Goal: Task Accomplishment & Management: Manage account settings

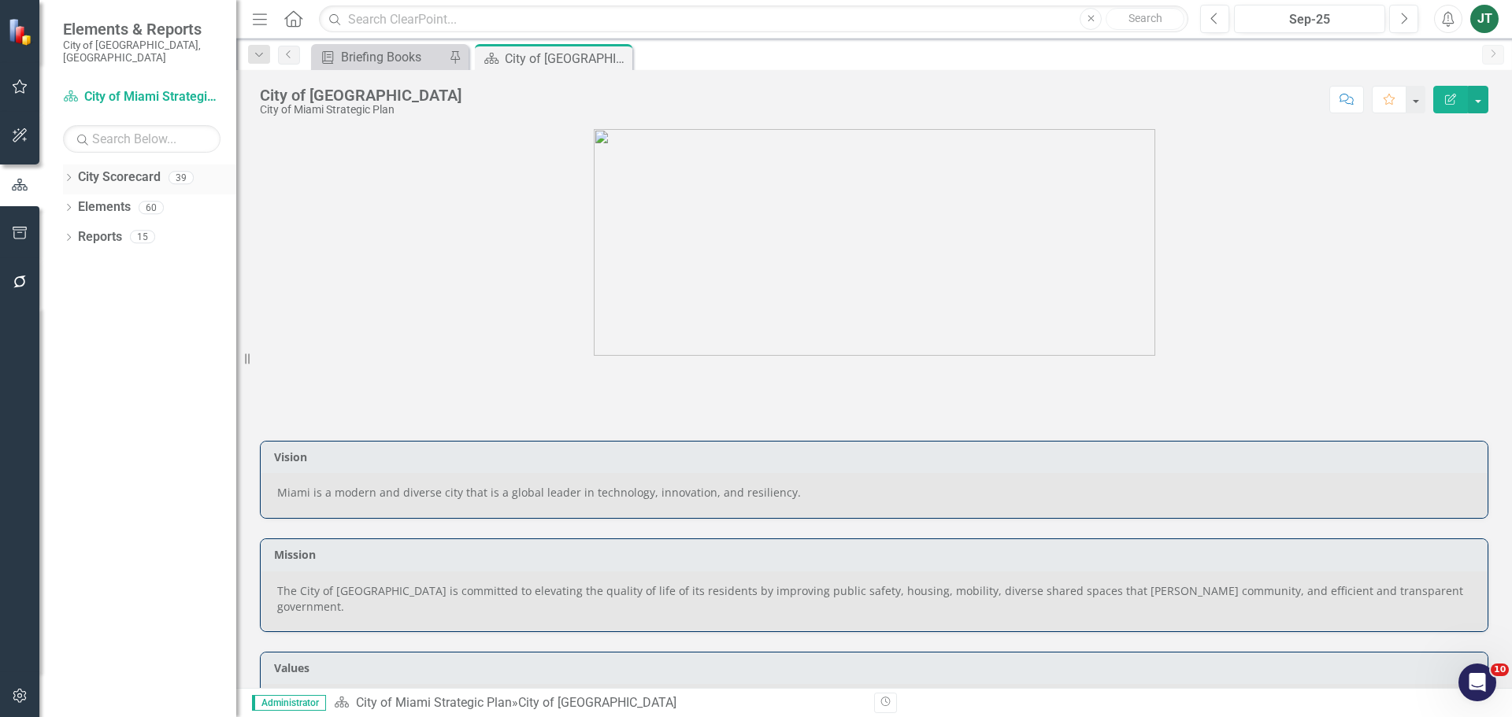
click at [69, 173] on div "Dropdown" at bounding box center [68, 179] width 11 height 13
click at [82, 231] on icon "Dropdown" at bounding box center [77, 235] width 12 height 9
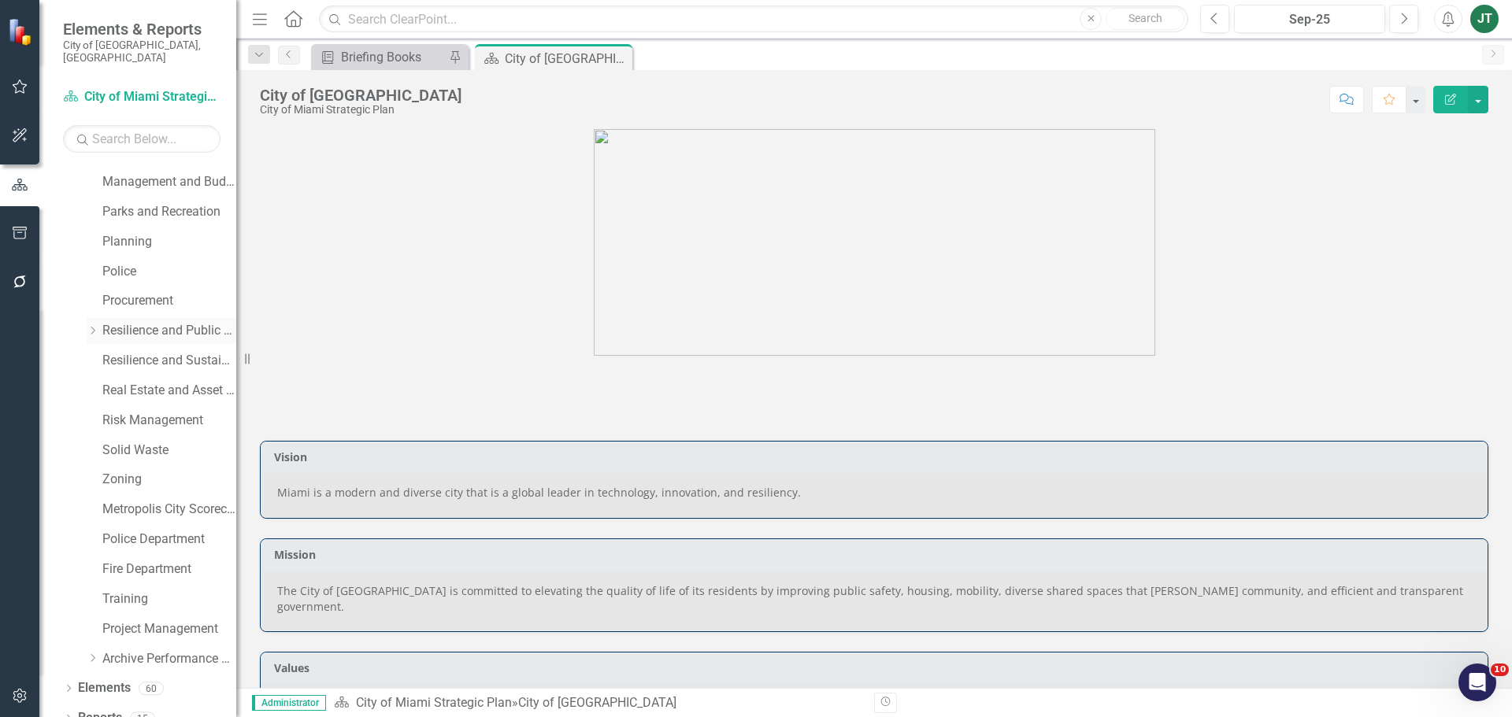
scroll to position [627, 0]
click at [163, 376] on link "Real Estate and Asset Management" at bounding box center [169, 385] width 134 height 18
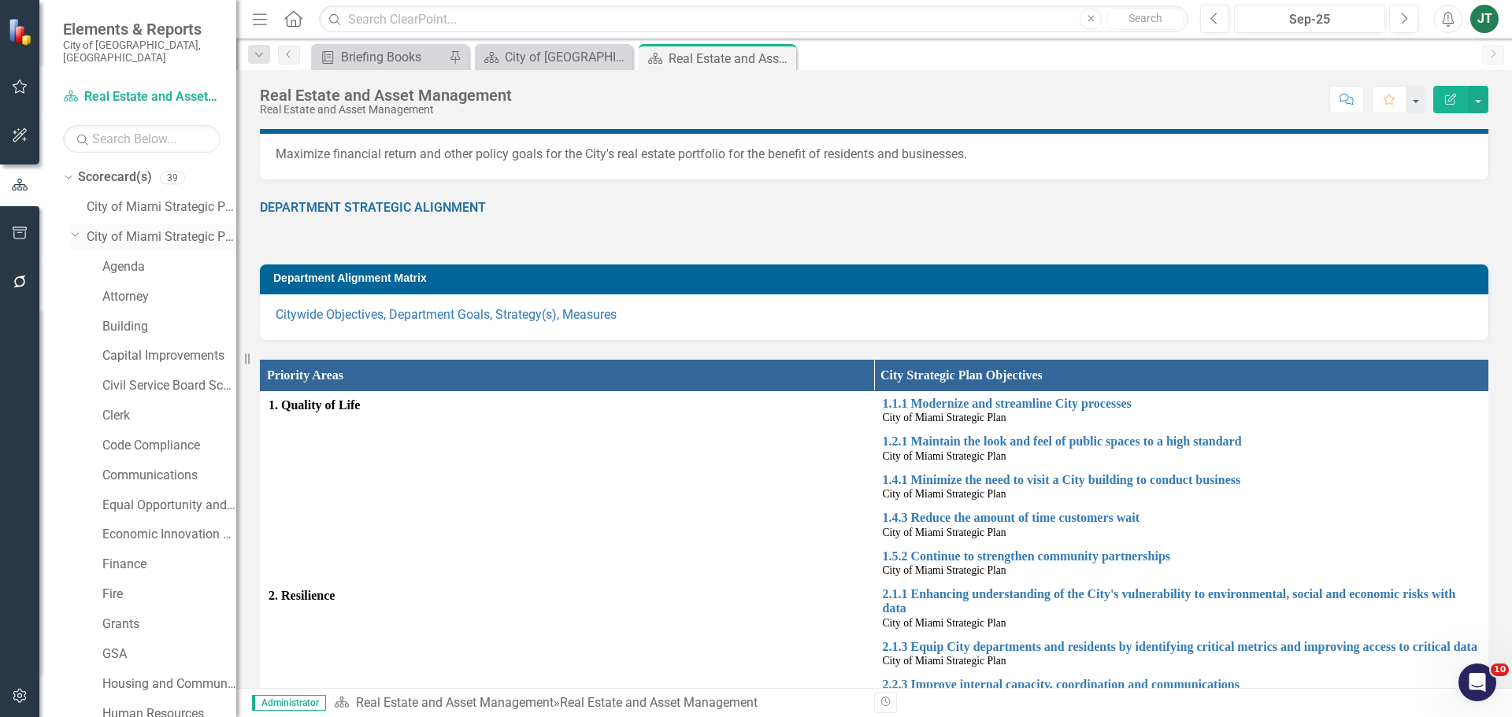
click at [73, 228] on icon "Dropdown" at bounding box center [75, 234] width 9 height 12
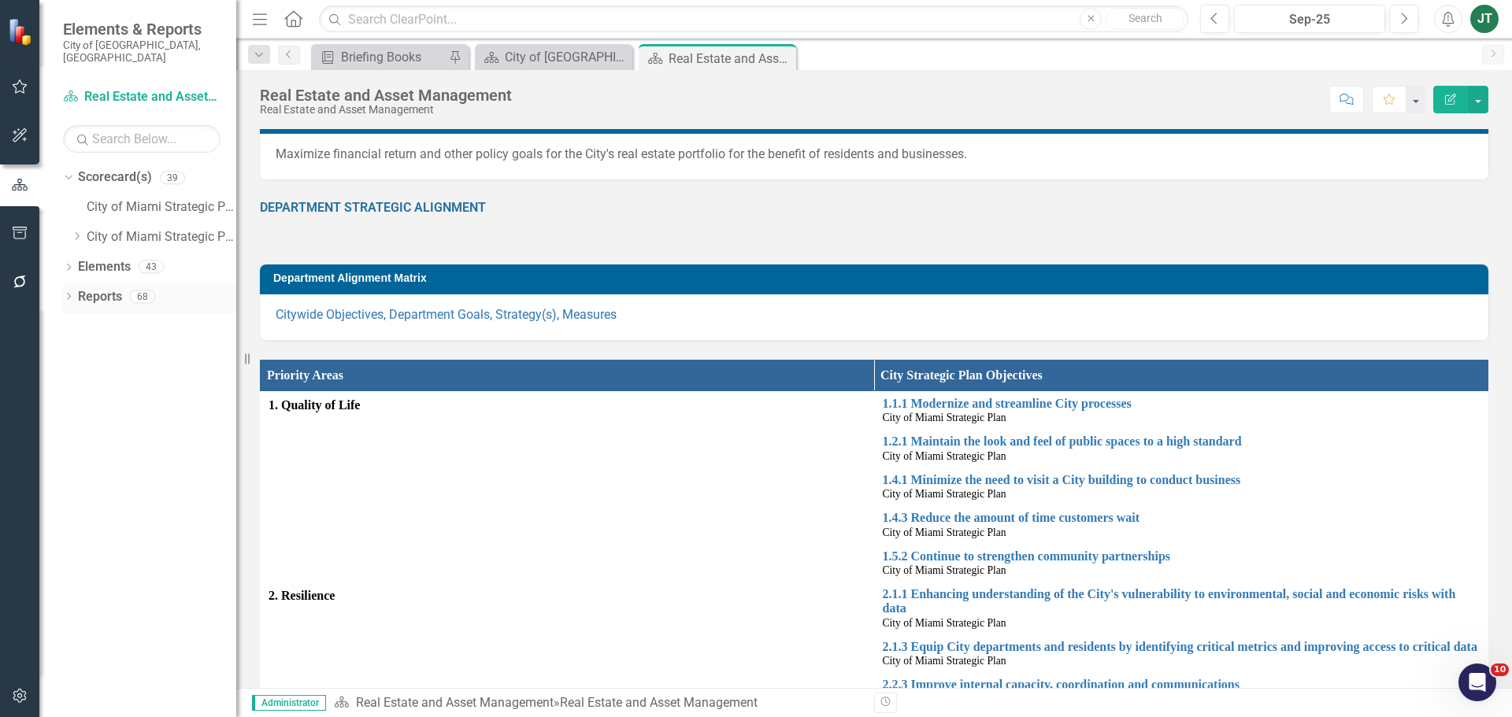
click at [69, 294] on icon "Dropdown" at bounding box center [68, 298] width 11 height 9
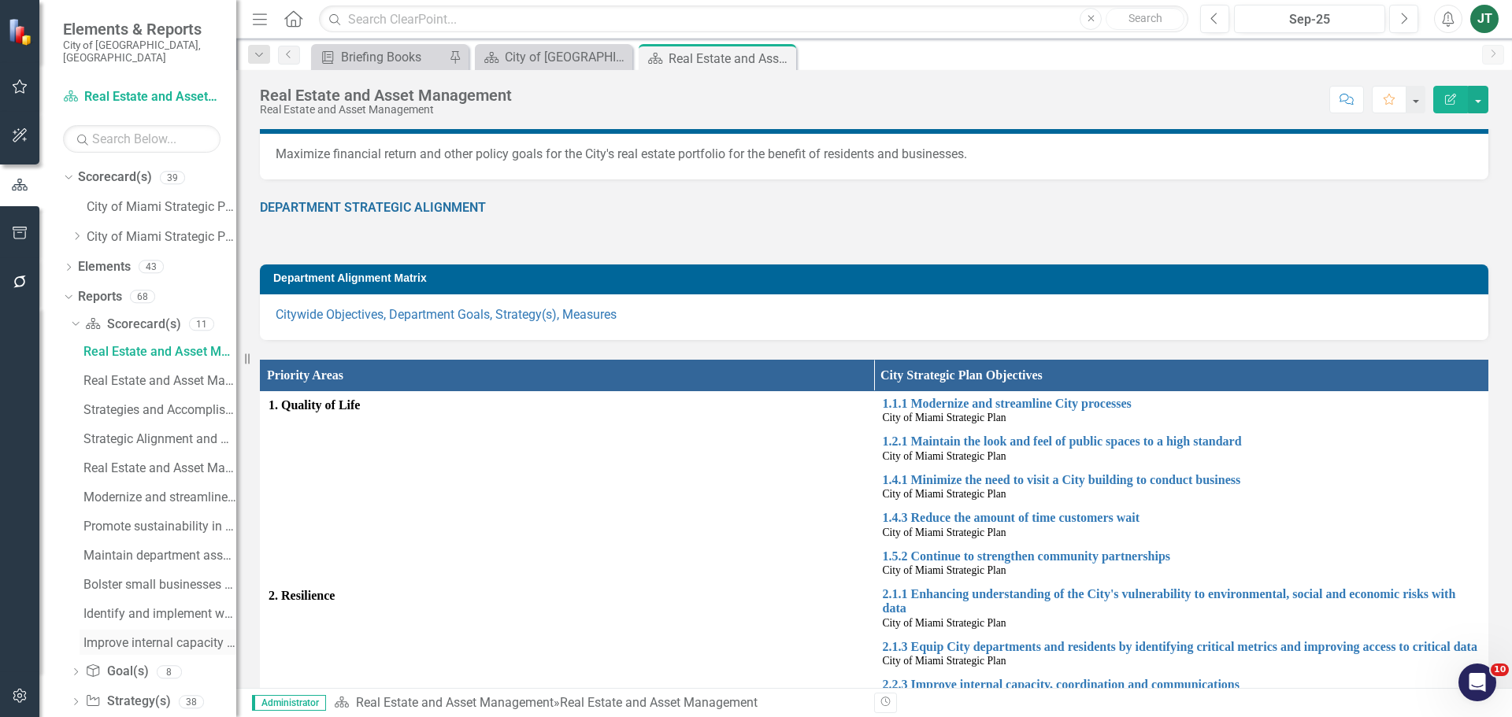
click at [134, 636] on div "Improve internal capacity and communication....(vi) Strategy / Milestone Evalua…" at bounding box center [159, 643] width 153 height 14
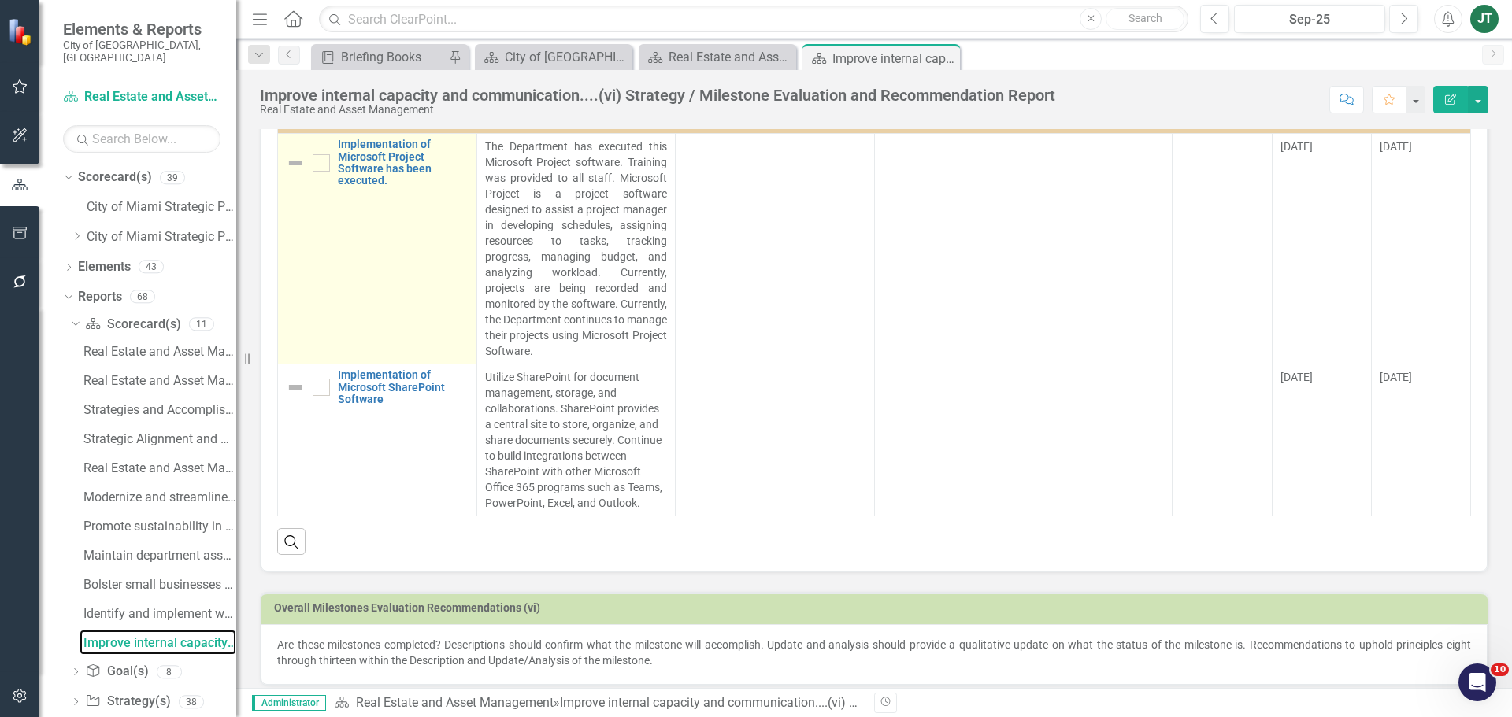
scroll to position [719, 0]
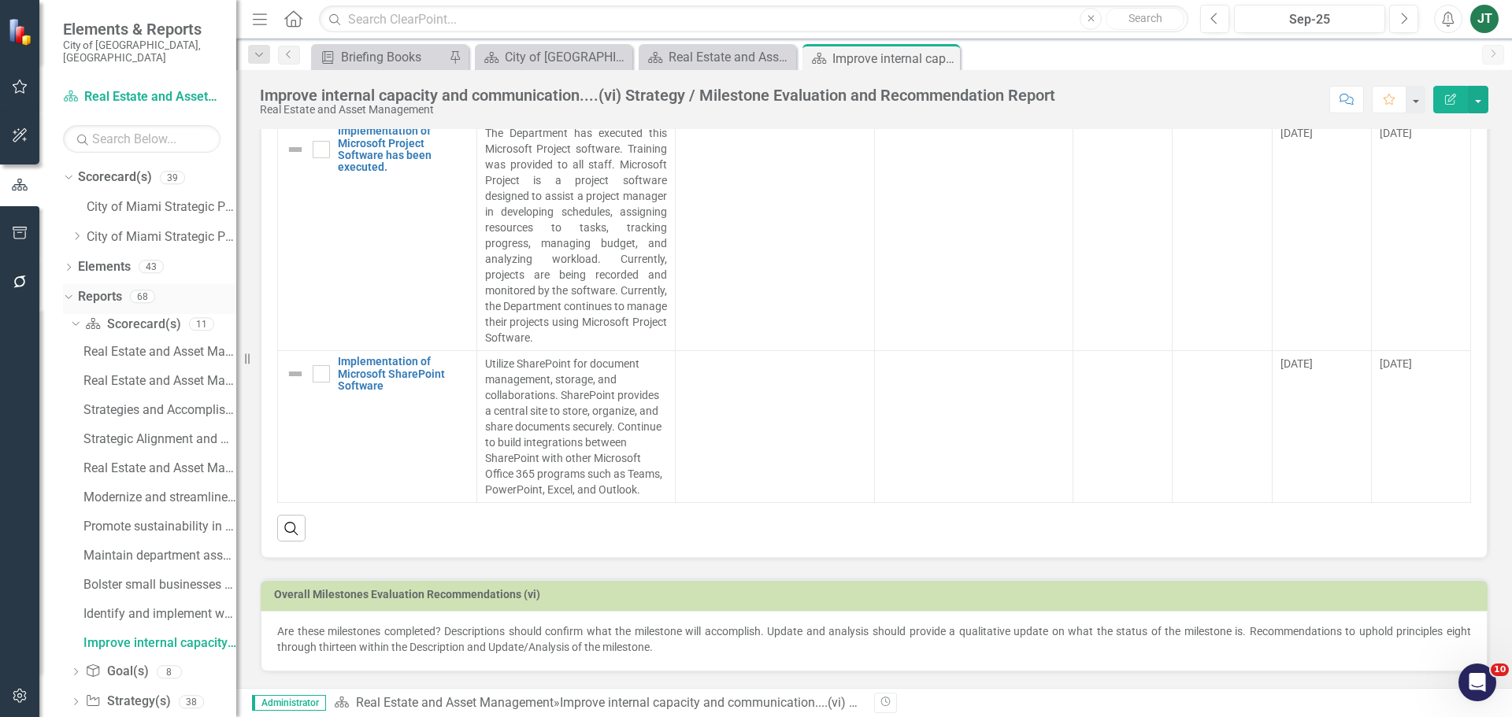
click at [72, 291] on div "Dropdown" at bounding box center [65, 296] width 13 height 11
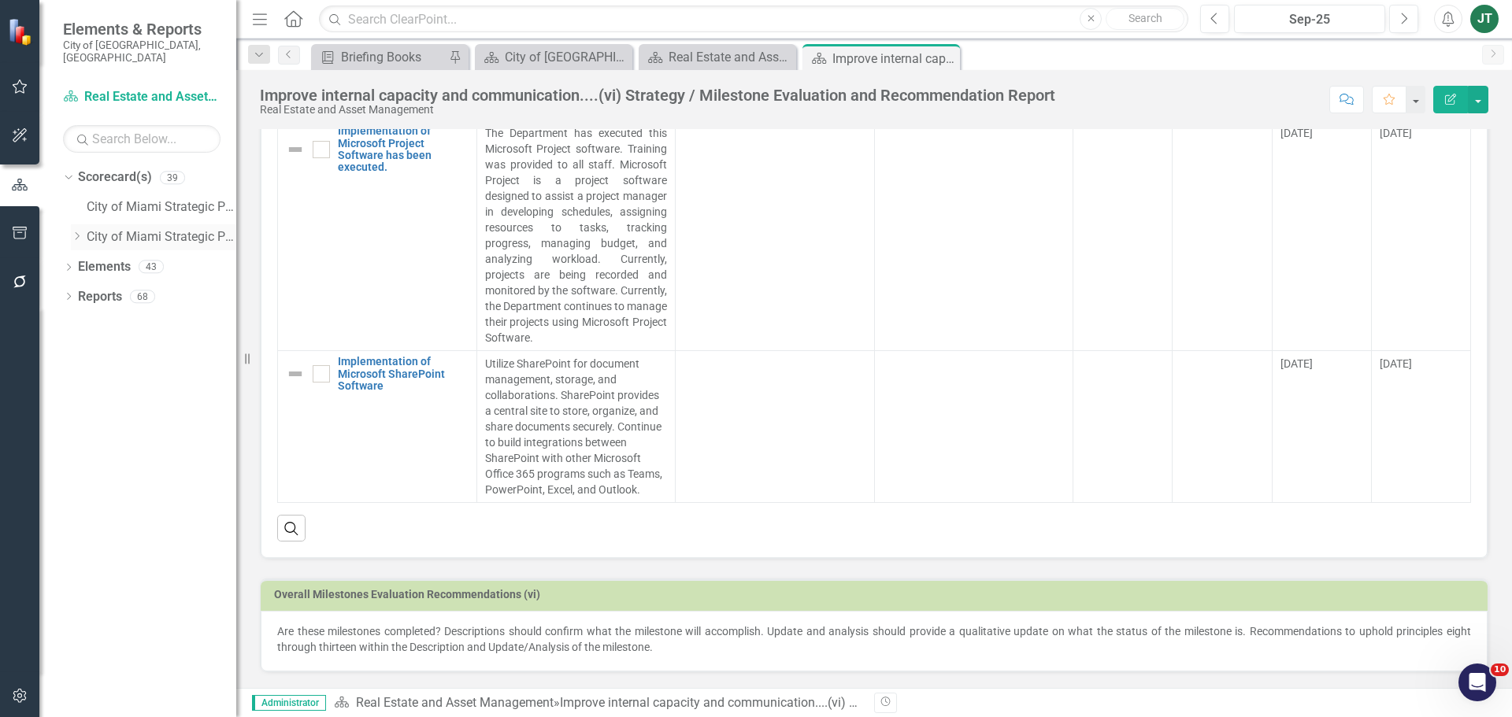
click at [79, 231] on icon "Dropdown" at bounding box center [77, 235] width 12 height 9
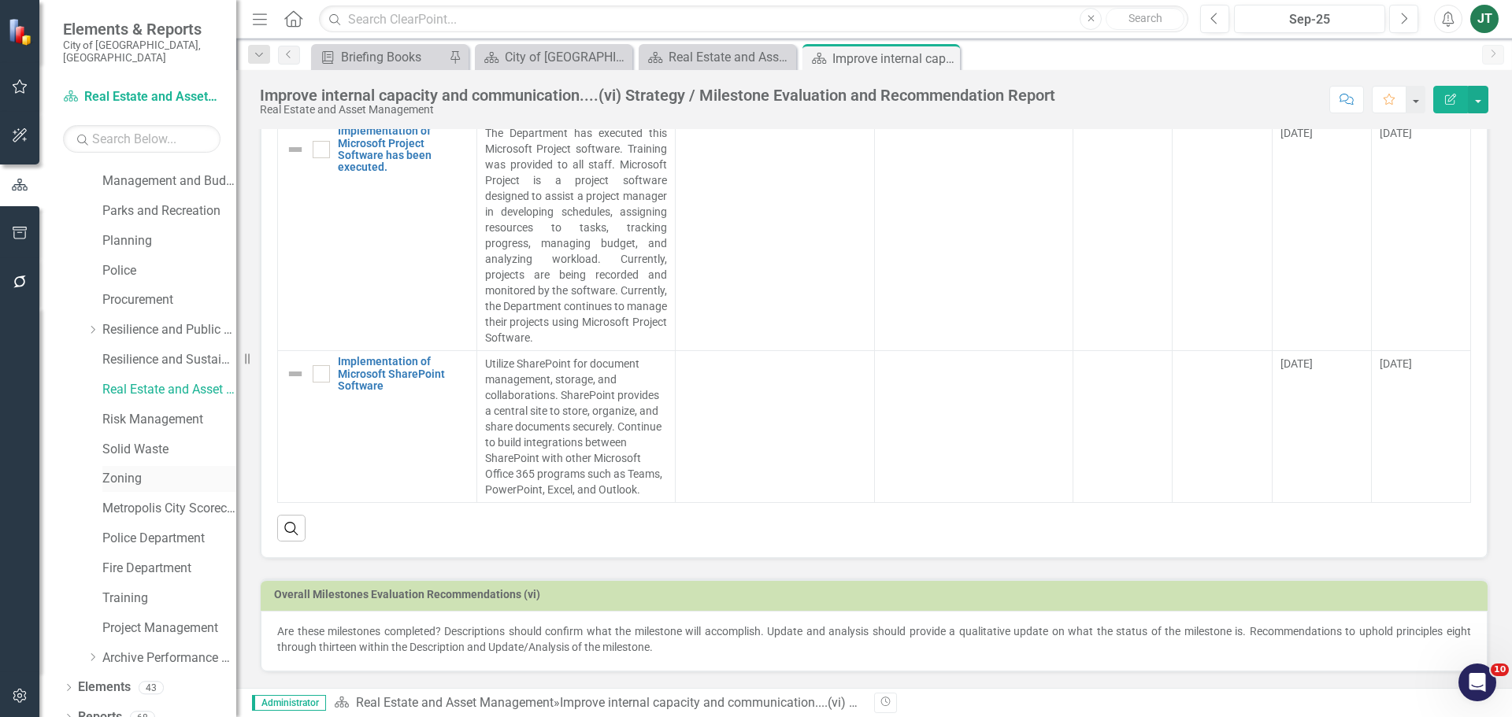
scroll to position [627, 0]
click at [142, 406] on link "Risk Management" at bounding box center [169, 415] width 134 height 18
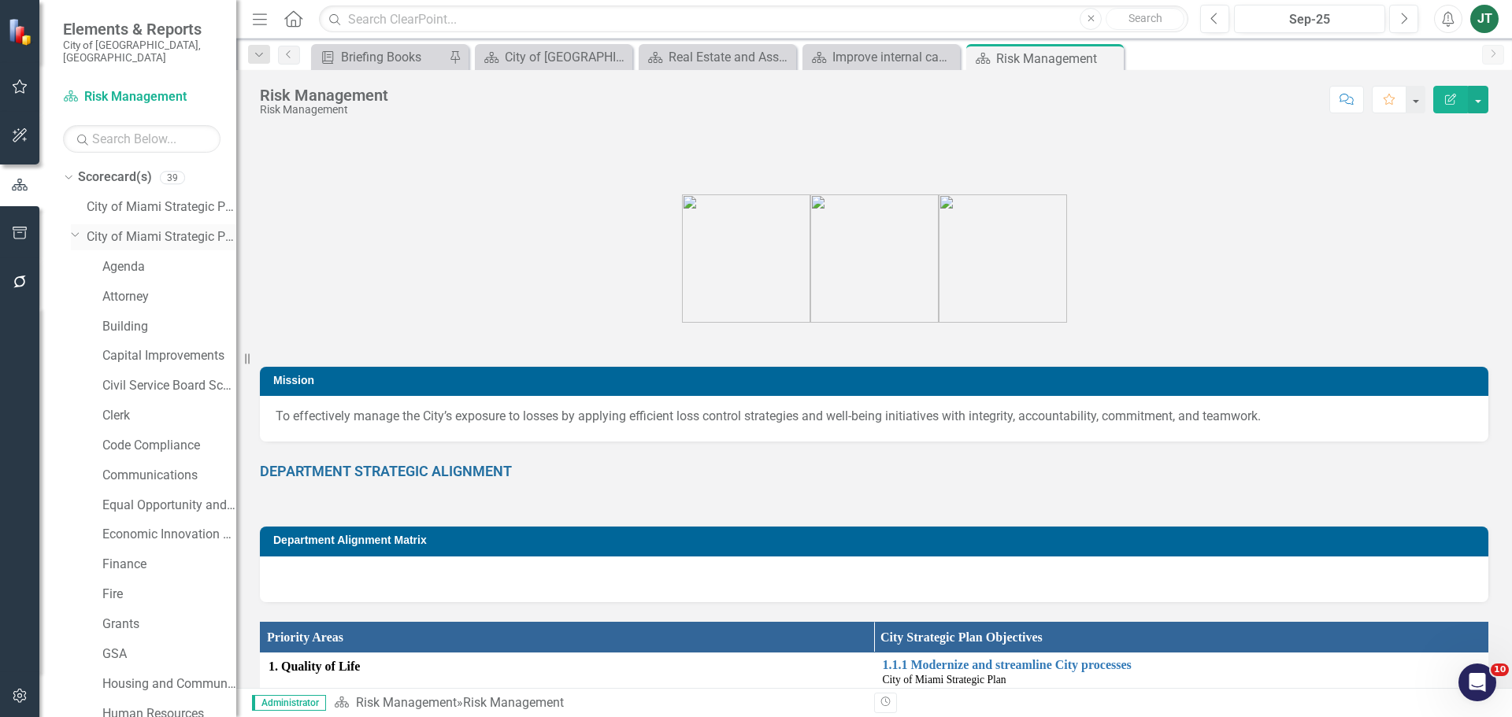
click at [75, 228] on icon "Dropdown" at bounding box center [75, 234] width 9 height 12
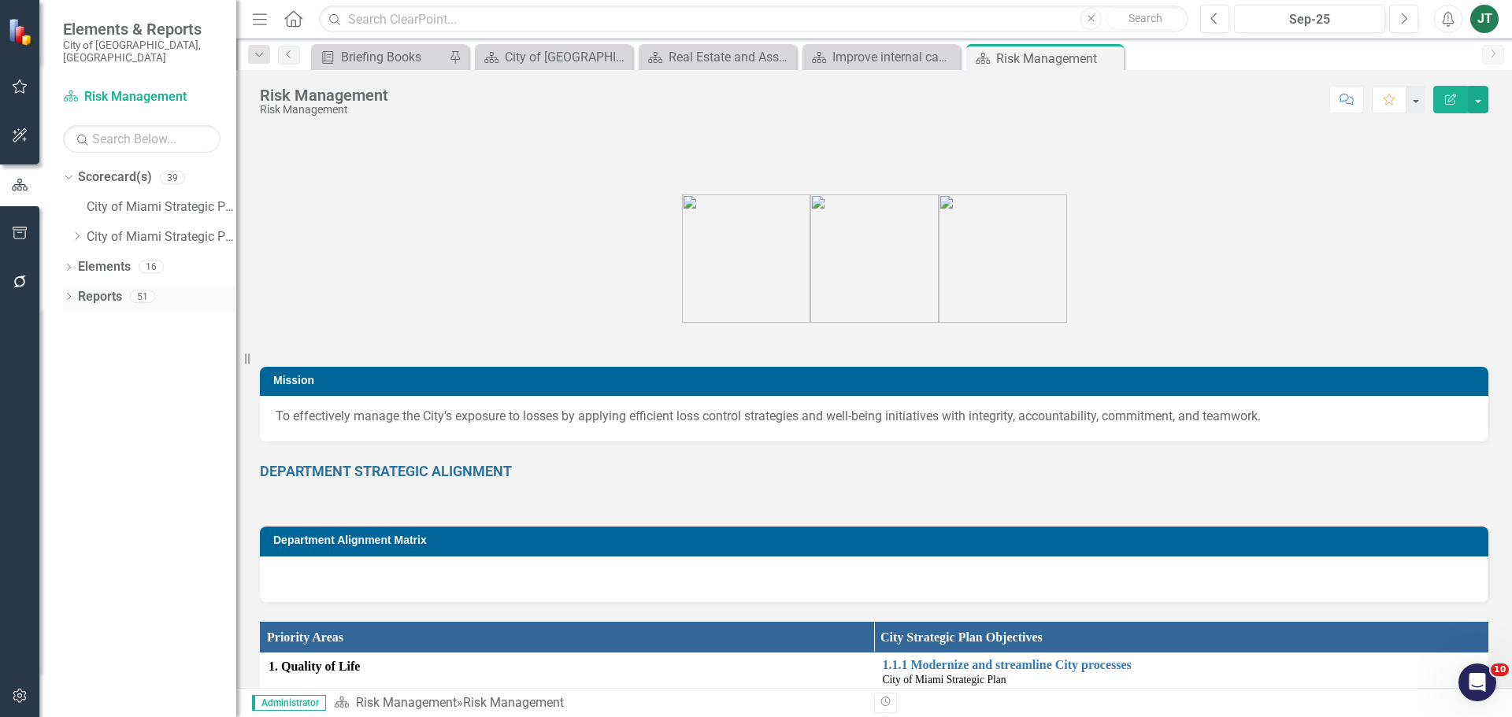
click at [67, 294] on icon "Dropdown" at bounding box center [68, 298] width 11 height 9
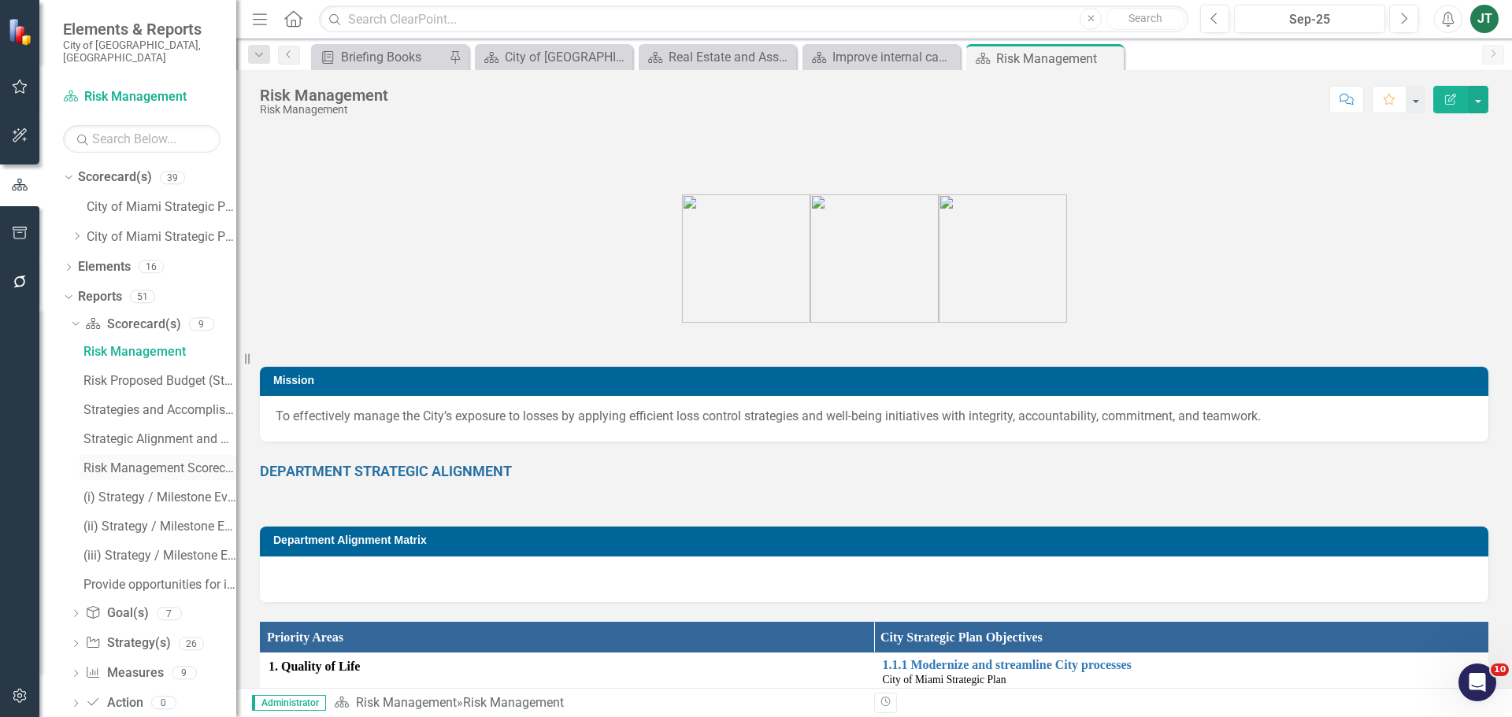
click at [131, 461] on div "Risk Management Scorecard Evaluation and Recommendations" at bounding box center [159, 468] width 153 height 14
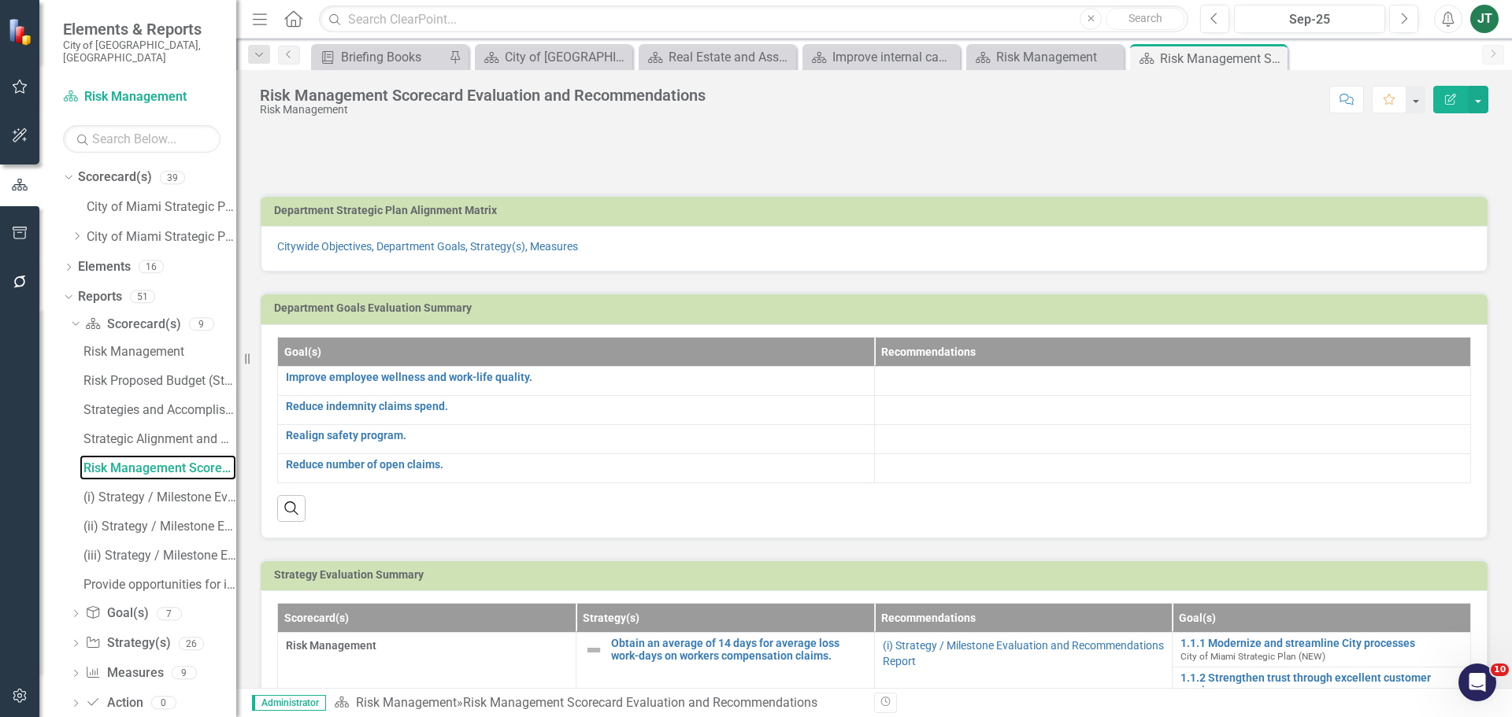
scroll to position [79, 0]
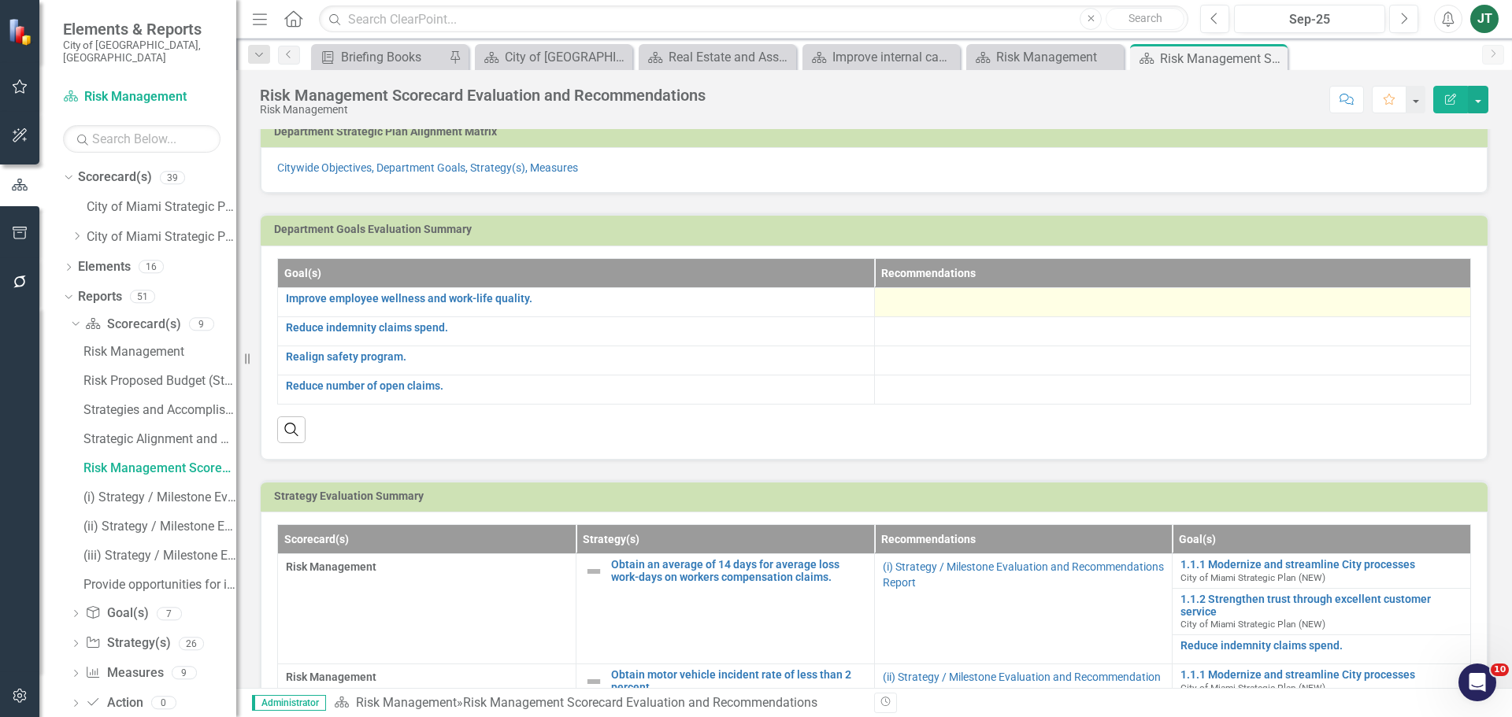
click at [1106, 298] on div at bounding box center [1173, 302] width 580 height 19
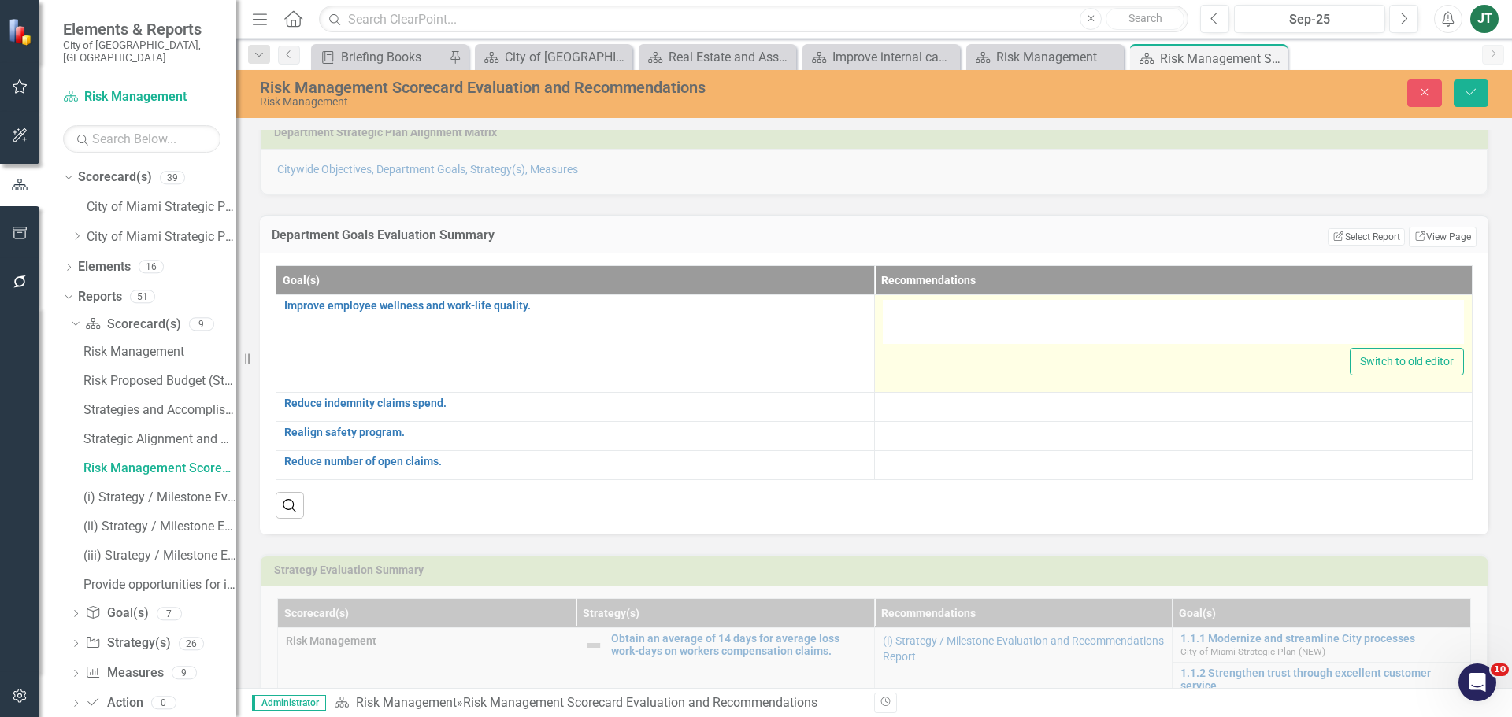
click at [961, 332] on div at bounding box center [1174, 322] width 582 height 44
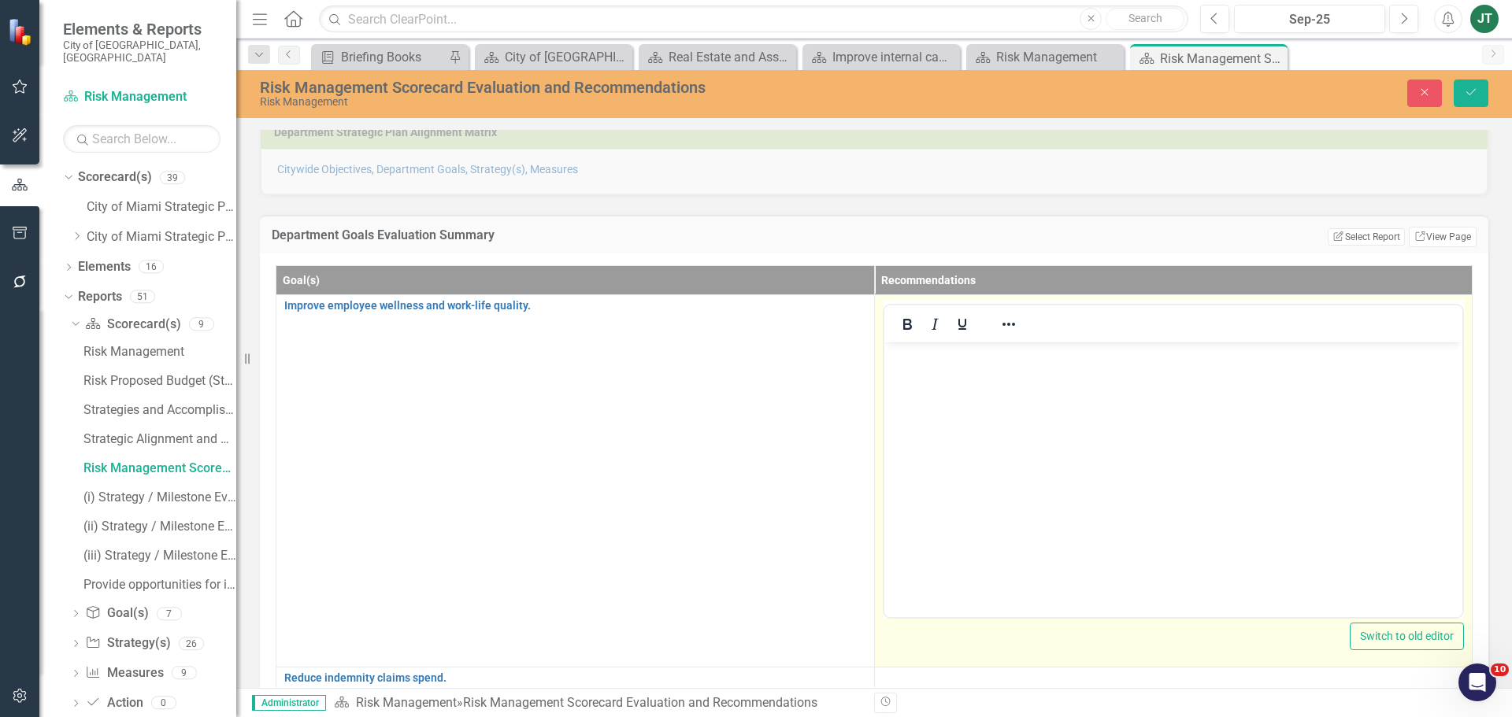
scroll to position [0, 0]
click at [946, 357] on p "Rich Text Area. Press ALT-0 for help." at bounding box center [1172, 355] width 571 height 19
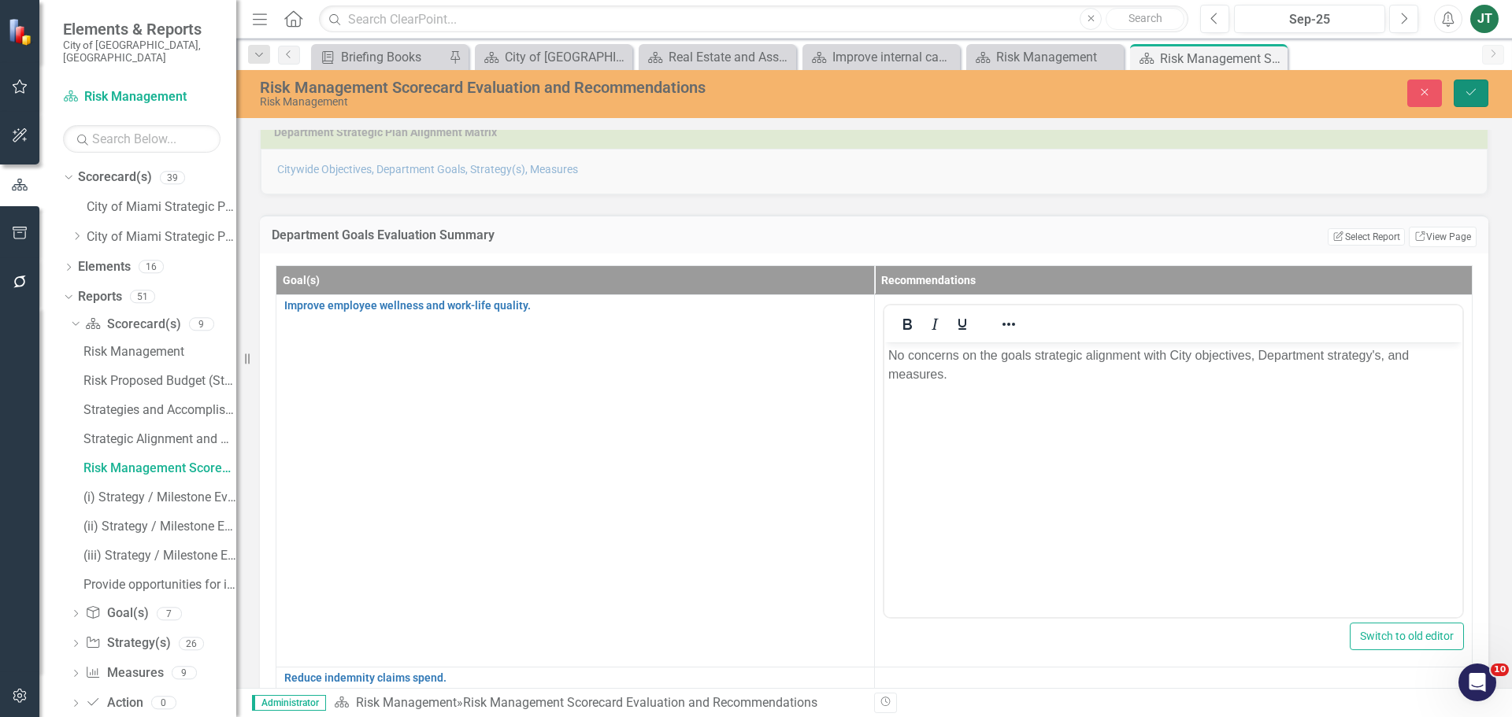
click at [1475, 101] on button "Save" at bounding box center [1470, 94] width 35 height 28
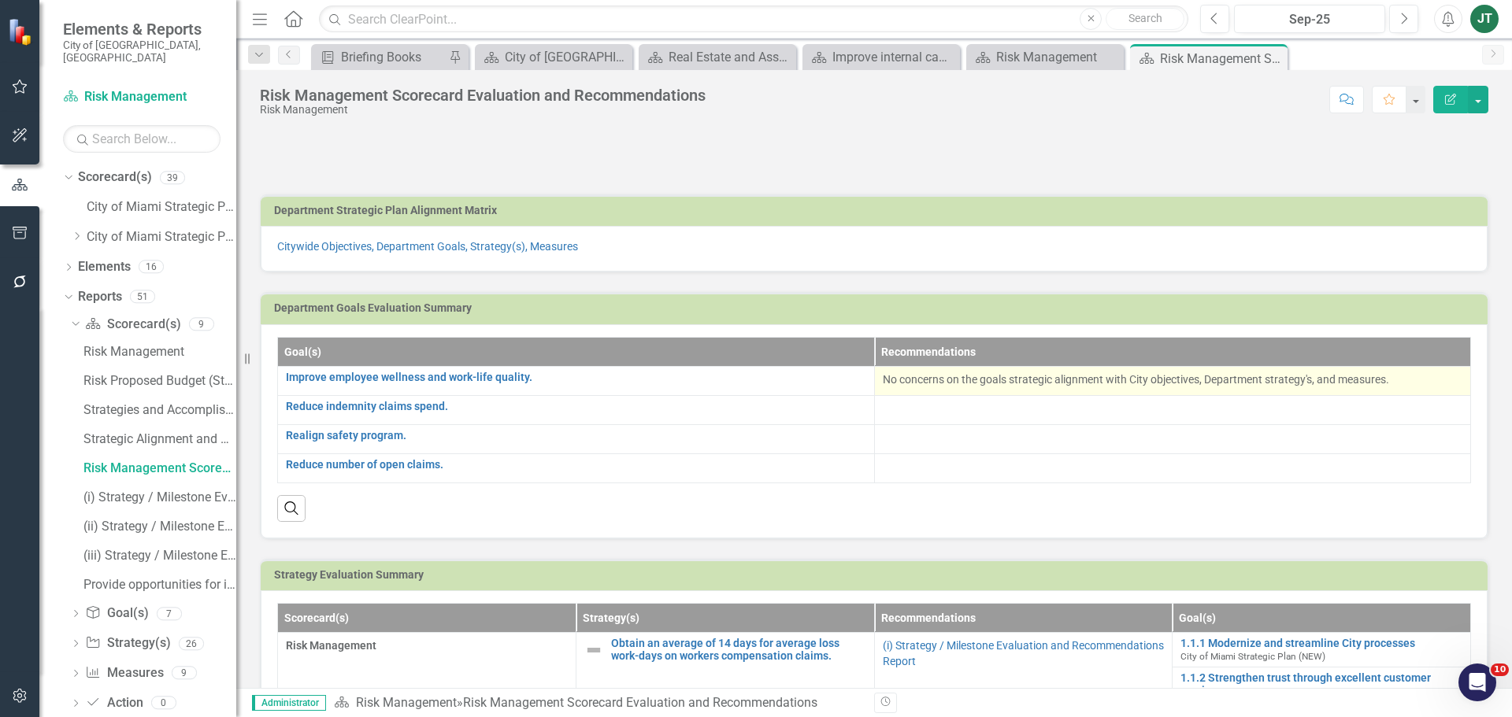
click at [936, 392] on td "No concerns on the goals strategic alignment with City objectives, Department s…" at bounding box center [1172, 380] width 597 height 29
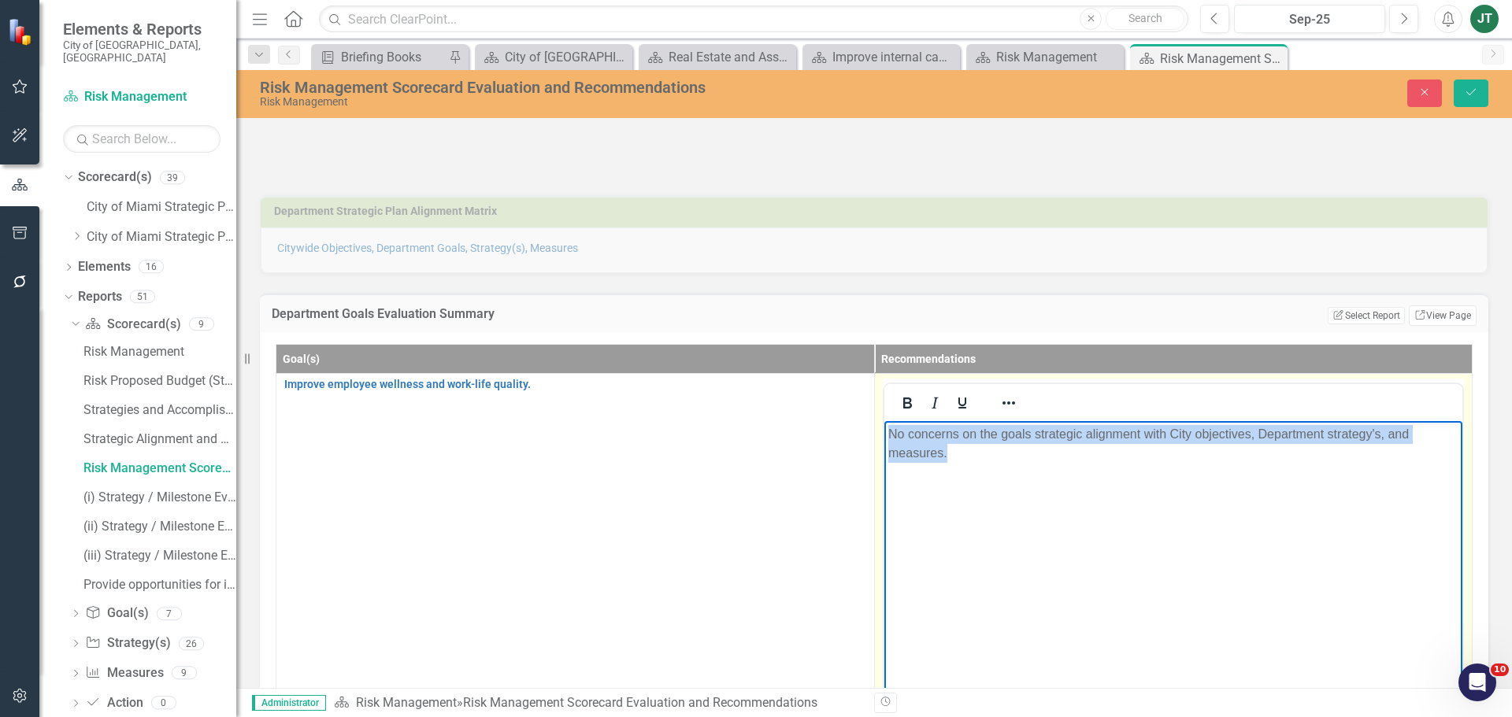
drag, startPoint x: 1000, startPoint y: 456, endPoint x: 794, endPoint y: 415, distance: 209.5
click at [883, 420] on html "No concerns on the goals strategic alignment with City objectives, Department s…" at bounding box center [1172, 538] width 579 height 236
copy p "No concerns on the goals strategic alignment with City objectives, Department s…"
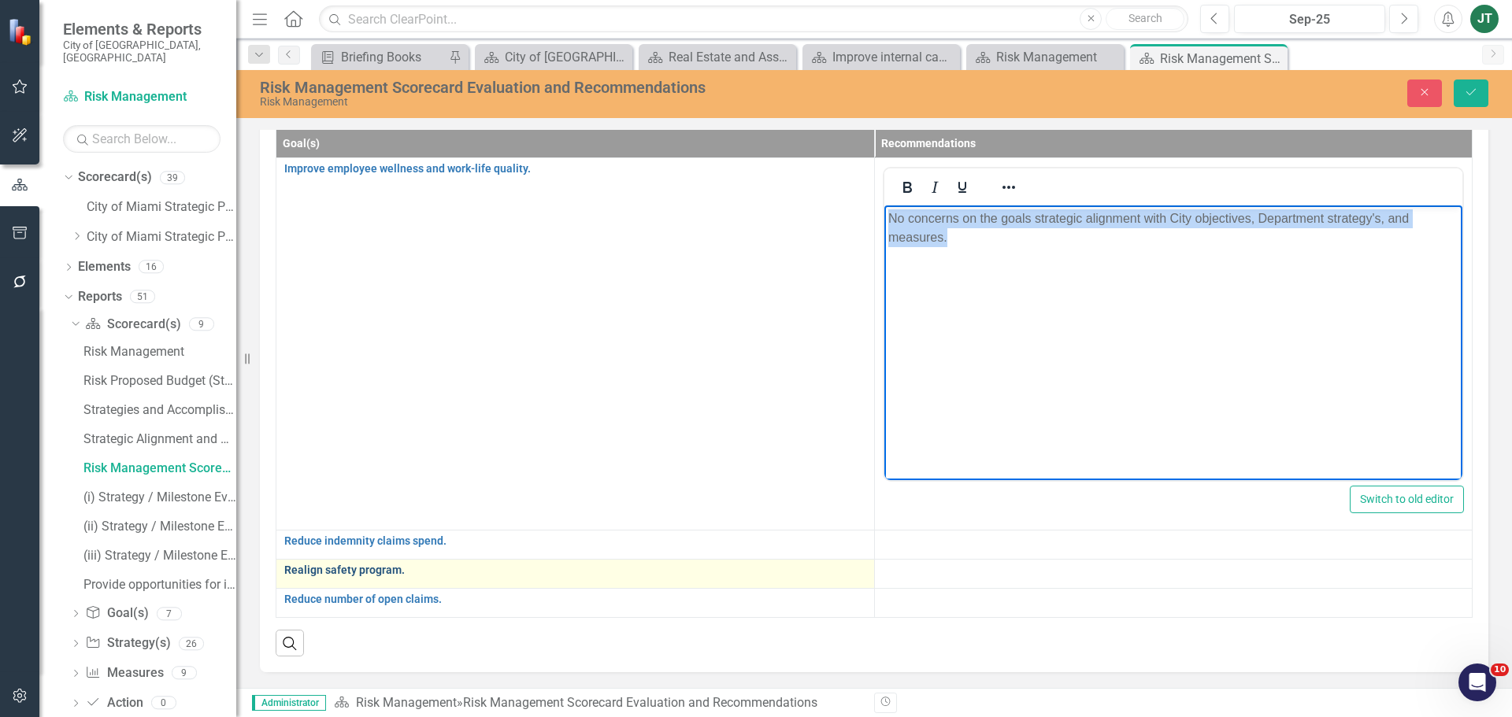
scroll to position [236, 0]
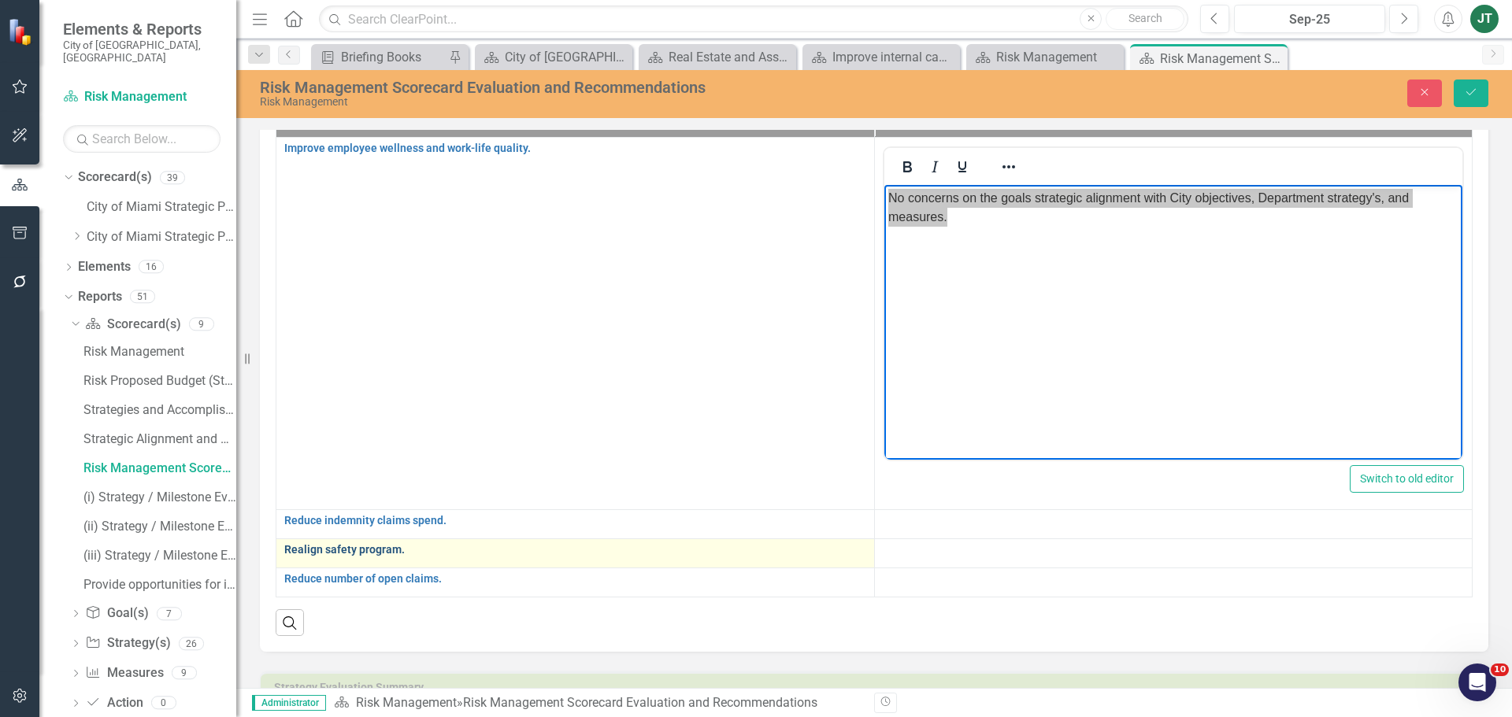
click at [743, 548] on link "Realign safety program." at bounding box center [575, 550] width 582 height 12
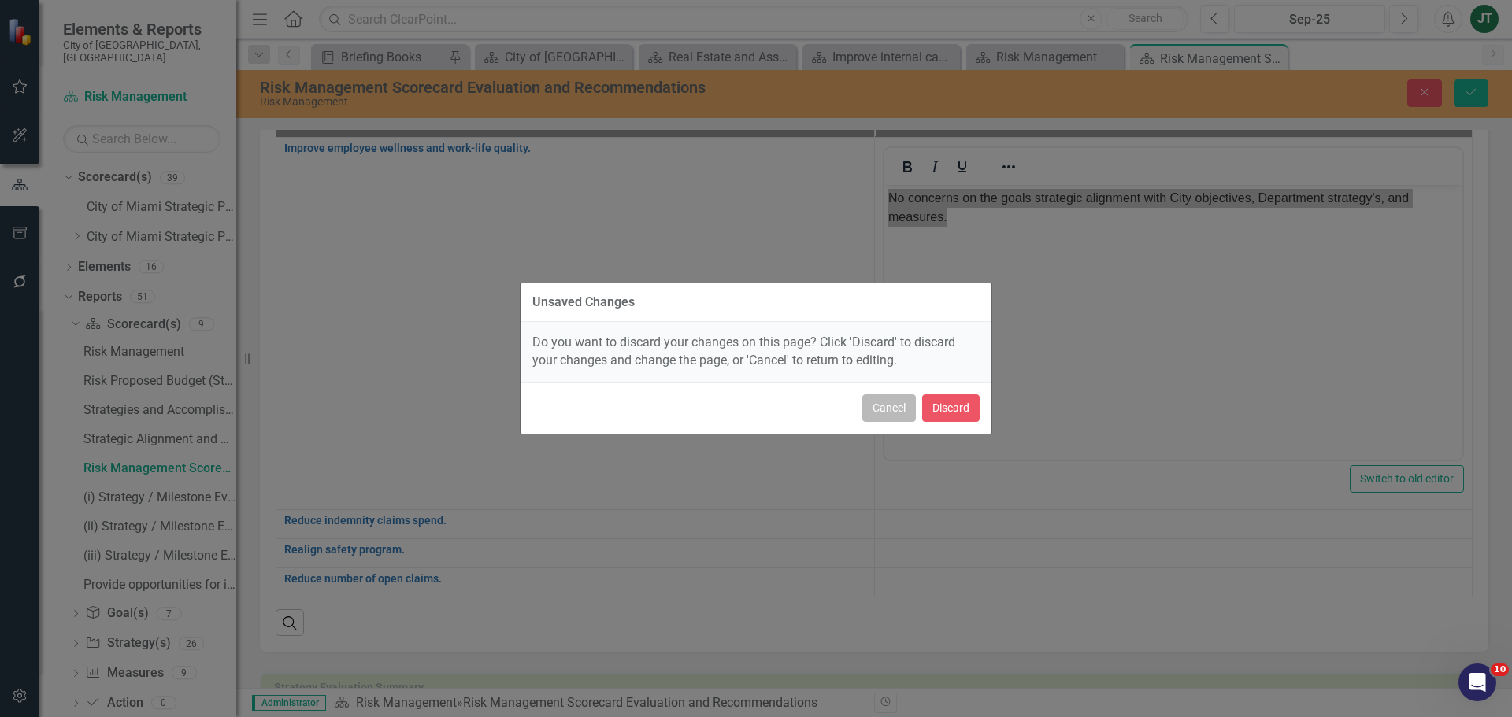
click at [896, 401] on button "Cancel" at bounding box center [889, 408] width 54 height 28
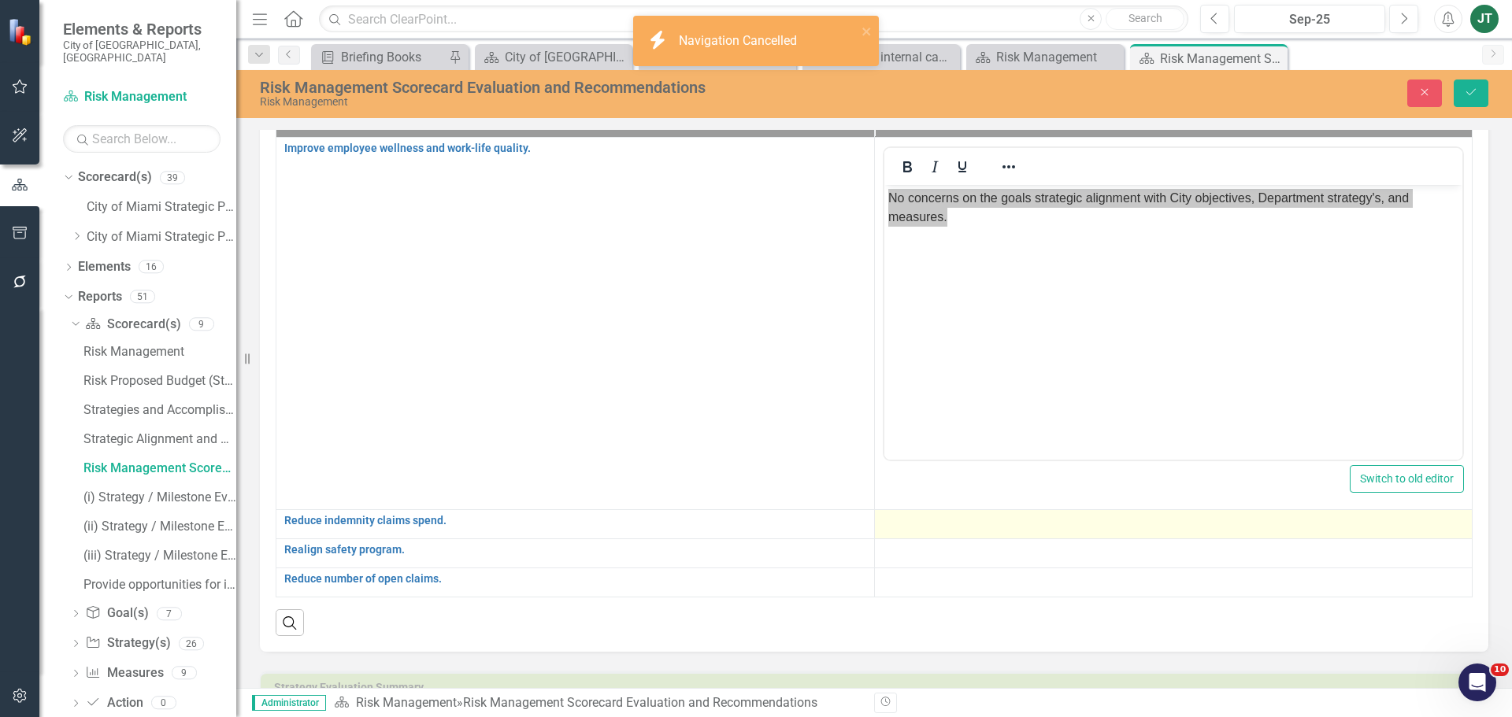
click at [894, 527] on div at bounding box center [1174, 524] width 582 height 19
click at [922, 527] on div at bounding box center [1174, 524] width 582 height 19
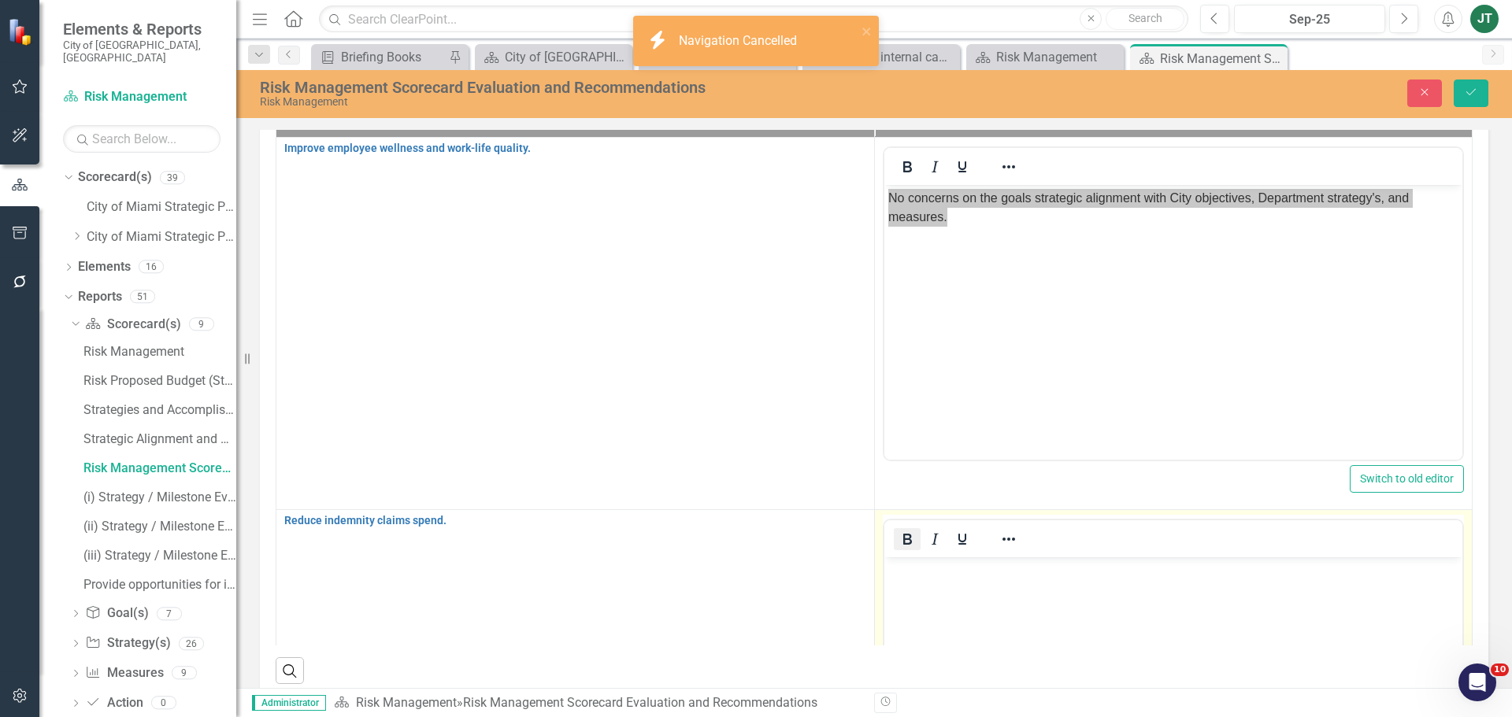
scroll to position [0, 0]
click at [895, 571] on p "Rich Text Area. Press ALT-0 for help." at bounding box center [1172, 570] width 571 height 19
click at [1475, 94] on icon "Save" at bounding box center [1471, 92] width 14 height 11
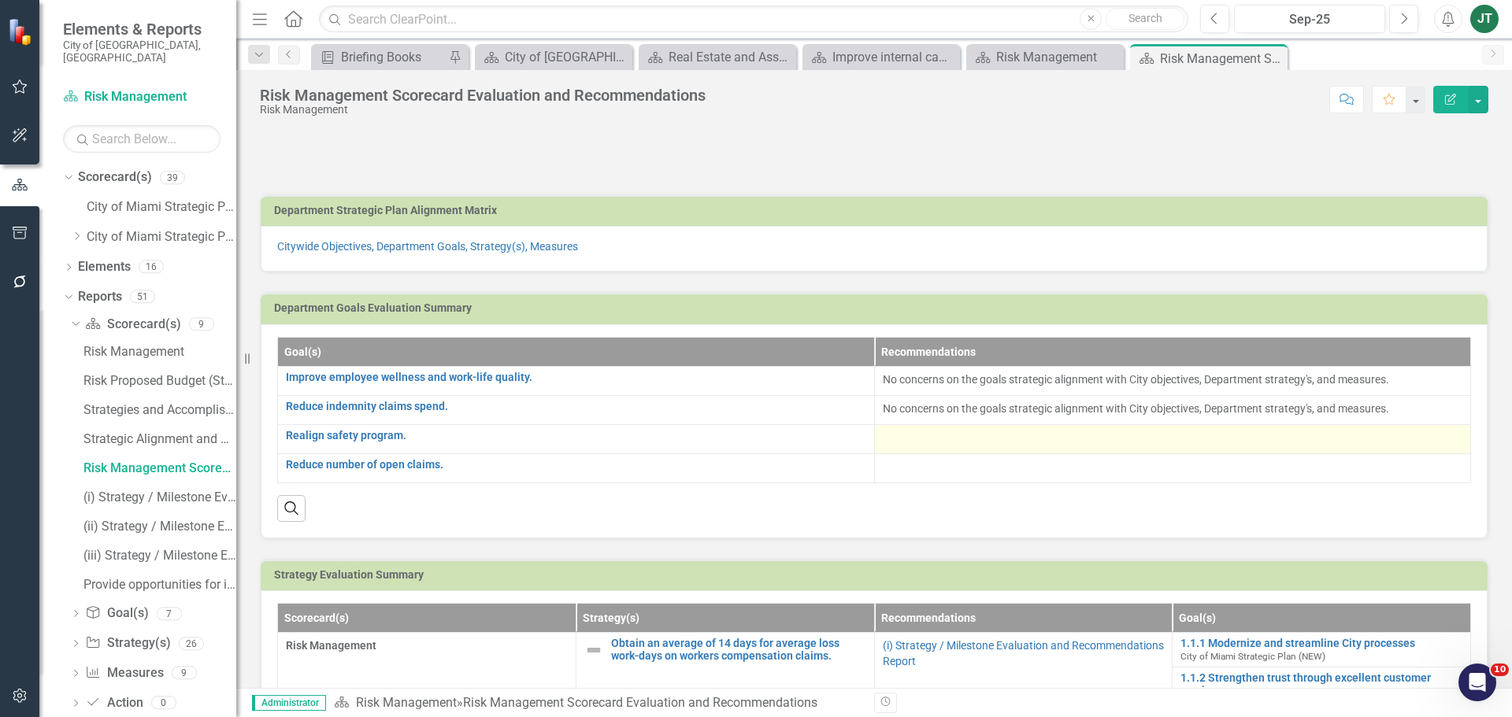
click at [908, 439] on div at bounding box center [1173, 439] width 580 height 19
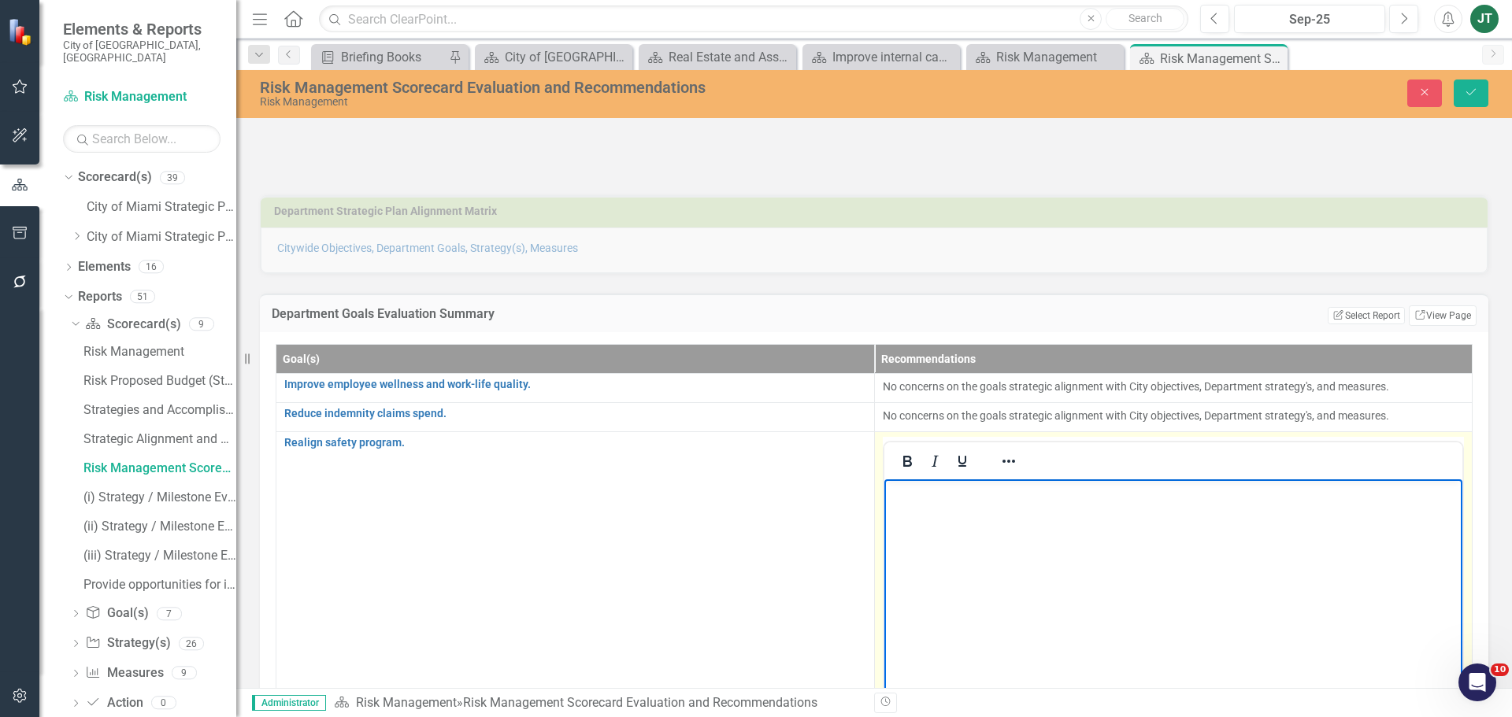
click at [912, 494] on p "Rich Text Area. Press ALT-0 for help." at bounding box center [1172, 492] width 571 height 19
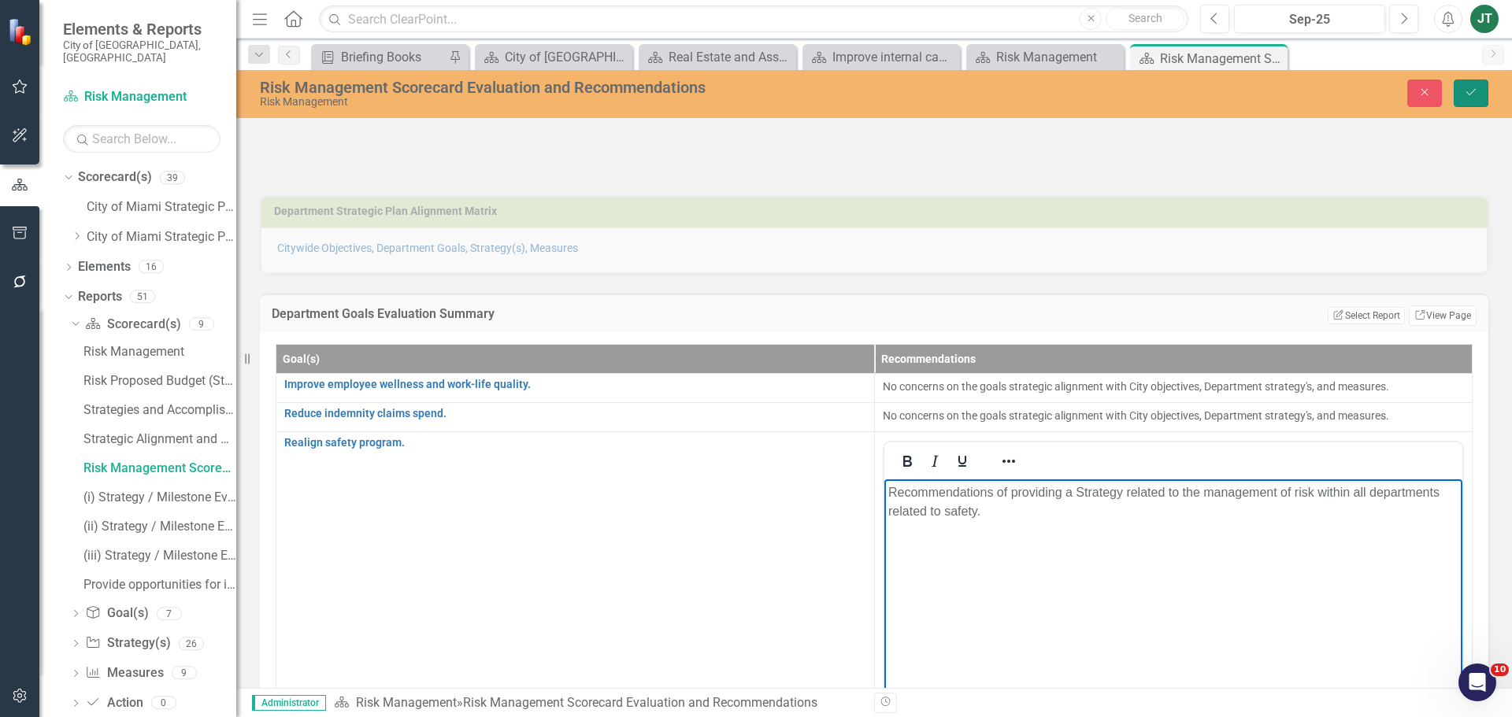
click at [1479, 93] on button "Save" at bounding box center [1470, 94] width 35 height 28
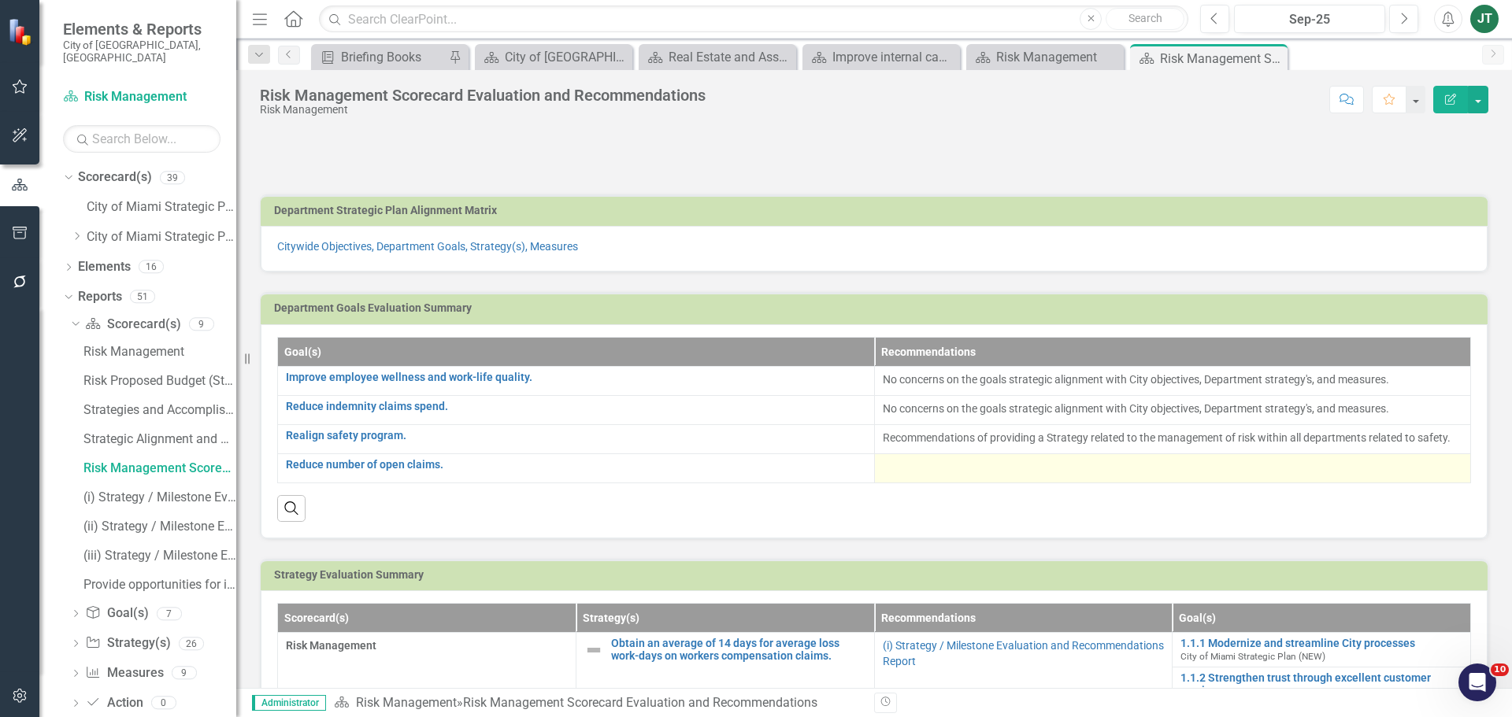
click at [910, 468] on div at bounding box center [1173, 468] width 580 height 19
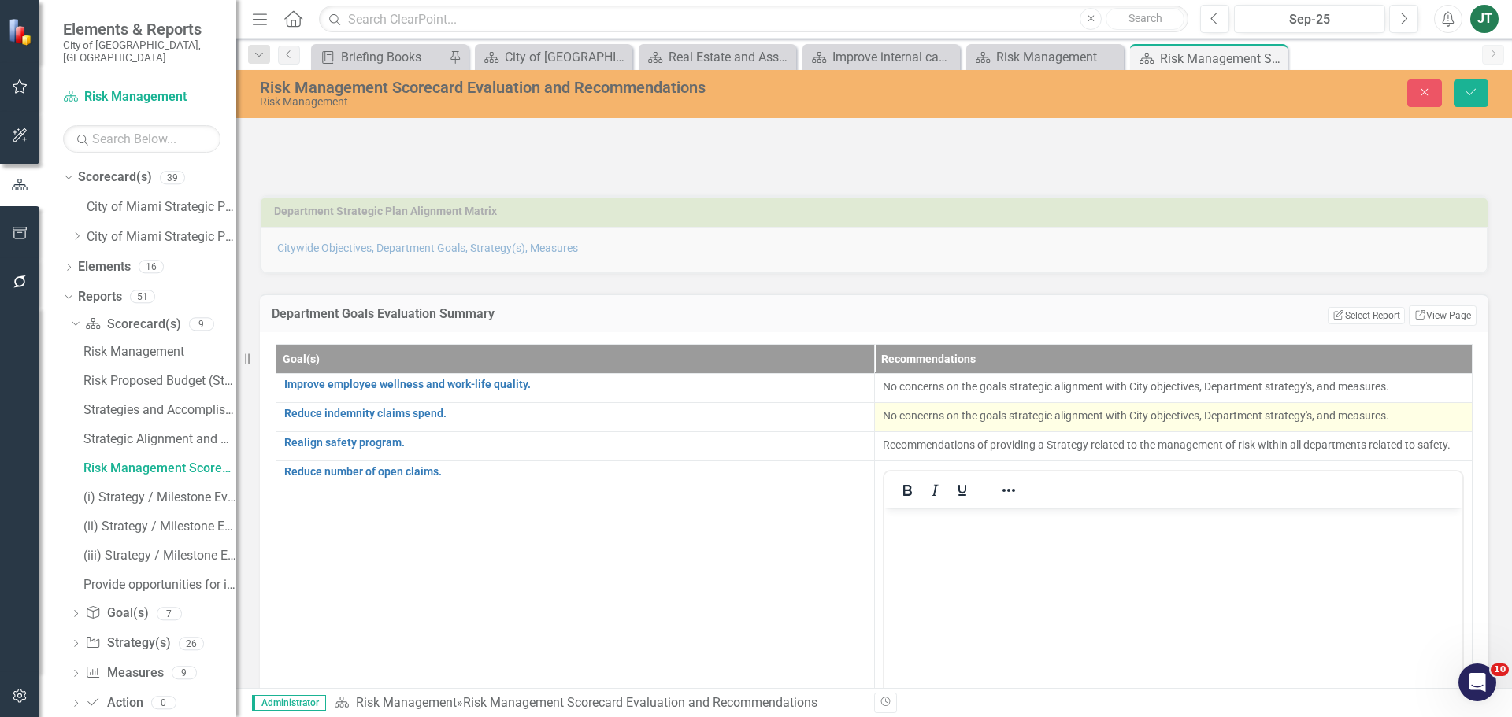
click at [1152, 416] on p "No concerns on the goals strategic alignment with City objectives, Department s…" at bounding box center [1174, 416] width 582 height 16
click at [1151, 416] on p "No concerns on the goals strategic alignment with City objectives, Department s…" at bounding box center [1174, 416] width 582 height 16
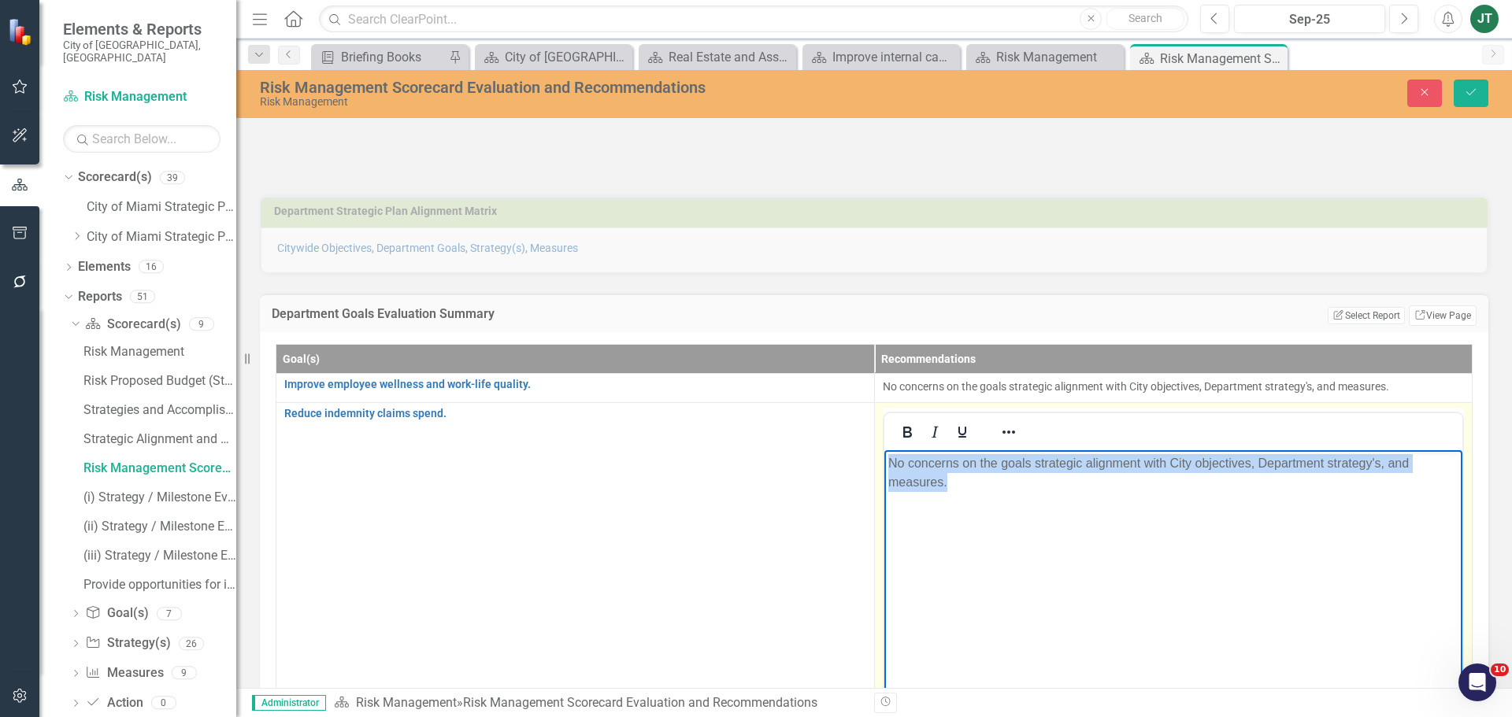
drag, startPoint x: 1213, startPoint y: 494, endPoint x: 703, endPoint y: 453, distance: 511.8
click at [883, 453] on html "No concerns on the goals strategic alignment with City objectives, Department s…" at bounding box center [1172, 568] width 579 height 236
copy p "No concerns on the goals strategic alignment with City objectives, Department s…"
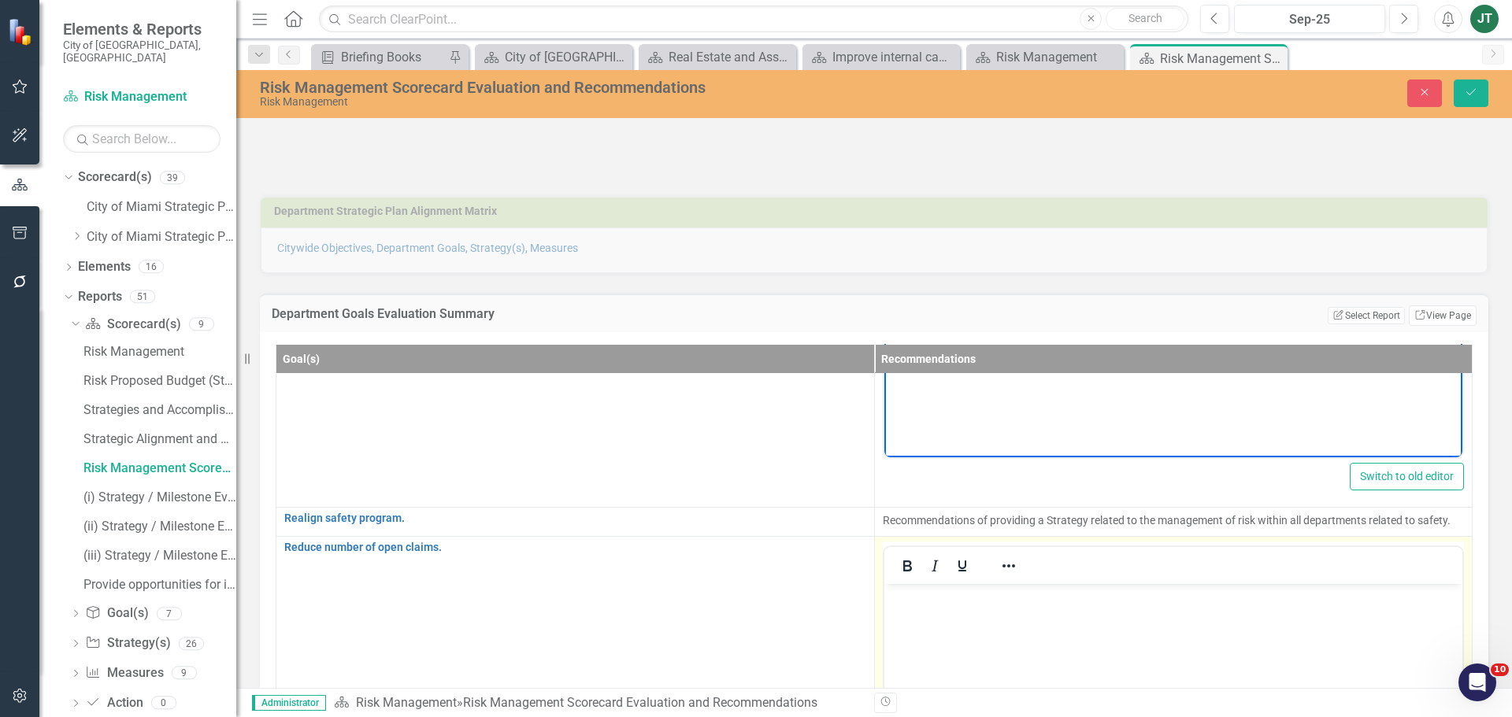
scroll to position [307, 0]
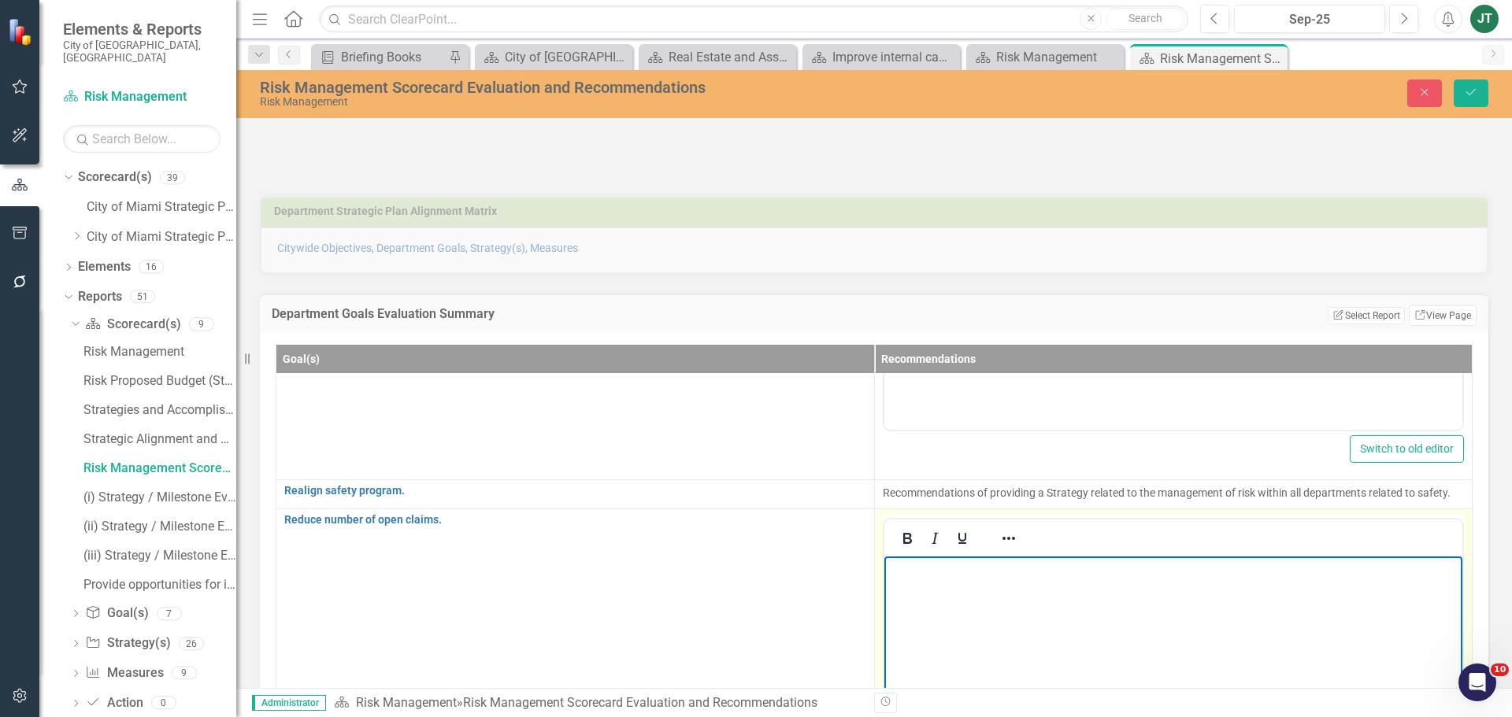
click at [927, 587] on body "Rich Text Area. Press ALT-0 for help." at bounding box center [1172, 674] width 579 height 236
drag, startPoint x: 1467, startPoint y: 96, endPoint x: 1505, endPoint y: 123, distance: 47.0
click at [1467, 96] on icon "Save" at bounding box center [1471, 92] width 14 height 11
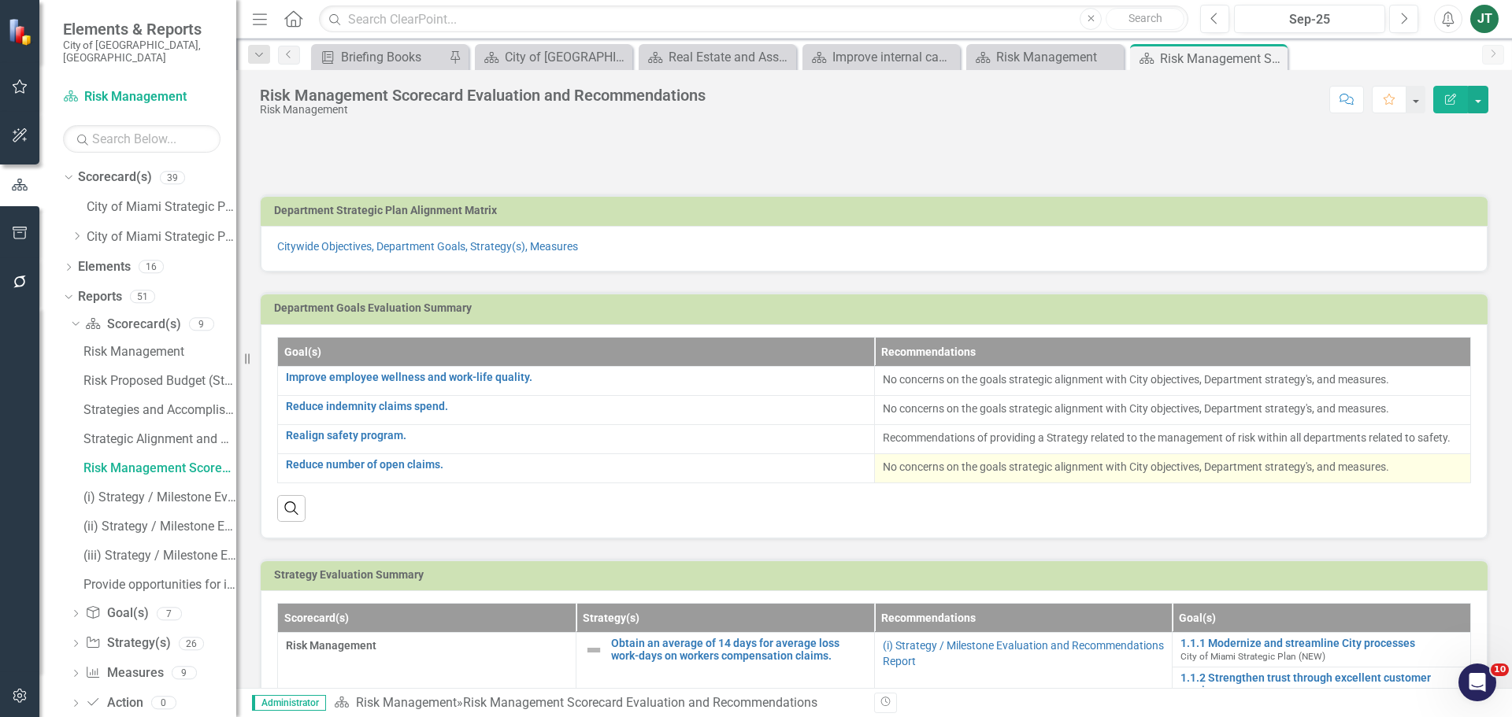
click at [1395, 470] on p "No concerns on the goals strategic alignment with City objectives, Department s…" at bounding box center [1173, 467] width 580 height 16
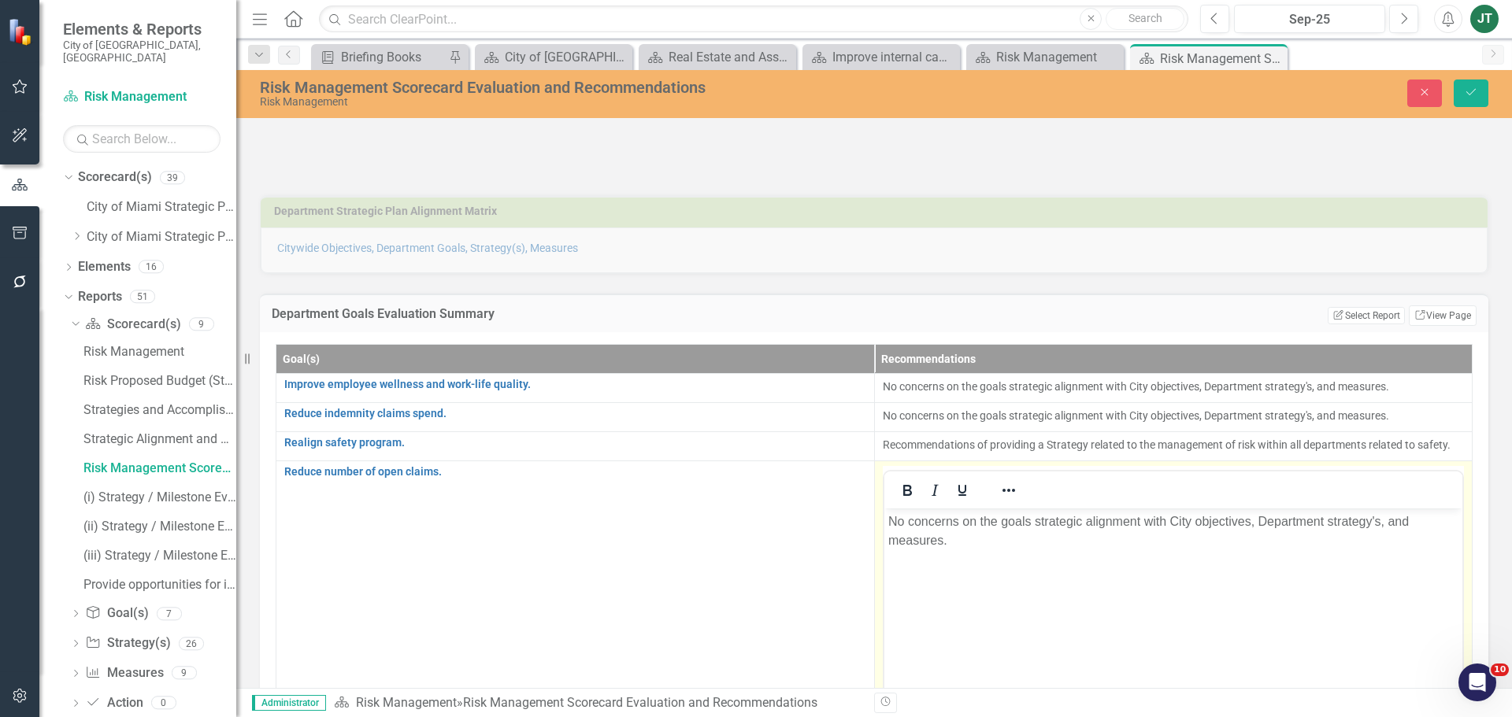
scroll to position [0, 0]
click at [1417, 530] on p "No concerns on the goals strategic alignment with City objectives, Department s…" at bounding box center [1172, 531] width 571 height 38
click at [1191, 549] on p "No concerns on the goals strategic alignment with City objectives, Department s…" at bounding box center [1172, 531] width 571 height 38
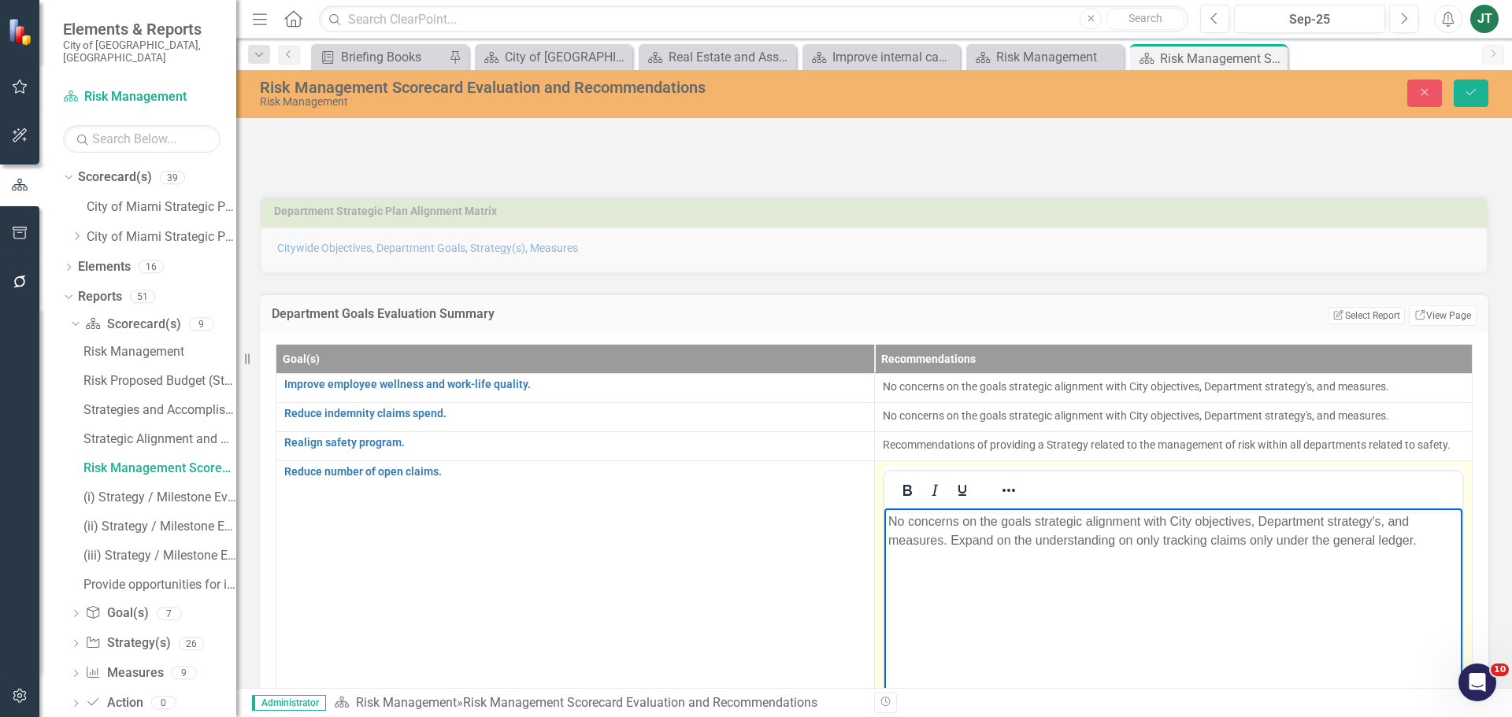
click at [1125, 536] on p "No concerns on the goals strategic alignment with City objectives, Department s…" at bounding box center [1172, 531] width 571 height 38
click at [1263, 541] on p "No concerns on the goals strategic alignment with City objectives, Department s…" at bounding box center [1172, 531] width 571 height 38
click at [1140, 538] on p "No concerns on the goals strategic alignment with City objectives, Department s…" at bounding box center [1172, 531] width 571 height 38
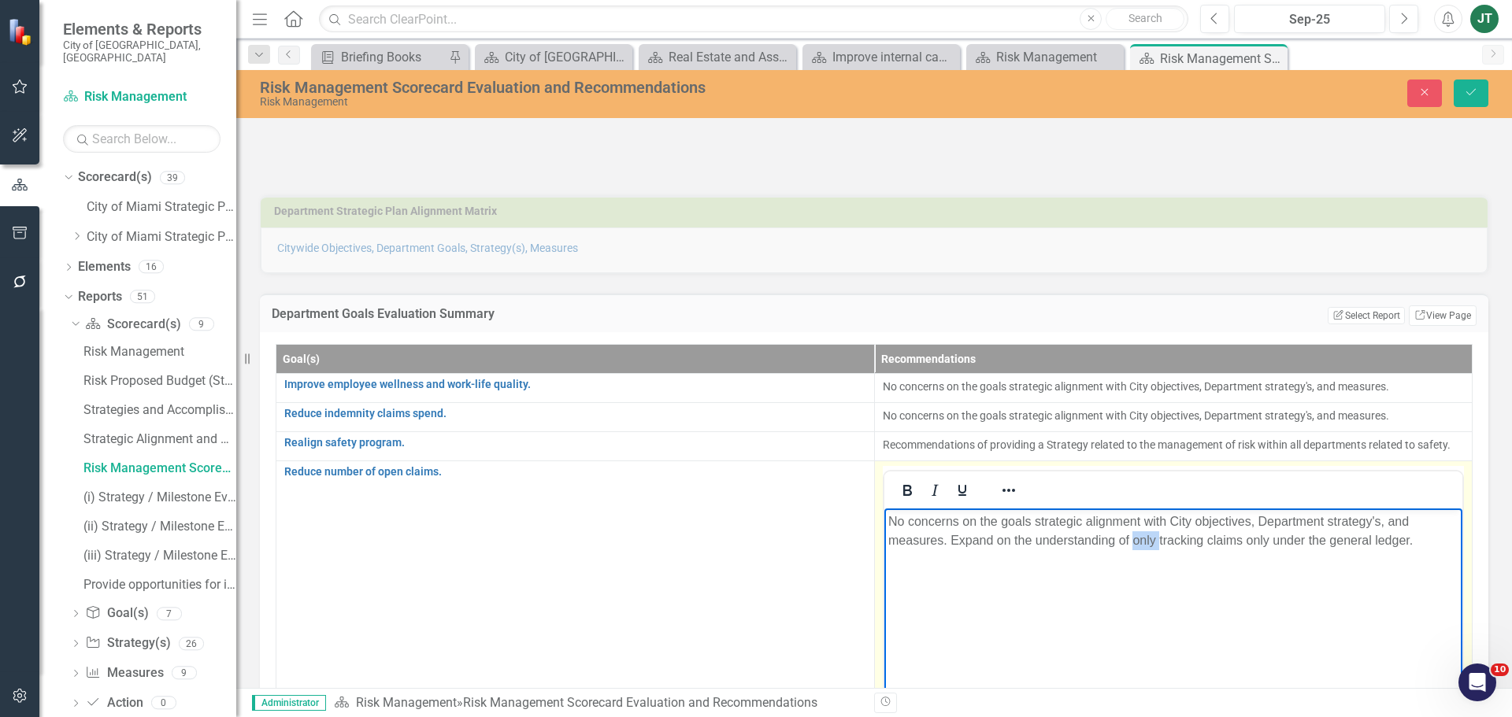
click at [1140, 538] on p "No concerns on the goals strategic alignment with City objectives, Department s…" at bounding box center [1172, 531] width 571 height 38
click at [1396, 540] on p "No concerns on the goals strategic alignment with City objectives, Department s…" at bounding box center [1172, 531] width 571 height 38
click at [1470, 92] on icon "Save" at bounding box center [1471, 92] width 14 height 11
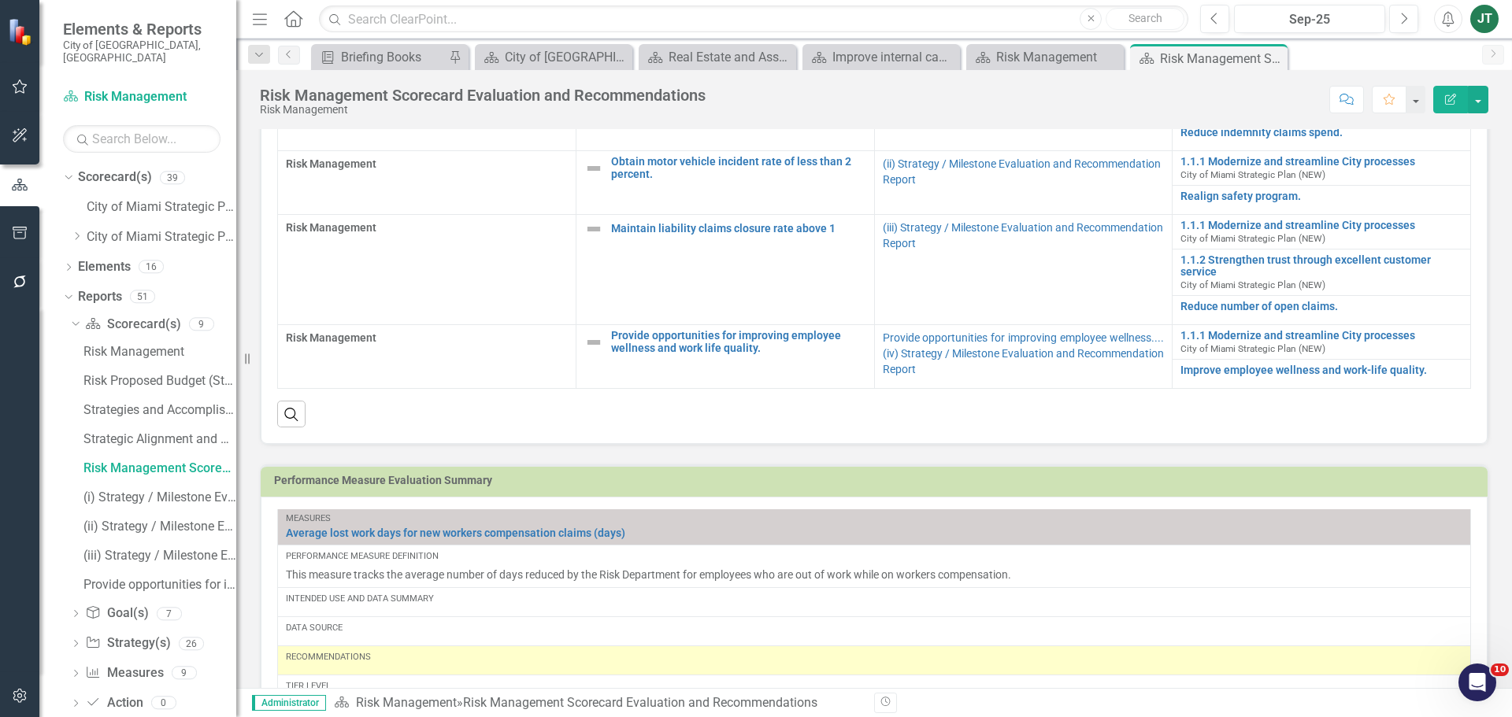
scroll to position [394, 0]
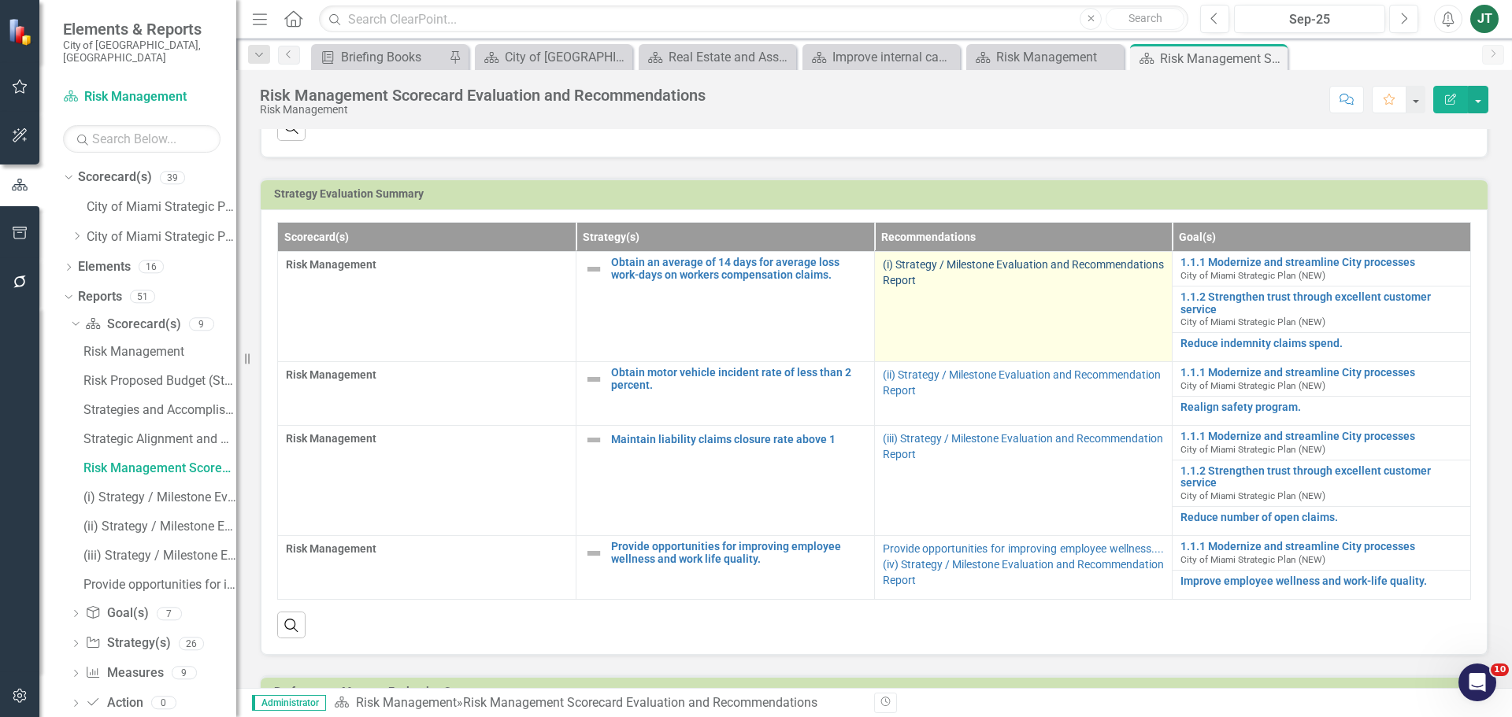
click at [949, 282] on link "(i) Strategy / Milestone Evaluation and Recommendations Report" at bounding box center [1023, 272] width 281 height 28
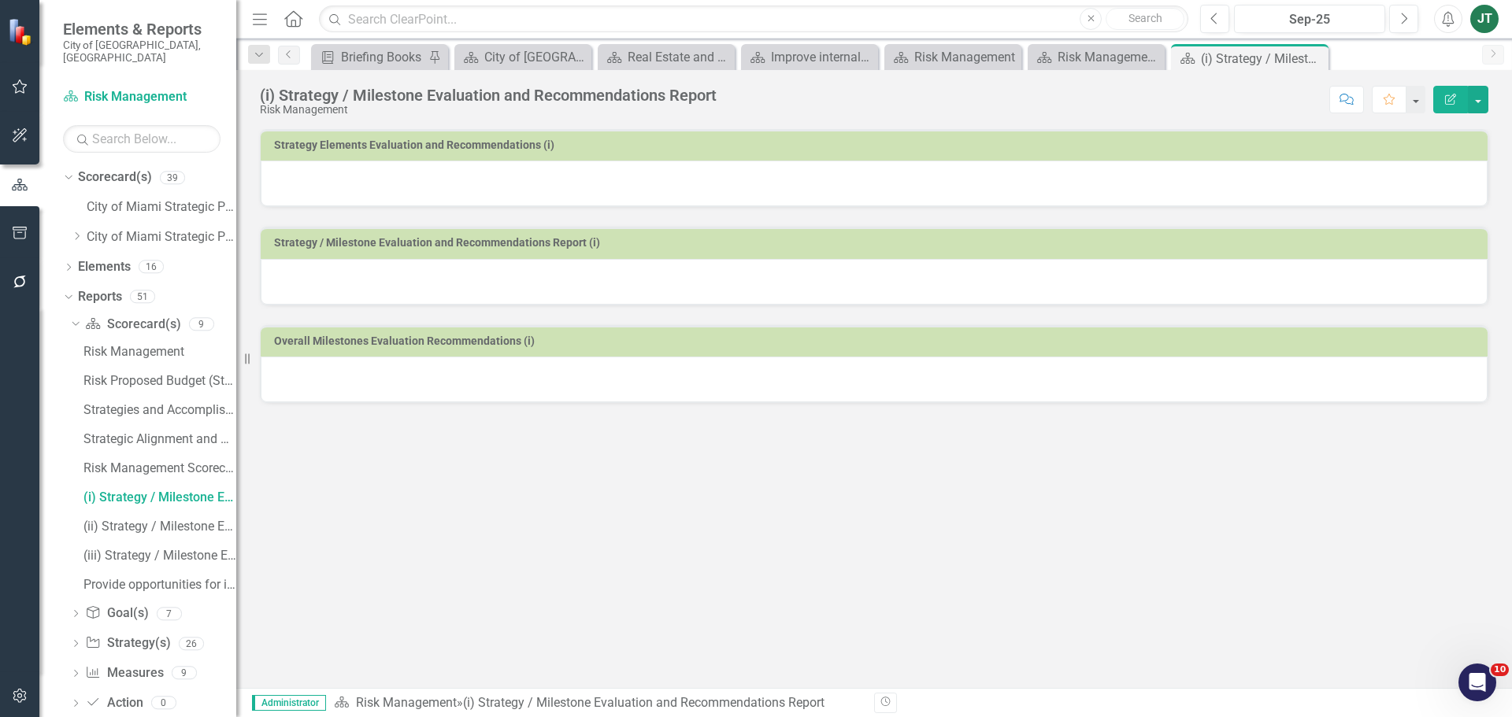
click at [1449, 99] on icon "button" at bounding box center [1450, 99] width 11 height 11
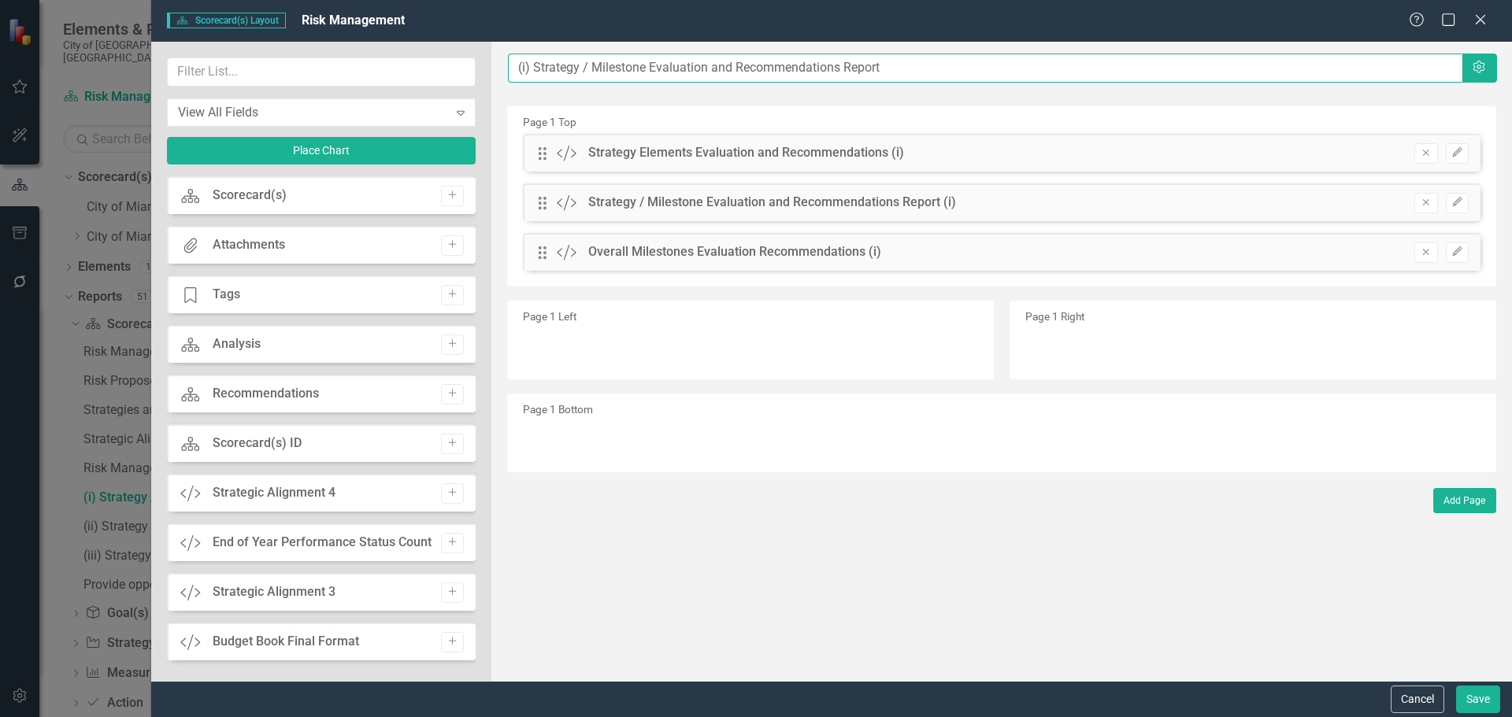
click at [514, 70] on input "(i) Strategy / Milestone Evaluation and Recommendations Report" at bounding box center [985, 68] width 954 height 29
paste input "Obtain an average of 14 days for average loss work-days"
type input "Obtain an average of 14 days for average loss work-days....(i) Strategy / Miles…"
click at [1473, 694] on button "Save" at bounding box center [1478, 700] width 44 height 28
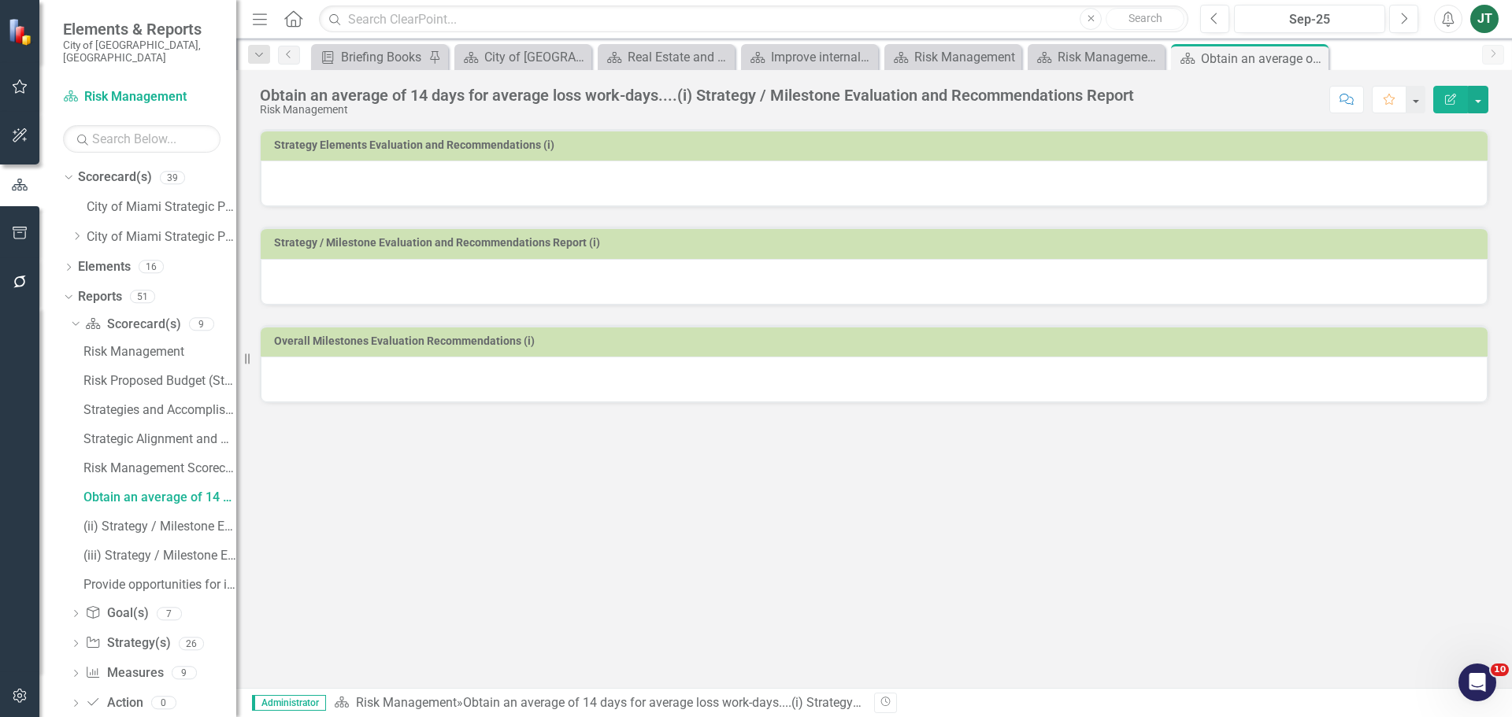
click at [787, 146] on h3 "Strategy Elements Evaluation and Recommendations (i)" at bounding box center [876, 145] width 1205 height 12
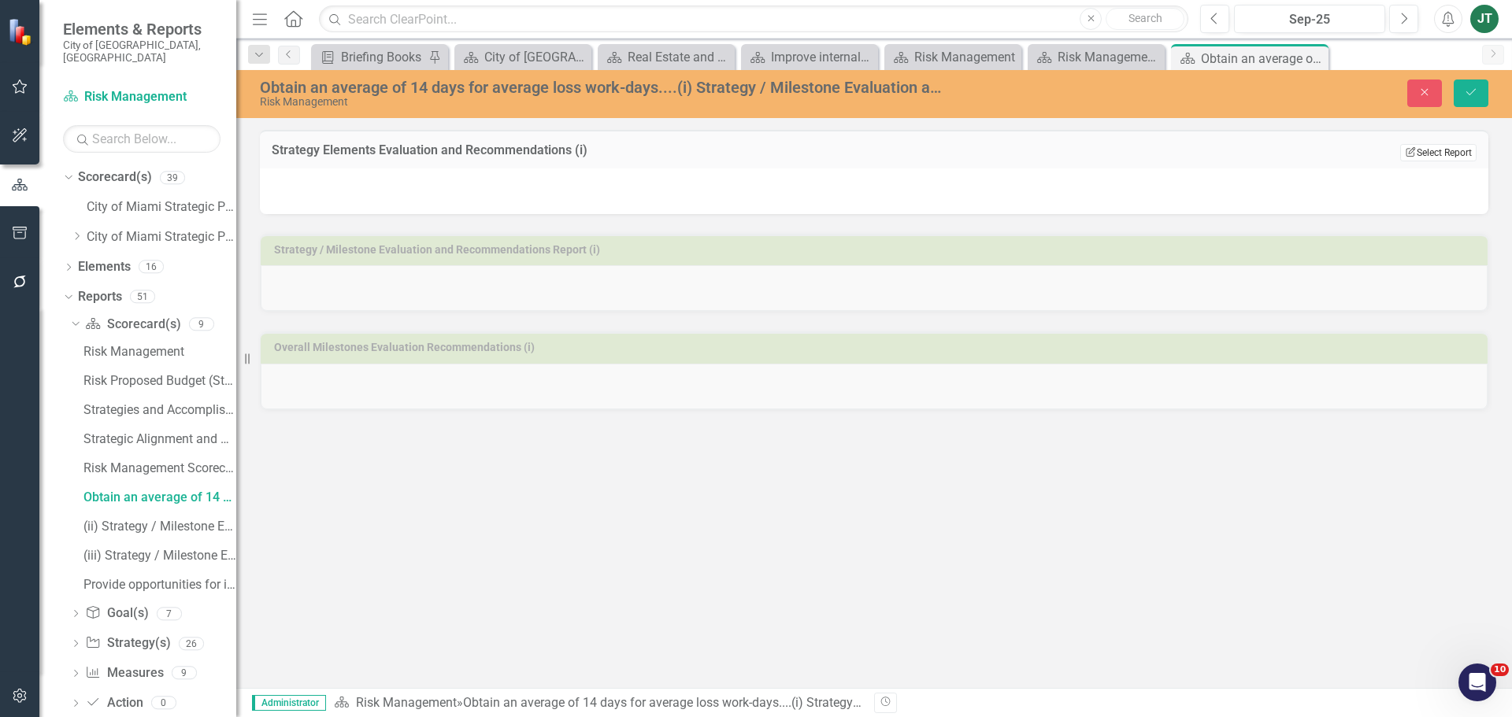
click at [1427, 151] on button "Edit Report Select Report" at bounding box center [1438, 152] width 76 height 17
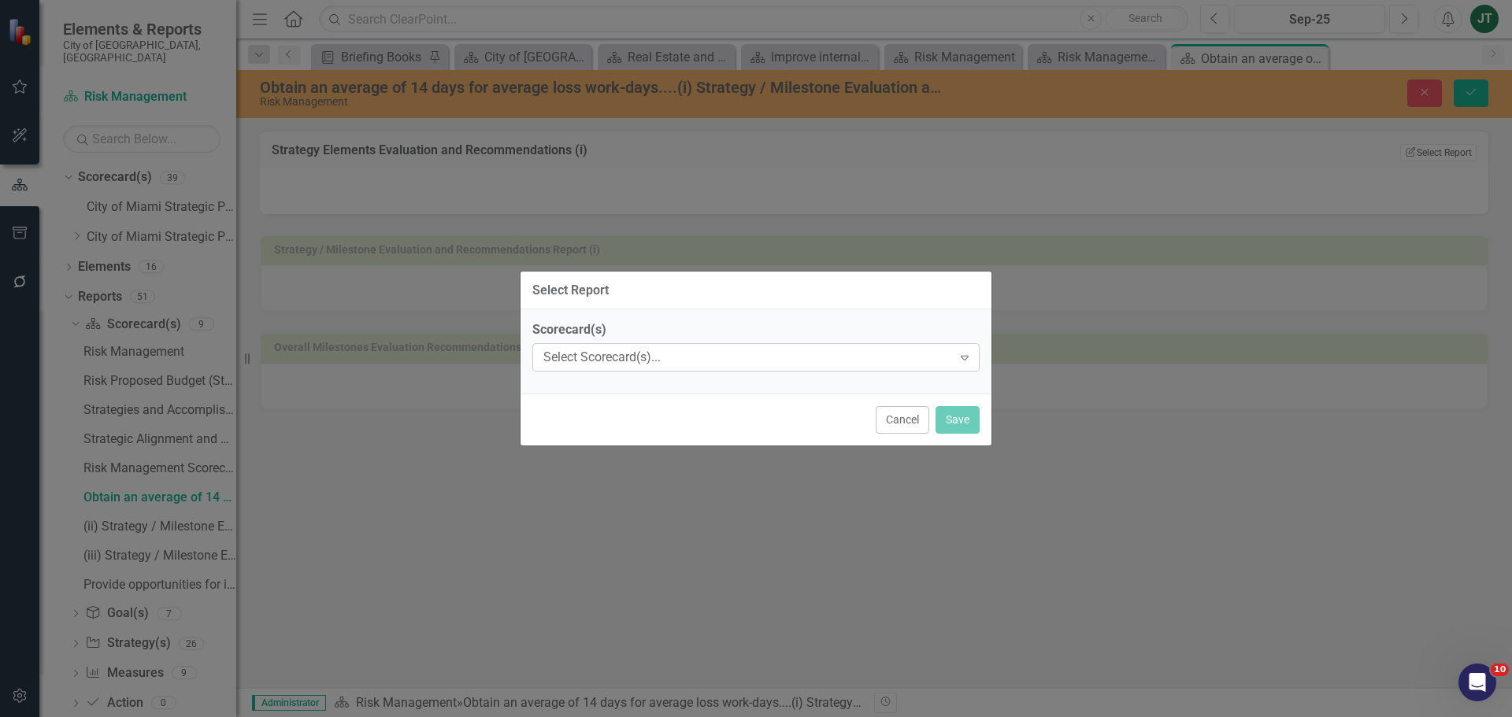
click at [773, 356] on div "Select Scorecard(s)..." at bounding box center [747, 358] width 409 height 18
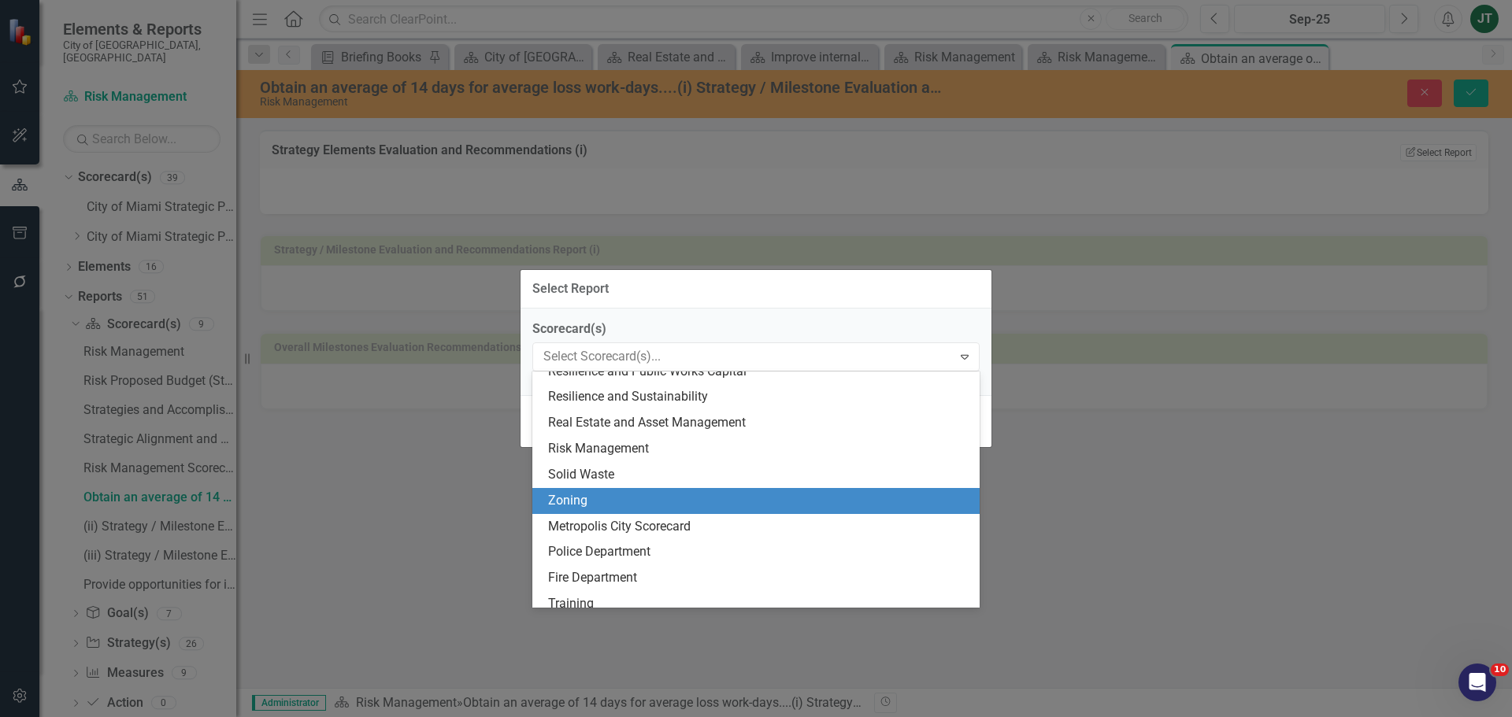
scroll to position [709, 0]
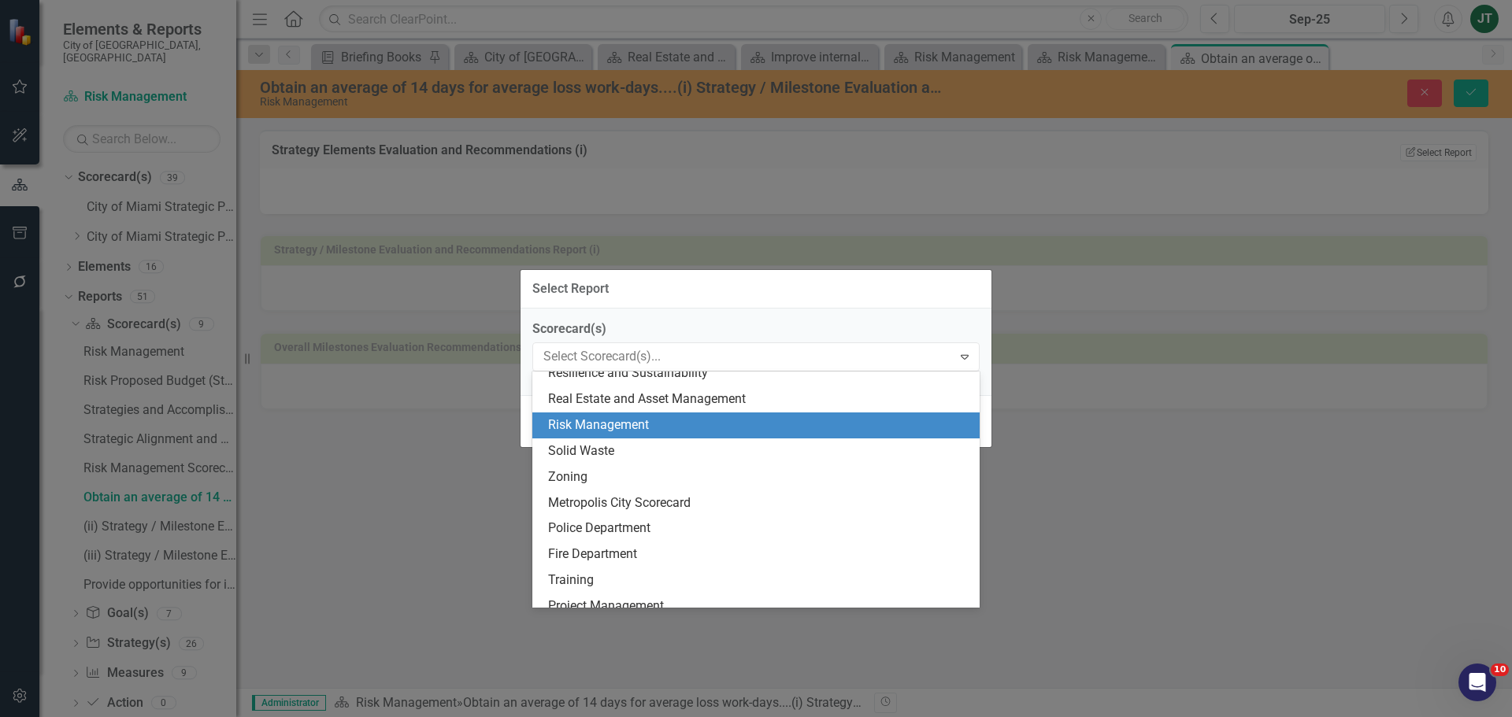
click at [594, 427] on div "Risk Management" at bounding box center [759, 425] width 422 height 18
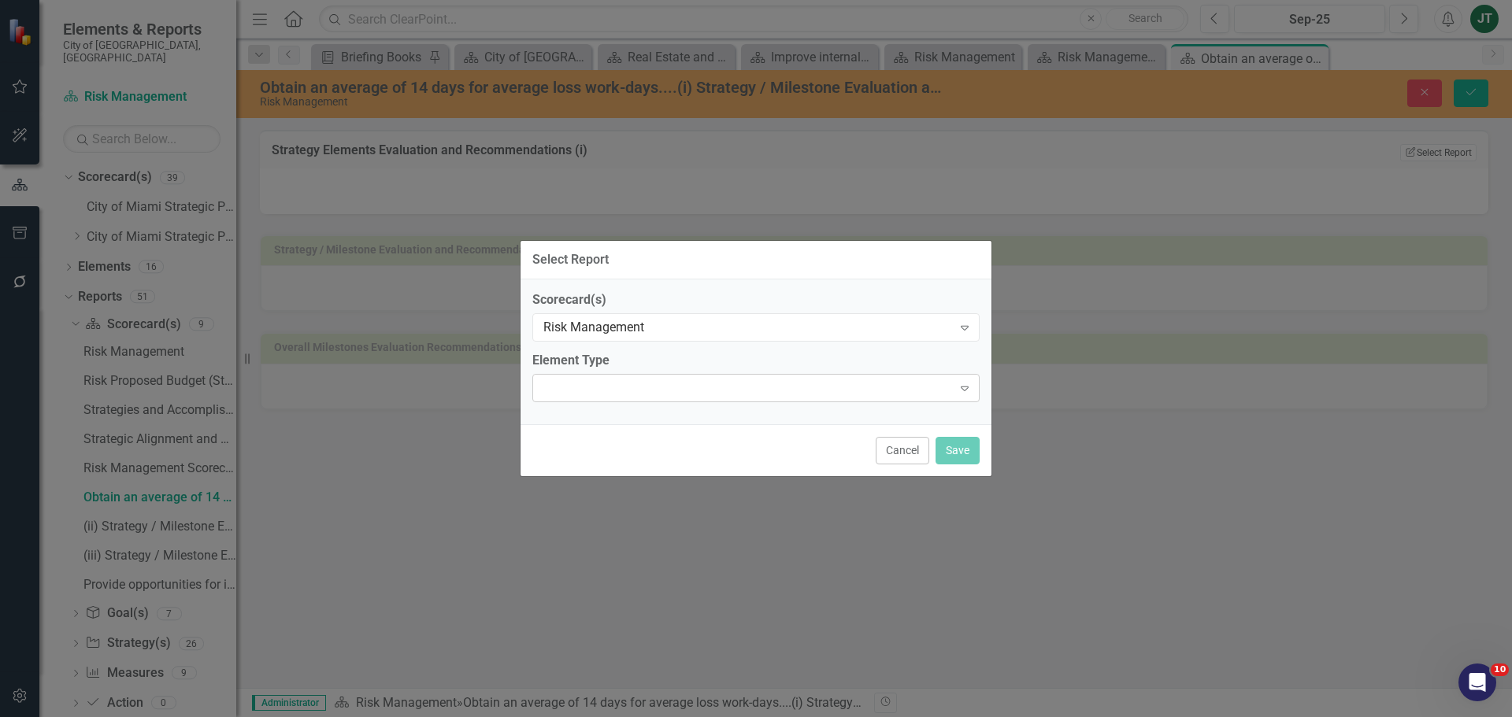
click at [668, 384] on div "Expand" at bounding box center [755, 388] width 447 height 28
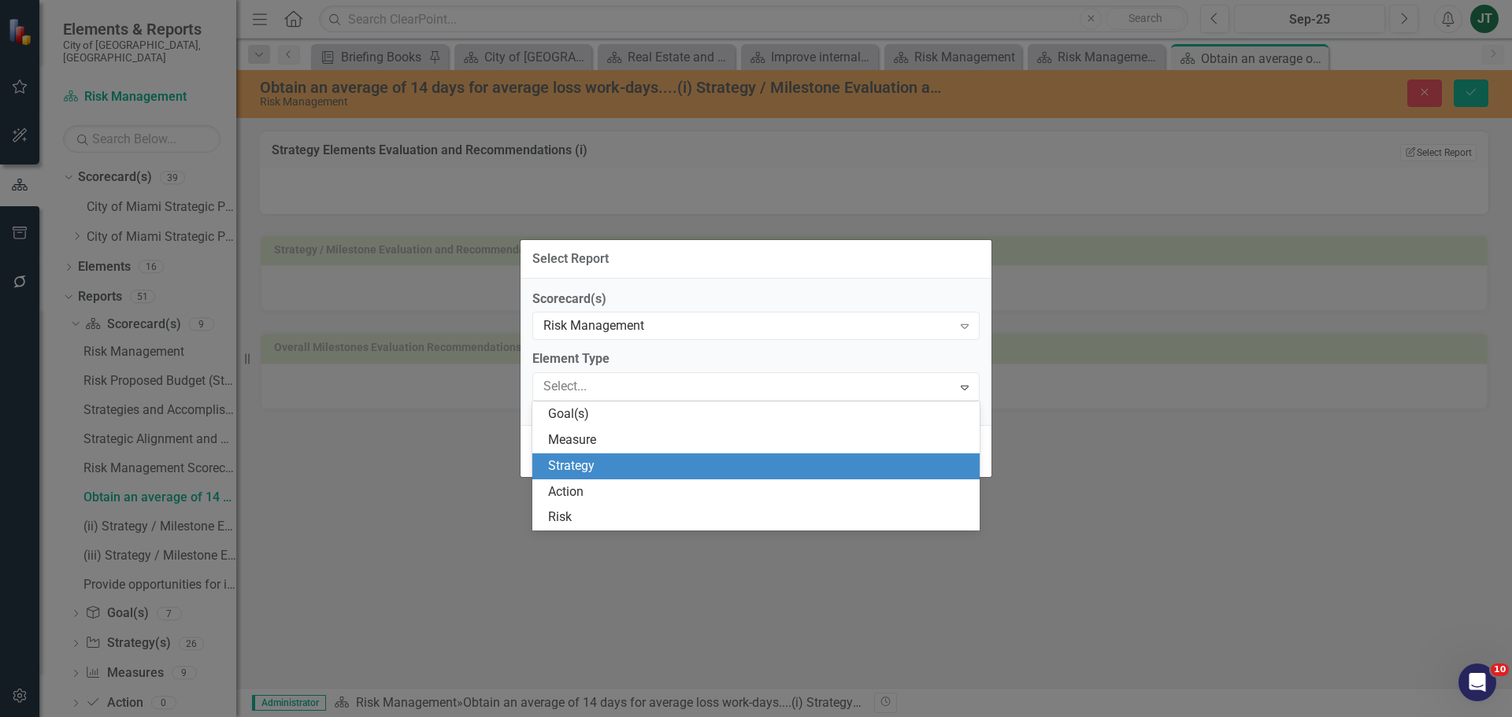
click at [597, 459] on div "Strategy" at bounding box center [759, 466] width 422 height 18
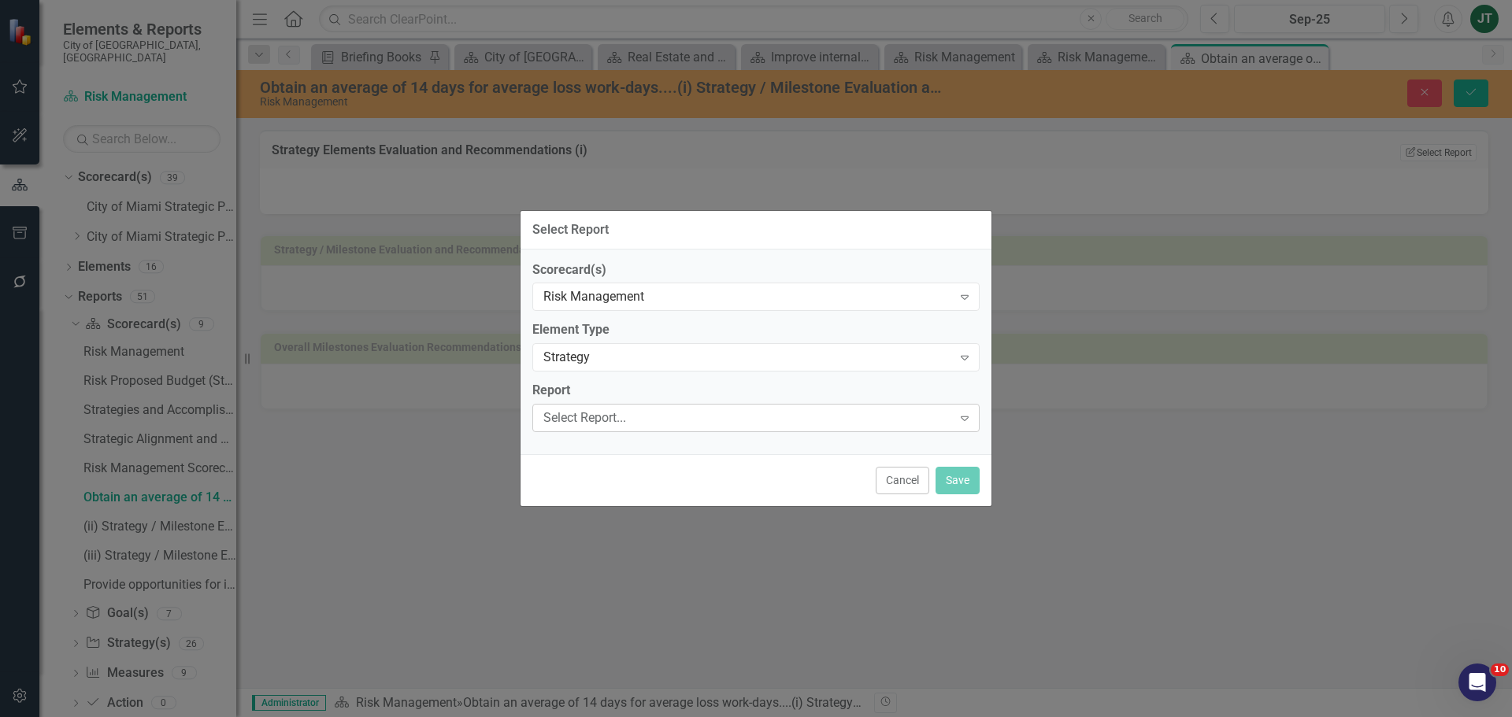
click at [631, 417] on div "Select Report..." at bounding box center [747, 418] width 409 height 18
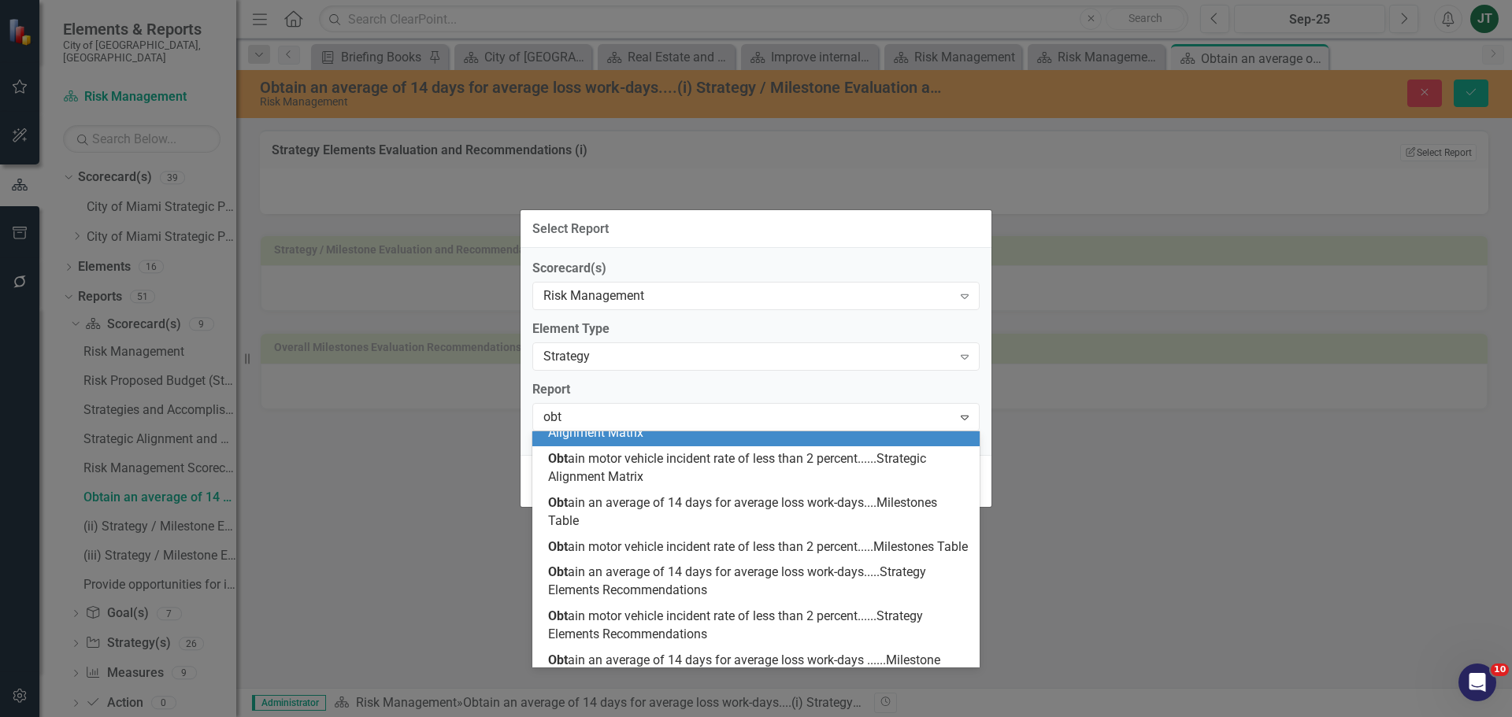
scroll to position [0, 0]
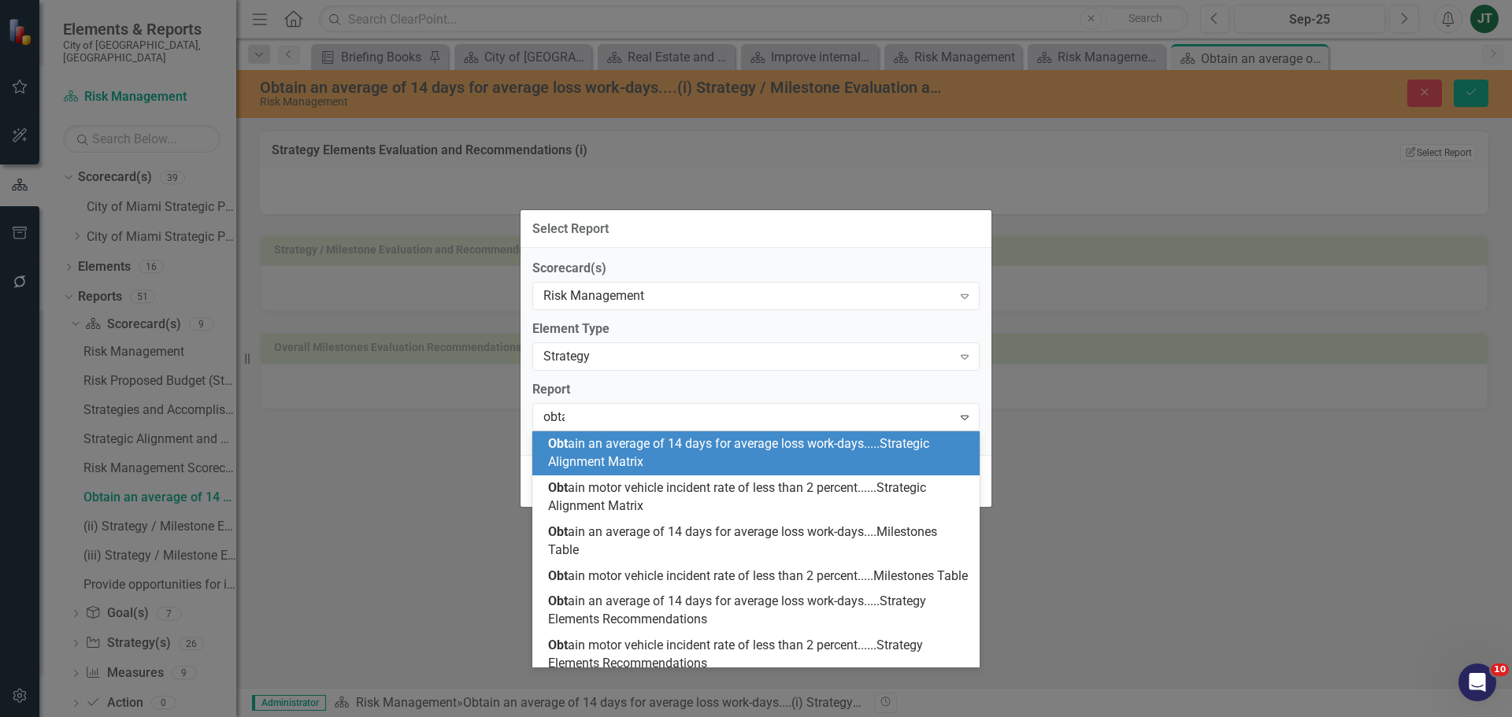
type input "obtain"
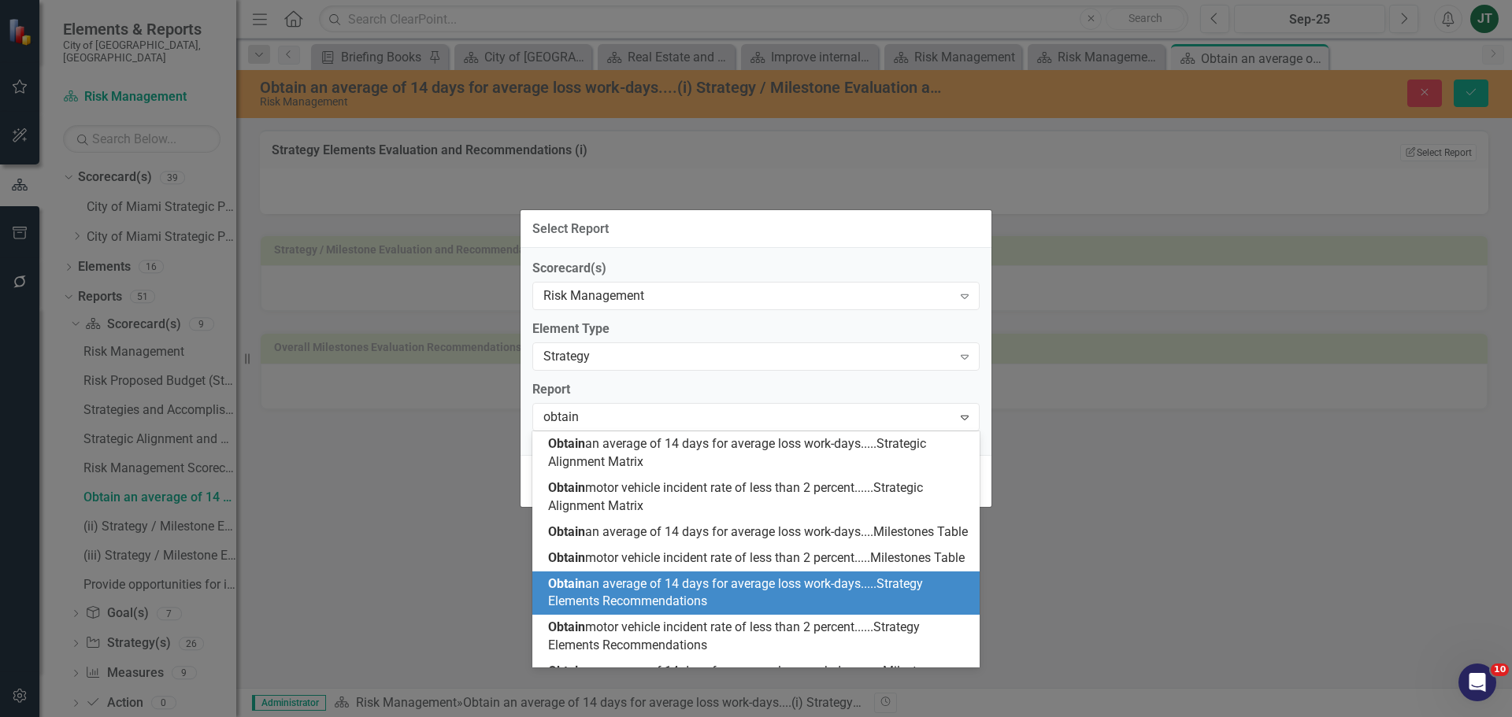
scroll to position [115, 0]
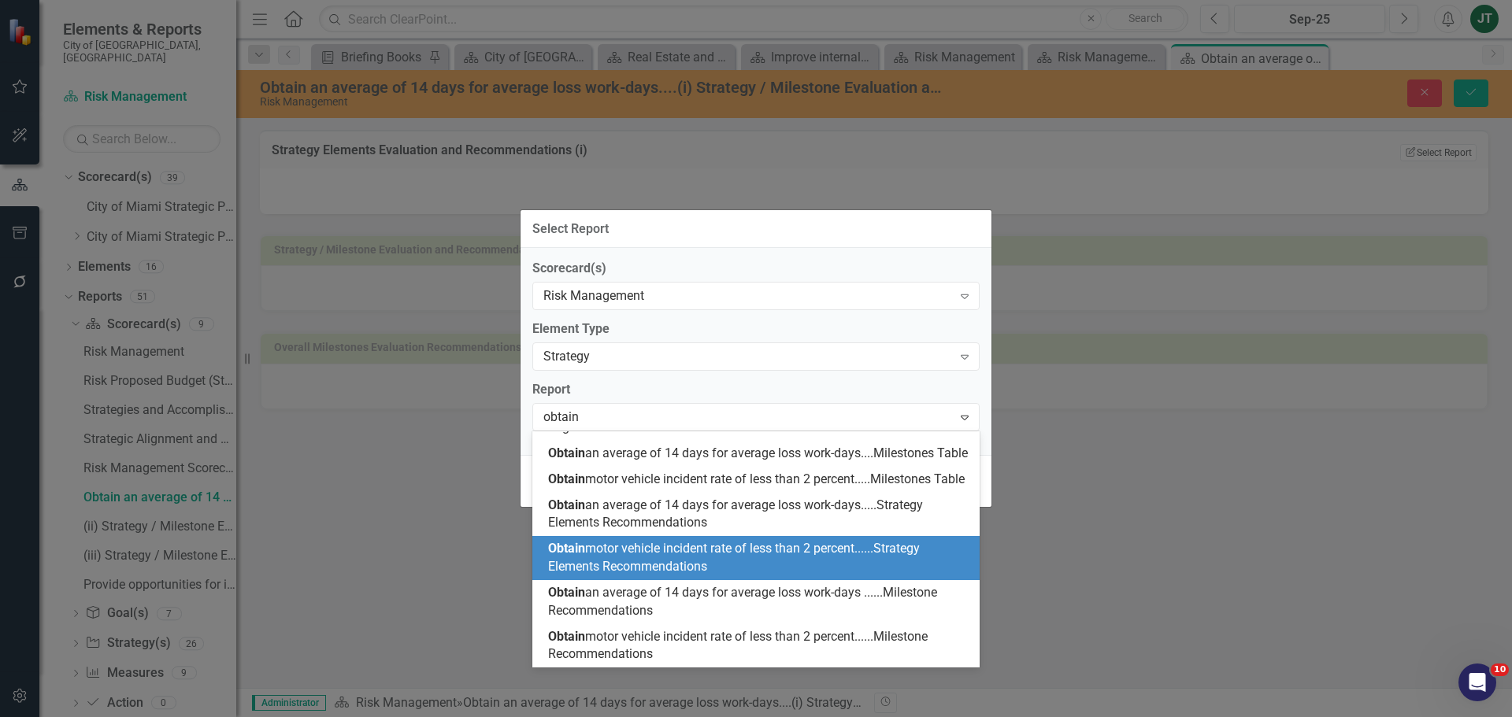
click at [676, 559] on span "Obtain motor vehicle incident rate of less than 2 percent......Strategy Element…" at bounding box center [734, 557] width 372 height 33
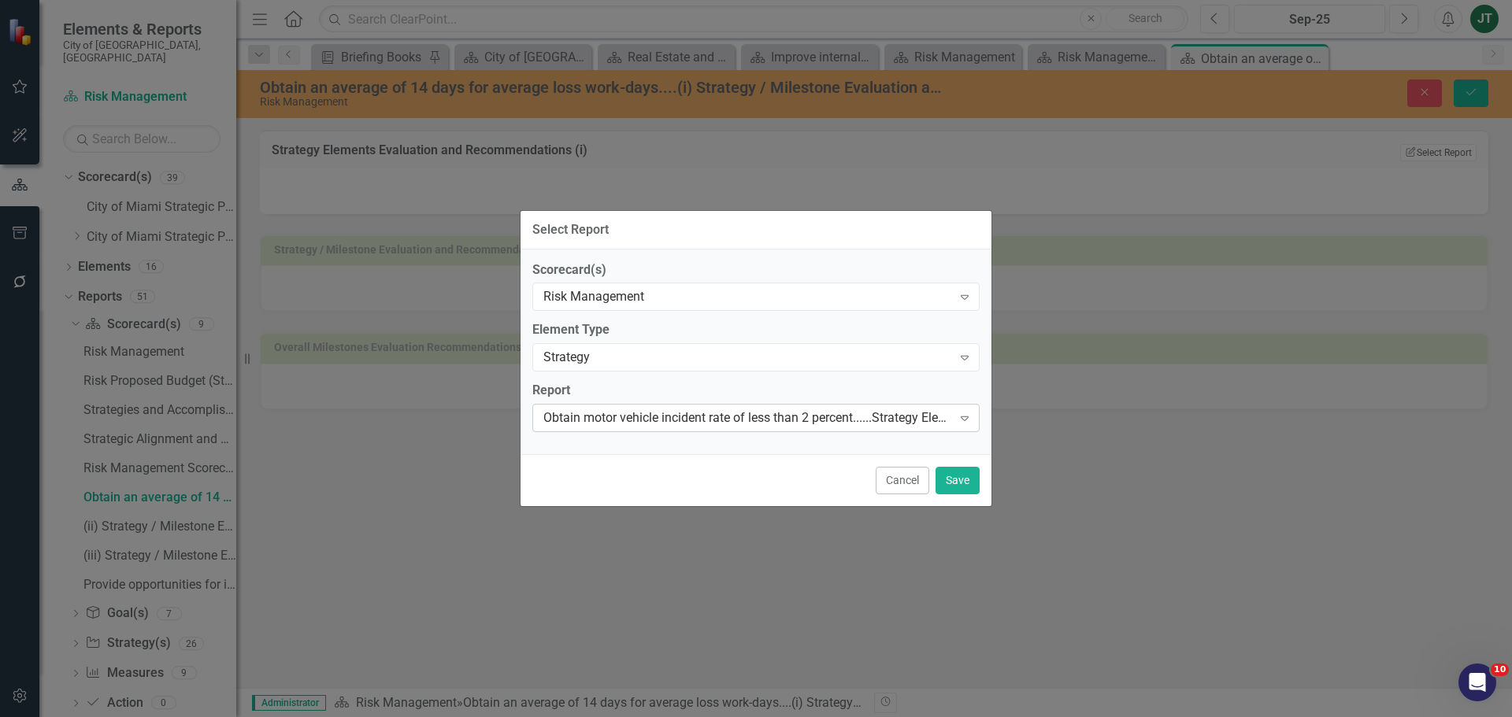
click at [702, 406] on div "Obtain motor vehicle incident rate of less than 2 percent......Strategy Element…" at bounding box center [755, 418] width 447 height 28
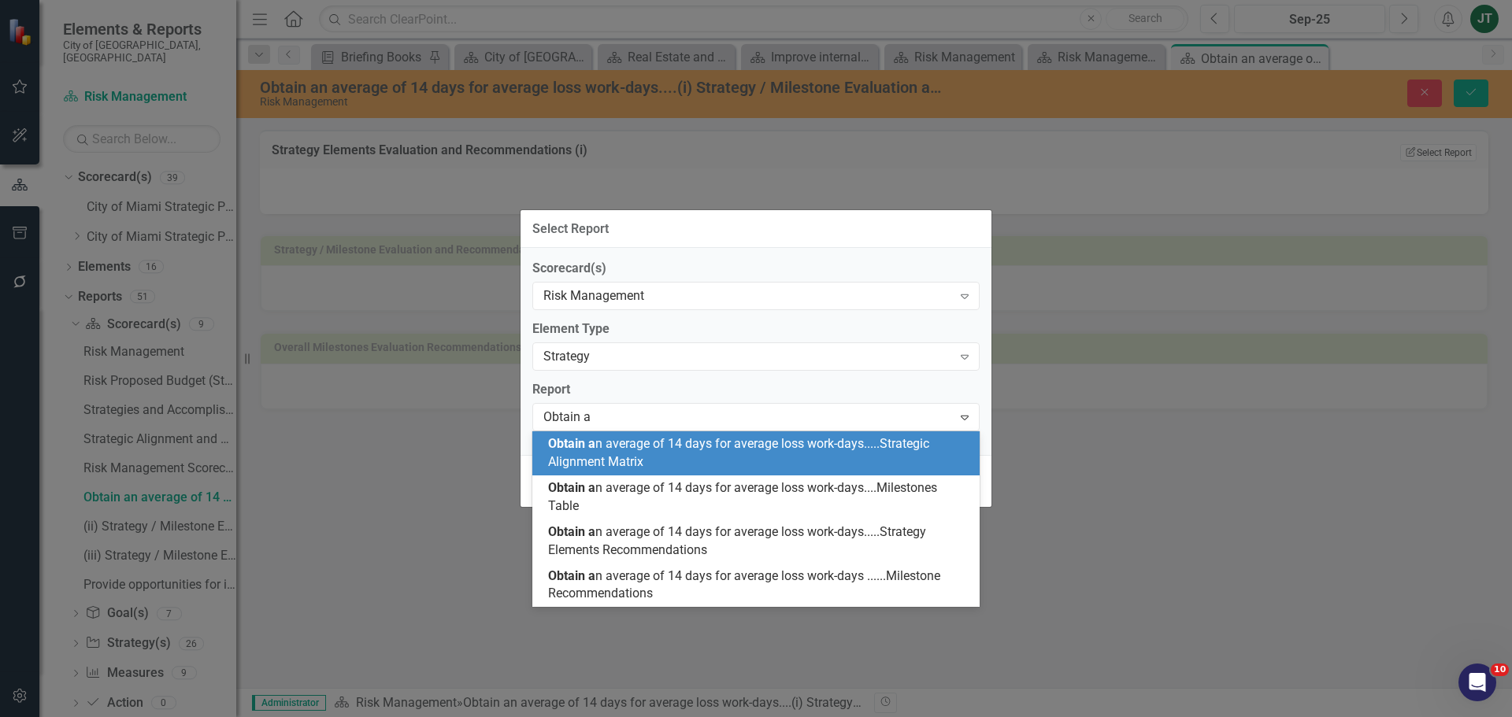
scroll to position [0, 0]
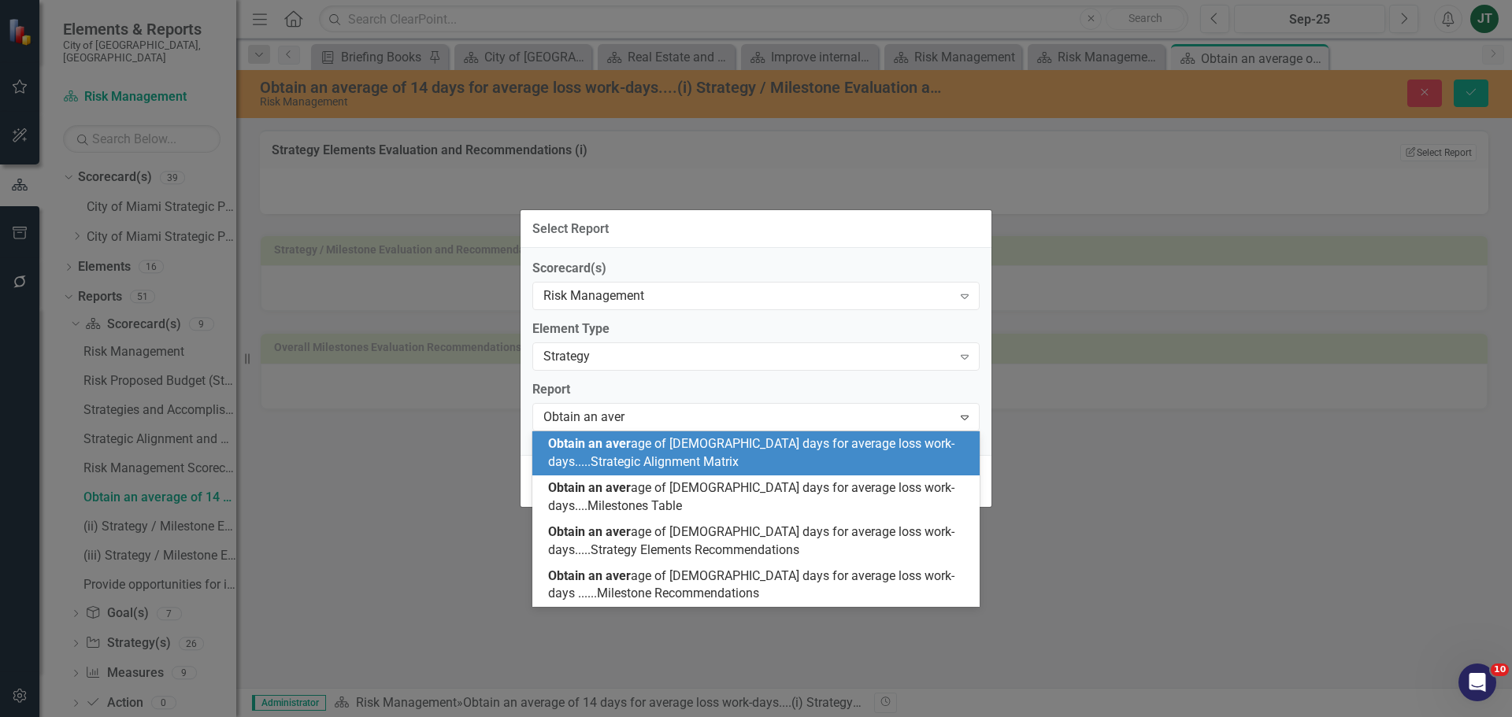
type input "Obtain an avera"
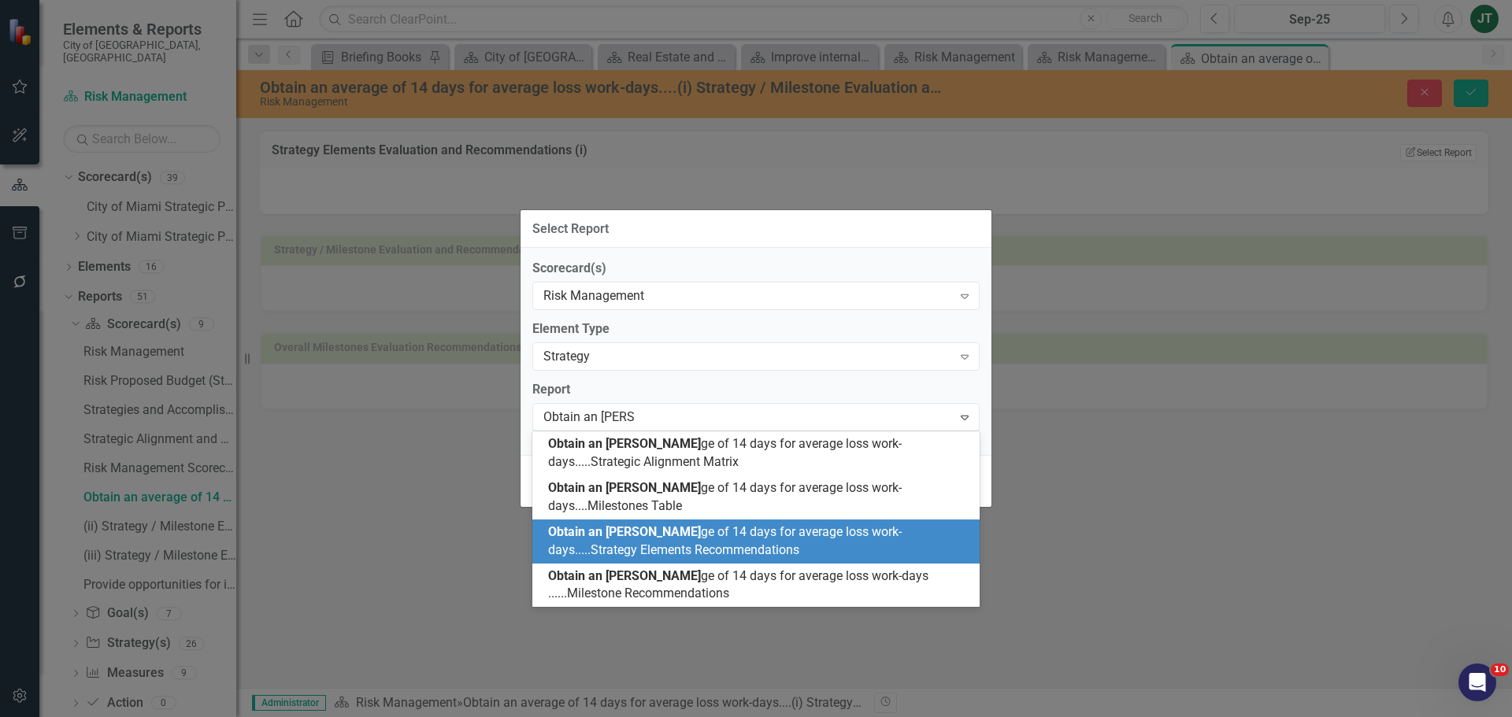
click at [705, 530] on span "Obtain an avera ge of 14 days for average loss work-days.....Strategy Elements …" at bounding box center [725, 540] width 354 height 33
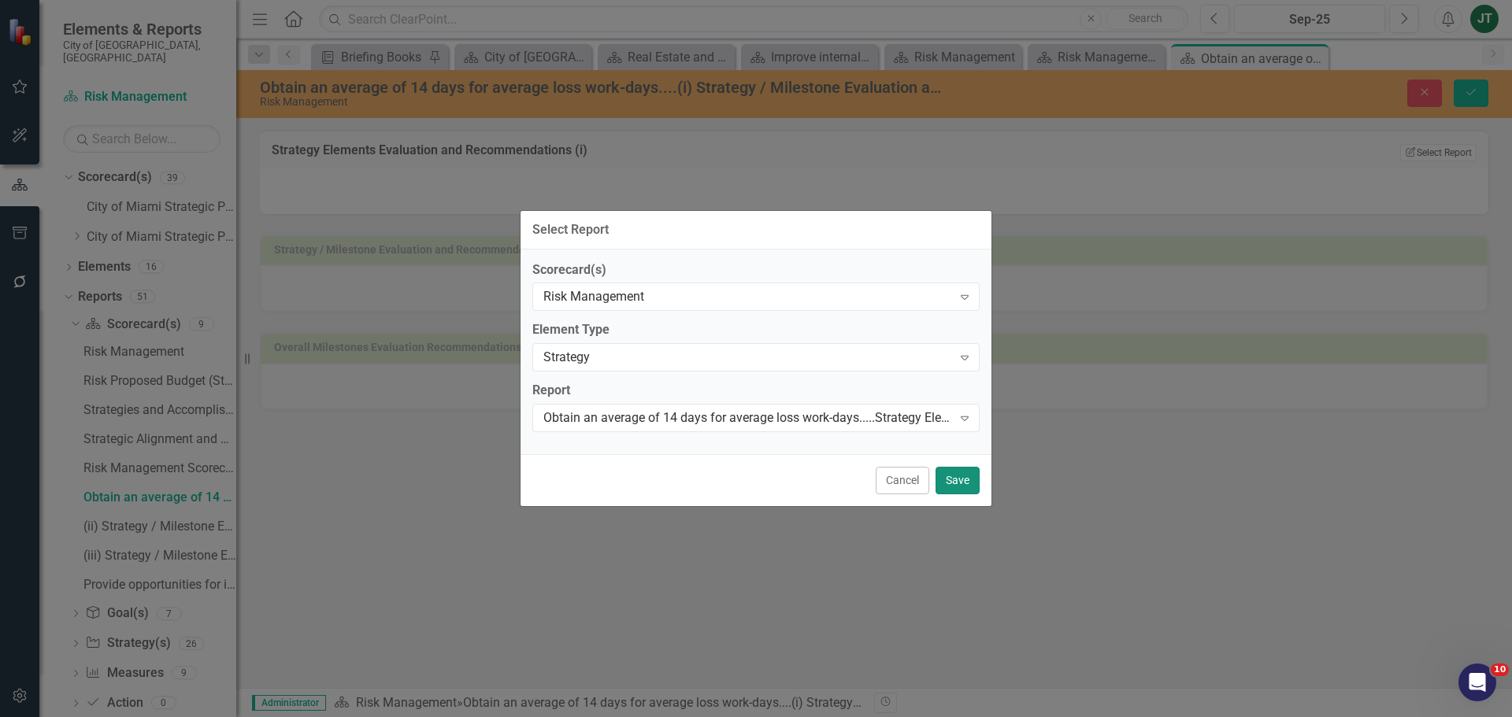
click at [959, 476] on button "Save" at bounding box center [957, 481] width 44 height 28
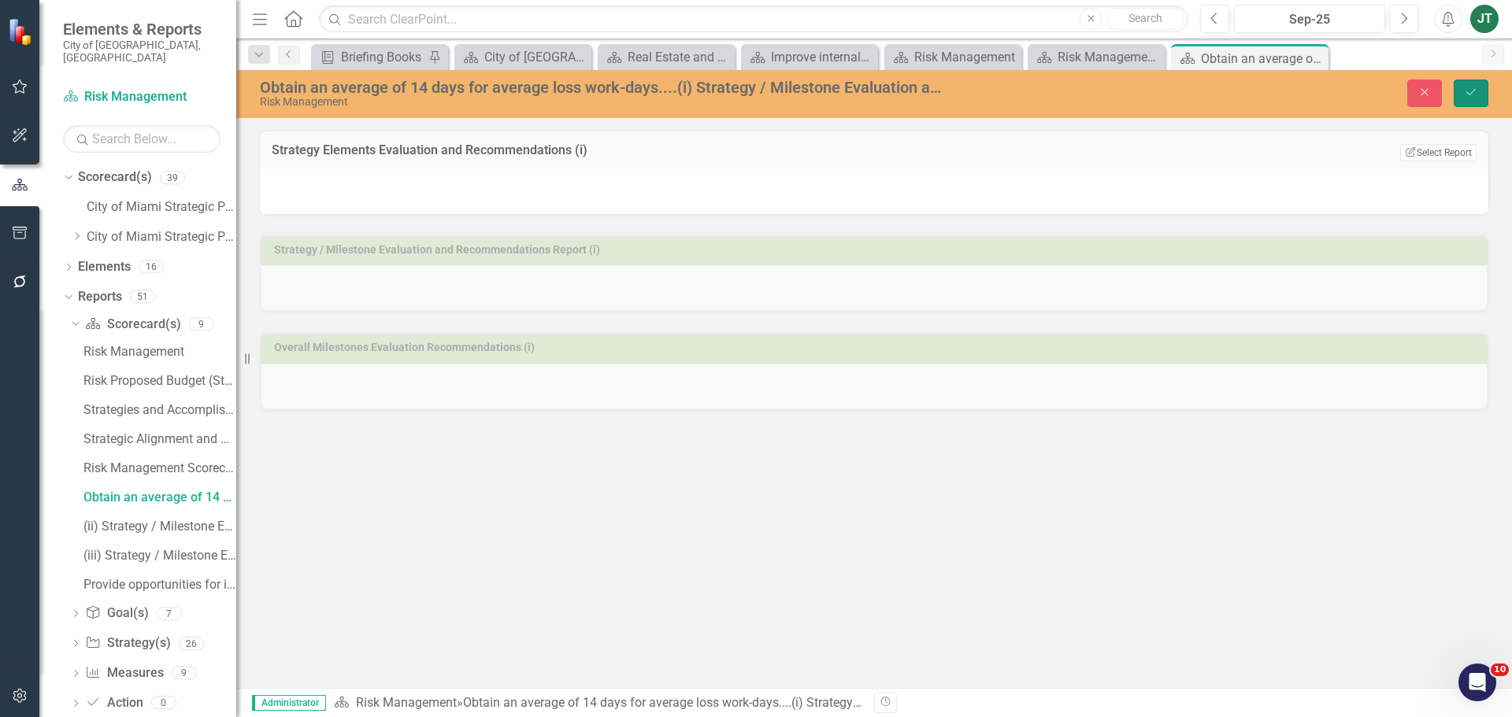
click at [1470, 86] on button "Save" at bounding box center [1470, 94] width 35 height 28
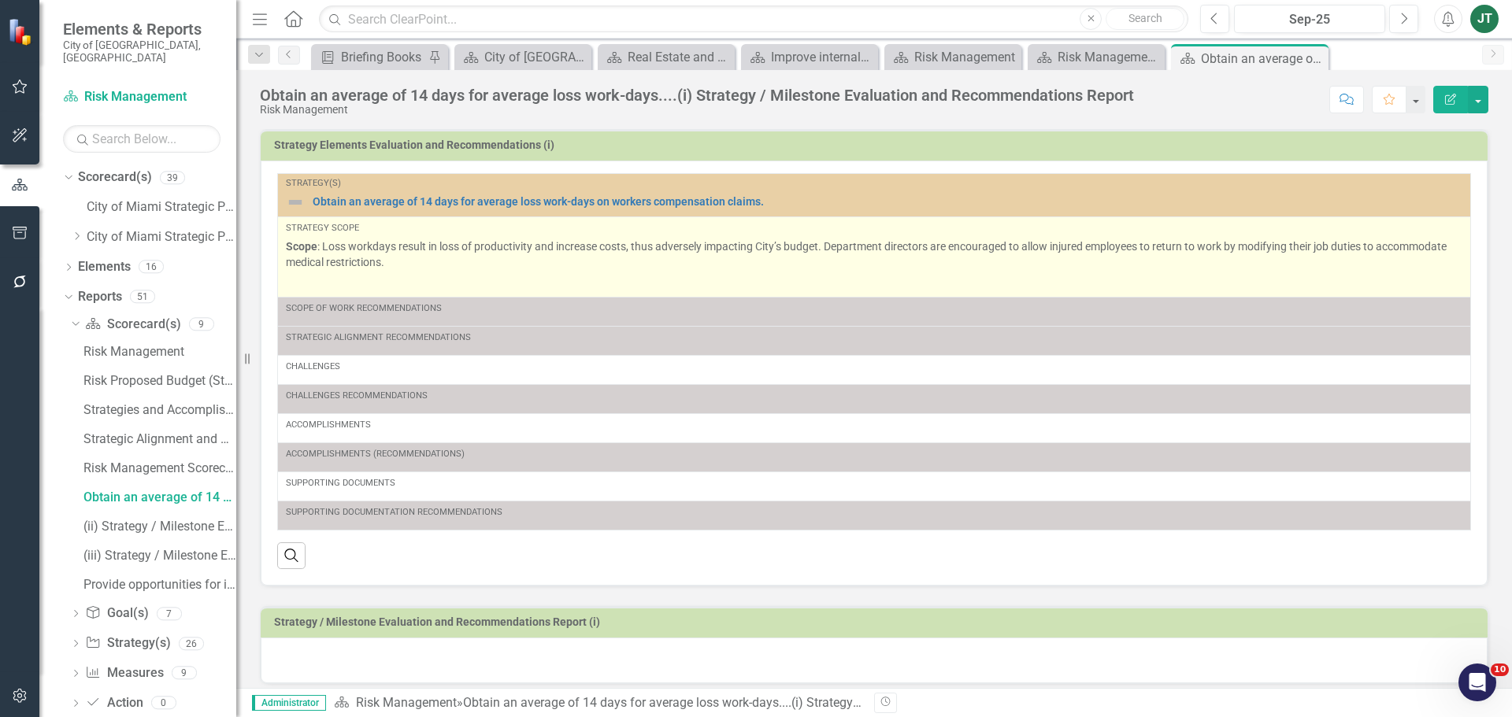
click at [387, 283] on p at bounding box center [874, 282] width 1176 height 19
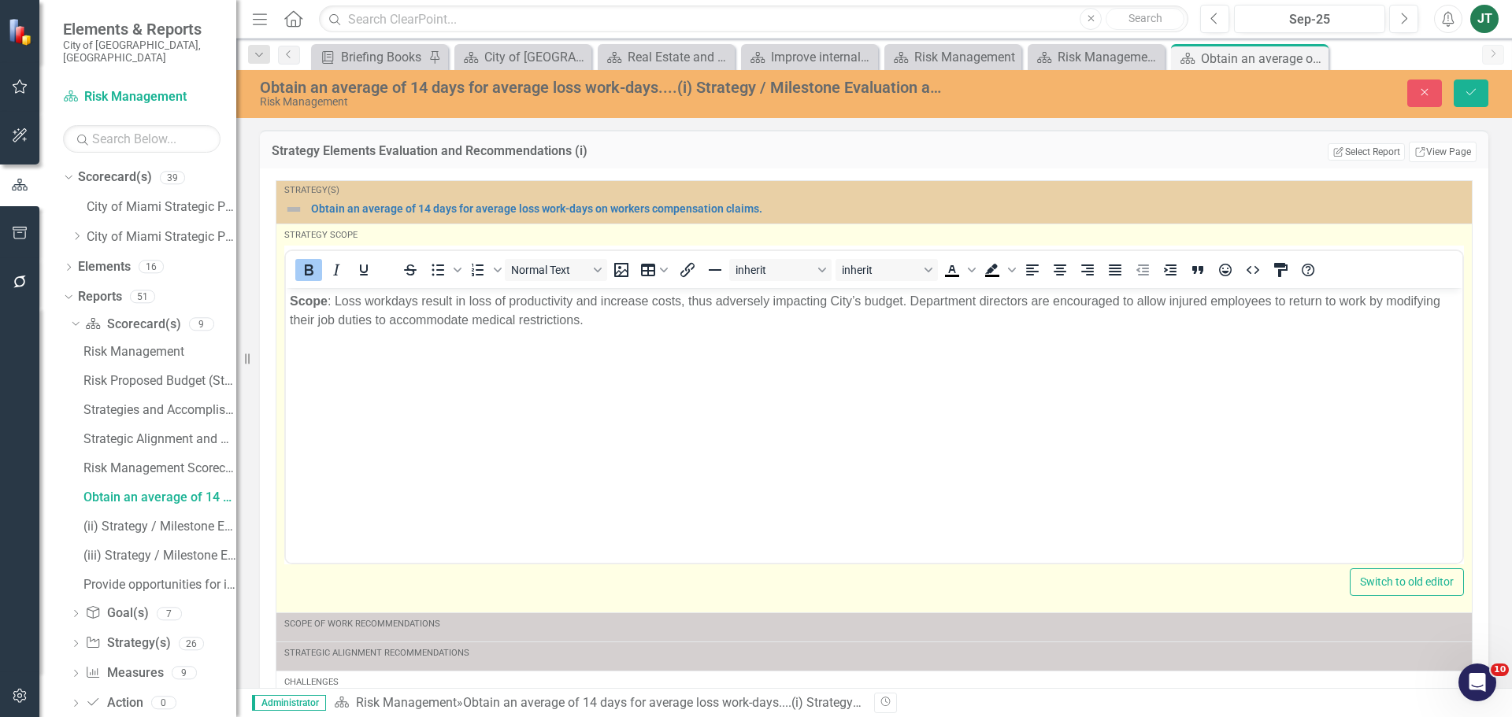
click at [351, 376] on body "Scope : Loss workdays result in loss of productivity and increase costs, thus a…" at bounding box center [874, 405] width 1176 height 236
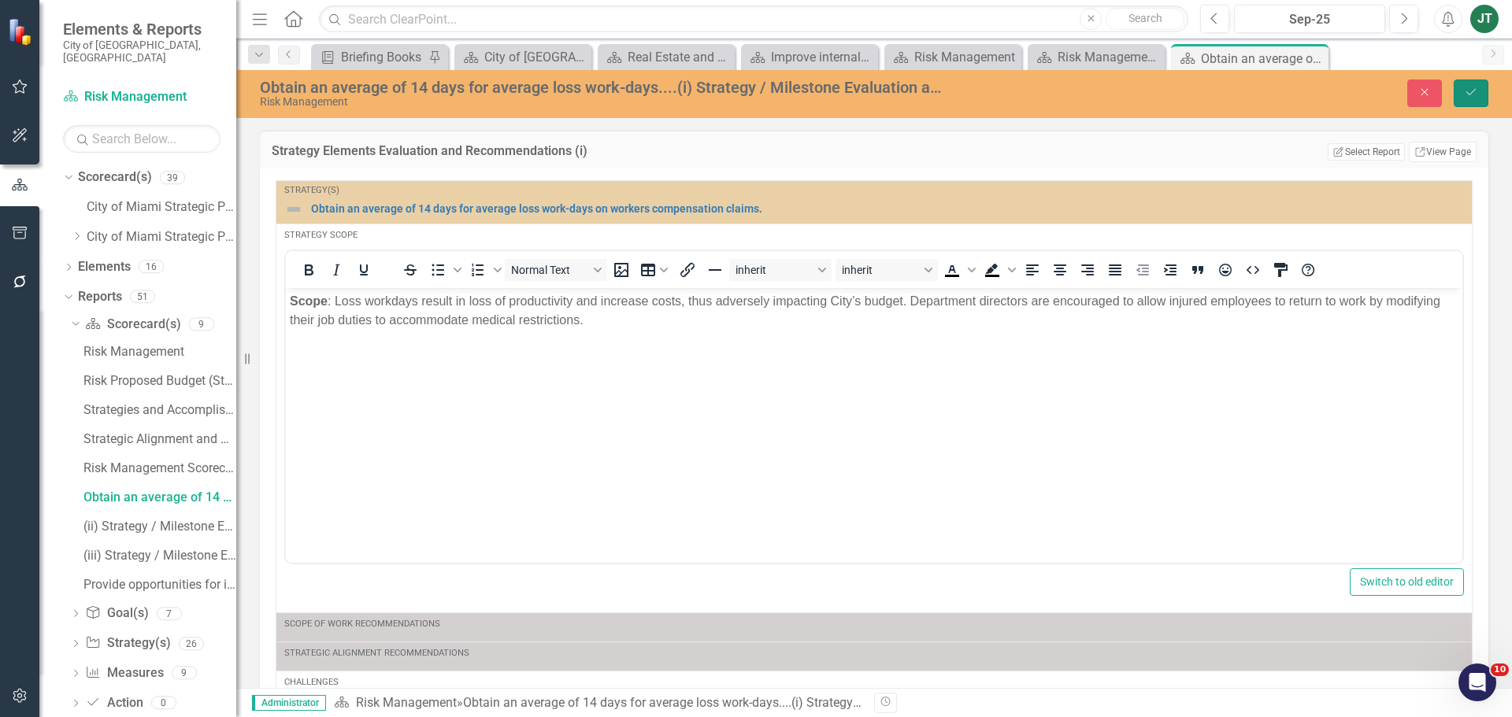
click at [1486, 97] on button "Save" at bounding box center [1470, 94] width 35 height 28
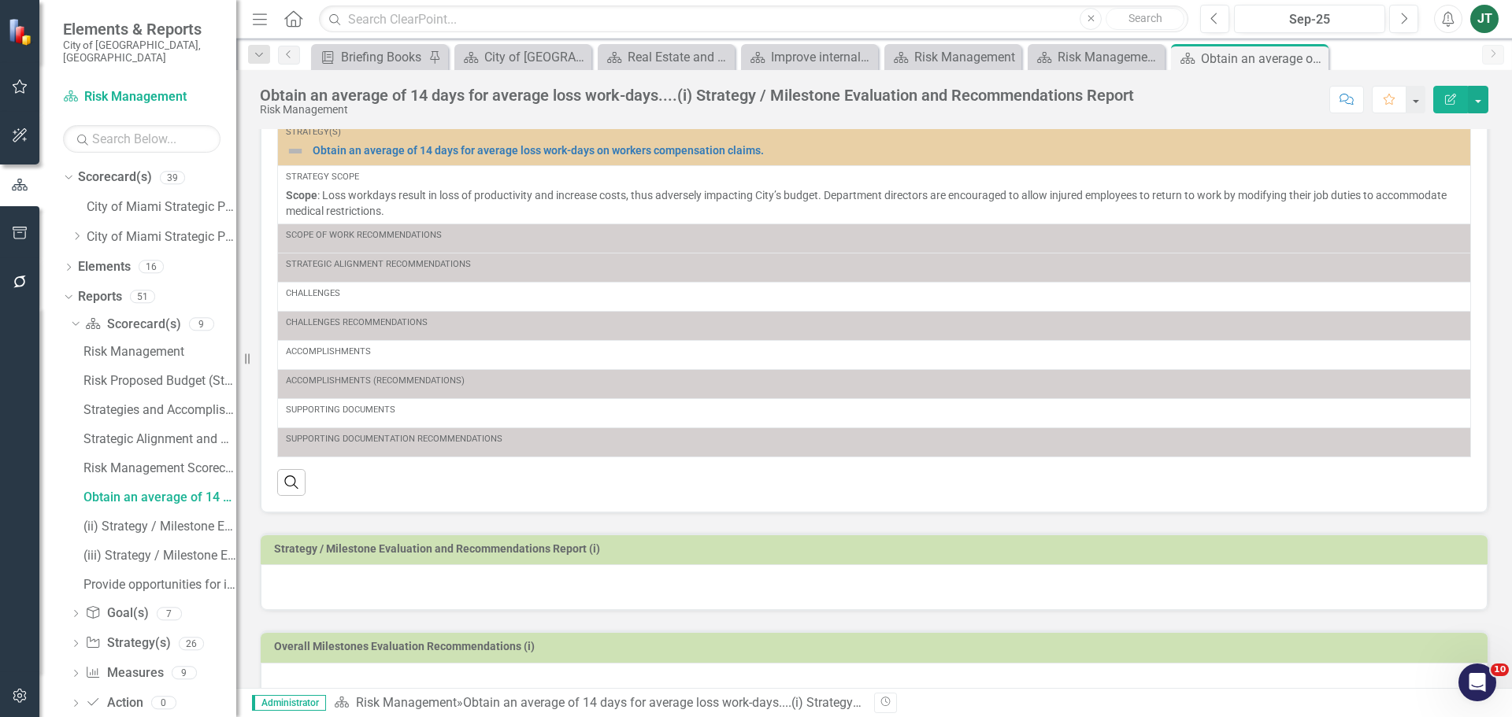
scroll to position [79, 0]
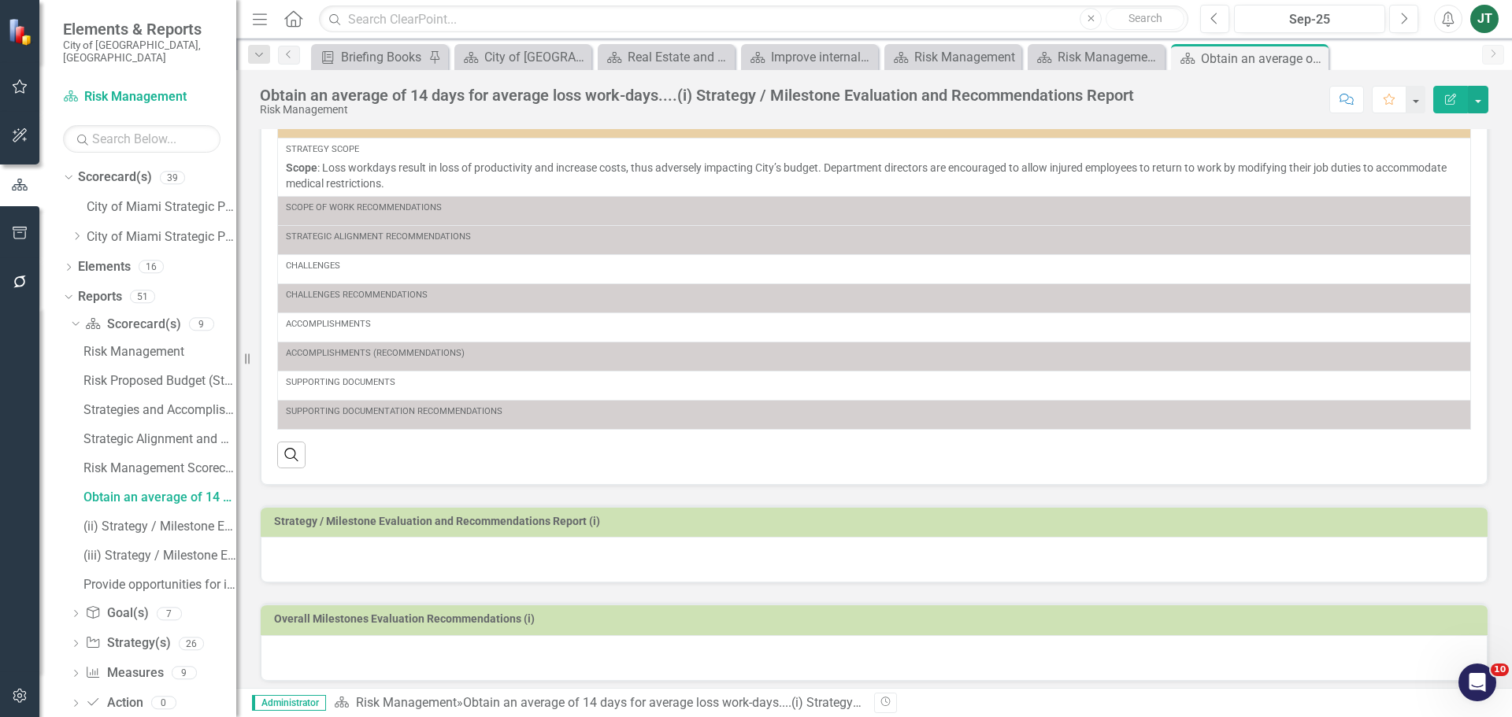
click at [672, 530] on td "Strategy / Milestone Evaluation and Recommendations Report (i)" at bounding box center [876, 524] width 1205 height 24
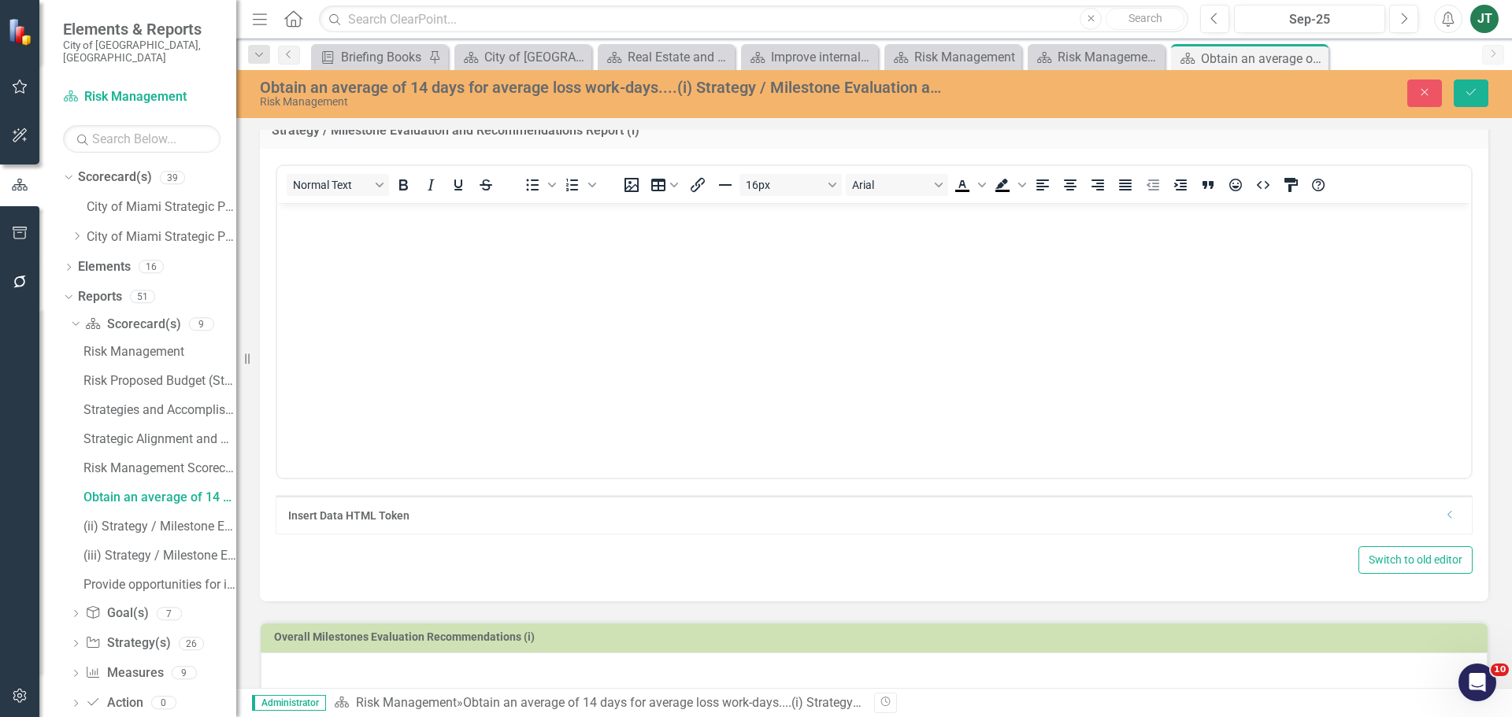
scroll to position [502, 0]
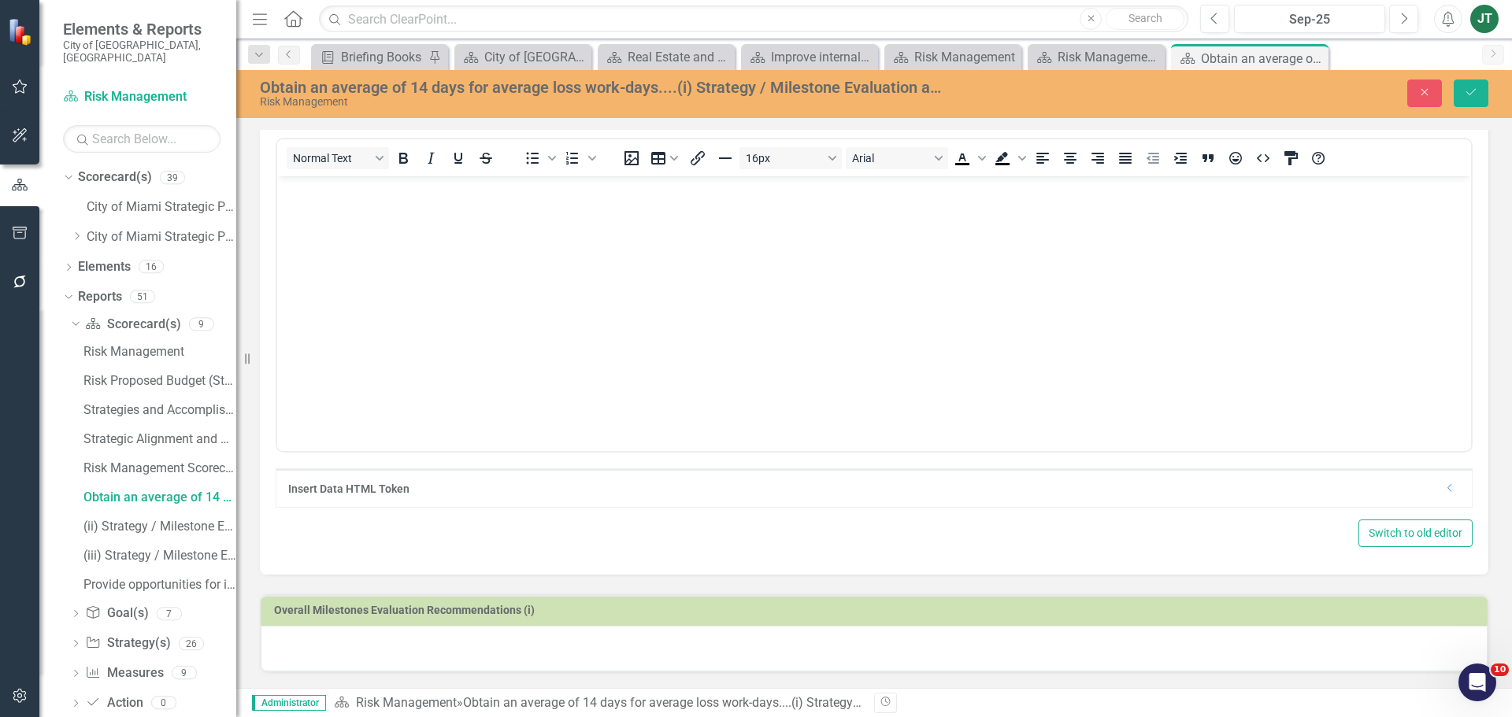
click at [1444, 489] on icon "Dropdown" at bounding box center [1450, 487] width 12 height 9
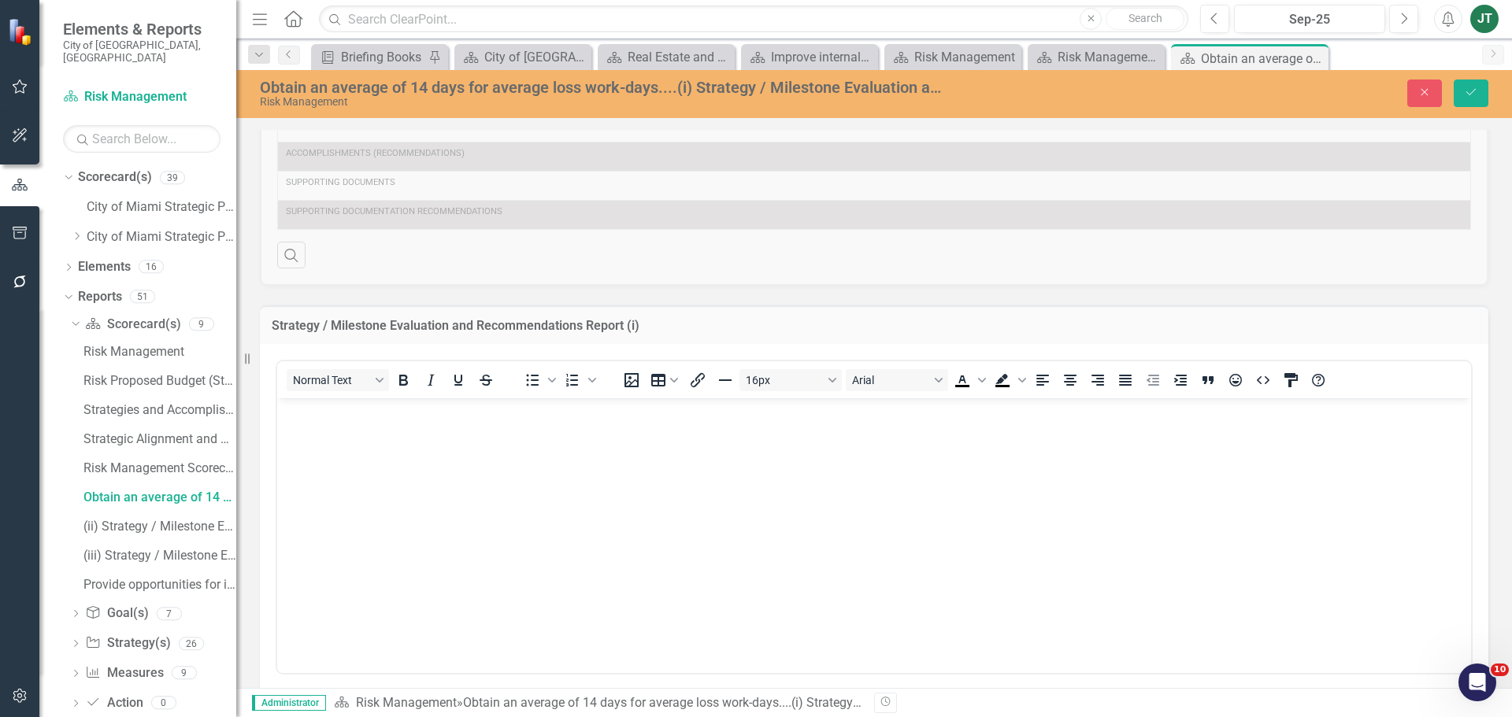
scroll to position [265, 0]
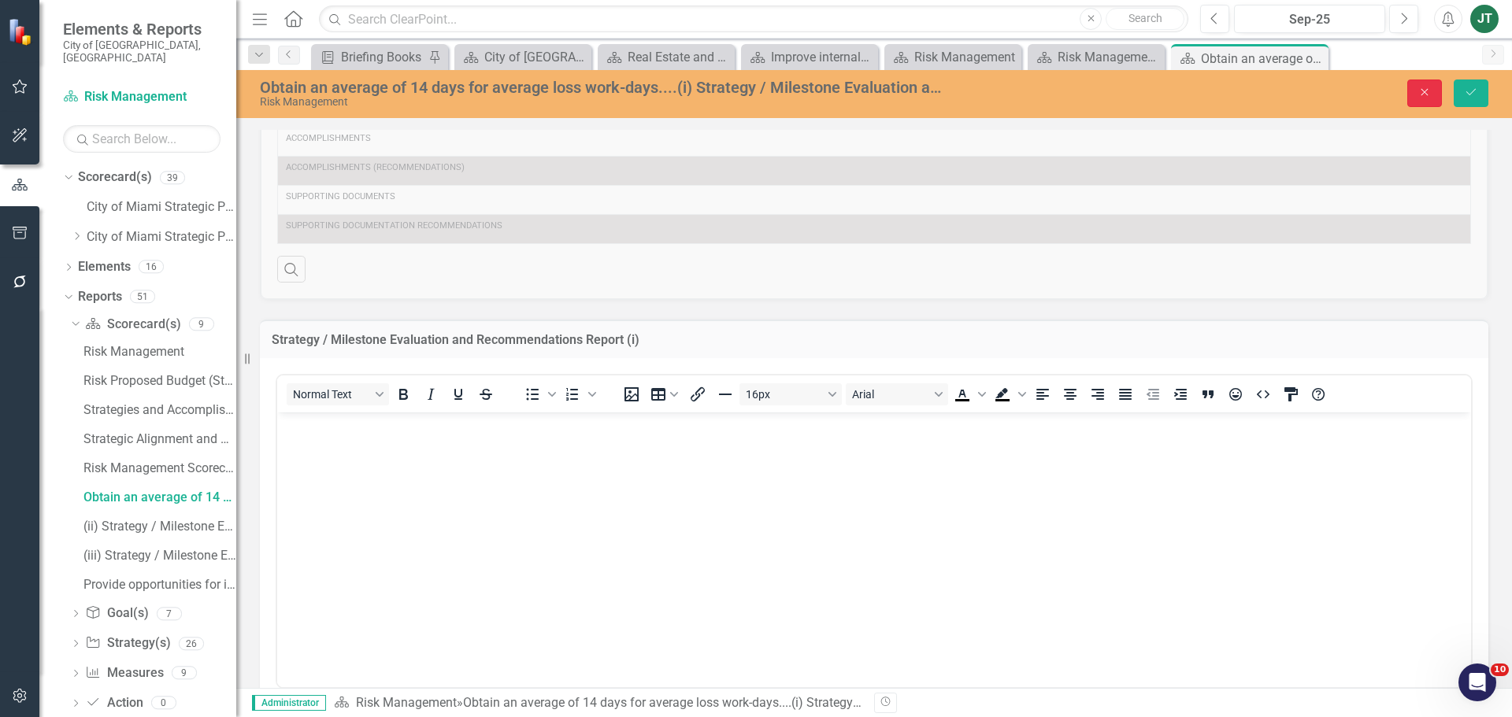
click at [1423, 96] on icon "Close" at bounding box center [1424, 92] width 14 height 11
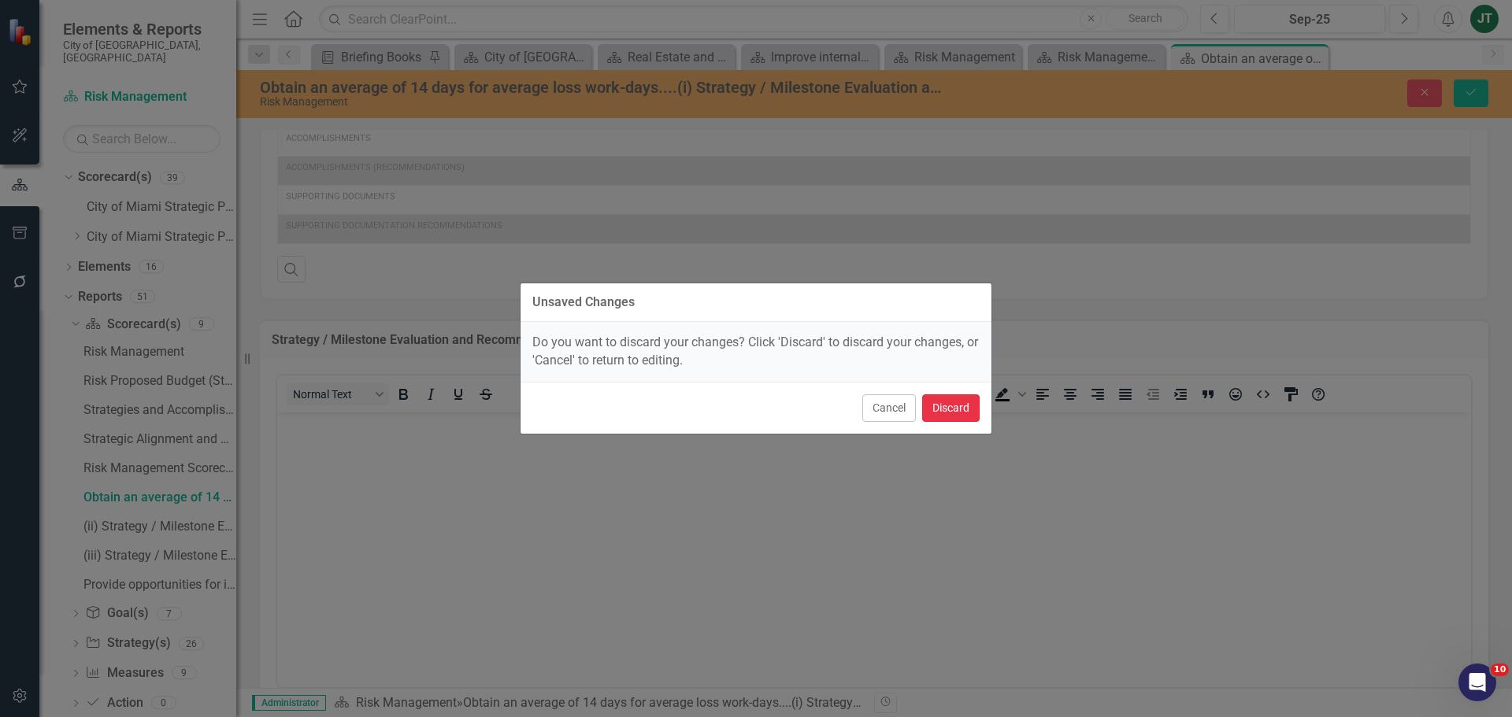
click at [952, 412] on button "Discard" at bounding box center [950, 408] width 57 height 28
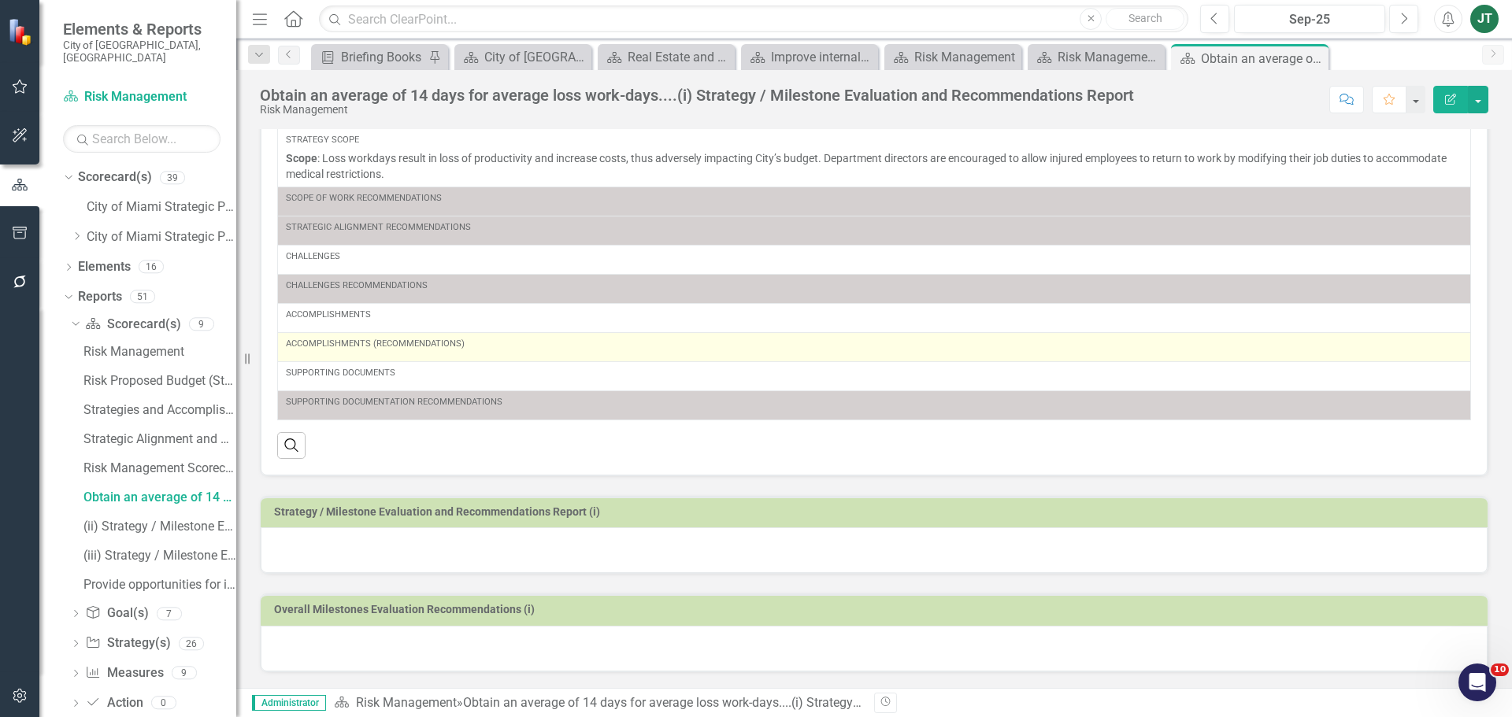
scroll to position [88, 0]
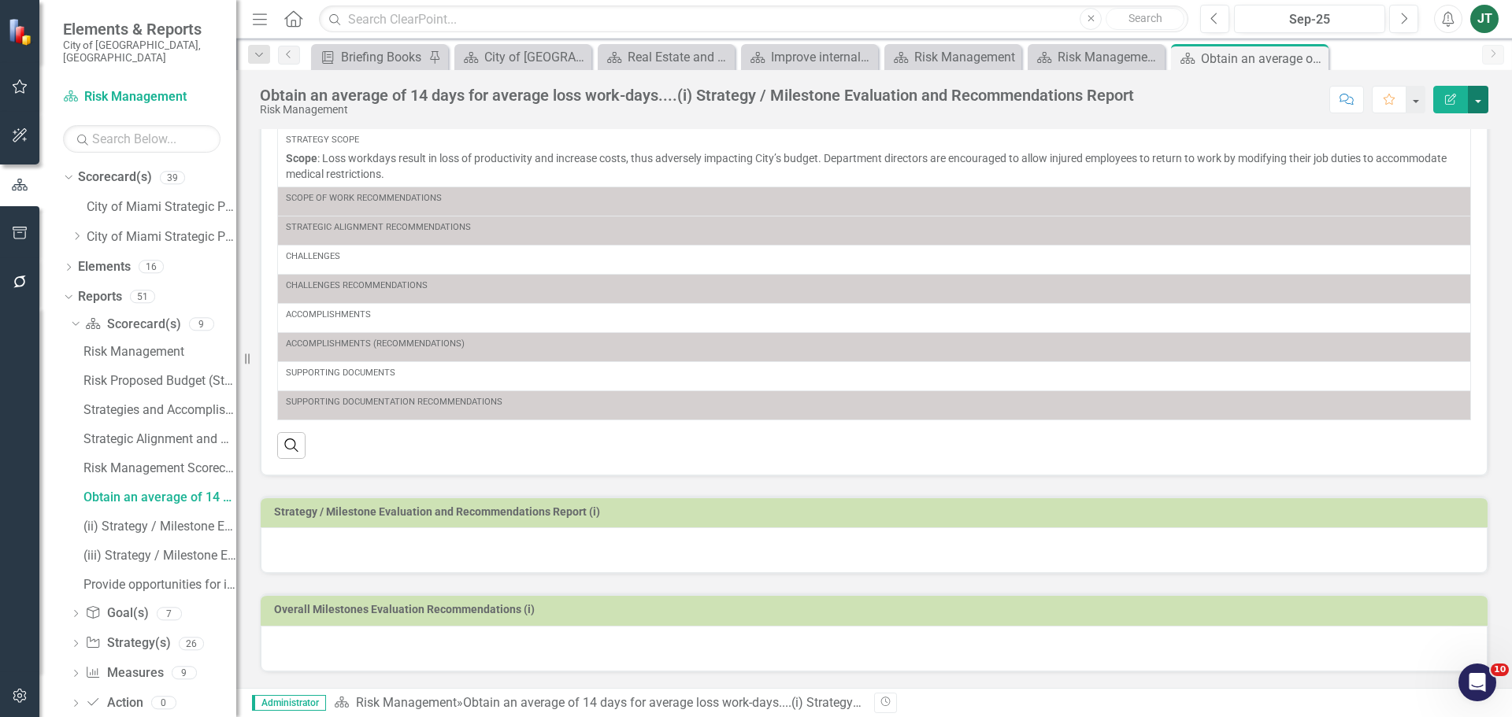
click at [1483, 102] on button "button" at bounding box center [1478, 100] width 20 height 28
click at [1439, 153] on link "Edit Report Edit Layout" at bounding box center [1420, 157] width 133 height 29
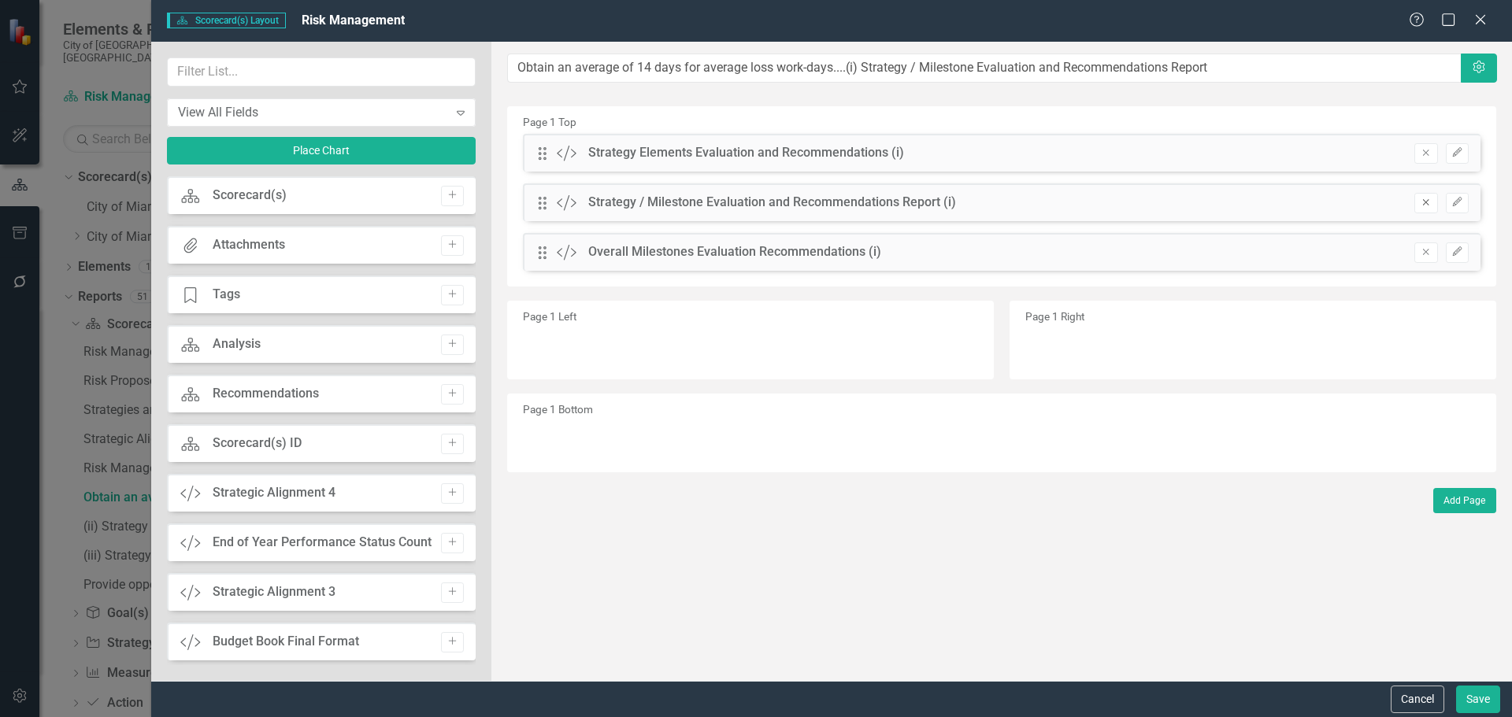
click at [1419, 204] on button "Remove" at bounding box center [1425, 203] width 23 height 20
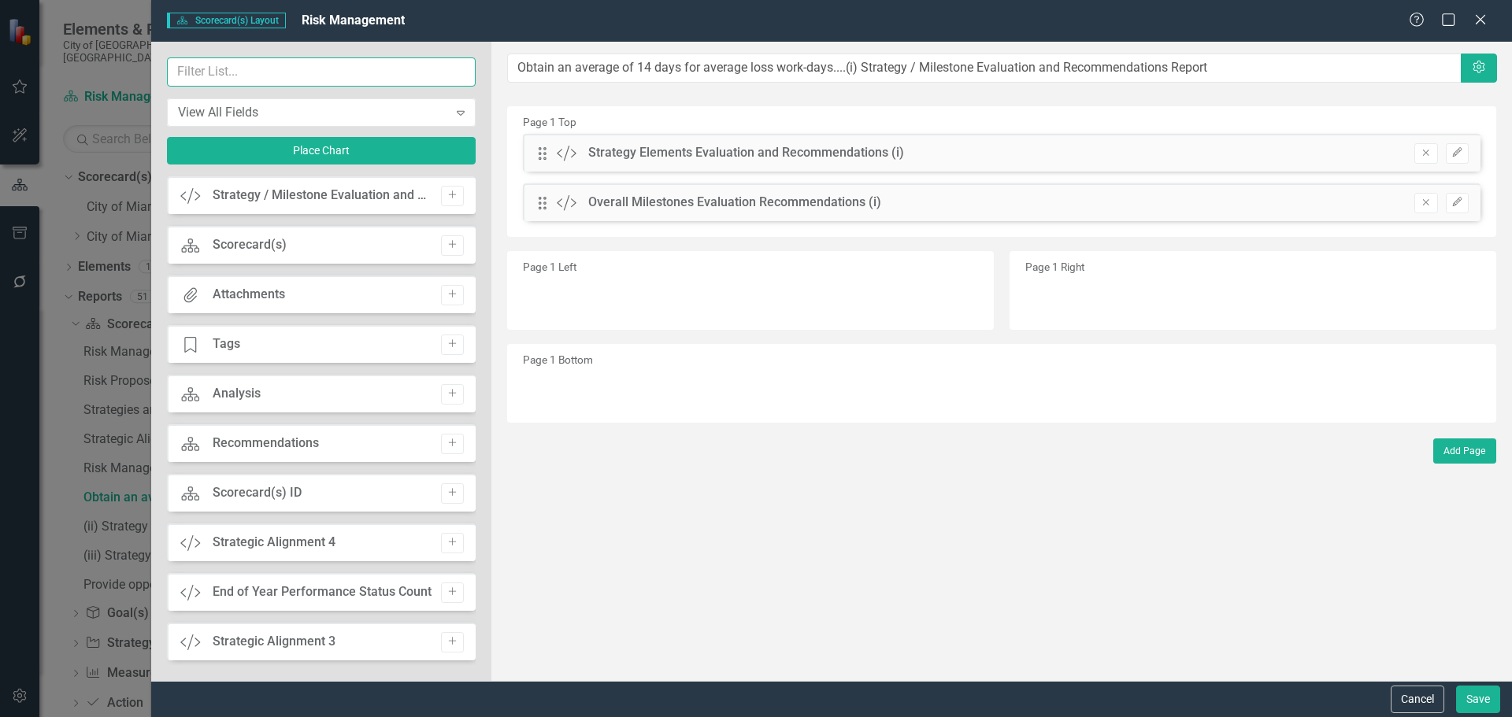
click at [294, 76] on input "text" at bounding box center [321, 71] width 309 height 29
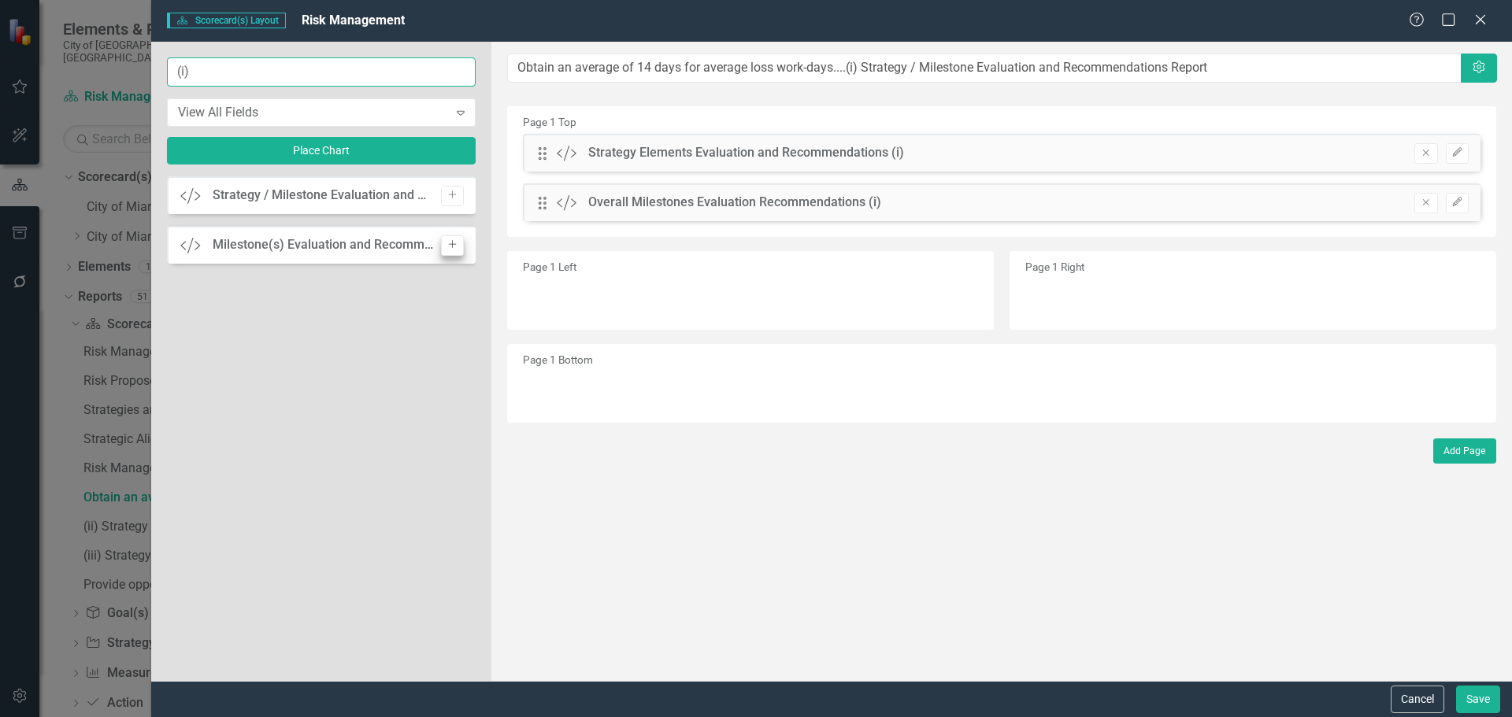
type input "(i)"
click at [451, 242] on icon "Add" at bounding box center [452, 244] width 12 height 9
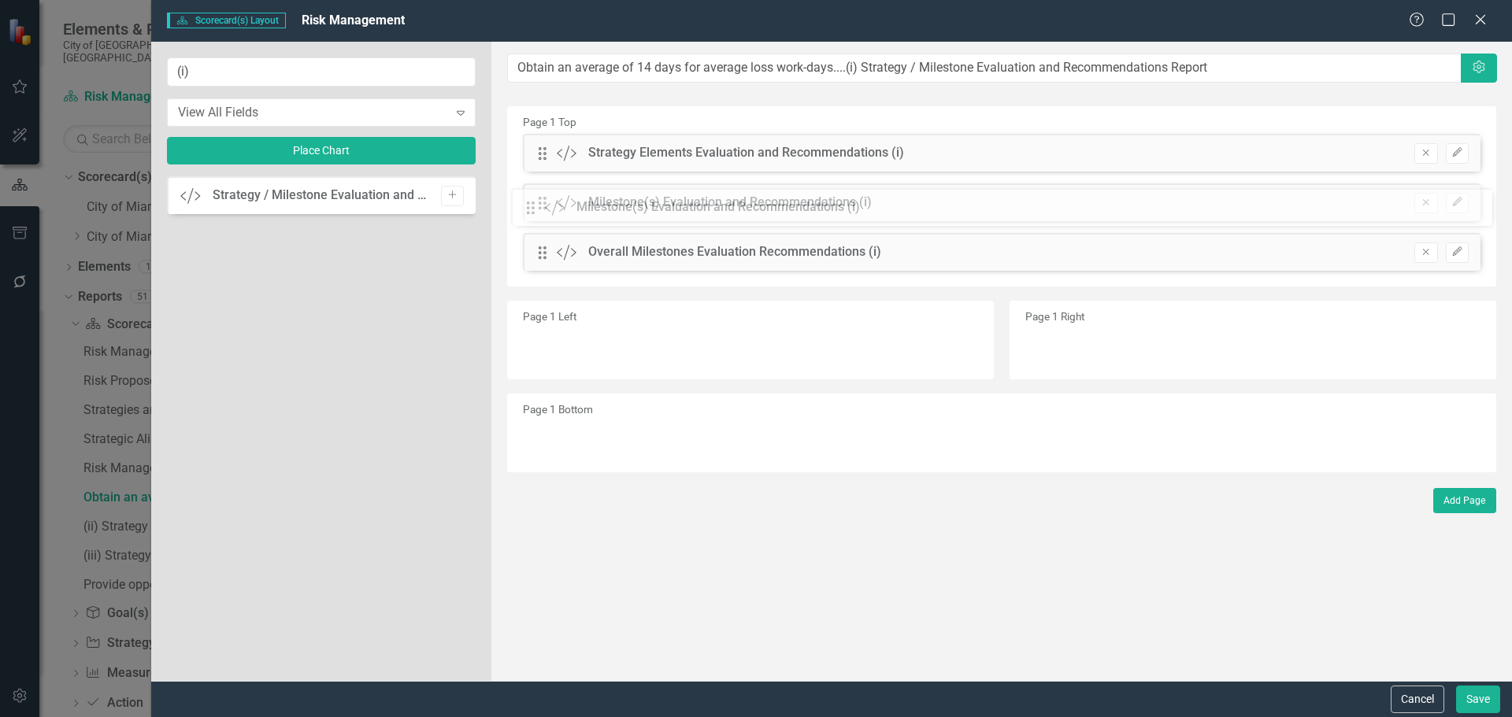
drag, startPoint x: 542, startPoint y: 151, endPoint x: 542, endPoint y: 205, distance: 54.3
click at [1460, 200] on icon "button" at bounding box center [1456, 201] width 9 height 9
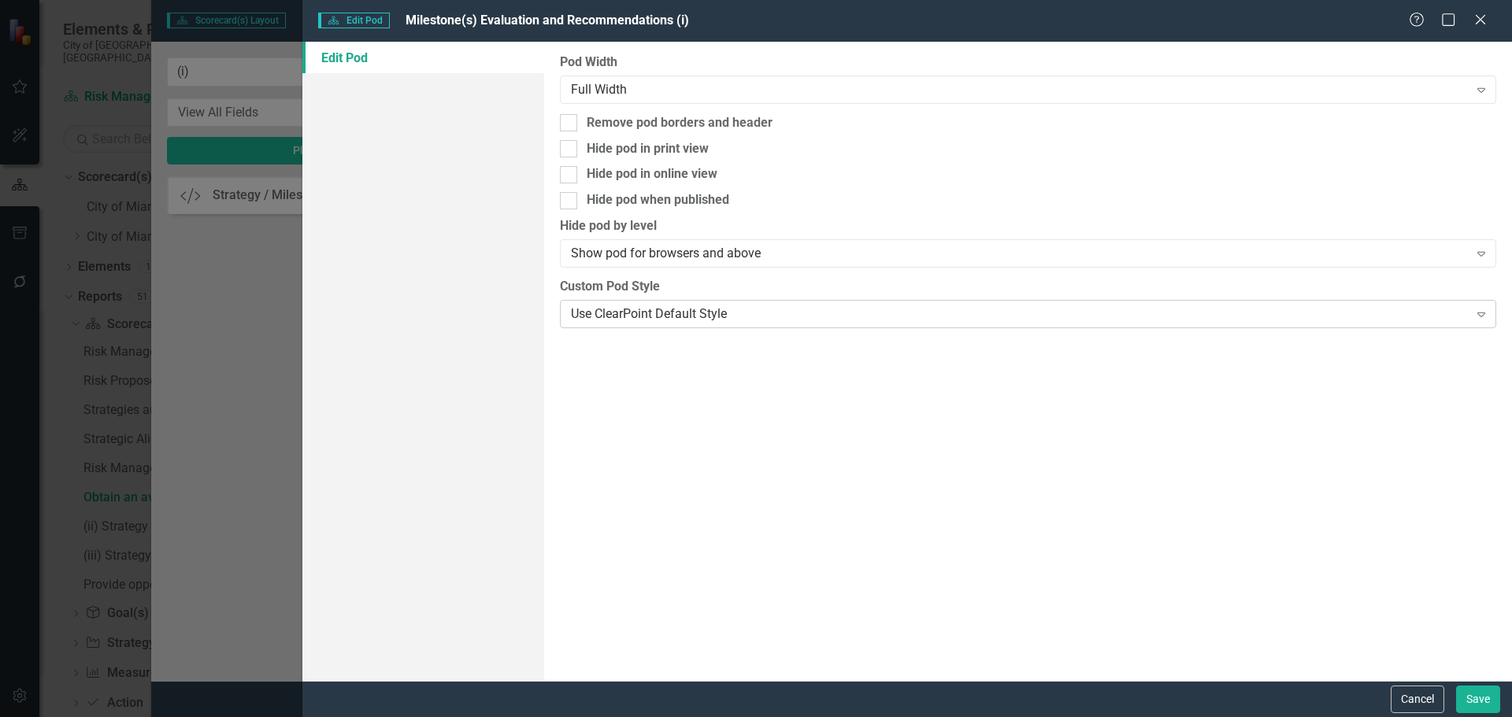
click at [654, 313] on div "Use ClearPoint Default Style" at bounding box center [1019, 314] width 897 height 18
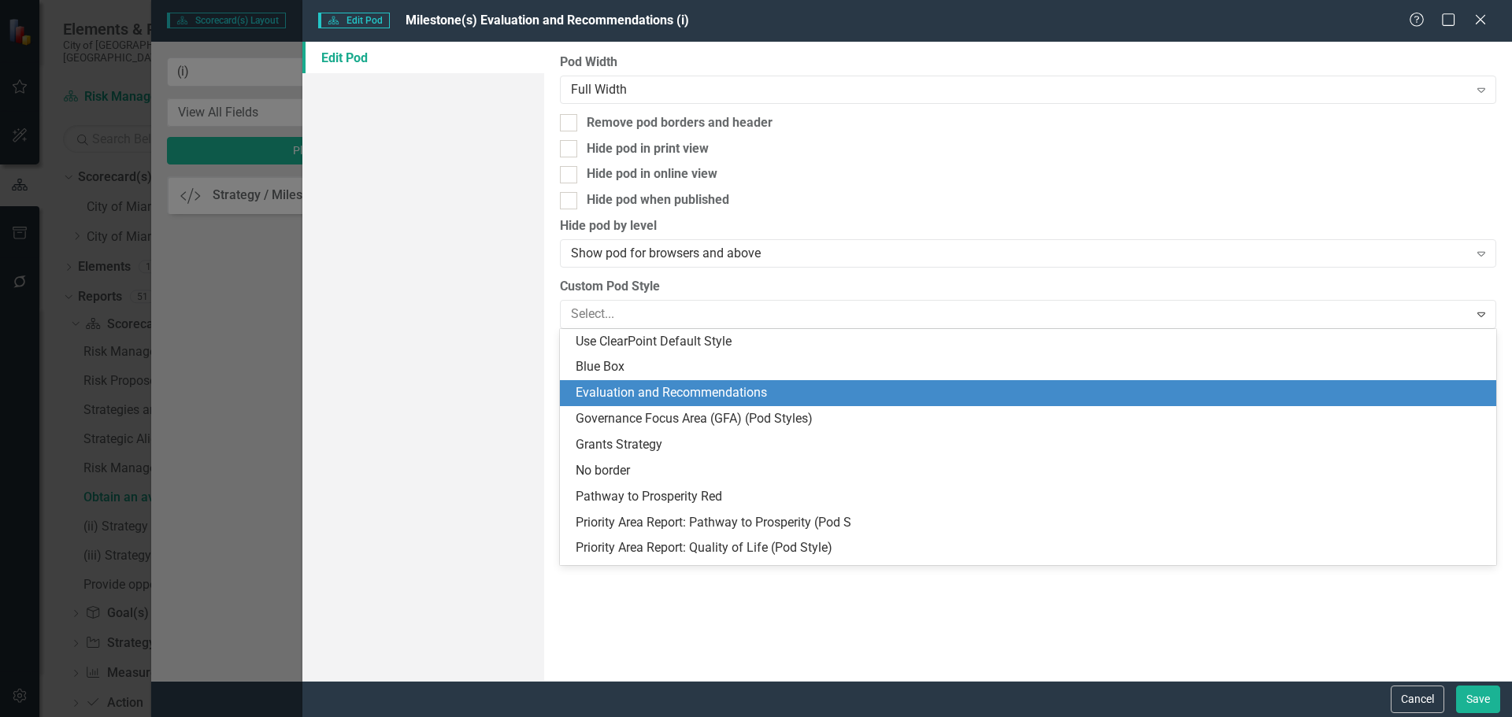
click at [661, 388] on div "Evaluation and Recommendations" at bounding box center [1031, 393] width 911 height 18
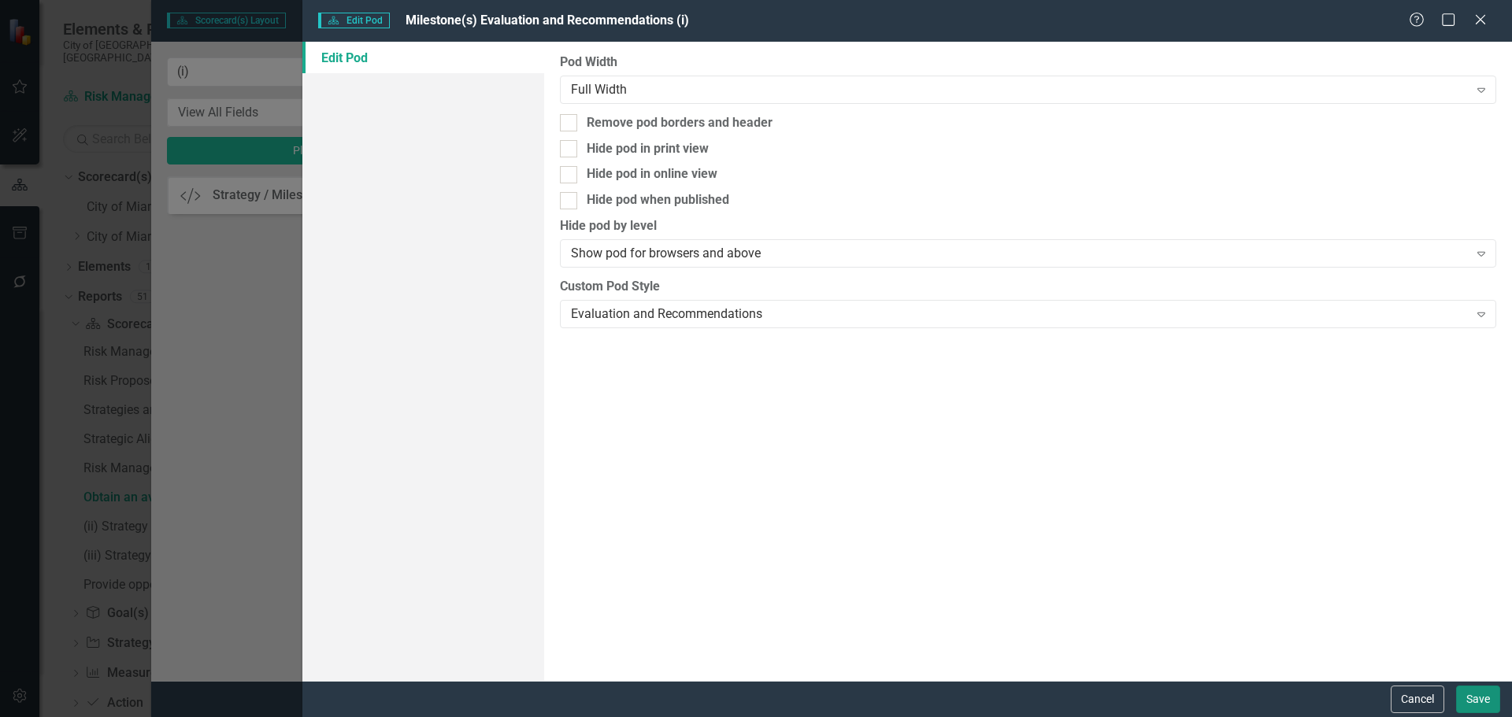
click at [1475, 709] on button "Save" at bounding box center [1478, 700] width 44 height 28
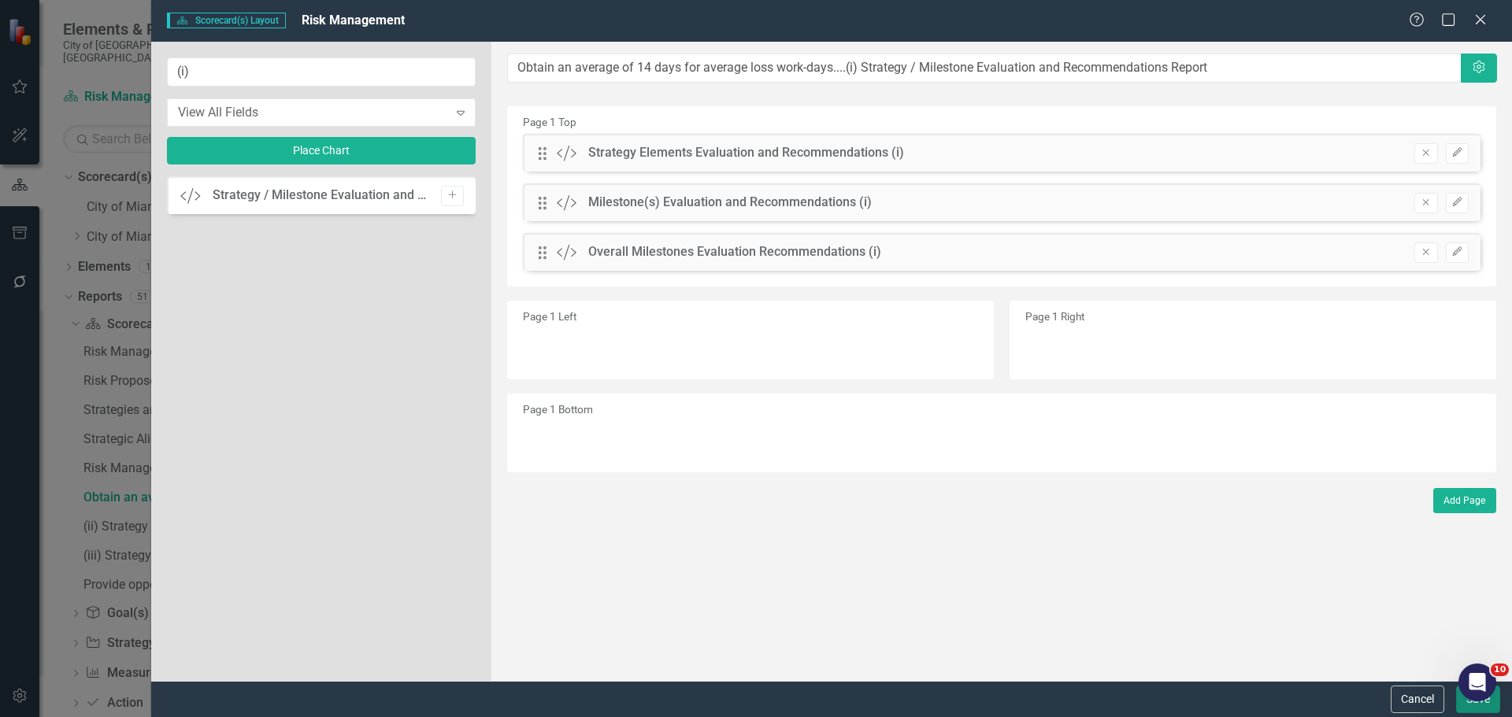
click at [1478, 704] on button "Save" at bounding box center [1478, 700] width 44 height 28
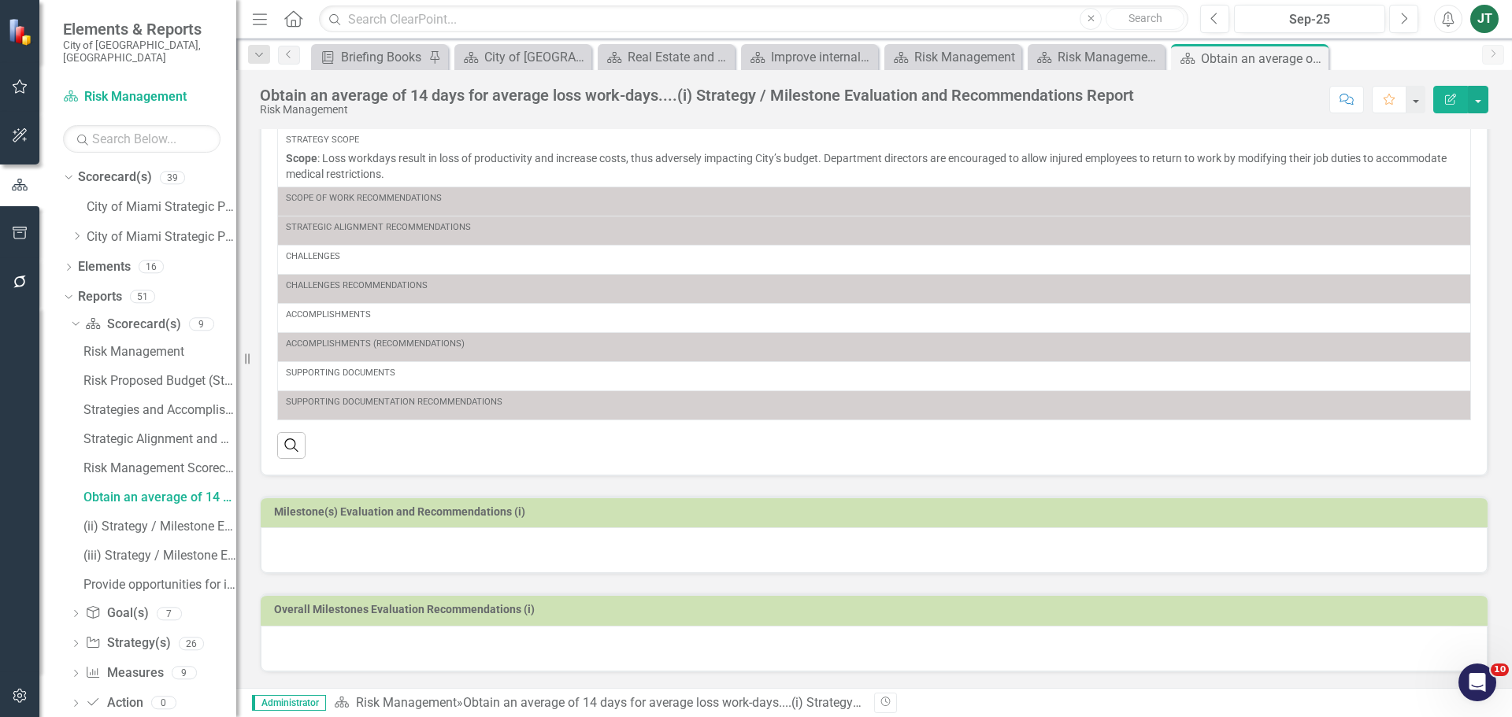
click at [677, 519] on td "Milestone(s) Evaluation and Recommendations (i)" at bounding box center [876, 514] width 1205 height 24
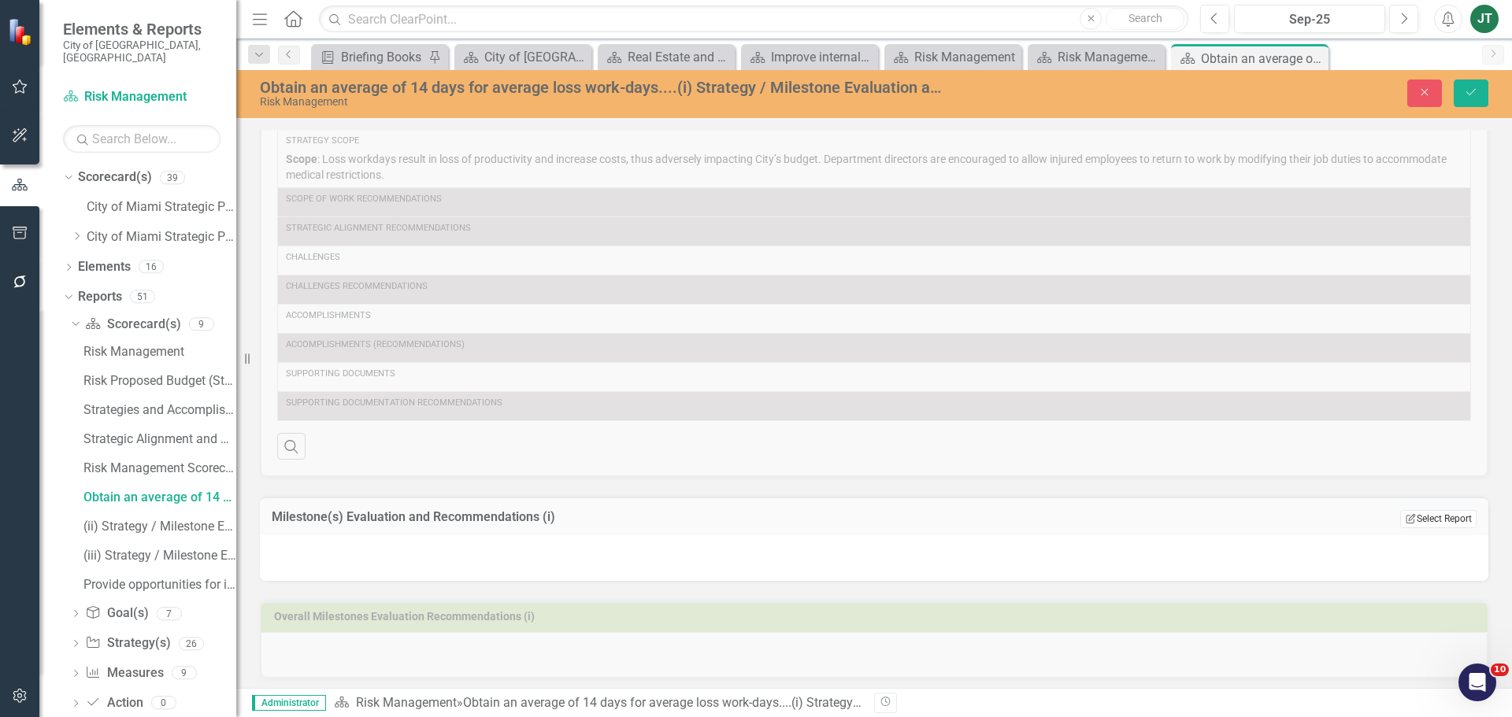
click at [1432, 520] on button "Edit Report Select Report" at bounding box center [1438, 518] width 76 height 17
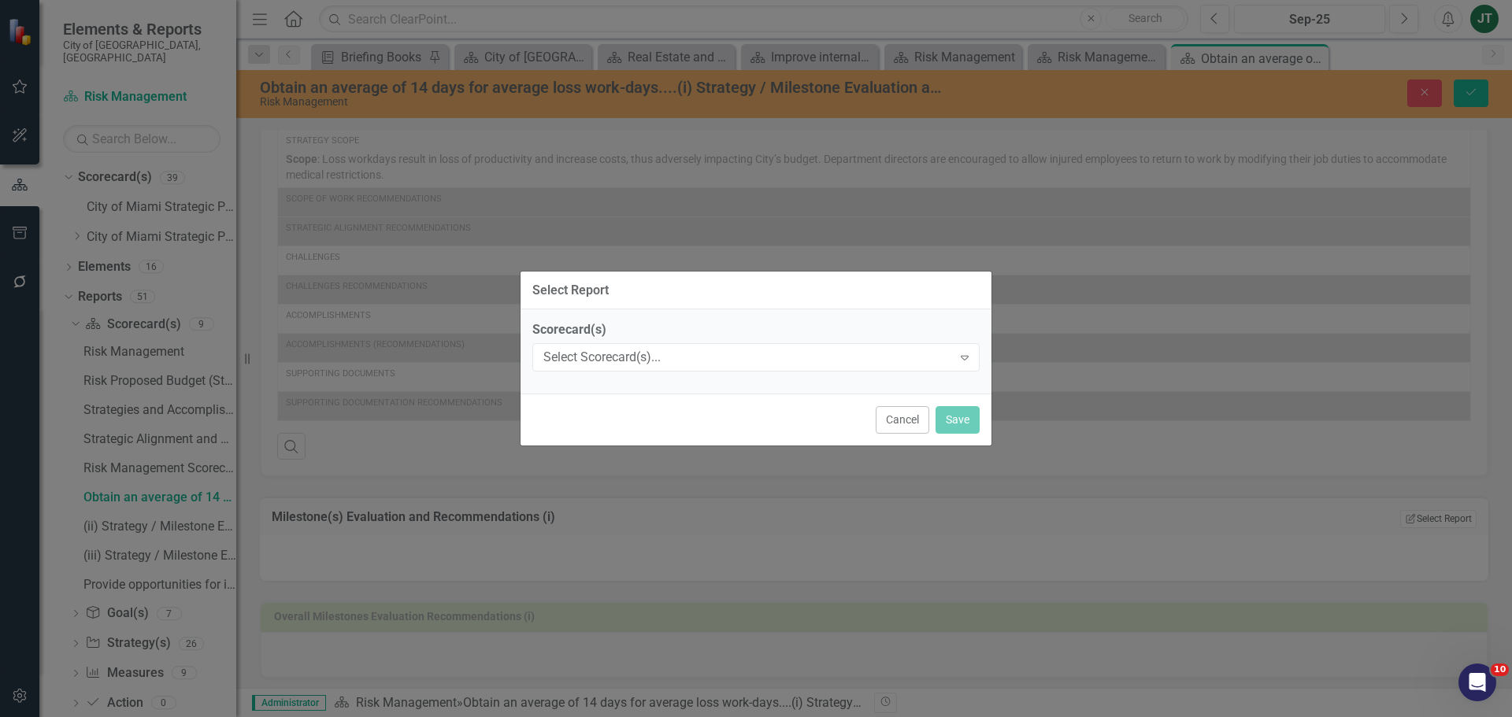
drag, startPoint x: 884, startPoint y: 525, endPoint x: 716, endPoint y: 407, distance: 205.1
click at [716, 407] on div "Select Report Scorecard(s) Select Scorecard(s)... Expand Cancel Save" at bounding box center [756, 358] width 472 height 717
click at [675, 361] on div "Select Scorecard(s)..." at bounding box center [747, 358] width 409 height 18
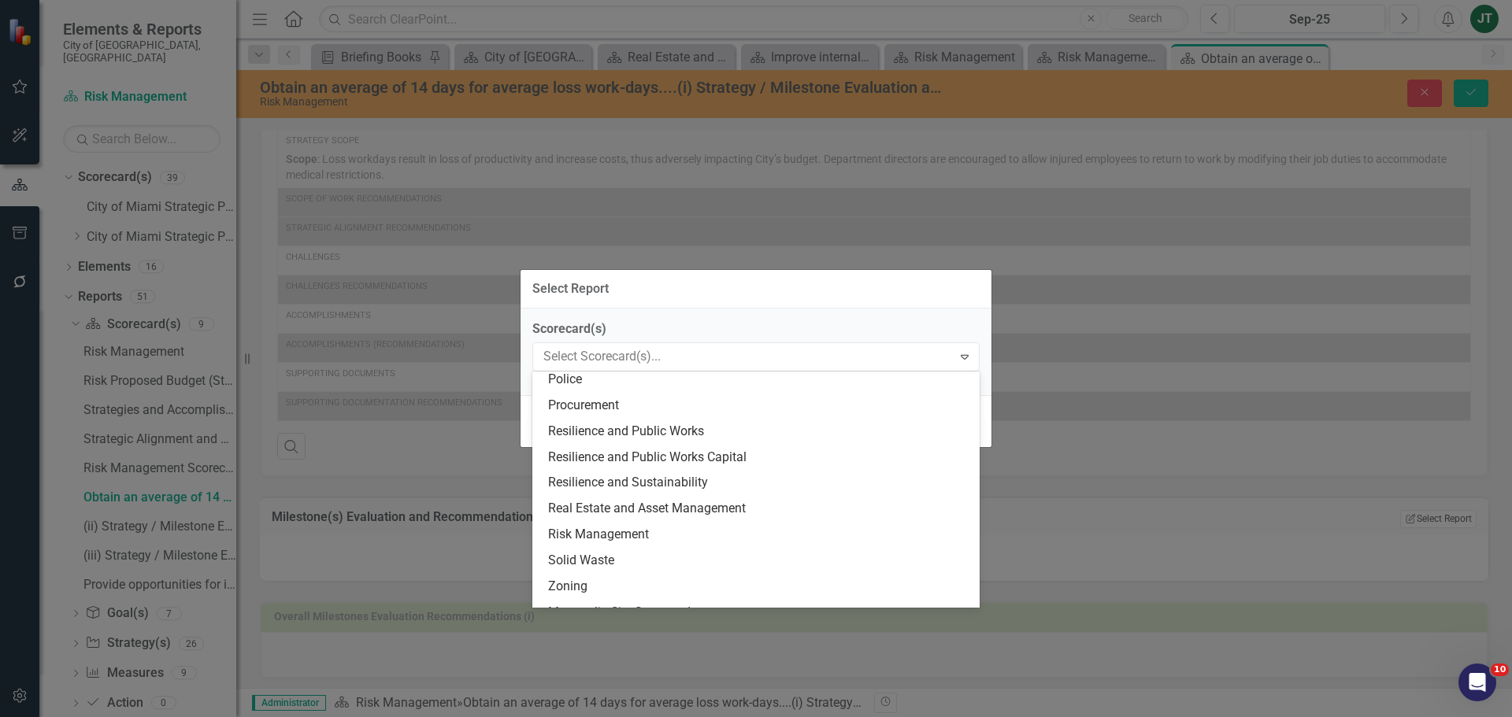
scroll to position [630, 0]
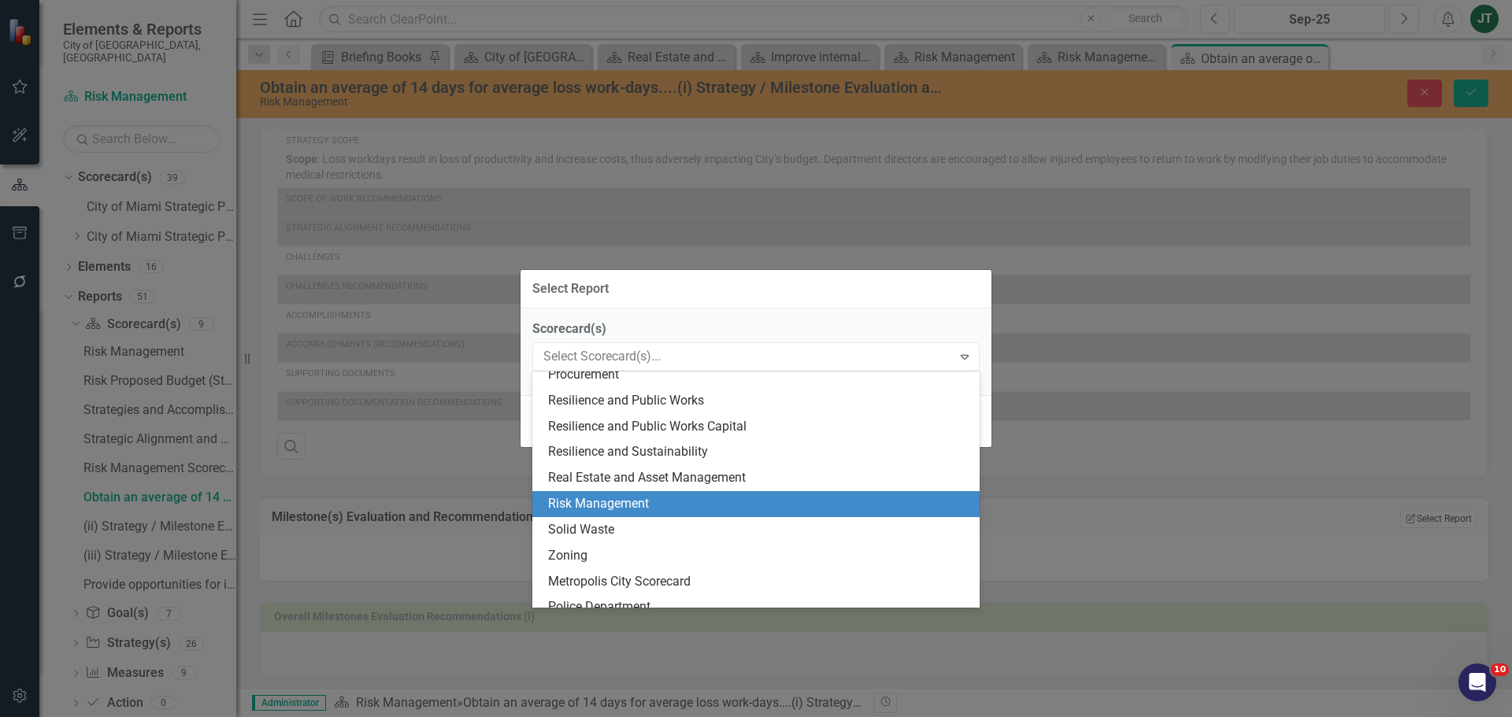
click at [617, 502] on div "Risk Management" at bounding box center [759, 504] width 422 height 18
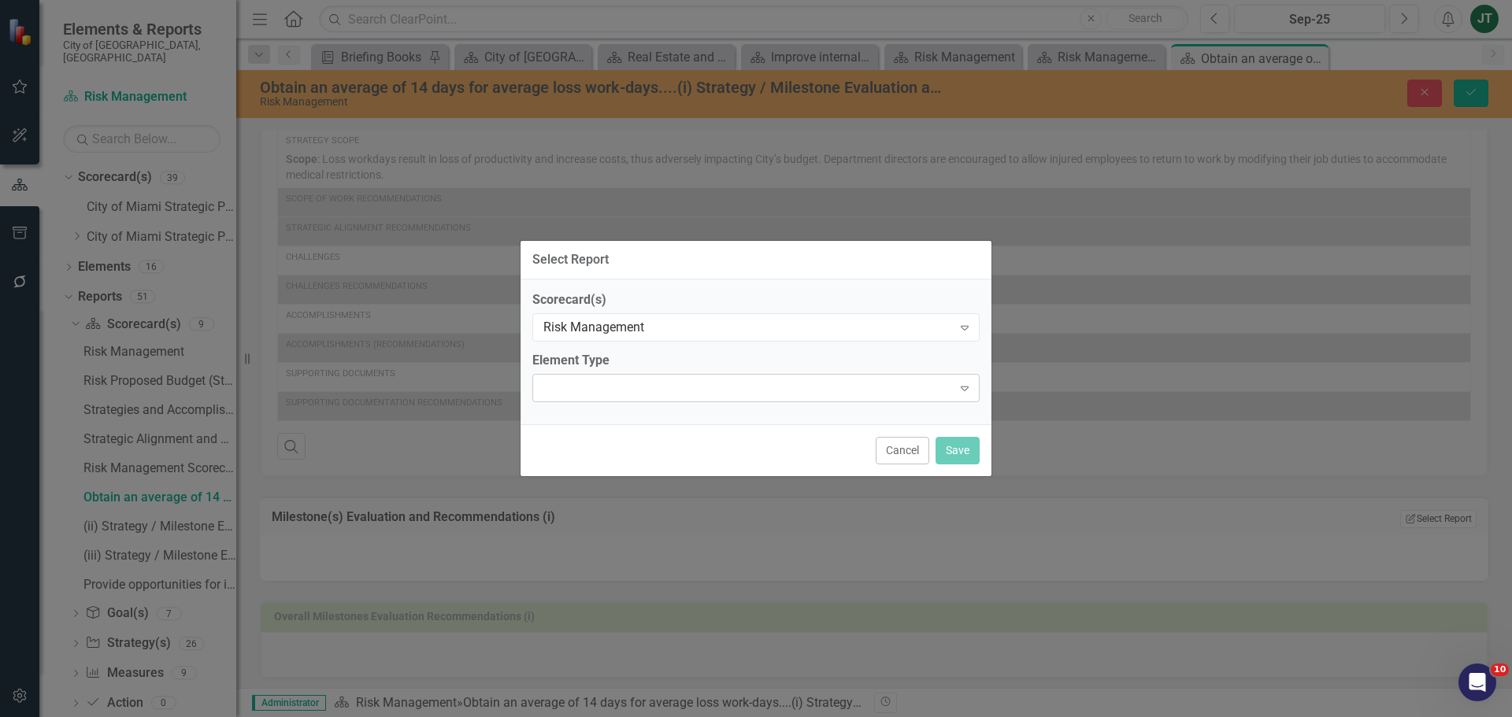
click at [691, 394] on div "Expand" at bounding box center [755, 388] width 447 height 28
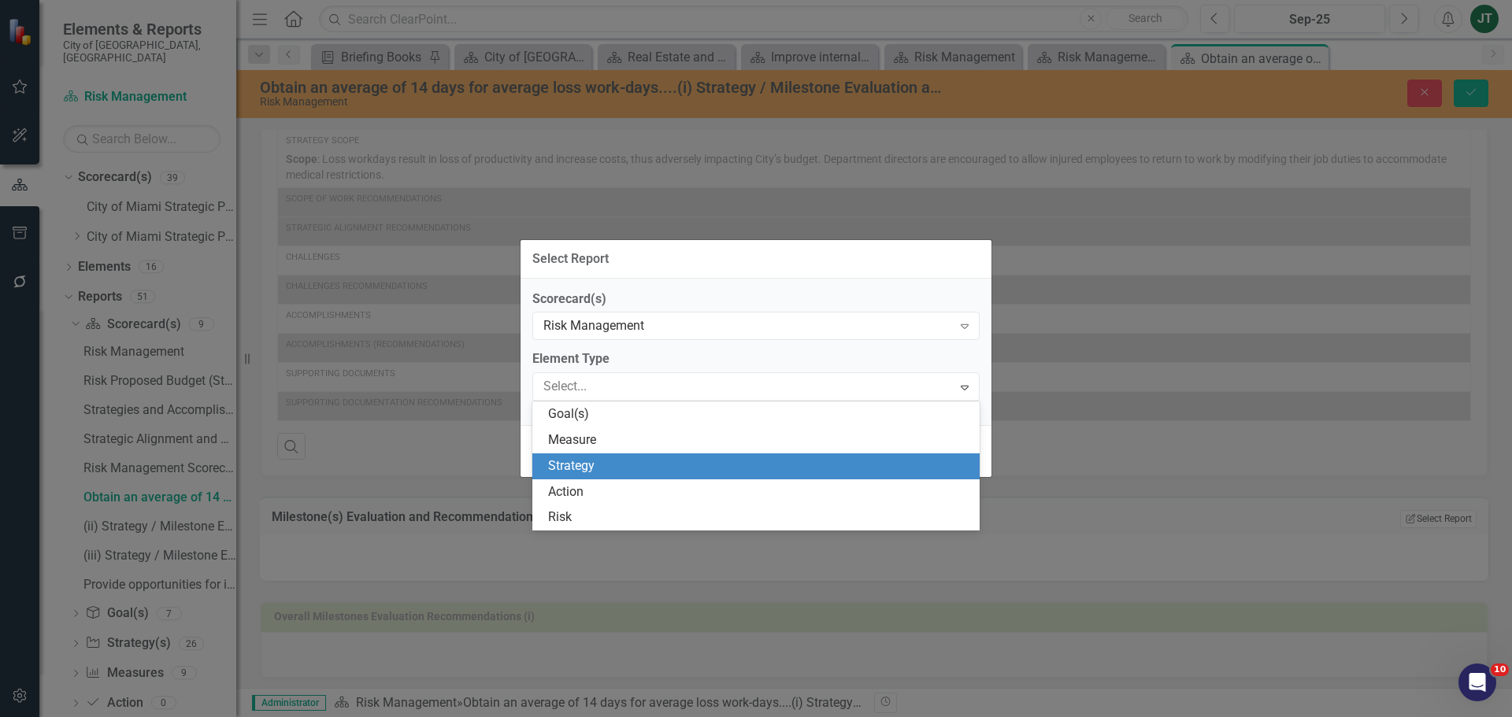
click at [590, 461] on div "Strategy" at bounding box center [759, 466] width 422 height 18
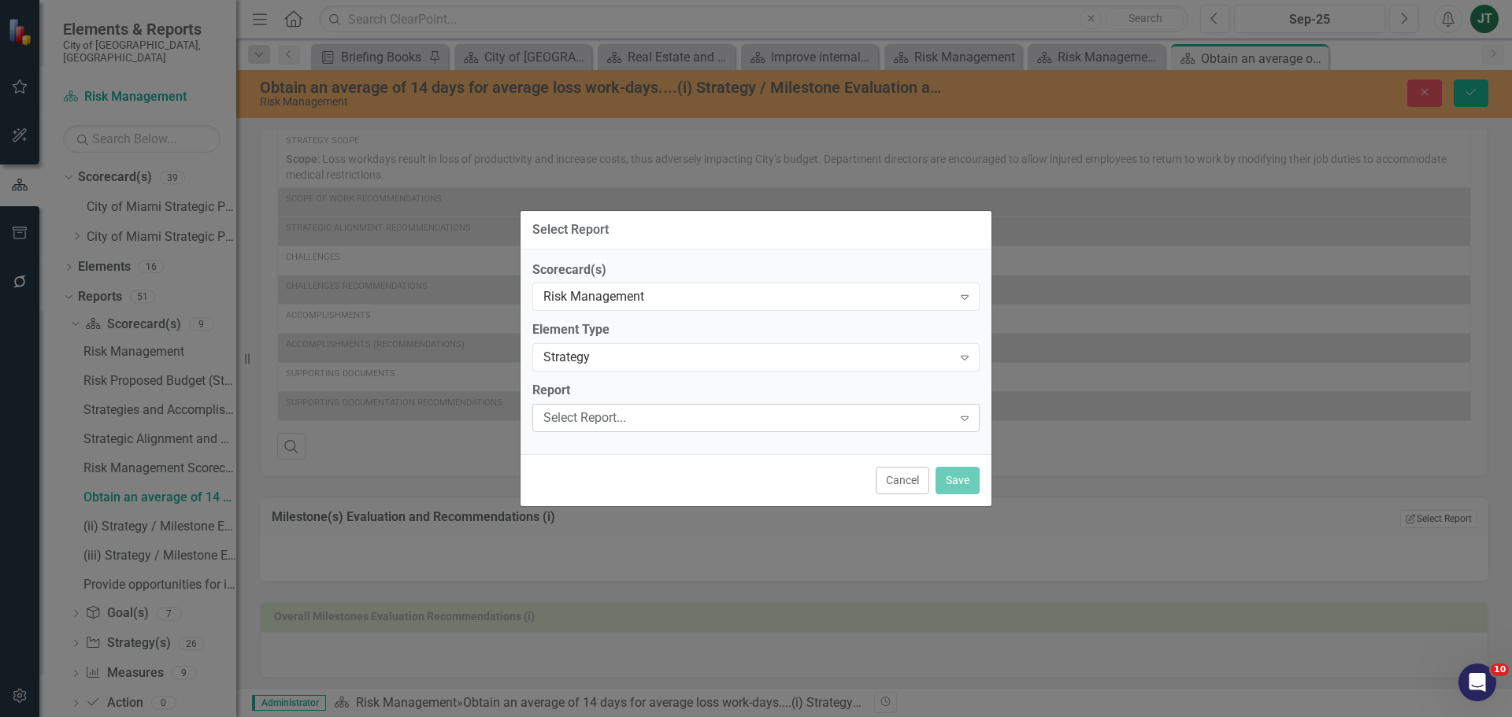
click at [616, 417] on div "Select Report..." at bounding box center [747, 418] width 409 height 18
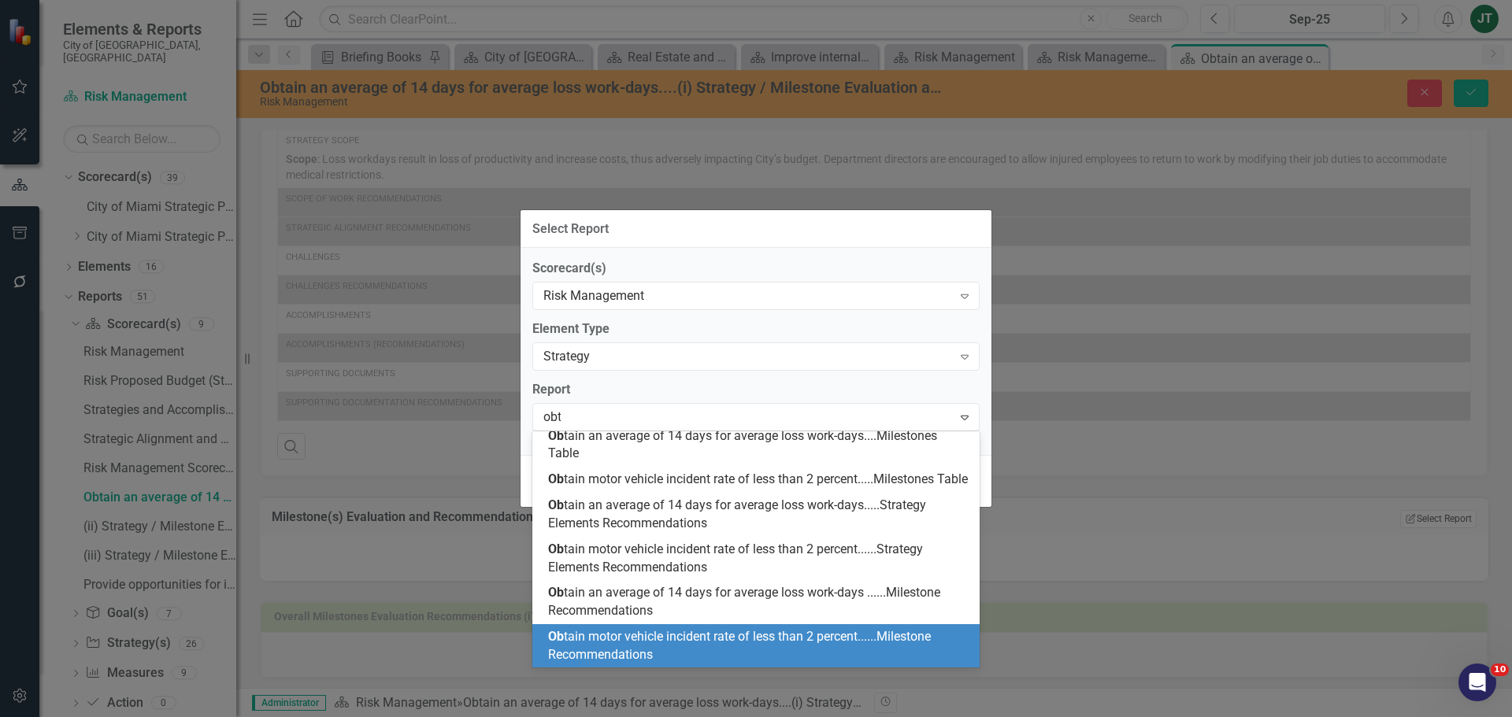
scroll to position [115, 0]
type input "obtain"
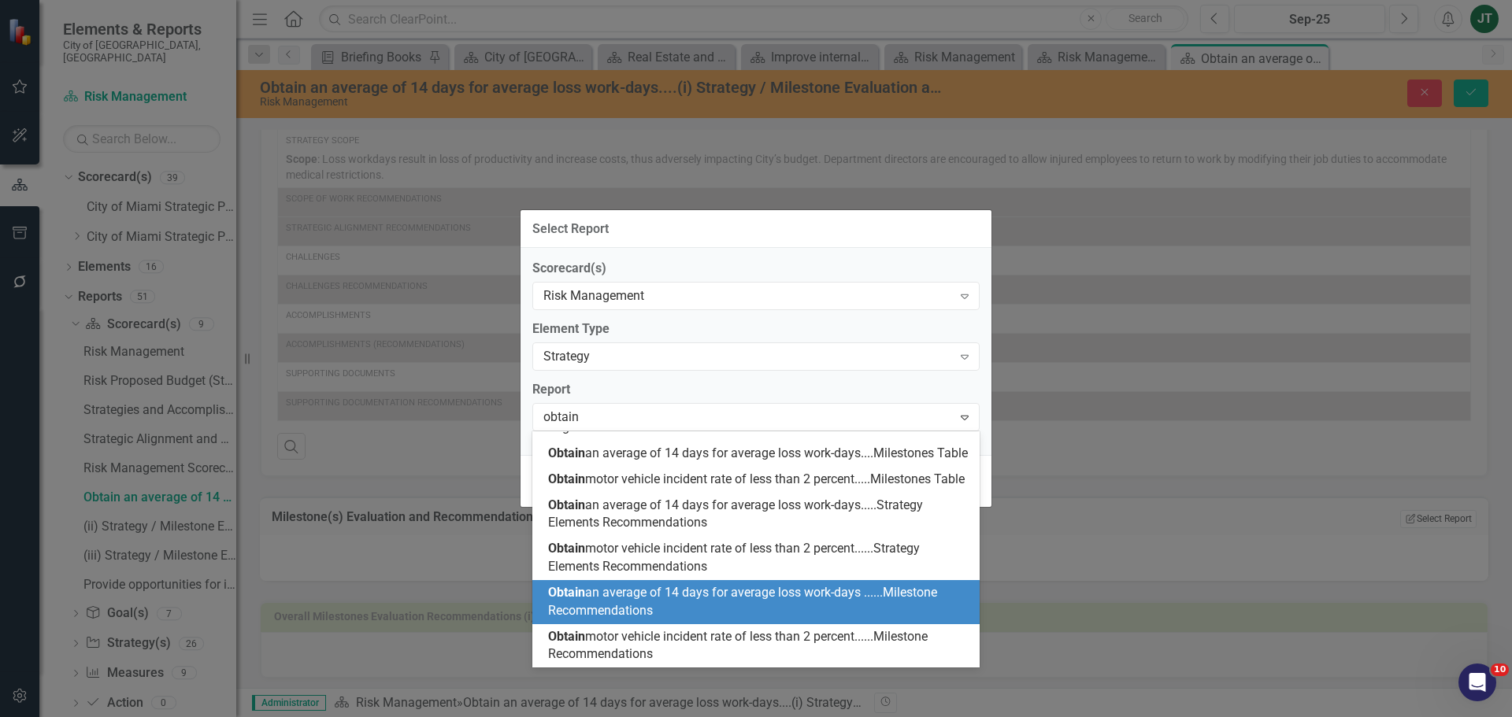
click at [616, 594] on span "Obtain an average of 14 days for average loss work-days ......Milestone Recomme…" at bounding box center [742, 601] width 389 height 33
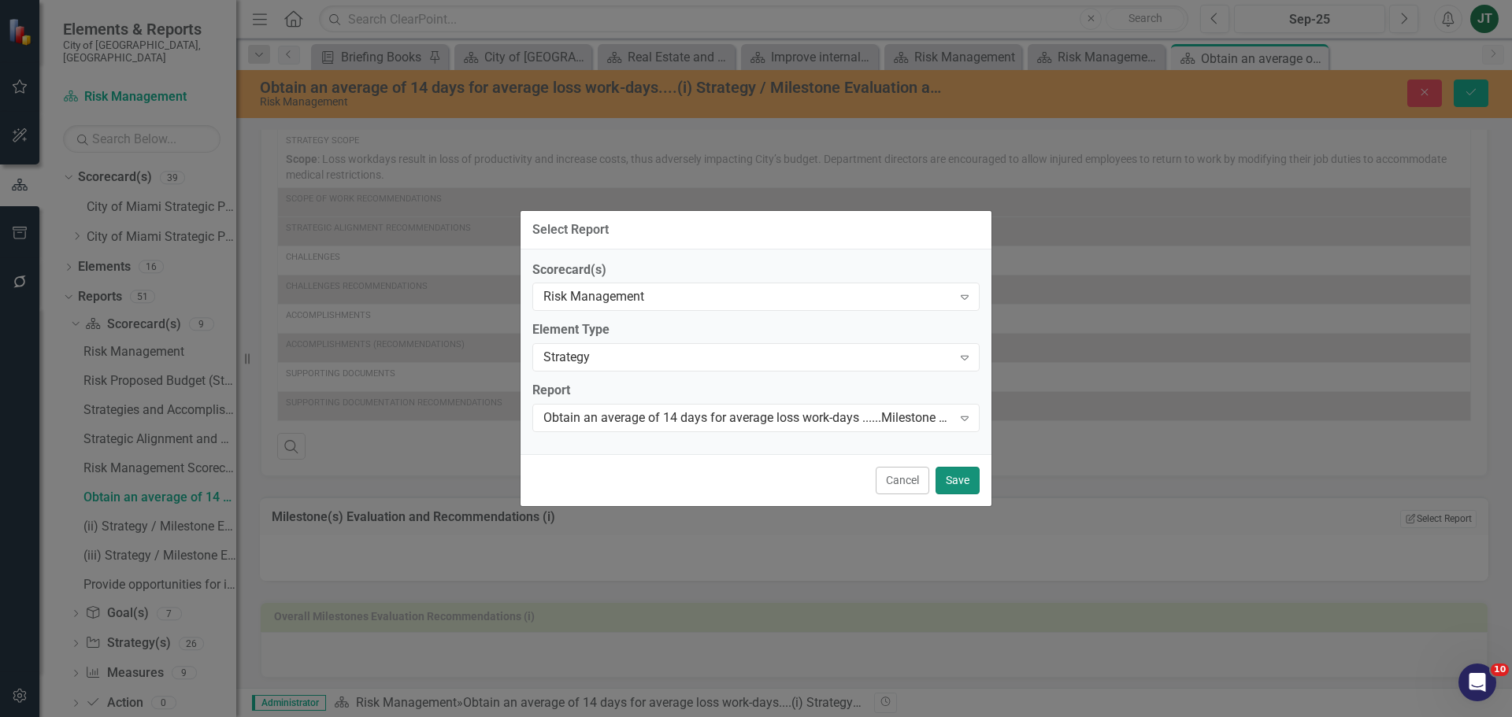
click at [949, 485] on button "Save" at bounding box center [957, 481] width 44 height 28
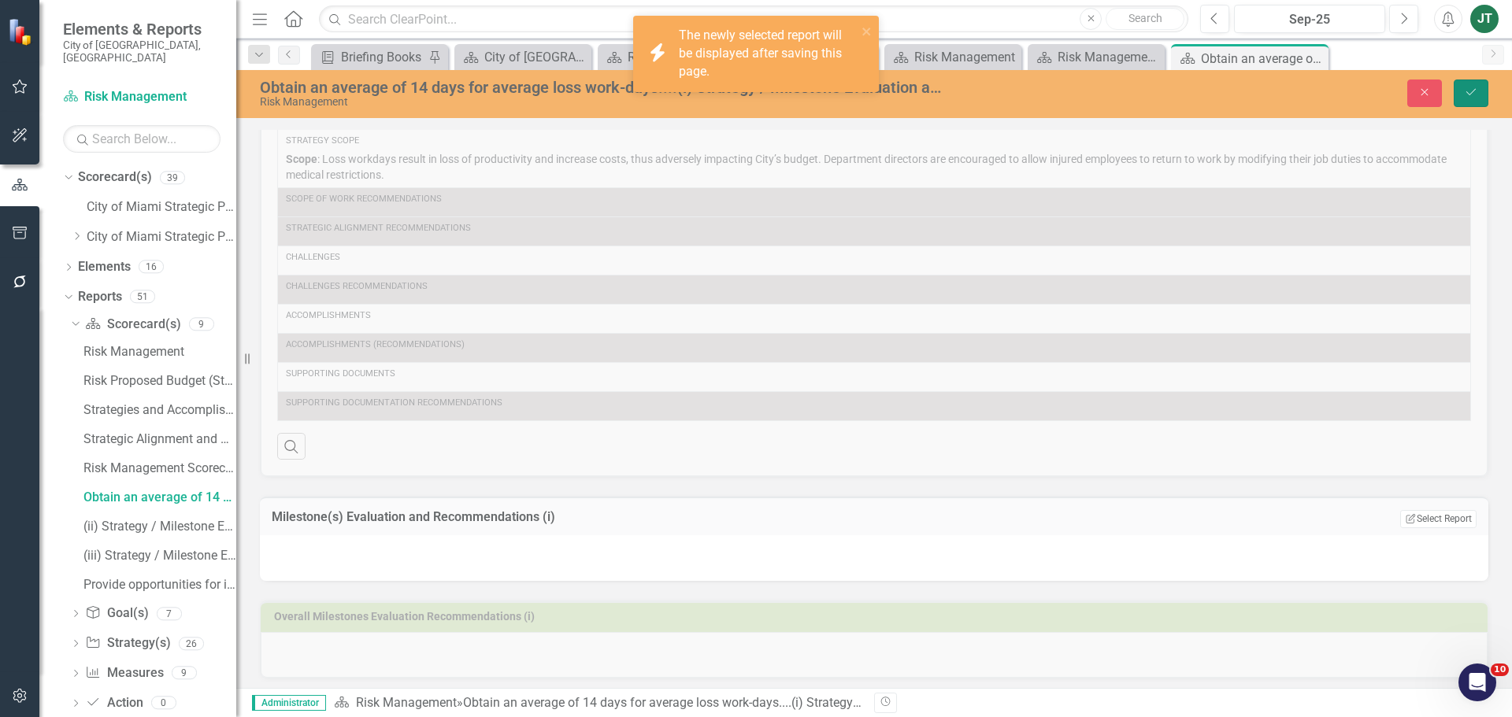
click at [1482, 85] on button "Save" at bounding box center [1470, 94] width 35 height 28
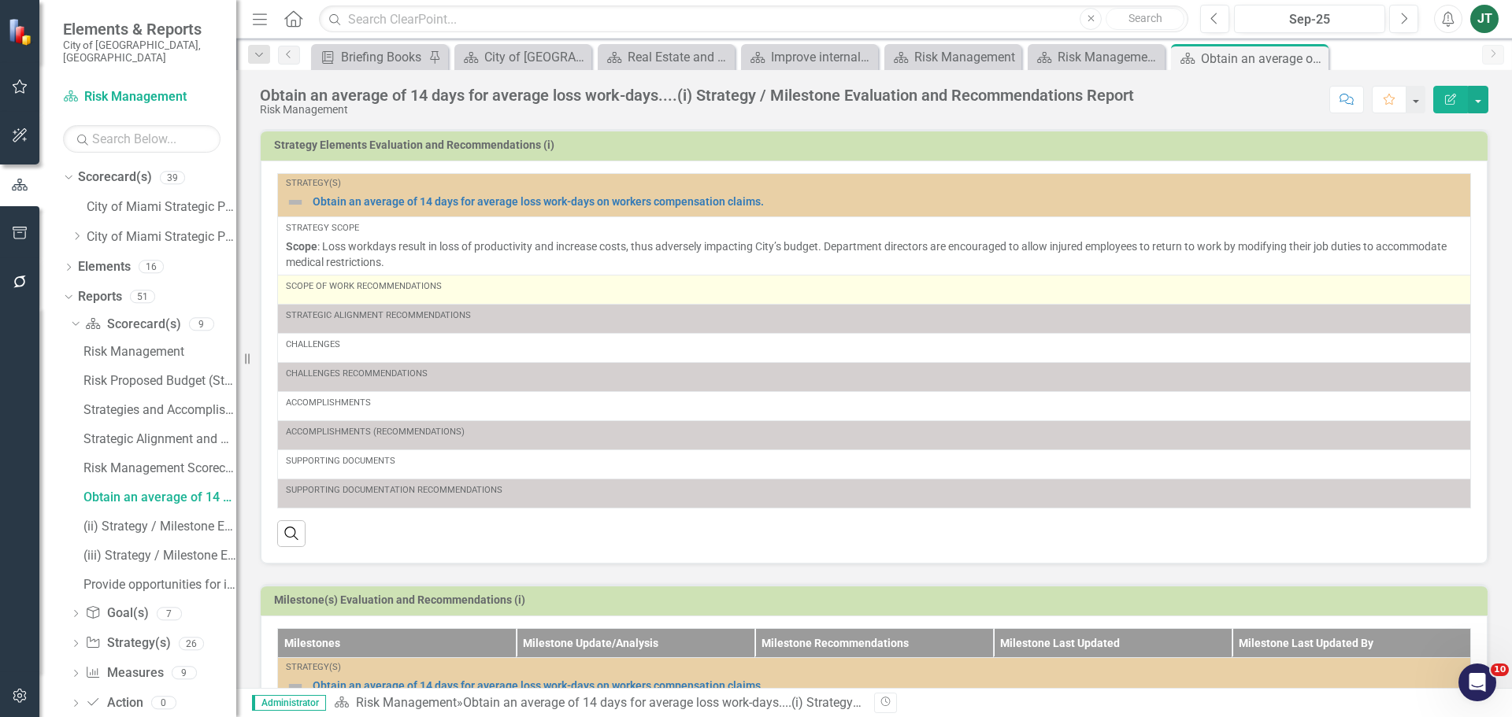
click at [513, 292] on div "Scope of Work Recommendations" at bounding box center [874, 286] width 1176 height 13
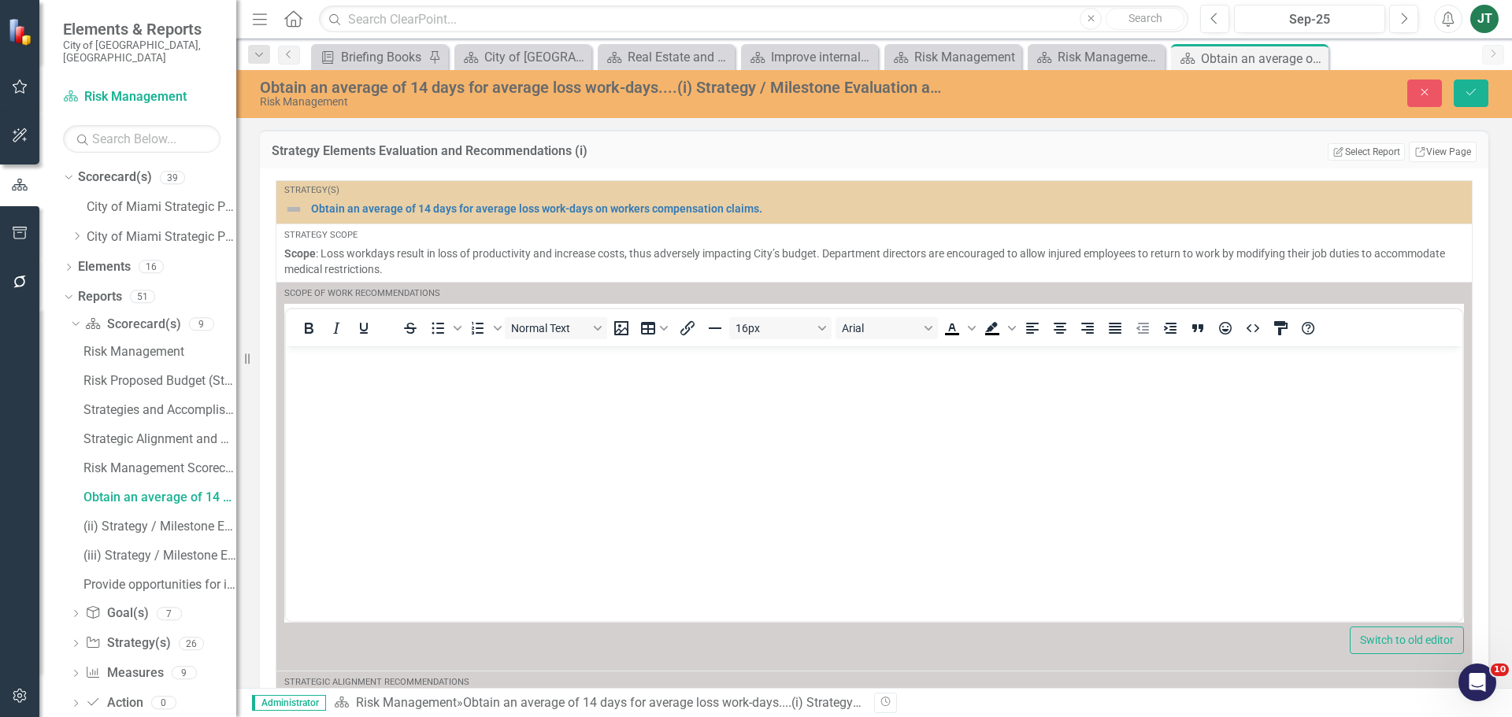
scroll to position [0, 0]
click at [435, 370] on body "Rich Text Area. Press ALT-0 for help." at bounding box center [874, 464] width 1176 height 236
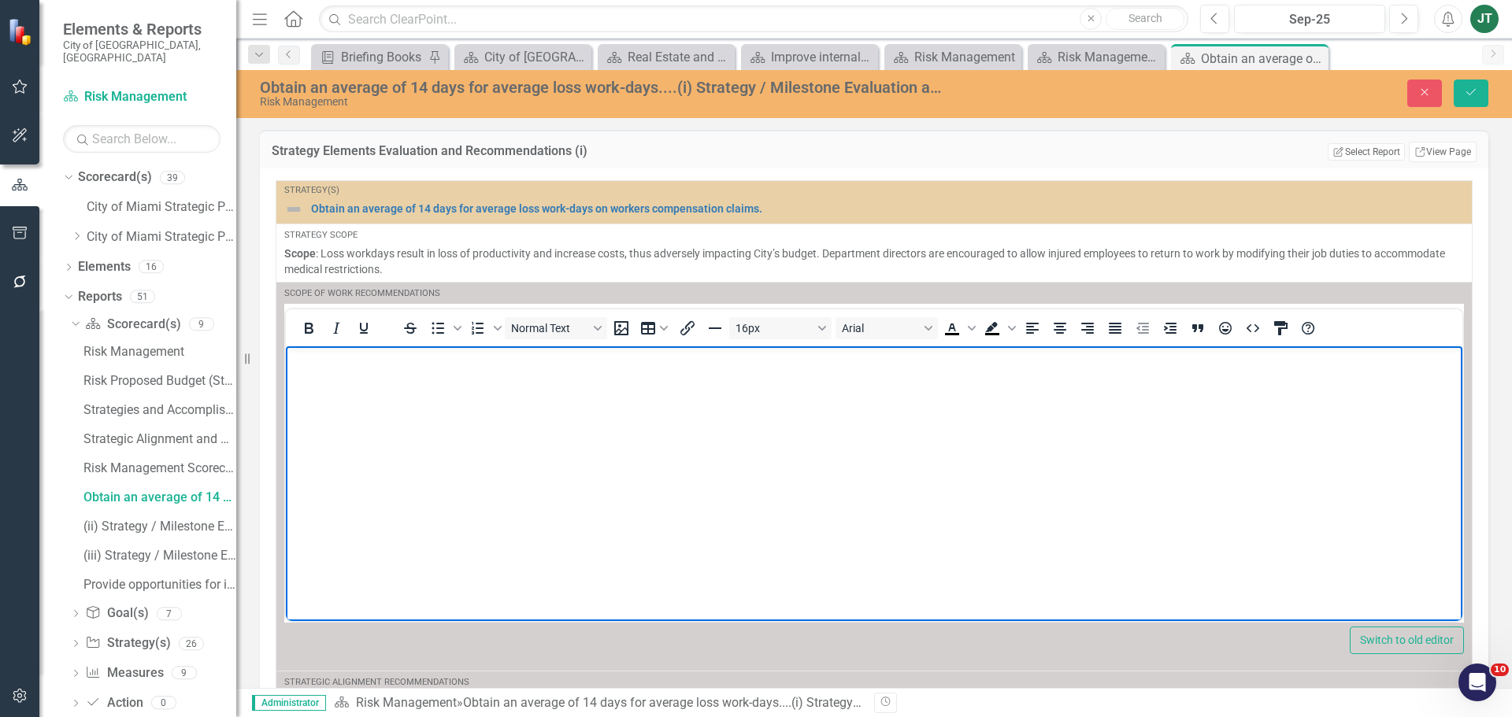
click at [332, 391] on body "Rich Text Area. Press ALT-0 for help." at bounding box center [874, 464] width 1176 height 236
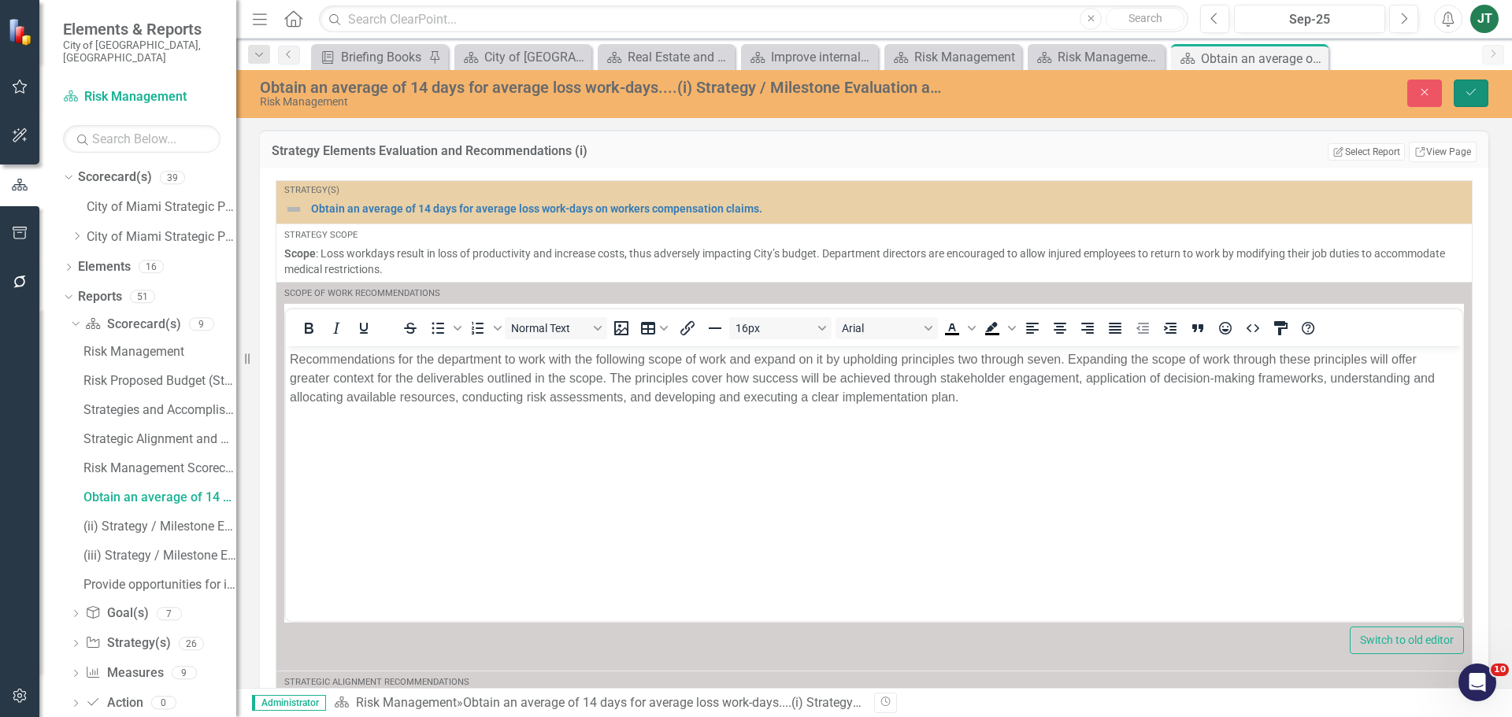
click at [1480, 97] on button "Save" at bounding box center [1470, 94] width 35 height 28
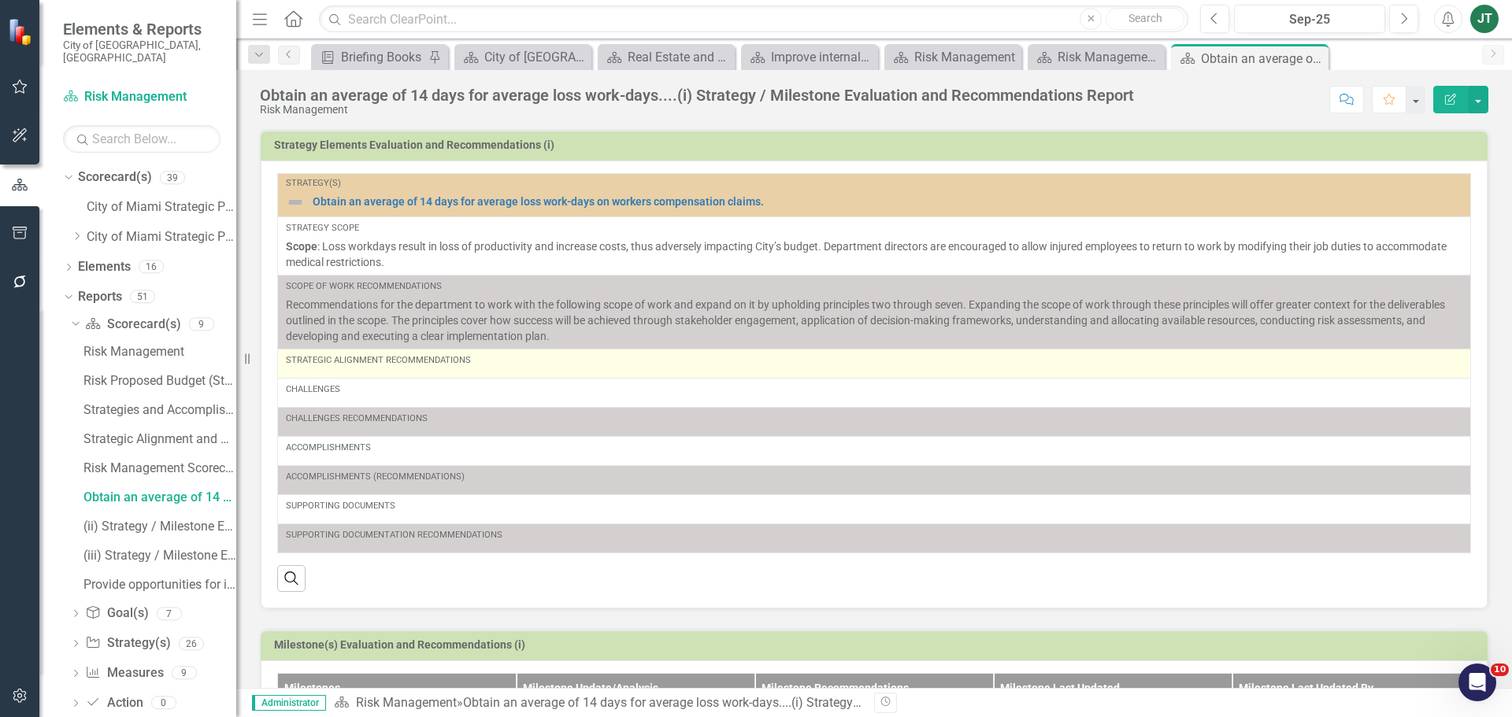
click at [461, 373] on td "Strategic Alignment Recommendations" at bounding box center [874, 363] width 1193 height 29
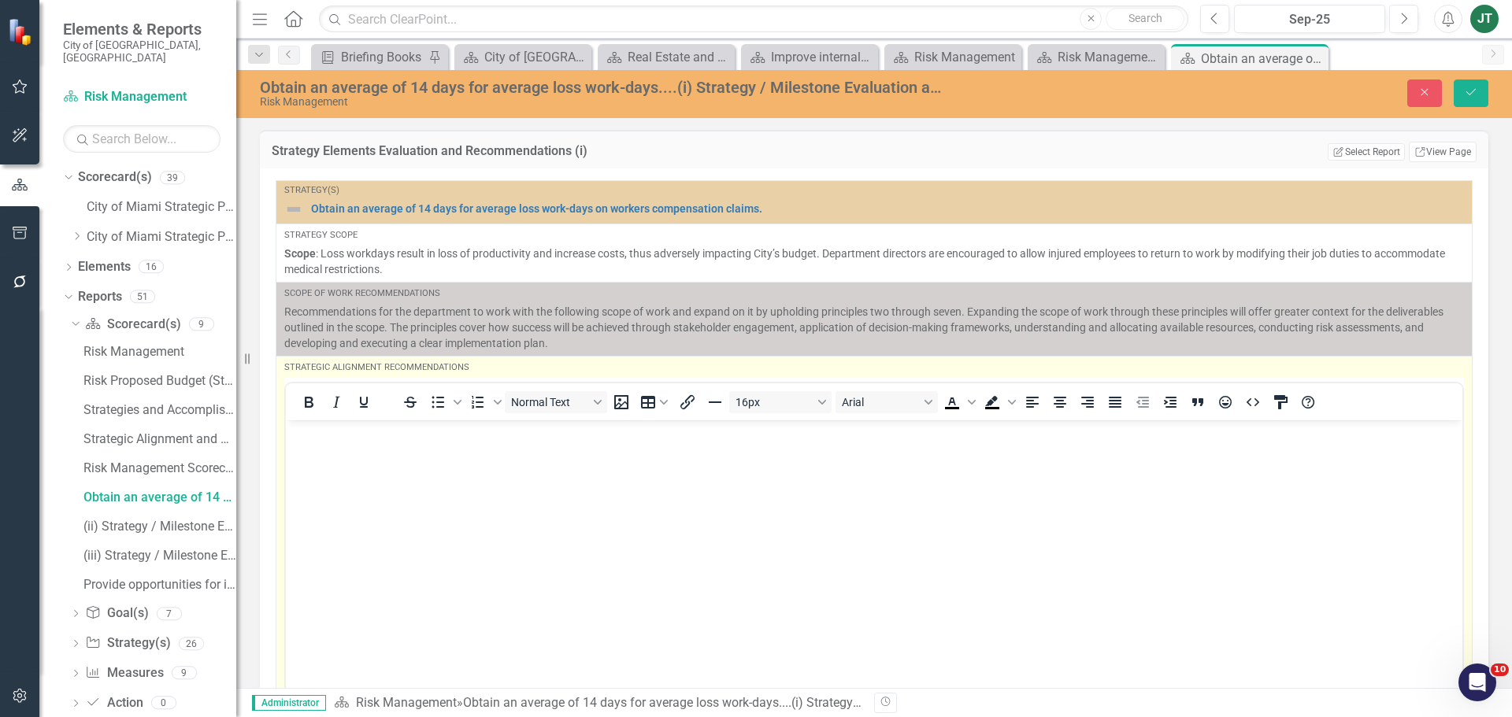
click at [346, 442] on p "Rich Text Area. Press ALT-0 for help." at bounding box center [874, 433] width 1168 height 19
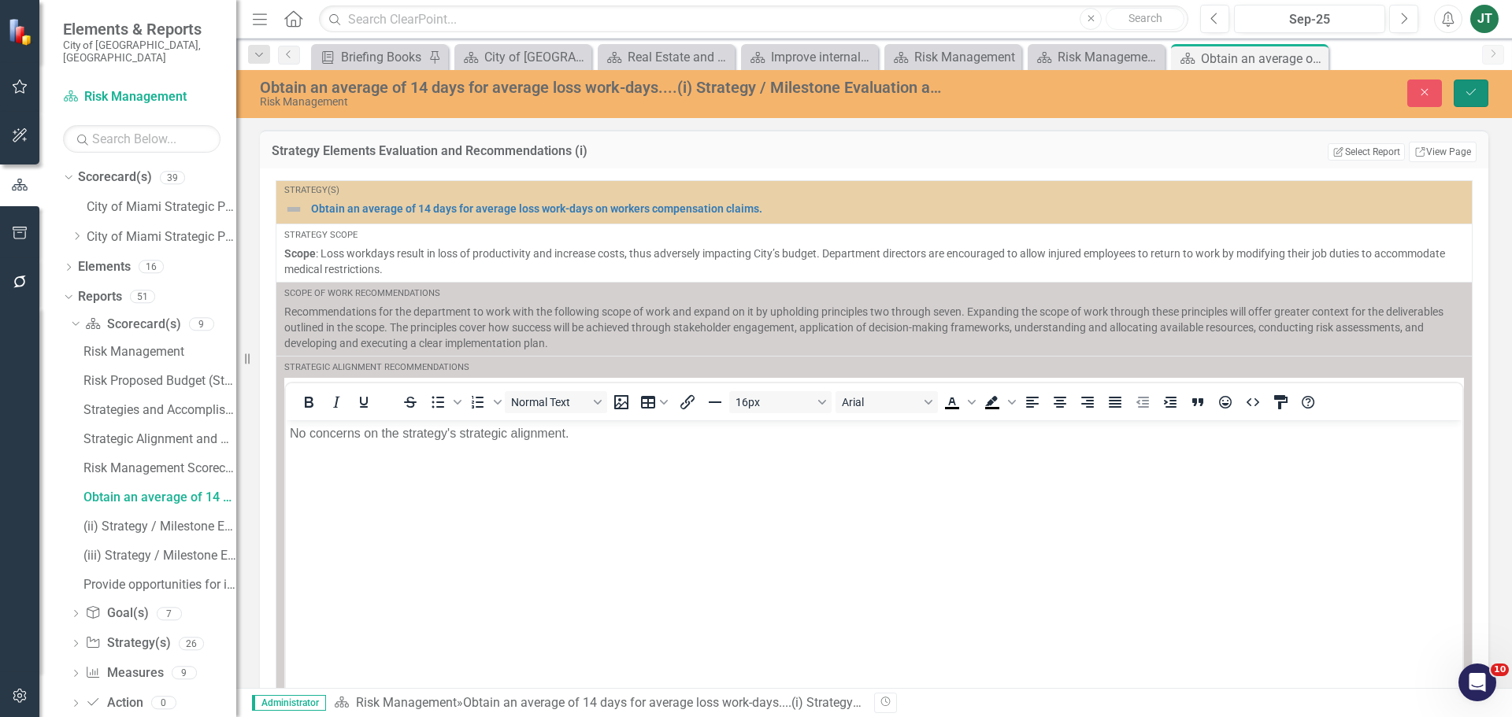
click at [1479, 95] on button "Save" at bounding box center [1470, 94] width 35 height 28
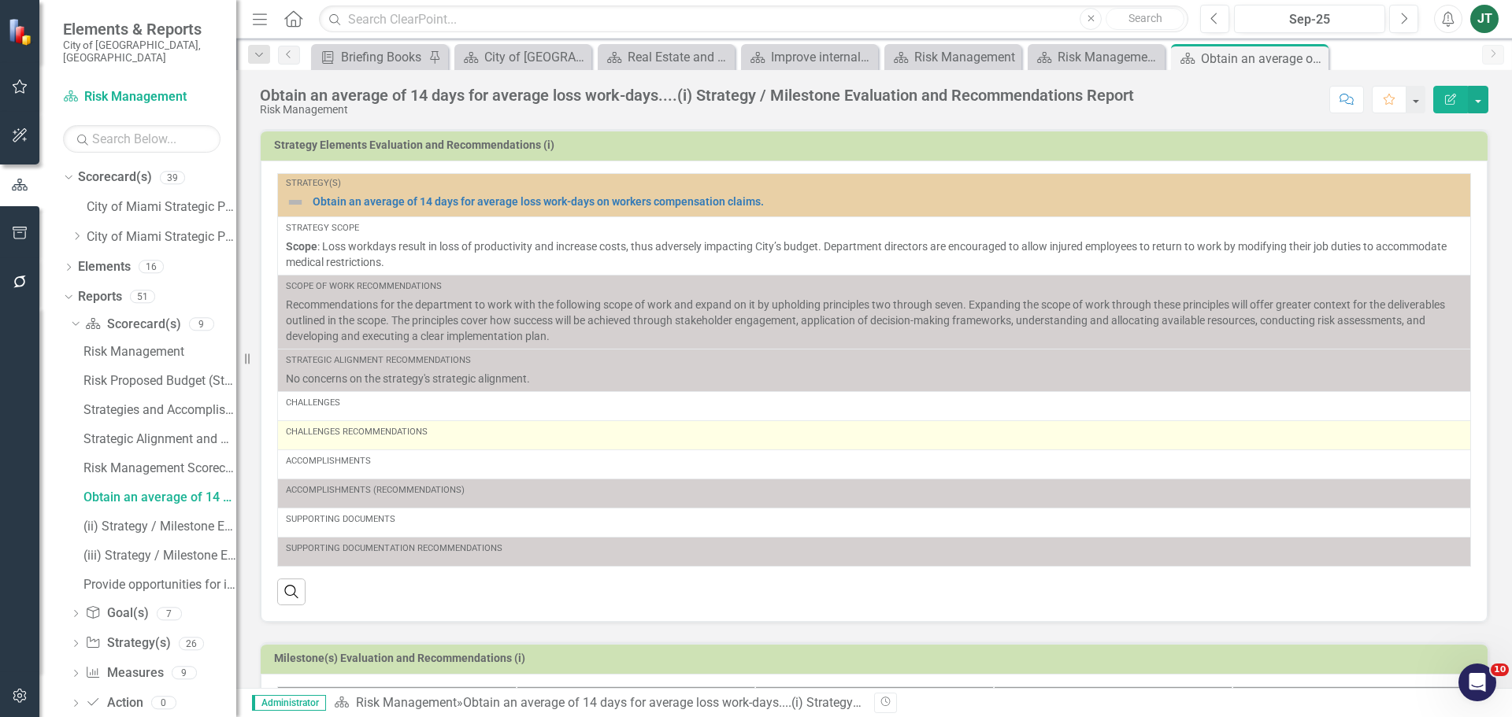
click at [403, 444] on div "Challenges Recommendations" at bounding box center [874, 435] width 1176 height 19
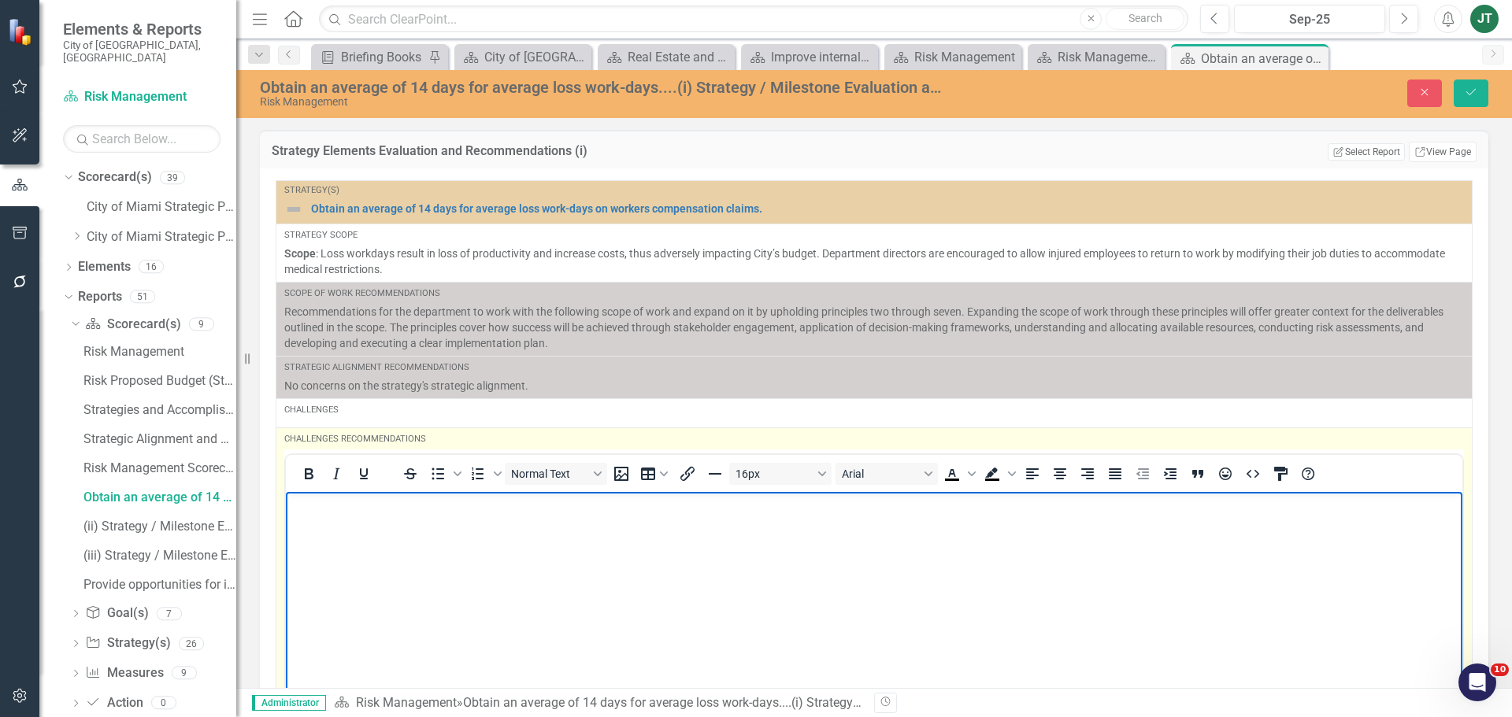
click at [360, 533] on body "Rich Text Area. Press ALT-0 for help." at bounding box center [874, 609] width 1176 height 236
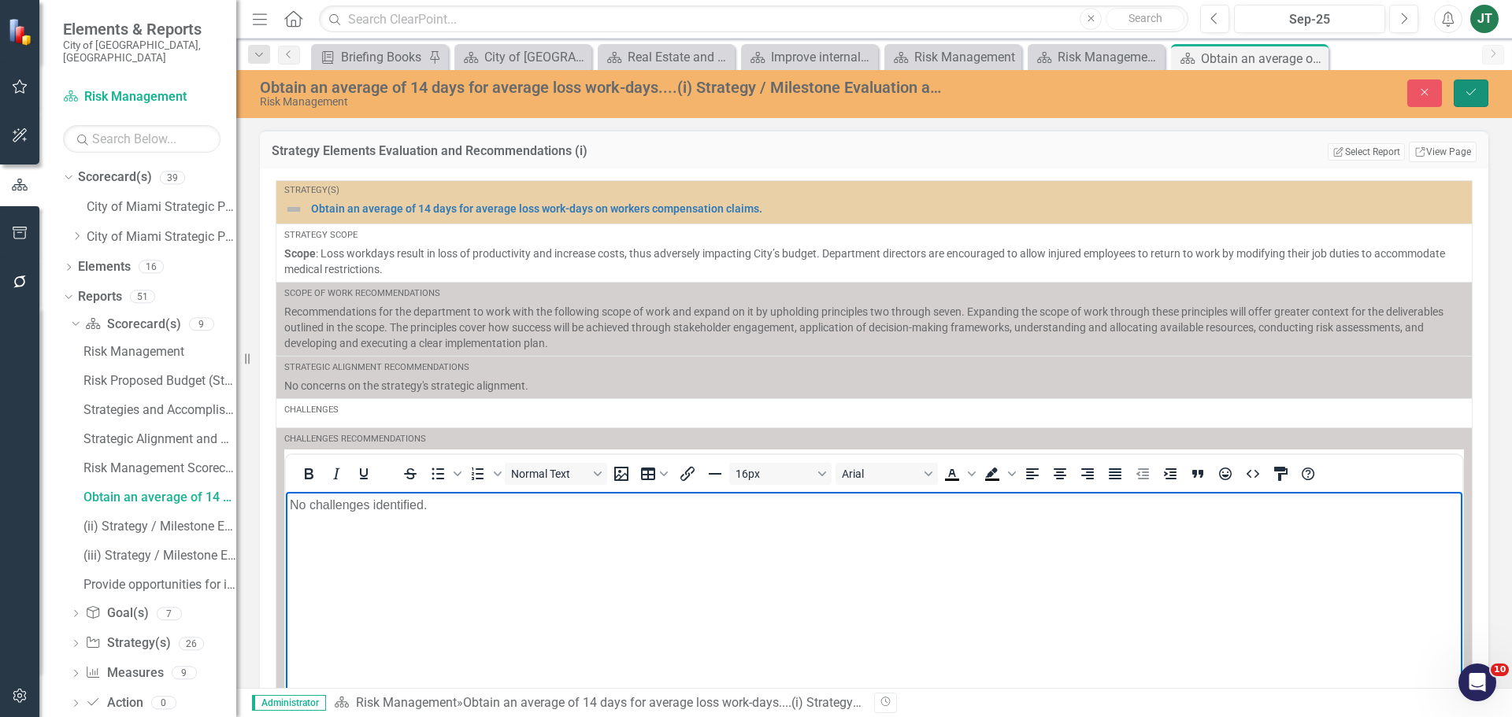
click at [1460, 97] on button "Save" at bounding box center [1470, 94] width 35 height 28
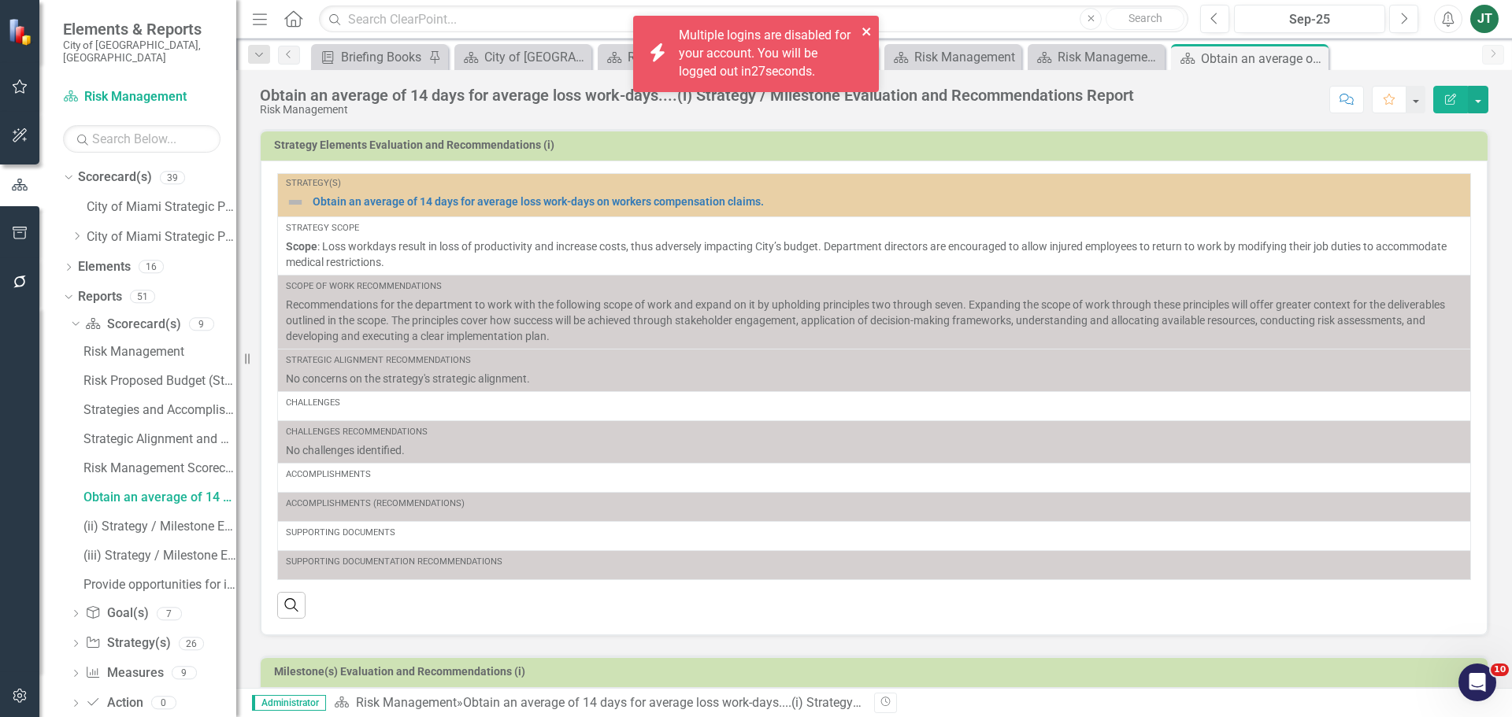
click at [870, 30] on icon "close" at bounding box center [866, 31] width 11 height 13
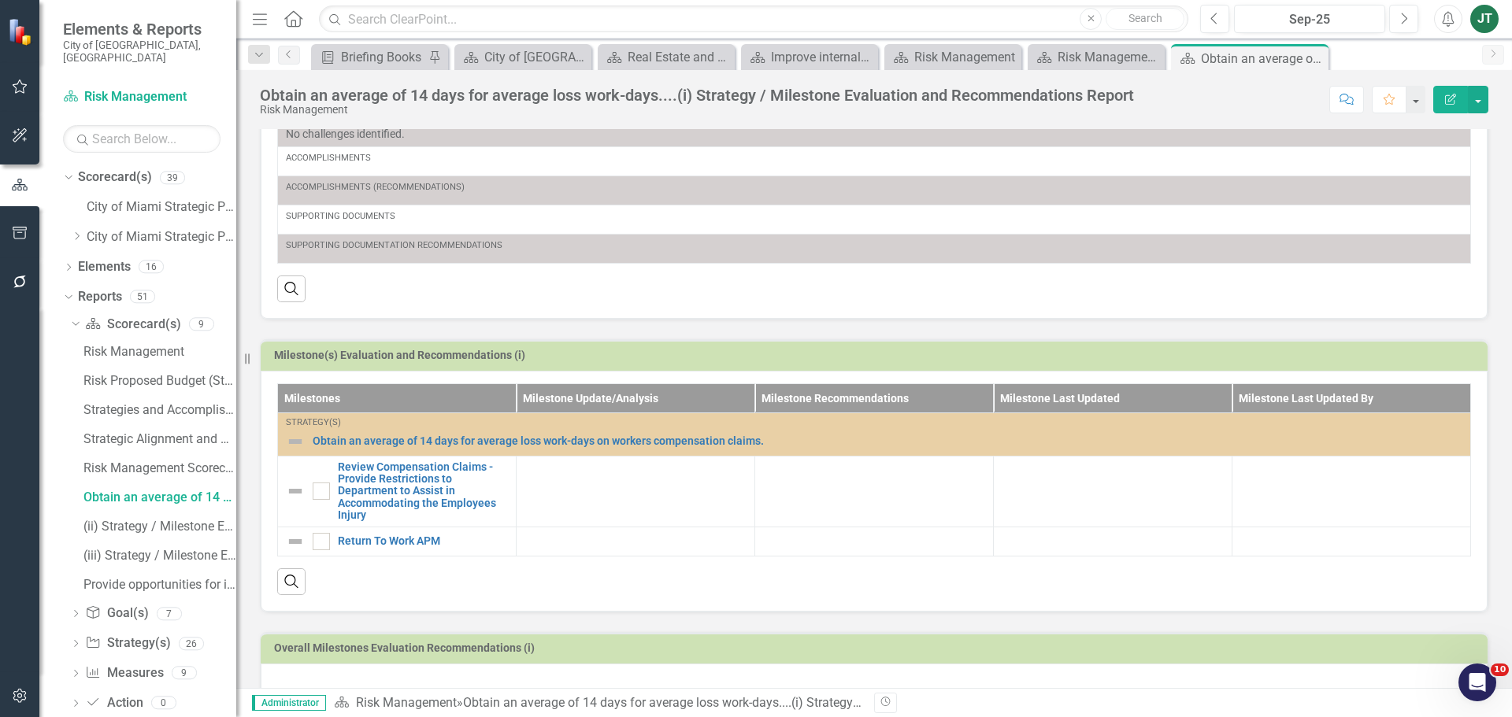
scroll to position [354, 0]
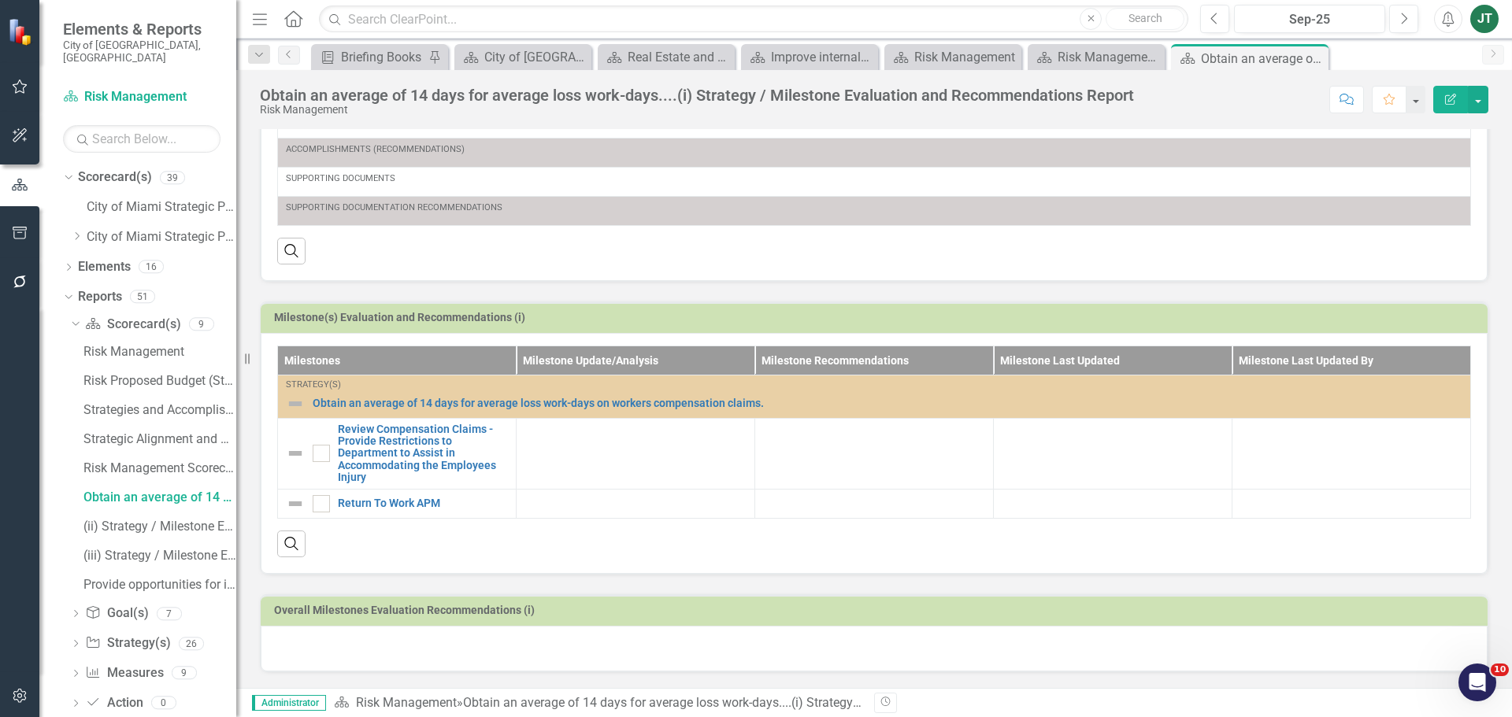
click at [1083, 312] on h3 "Milestone(s) Evaluation and Recommendations (i)" at bounding box center [876, 318] width 1205 height 12
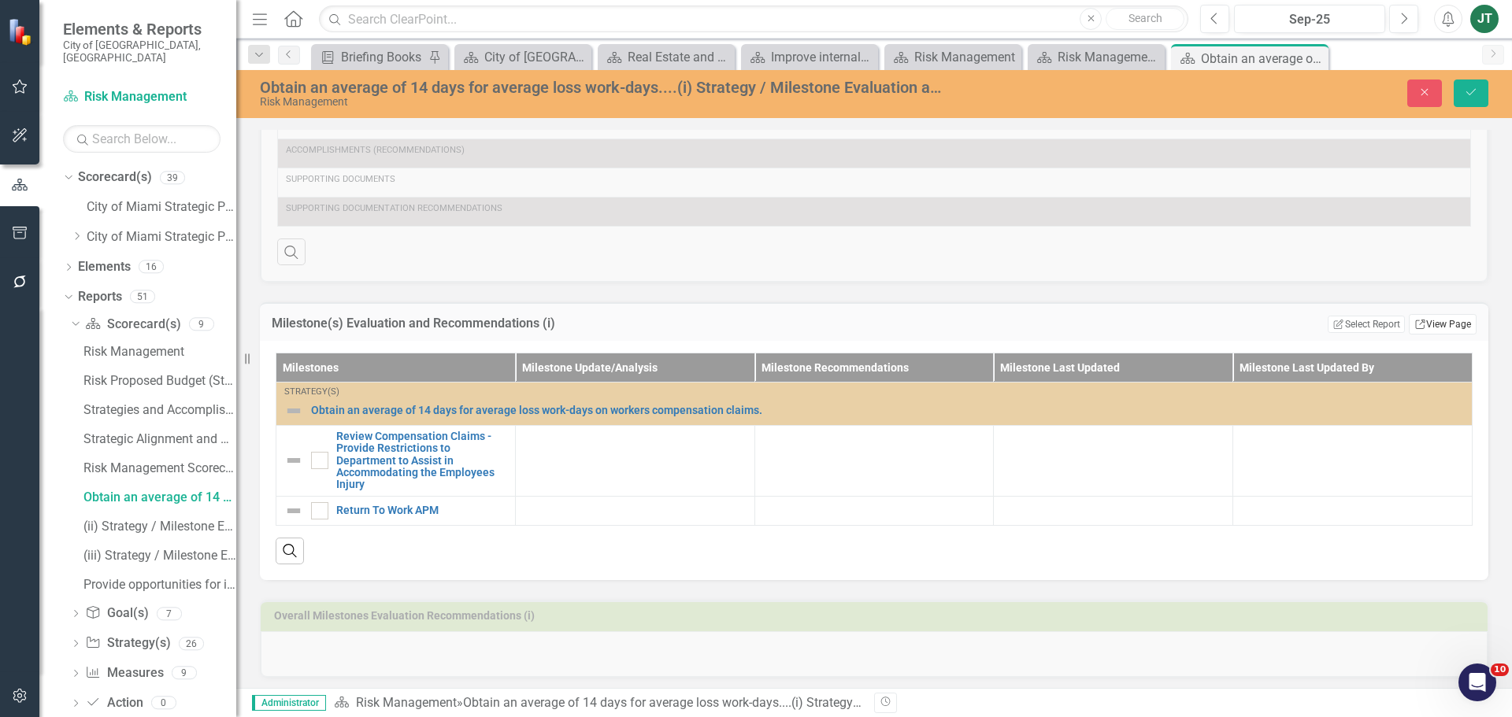
click at [1424, 325] on link "Link View Page" at bounding box center [1442, 324] width 68 height 20
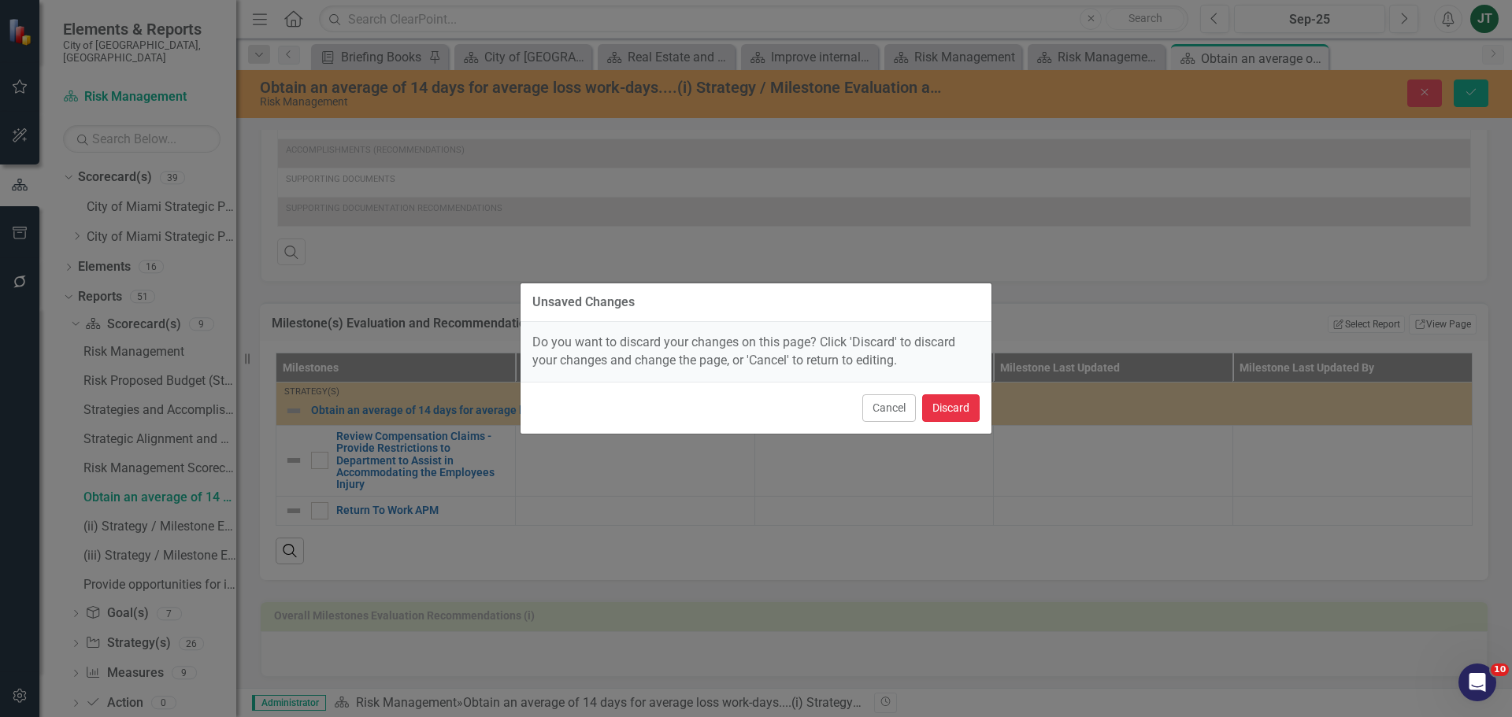
click at [966, 400] on button "Discard" at bounding box center [950, 408] width 57 height 28
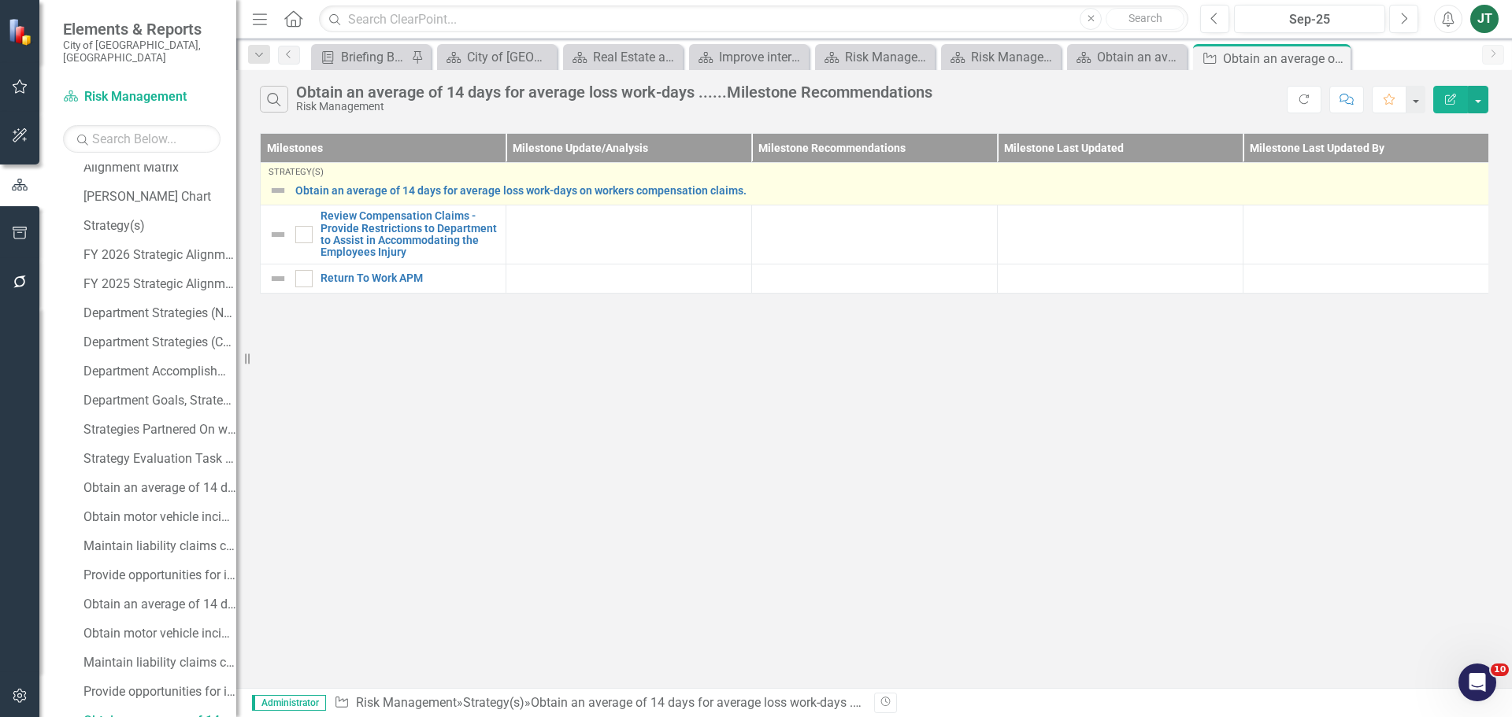
scroll to position [247, 0]
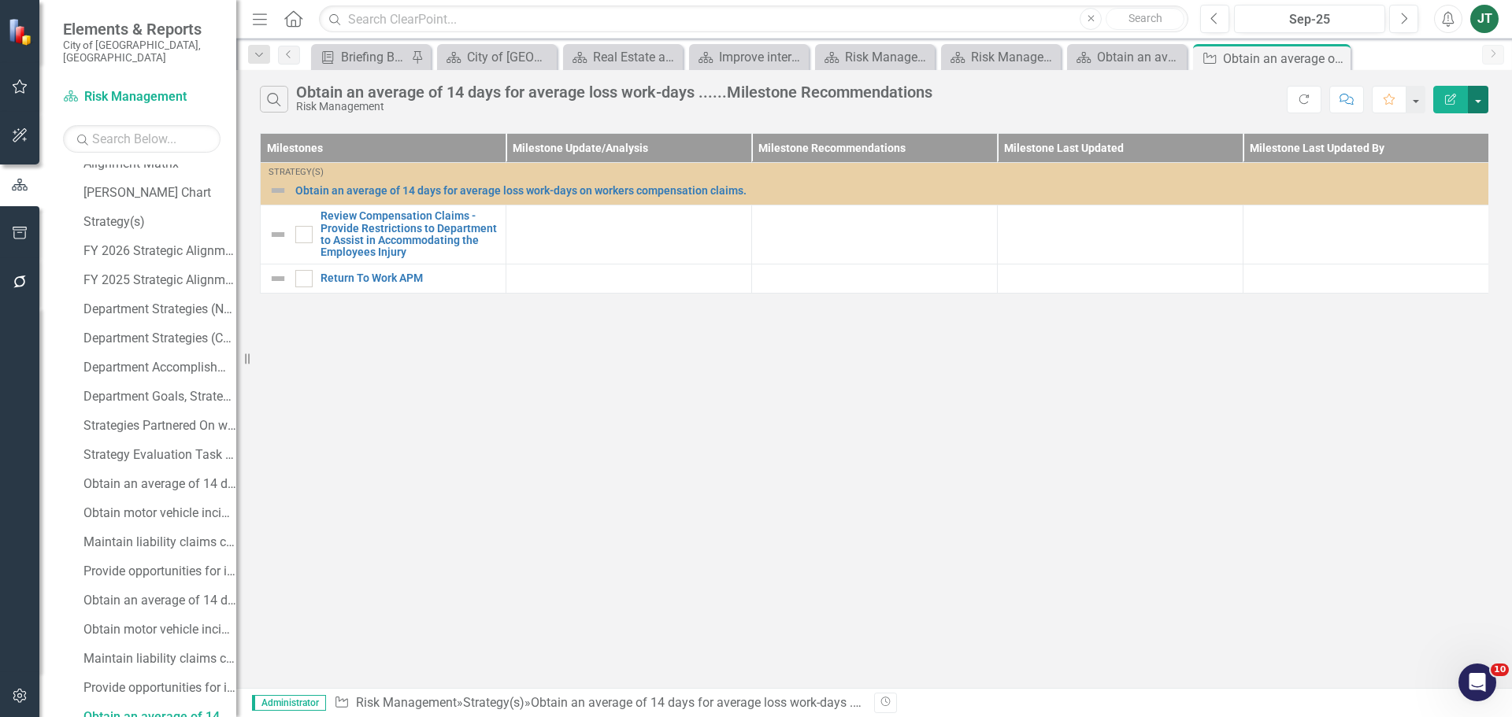
click at [1482, 91] on button "button" at bounding box center [1478, 100] width 20 height 28
click at [1401, 131] on link "Edit Report Edit Report" at bounding box center [1425, 128] width 124 height 29
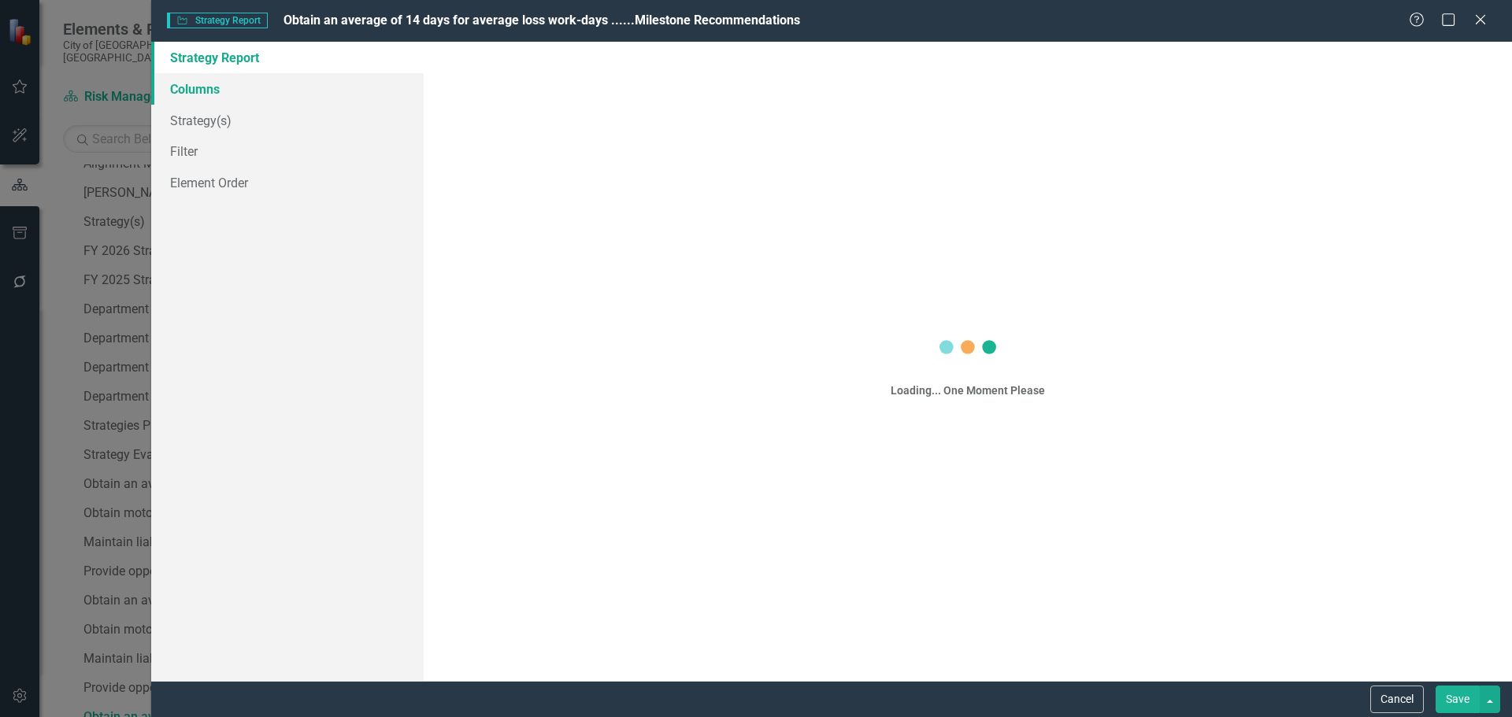
click at [229, 80] on link "Columns" at bounding box center [287, 88] width 272 height 31
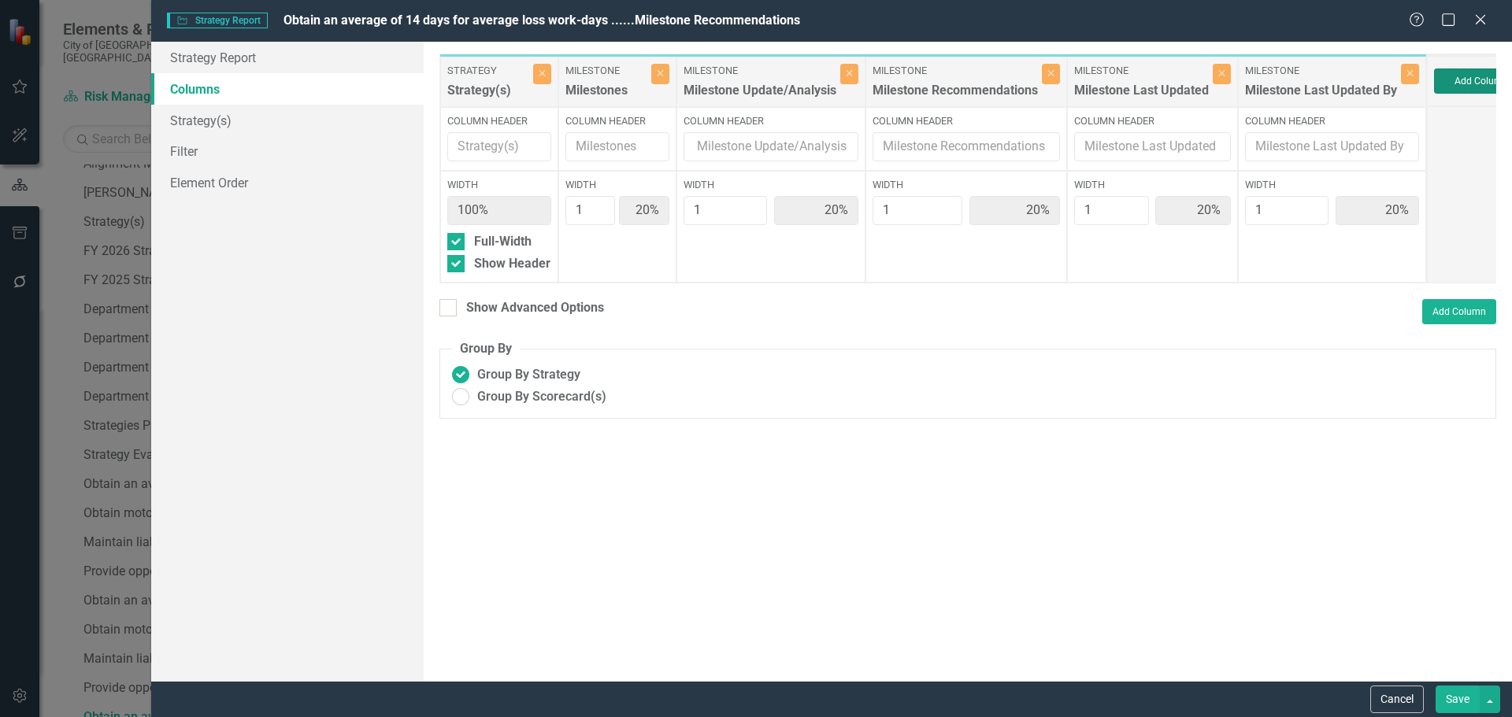
click at [1490, 72] on button "Add Column" at bounding box center [1481, 80] width 94 height 25
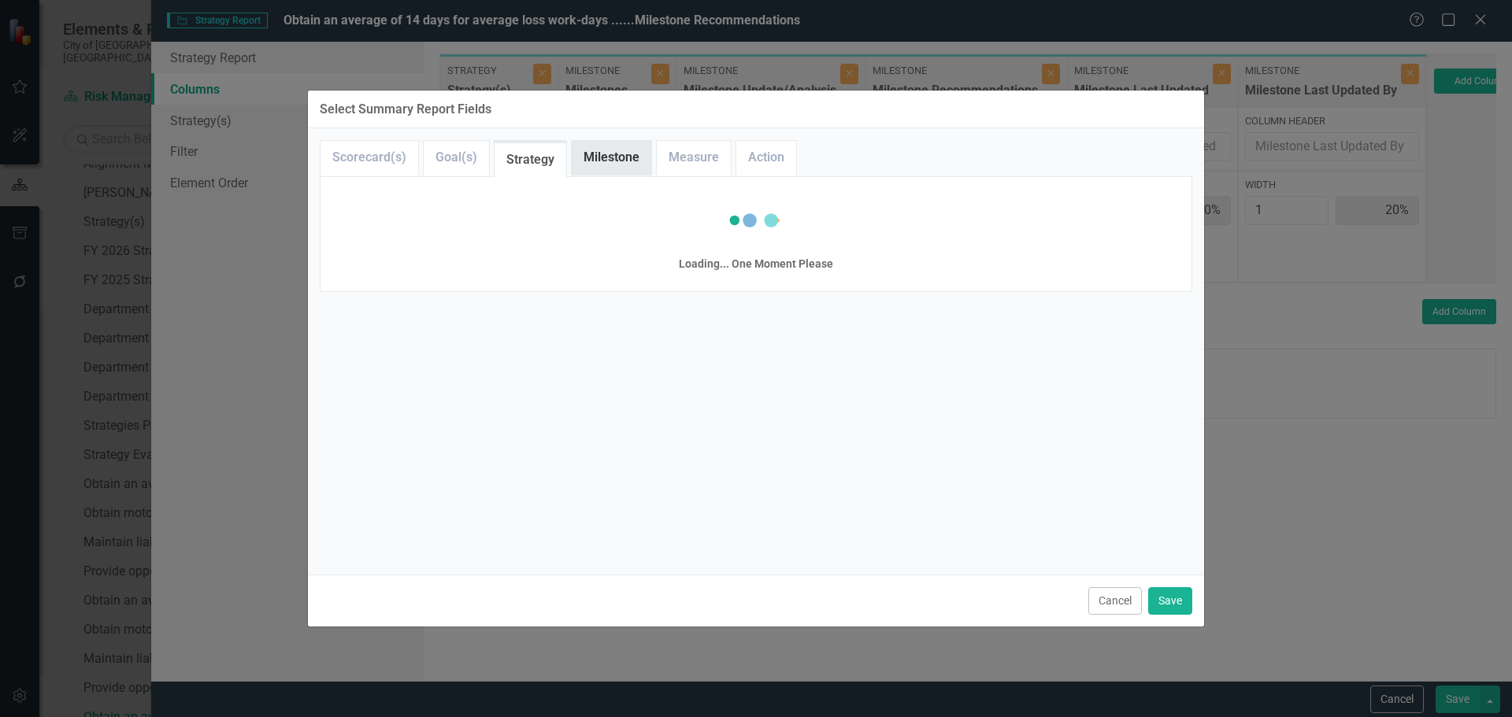
click at [621, 156] on link "Milestone" at bounding box center [612, 158] width 80 height 34
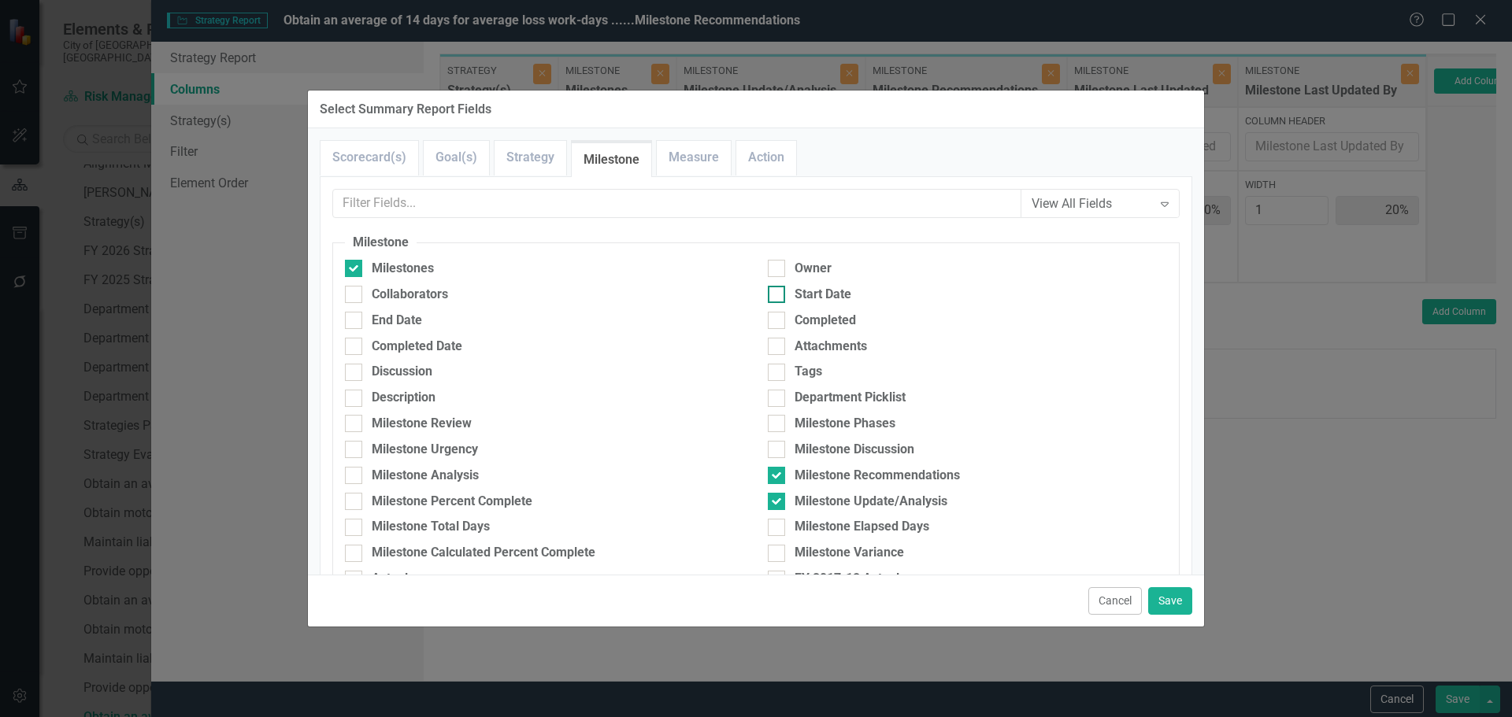
click at [818, 291] on div "Start Date" at bounding box center [822, 295] width 57 height 18
click at [778, 291] on input "Start Date" at bounding box center [773, 291] width 10 height 10
checkbox input "true"
click at [394, 321] on div "End Date" at bounding box center [397, 321] width 50 height 18
click at [355, 321] on input "End Date" at bounding box center [350, 317] width 10 height 10
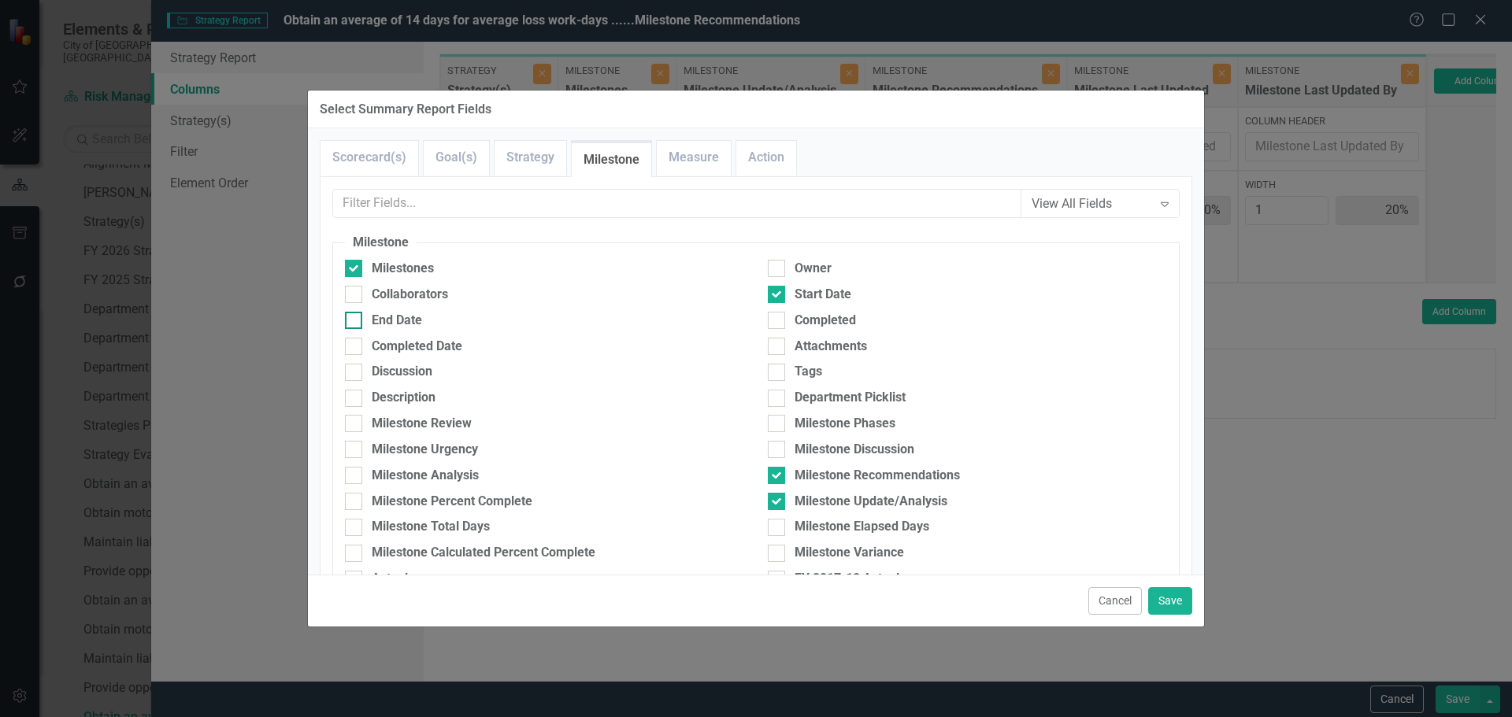
checkbox input "true"
click at [394, 387] on div "Discussion" at bounding box center [544, 376] width 423 height 26
drag, startPoint x: 395, startPoint y: 398, endPoint x: 407, endPoint y: 401, distance: 12.0
click at [396, 398] on div "Description" at bounding box center [404, 398] width 64 height 18
click at [355, 398] on input "Description" at bounding box center [350, 395] width 10 height 10
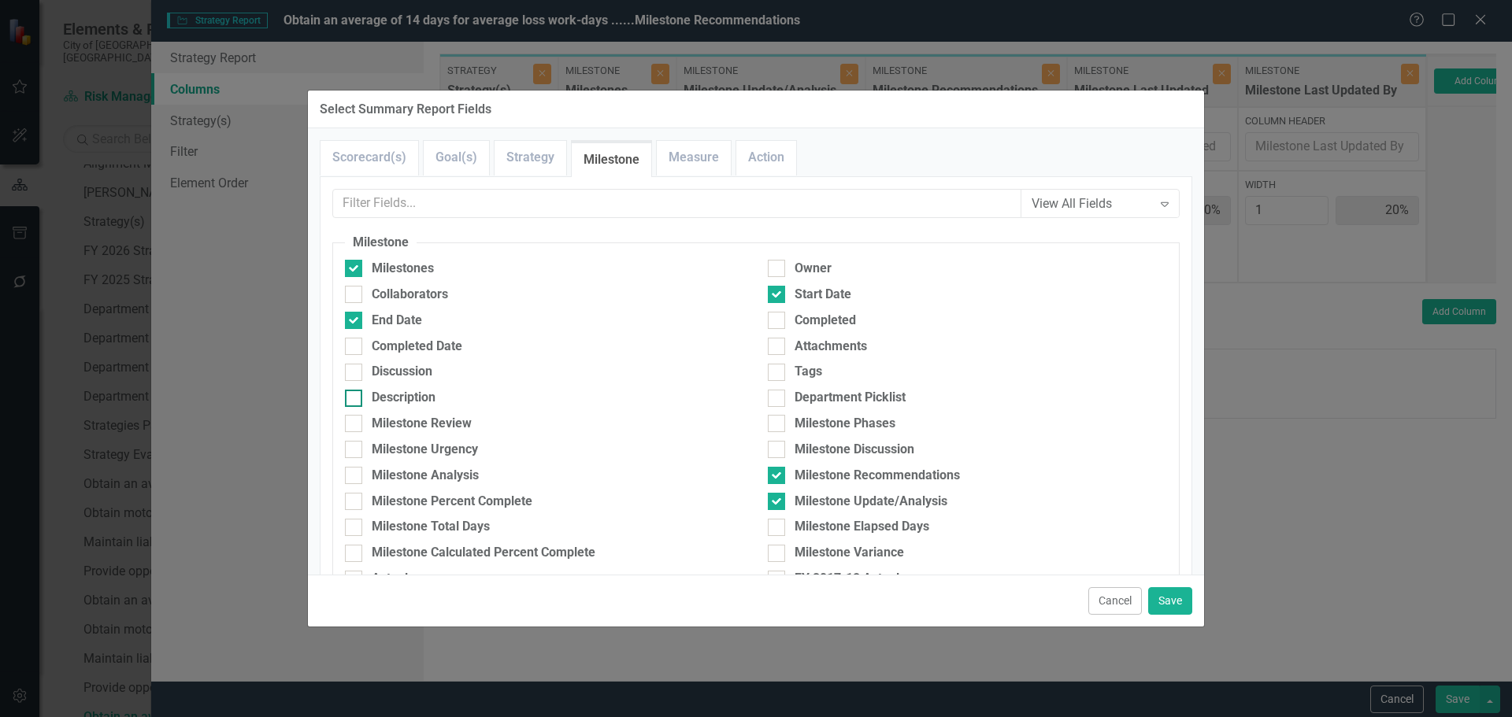
checkbox input "true"
click at [1173, 595] on button "Save" at bounding box center [1170, 601] width 44 height 28
type input "13%"
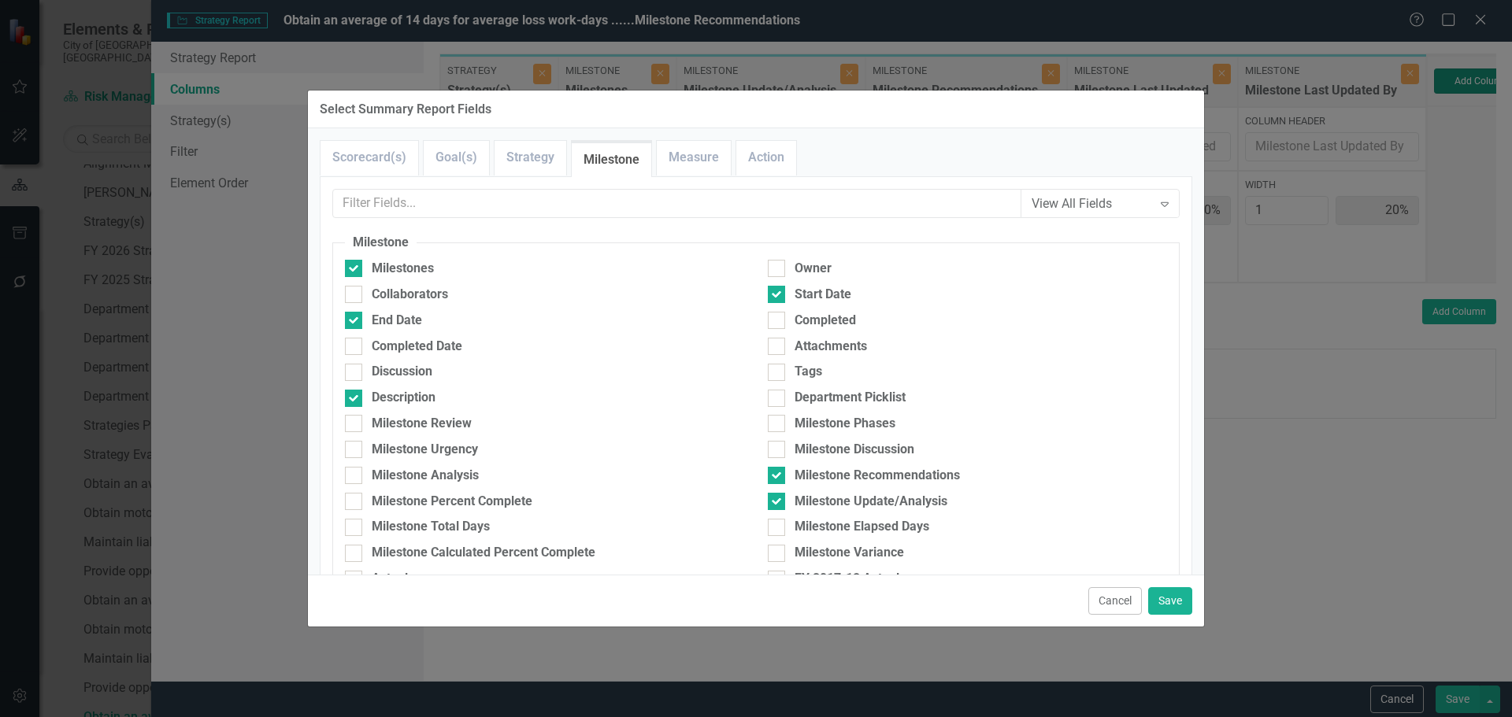
type input "13%"
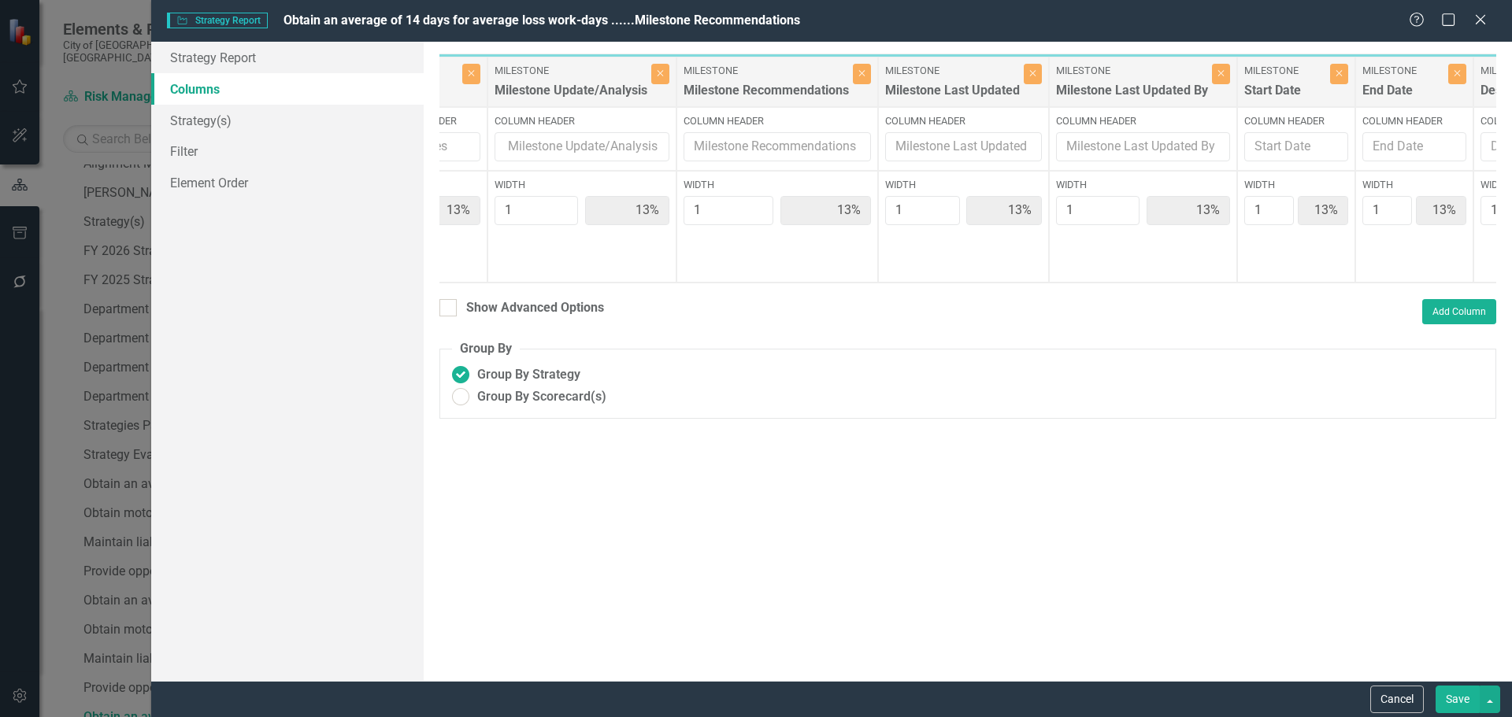
scroll to position [0, 343]
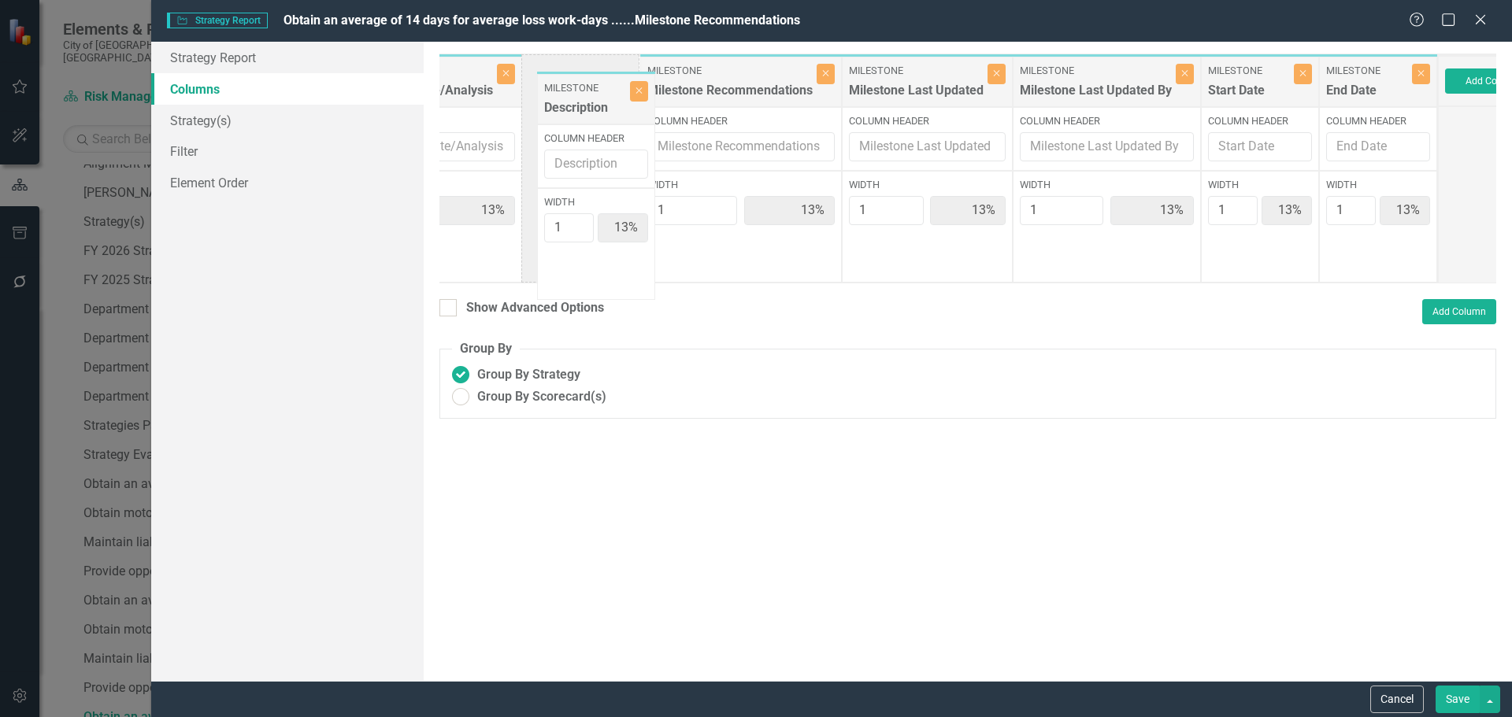
drag, startPoint x: 1353, startPoint y: 77, endPoint x: 572, endPoint y: 92, distance: 781.2
click at [572, 92] on div "Strategy Strategy(s) Close Column Header Width 100% Full-Width Show Header Mile…" at bounding box center [767, 169] width 1342 height 230
type input "2"
type input "11%"
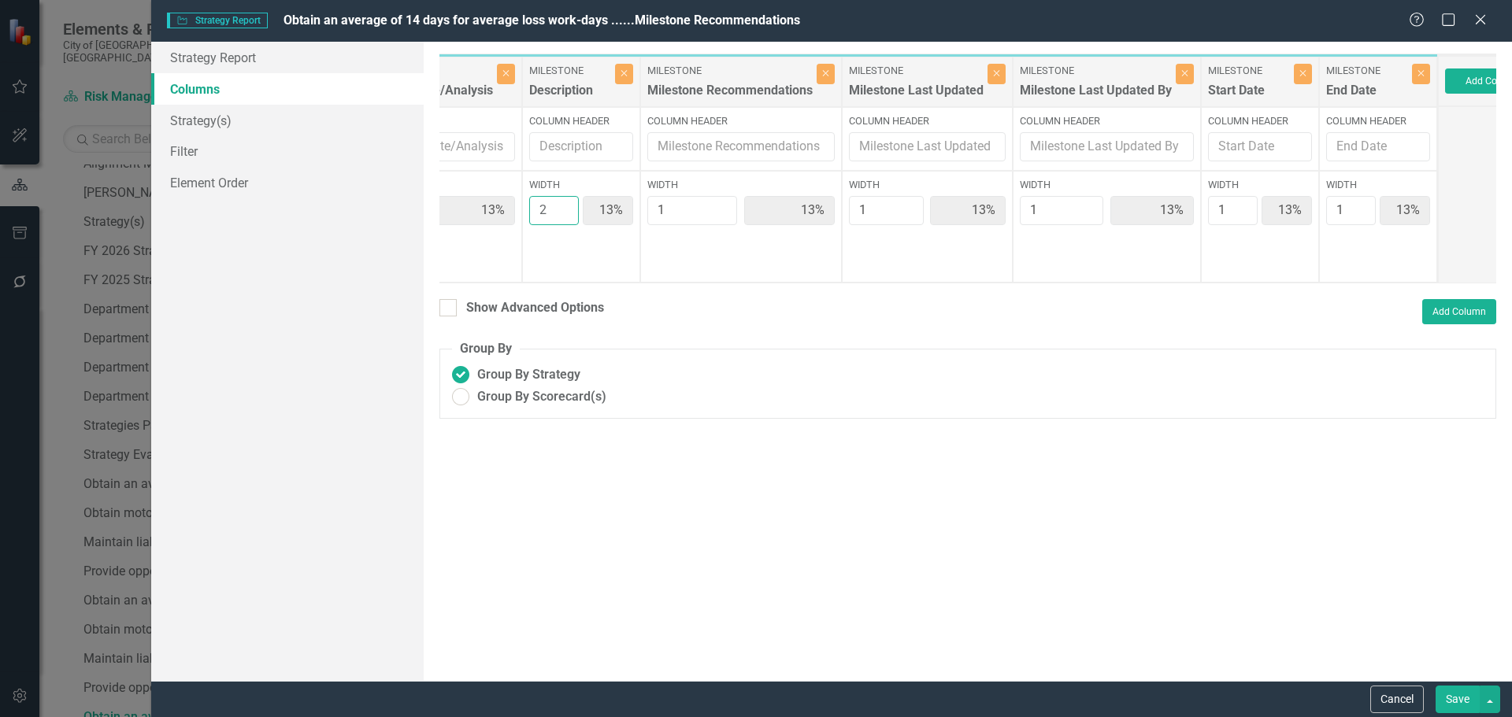
type input "22%"
type input "11%"
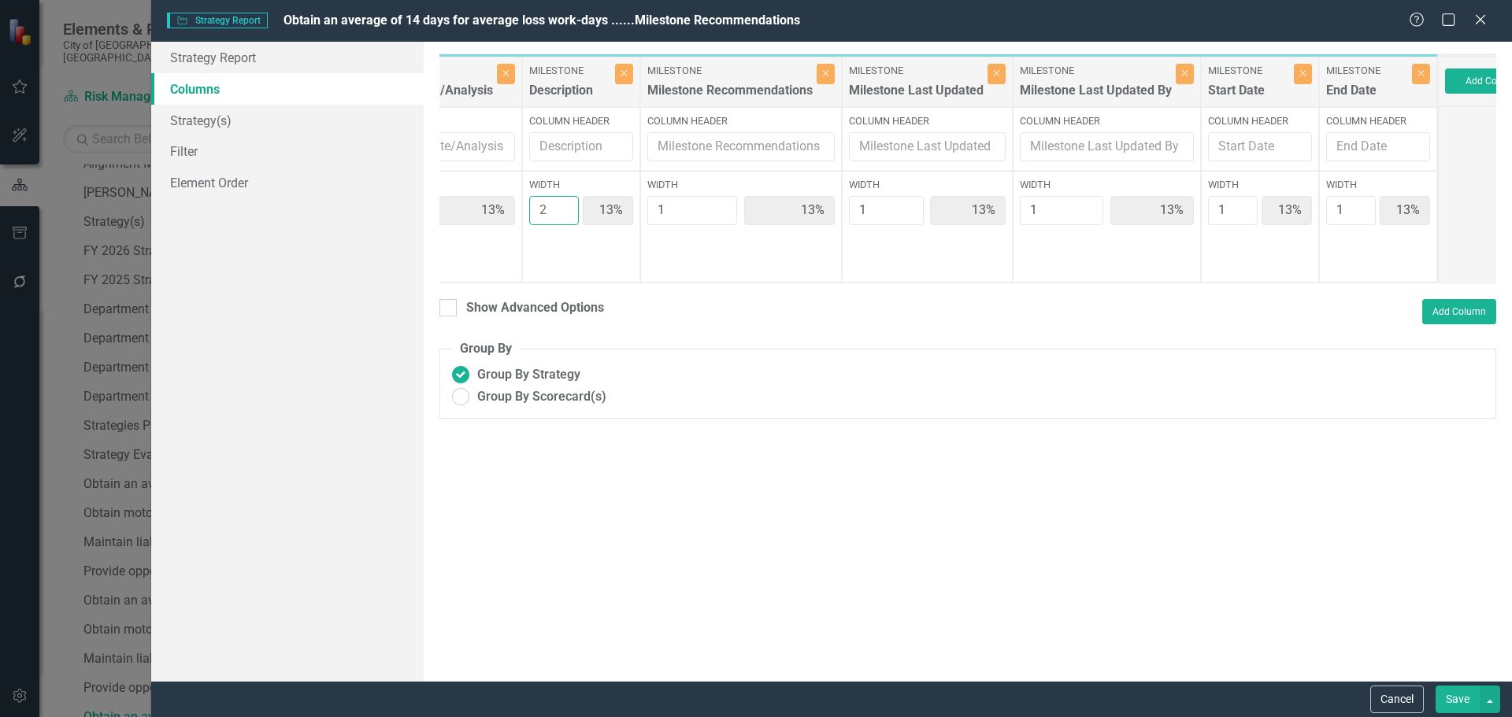
type input "11%"
type input "2"
click at [562, 206] on input "2" at bounding box center [554, 210] width 50 height 29
type input "2"
type input "10%"
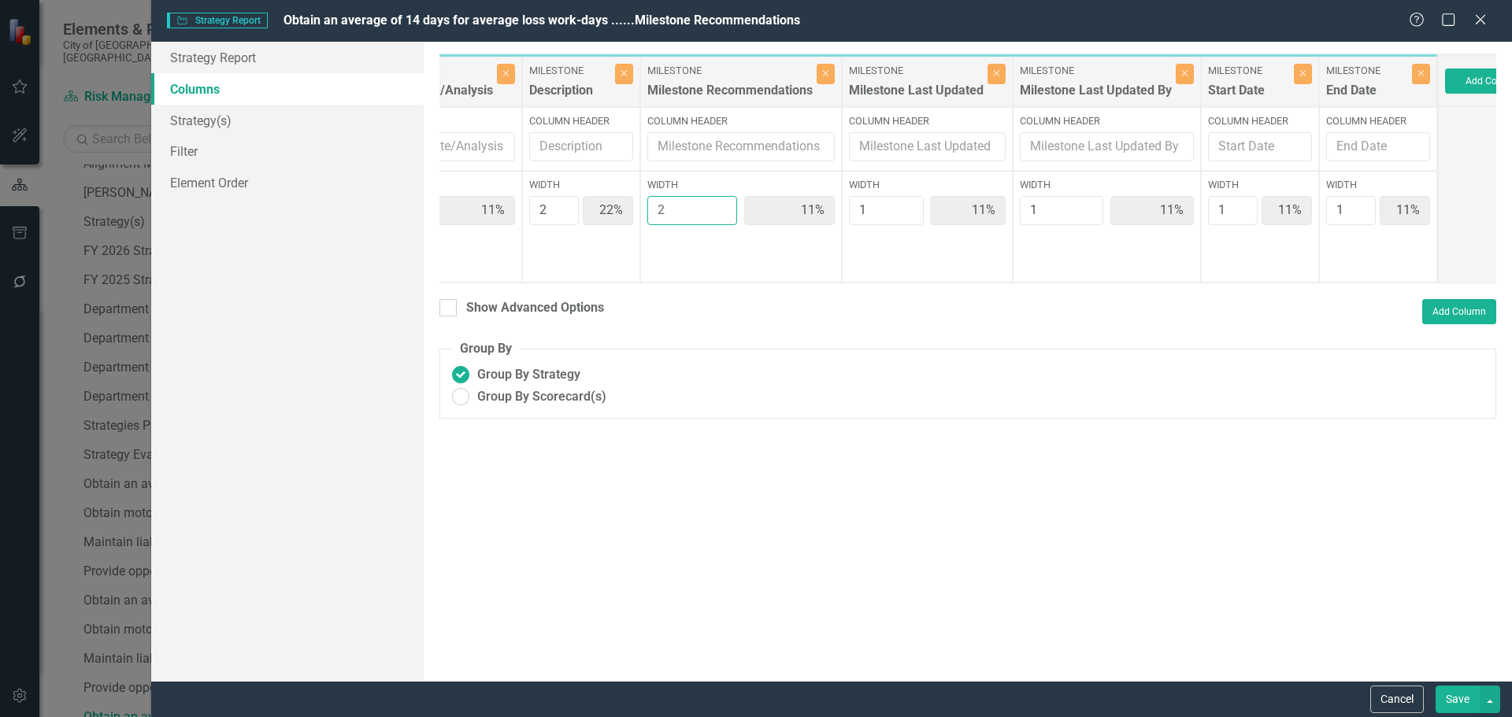
type input "10%"
type input "20%"
type input "10%"
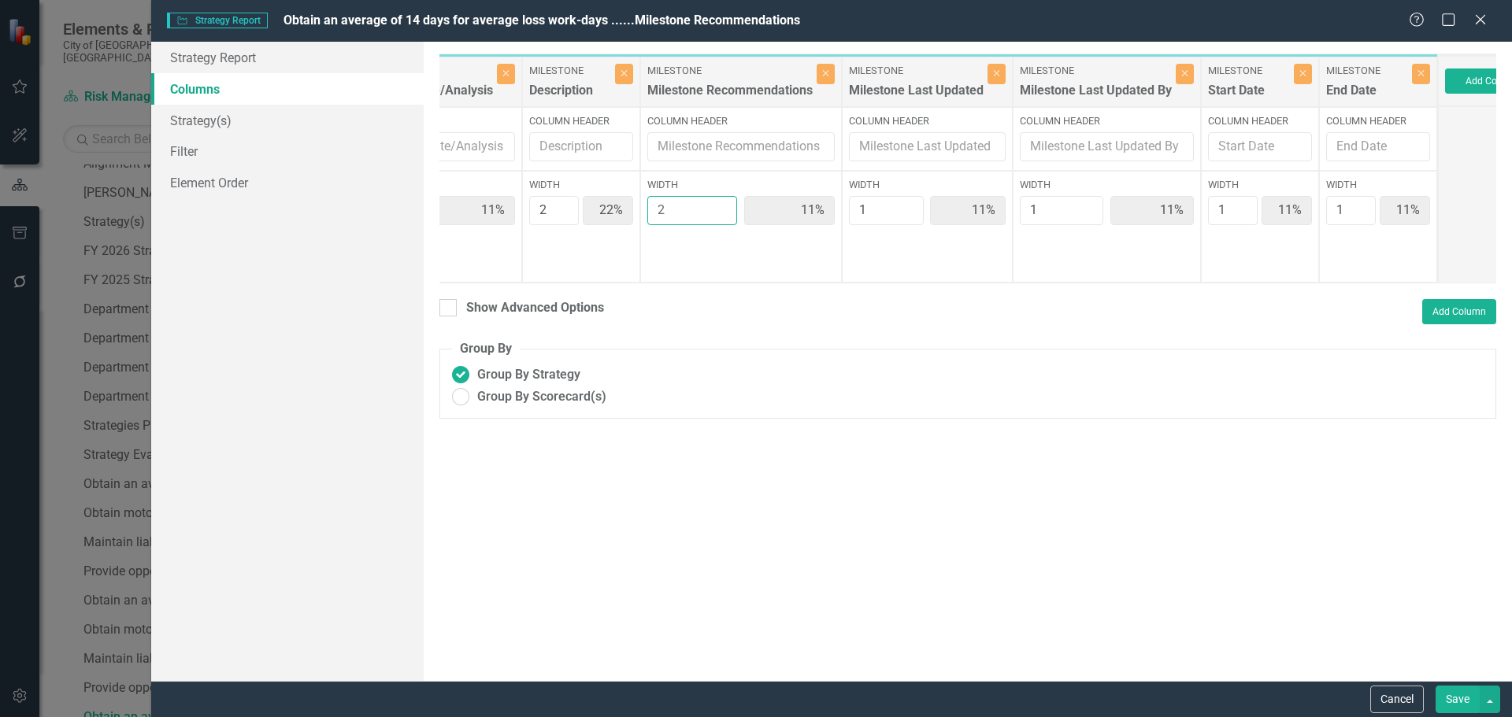
type input "10%"
type input "2"
click at [726, 204] on input "2" at bounding box center [692, 210] width 90 height 29
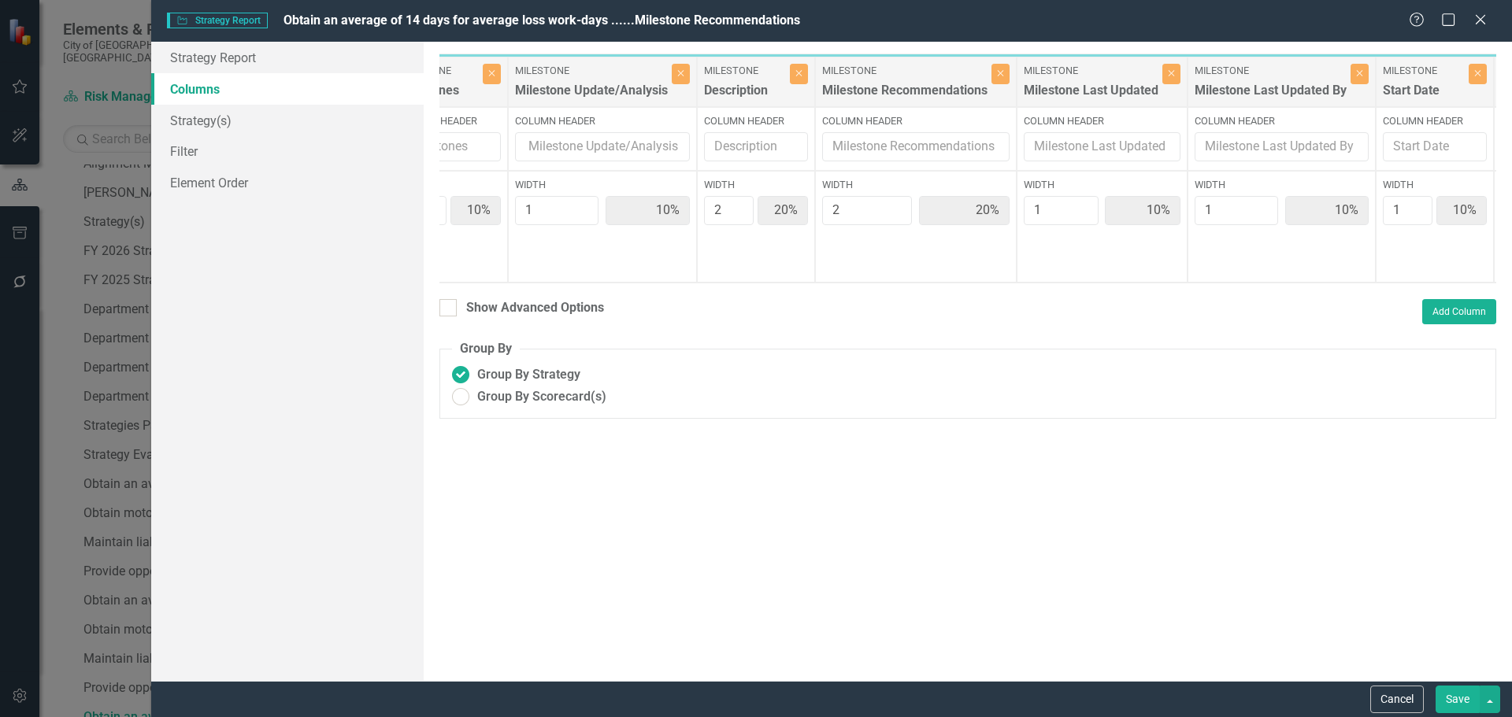
scroll to position [0, 90]
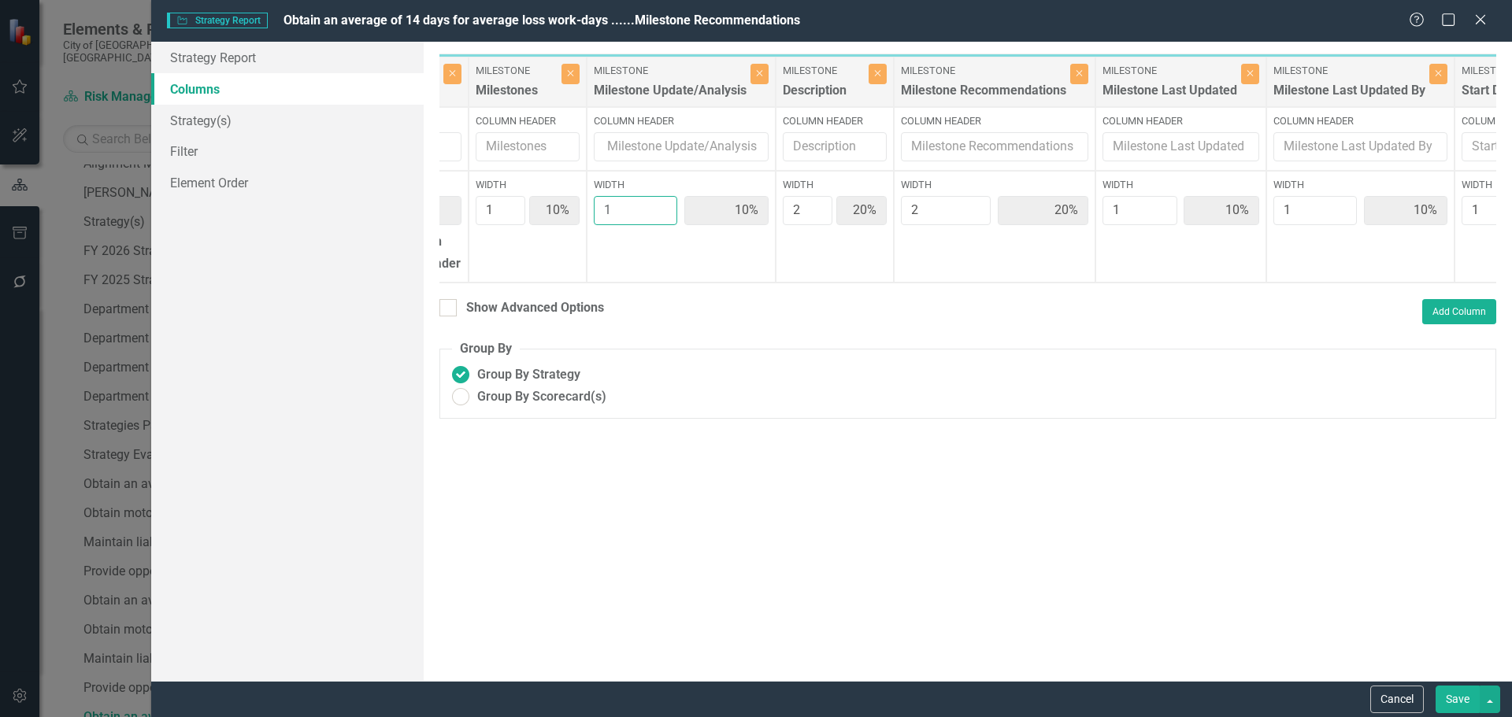
type input "2"
type input "9%"
type input "18%"
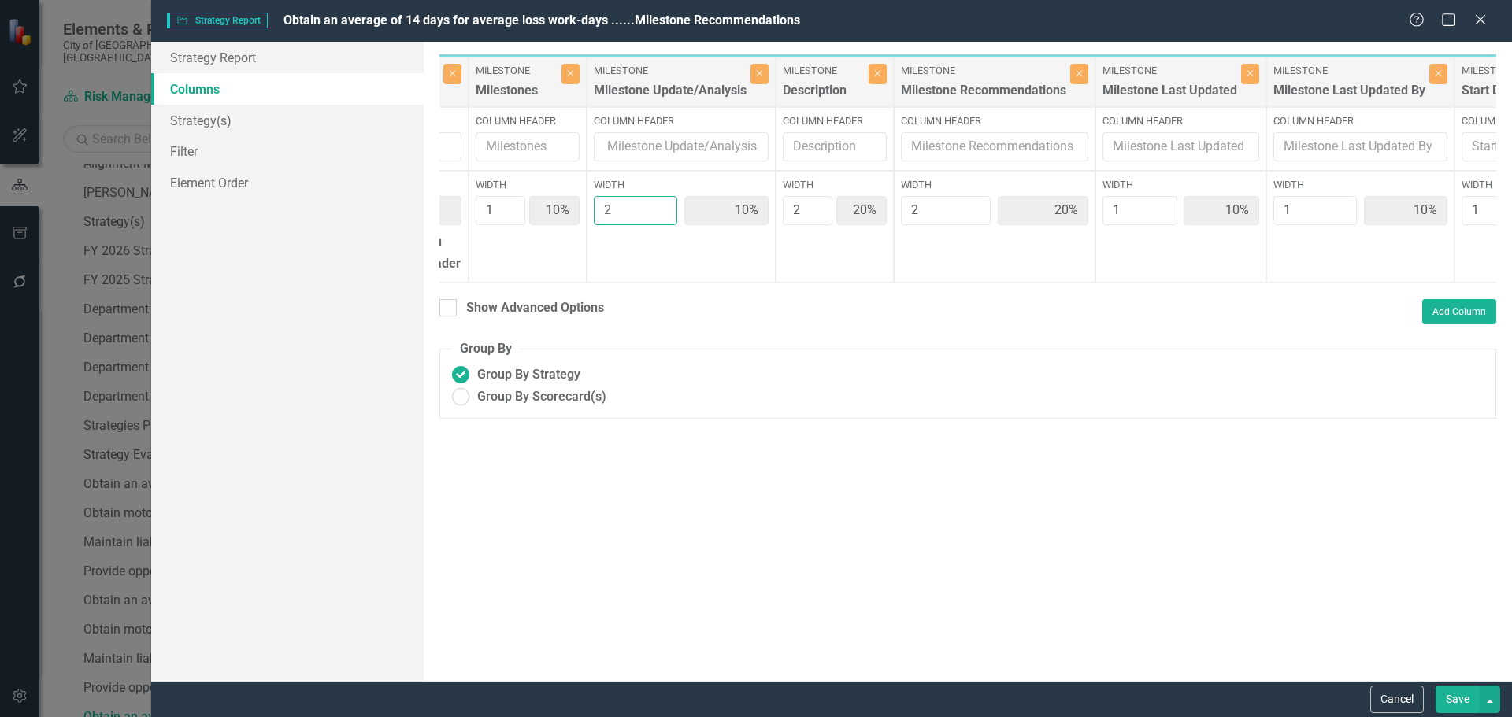
type input "9%"
type input "2"
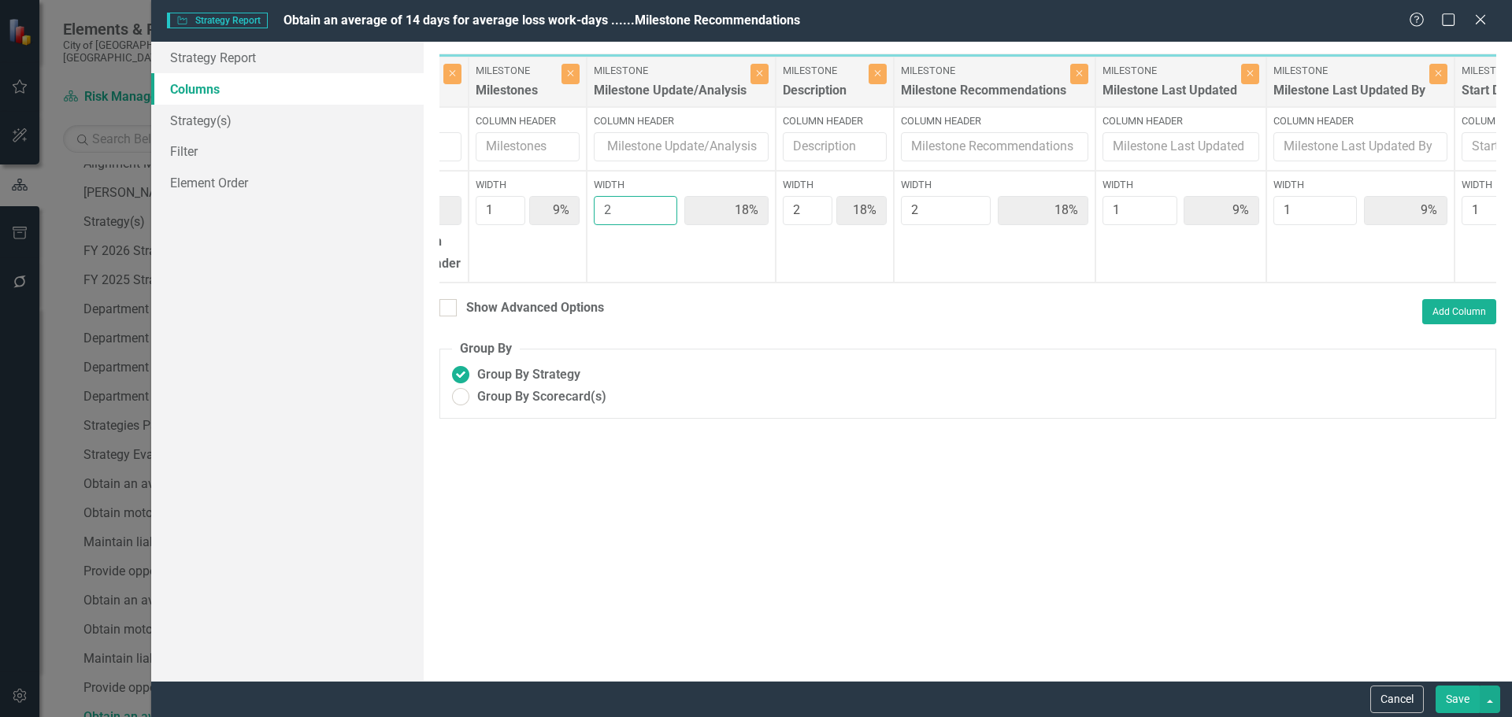
click at [658, 205] on input "2" at bounding box center [636, 210] width 84 height 29
type input "2"
type input "17%"
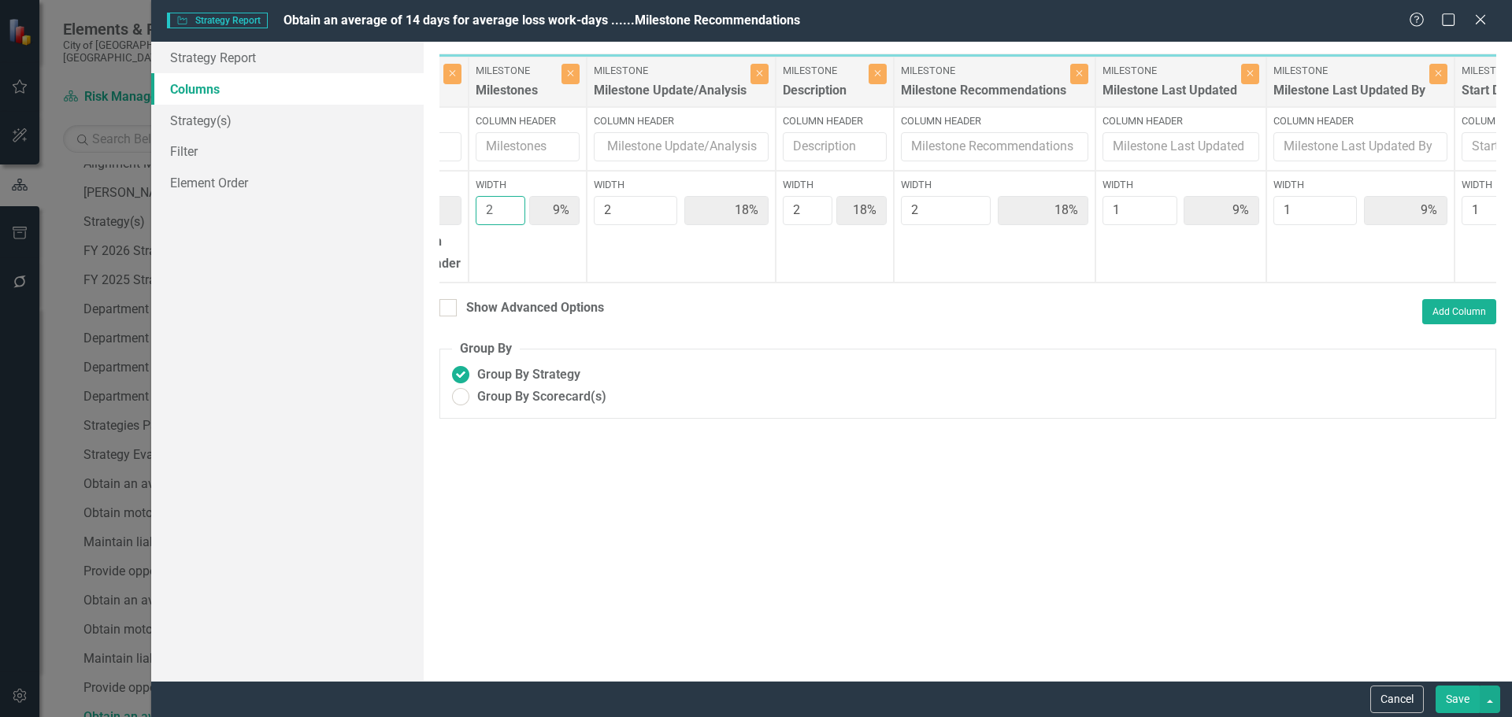
type input "17%"
type input "8%"
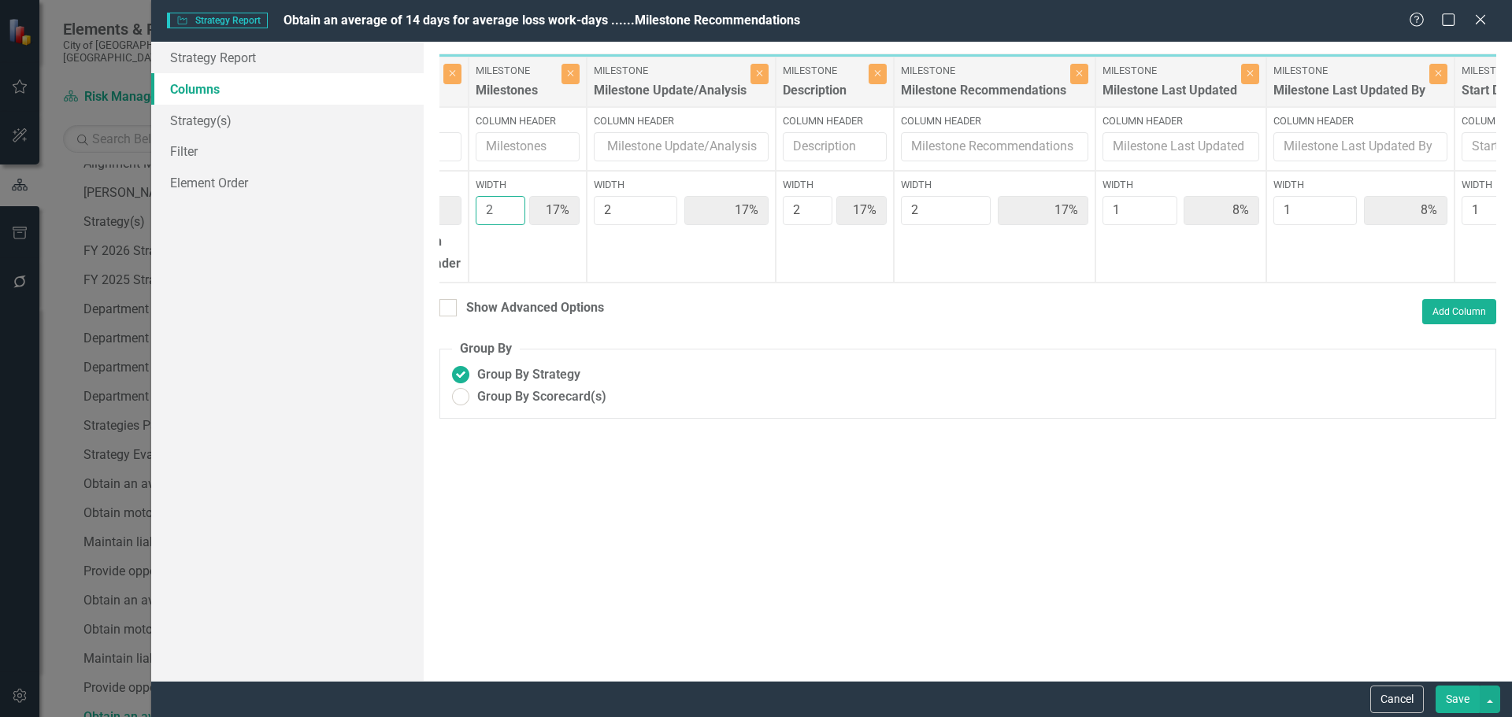
type input "2"
click at [509, 204] on input "2" at bounding box center [501, 210] width 50 height 29
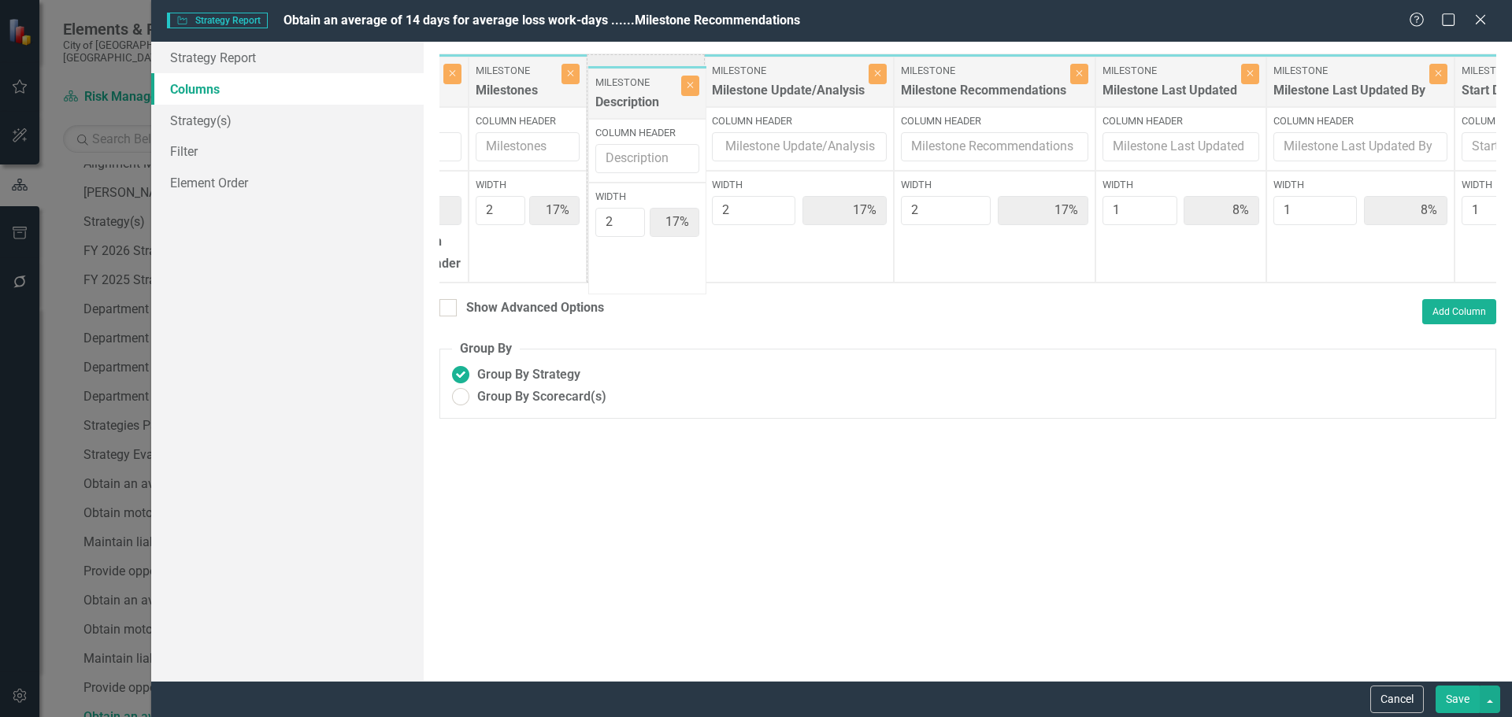
drag, startPoint x: 825, startPoint y: 82, endPoint x: 657, endPoint y: 90, distance: 167.9
click at [638, 93] on div "Strategy Strategy(s) Close Column Header Width 100% Full-Width Show Header Mile…" at bounding box center [1021, 169] width 1342 height 230
click at [1450, 698] on button "Save" at bounding box center [1457, 700] width 44 height 28
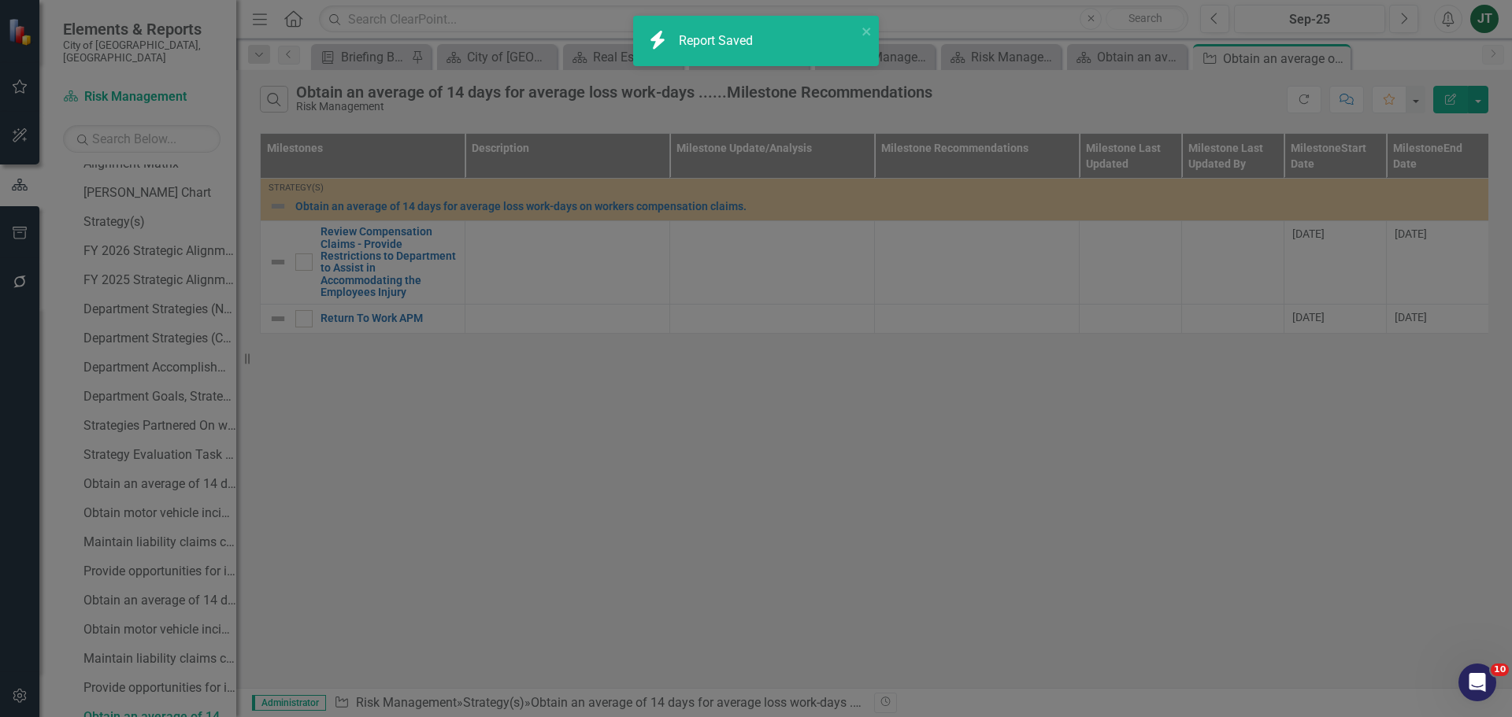
radio input "true"
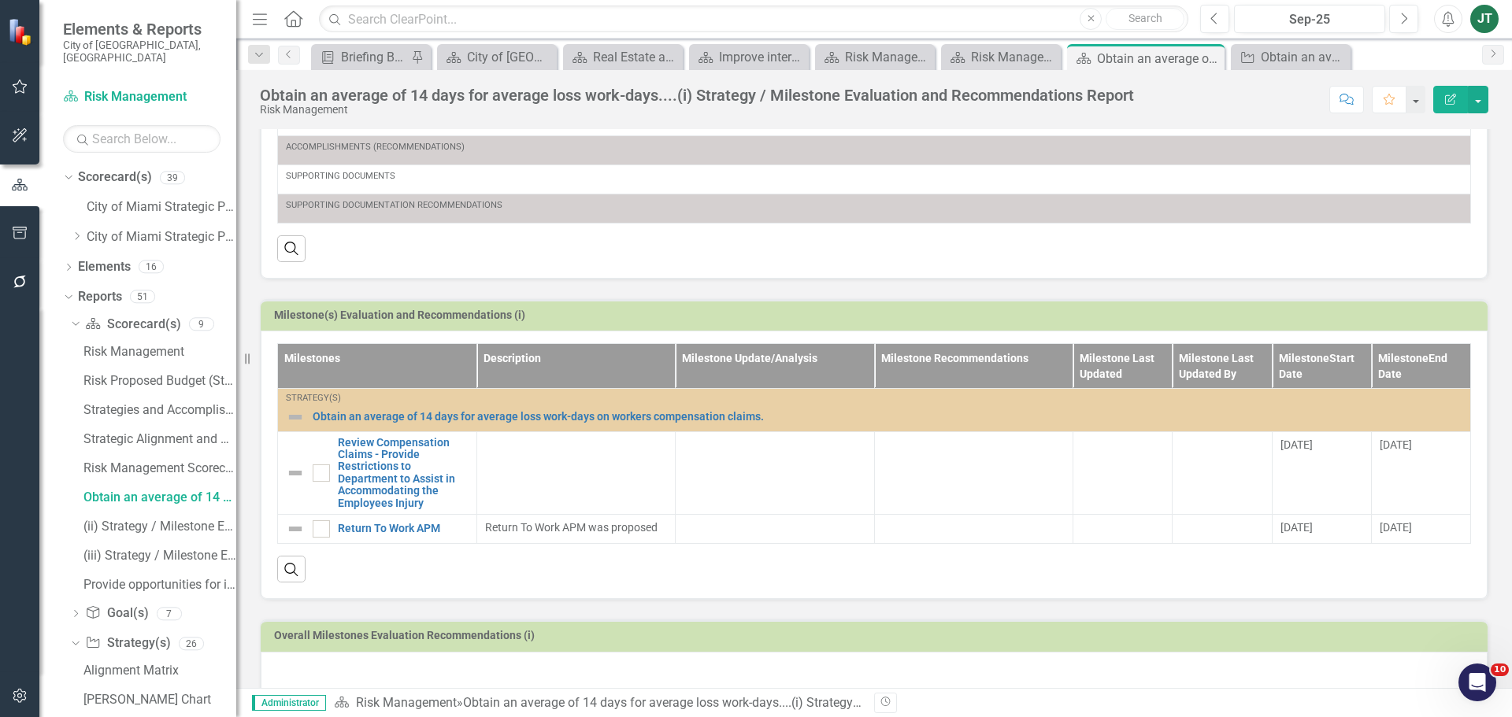
scroll to position [383, 0]
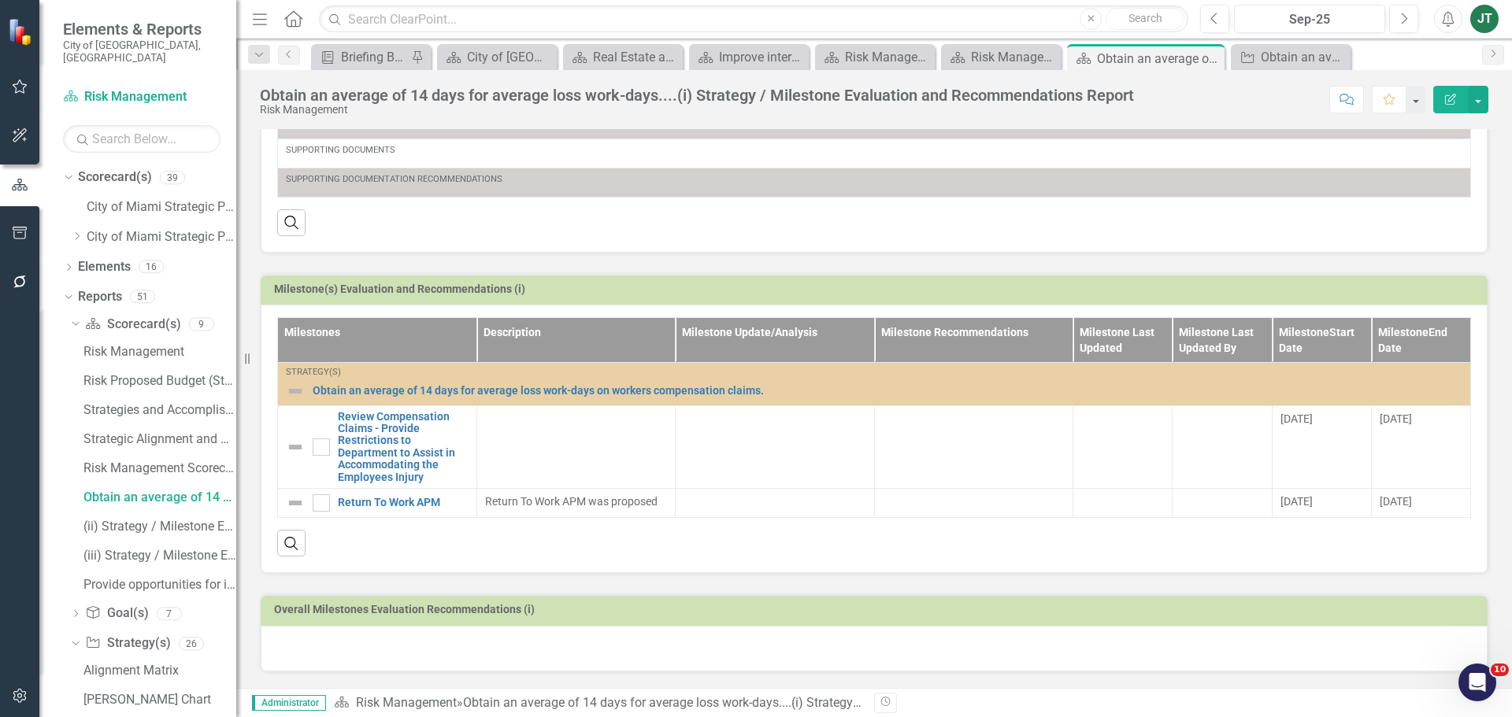
click at [342, 643] on div at bounding box center [874, 649] width 1227 height 46
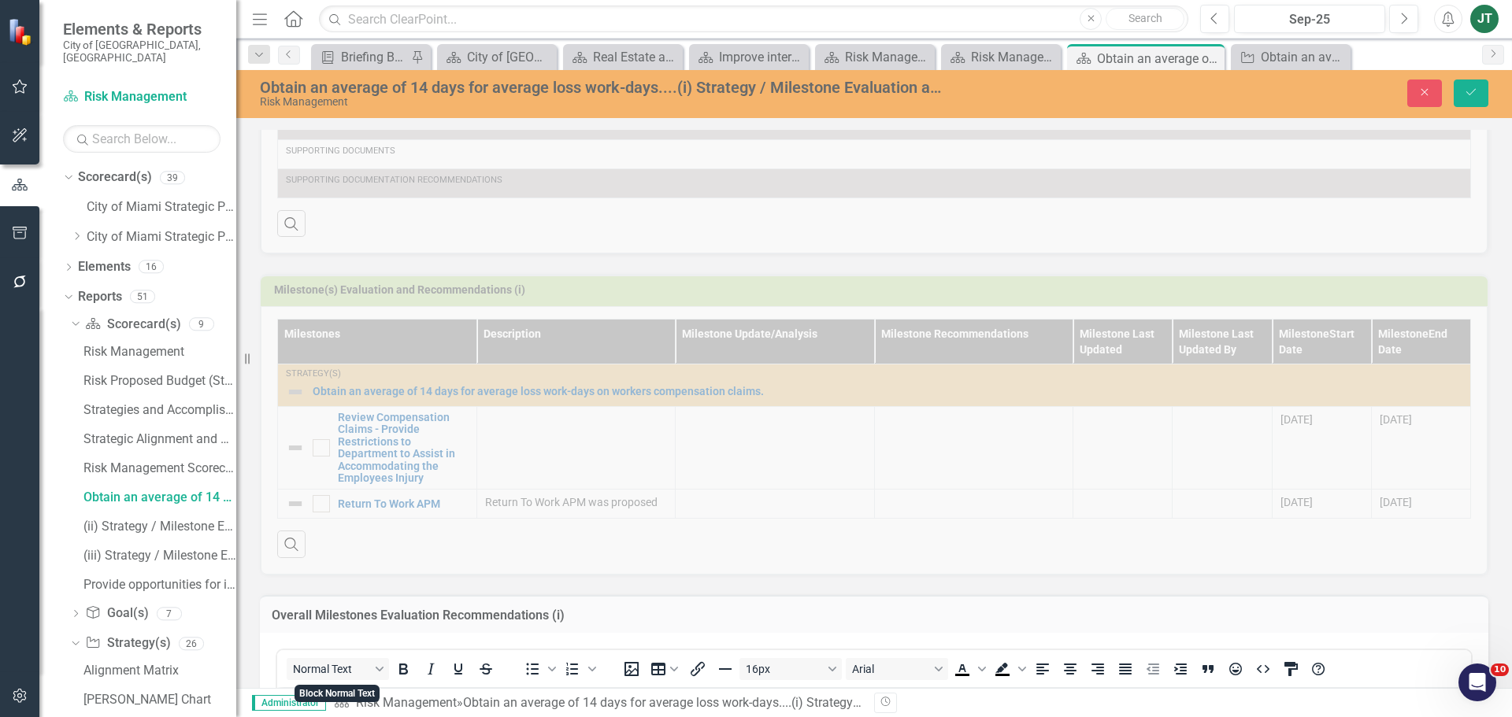
scroll to position [698, 0]
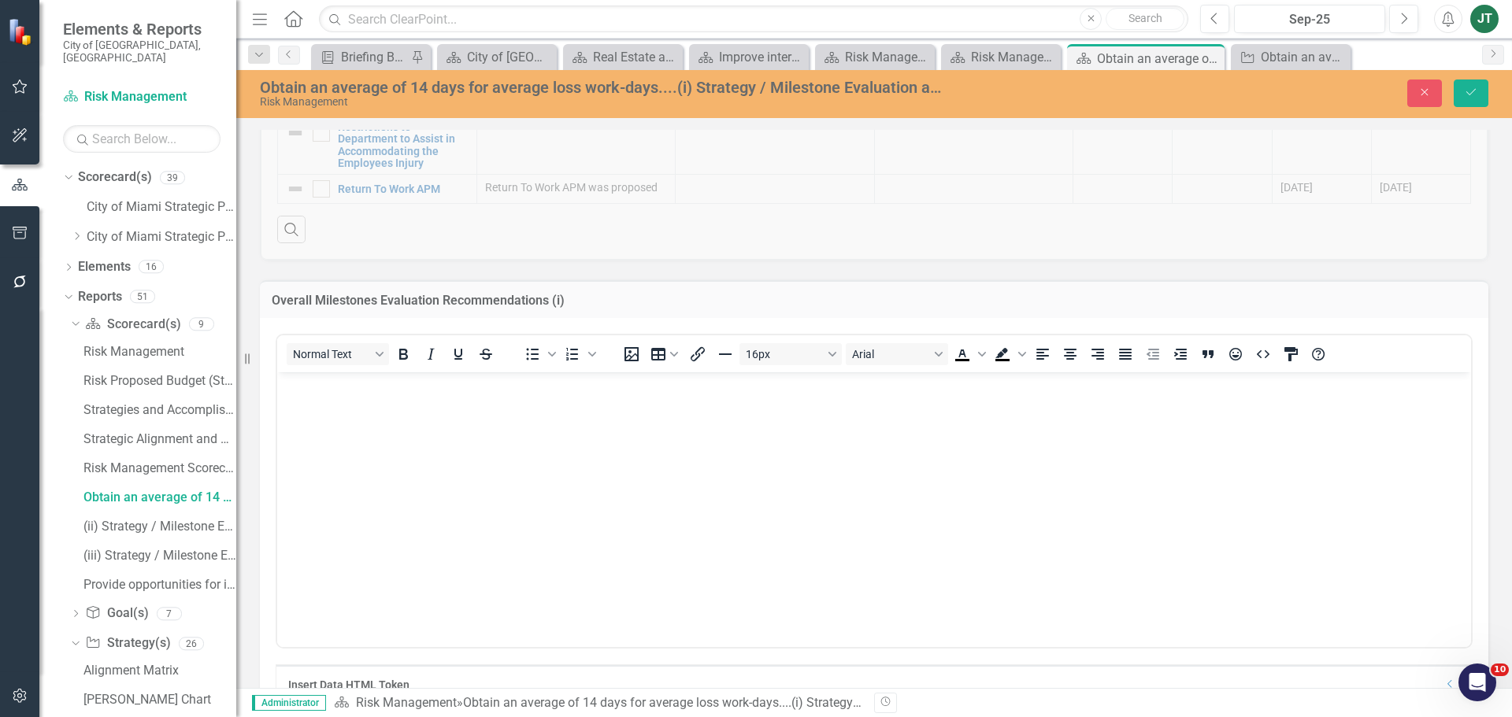
click at [325, 438] on body "Rich Text Area. Press ALT-0 for help." at bounding box center [874, 490] width 1194 height 236
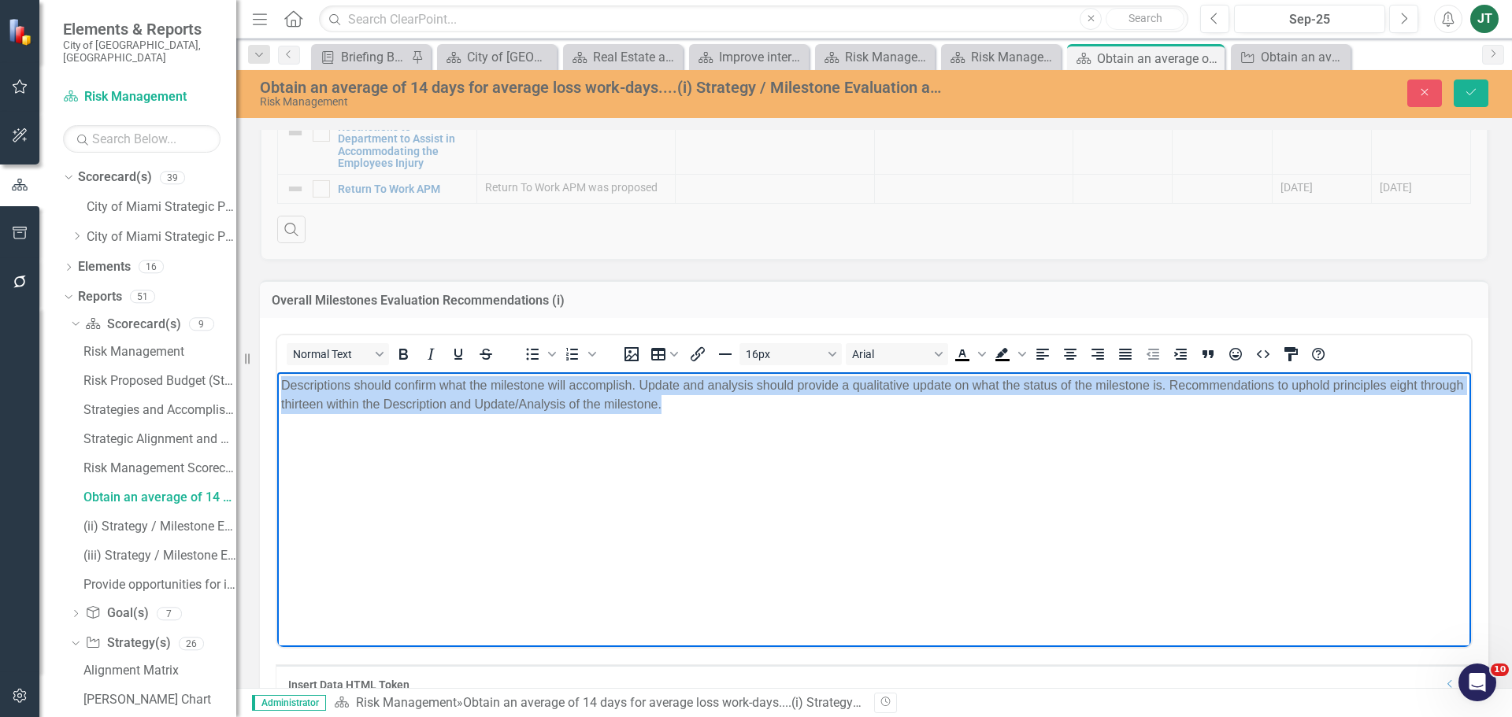
drag, startPoint x: 1064, startPoint y: 436, endPoint x: 120, endPoint y: 334, distance: 948.7
click at [277, 372] on html "Descriptions should confirm what the milestone will accomplish. Update and anal…" at bounding box center [874, 490] width 1194 height 236
drag, startPoint x: 1124, startPoint y: 351, endPoint x: 1343, endPoint y: 176, distance: 280.6
click at [1124, 350] on icon "Justify" at bounding box center [1125, 354] width 19 height 19
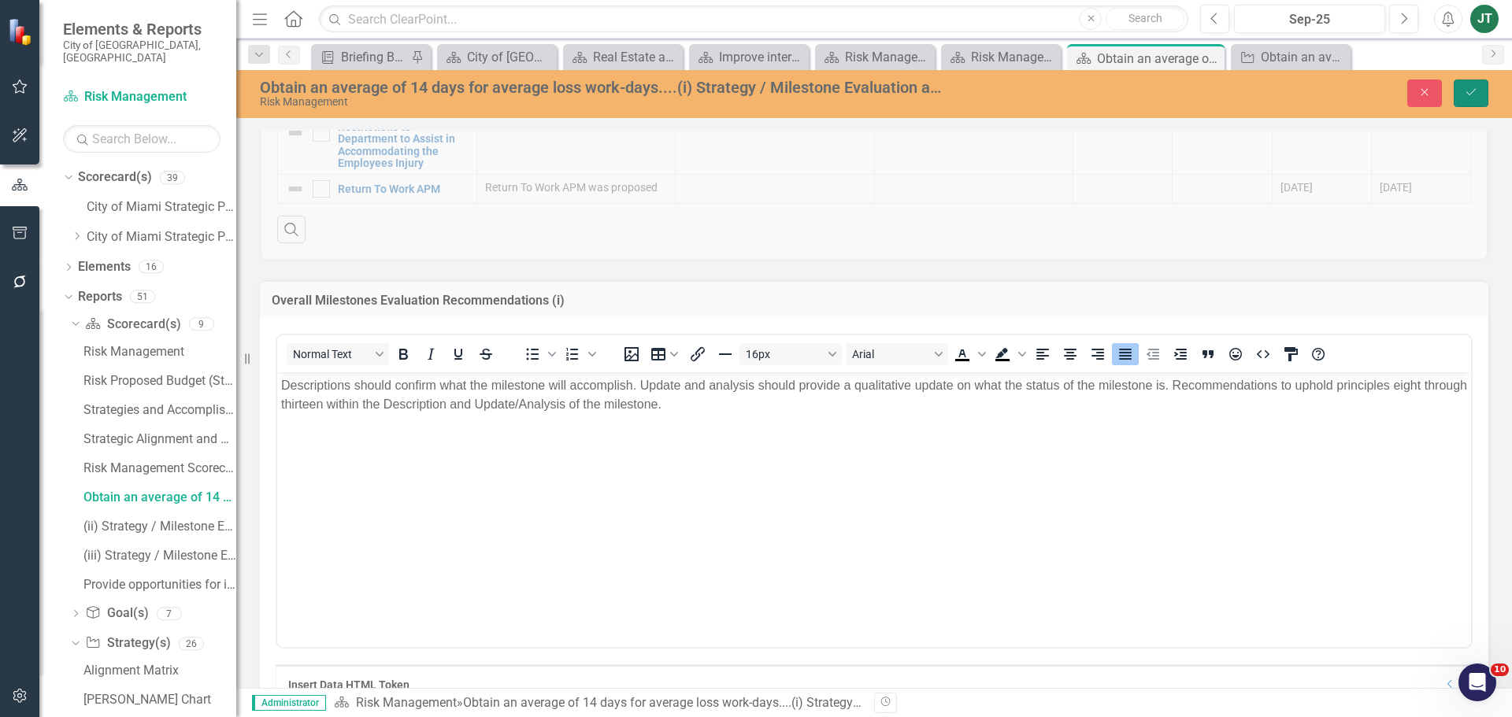
click at [1461, 81] on button "Save" at bounding box center [1470, 94] width 35 height 28
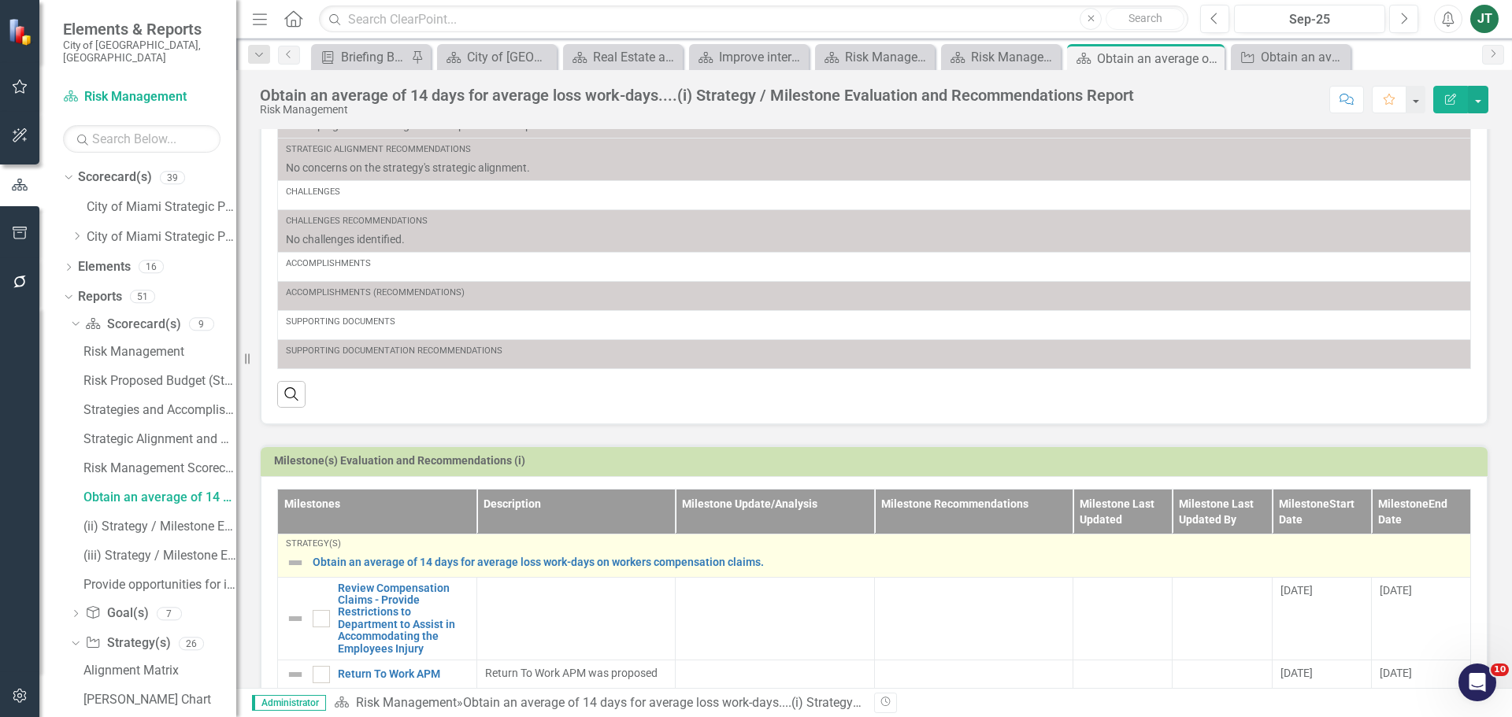
scroll to position [398, 0]
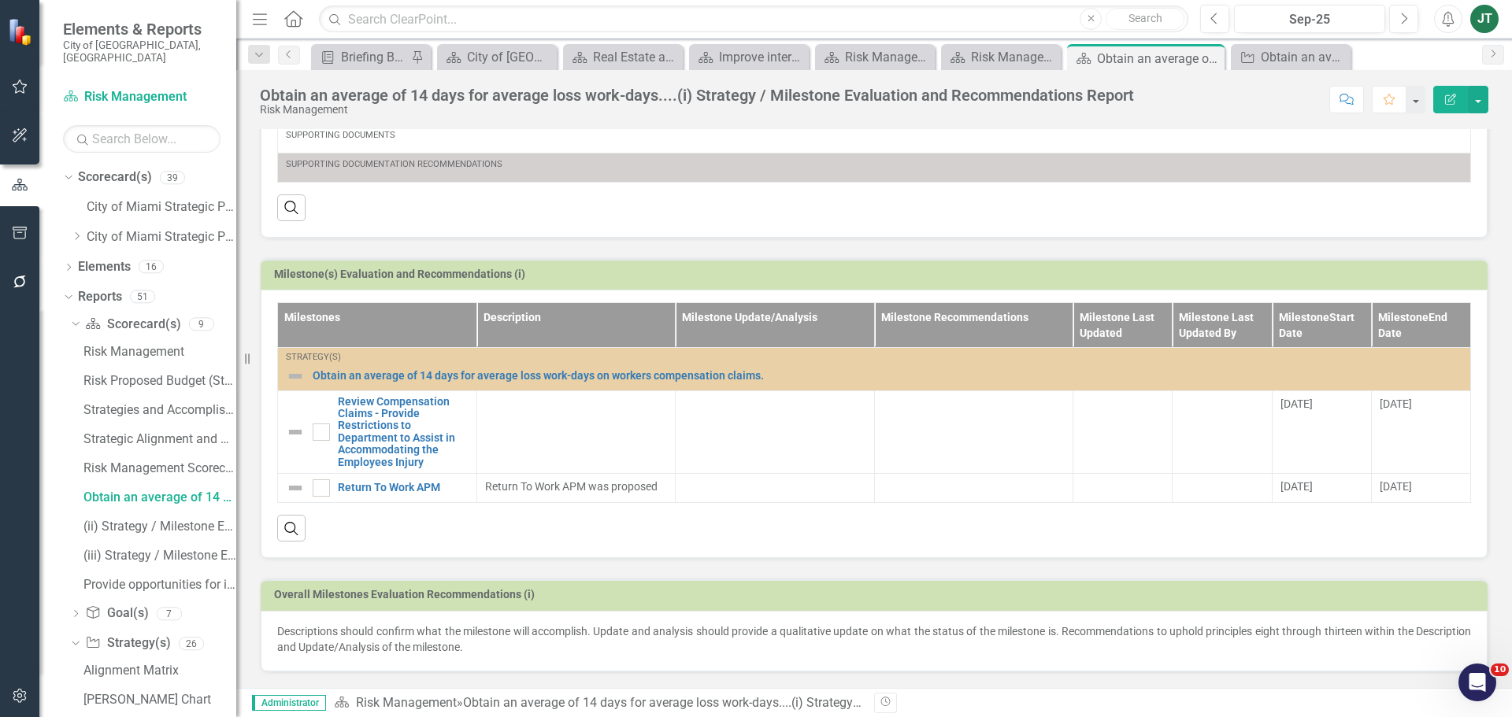
click at [1254, 270] on h3 "Milestone(s) Evaluation and Recommendations (i)" at bounding box center [876, 274] width 1205 height 12
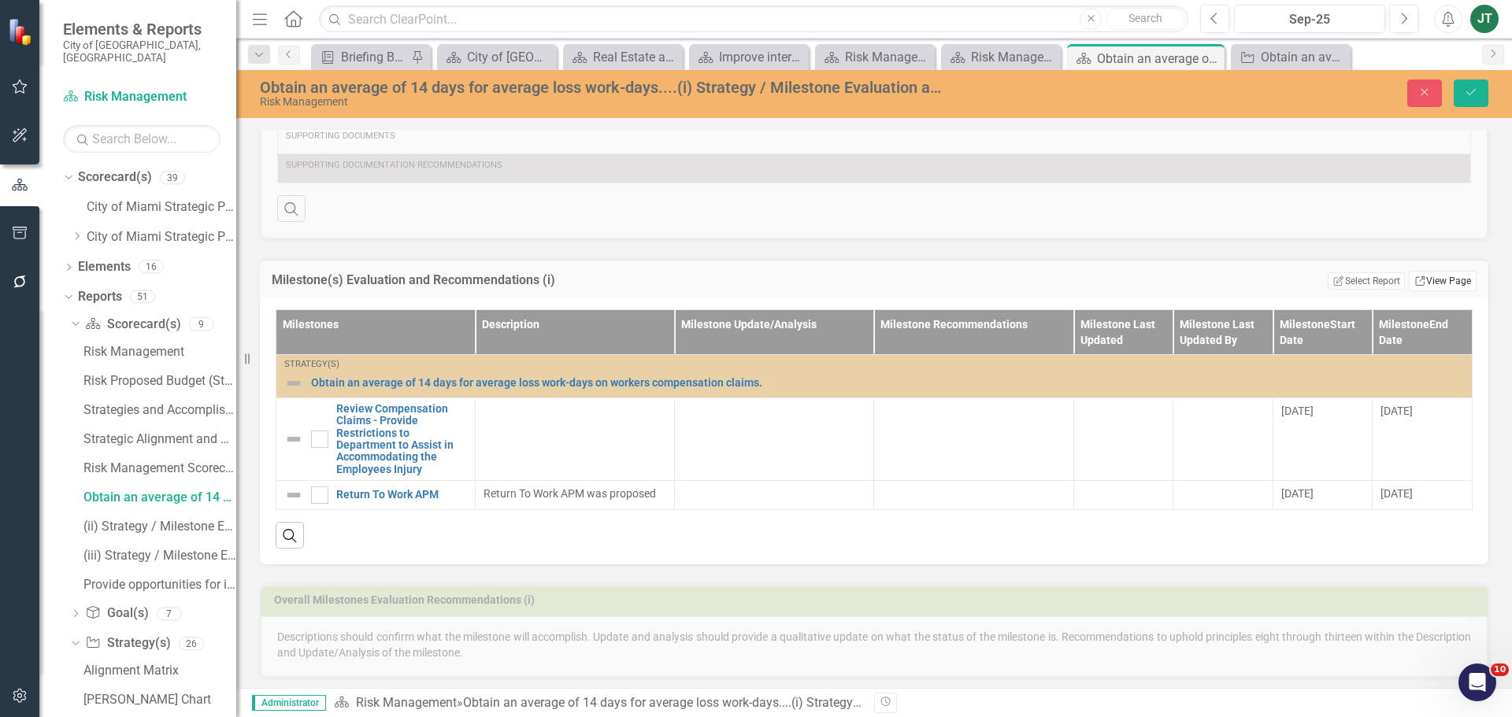
click at [1426, 284] on link "Link View Page" at bounding box center [1442, 281] width 68 height 20
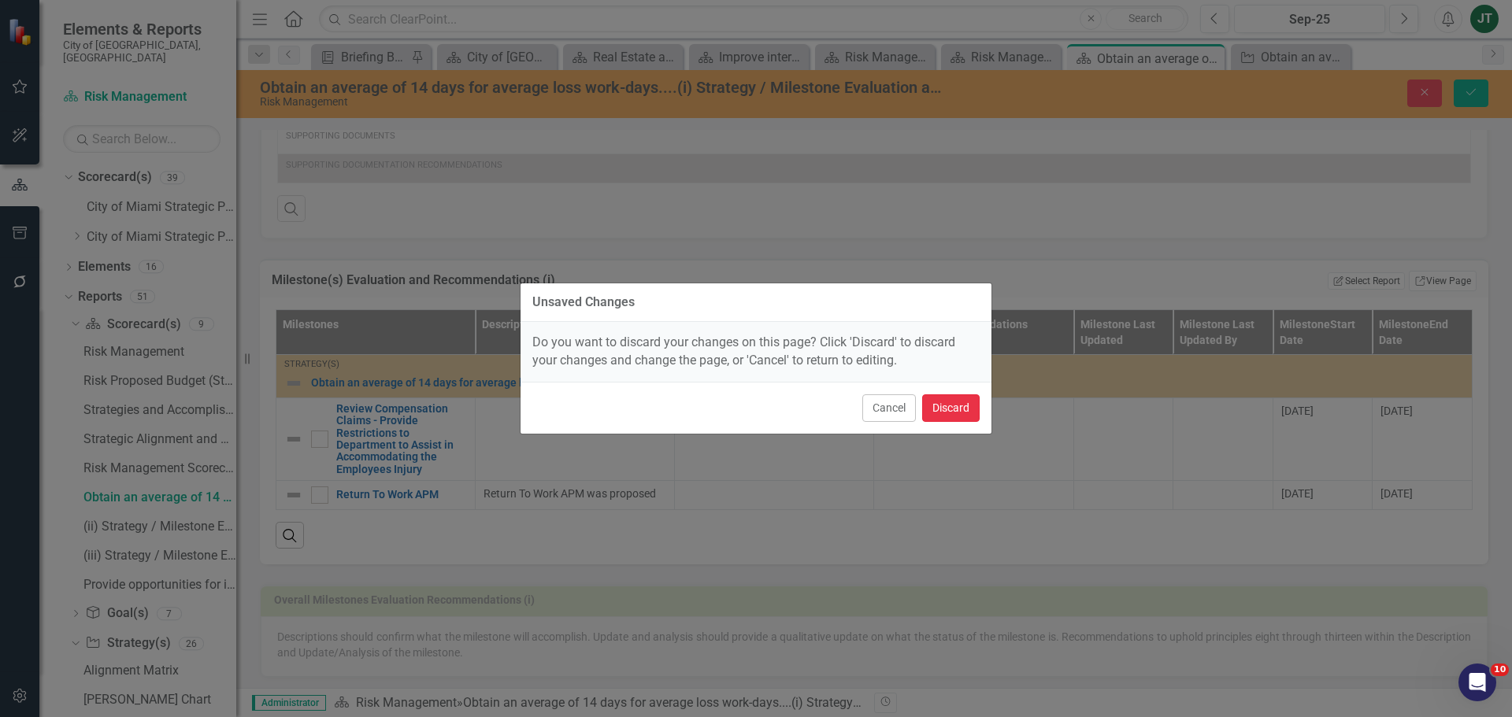
click at [973, 403] on button "Discard" at bounding box center [950, 408] width 57 height 28
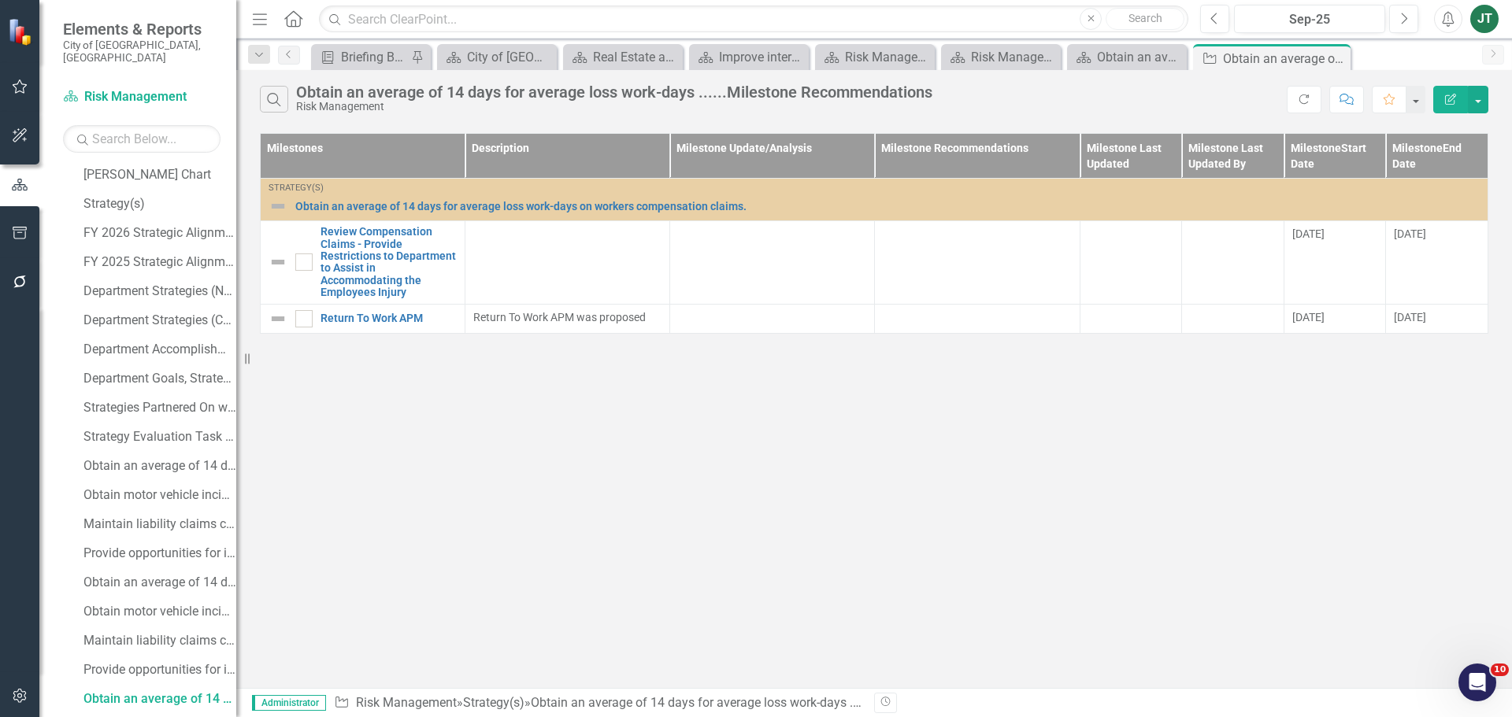
scroll to position [247, 0]
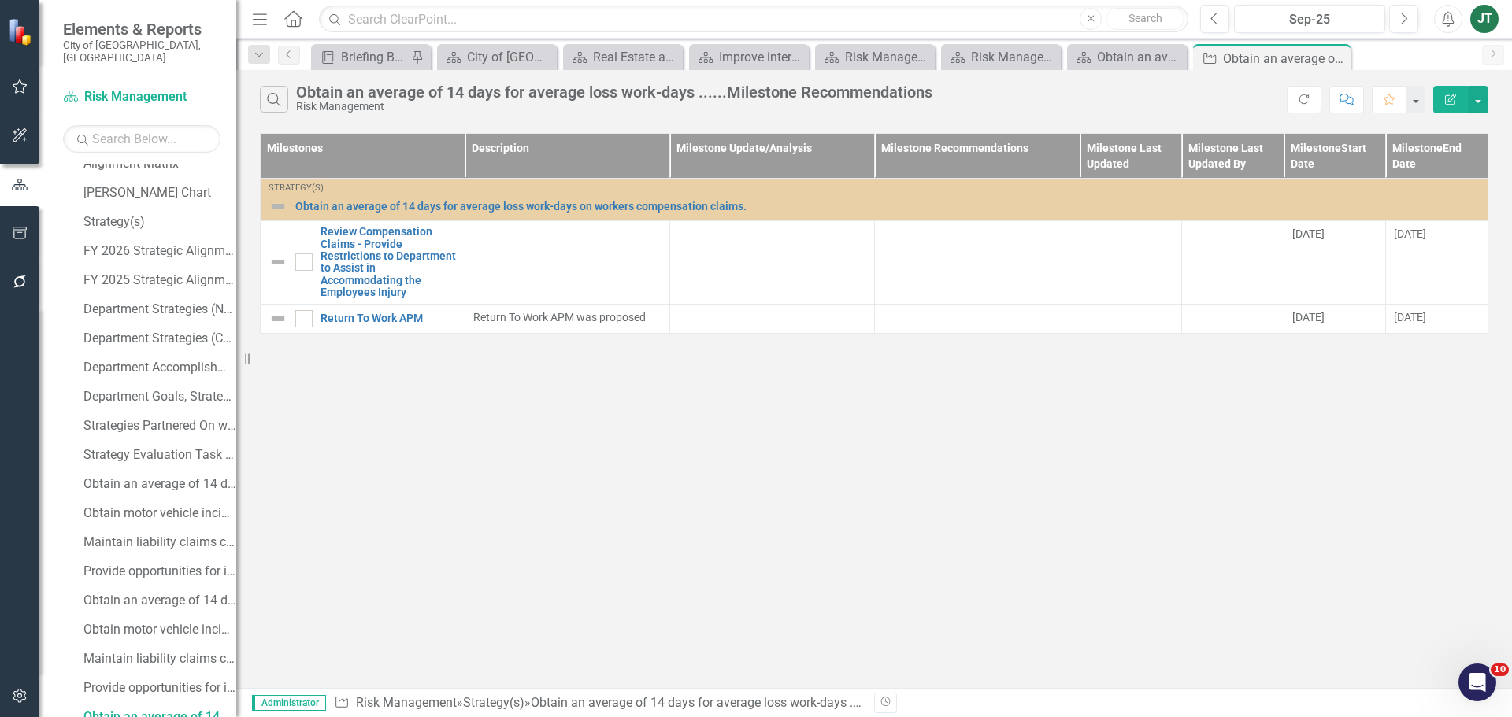
click at [1449, 92] on button "Edit Report" at bounding box center [1450, 100] width 35 height 28
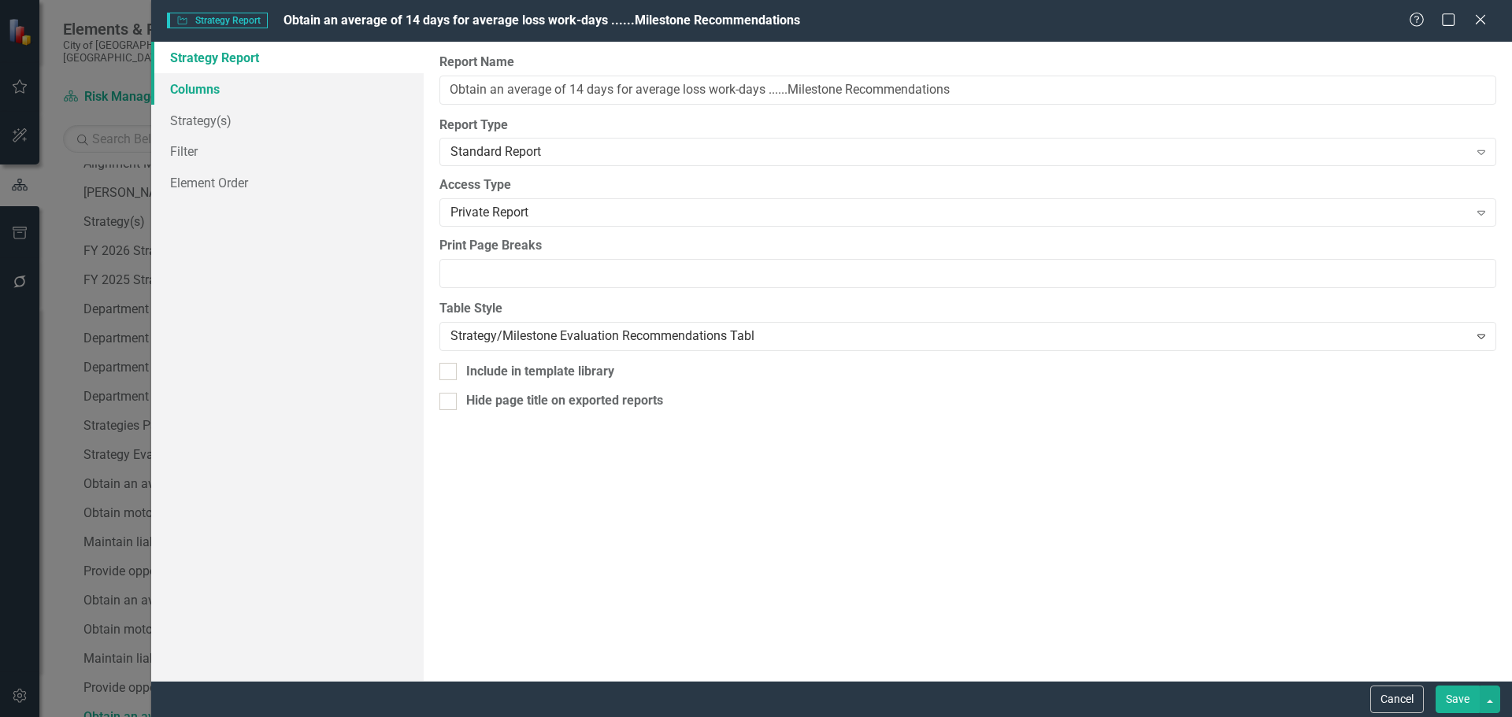
click at [238, 102] on link "Columns" at bounding box center [287, 88] width 272 height 31
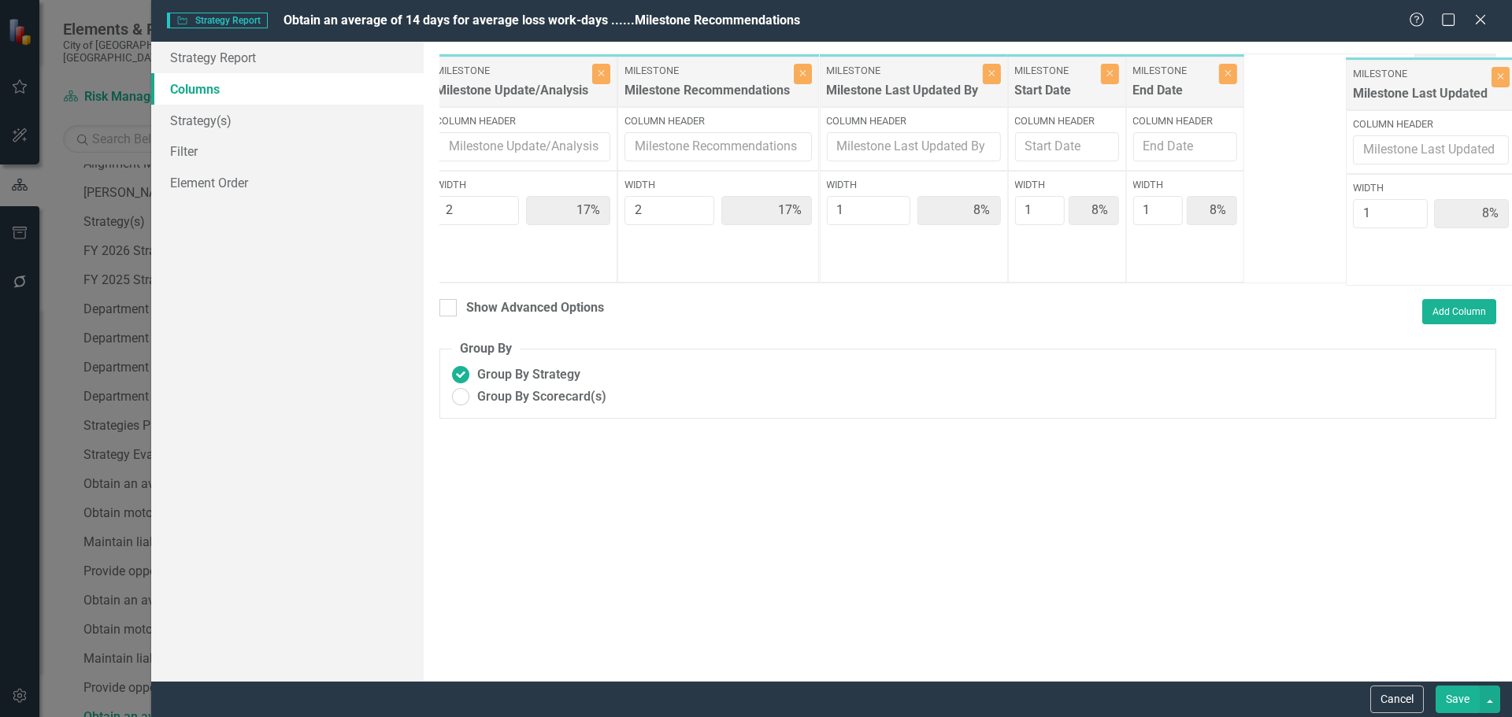
scroll to position [0, 366]
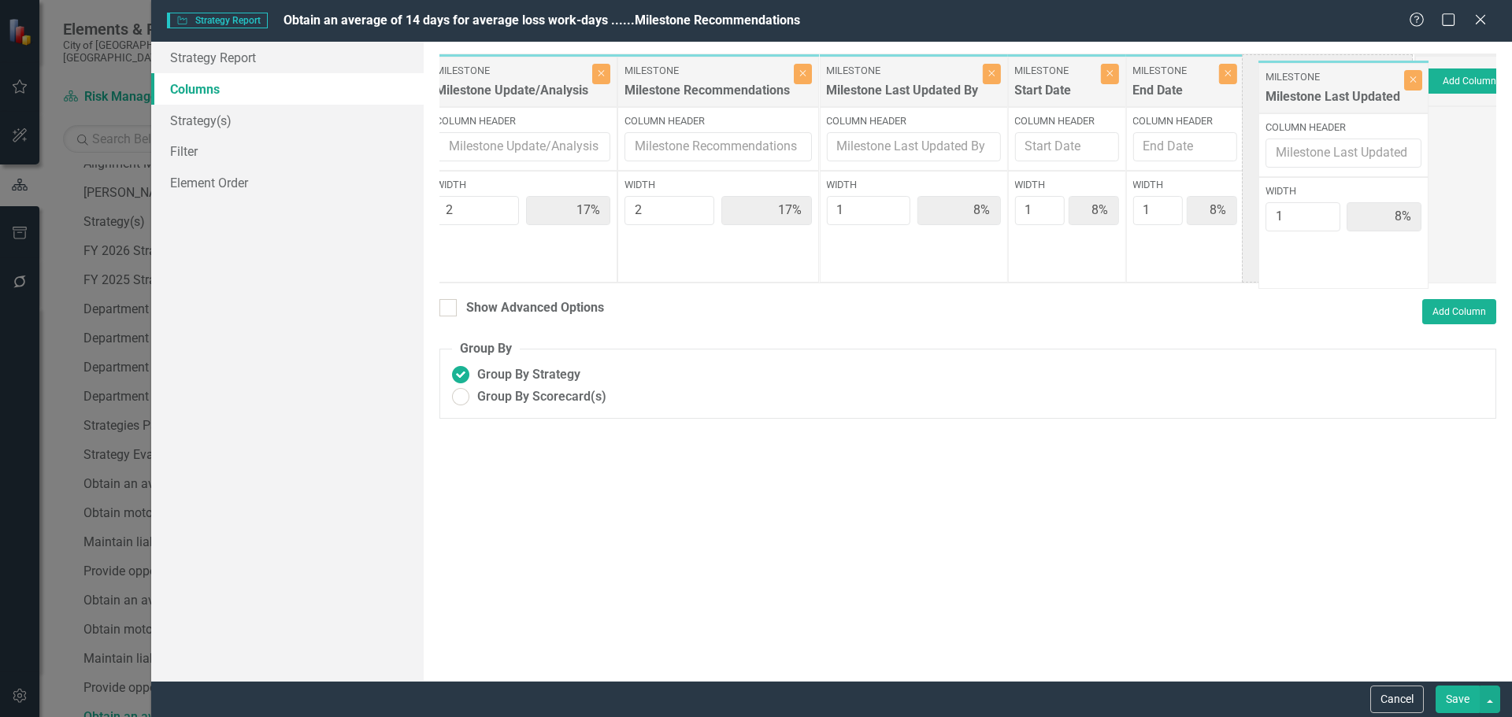
drag, startPoint x: 1260, startPoint y: 83, endPoint x: 1233, endPoint y: 89, distance: 27.3
click at [1333, 88] on div "Strategy Strategy(s) Close Column Header Width 100% Full-Width Show Header Mile…" at bounding box center [744, 169] width 1342 height 230
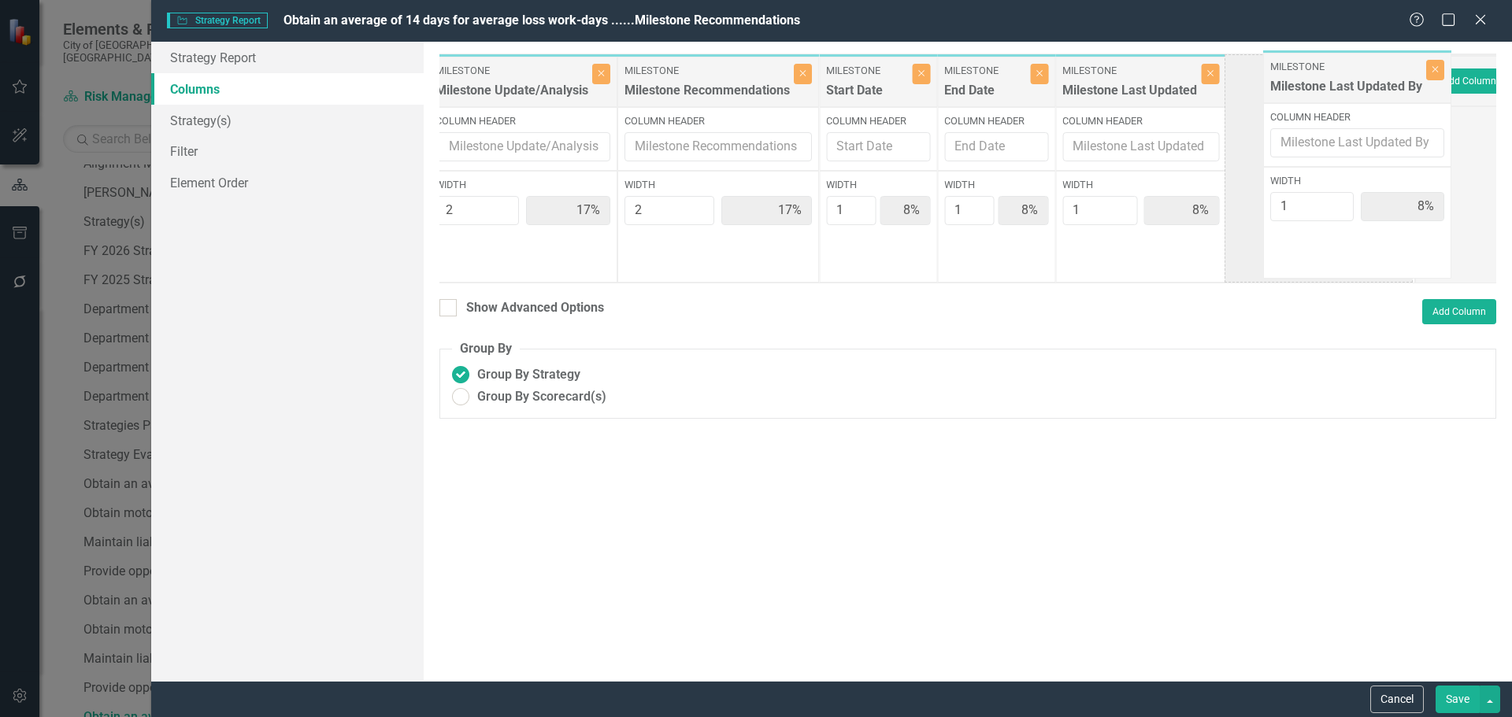
drag, startPoint x: 890, startPoint y: 93, endPoint x: 1326, endPoint y: 88, distance: 436.2
click at [1326, 88] on div "Strategy Strategy(s) Close Column Header Width 100% Full-Width Show Header Mile…" at bounding box center [744, 169] width 1342 height 230
click at [1449, 695] on button "Save" at bounding box center [1457, 700] width 44 height 28
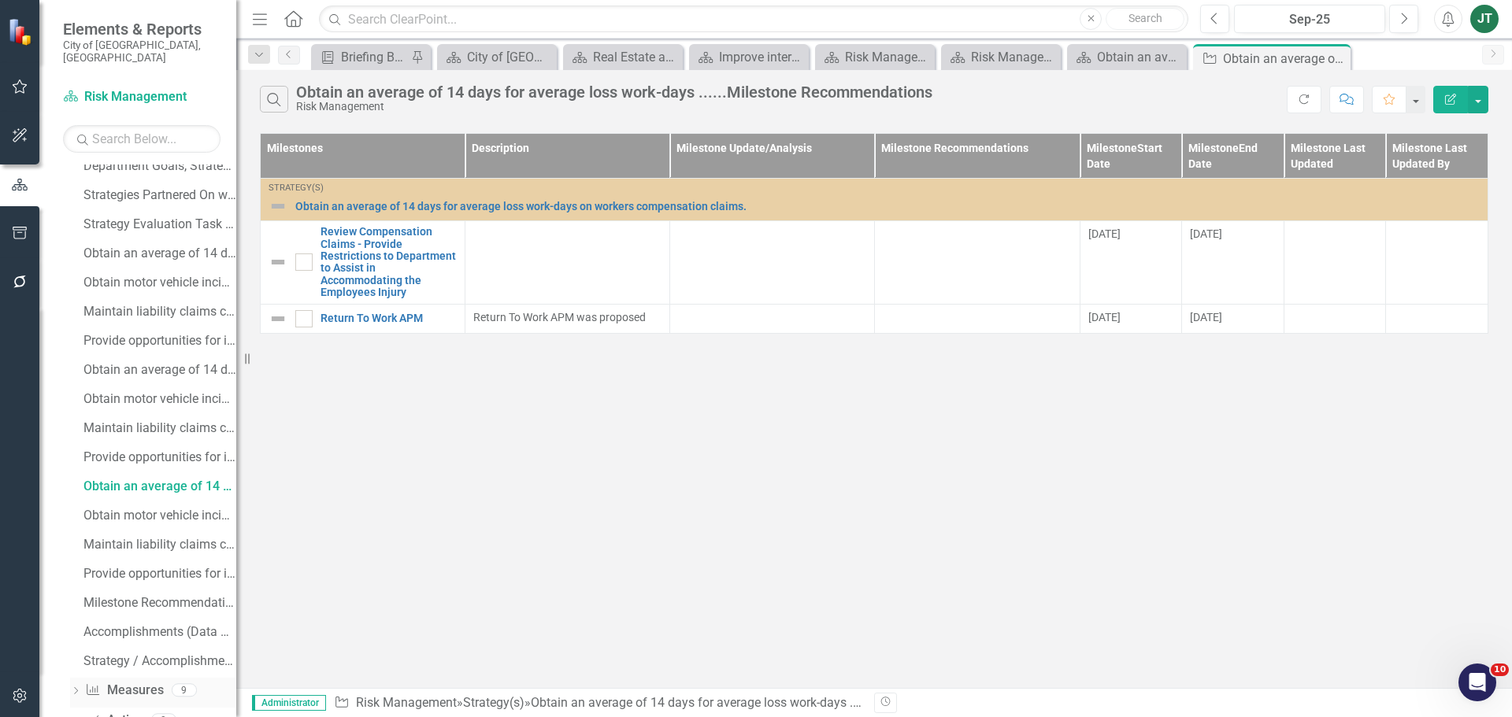
scroll to position [509, 0]
click at [114, 478] on div "Obtain motor vehicle incident rate of less than 2 percent......Milestone Recomm…" at bounding box center [159, 485] width 153 height 14
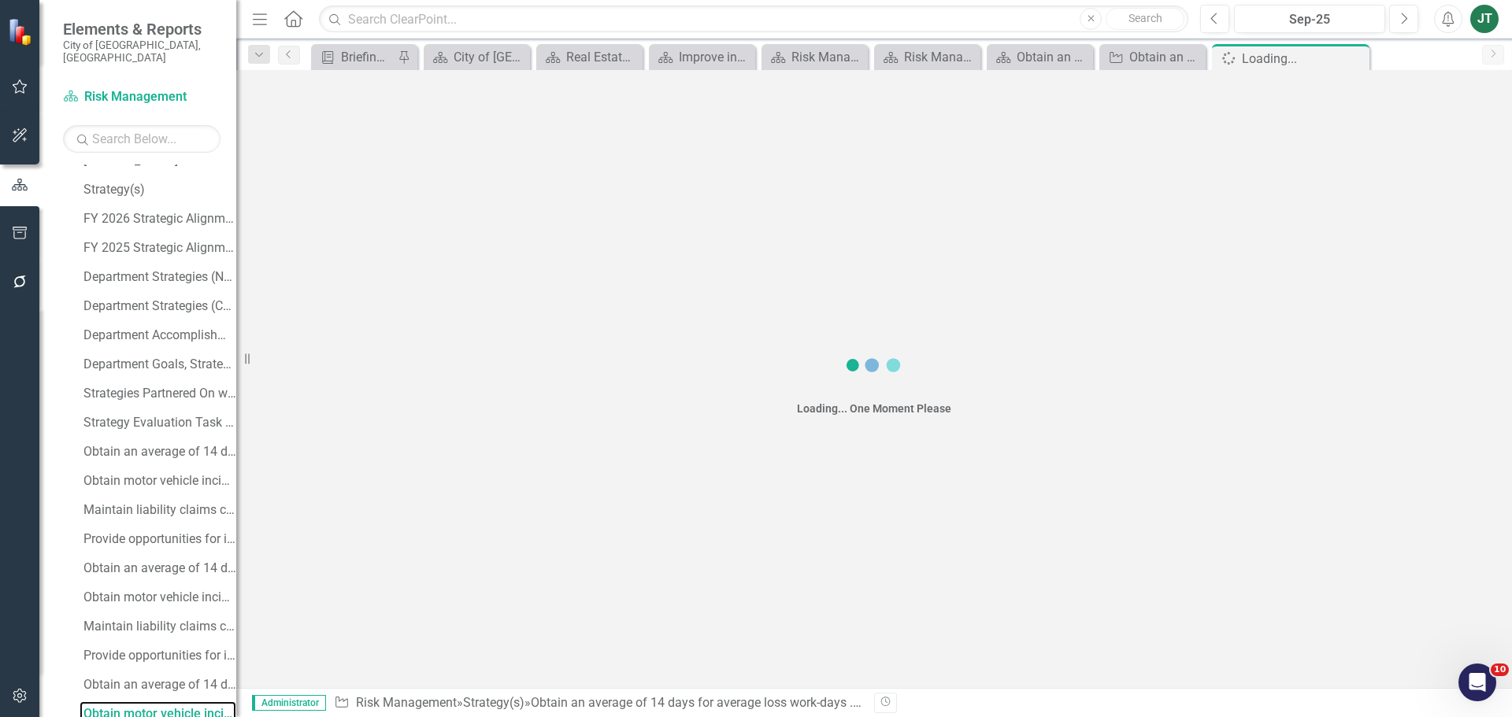
scroll to position [276, 0]
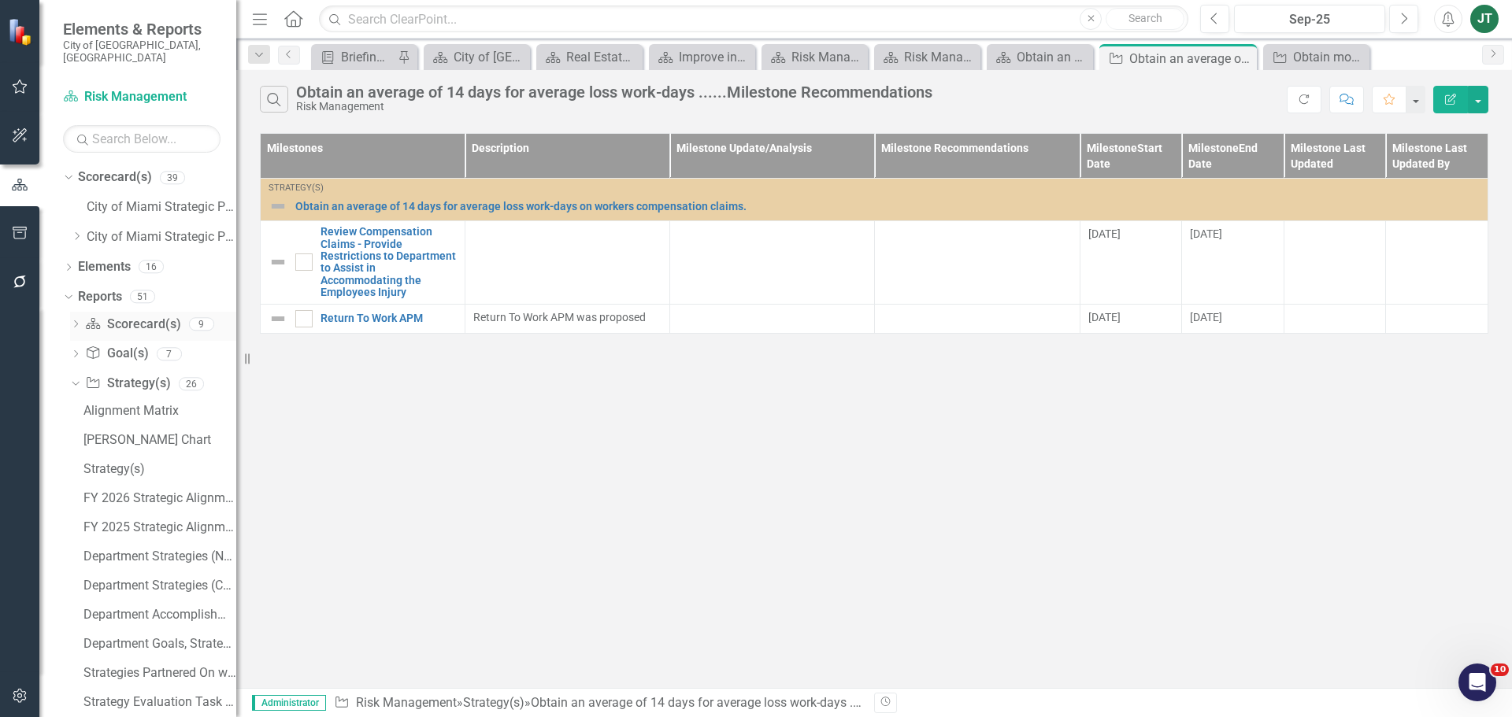
click at [125, 316] on link "Scorecard(s) Scorecard(s)" at bounding box center [132, 325] width 95 height 18
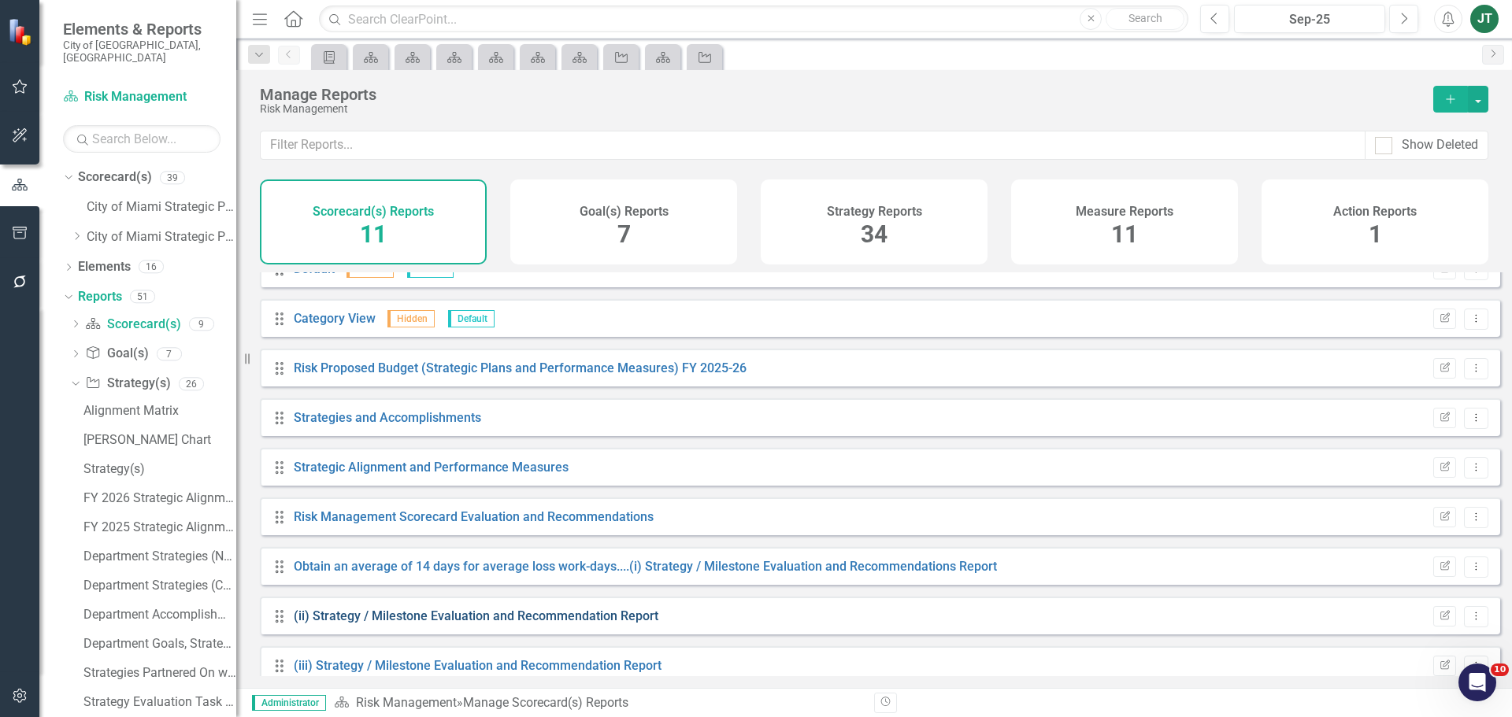
scroll to position [142, 0]
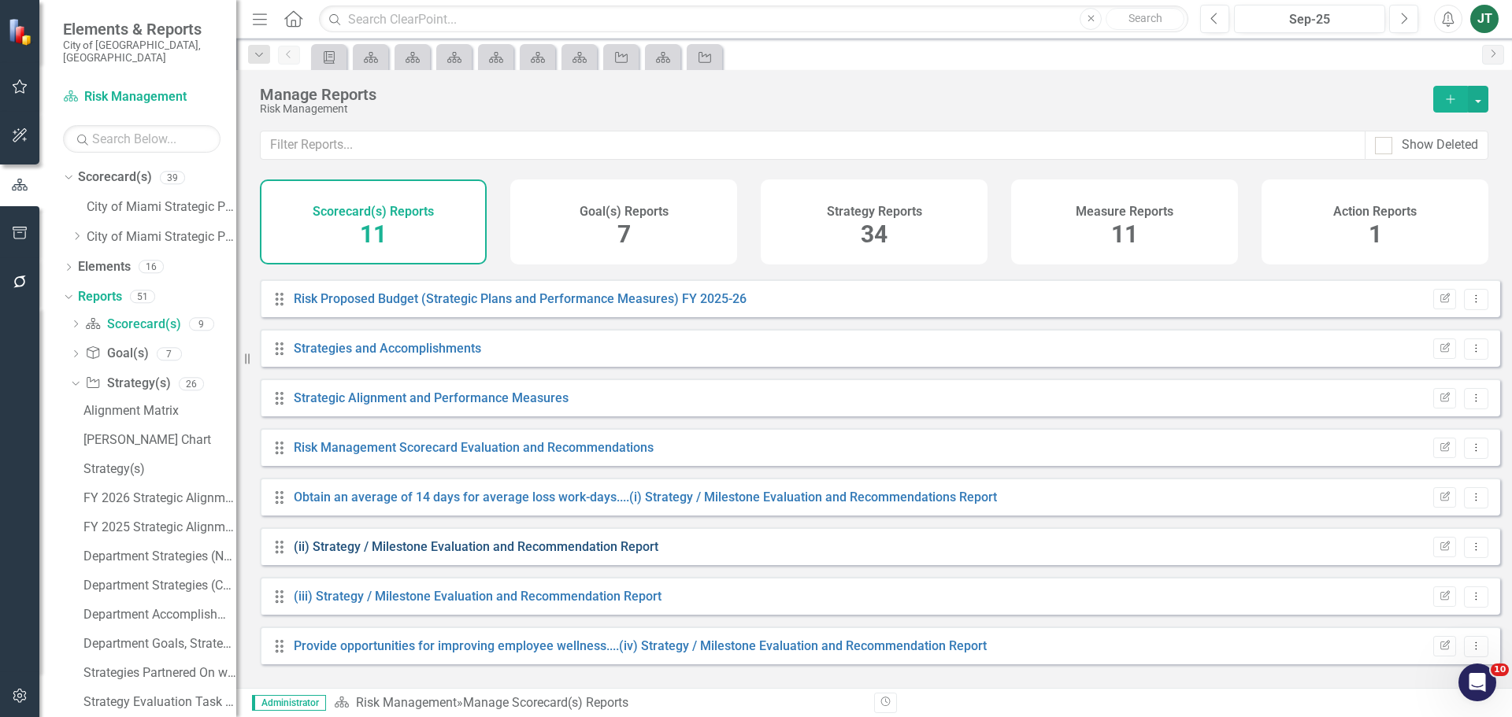
click at [454, 554] on link "(ii) Strategy / Milestone Evaluation and Recommendation Report" at bounding box center [476, 546] width 365 height 15
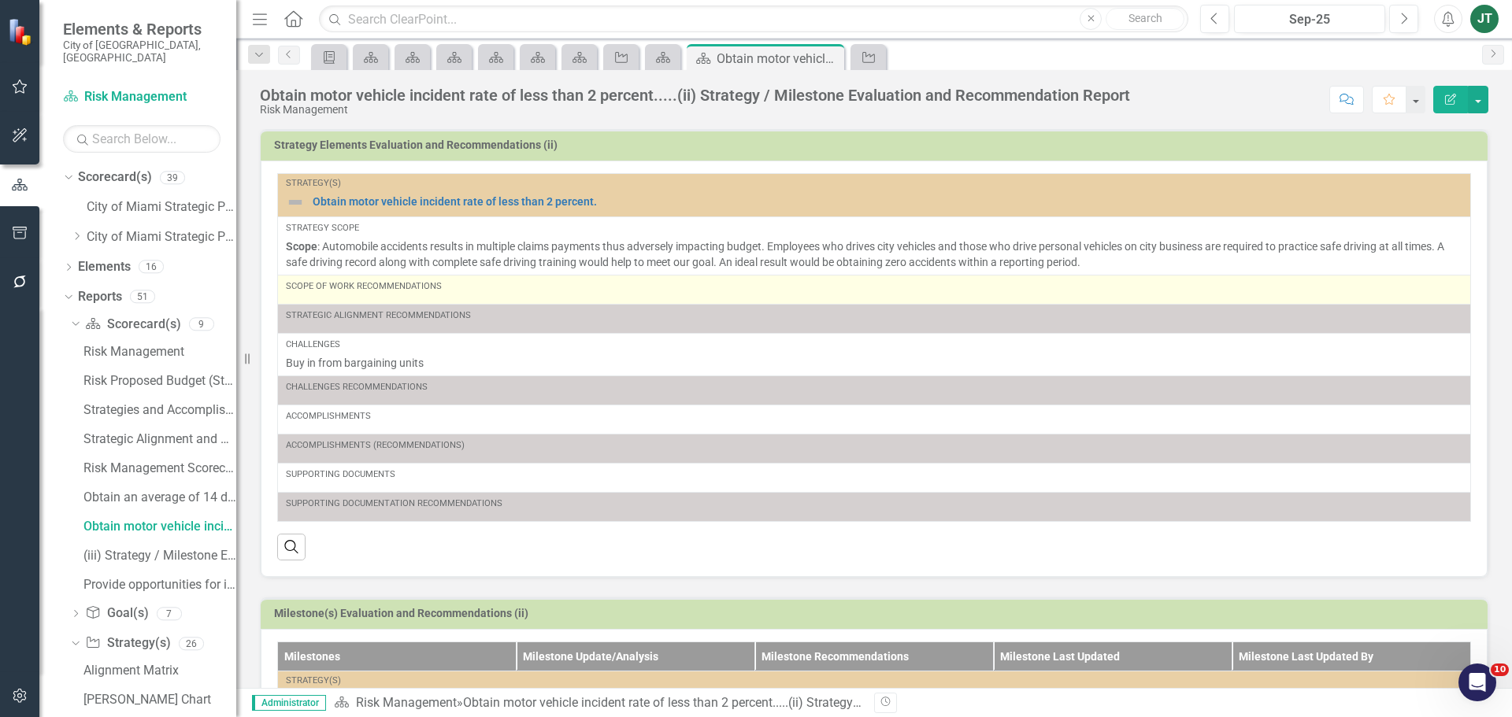
click at [531, 291] on div "Scope of Work Recommendations" at bounding box center [874, 286] width 1176 height 13
click at [563, 300] on td "Scope of Work Recommendations" at bounding box center [874, 289] width 1193 height 29
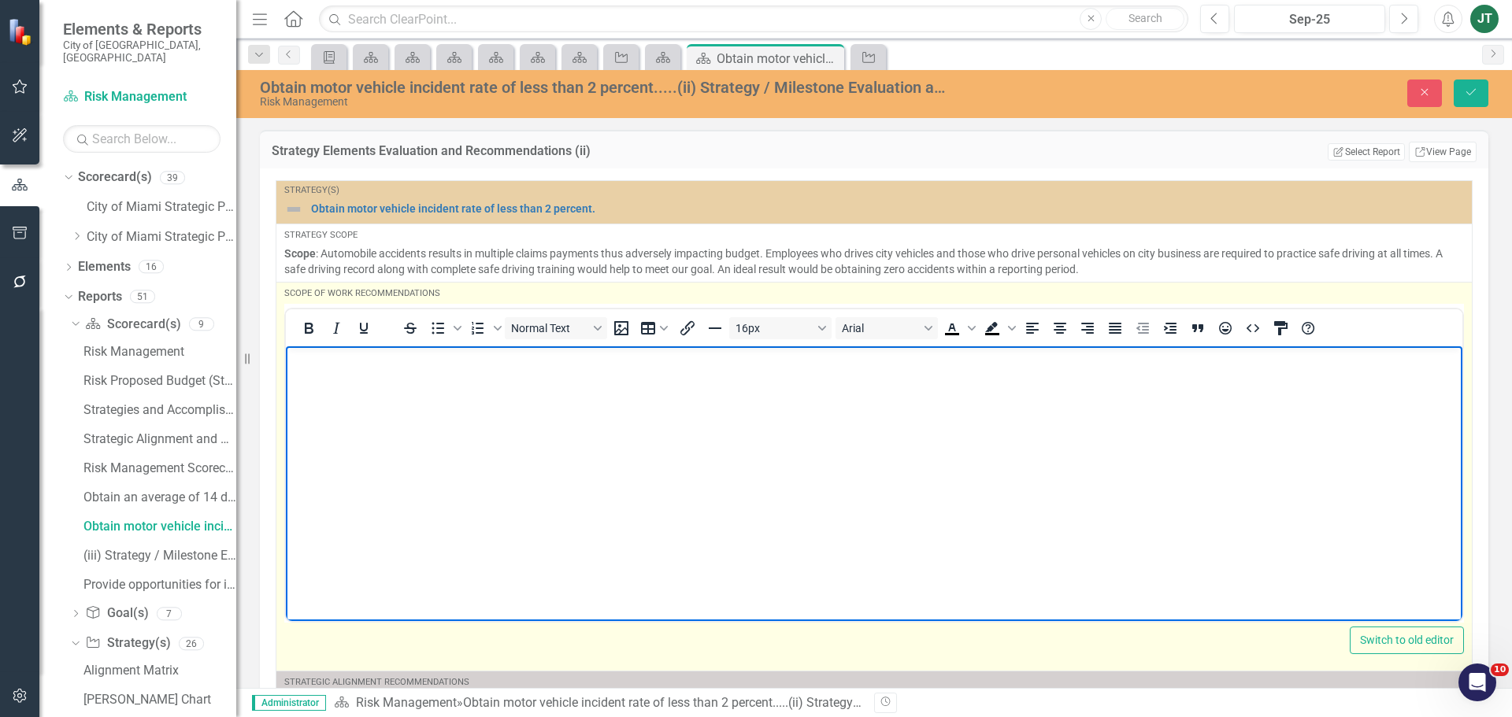
click at [382, 360] on p "Rich Text Area. Press ALT-0 for help." at bounding box center [874, 359] width 1168 height 19
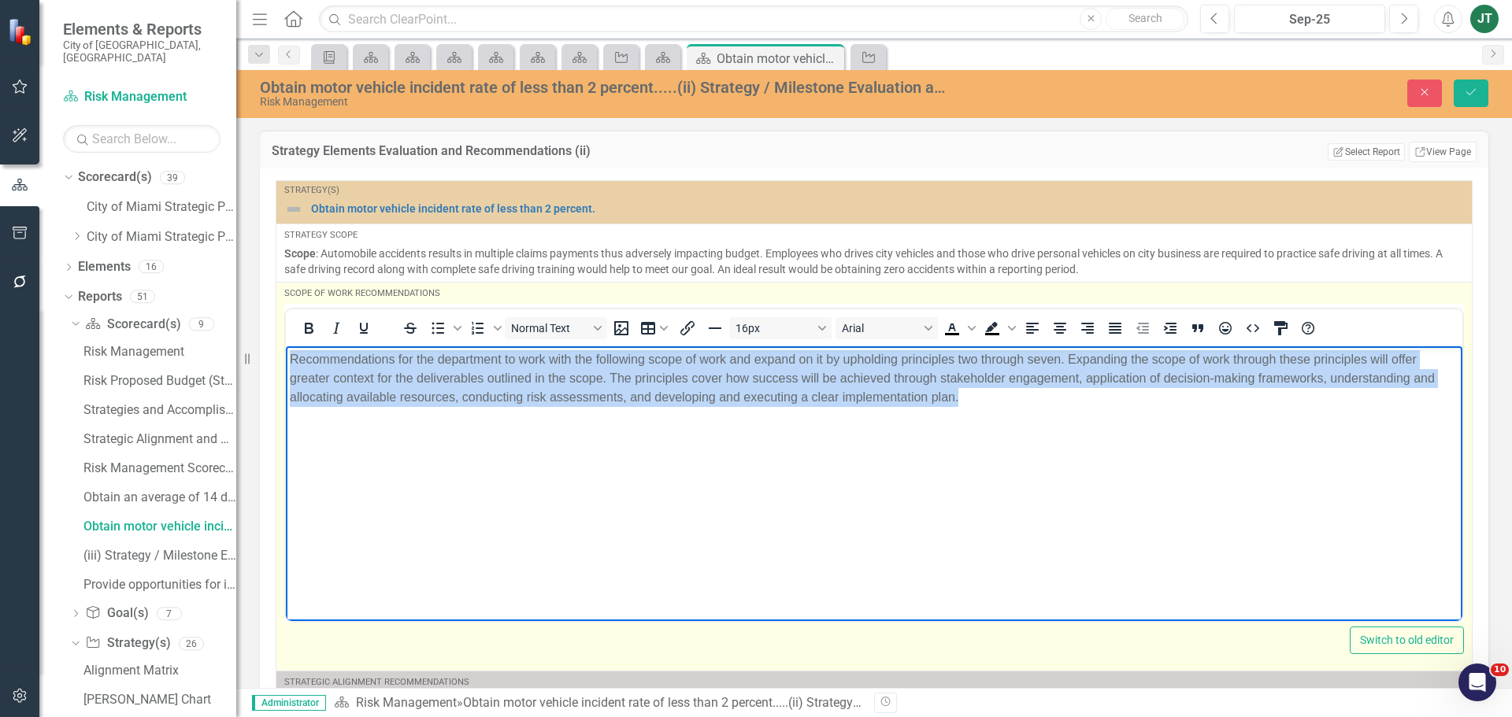
drag, startPoint x: 1025, startPoint y: 406, endPoint x: 602, endPoint y: 688, distance: 508.1
click at [286, 346] on html "Recommendations for the department to work with the following scope of work and…" at bounding box center [874, 464] width 1176 height 236
click at [1121, 324] on icon "Justify" at bounding box center [1114, 328] width 19 height 19
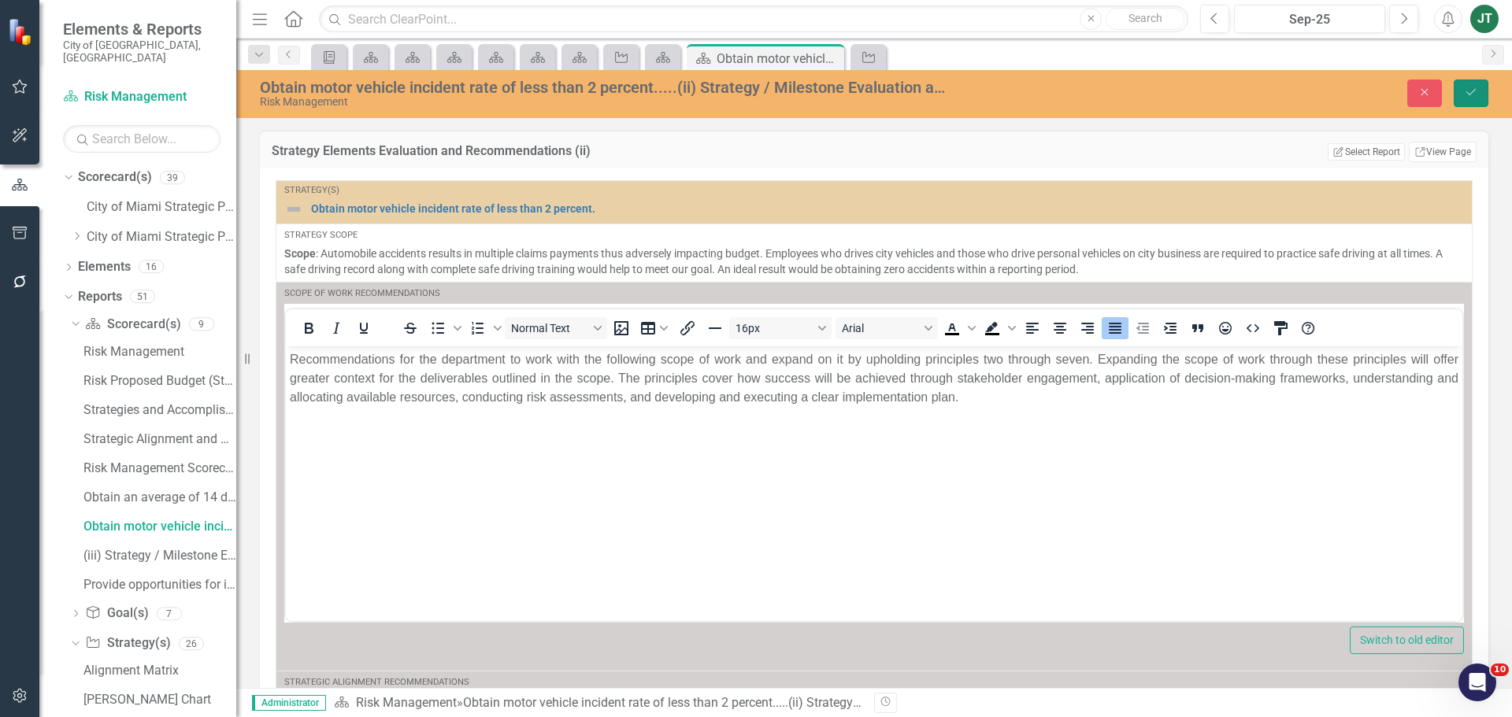
click at [1473, 89] on icon "Save" at bounding box center [1471, 92] width 14 height 11
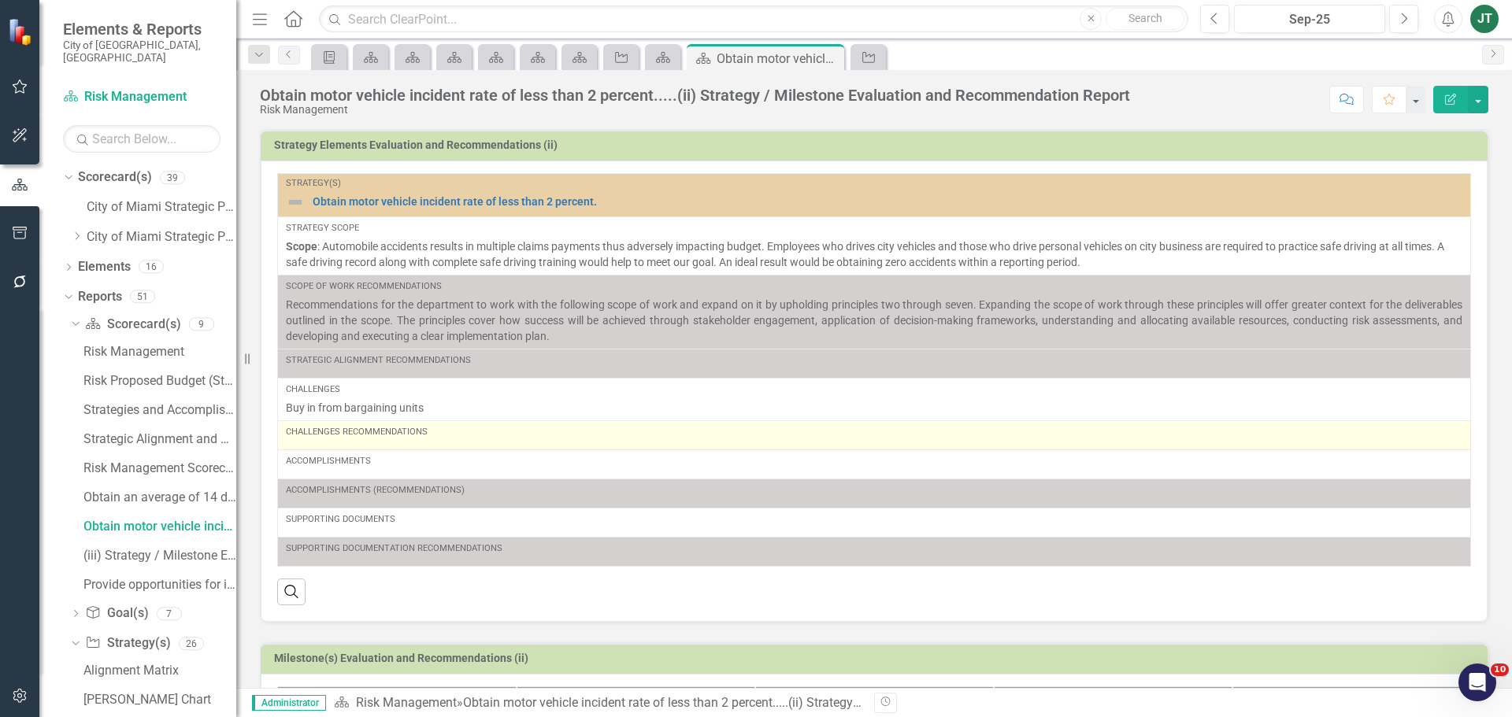
click at [429, 439] on div "Challenges Recommendations" at bounding box center [874, 435] width 1176 height 19
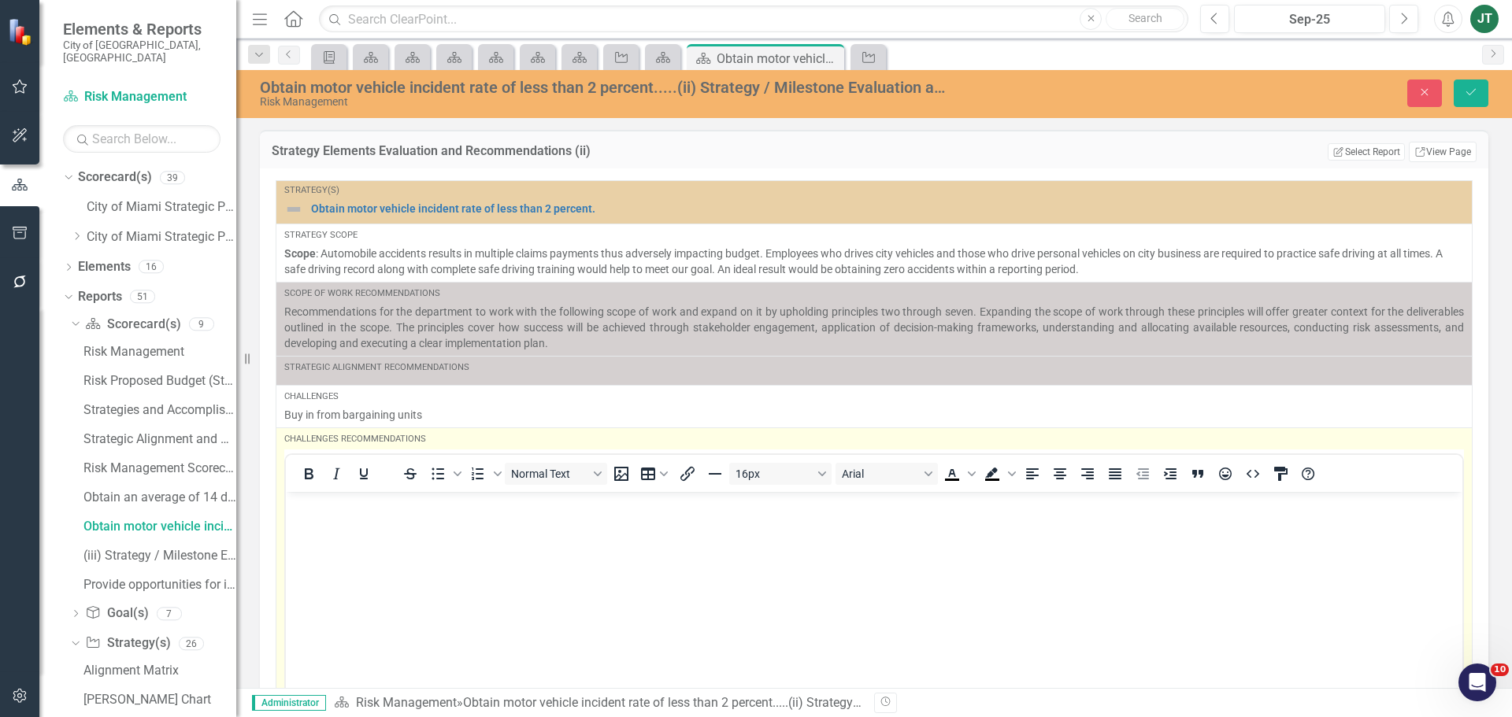
click at [376, 513] on p "Rich Text Area. Press ALT-0 for help." at bounding box center [874, 504] width 1168 height 19
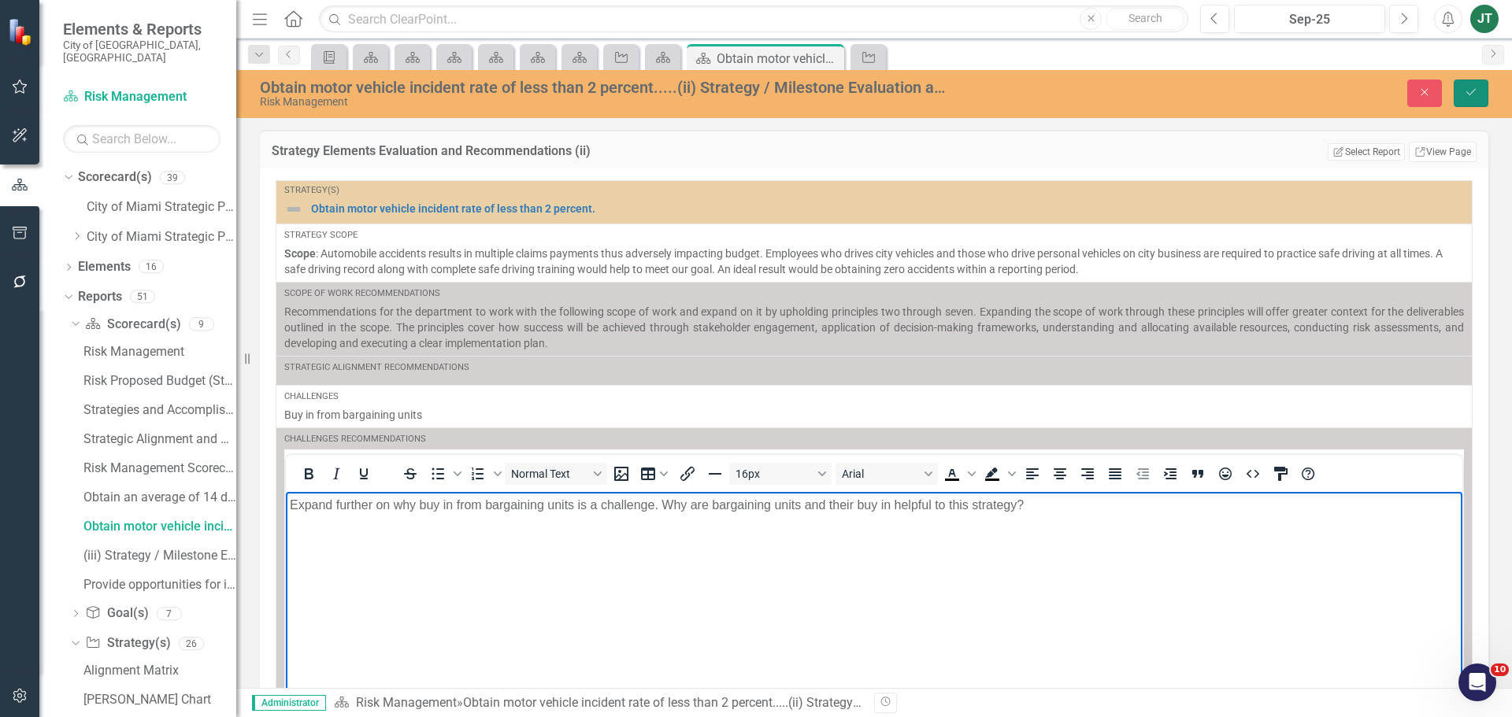
click at [1472, 94] on icon "Save" at bounding box center [1471, 92] width 14 height 11
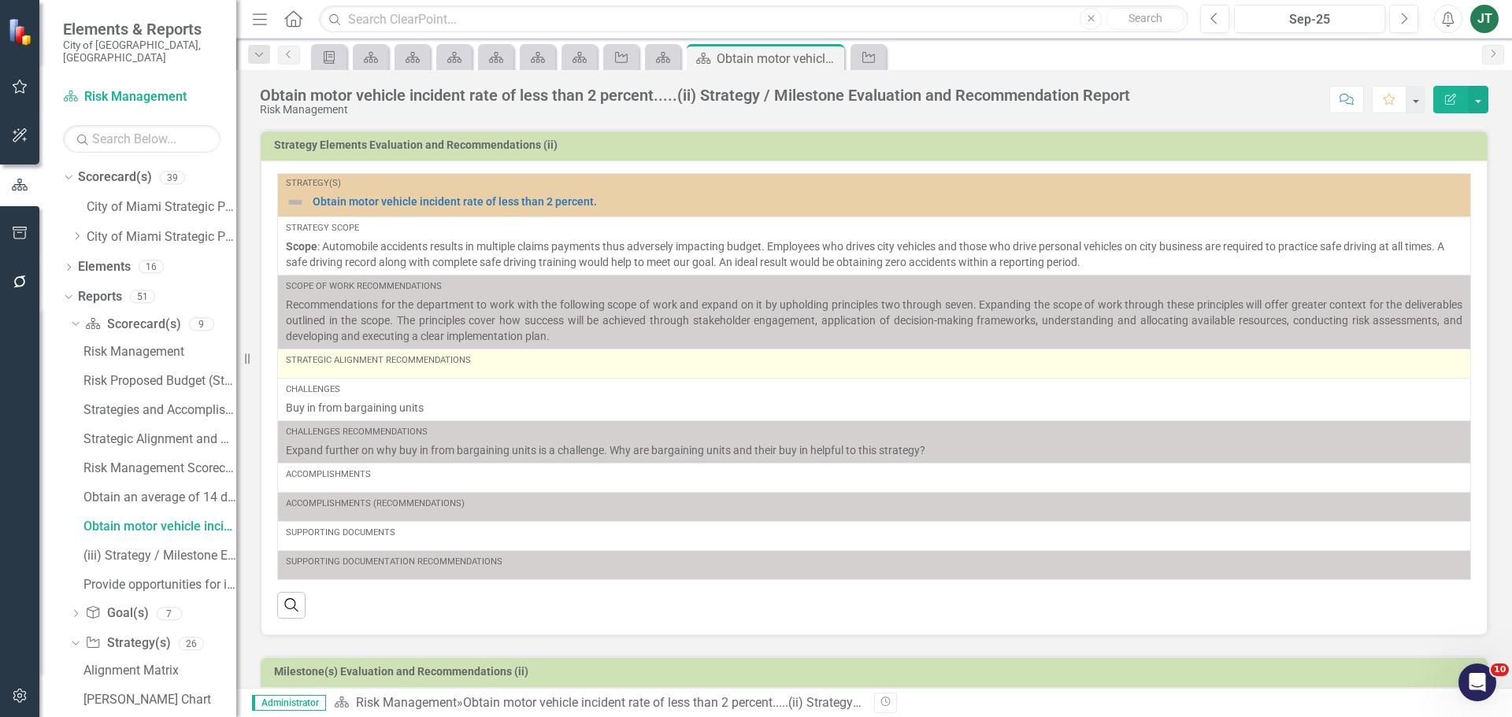
click at [465, 368] on div "Strategic Alignment Recommendations" at bounding box center [874, 363] width 1176 height 19
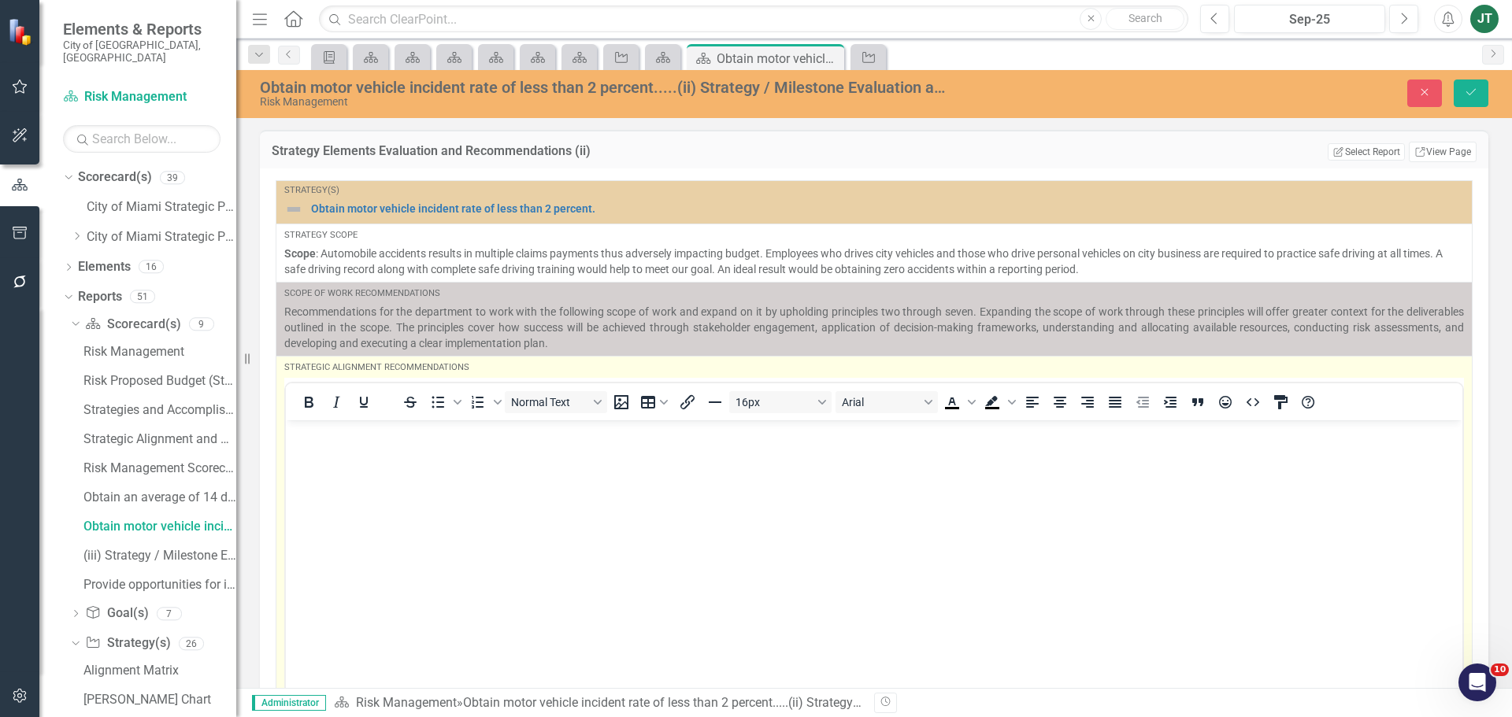
click at [335, 425] on p "Rich Text Area. Press ALT-0 for help." at bounding box center [874, 433] width 1168 height 19
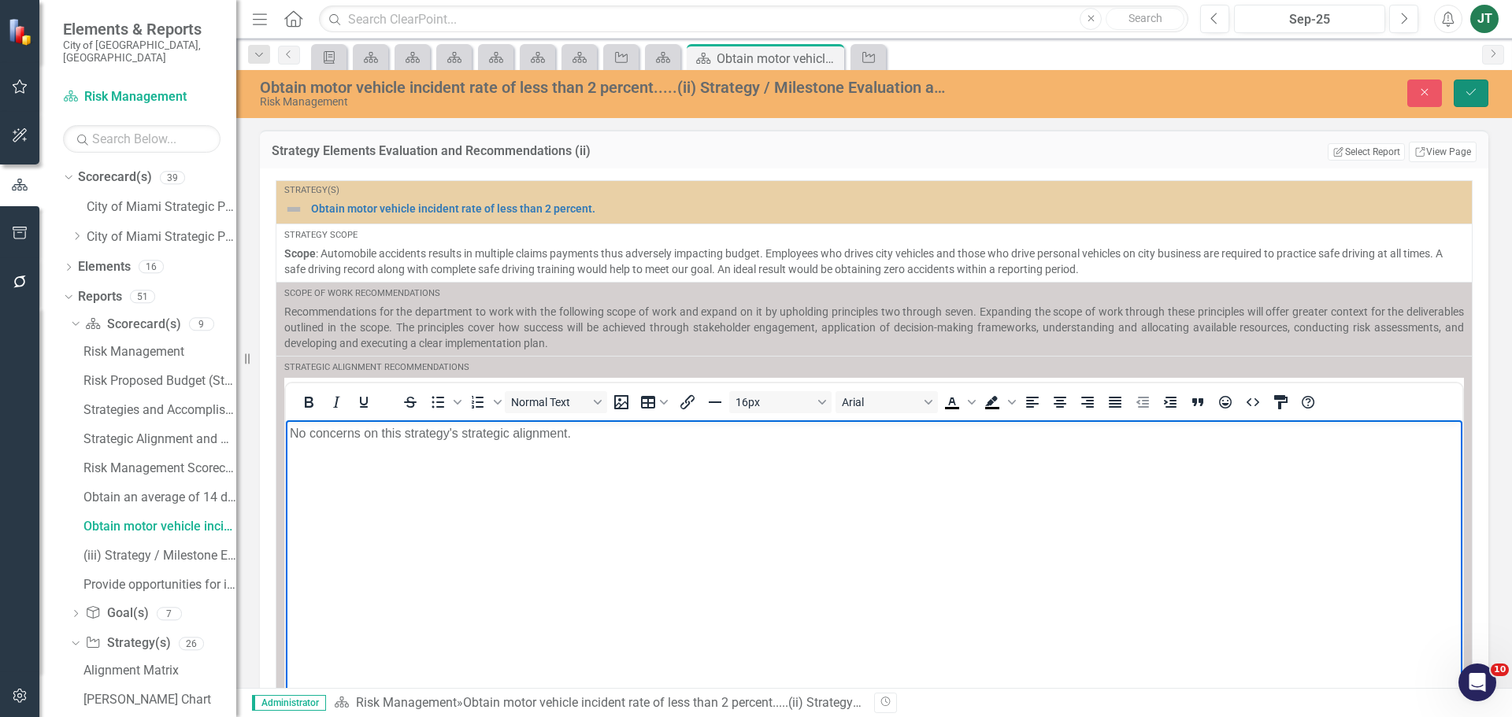
click at [1466, 81] on button "Save" at bounding box center [1470, 94] width 35 height 28
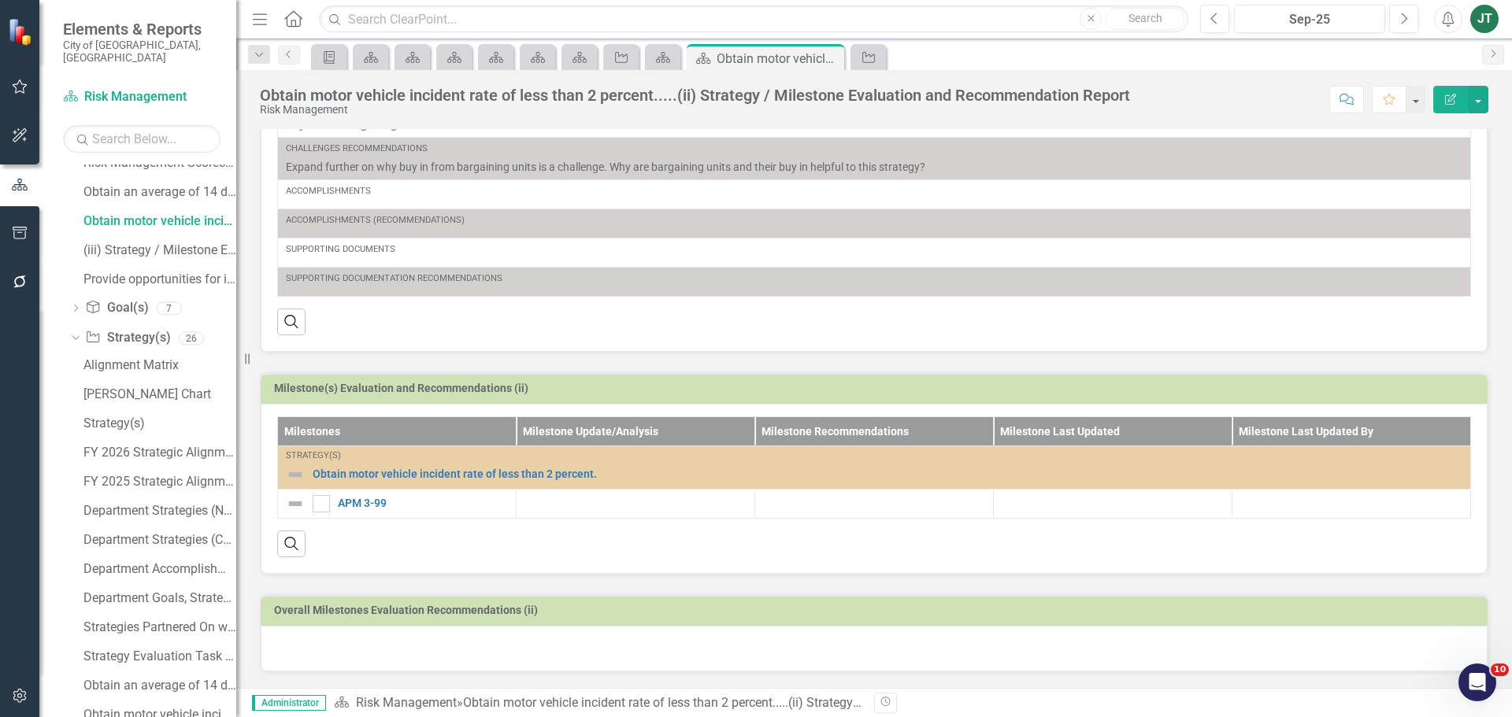
scroll to position [315, 0]
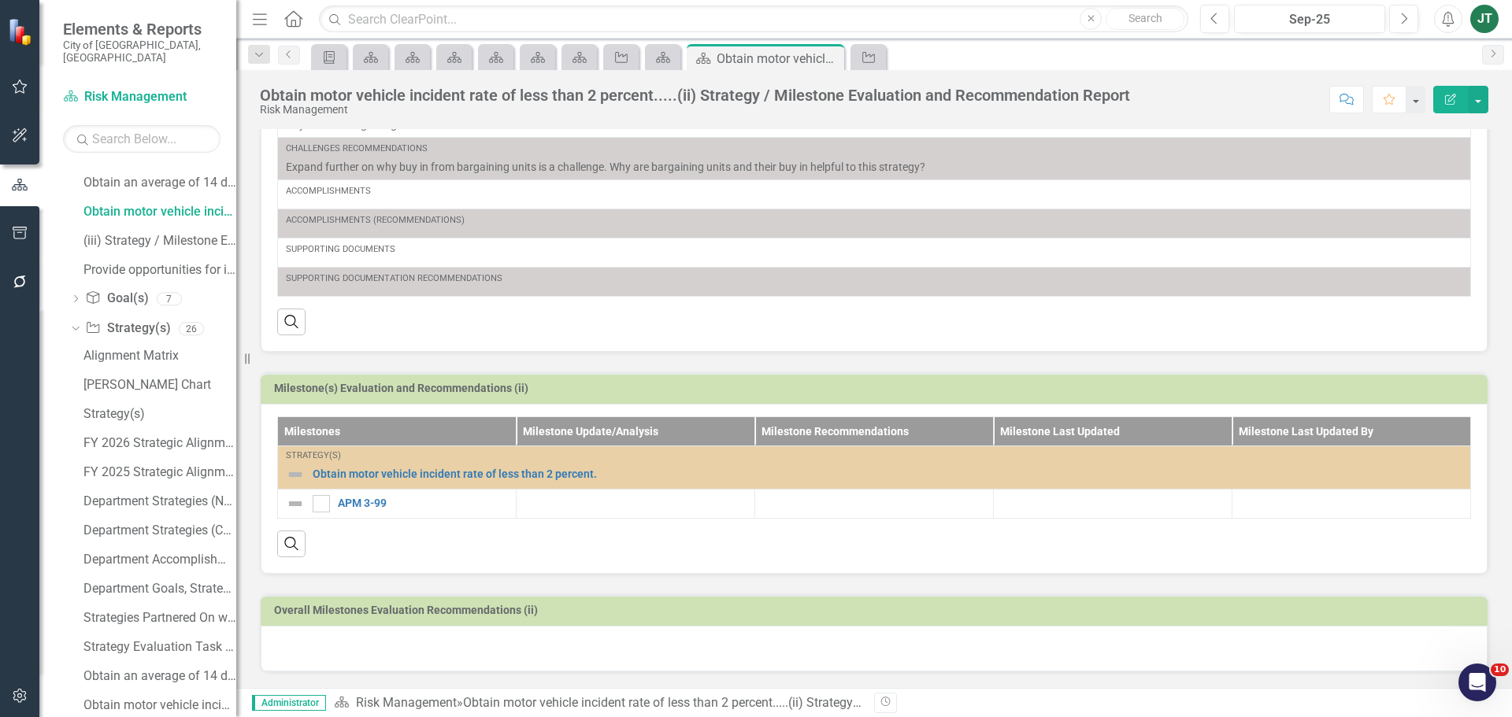
click at [341, 652] on div at bounding box center [874, 649] width 1227 height 46
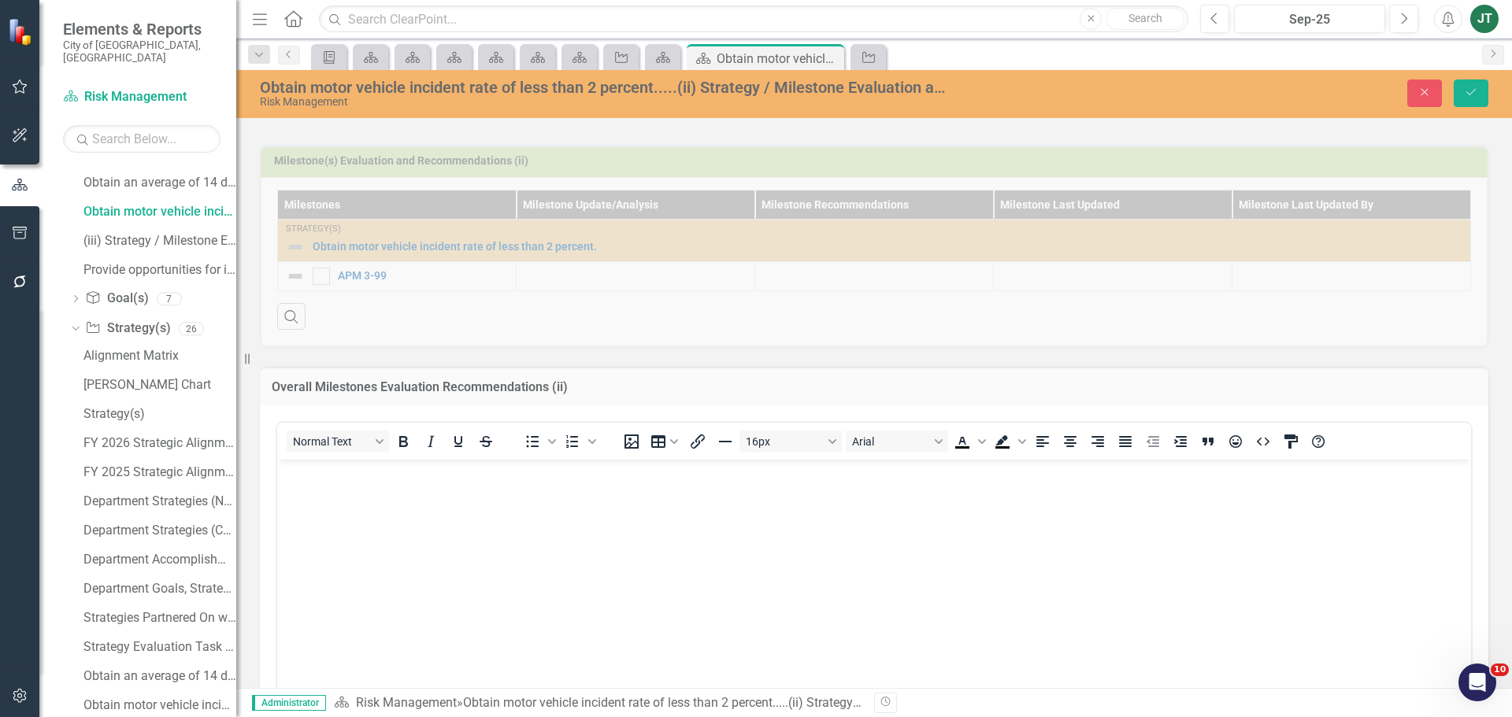
scroll to position [612, 0]
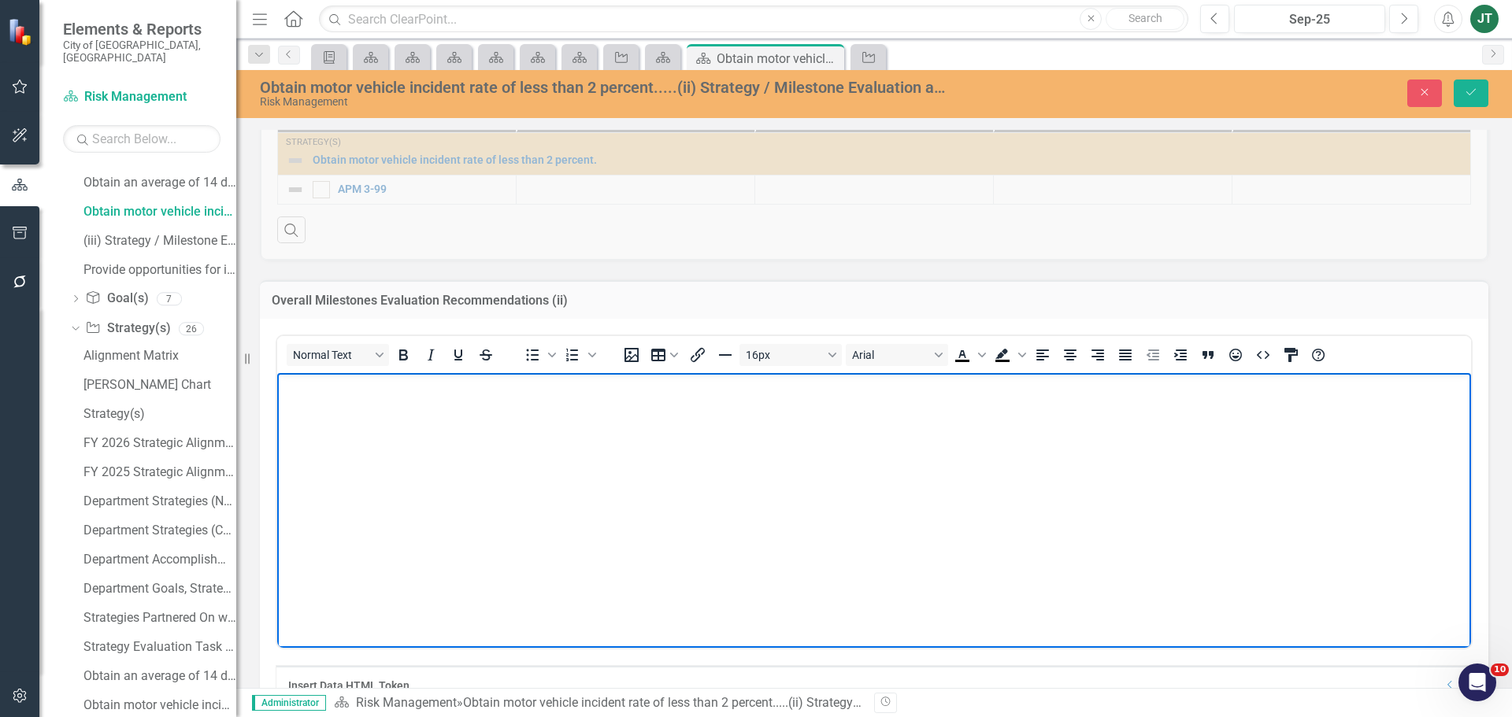
click at [328, 403] on body "Rich Text Area. Press ALT-0 for help." at bounding box center [874, 490] width 1194 height 236
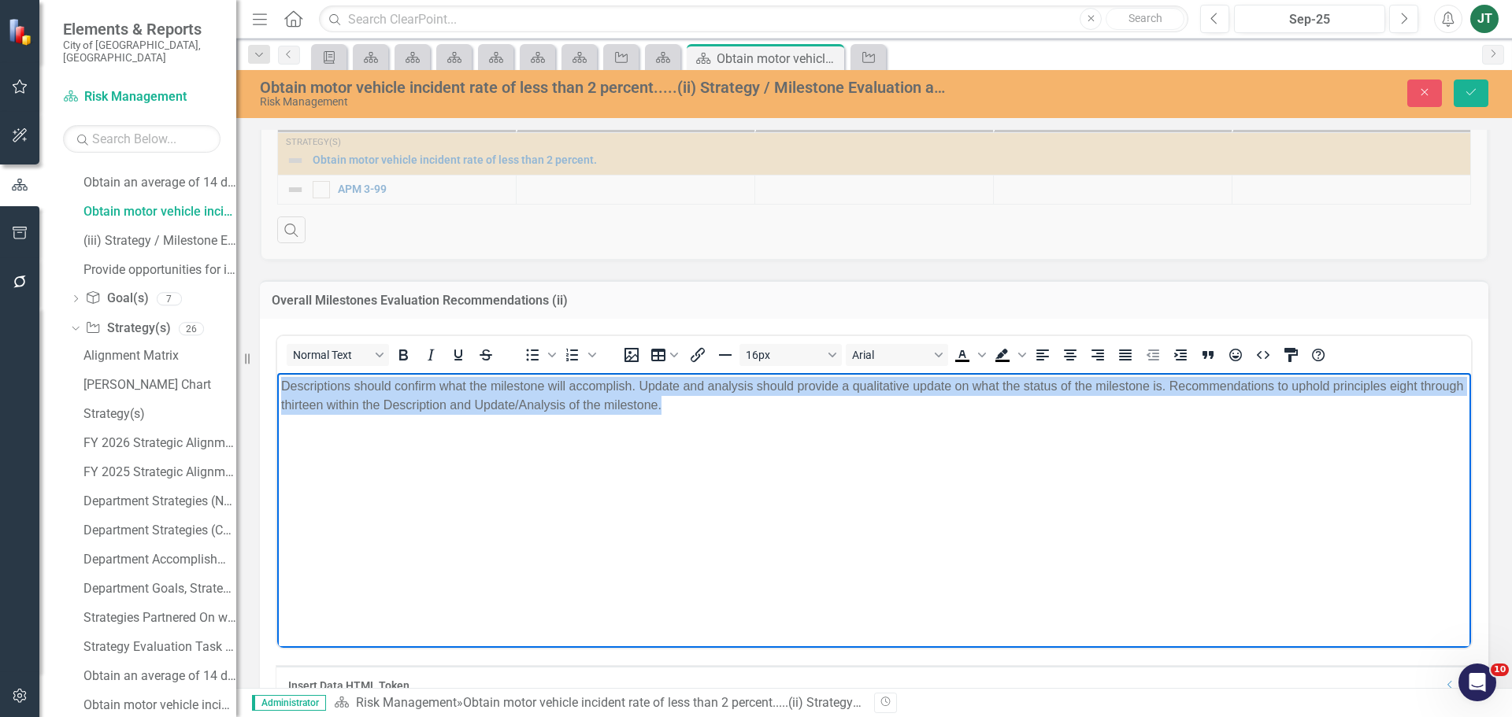
drag, startPoint x: 945, startPoint y: 407, endPoint x: 661, endPoint y: 737, distance: 435.4
click at [277, 372] on html "Descriptions should confirm what the milestone will accomplish. Update and anal…" at bounding box center [874, 490] width 1194 height 236
click at [1133, 354] on icon "Justify" at bounding box center [1125, 355] width 19 height 19
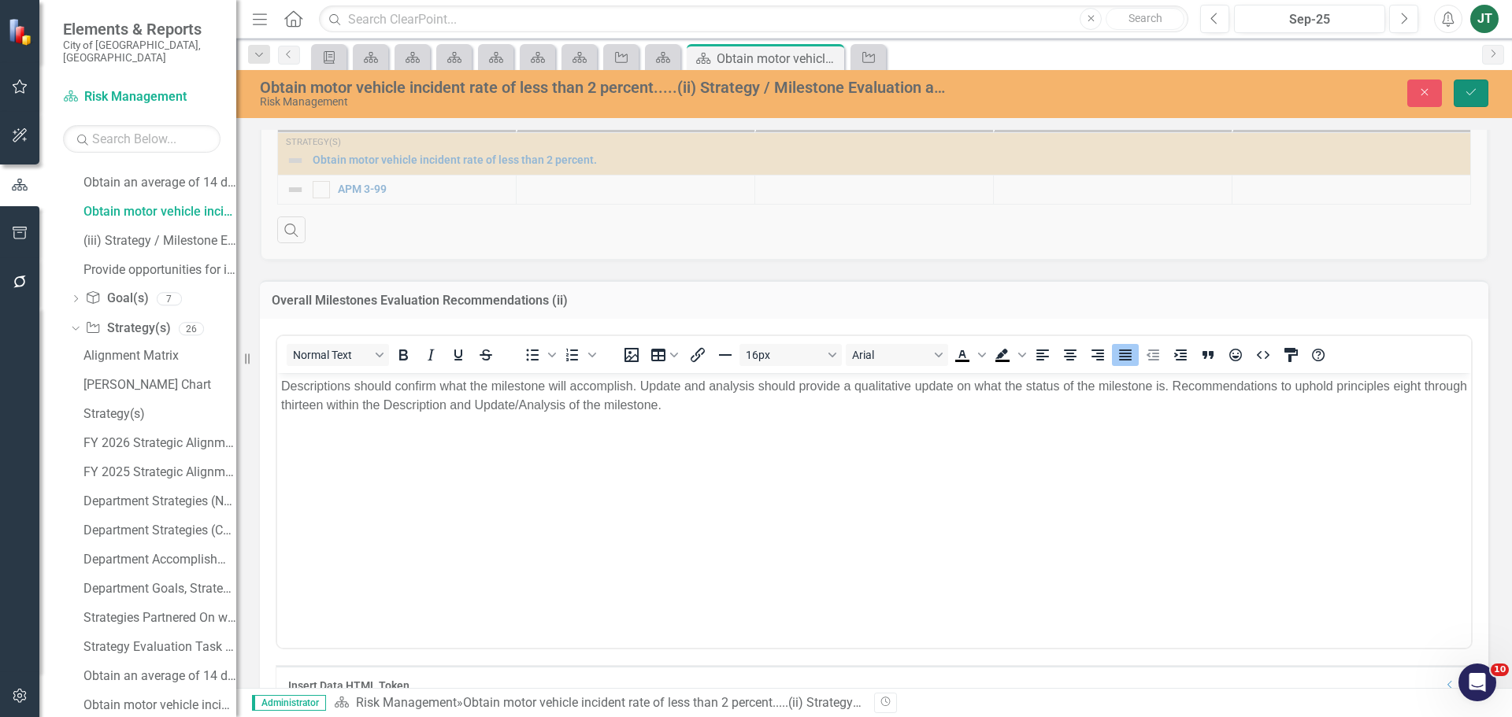
click at [1471, 80] on button "Save" at bounding box center [1470, 94] width 35 height 28
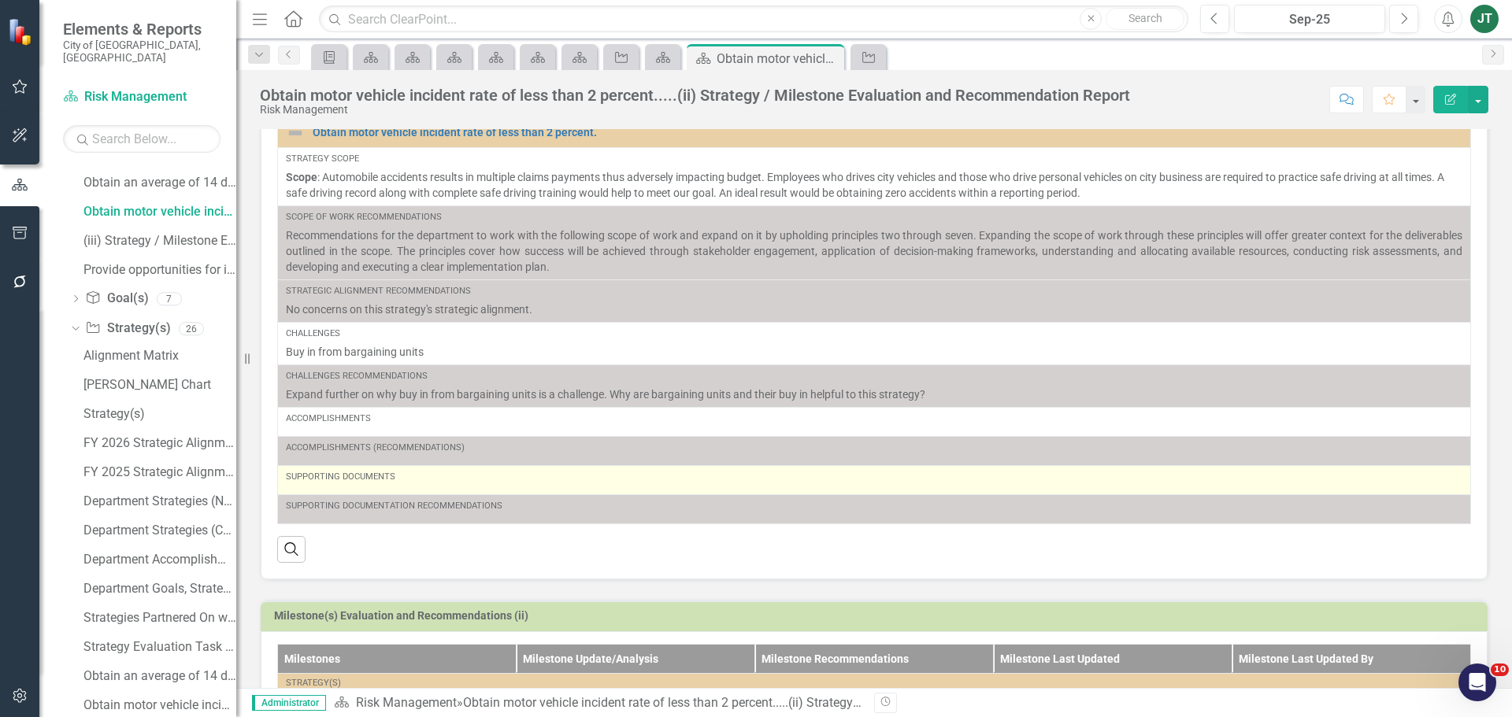
scroll to position [312, 0]
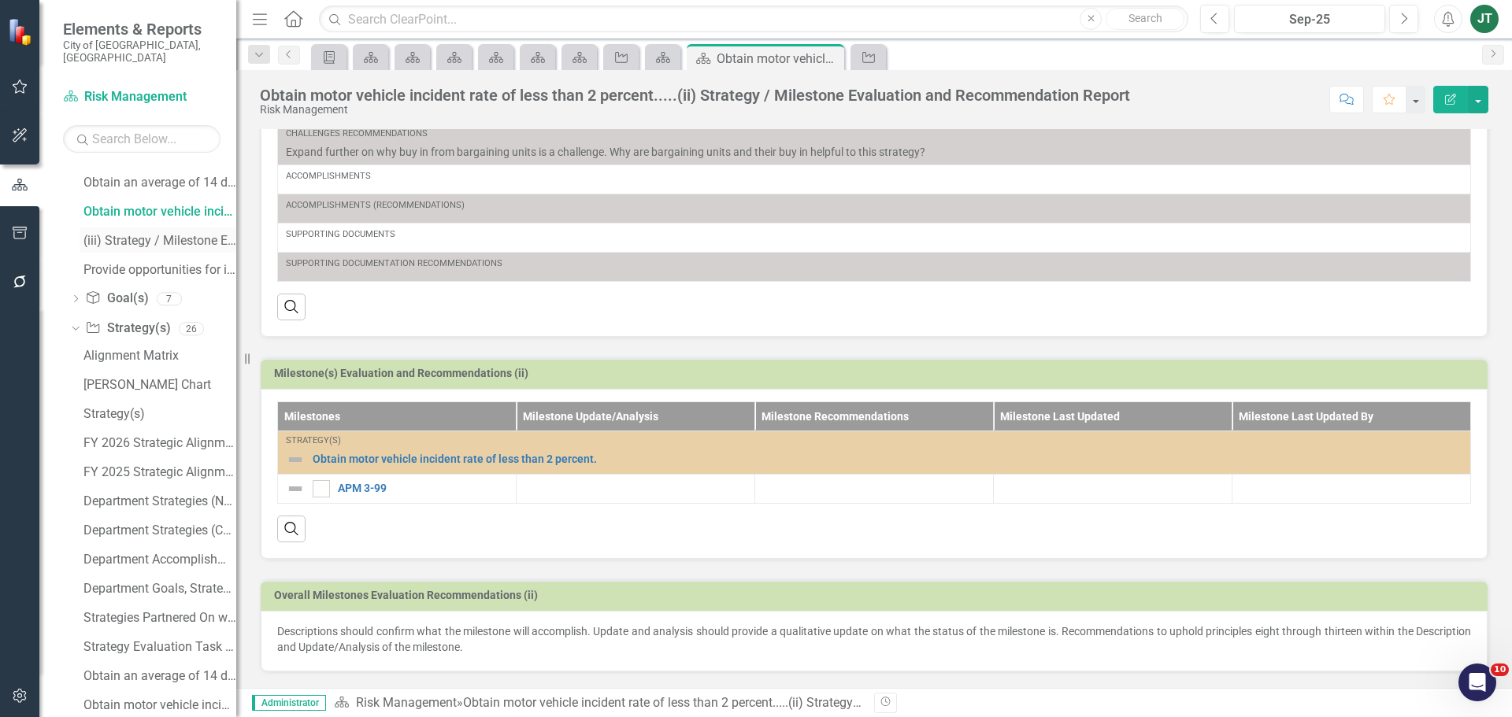
click at [131, 234] on div "(iii) Strategy / Milestone Evaluation and Recommendation Report" at bounding box center [159, 241] width 153 height 14
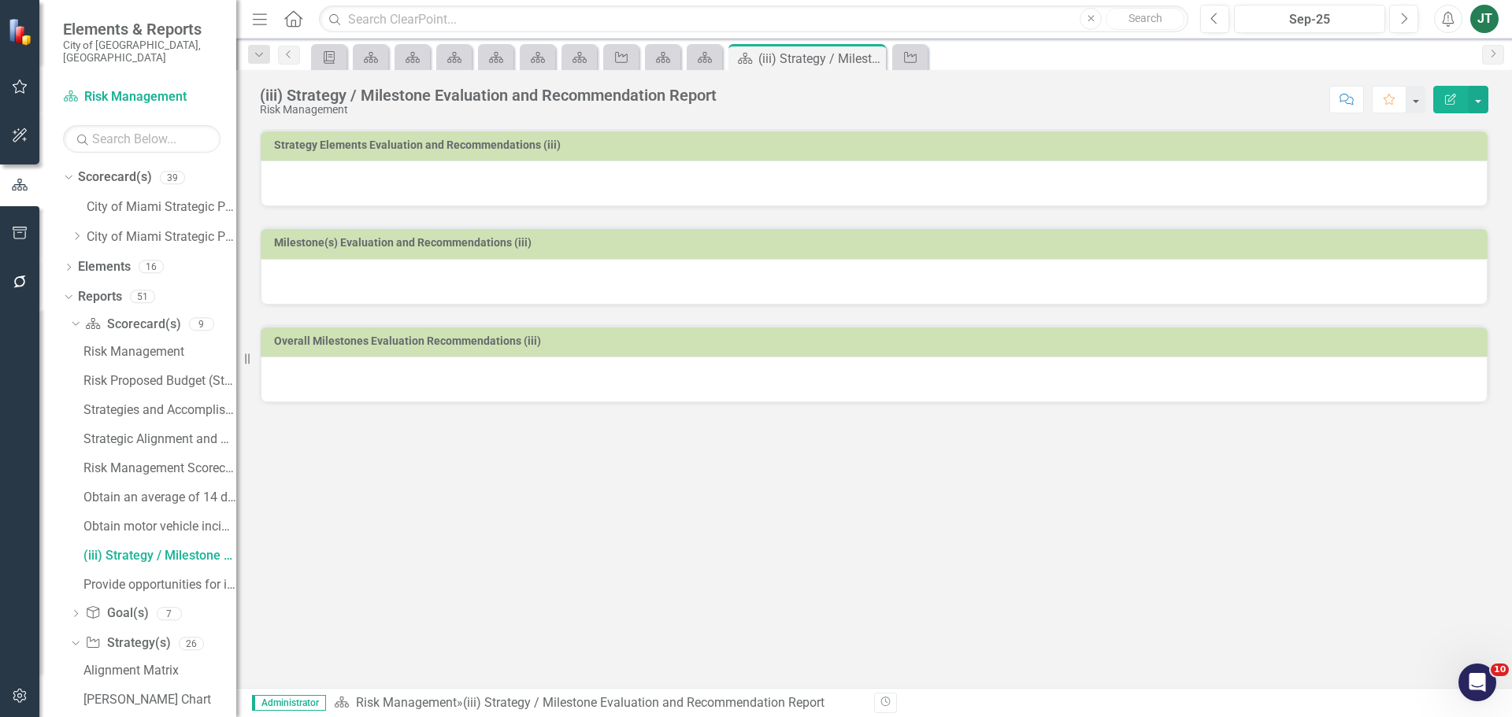
click at [1457, 93] on button "Edit Report" at bounding box center [1450, 100] width 35 height 28
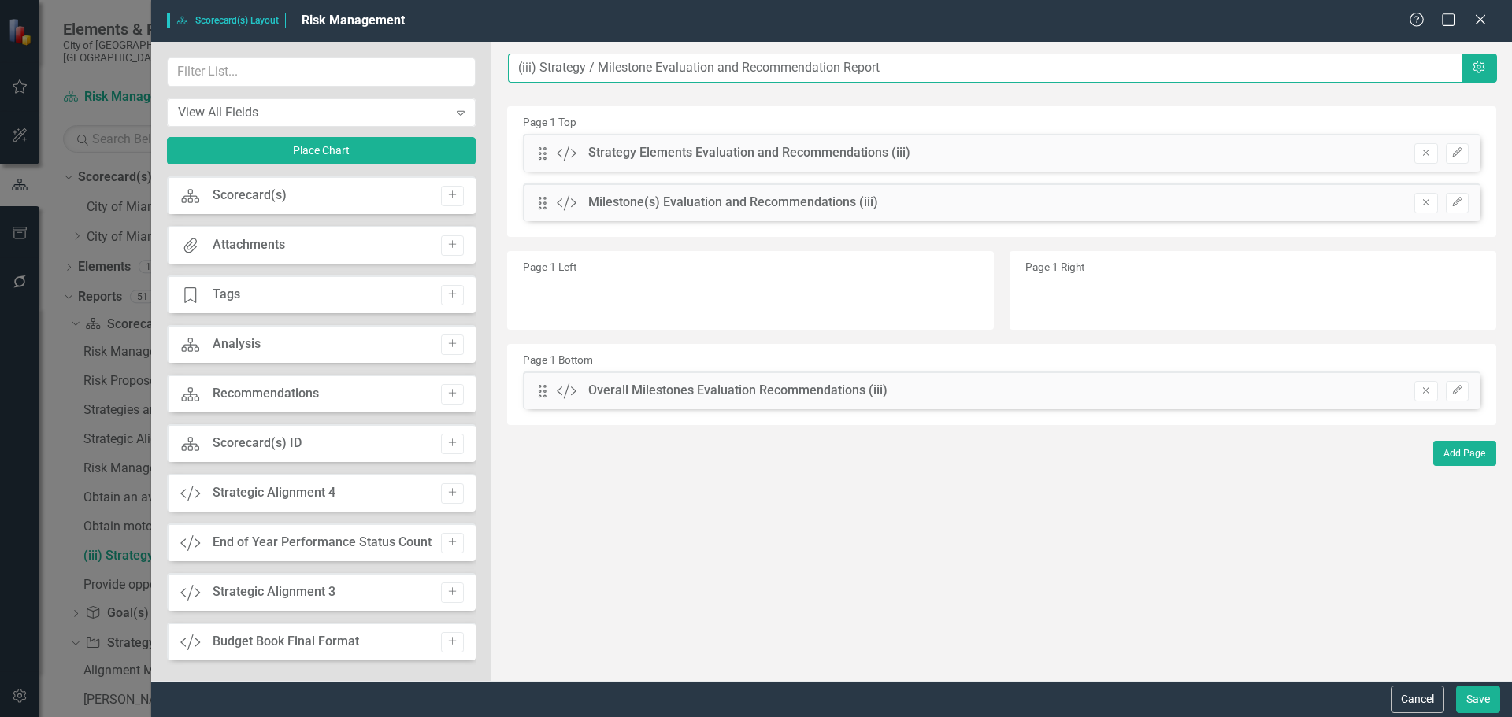
click at [516, 66] on input "(iii) Strategy / Milestone Evaluation and Recommendation Report" at bounding box center [985, 68] width 954 height 29
paste input "Maintain liability claims closure rate above 1"
type input "Maintain liability claims closure rate above 1....(iii) Strategy / Milestone Ev…"
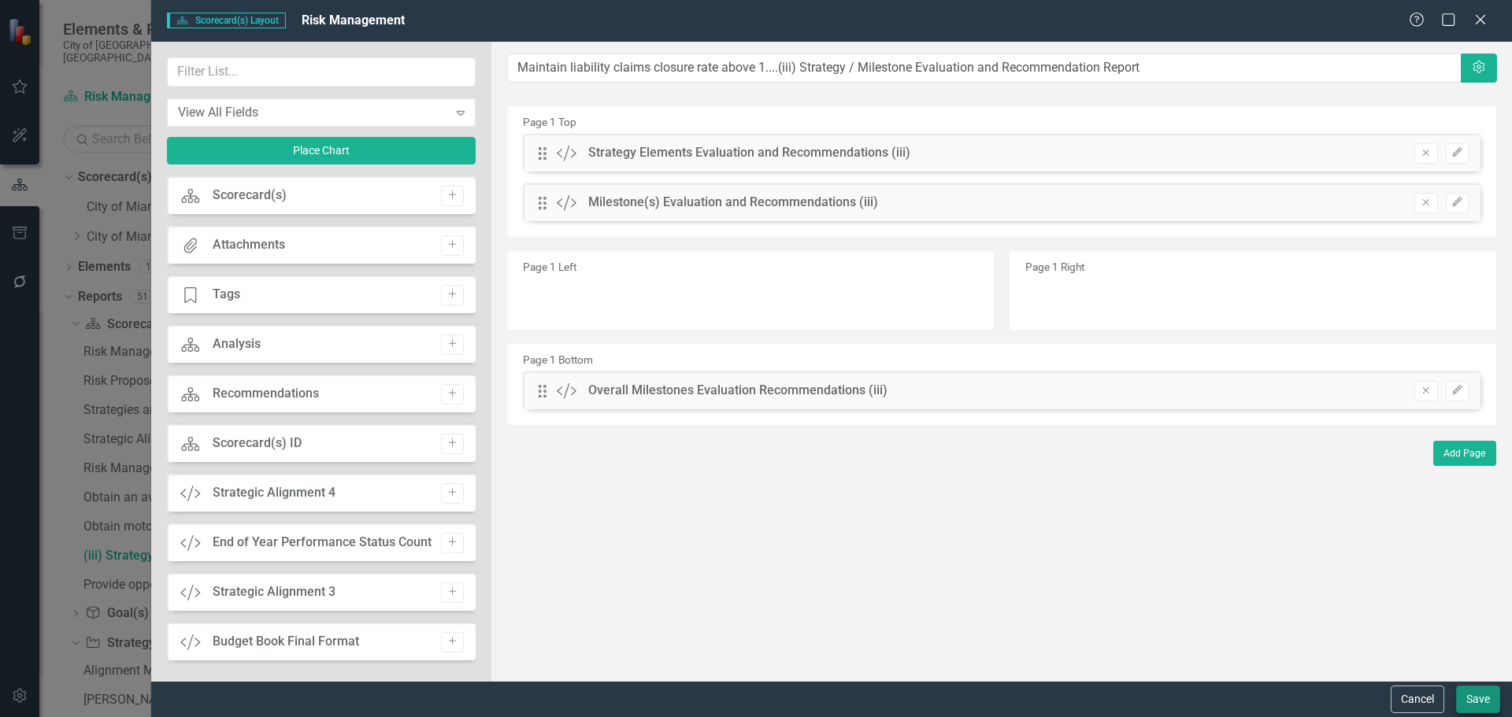
type input "Maintain liability claims closure rate above 1....(iii) Strategy / Milestone Ev…"
click at [1468, 694] on button "Save" at bounding box center [1478, 700] width 44 height 28
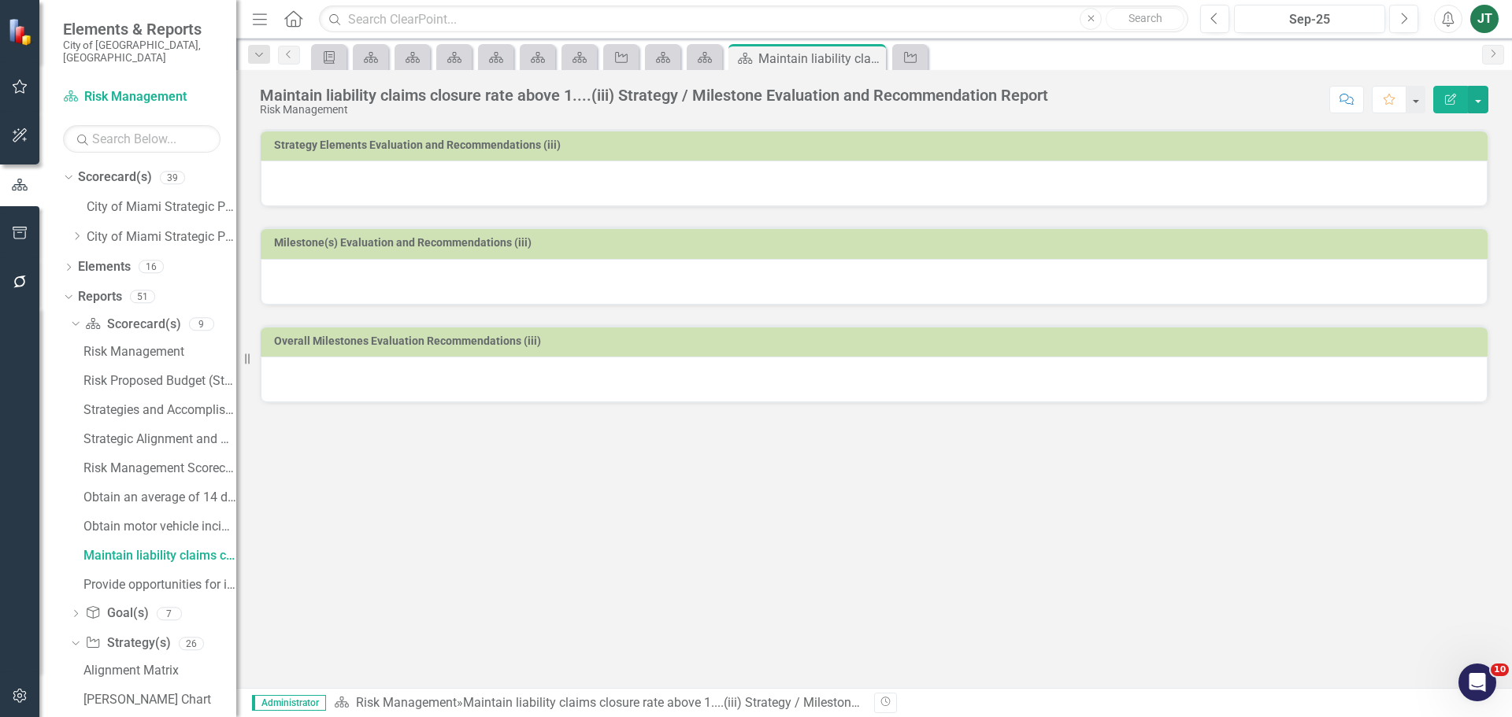
click at [600, 192] on div at bounding box center [874, 184] width 1227 height 46
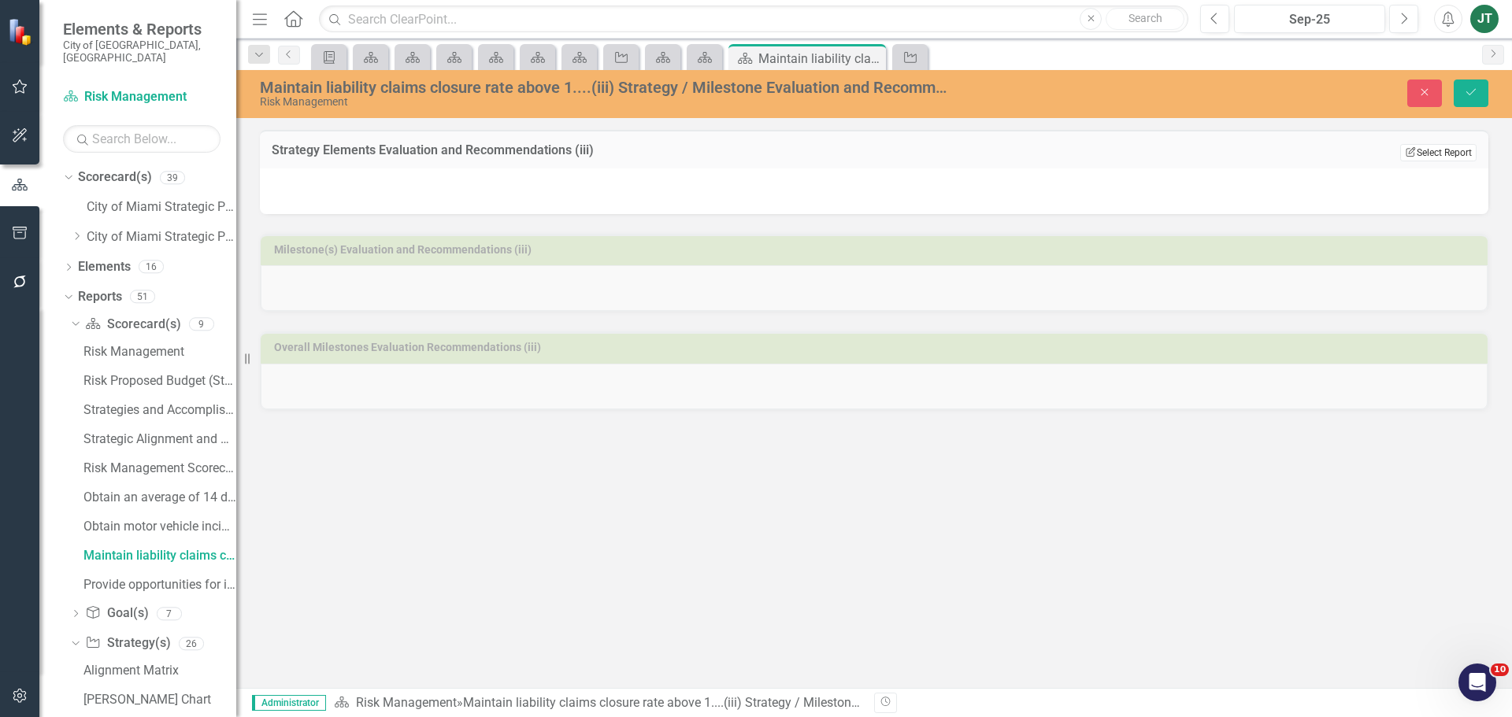
click at [1437, 152] on button "Edit Report Select Report" at bounding box center [1438, 152] width 76 height 17
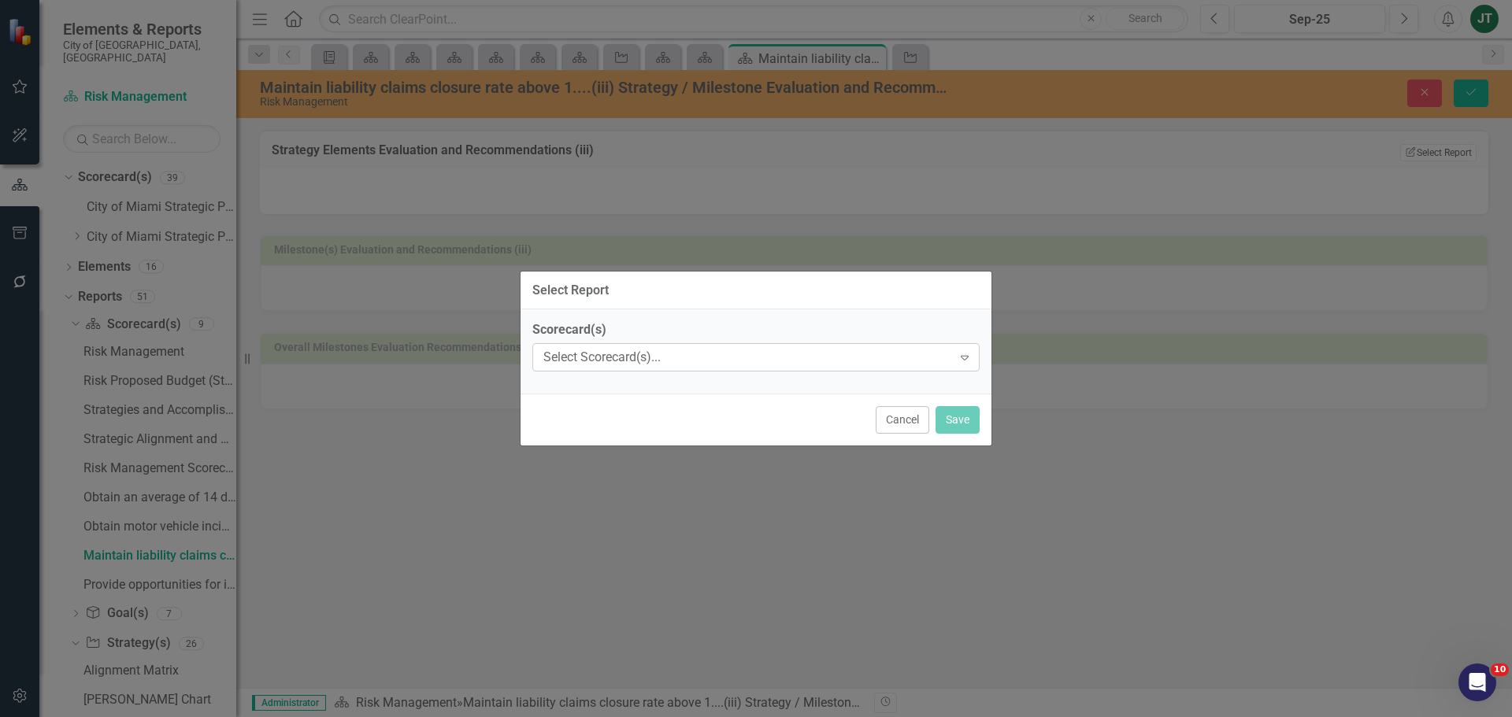
click at [784, 358] on div "Select Scorecard(s)..." at bounding box center [747, 358] width 409 height 18
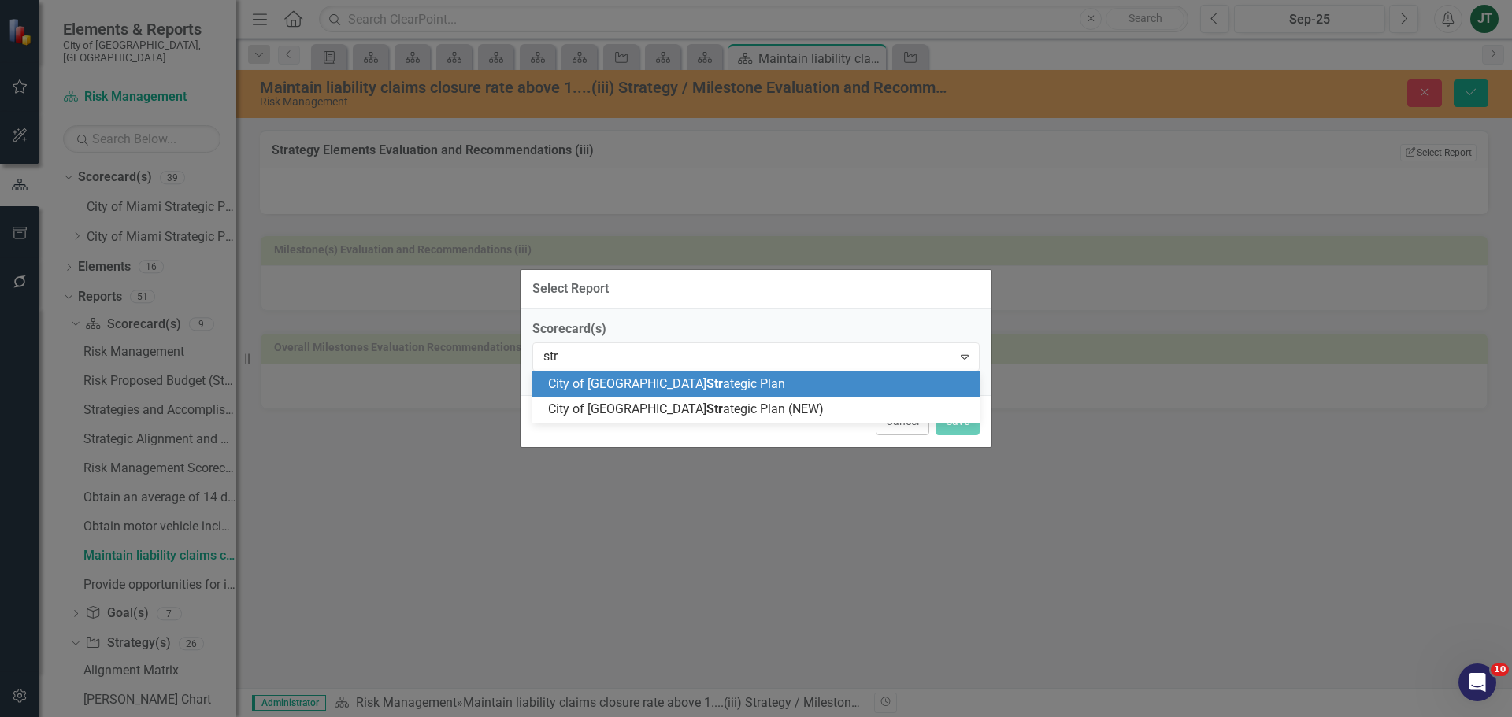
type input "stra"
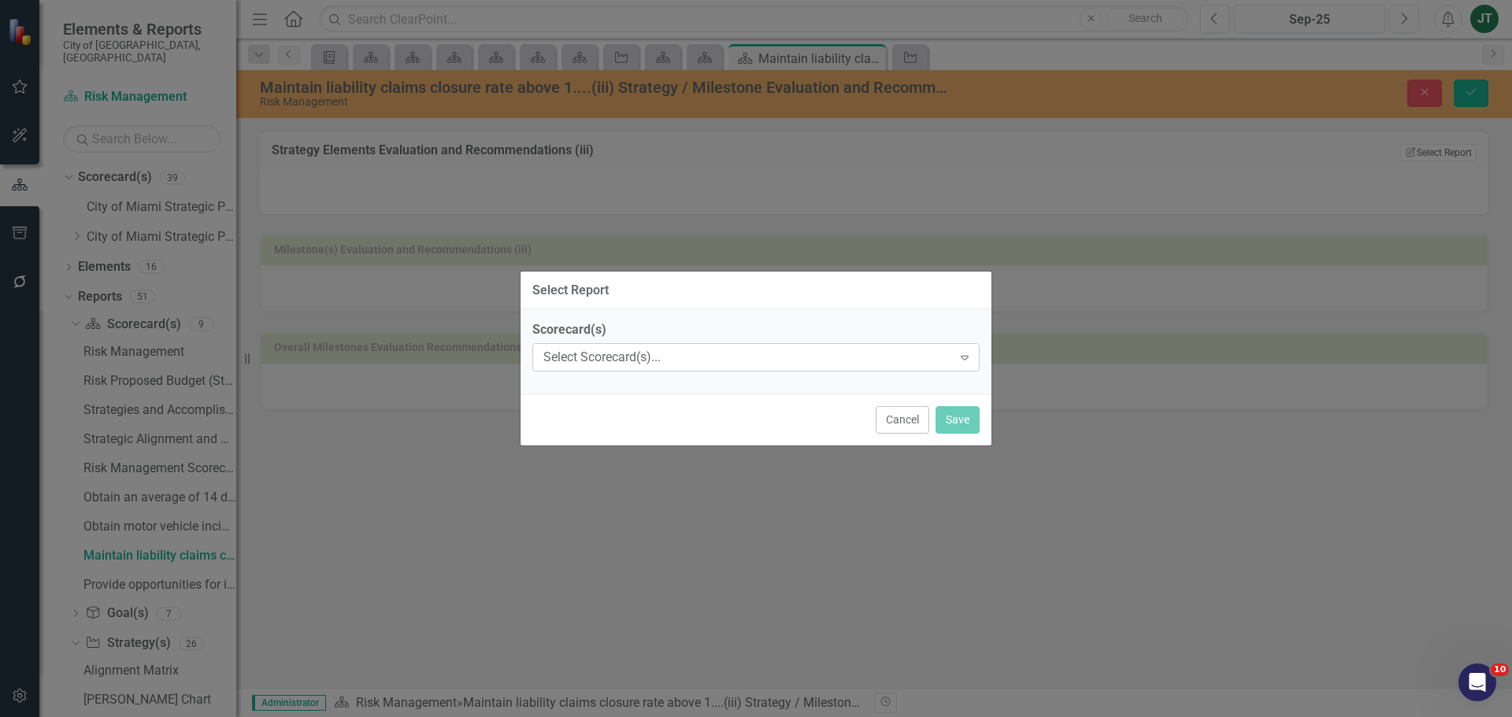
drag, startPoint x: 693, startPoint y: 354, endPoint x: 670, endPoint y: 361, distance: 23.9
click at [648, 351] on div "Select Scorecard(s)..." at bounding box center [747, 358] width 409 height 18
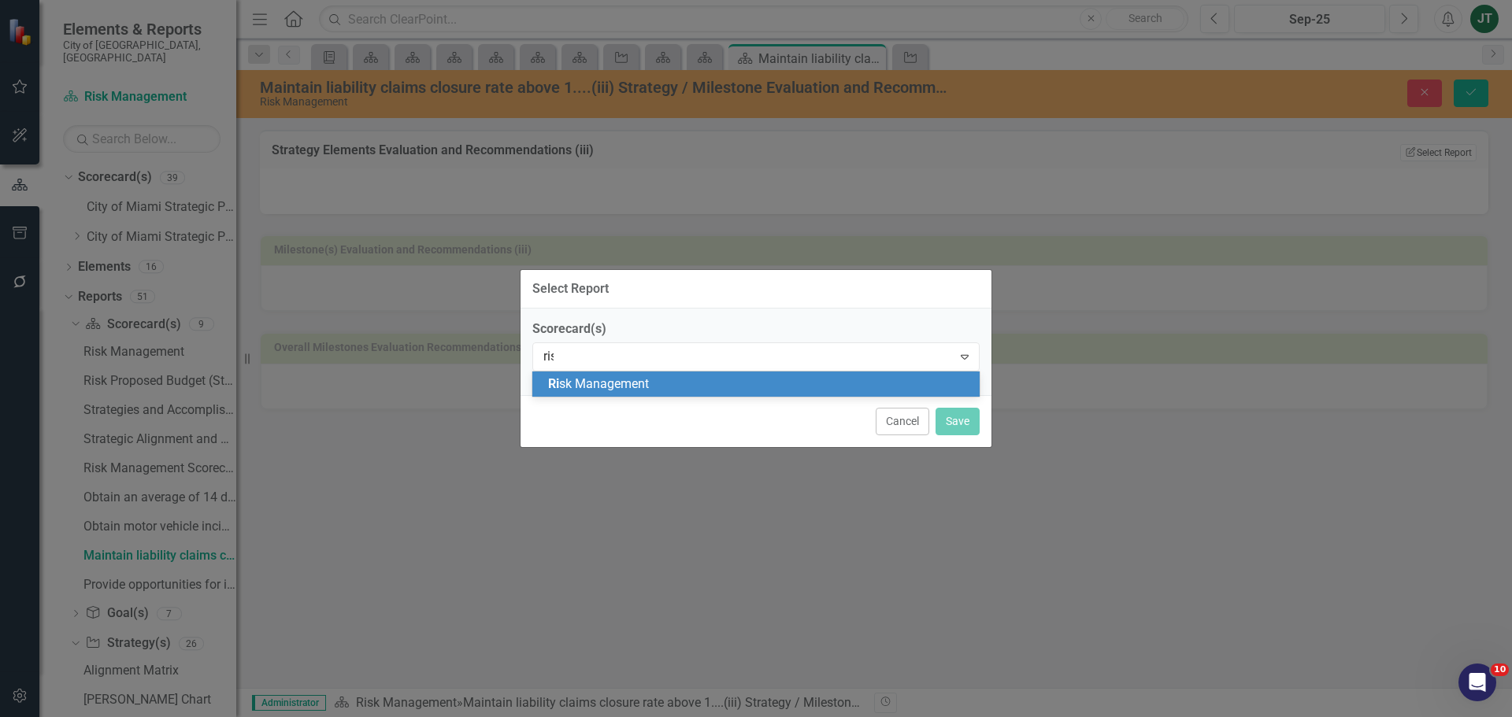
type input "risk"
click at [644, 380] on span "Risk Management" at bounding box center [597, 383] width 98 height 15
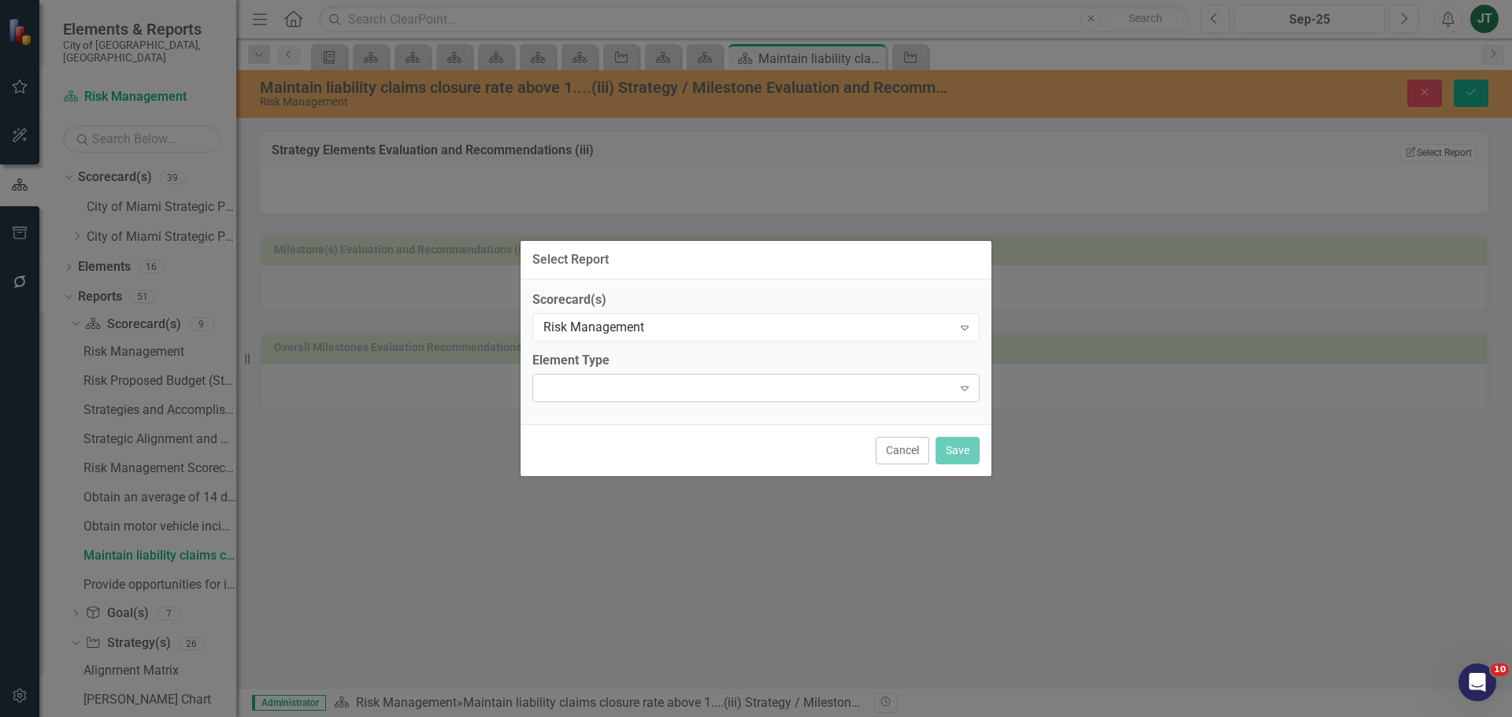
click at [684, 392] on div "Expand" at bounding box center [755, 388] width 447 height 28
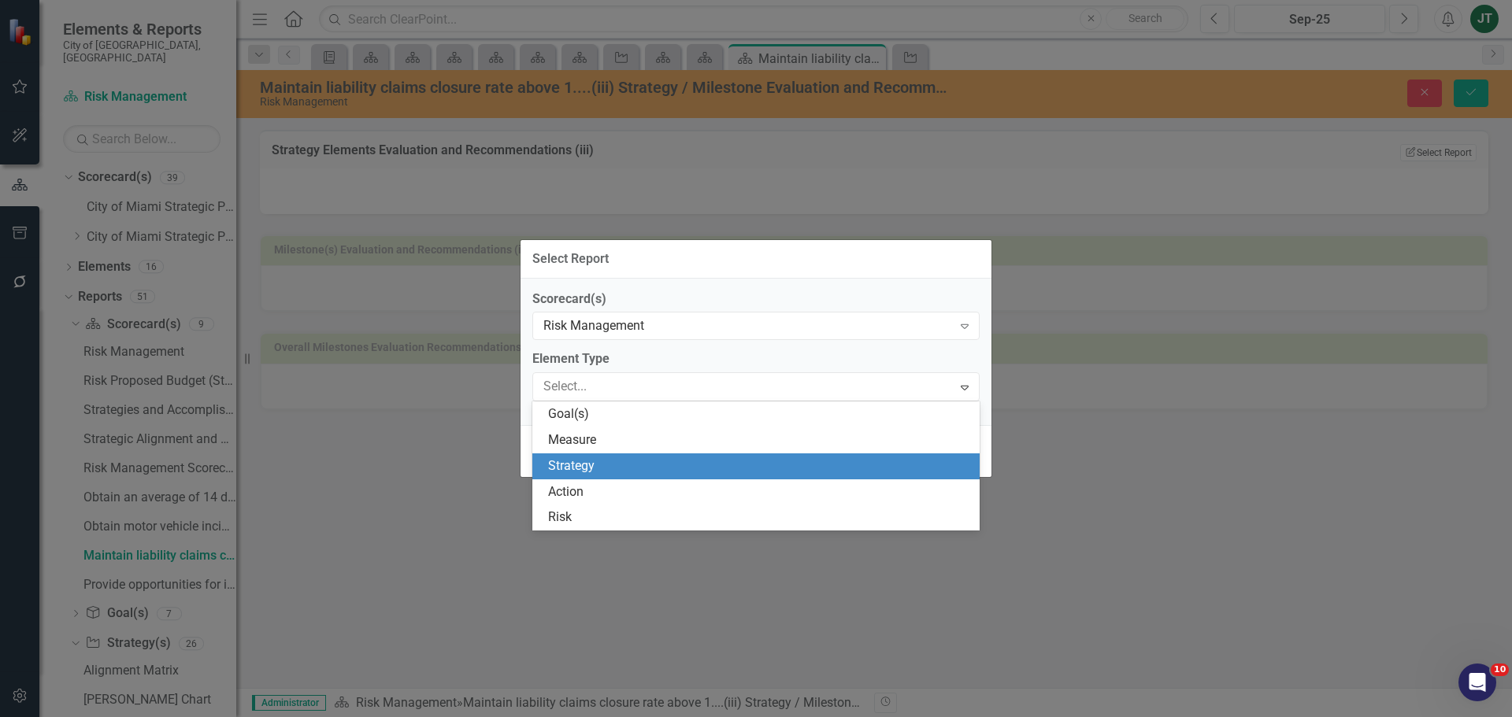
click at [578, 461] on div "Strategy" at bounding box center [759, 466] width 422 height 18
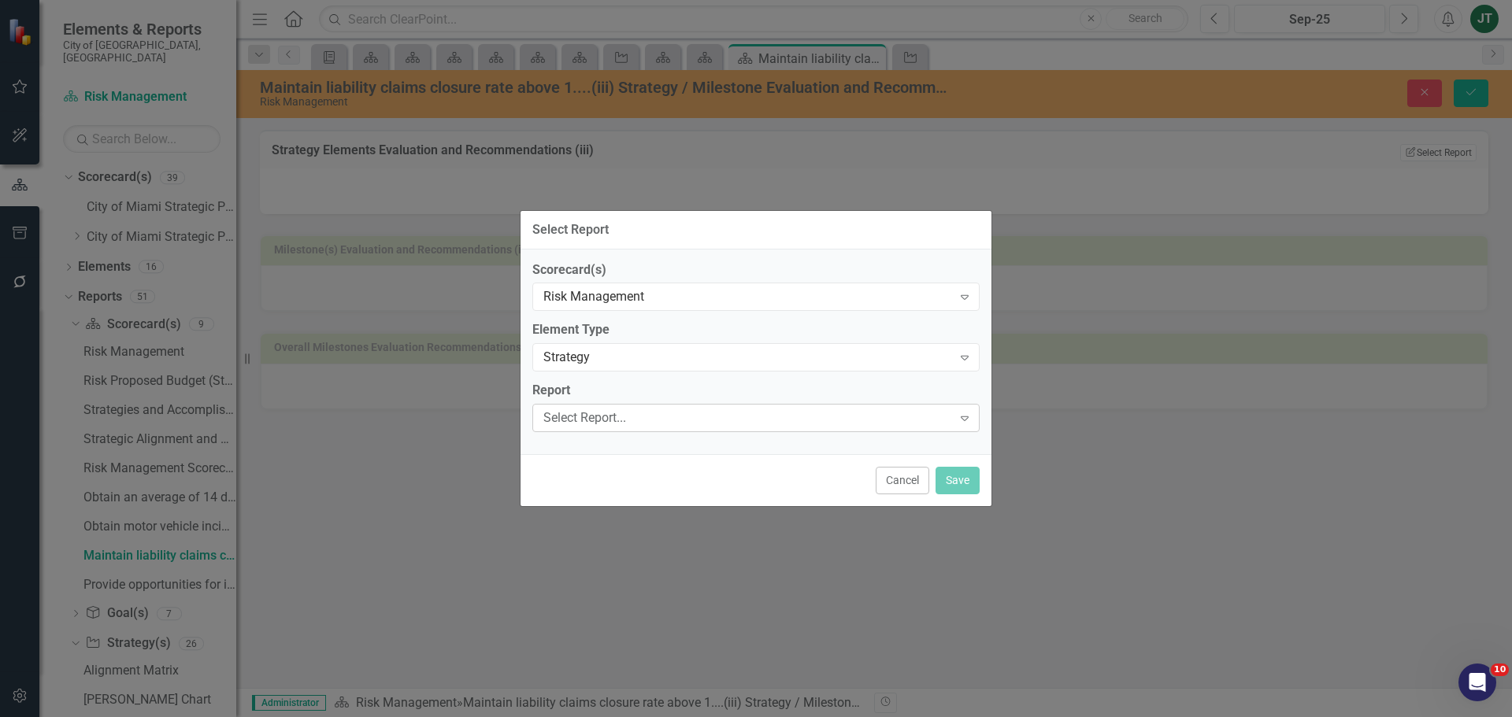
click at [629, 417] on div "Select Report..." at bounding box center [747, 418] width 409 height 18
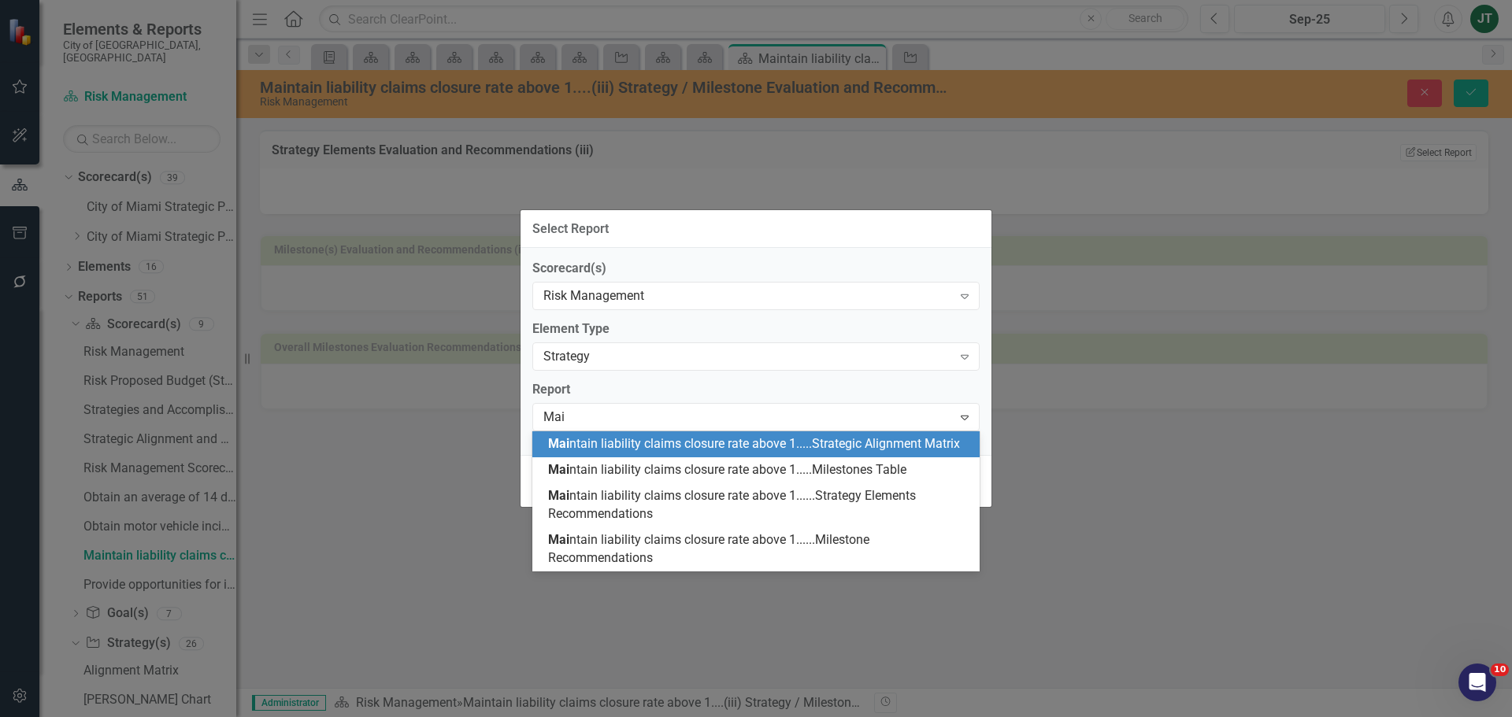
type input "Main"
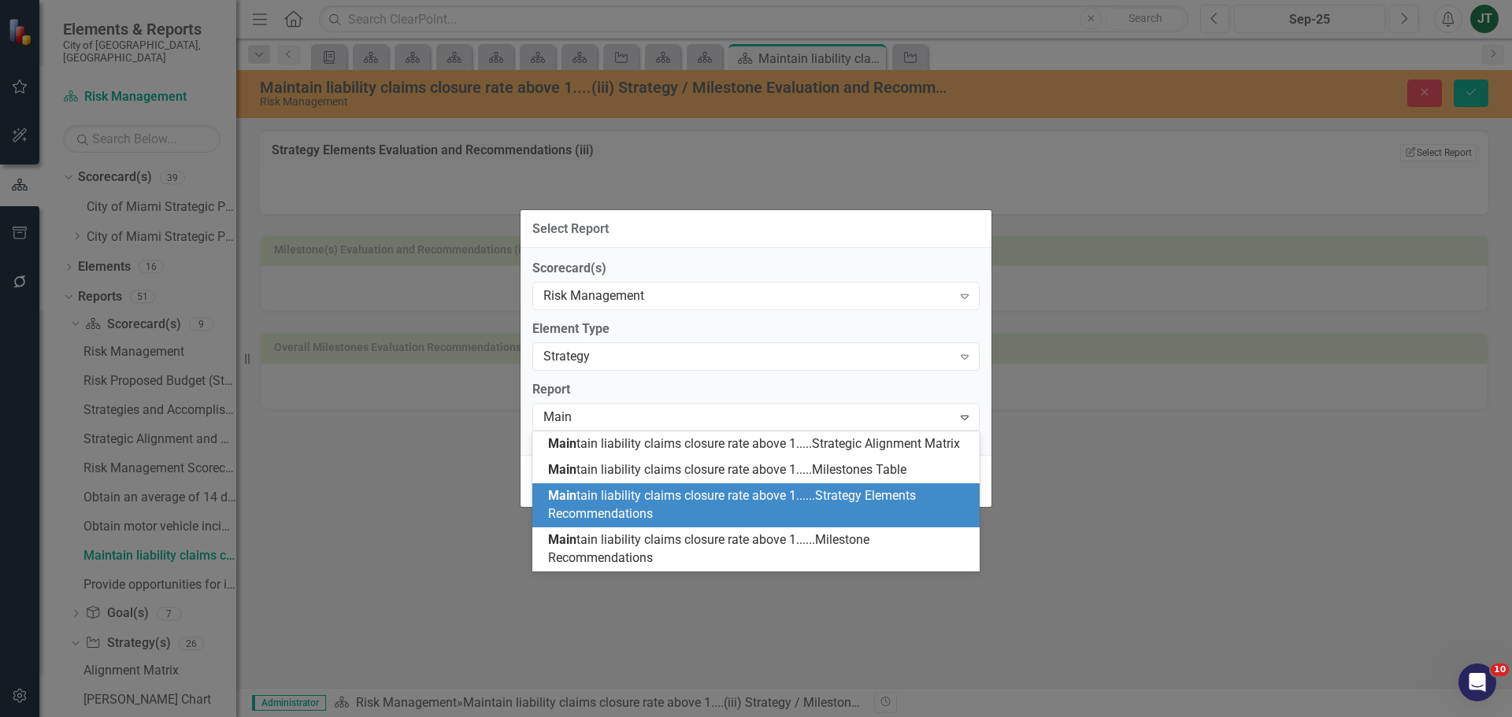
click at [650, 505] on div "Main tain liability claims closure rate above 1......Strategy Elements Recommen…" at bounding box center [759, 505] width 422 height 36
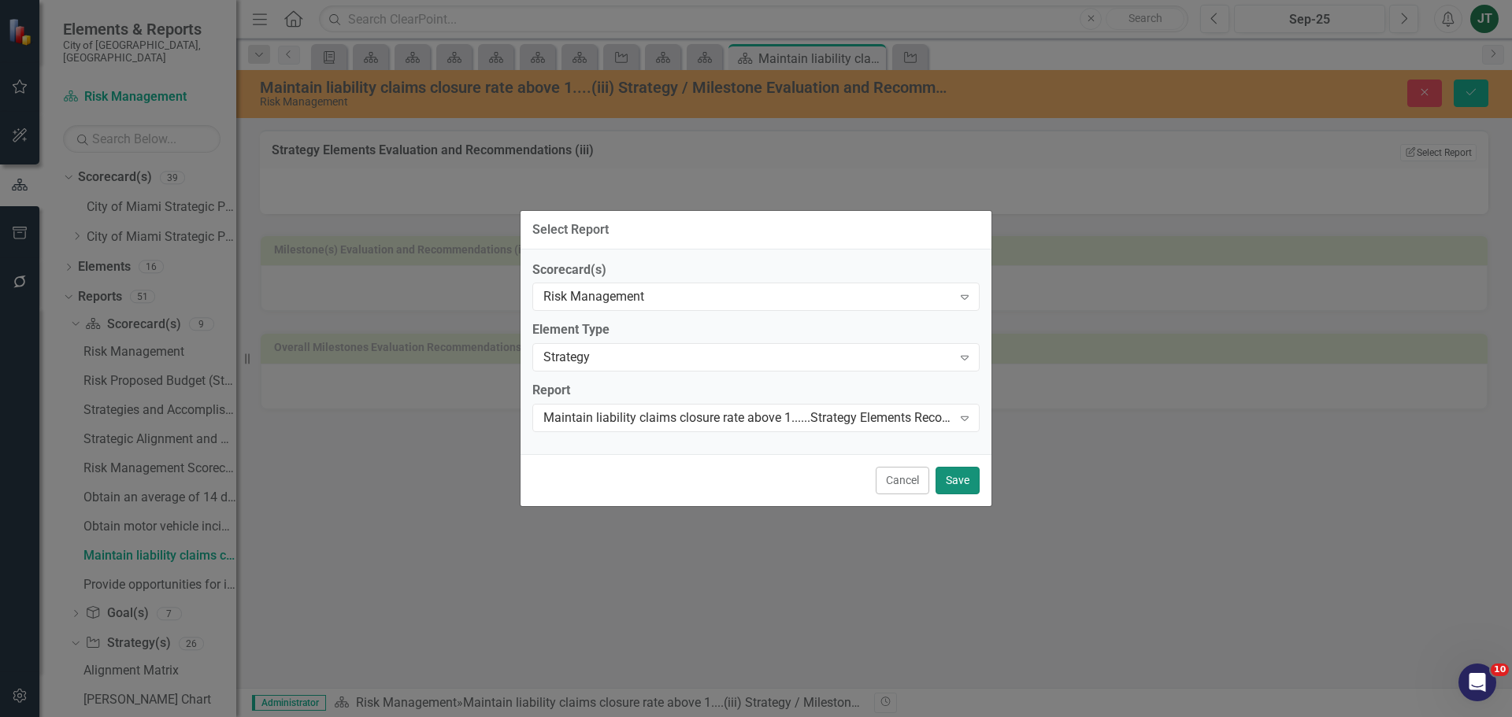
click at [975, 484] on button "Save" at bounding box center [957, 481] width 44 height 28
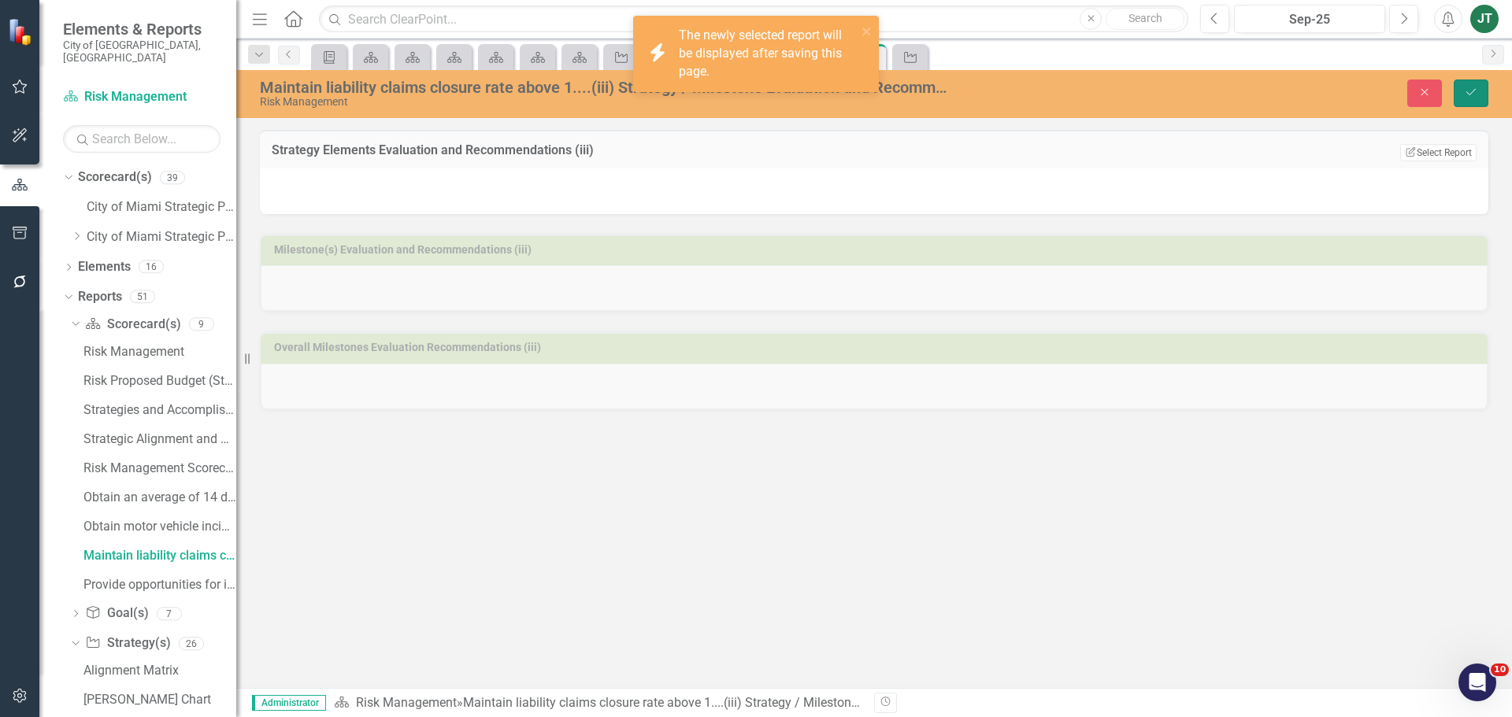
click at [1467, 89] on icon "Save" at bounding box center [1471, 92] width 14 height 11
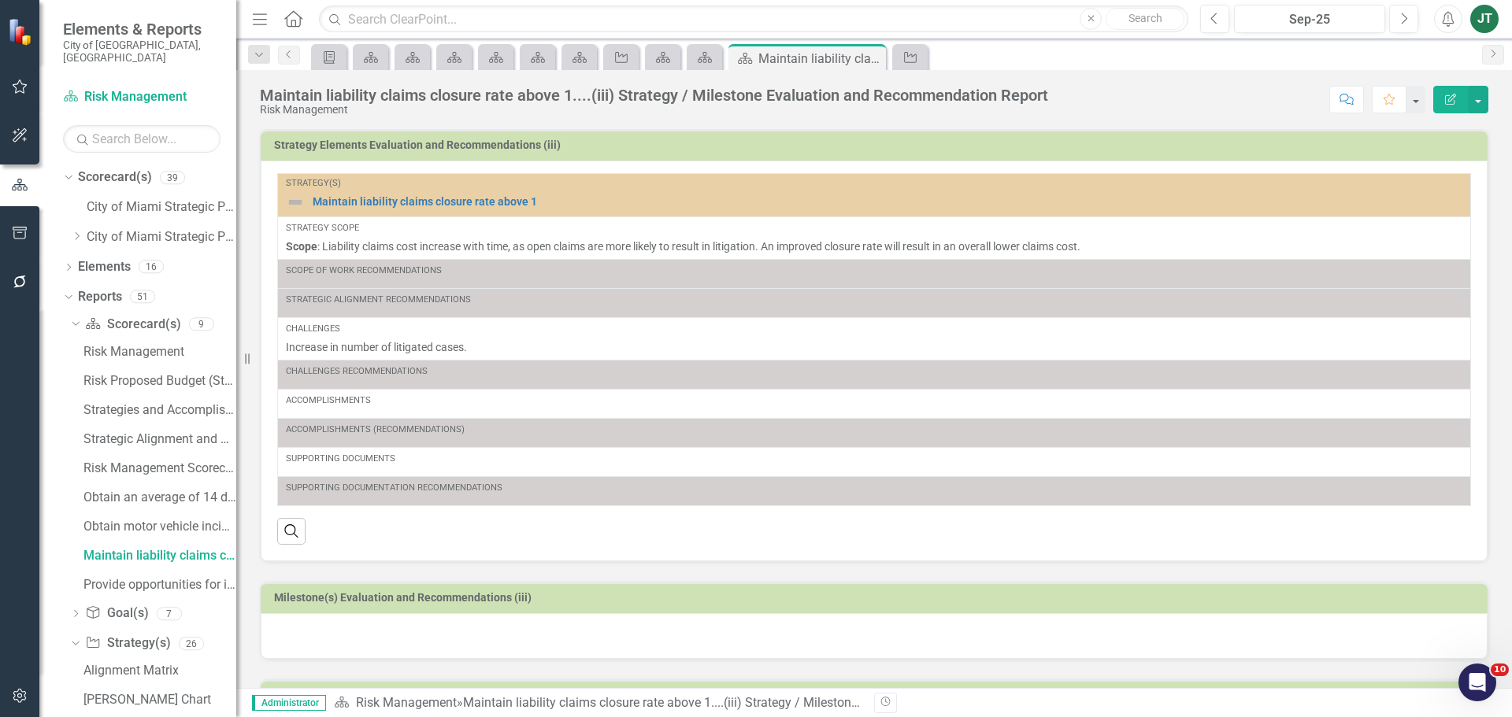
click at [599, 605] on td "Milestone(s) Evaluation and Recommendations (iii)" at bounding box center [876, 600] width 1205 height 24
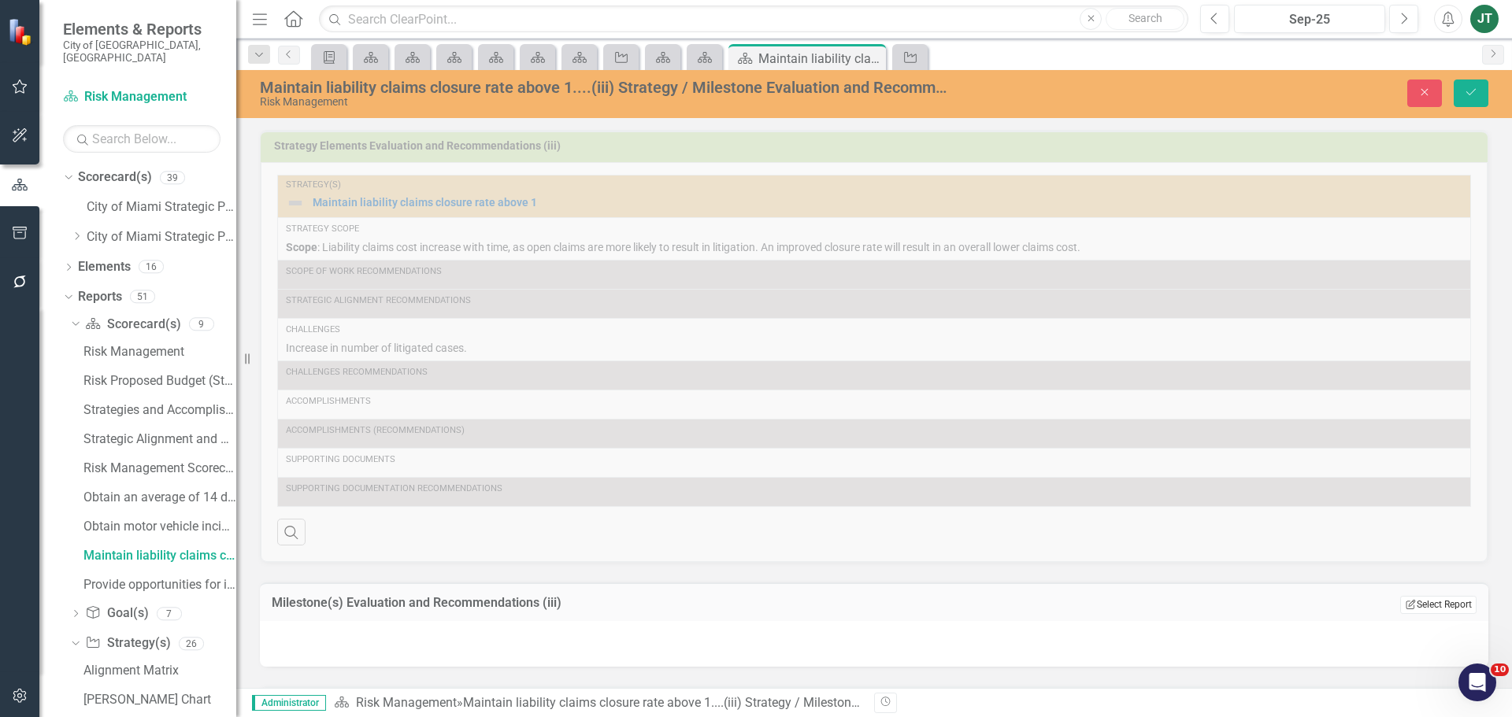
click at [1416, 605] on button "Edit Report Select Report" at bounding box center [1438, 604] width 76 height 17
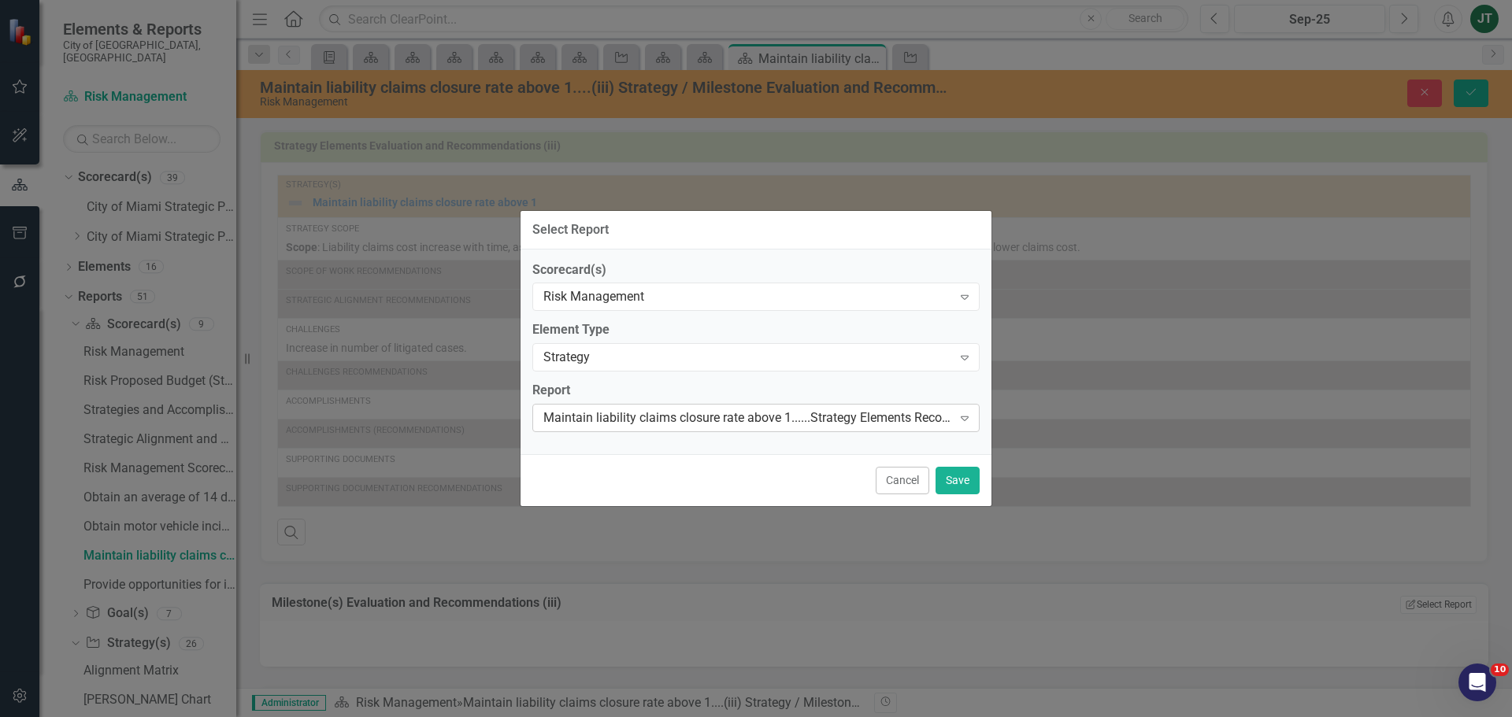
click at [619, 415] on div "Maintain liability claims closure rate above 1......Strategy Elements Recommend…" at bounding box center [747, 418] width 409 height 18
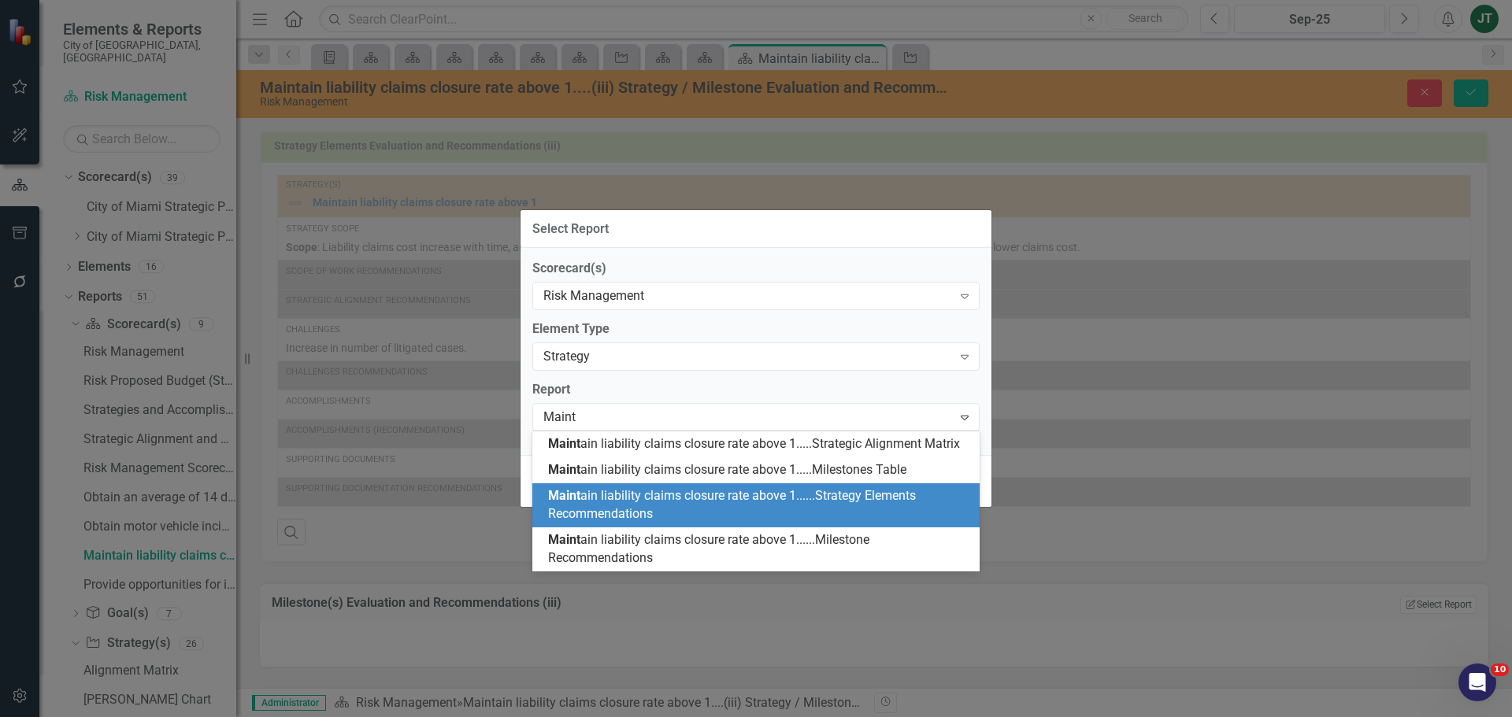
type input "Mainta"
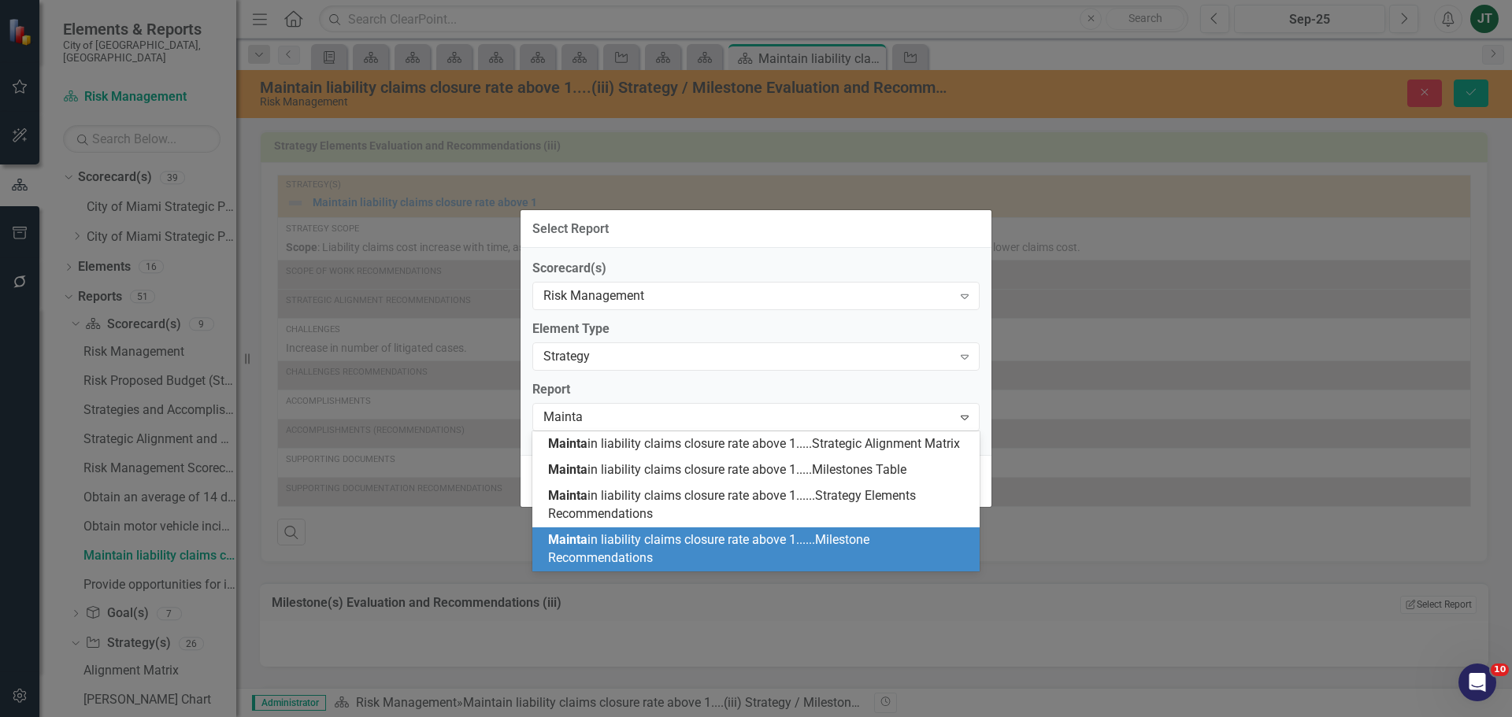
click at [651, 543] on span "Mainta in liability claims closure rate above 1......Milestone Recommendations" at bounding box center [708, 548] width 321 height 33
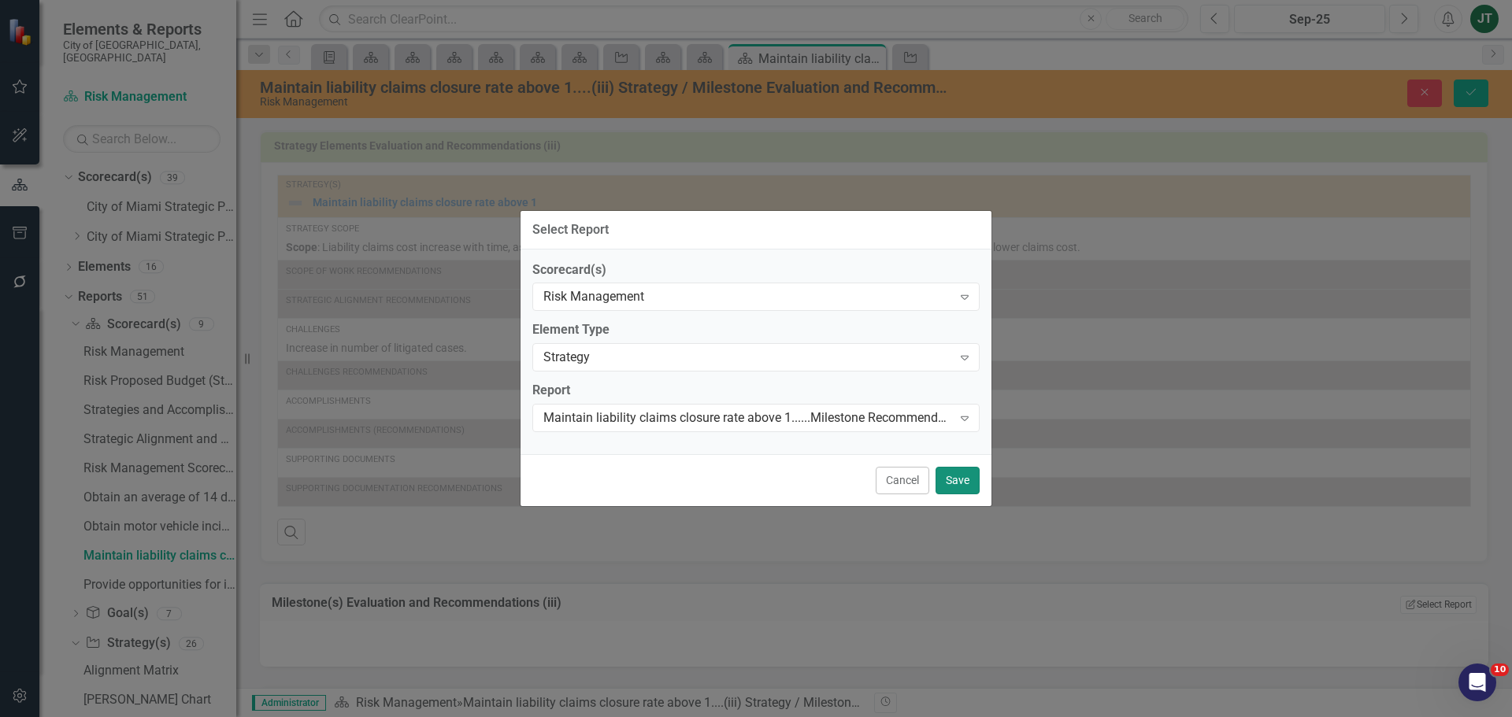
click at [961, 470] on button "Save" at bounding box center [957, 481] width 44 height 28
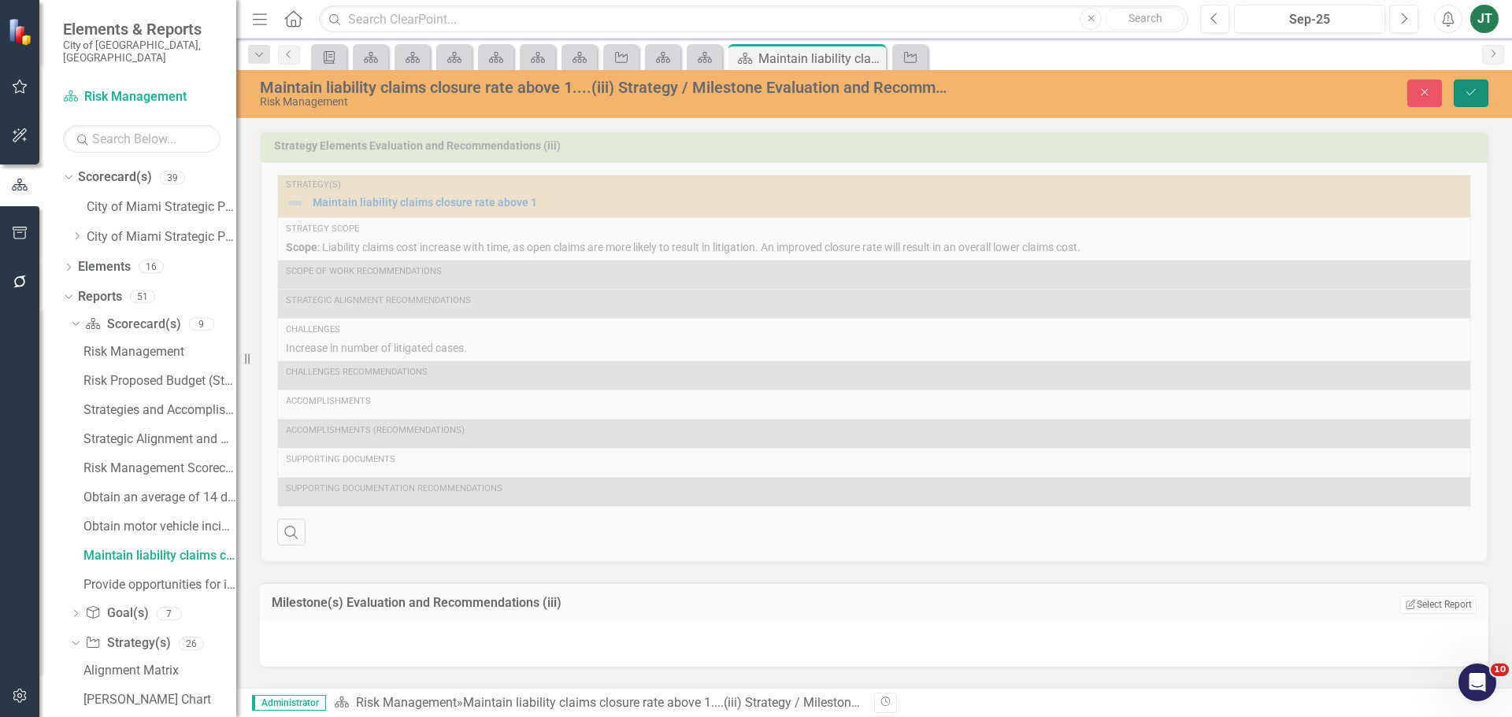
click at [1472, 88] on icon "Save" at bounding box center [1471, 92] width 14 height 11
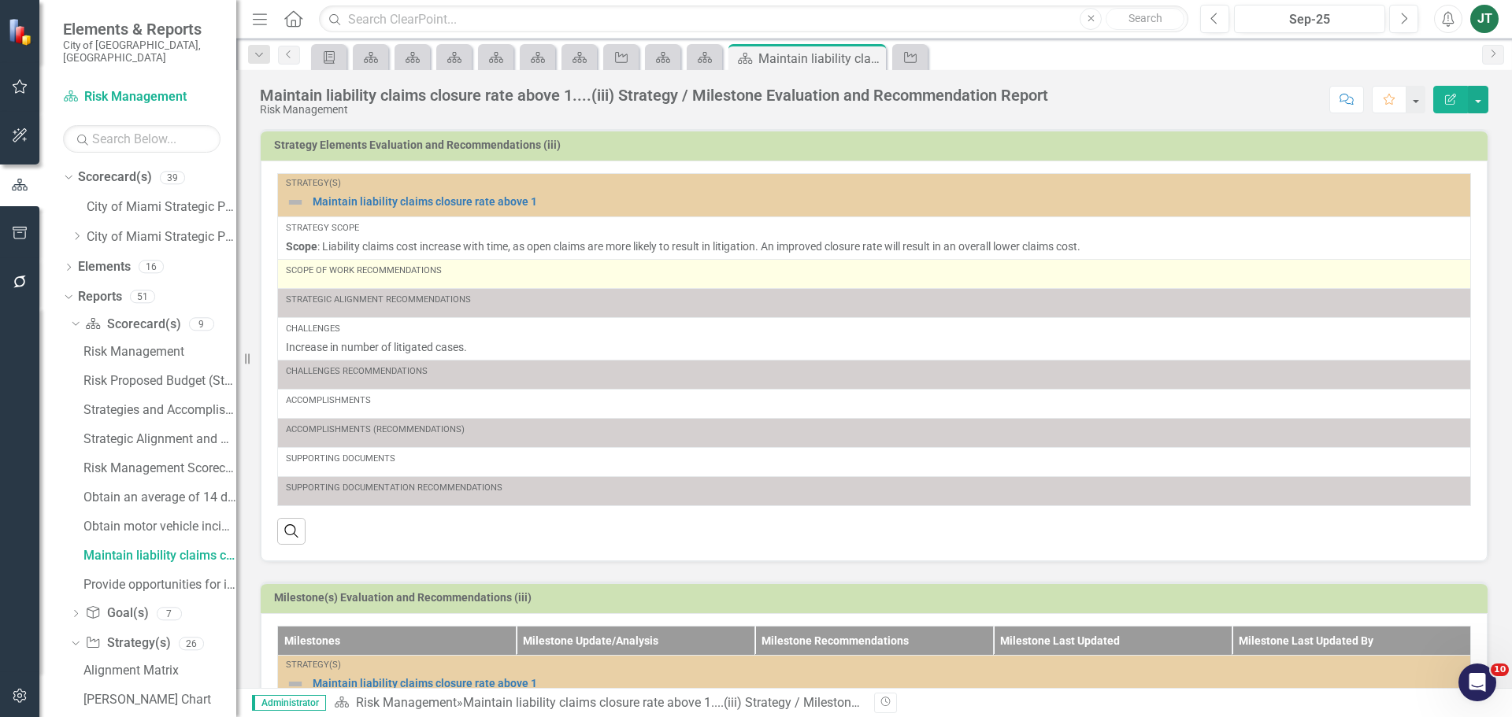
click at [406, 272] on div "Scope of Work Recommendations" at bounding box center [874, 271] width 1176 height 13
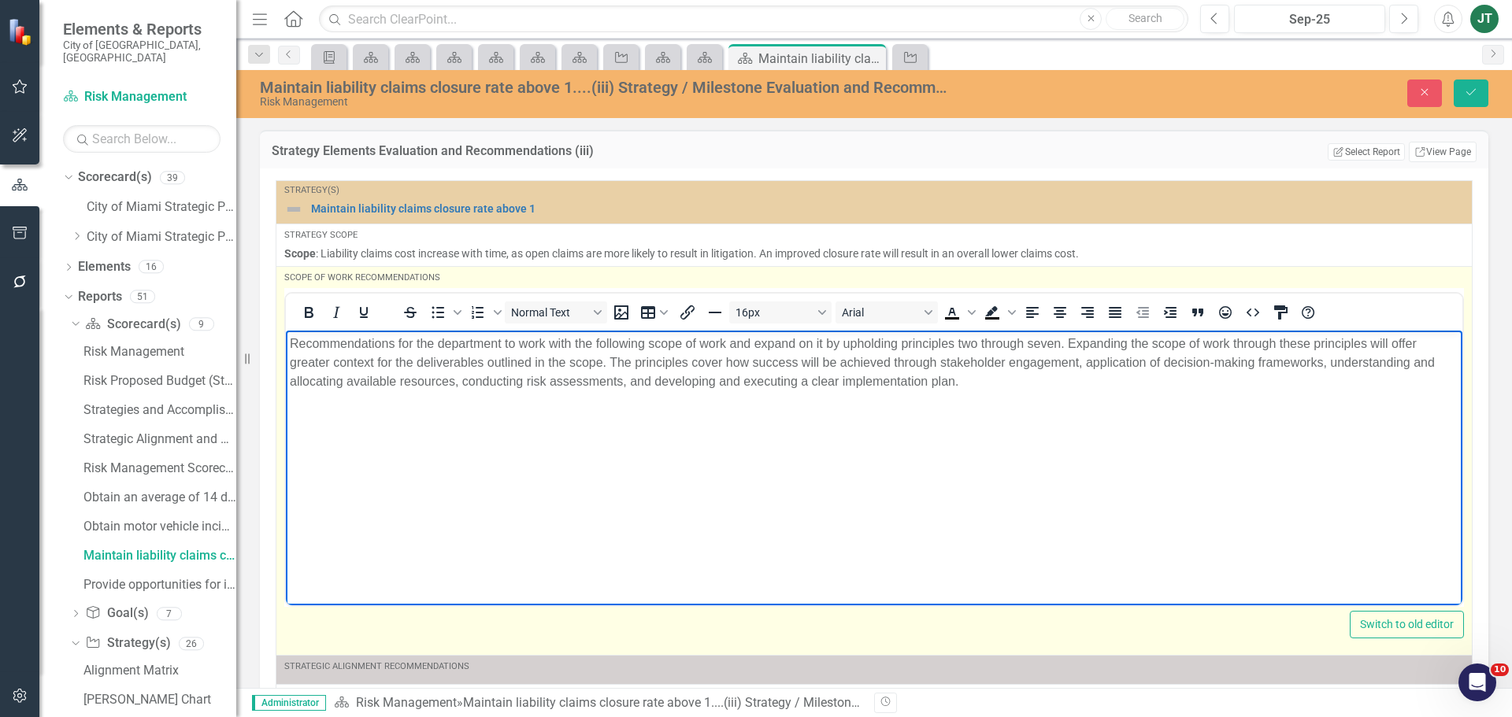
click at [1098, 405] on body "Recommendations for the department to work with the following scope of work and…" at bounding box center [874, 448] width 1176 height 236
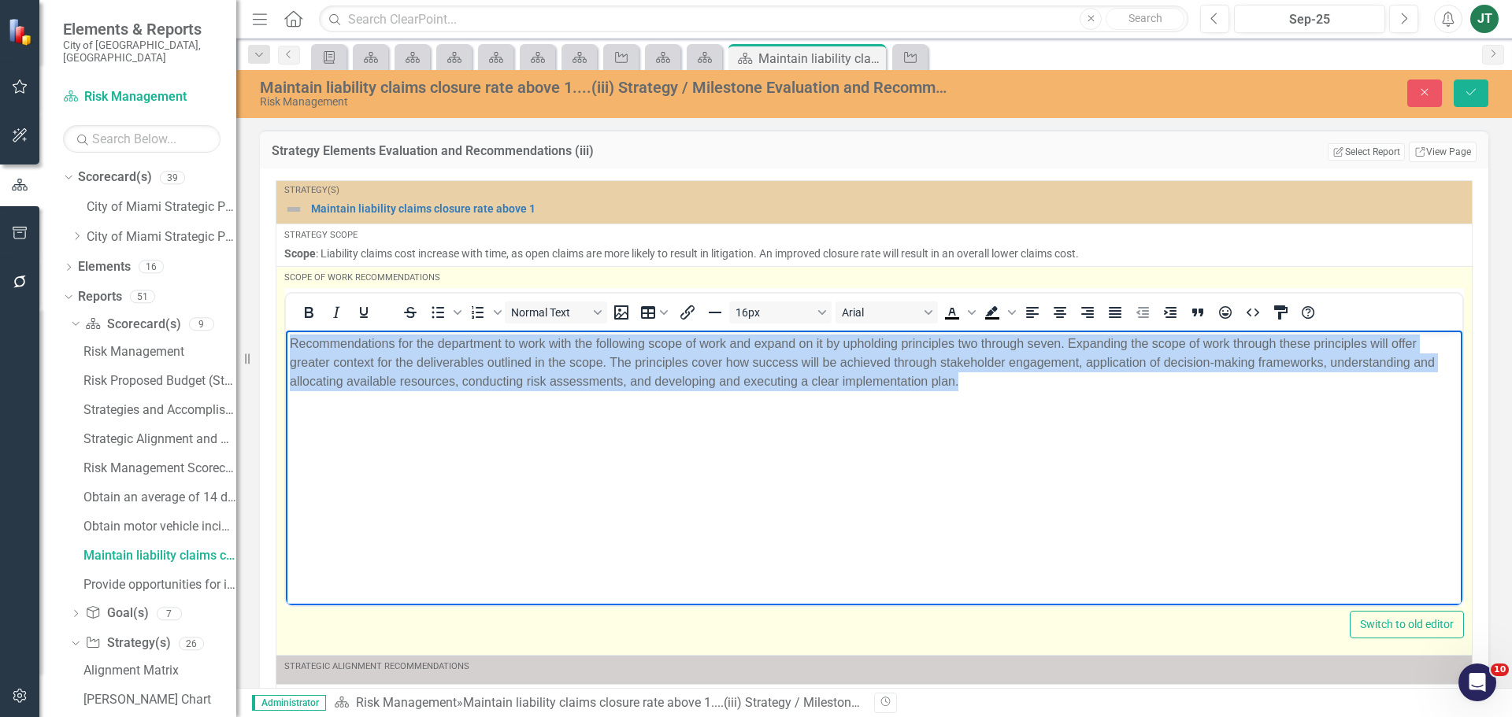
drag, startPoint x: 1125, startPoint y: 398, endPoint x: 1068, endPoint y: 635, distance: 243.9
click at [286, 330] on html "Recommendations for the department to work with the following scope of work and…" at bounding box center [874, 448] width 1176 height 236
click at [1120, 312] on icon "Justify" at bounding box center [1115, 312] width 13 height 11
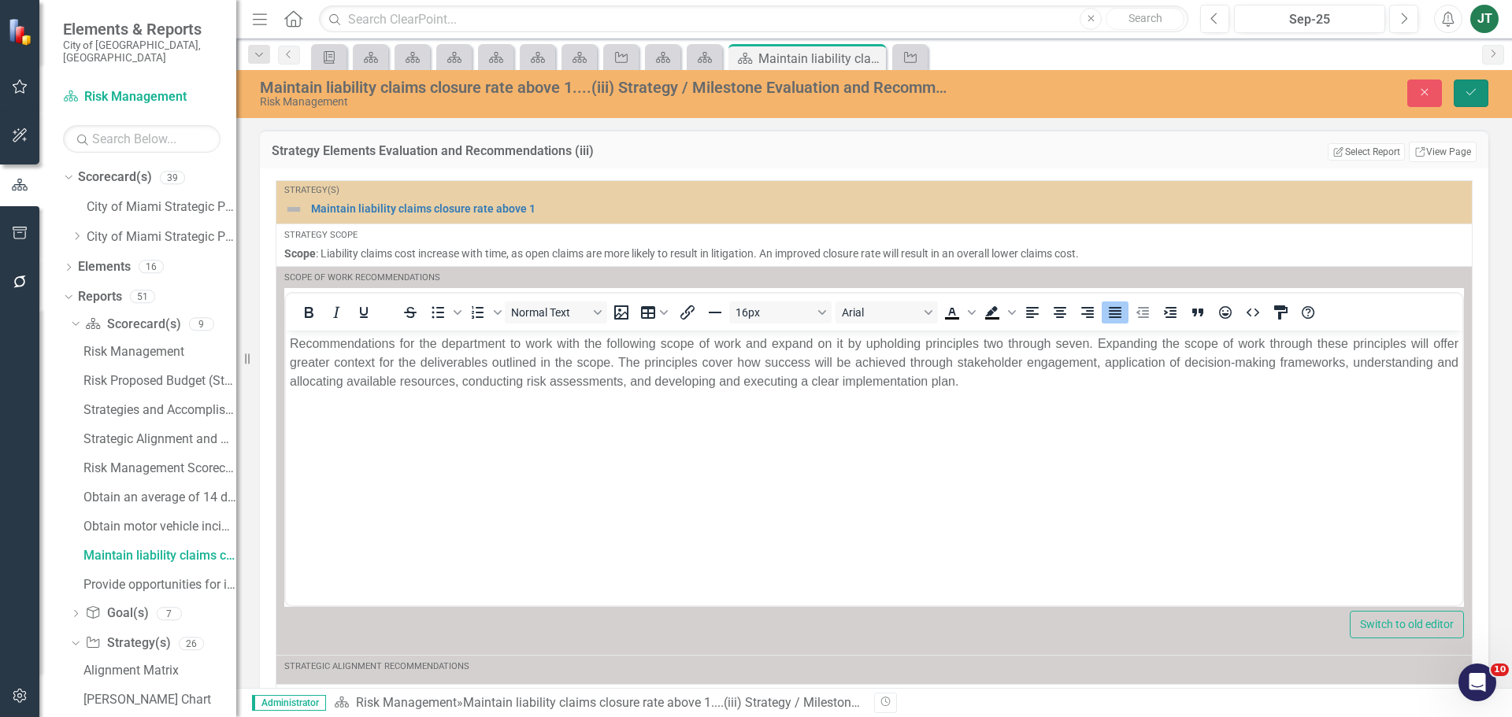
click at [1476, 94] on icon "Save" at bounding box center [1471, 92] width 14 height 11
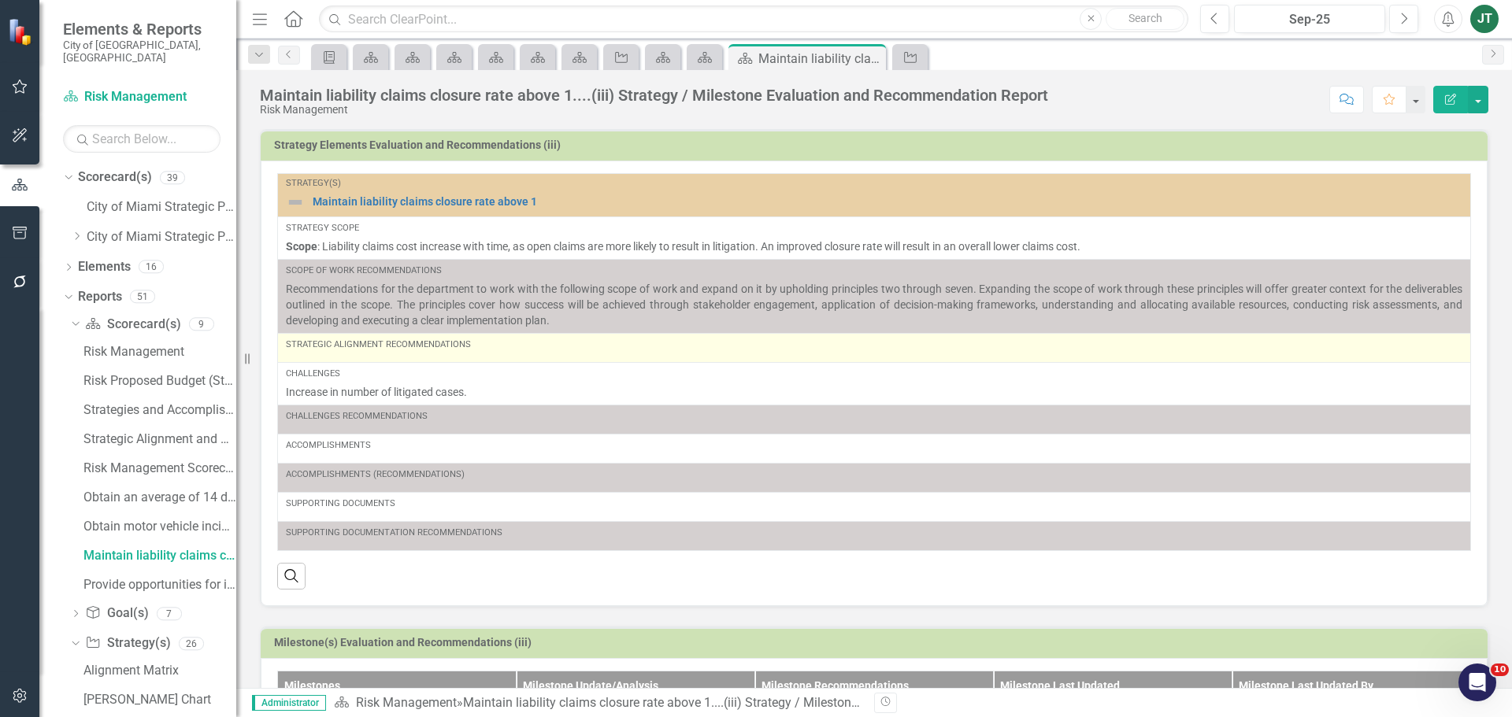
click at [394, 345] on div "Strategic Alignment Recommendations" at bounding box center [874, 345] width 1176 height 13
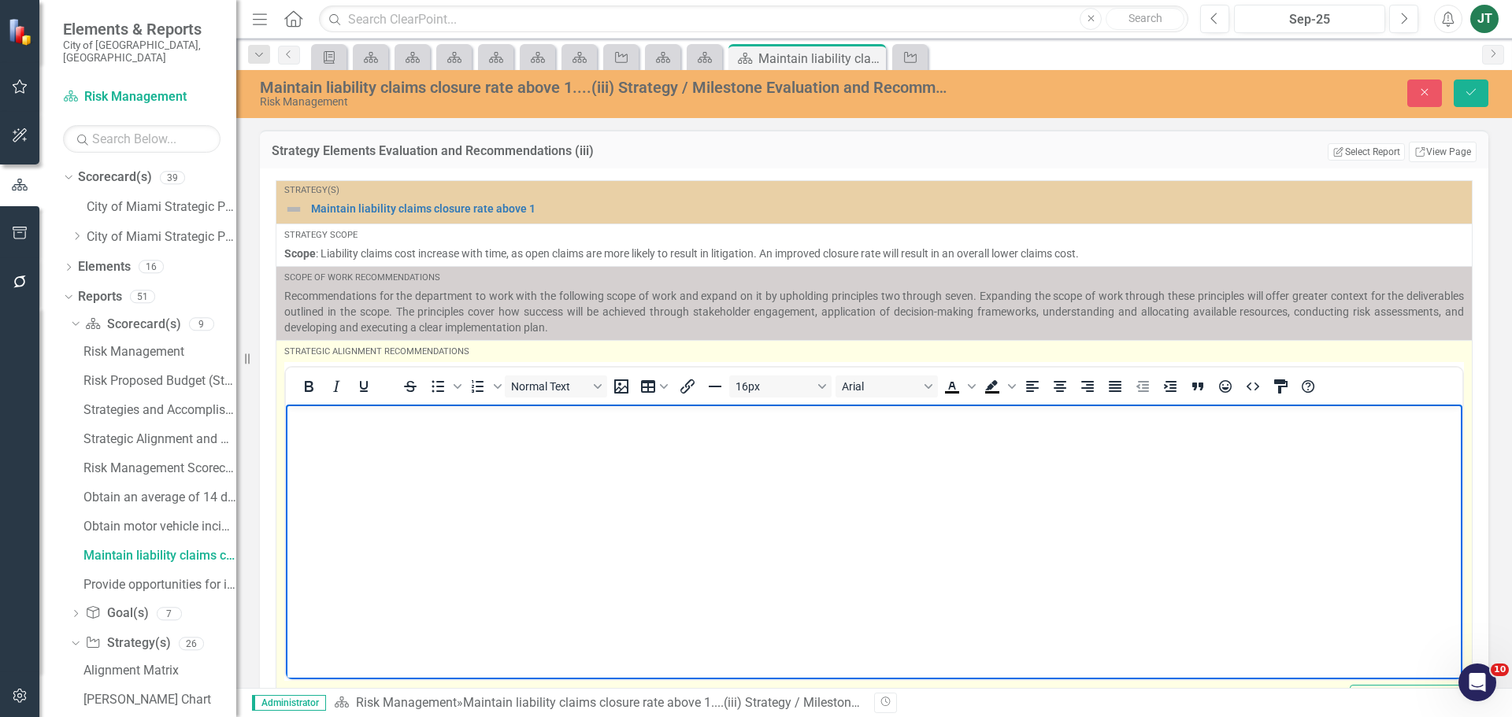
click at [309, 427] on body "Rich Text Area. Press ALT-0 for help." at bounding box center [874, 522] width 1176 height 236
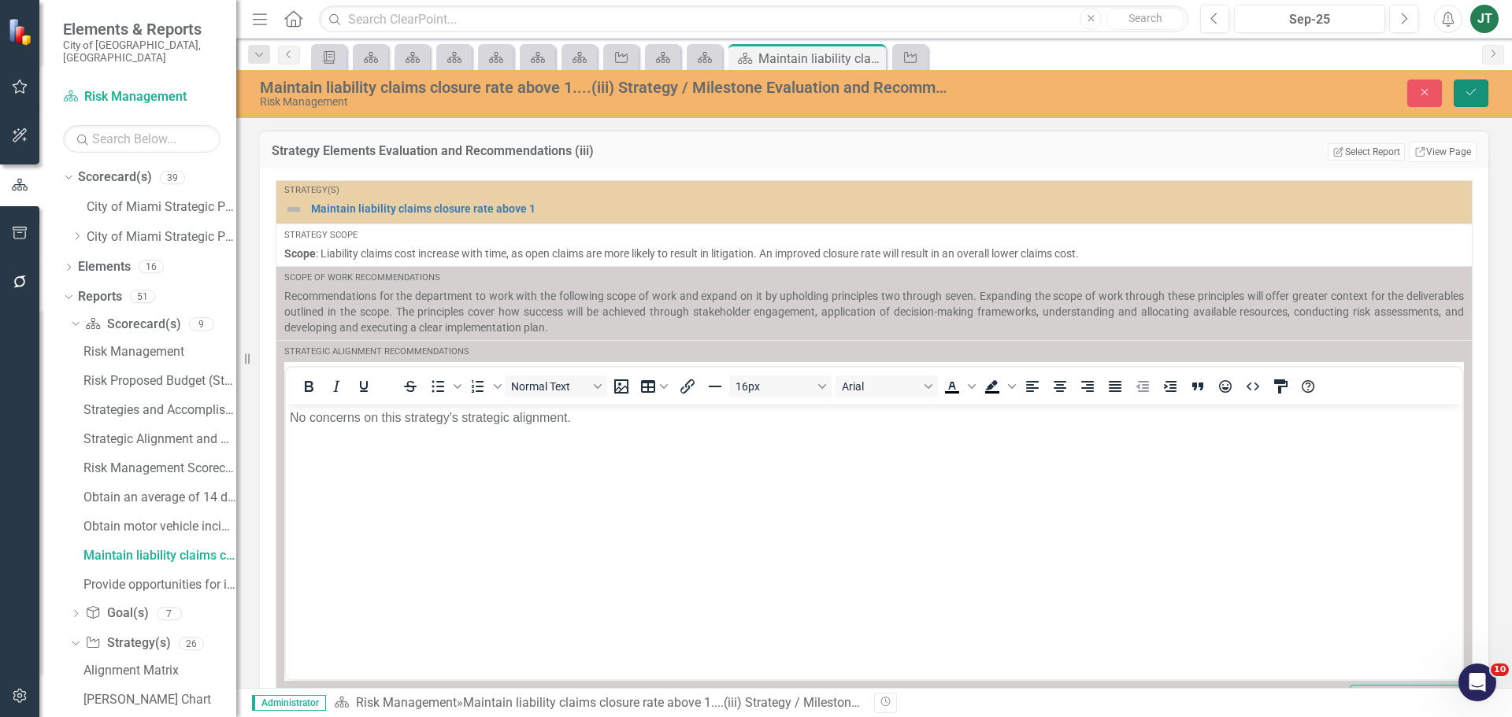
drag, startPoint x: 1476, startPoint y: 87, endPoint x: 1460, endPoint y: 105, distance: 24.5
click at [1476, 87] on icon "Save" at bounding box center [1471, 92] width 14 height 11
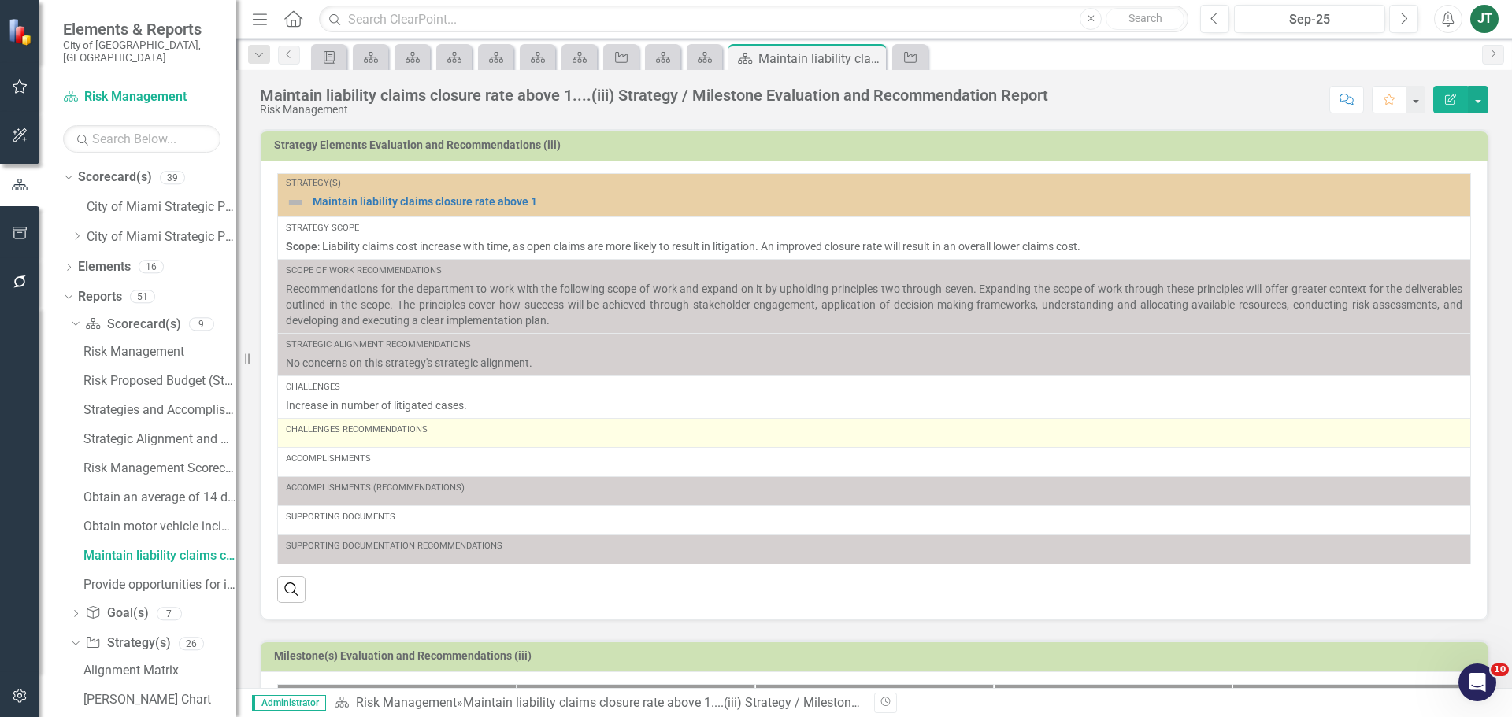
click at [479, 440] on div "Challenges Recommendations" at bounding box center [874, 433] width 1176 height 19
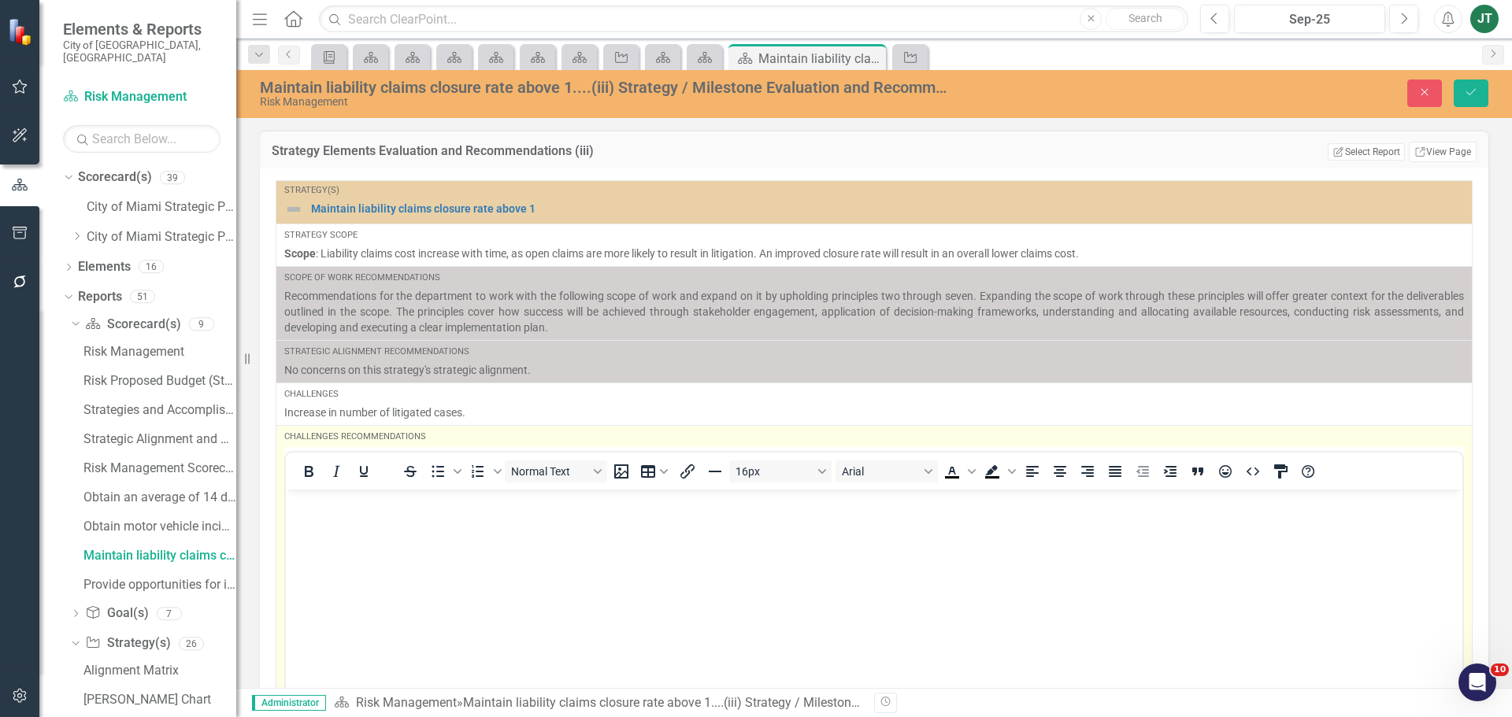
click at [439, 515] on body "Rich Text Area. Press ALT-0 for help." at bounding box center [874, 607] width 1176 height 236
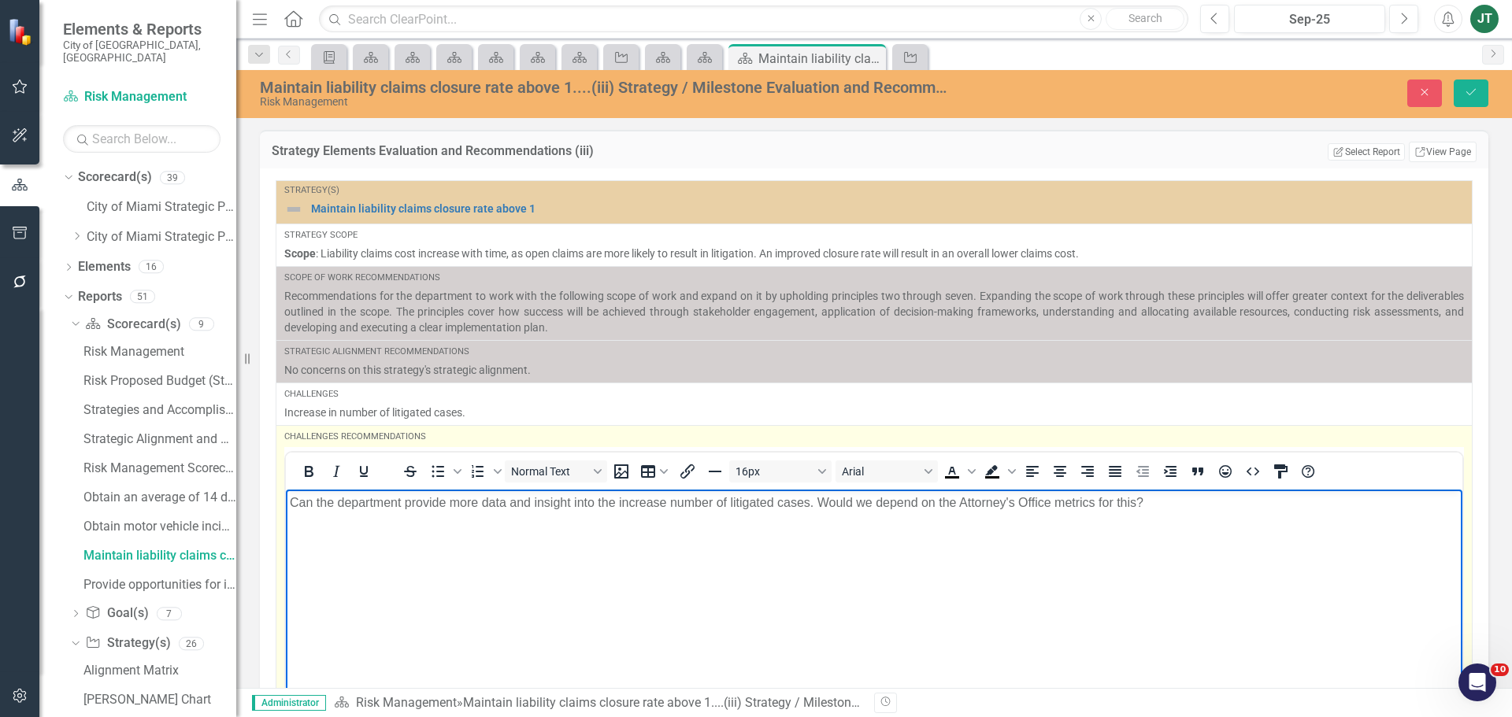
click at [1164, 505] on p "Can the department provide more data and insight into the increase number of li…" at bounding box center [874, 502] width 1168 height 19
click at [805, 513] on p "Can the department provide more data and insight into the increase number of li…" at bounding box center [874, 512] width 1168 height 38
click at [1063, 527] on p "Can the department provide more data and insight into the increase number of li…" at bounding box center [874, 512] width 1168 height 38
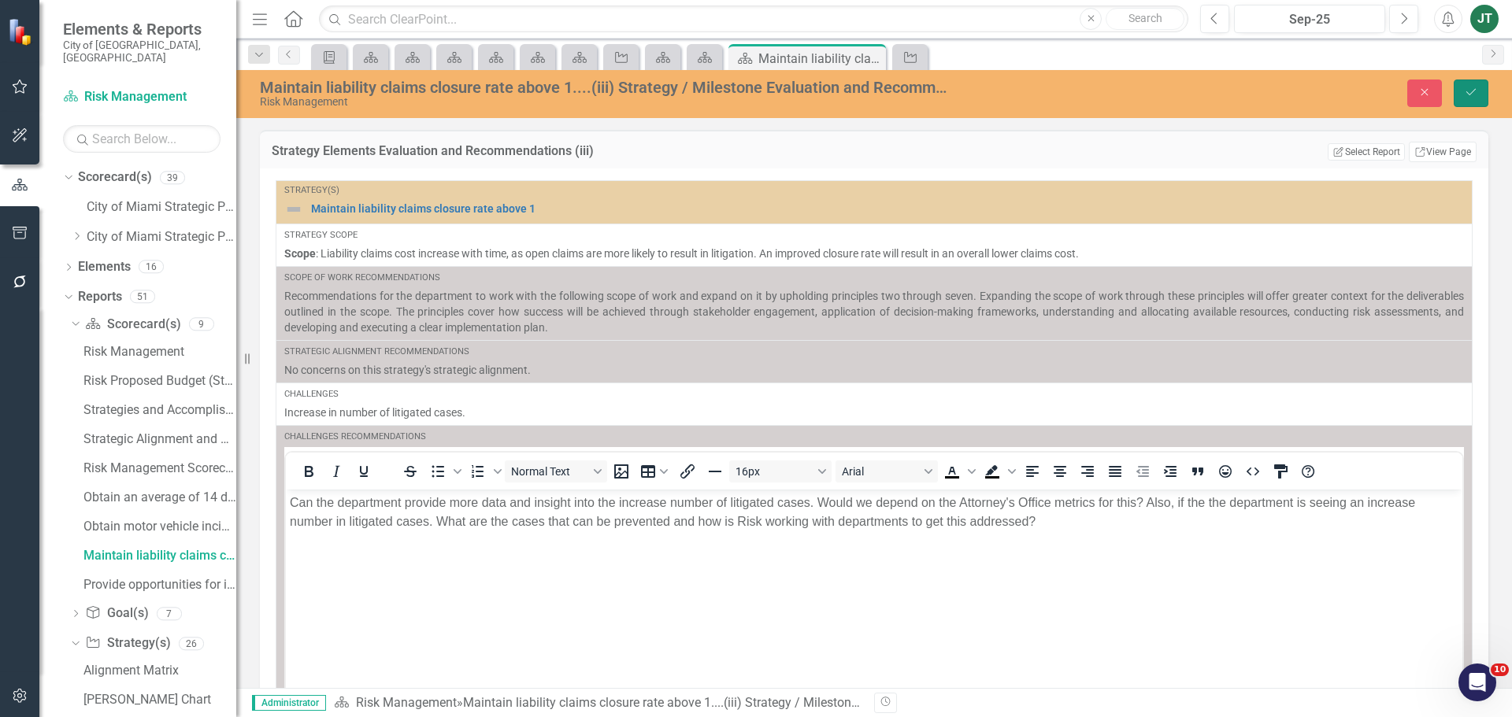
click at [1471, 95] on icon "Save" at bounding box center [1471, 92] width 14 height 11
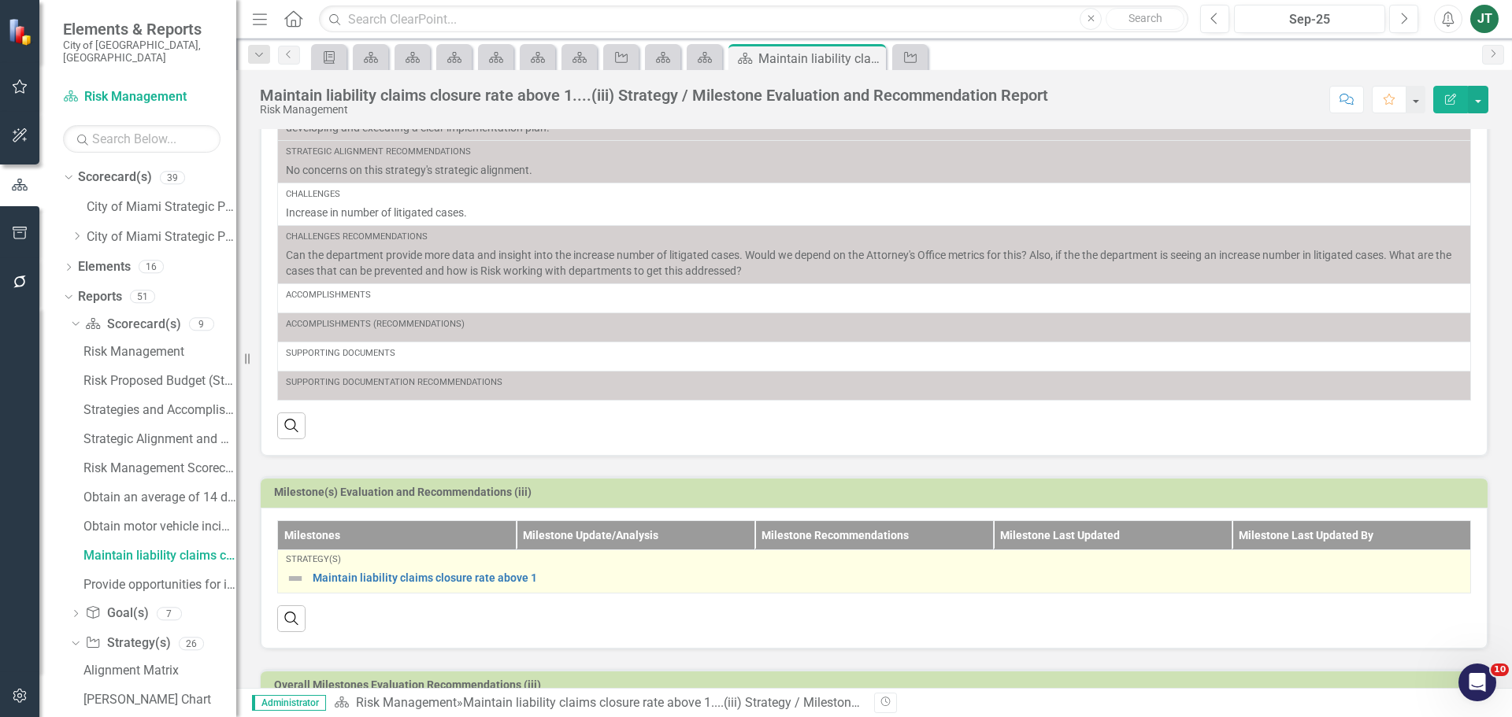
scroll to position [268, 0]
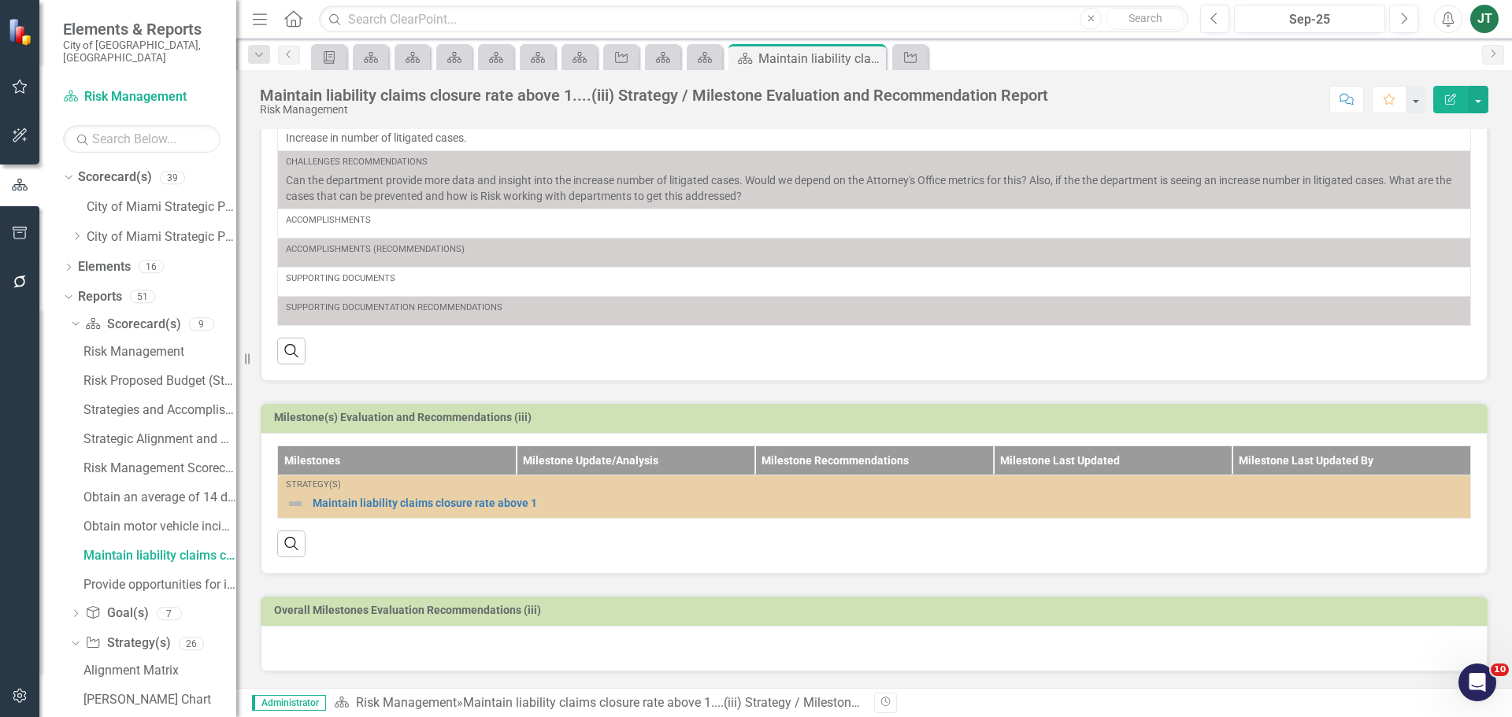
click at [354, 662] on div at bounding box center [874, 649] width 1227 height 46
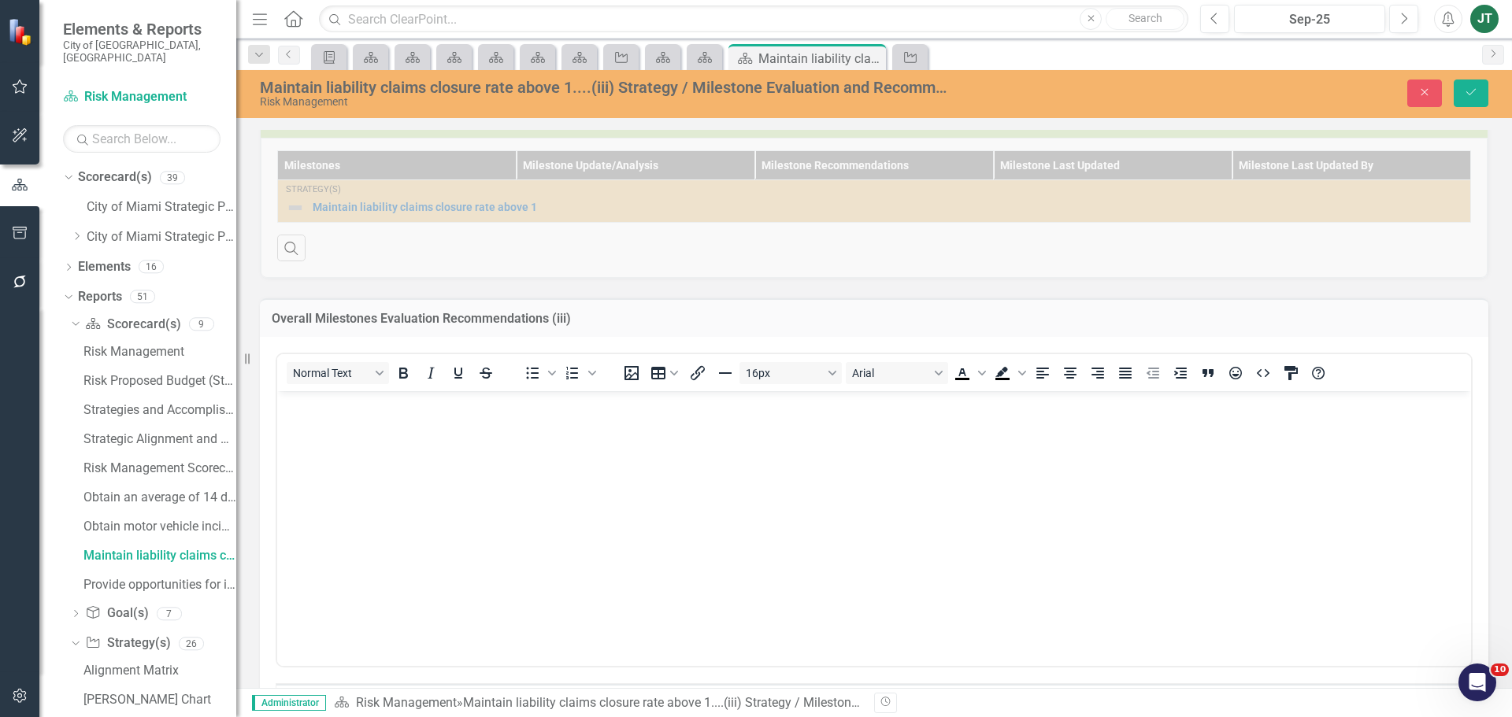
scroll to position [583, 0]
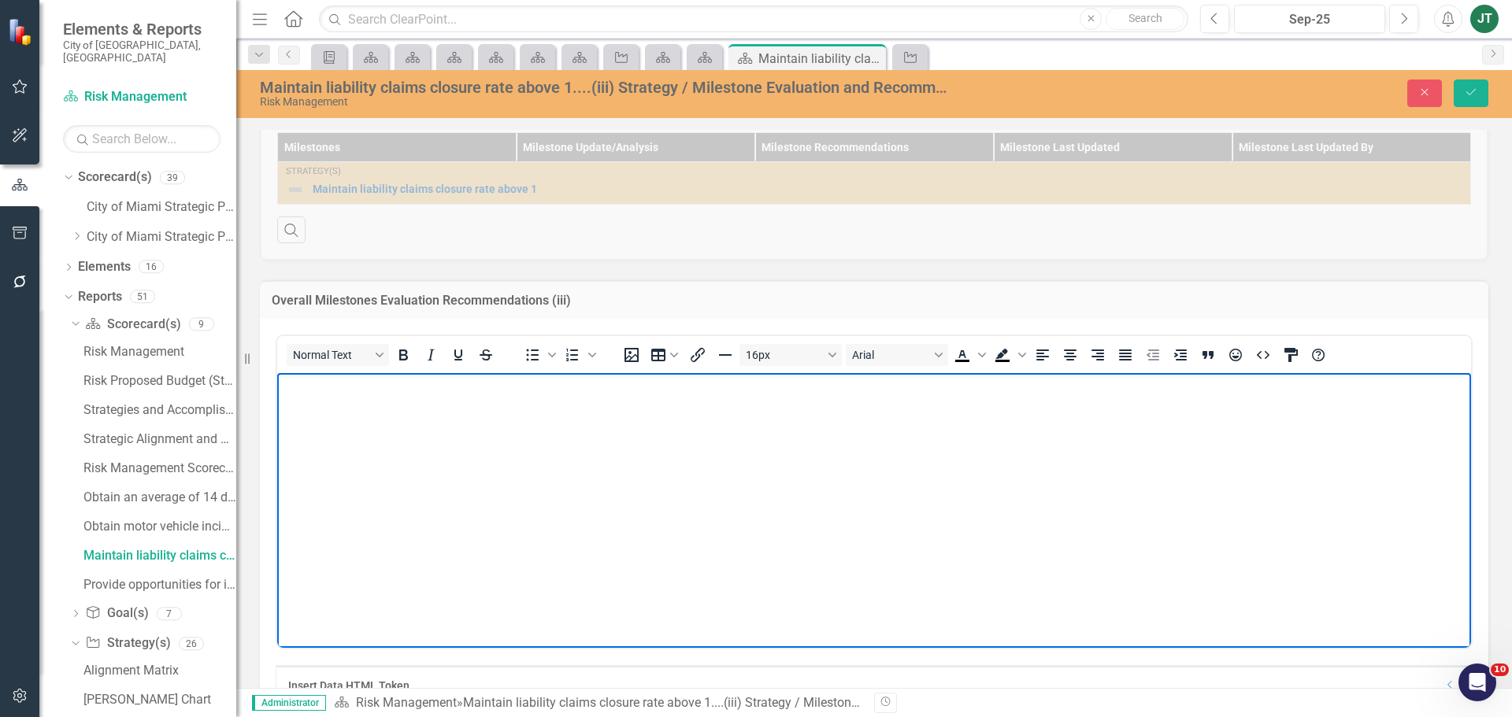
click at [338, 430] on body "Rich Text Area. Press ALT-0 for help." at bounding box center [874, 490] width 1194 height 236
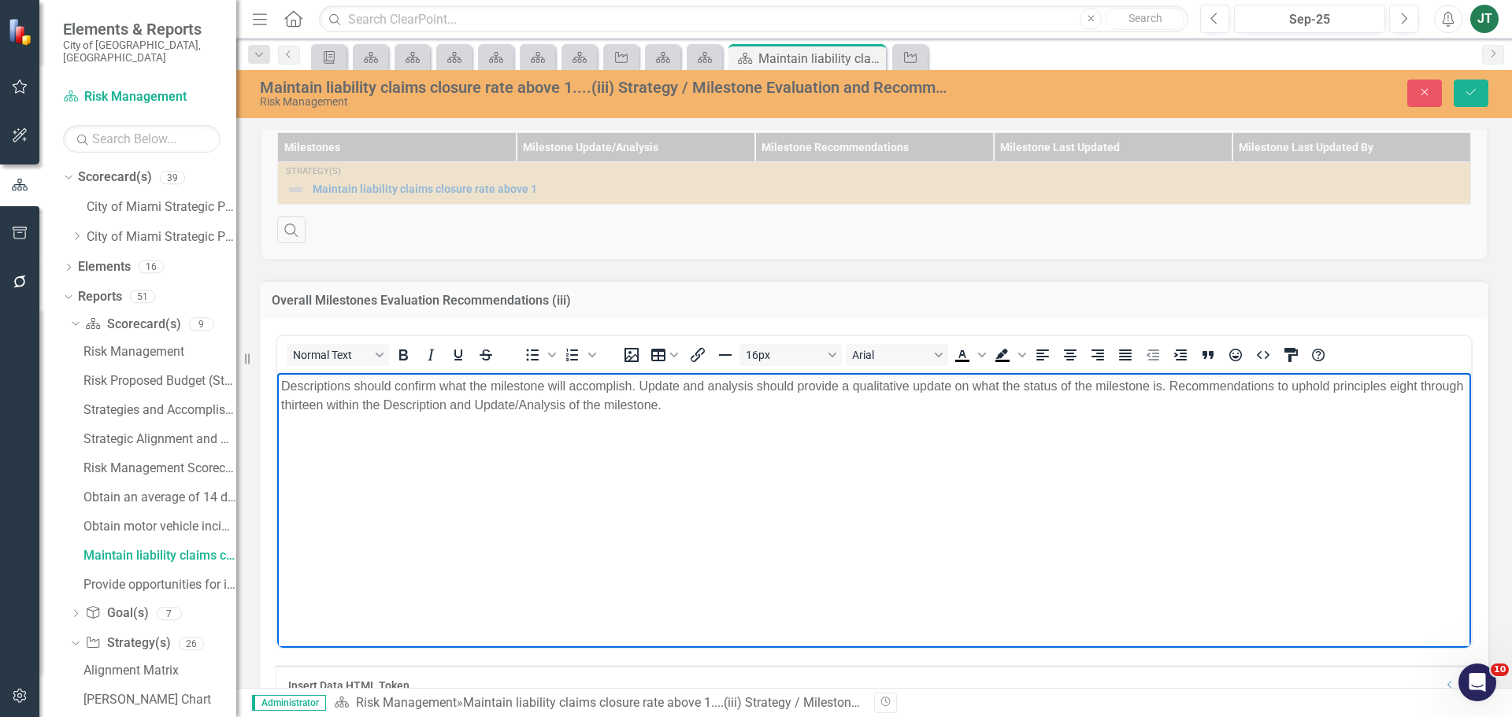
click at [823, 422] on body "Descriptions should confirm what the milestone will accomplish. Update and anal…" at bounding box center [874, 490] width 1194 height 236
click at [283, 383] on p "Descriptions should confirm what the milestone will accomplish. Update and anal…" at bounding box center [874, 395] width 1186 height 38
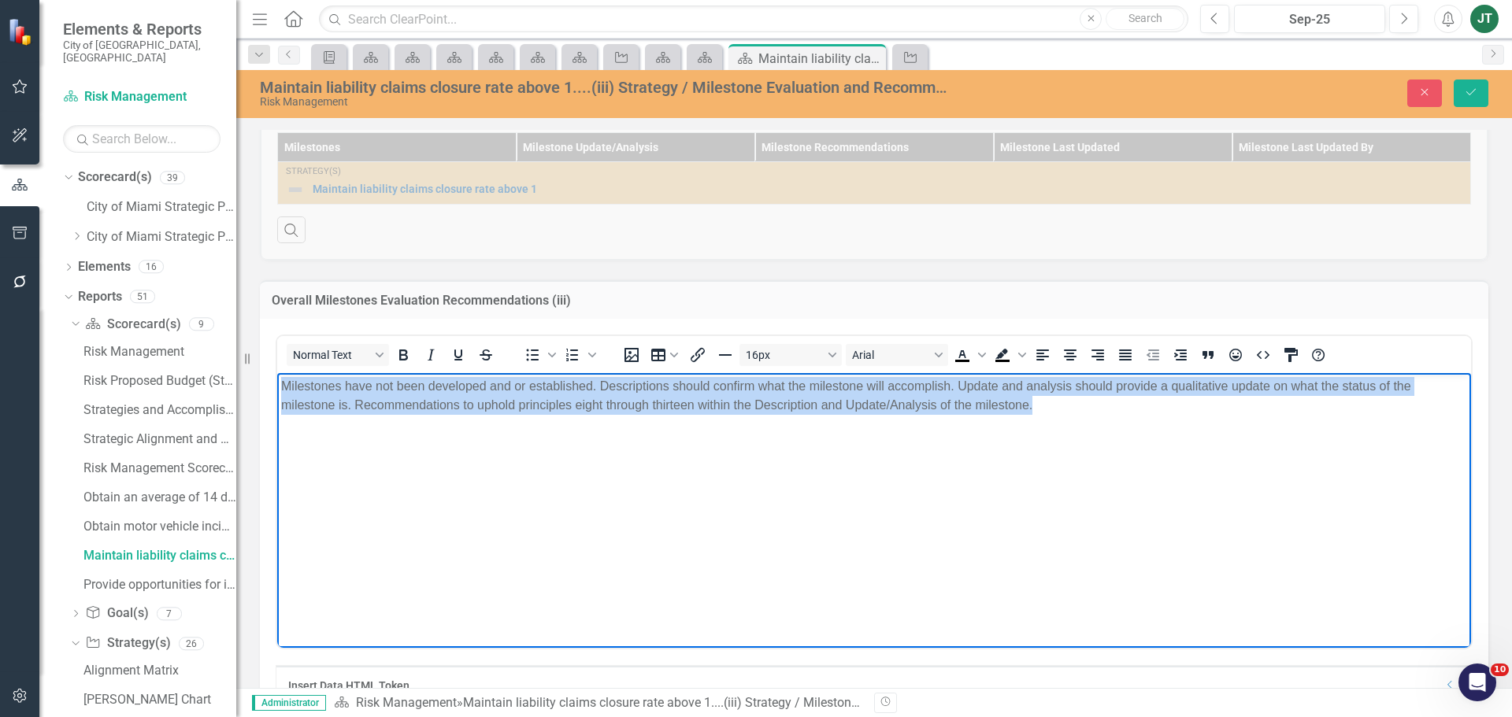
drag, startPoint x: 1049, startPoint y: 410, endPoint x: 76, endPoint y: 370, distance: 973.2
click at [277, 372] on html "Milestones have not been developed and or established. Descriptions should conf…" at bounding box center [874, 490] width 1194 height 236
click at [1121, 346] on icon "Justify" at bounding box center [1125, 355] width 19 height 19
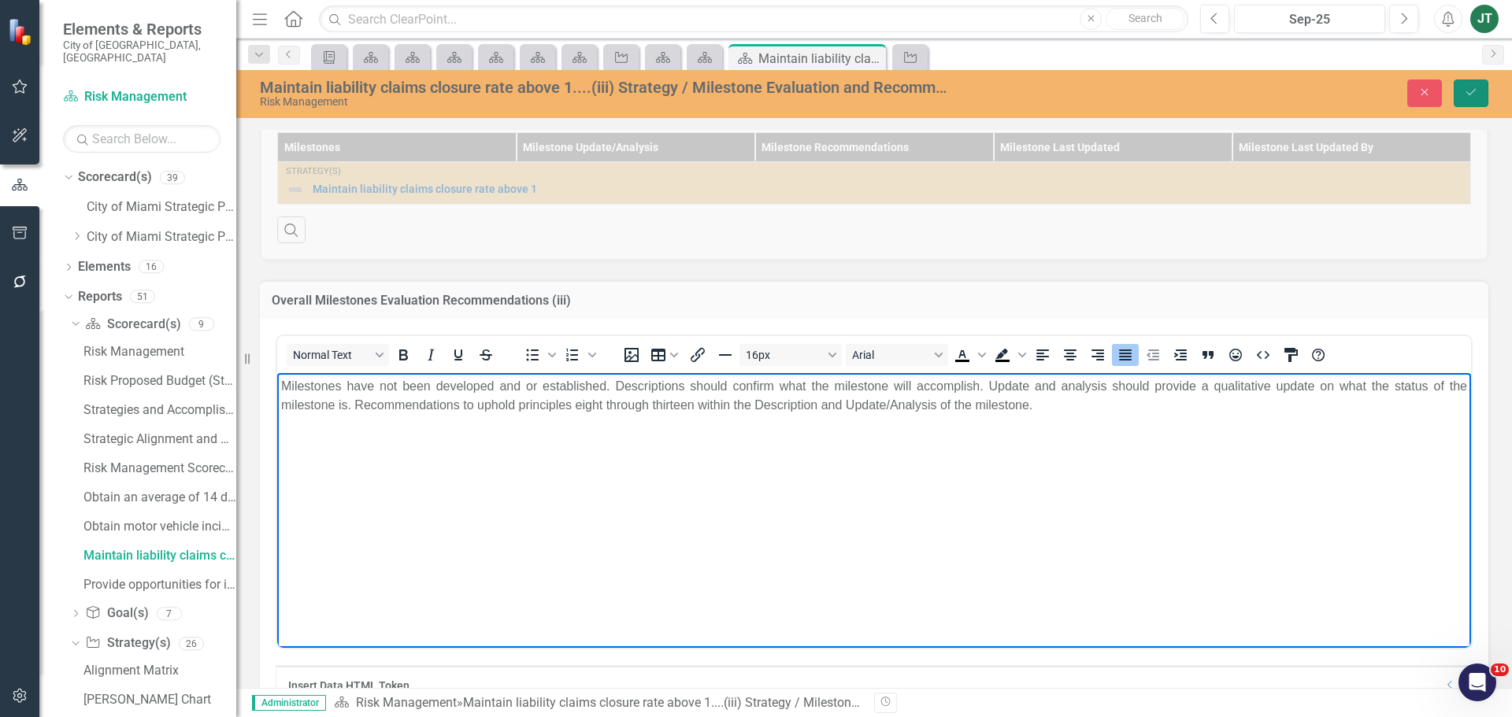
click at [1469, 96] on icon "Save" at bounding box center [1471, 92] width 14 height 11
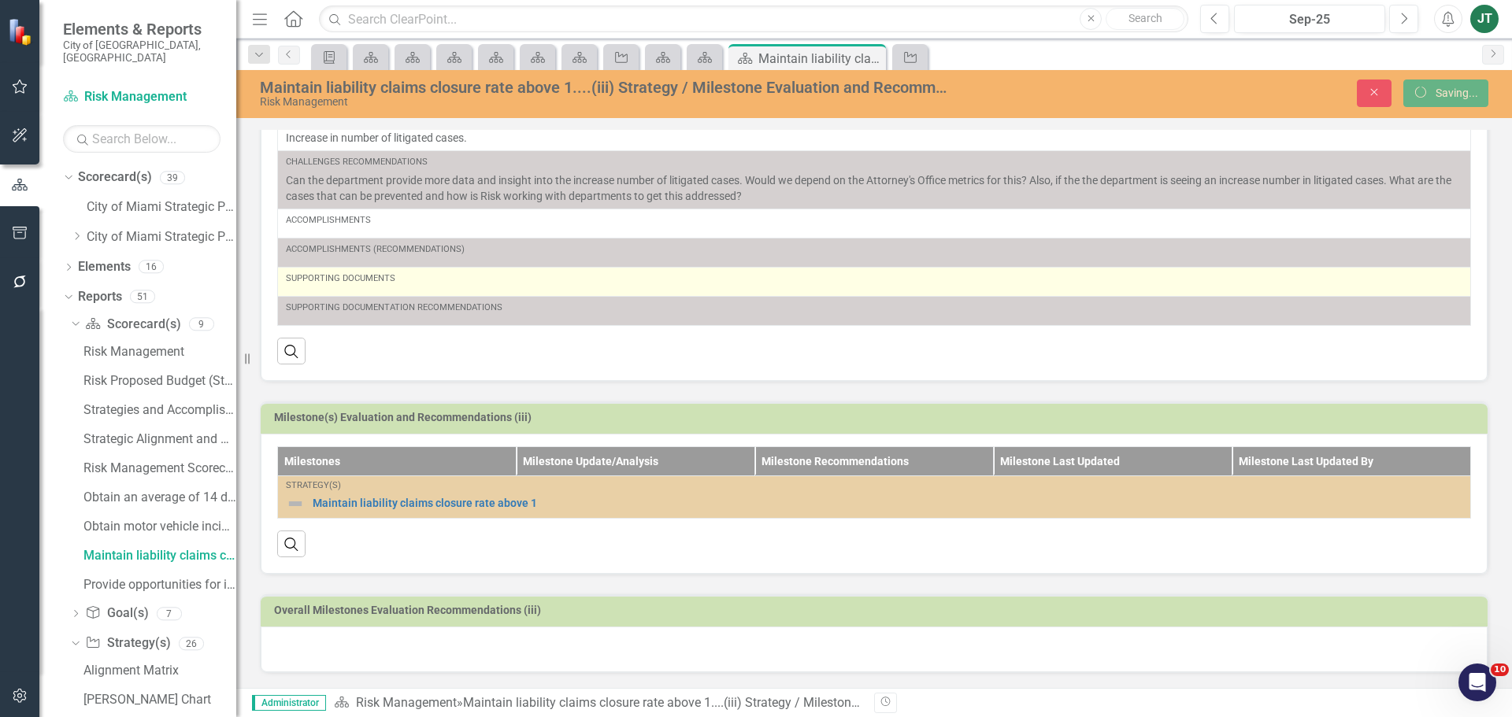
scroll to position [268, 0]
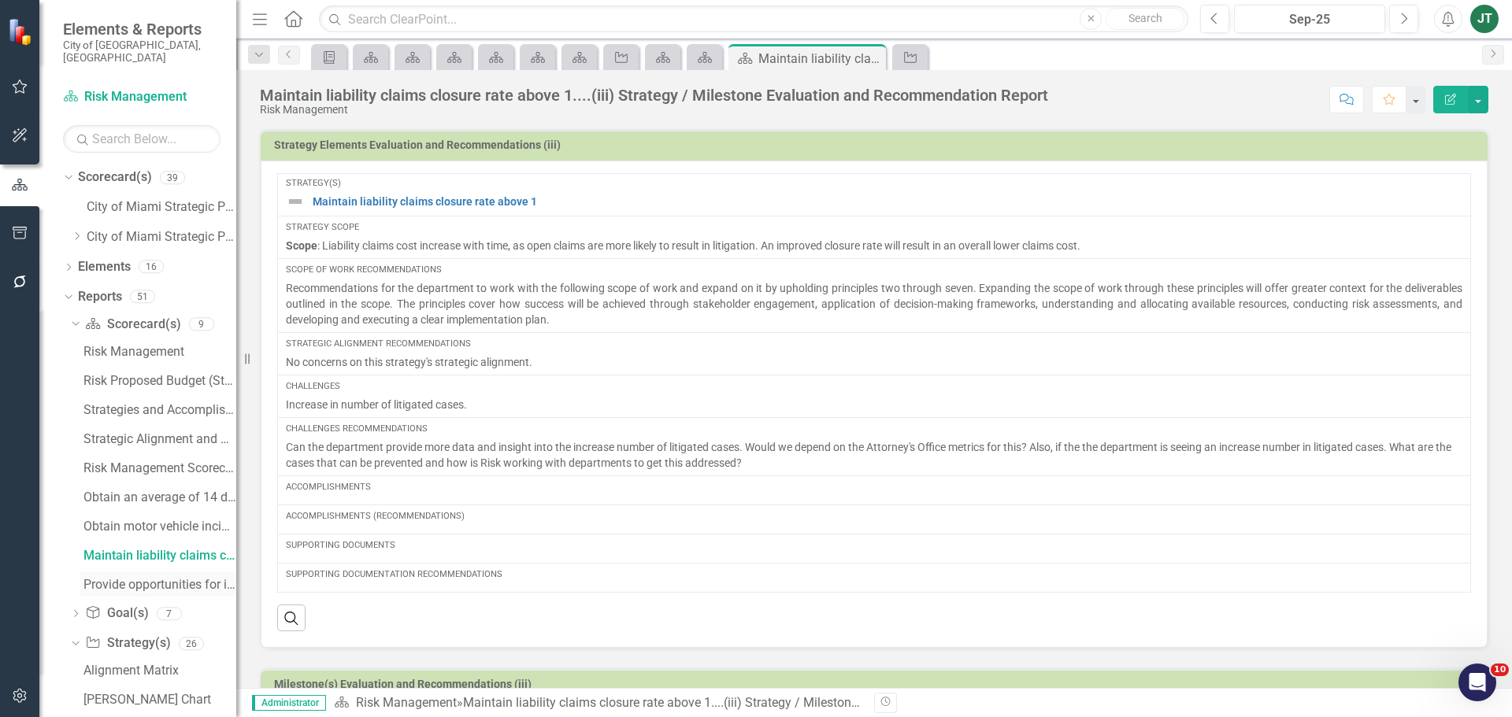
click at [131, 578] on div "Provide opportunities for improving employee wellness....(iv) Strategy / Milest…" at bounding box center [159, 585] width 153 height 14
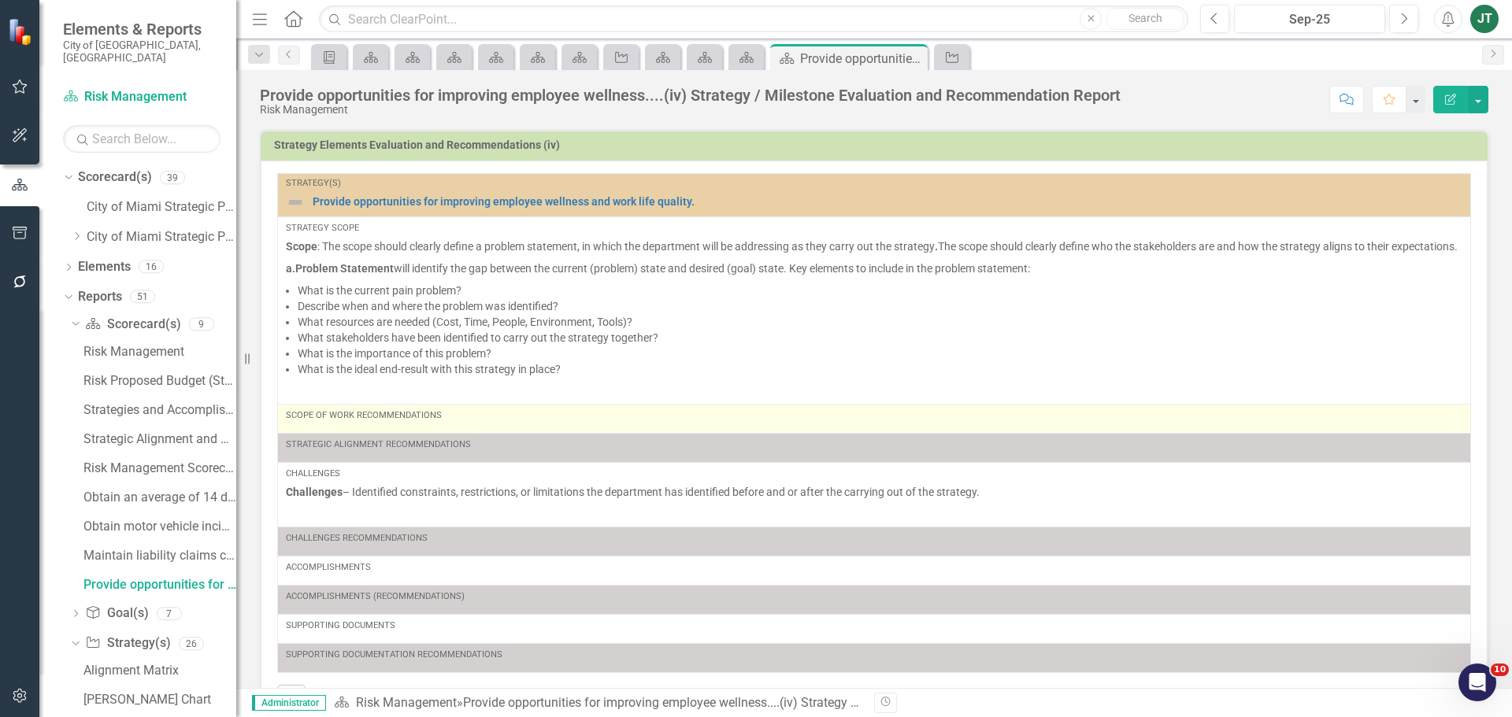
click at [388, 428] on div "Scope of Work Recommendations" at bounding box center [874, 418] width 1176 height 19
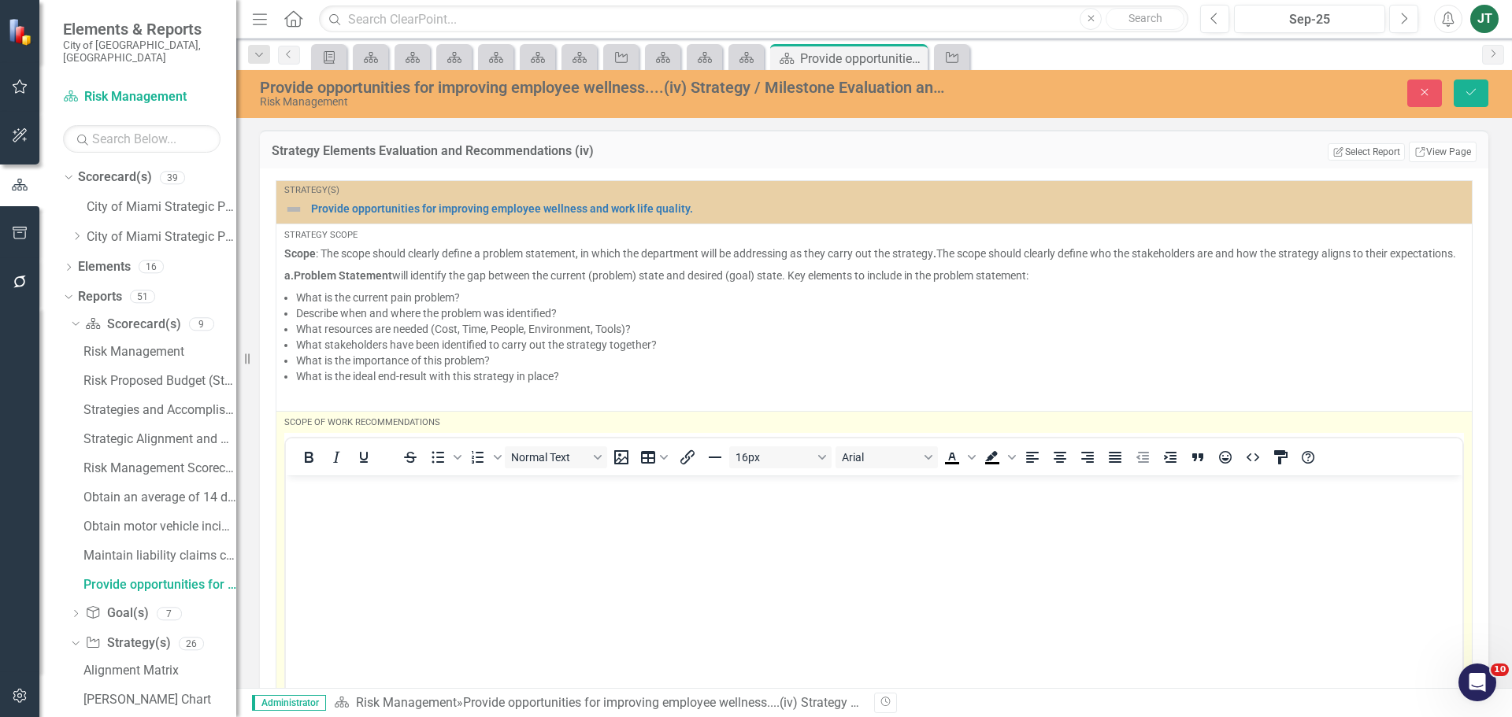
click at [299, 483] on p "Rich Text Area. Press ALT-0 for help." at bounding box center [874, 488] width 1168 height 19
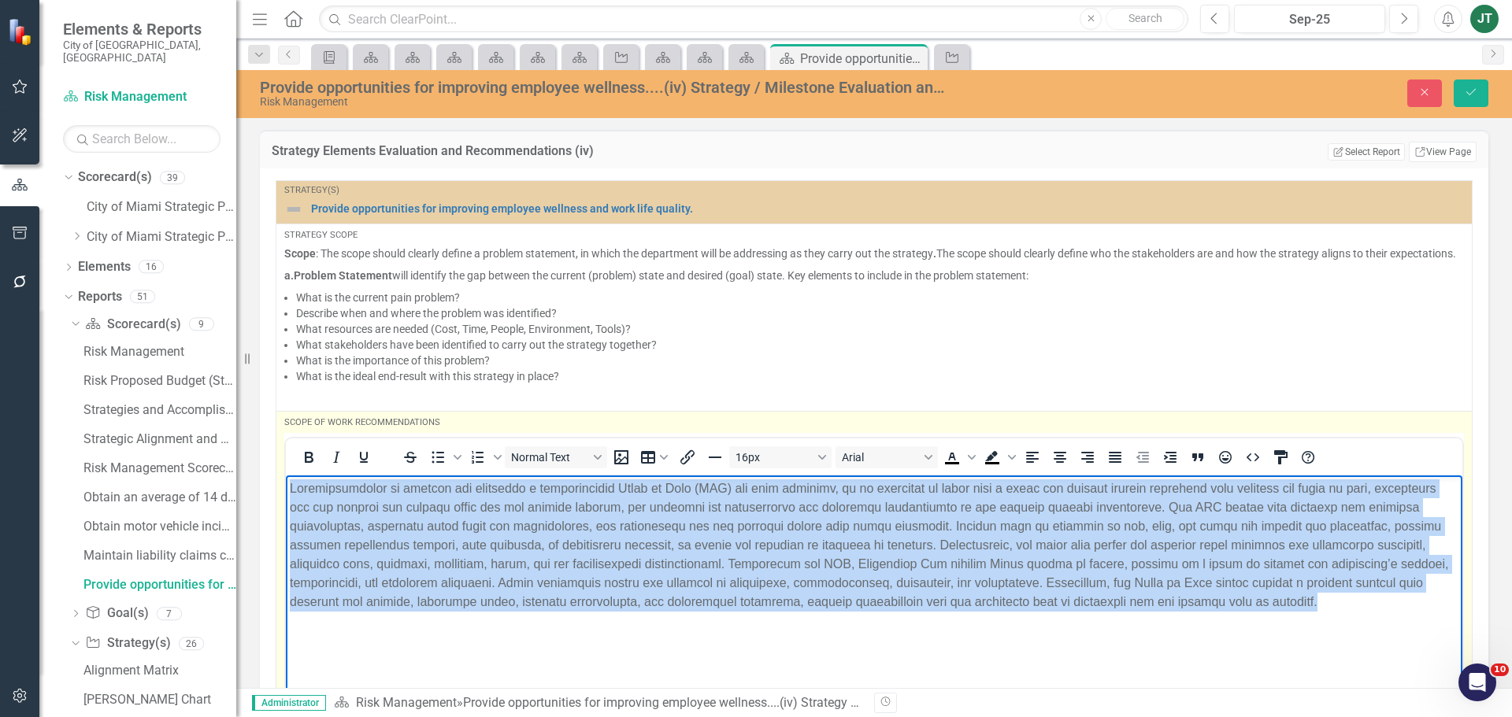
drag, startPoint x: 450, startPoint y: 627, endPoint x: 194, endPoint y: 430, distance: 322.7
click at [286, 475] on html at bounding box center [874, 593] width 1176 height 236
click at [1119, 463] on icon "Justify" at bounding box center [1115, 457] width 13 height 11
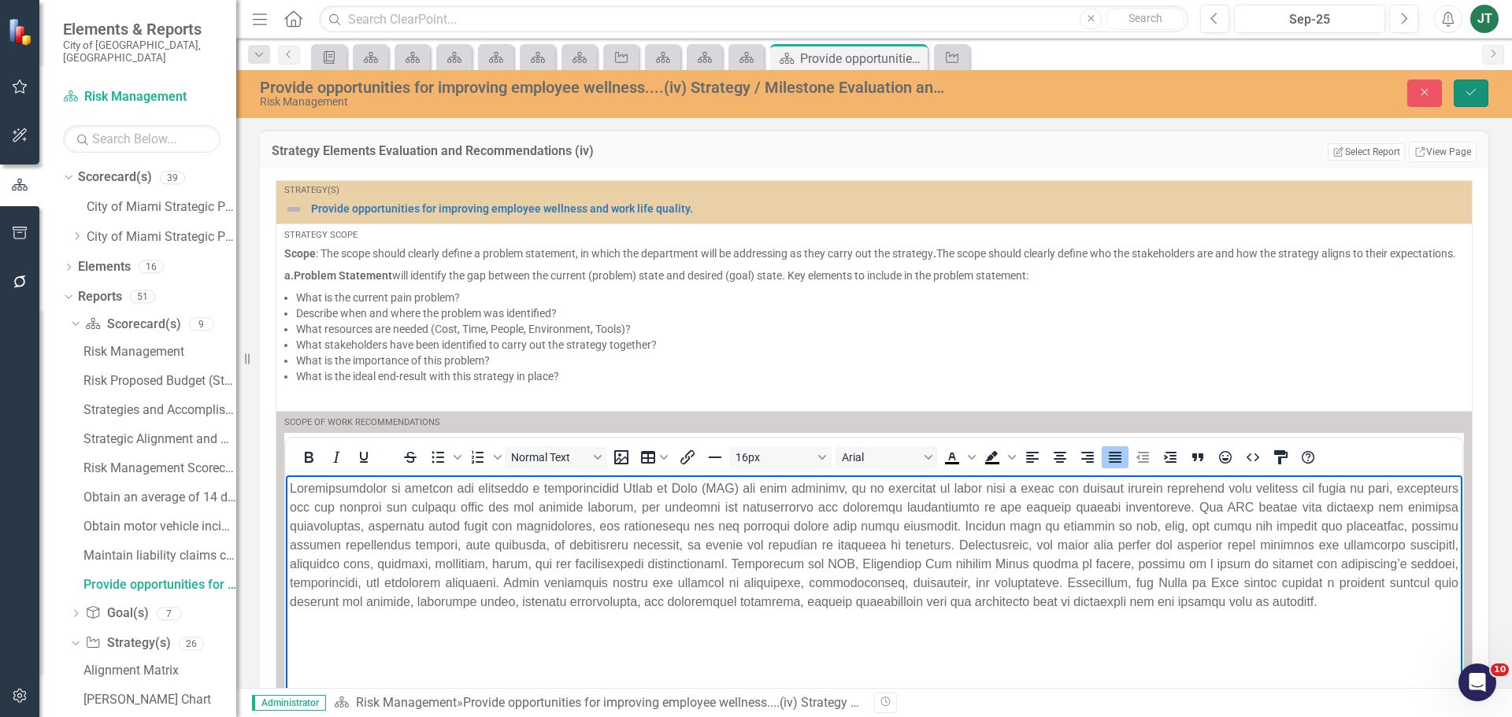
click at [1461, 94] on button "Save" at bounding box center [1470, 94] width 35 height 28
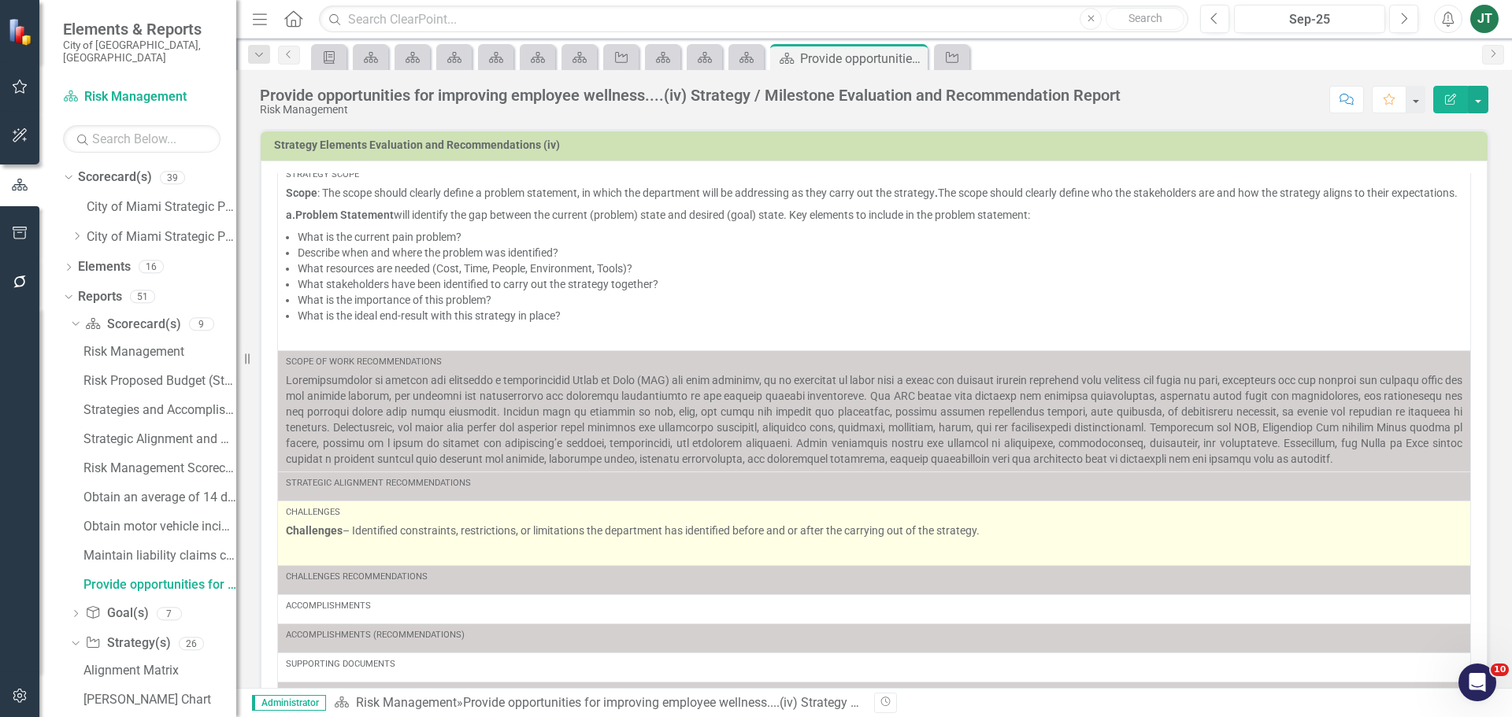
scroll to position [85, 0]
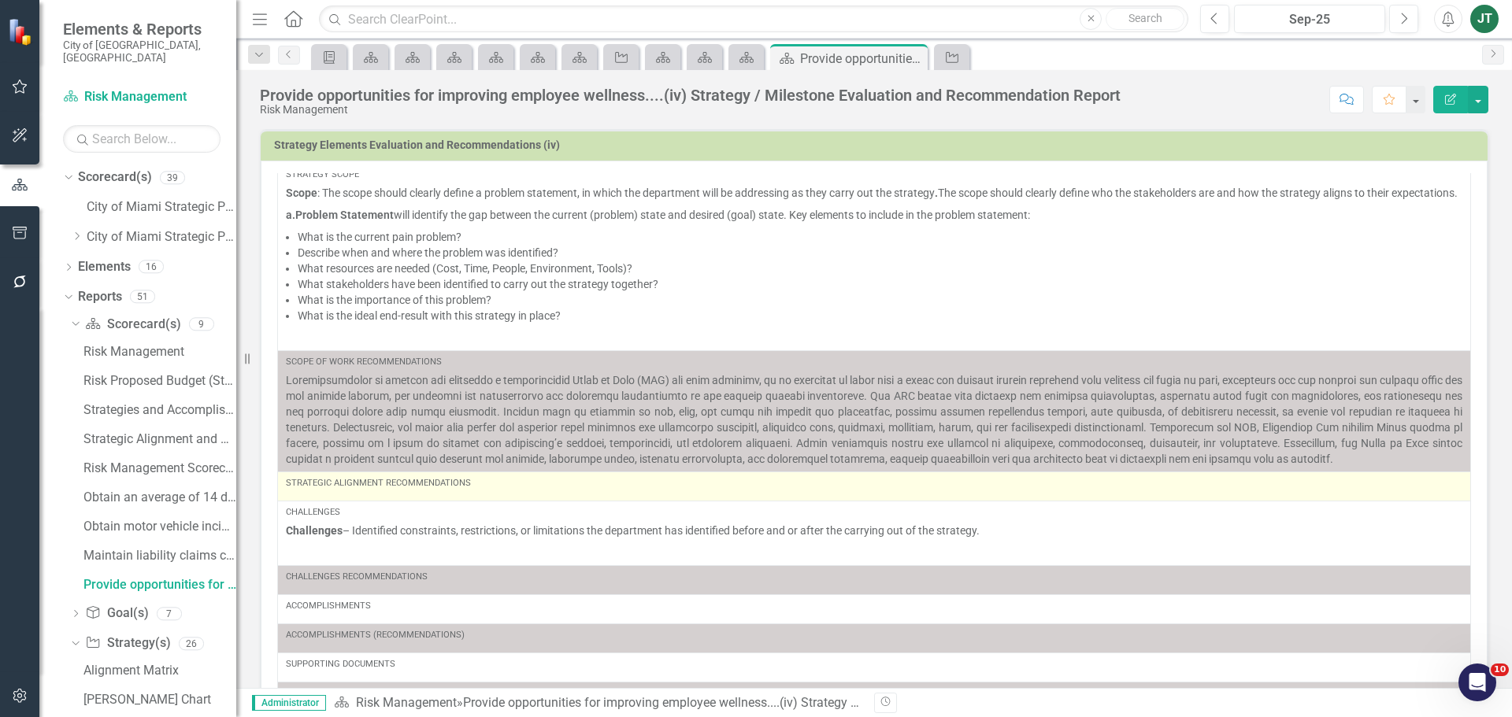
click at [478, 490] on div "Strategic Alignment Recommendations" at bounding box center [874, 486] width 1176 height 19
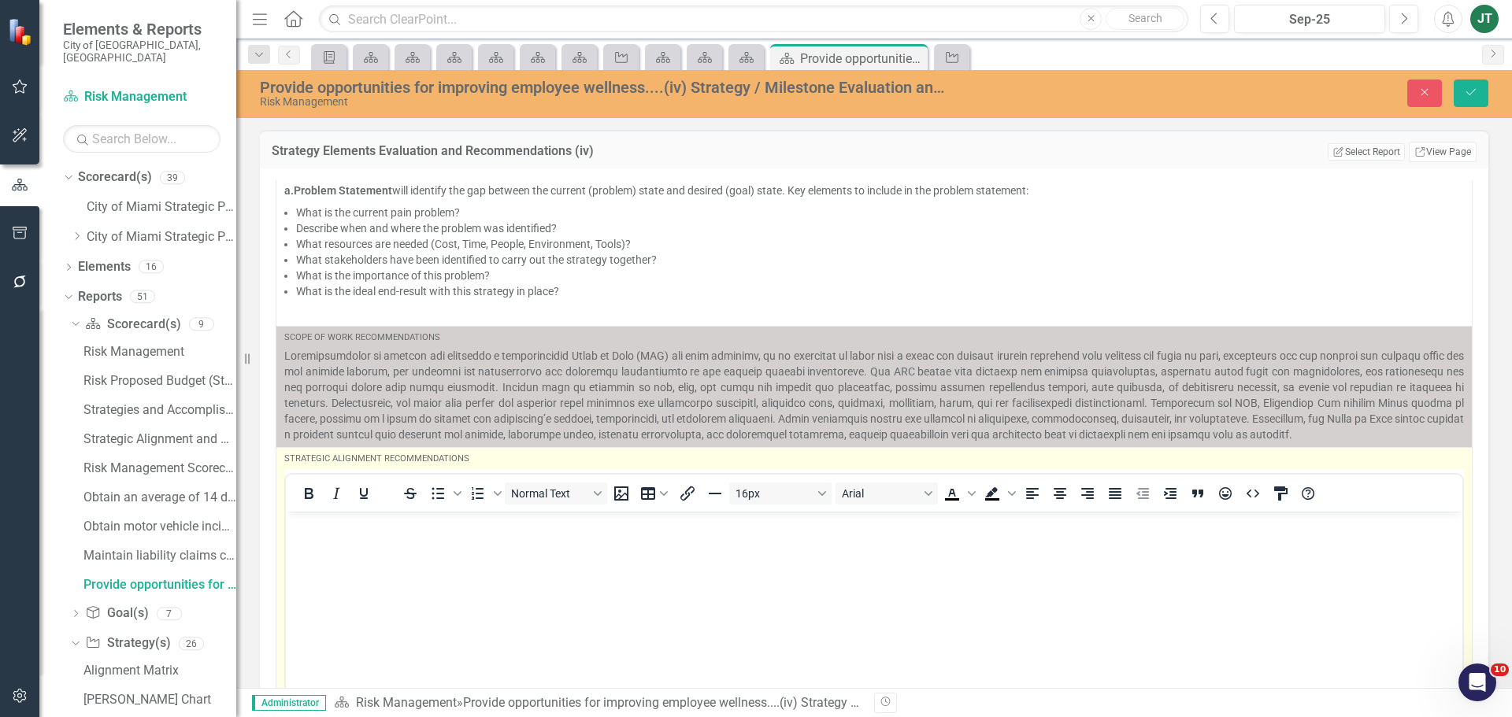
scroll to position [0, 0]
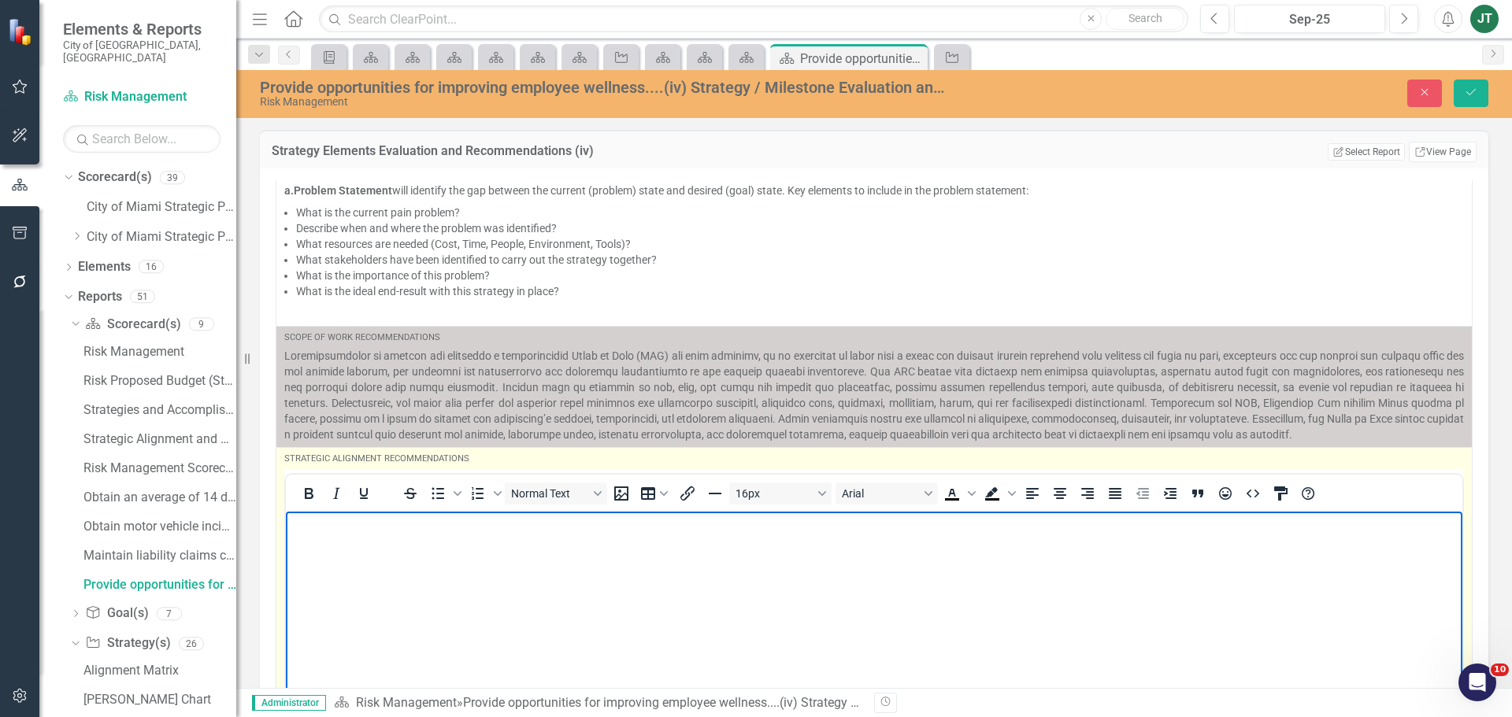
click at [394, 540] on body "Rich Text Area. Press ALT-0 for help." at bounding box center [874, 629] width 1176 height 236
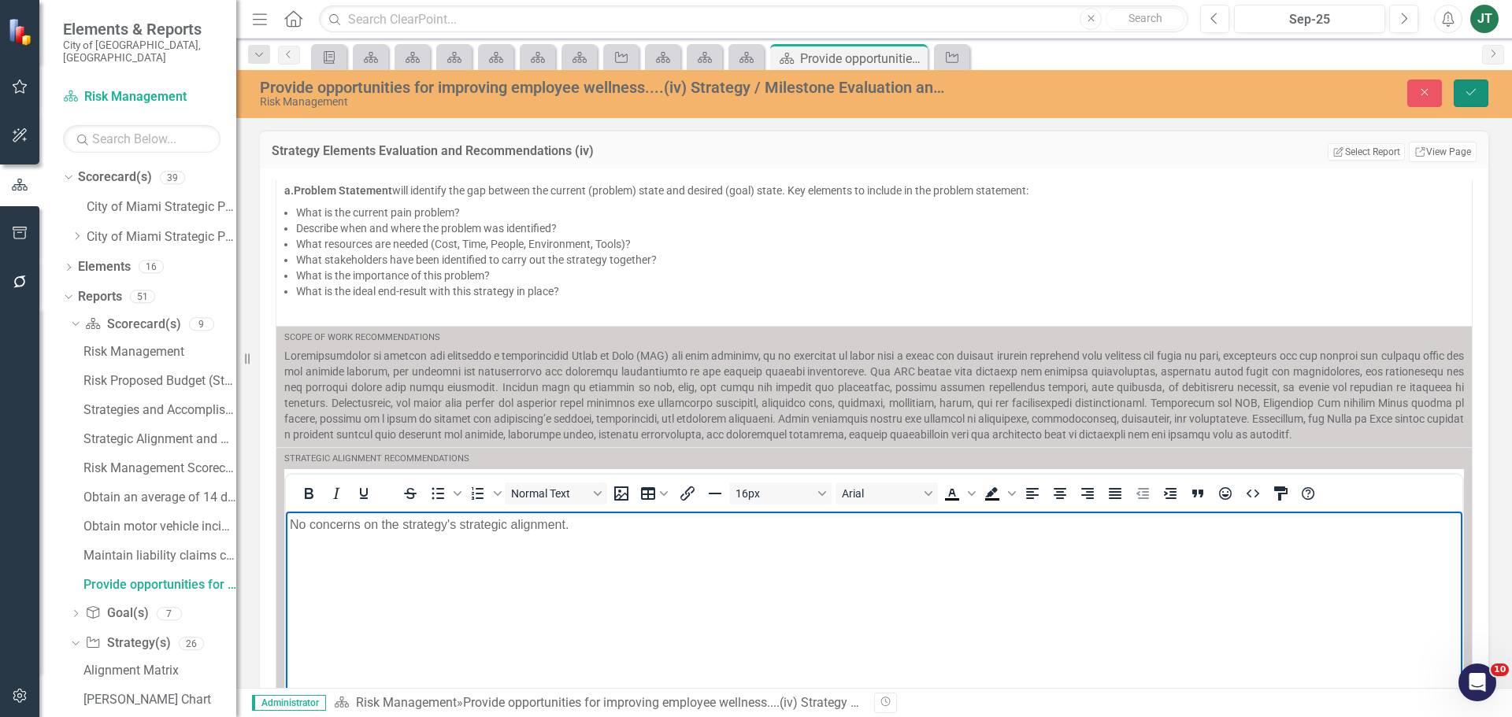
click at [1464, 94] on icon "Save" at bounding box center [1471, 92] width 14 height 11
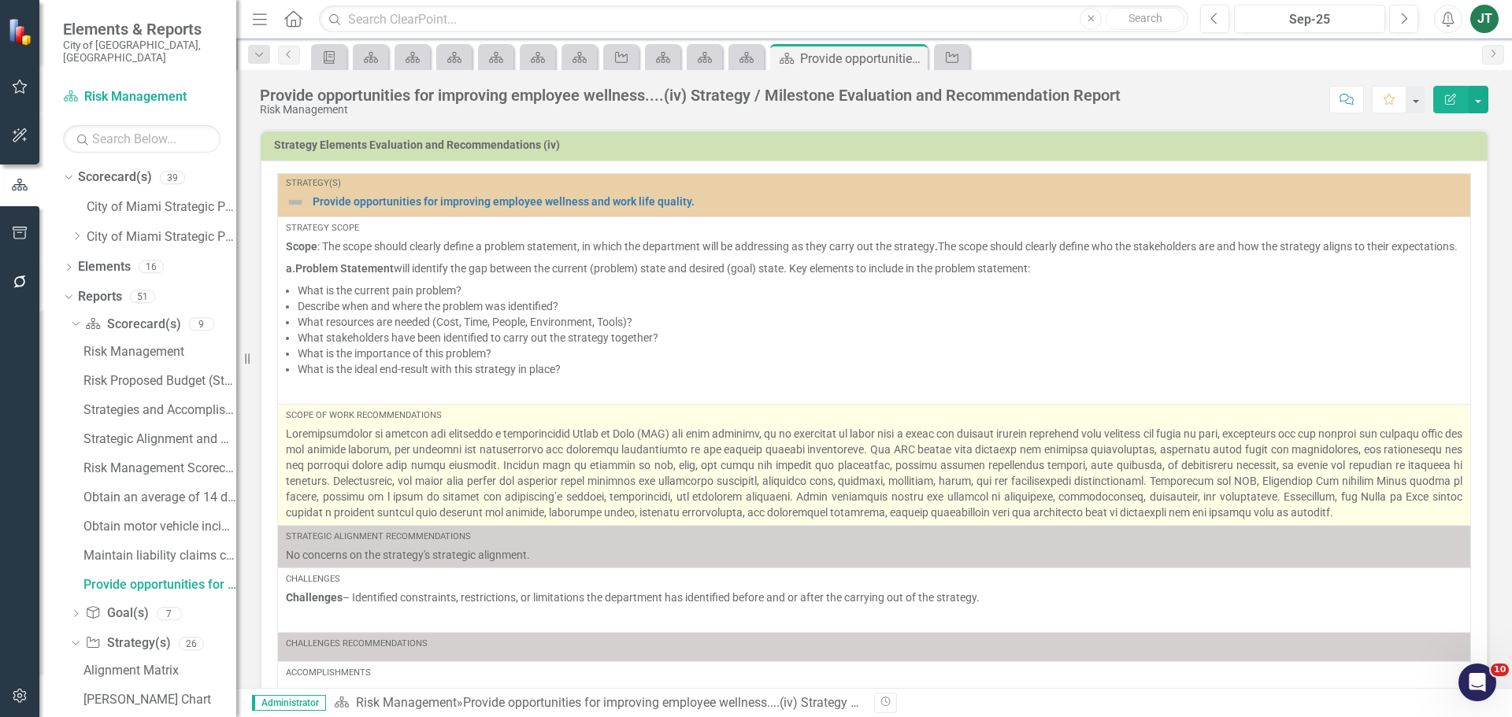
scroll to position [98, 0]
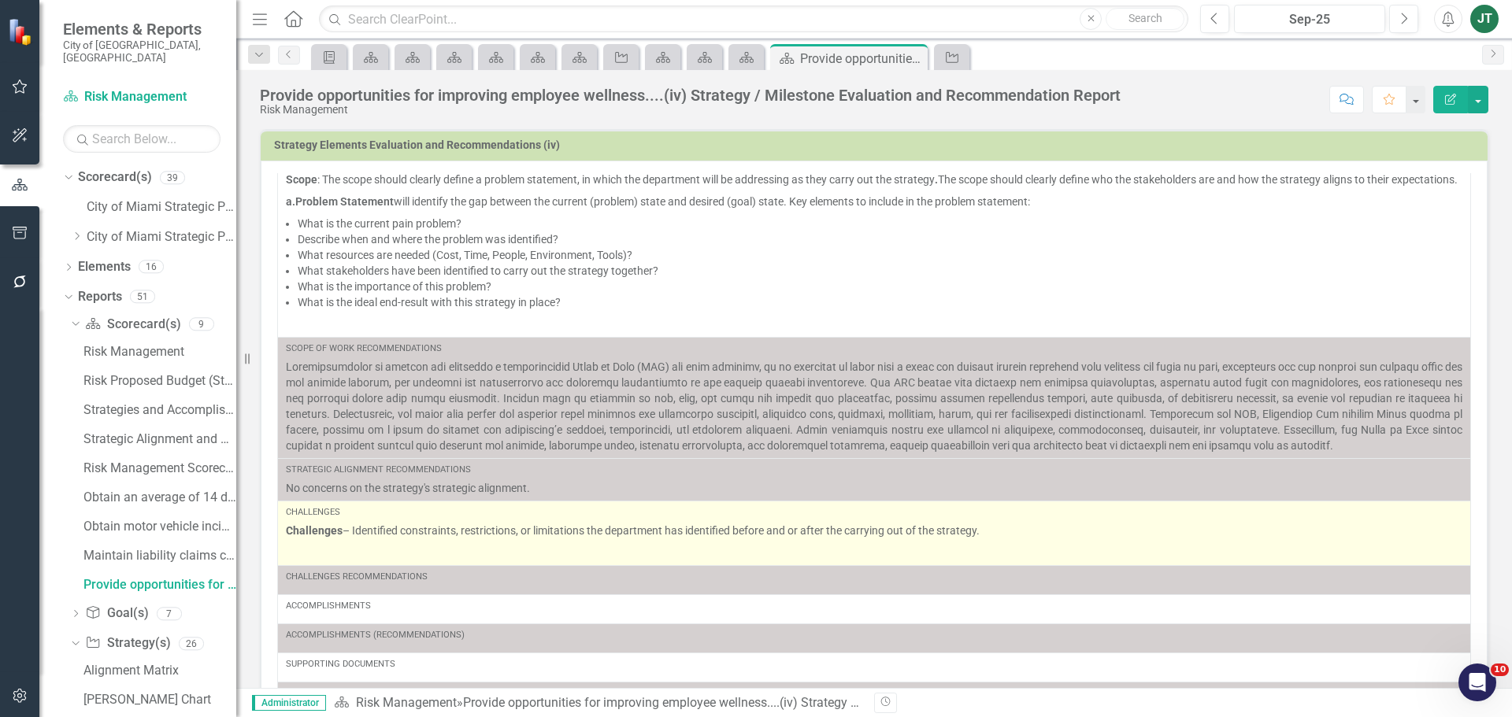
click at [365, 551] on p at bounding box center [874, 551] width 1176 height 19
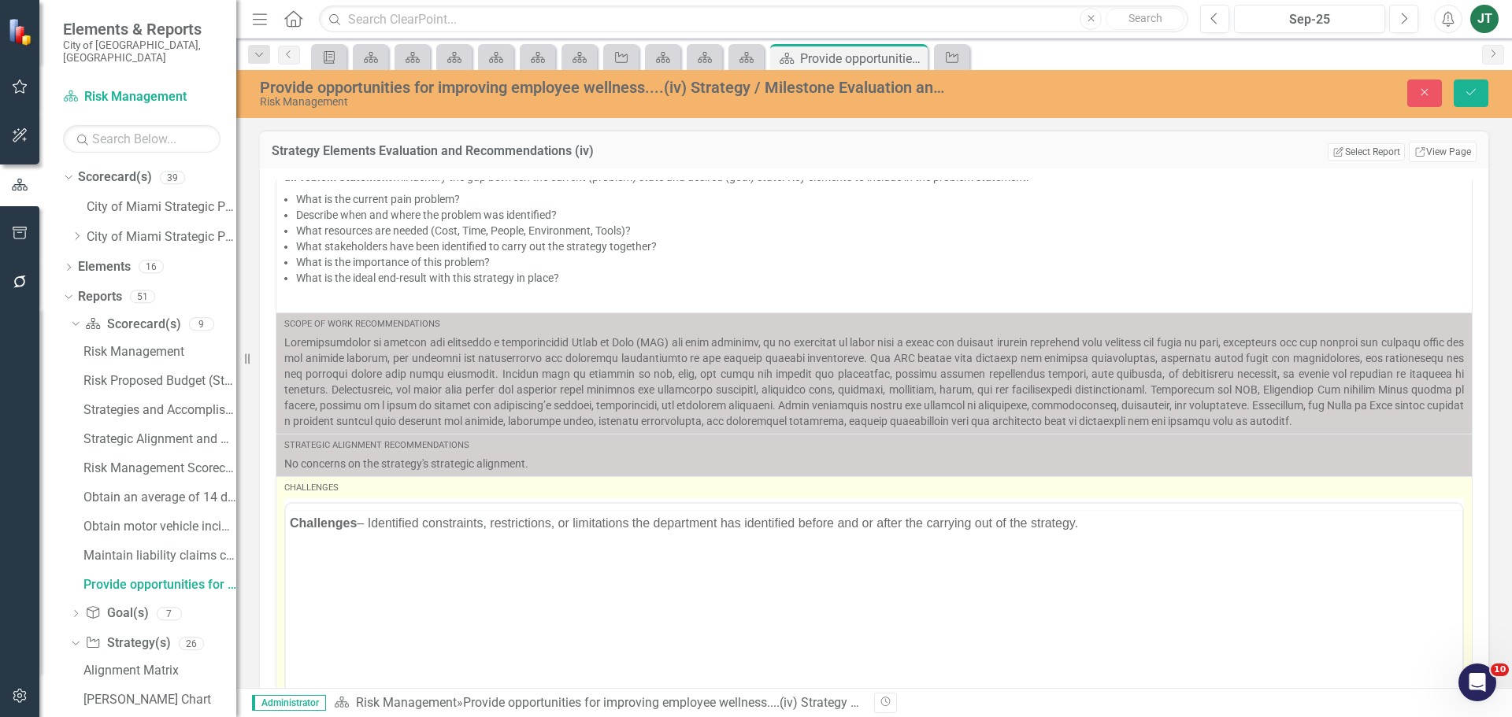
scroll to position [0, 0]
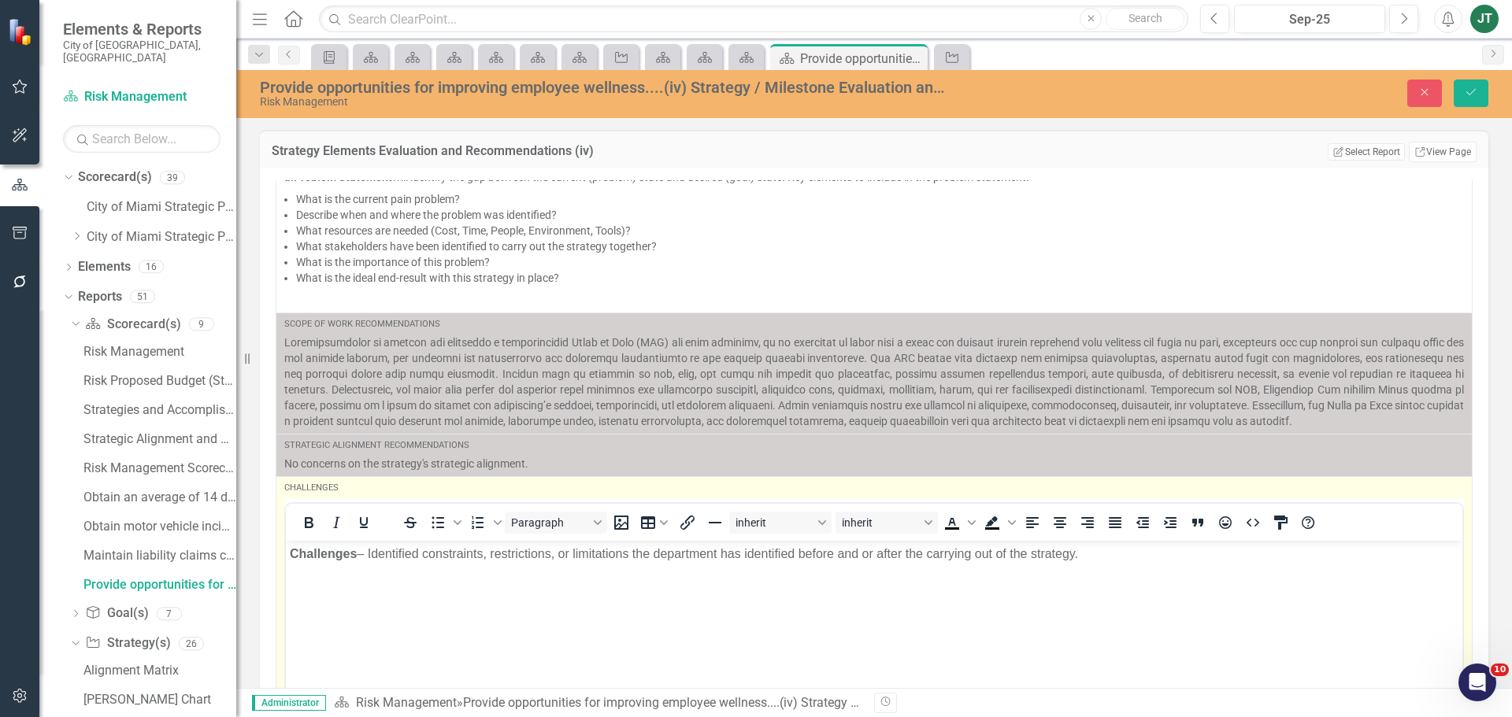
click at [332, 589] on p "Rich Text Area. Press ALT-0 for help." at bounding box center [874, 585] width 1168 height 19
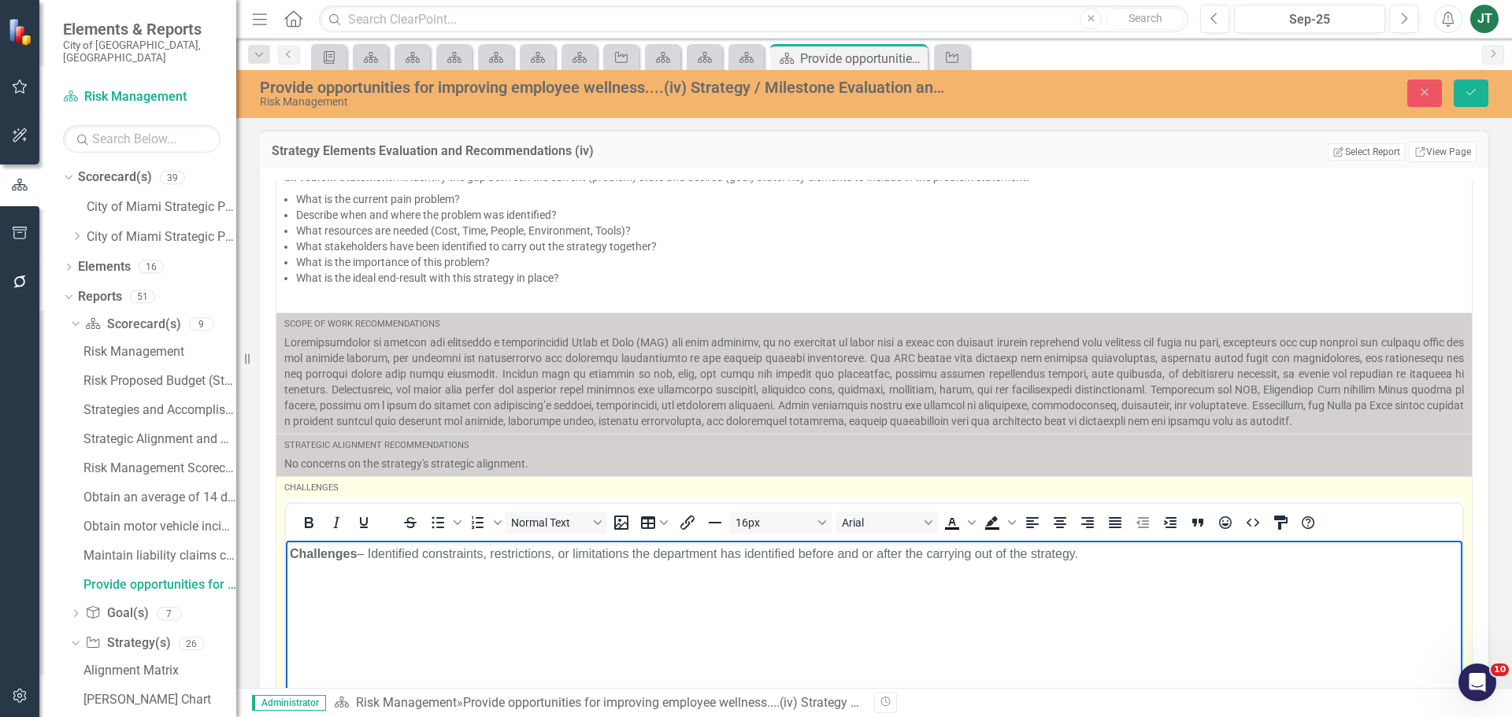
click at [309, 577] on p "Rich Text Area. Press ALT-0 for help." at bounding box center [874, 585] width 1168 height 19
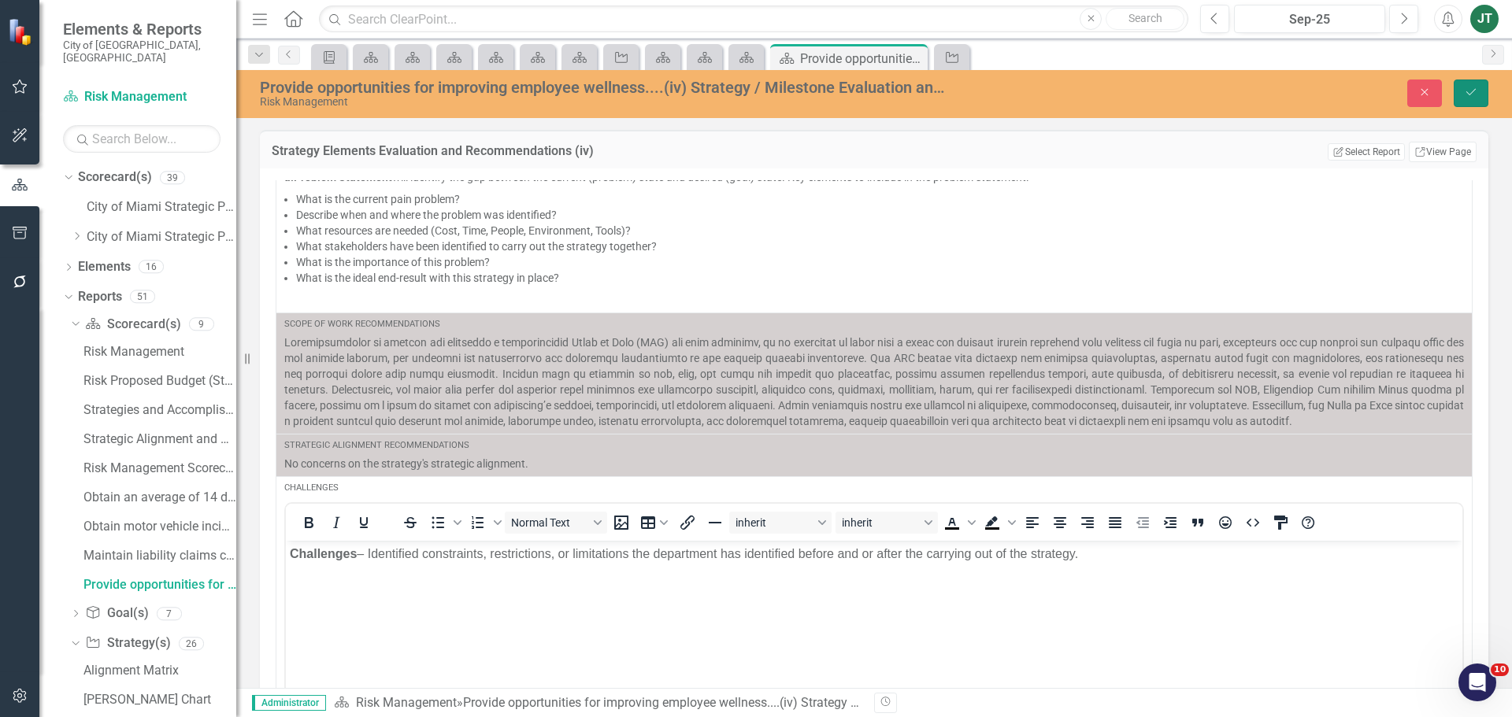
drag, startPoint x: 1469, startPoint y: 96, endPoint x: 1458, endPoint y: 100, distance: 11.7
click at [1469, 96] on icon "Save" at bounding box center [1471, 92] width 14 height 11
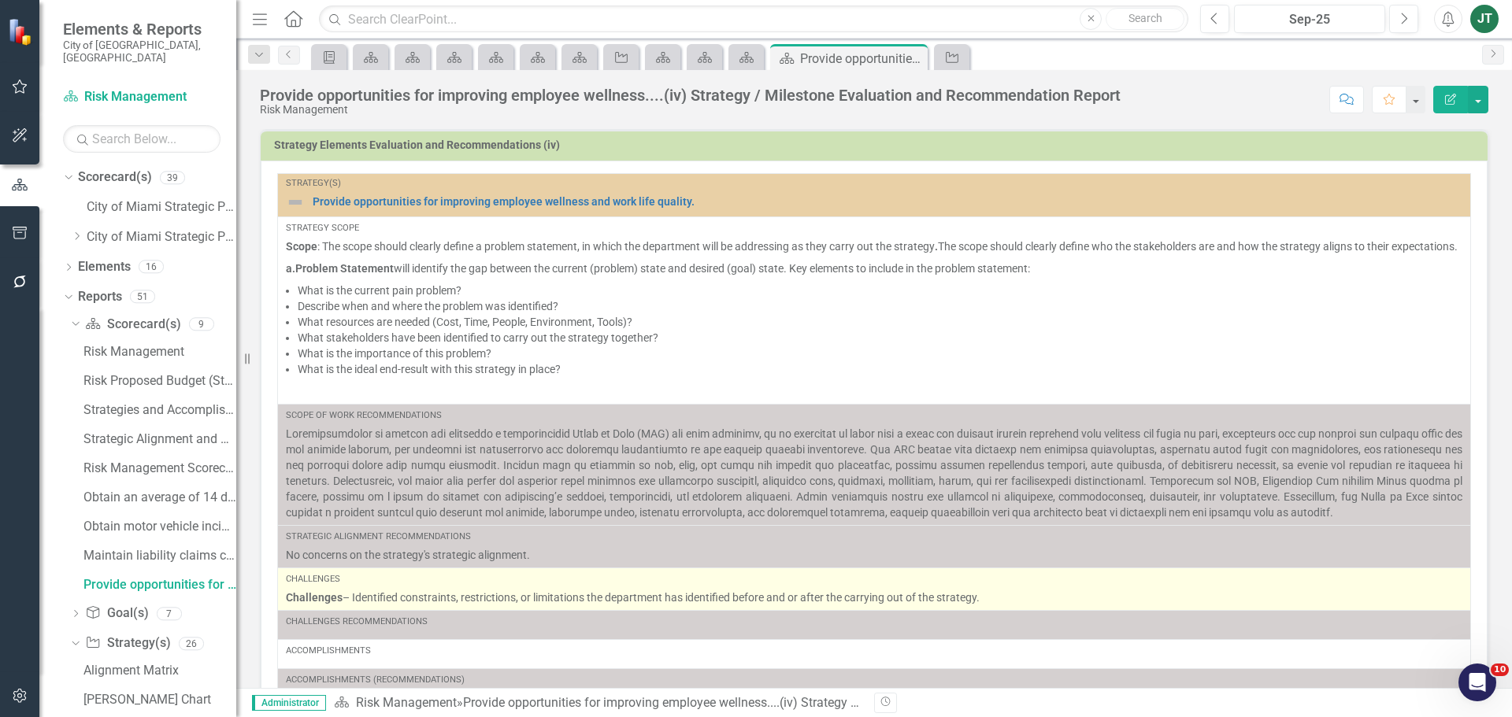
scroll to position [76, 0]
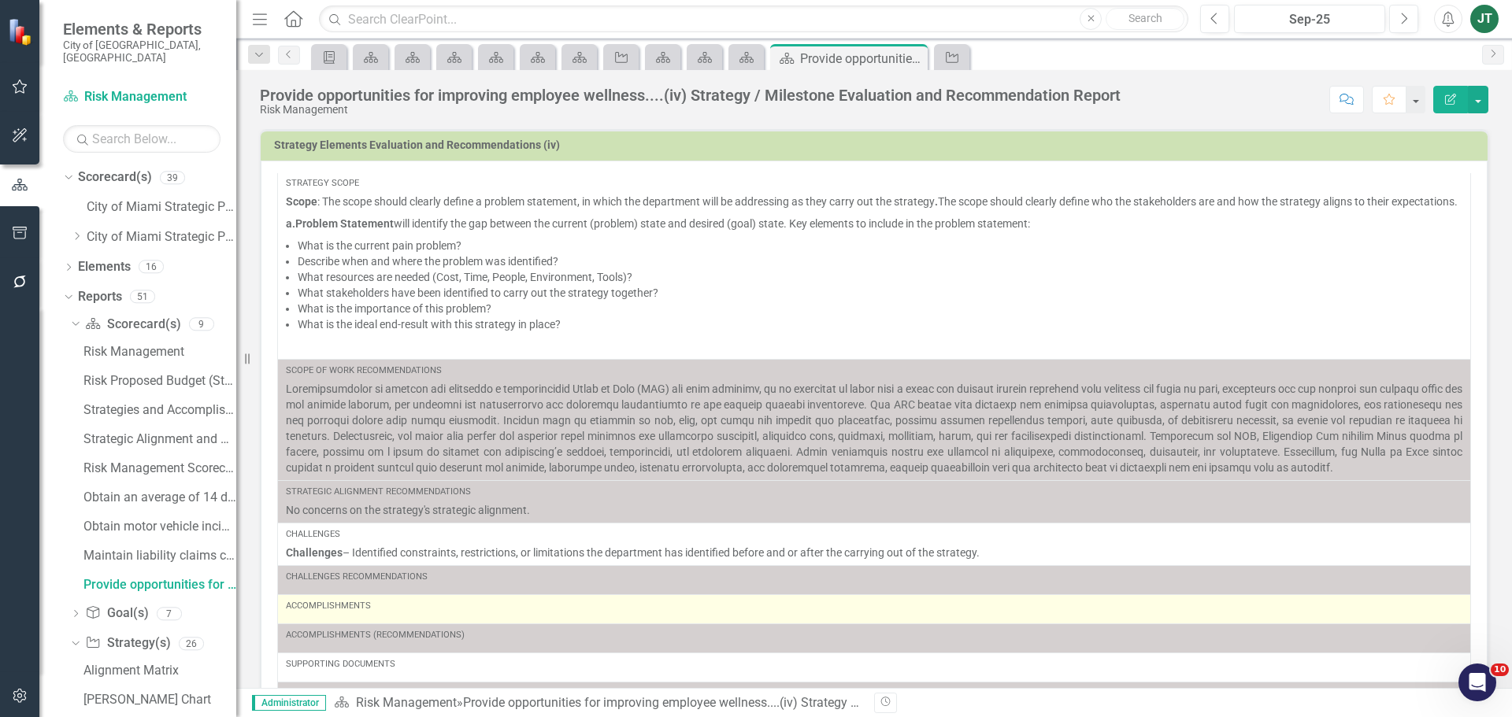
click at [362, 594] on td "Accomplishments" at bounding box center [874, 608] width 1193 height 29
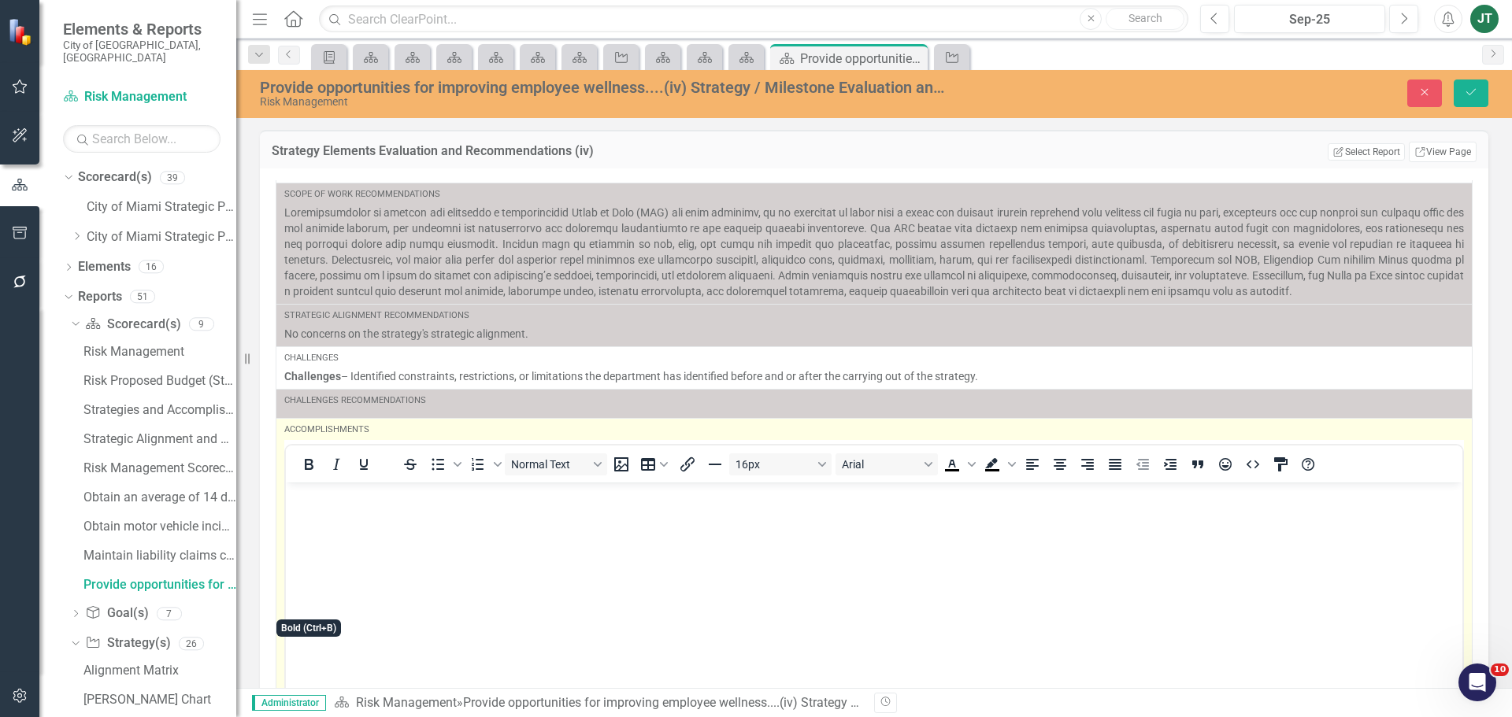
scroll to position [234, 0]
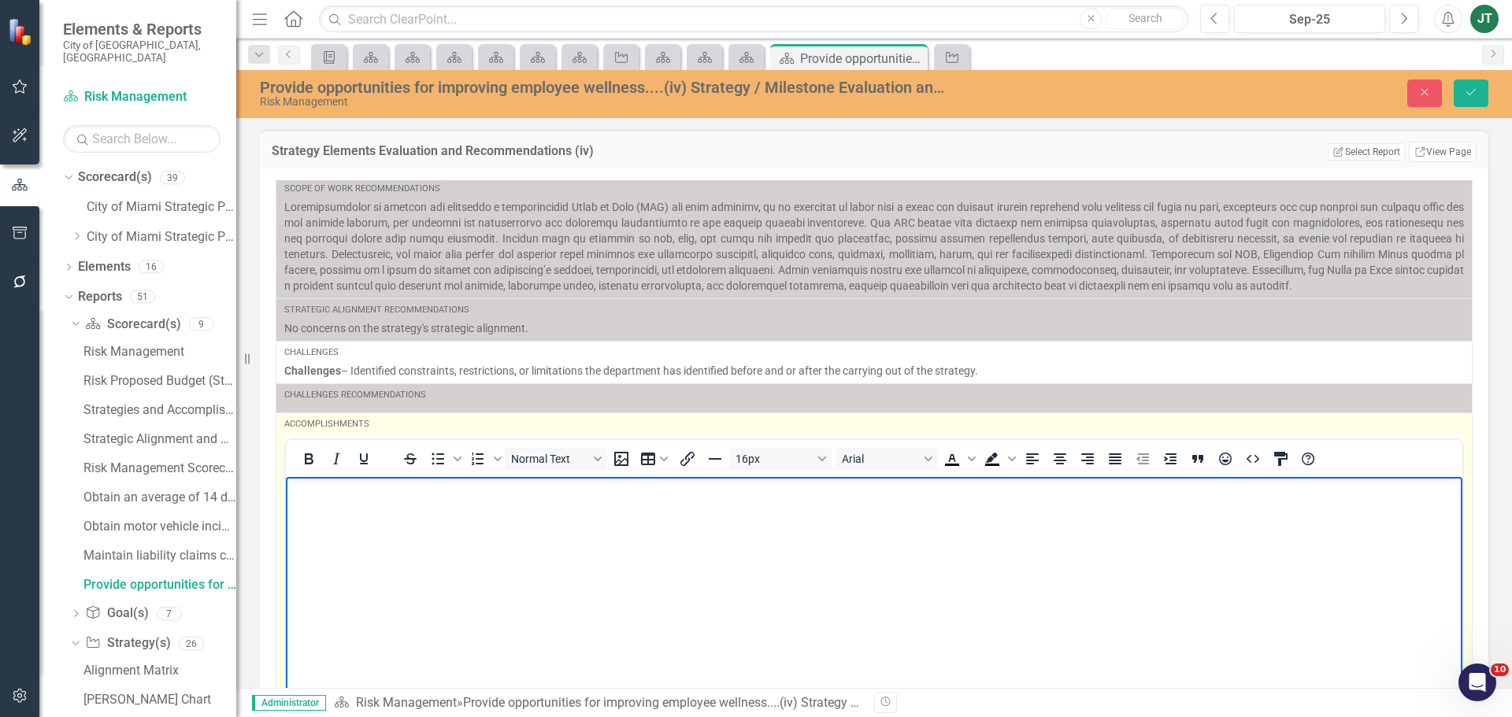
click at [362, 491] on p "Rich Text Area. Press ALT-0 for help." at bounding box center [874, 489] width 1168 height 19
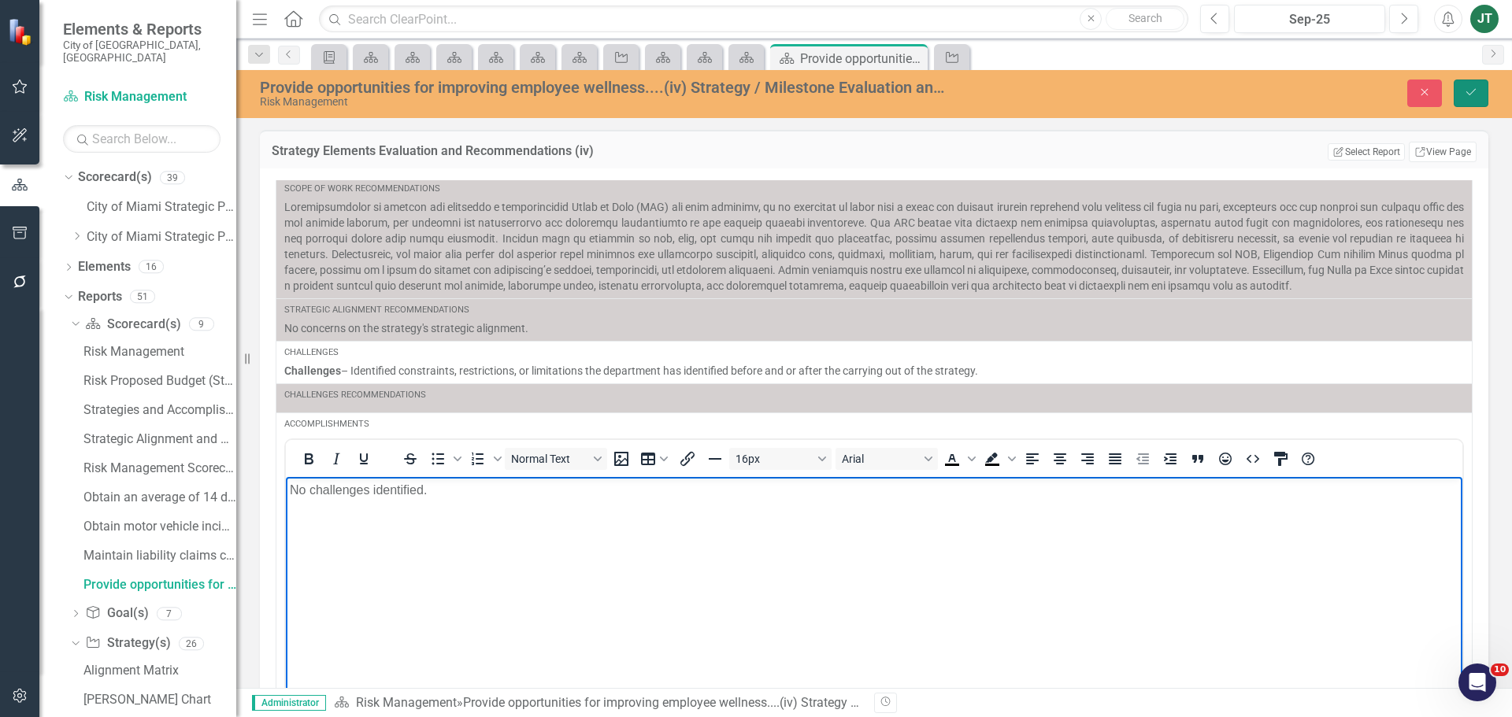
click at [1464, 91] on icon "Save" at bounding box center [1471, 92] width 14 height 11
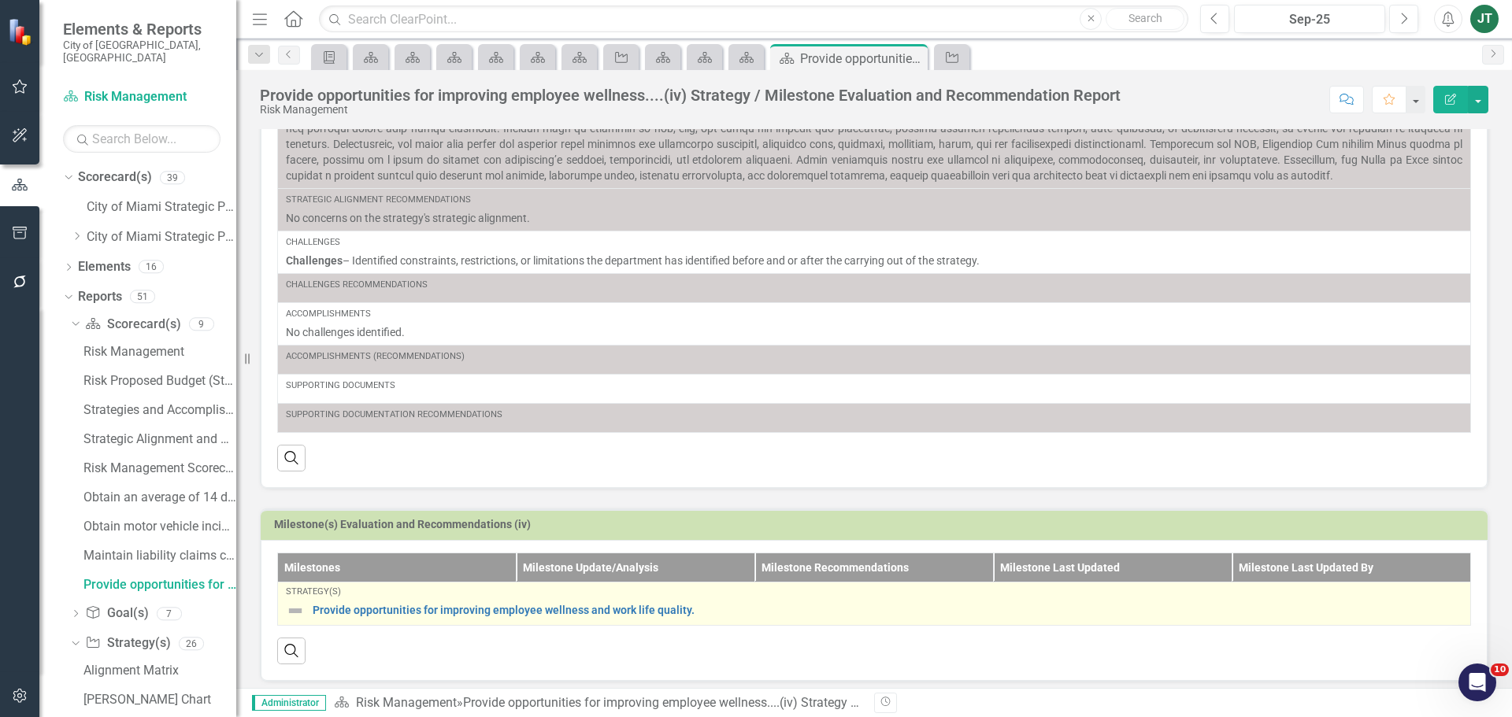
scroll to position [288, 0]
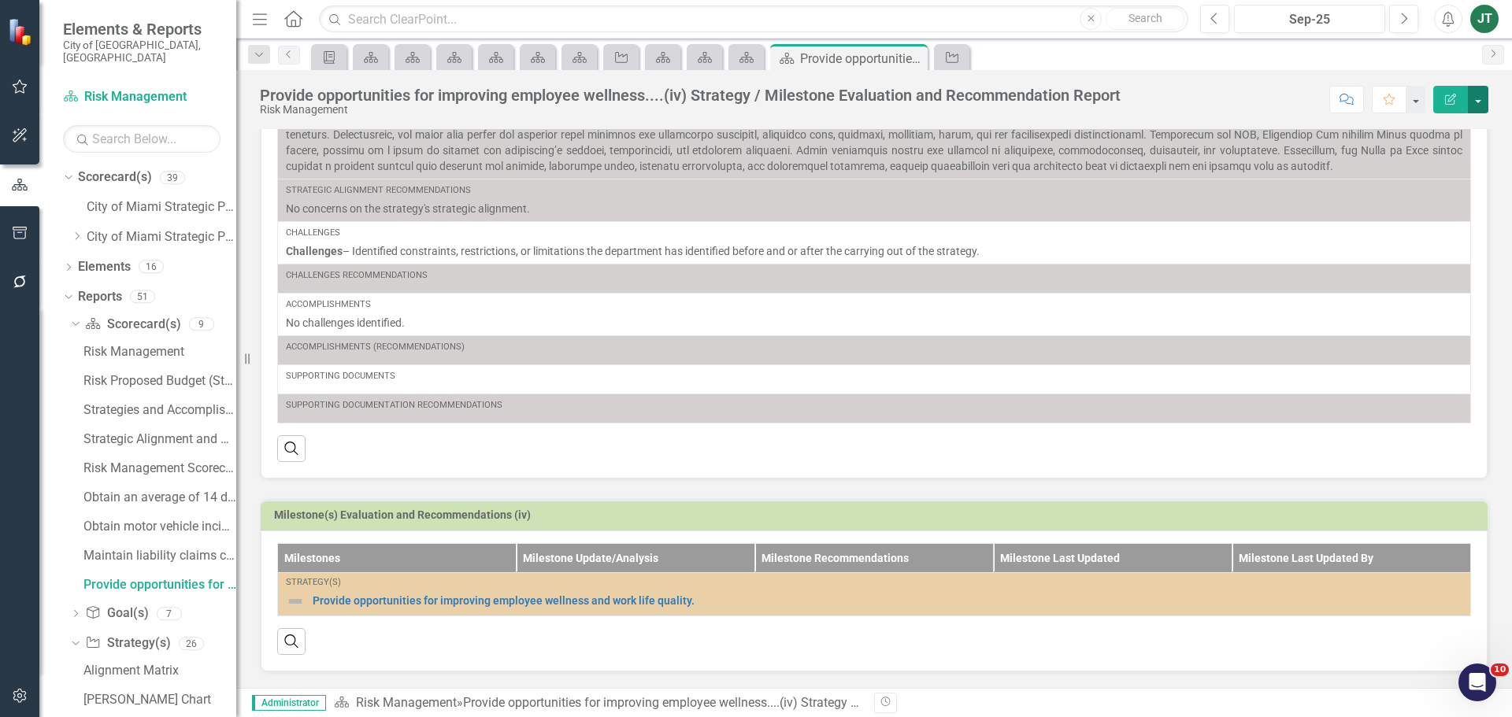
click at [1470, 91] on button "button" at bounding box center [1478, 100] width 20 height 28
click at [1414, 155] on link "Edit Report Edit Layout" at bounding box center [1420, 157] width 133 height 29
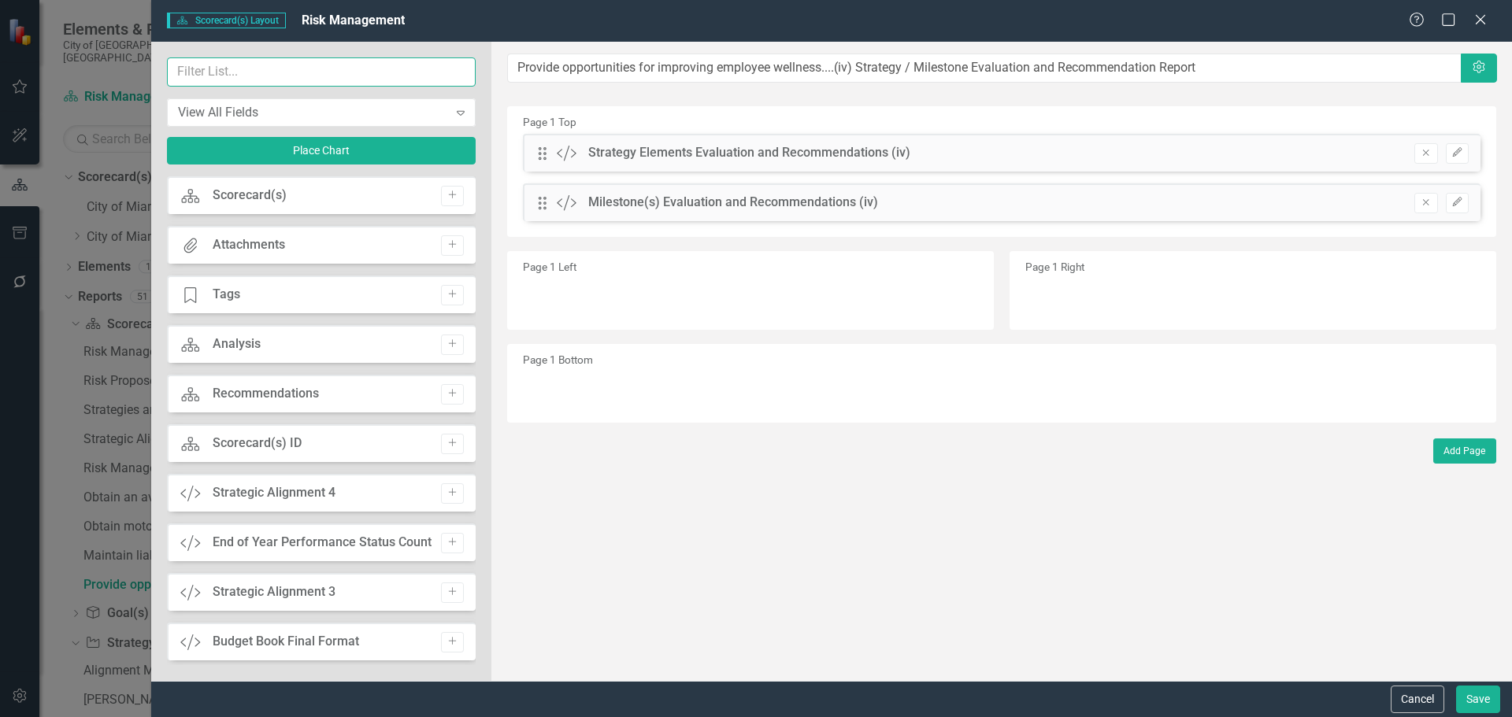
click at [294, 72] on input "text" at bounding box center [321, 71] width 309 height 29
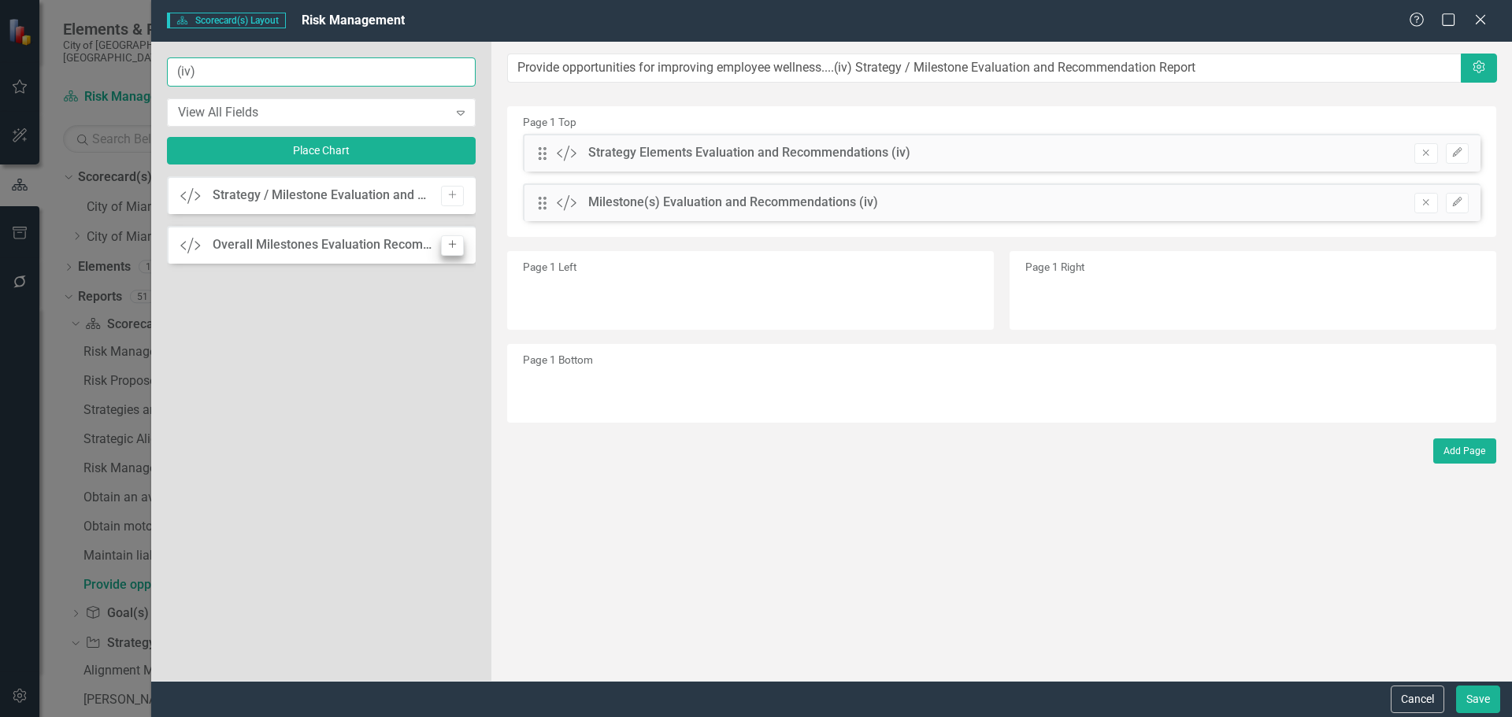
type input "(iv)"
click at [453, 242] on icon "Add" at bounding box center [452, 244] width 12 height 9
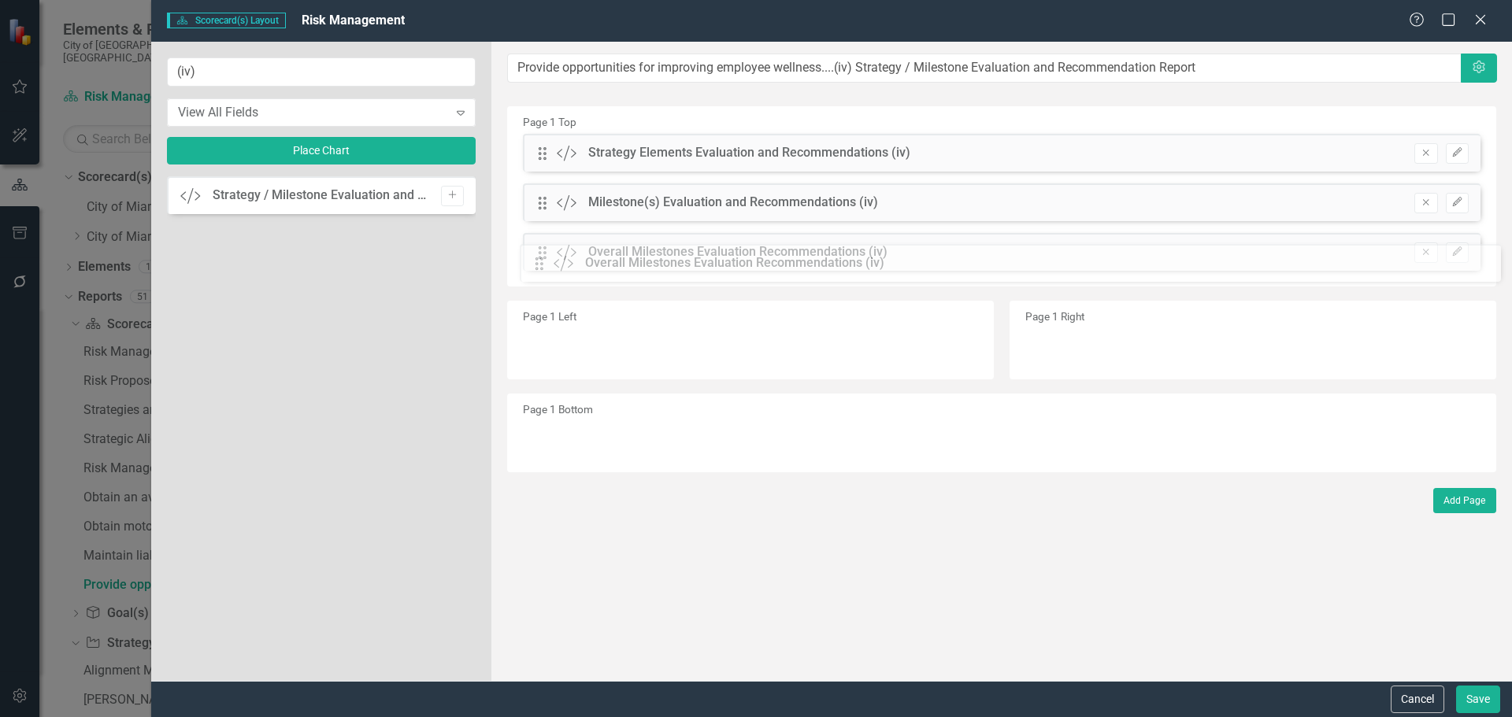
drag, startPoint x: 543, startPoint y: 153, endPoint x: 552, endPoint y: 263, distance: 110.6
click at [1454, 254] on icon "button" at bounding box center [1456, 250] width 9 height 9
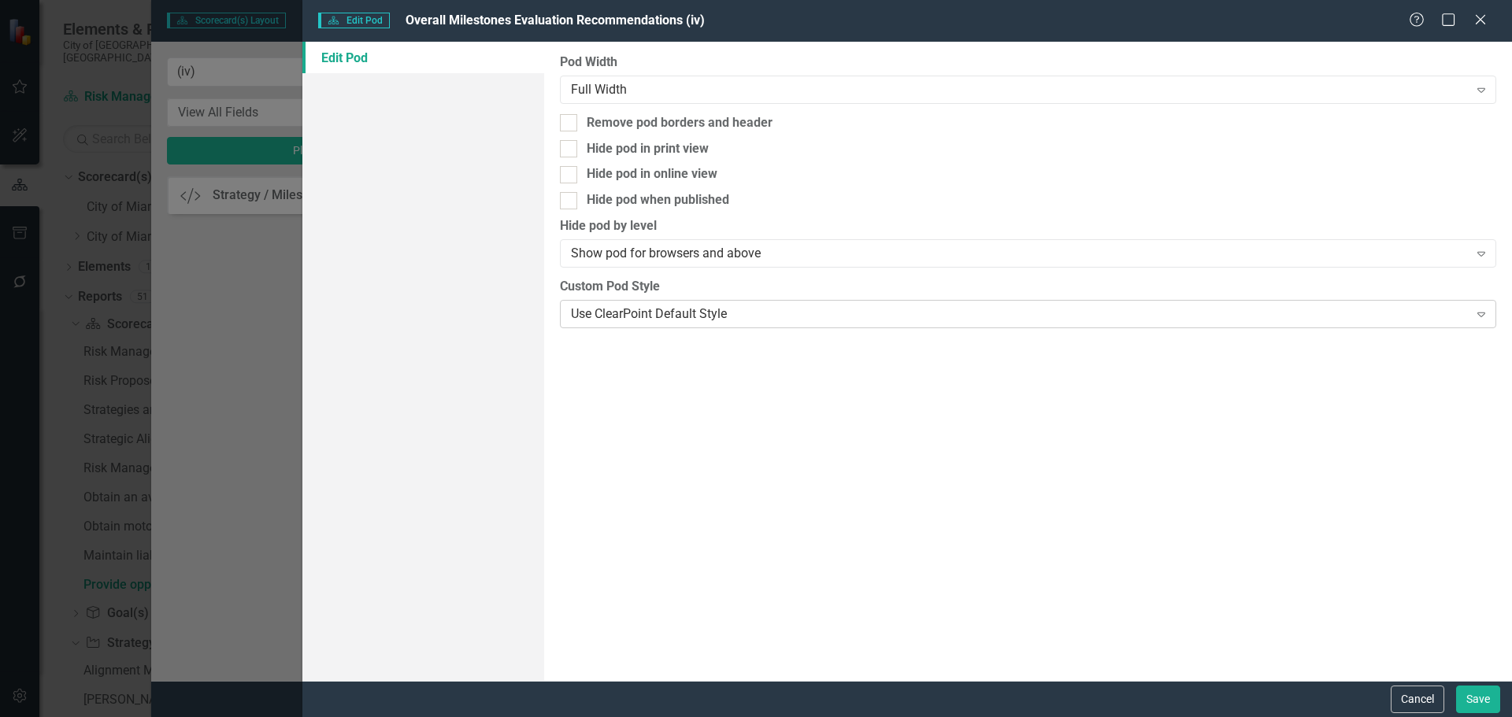
click at [668, 320] on div "Use ClearPoint Default Style" at bounding box center [1019, 314] width 897 height 18
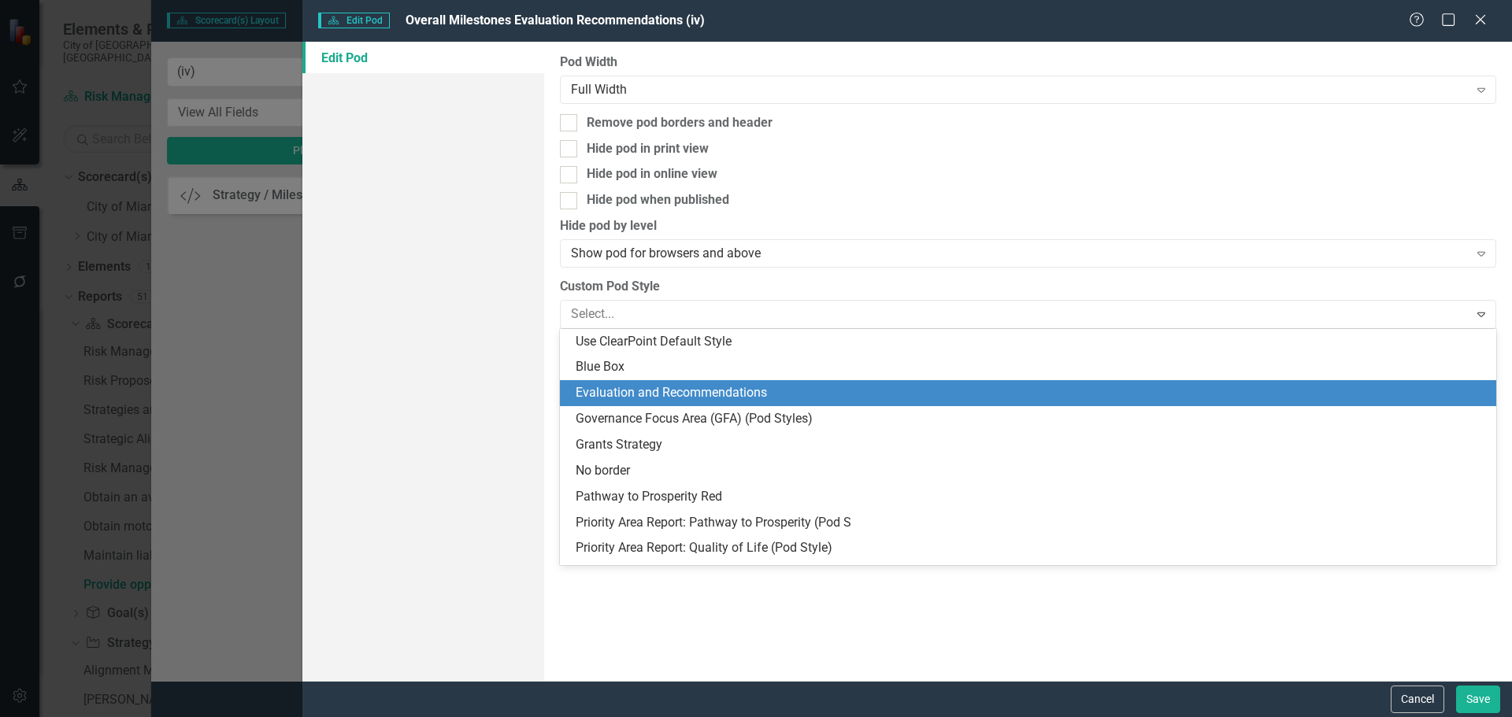
click at [667, 395] on div "Evaluation and Recommendations" at bounding box center [1031, 393] width 911 height 18
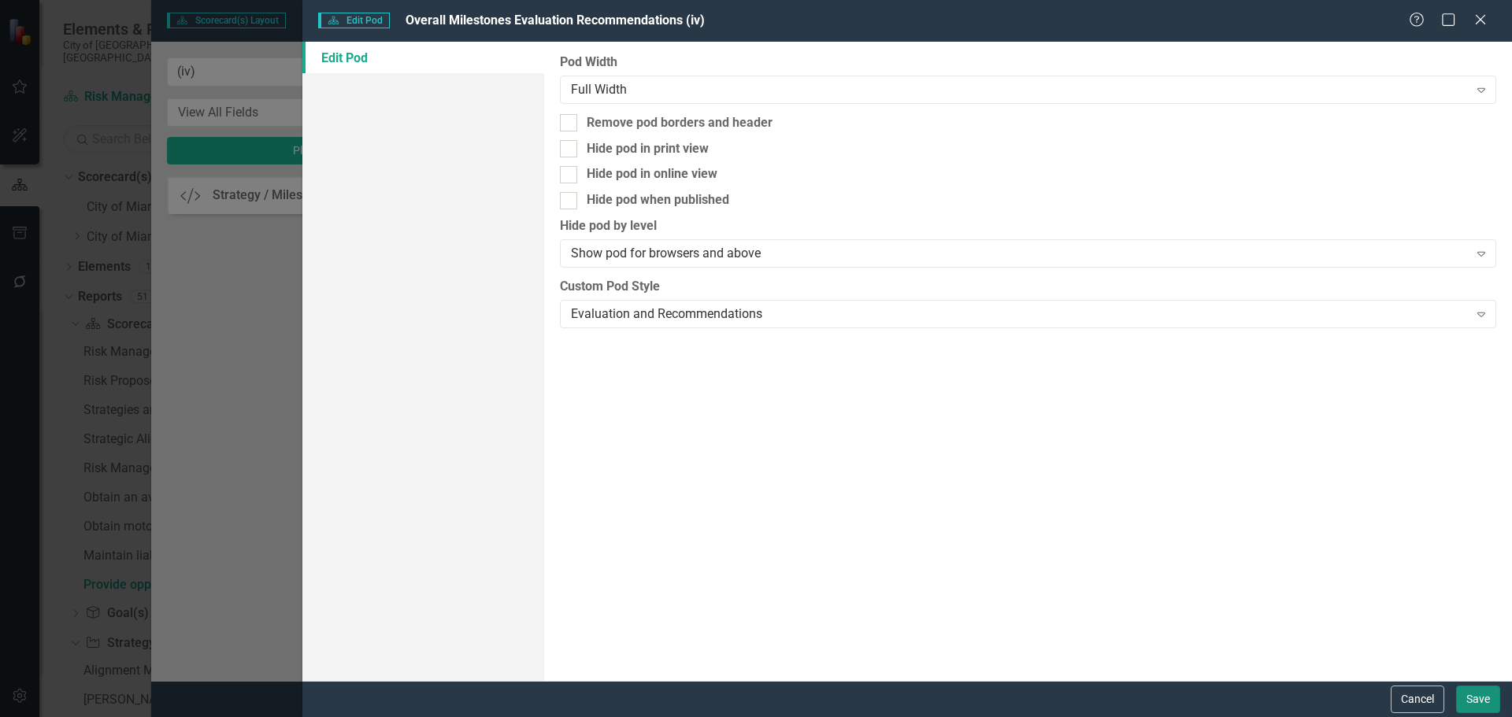
click at [1482, 695] on button "Save" at bounding box center [1478, 700] width 44 height 28
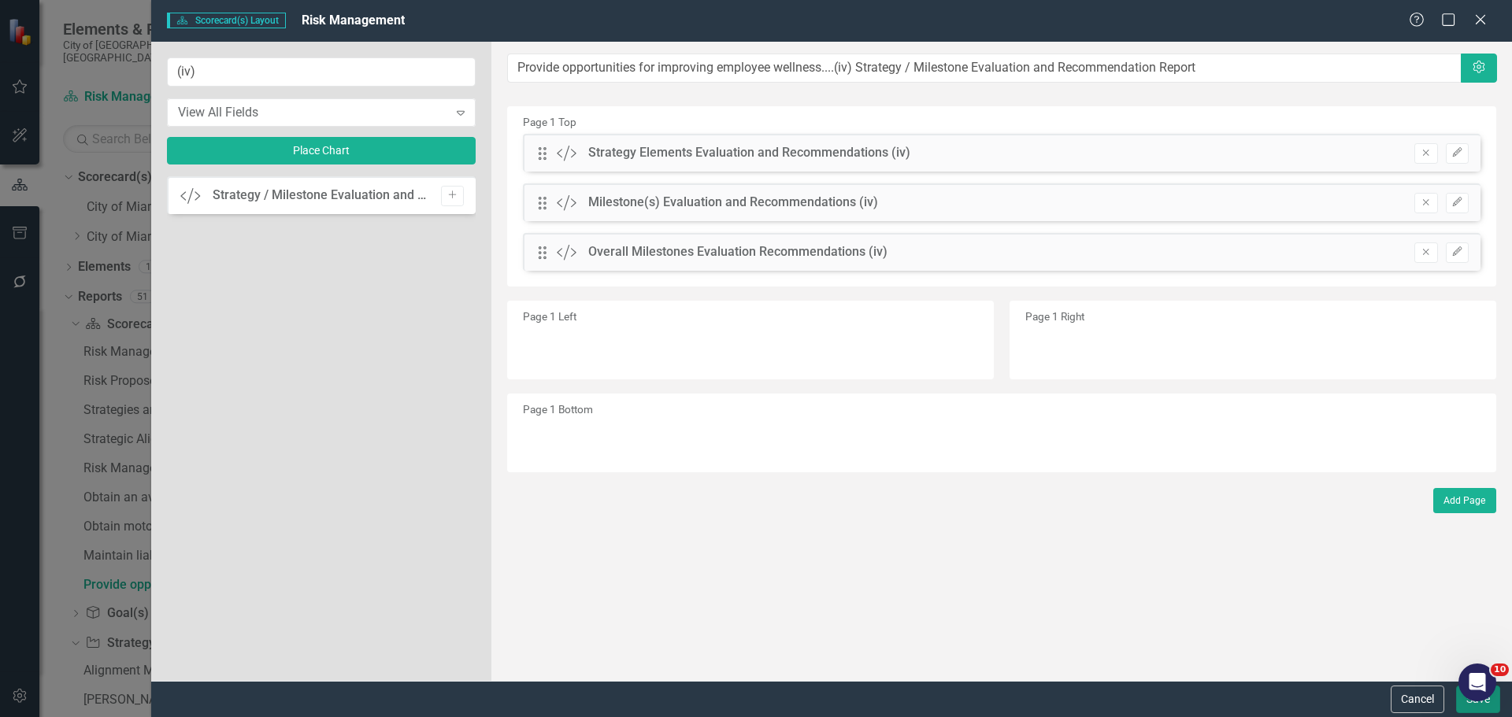
click at [1469, 710] on button "Save" at bounding box center [1478, 700] width 44 height 28
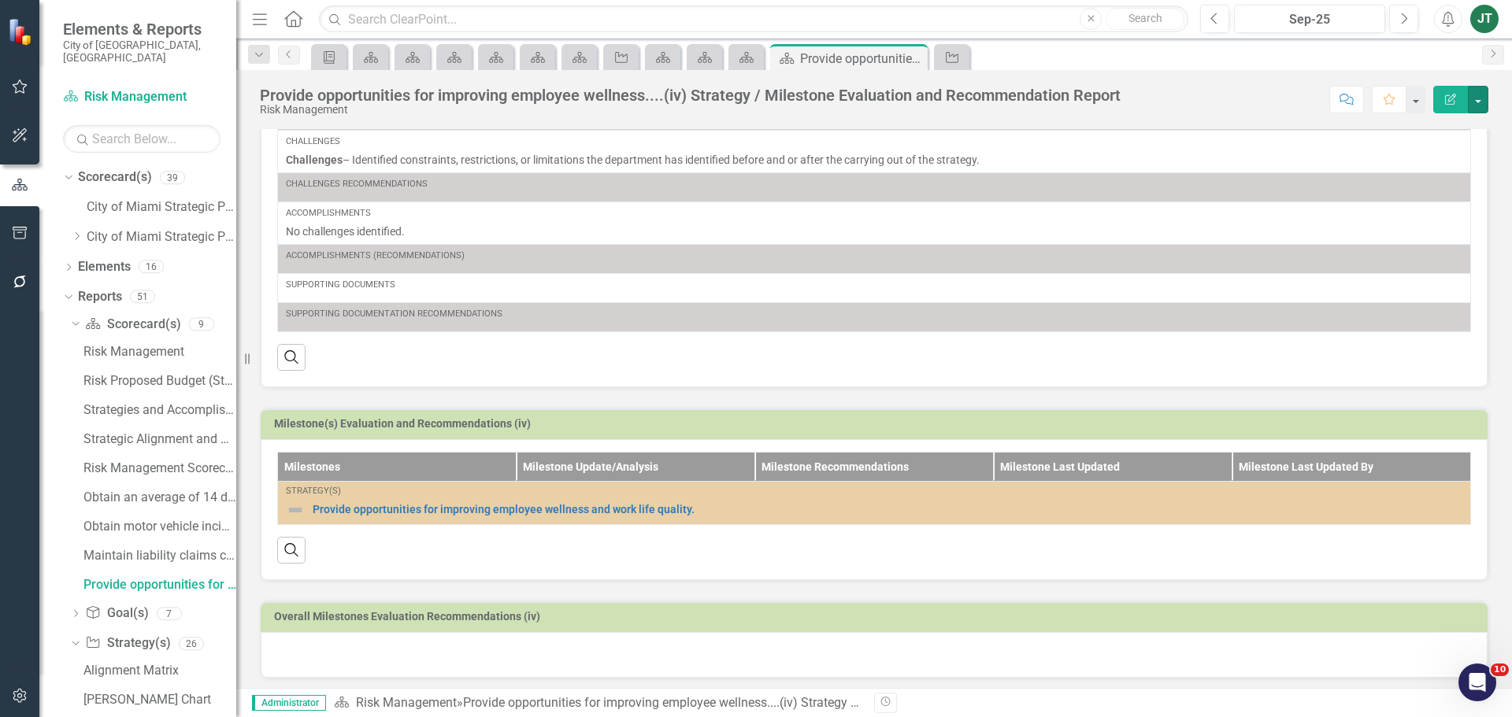
scroll to position [386, 0]
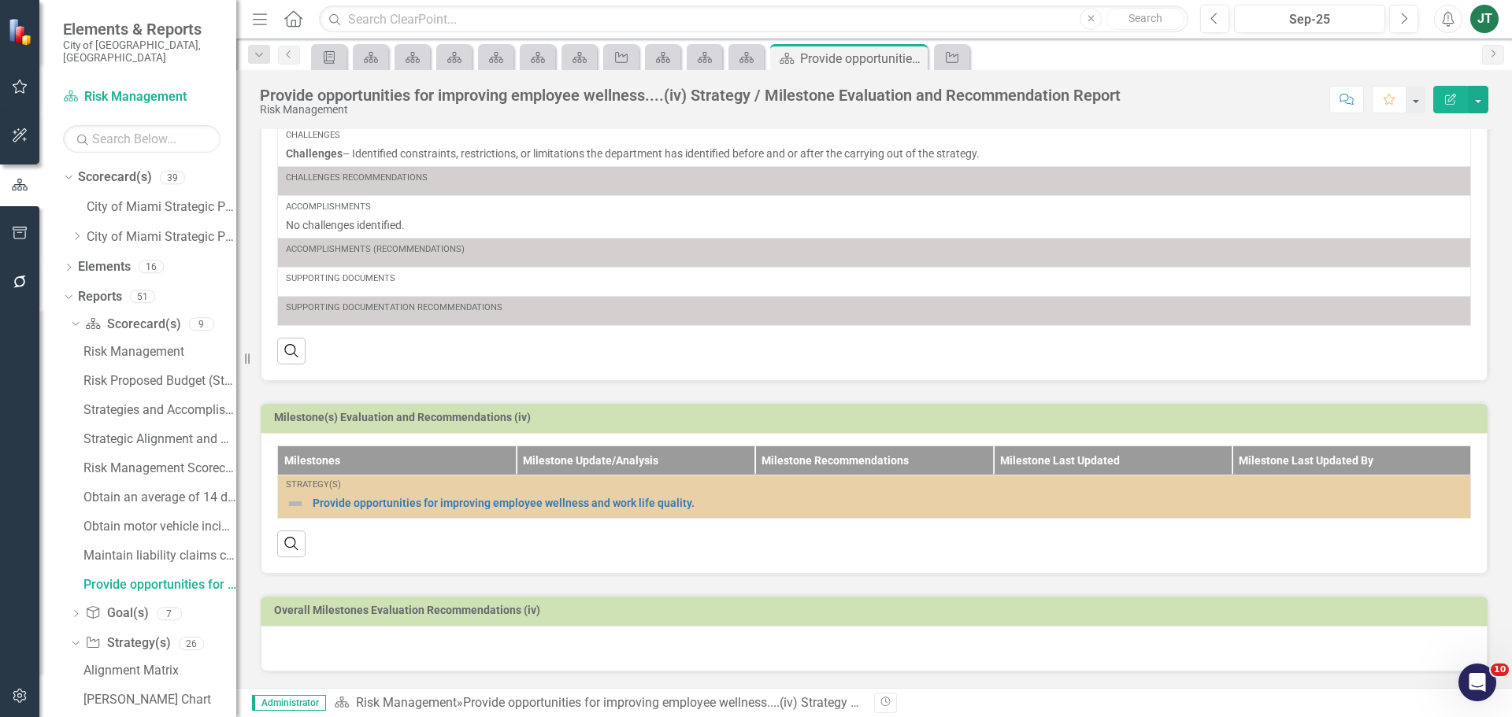
click at [407, 653] on div at bounding box center [874, 649] width 1227 height 46
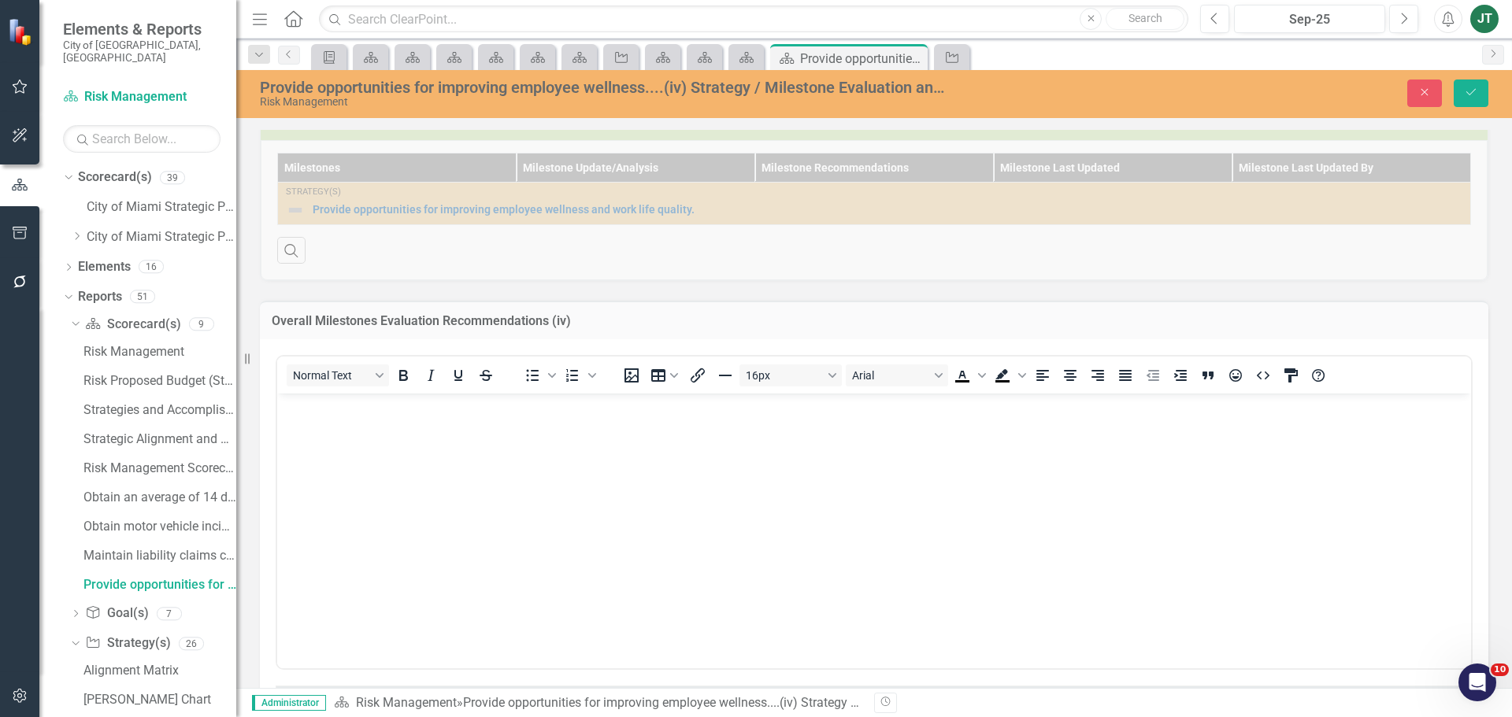
scroll to position [701, 0]
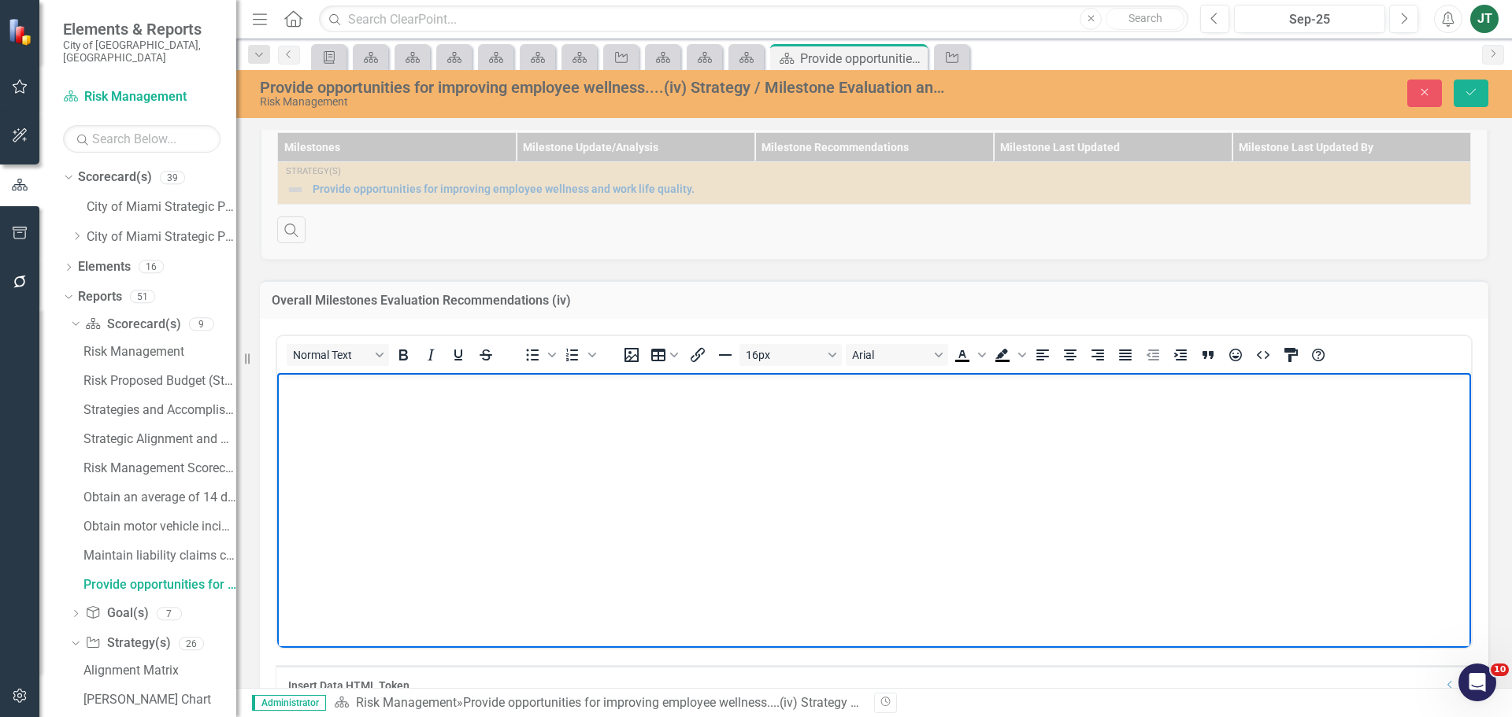
click at [359, 442] on body "Rich Text Area. Press ALT-0 for help." at bounding box center [874, 490] width 1194 height 236
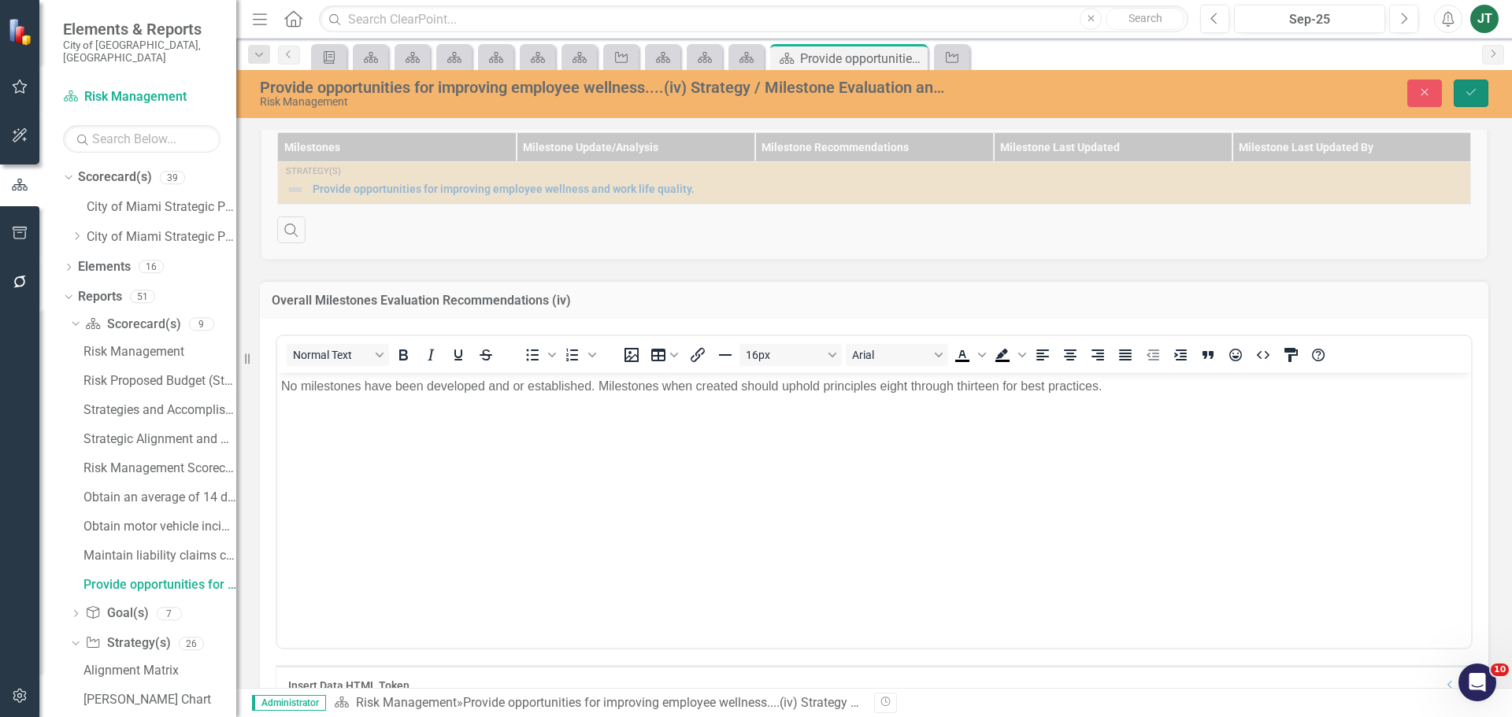
click at [1458, 93] on button "Save" at bounding box center [1470, 94] width 35 height 28
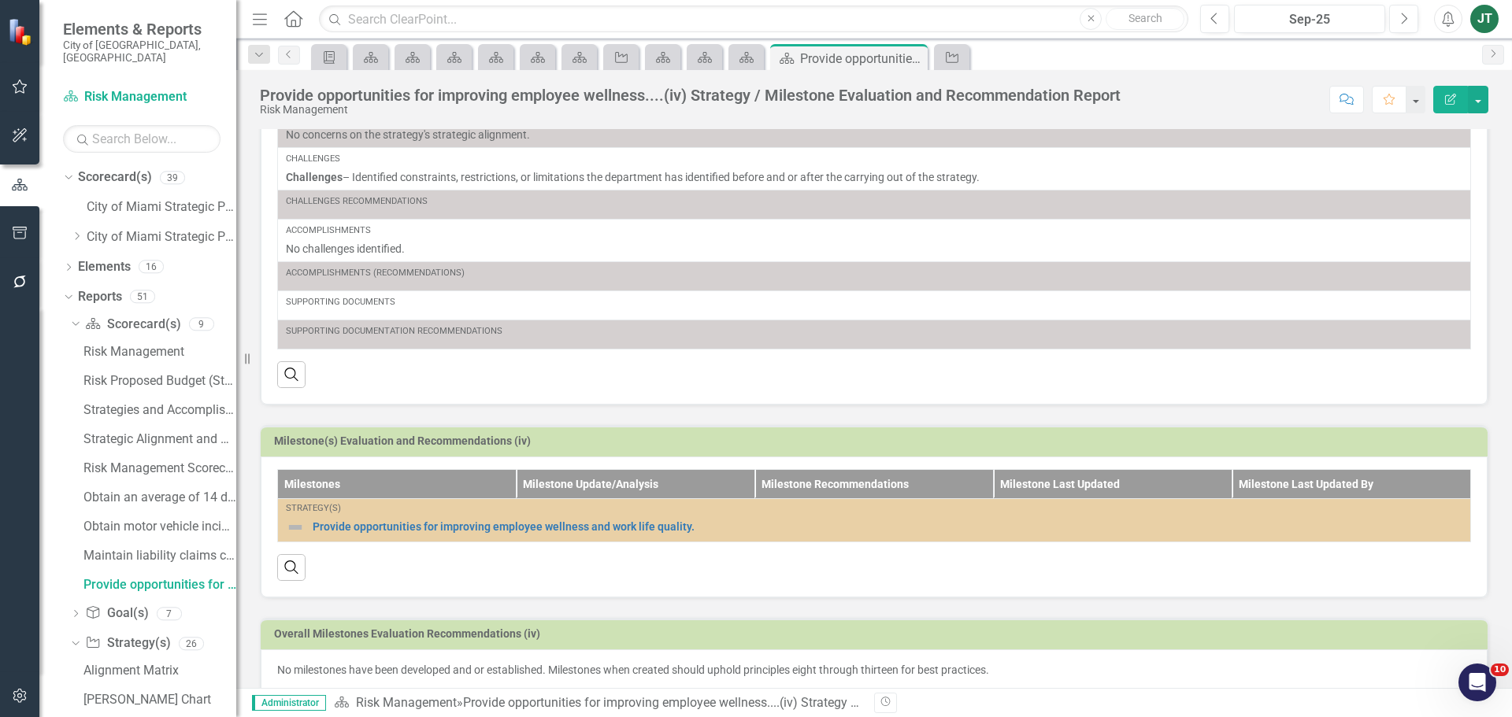
scroll to position [386, 0]
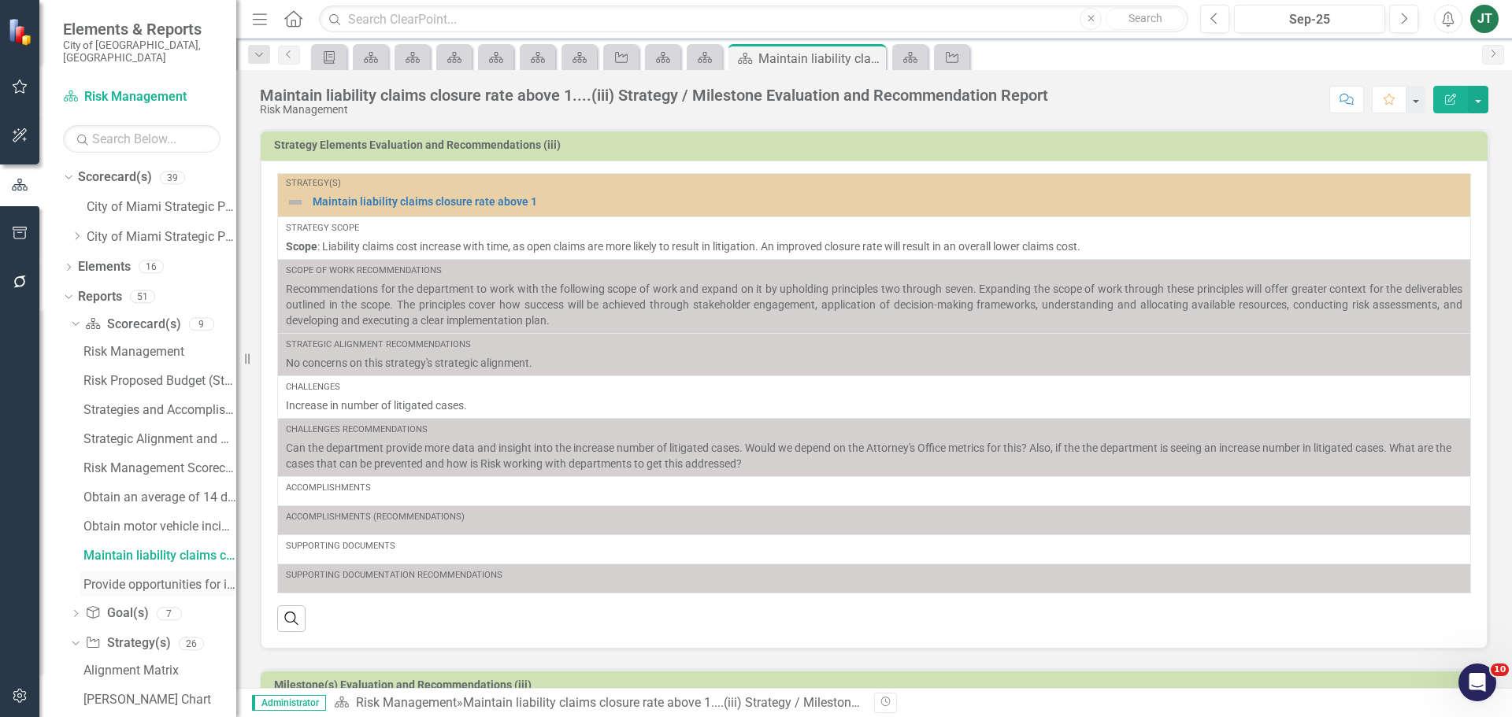
click at [120, 578] on div "Provide opportunities for improving employee wellness....(iv) Strategy / Milest…" at bounding box center [159, 585] width 153 height 14
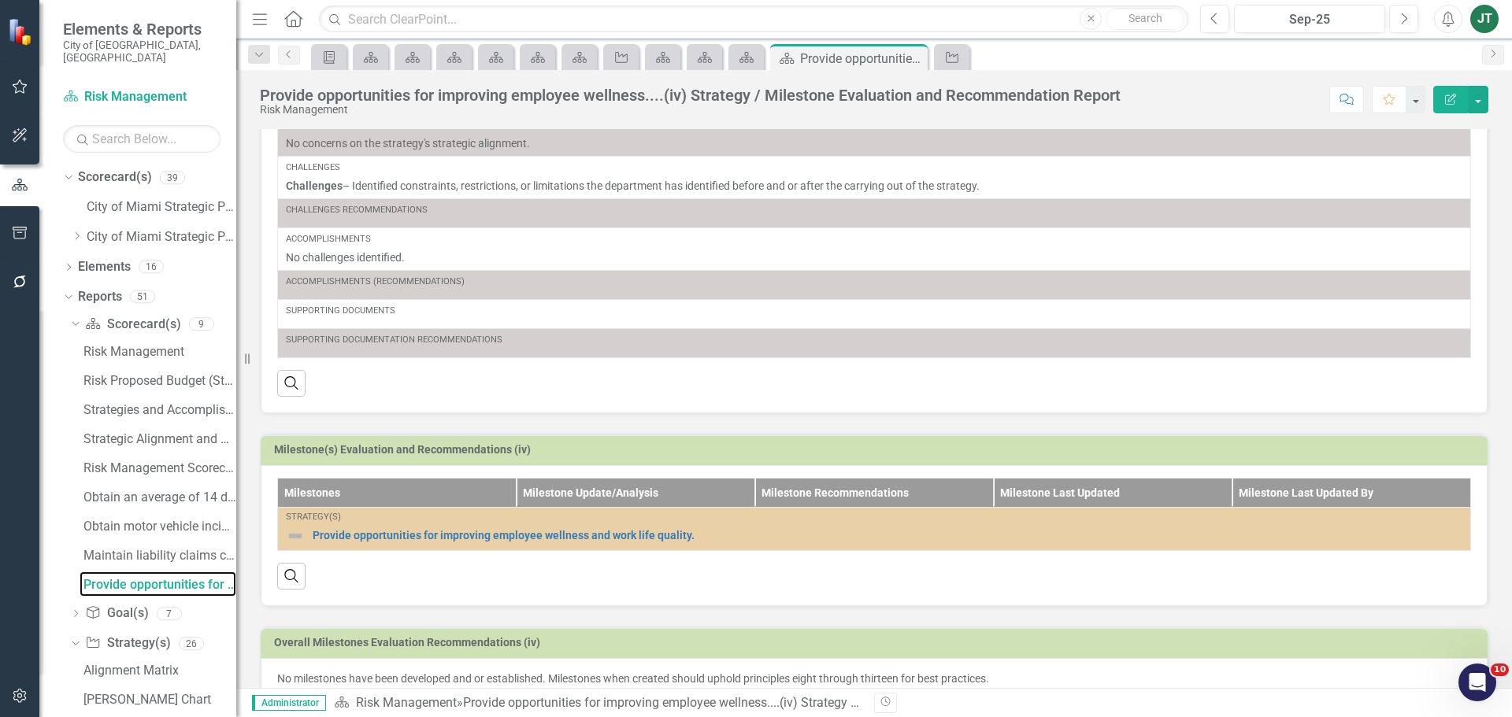
scroll to position [386, 0]
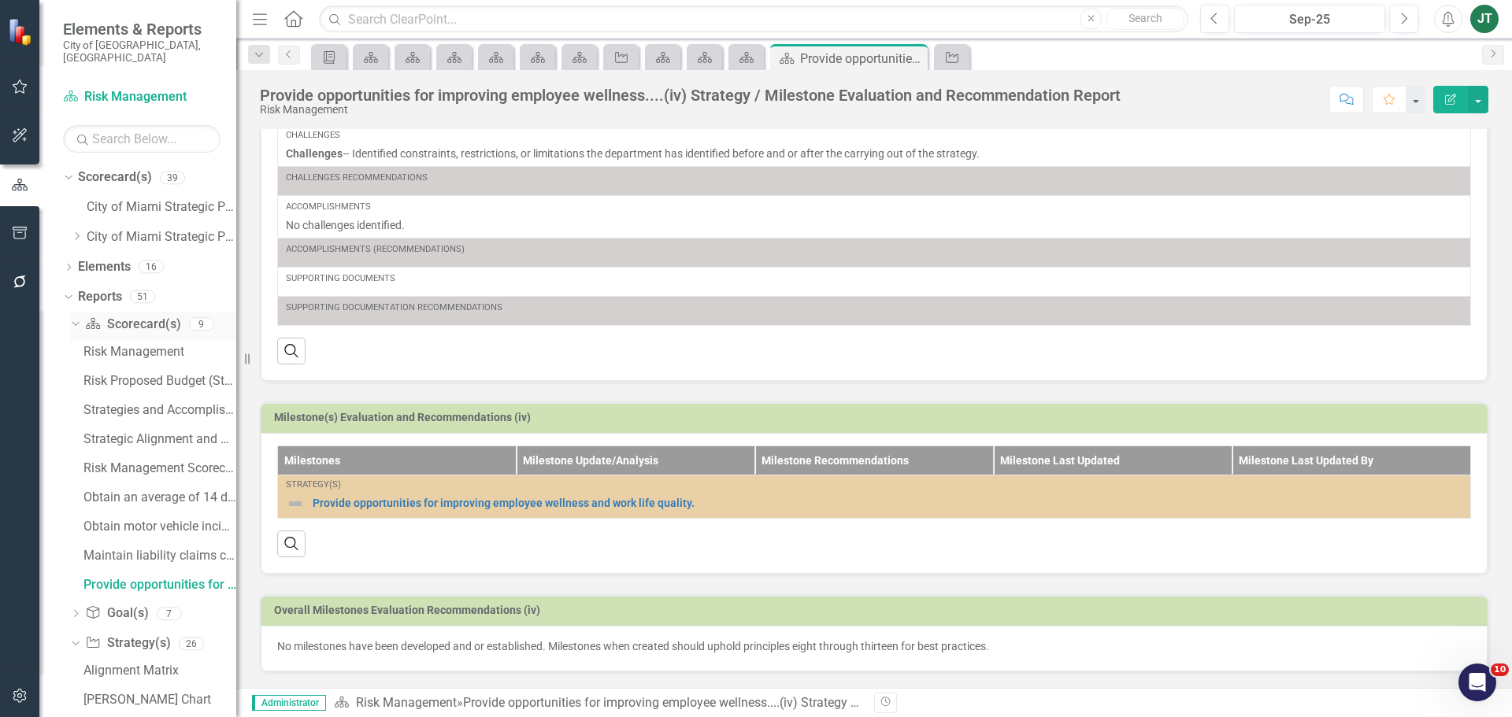
click at [80, 318] on div "Dropdown" at bounding box center [72, 323] width 13 height 11
click at [76, 312] on div "Dropdown Scorecard(s) Scorecard(s) 9" at bounding box center [153, 327] width 166 height 30
click at [78, 321] on icon "Dropdown" at bounding box center [75, 325] width 11 height 9
click at [75, 318] on icon "Dropdown" at bounding box center [73, 323] width 9 height 11
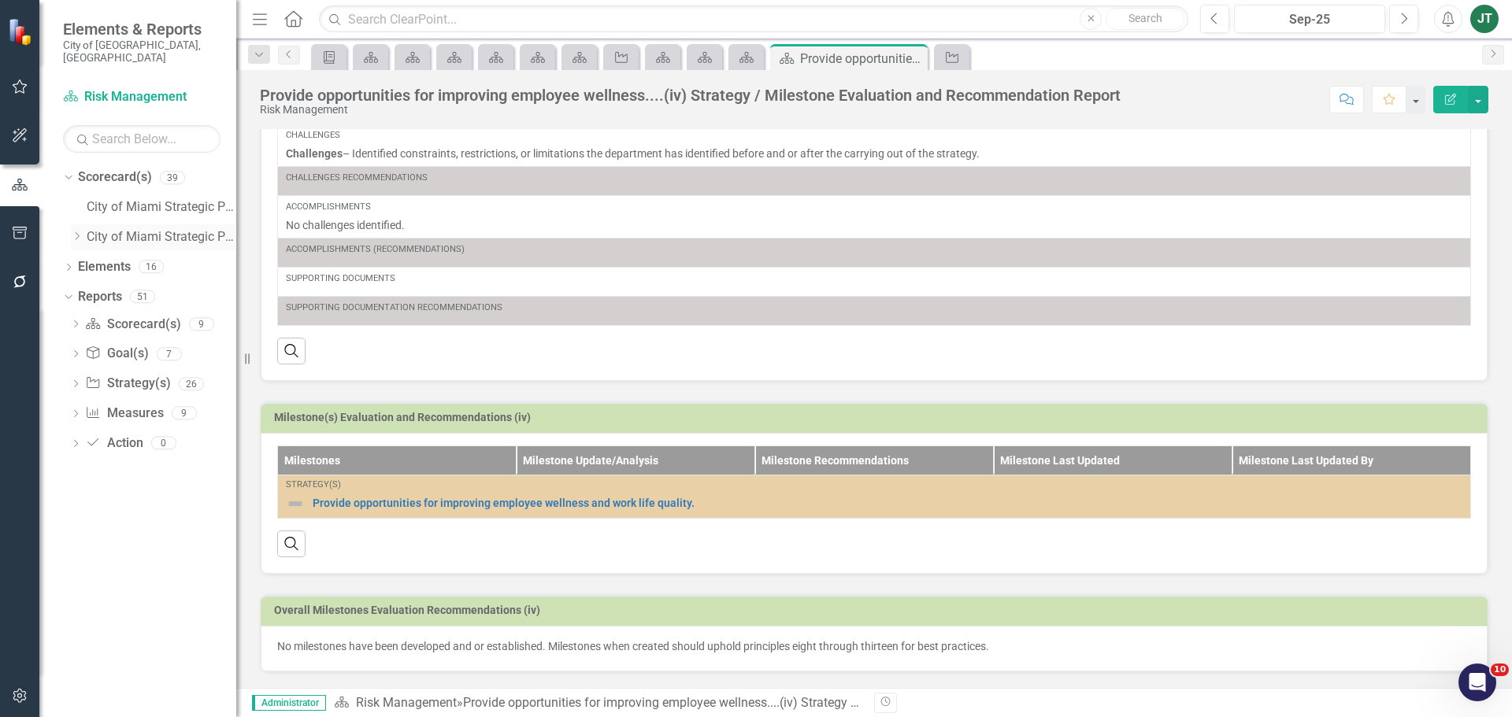
click at [76, 231] on icon "Dropdown" at bounding box center [77, 235] width 12 height 9
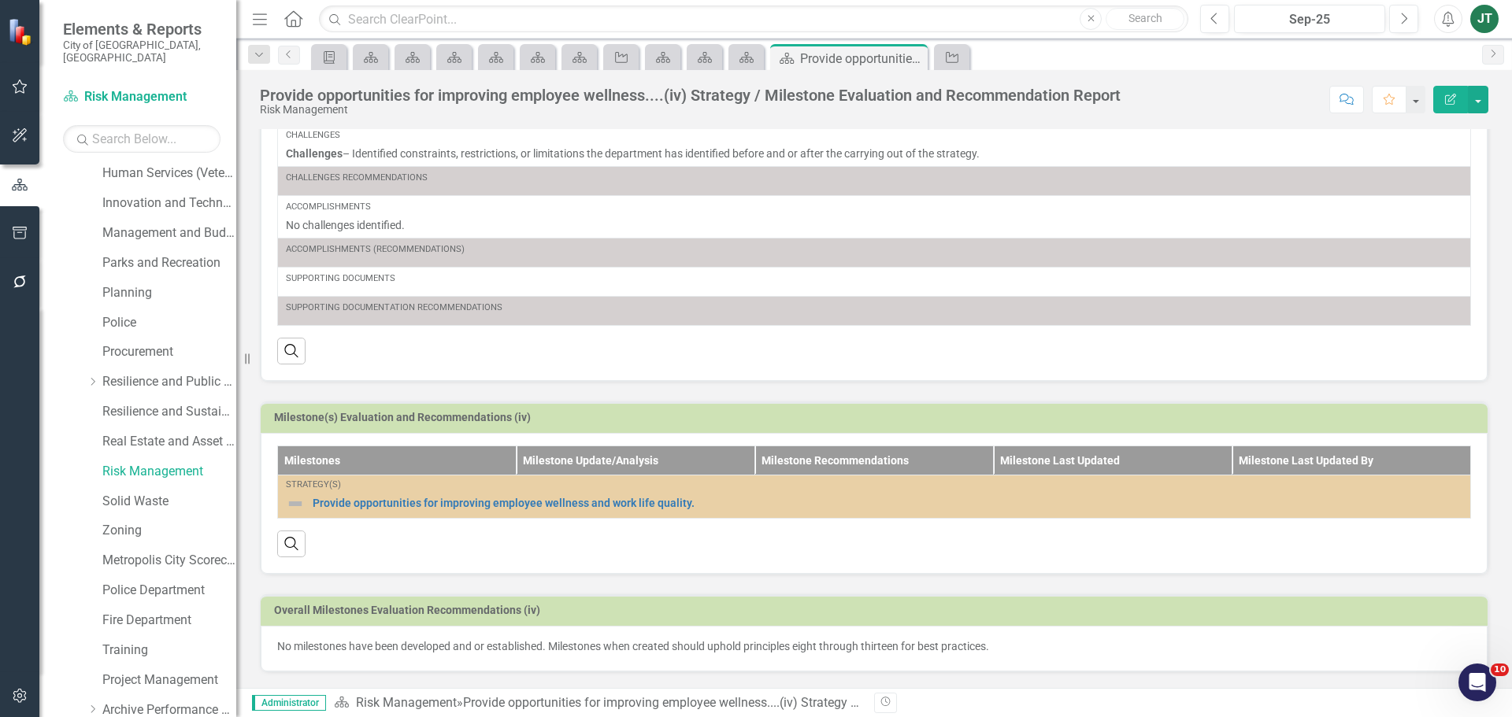
scroll to position [630, 0]
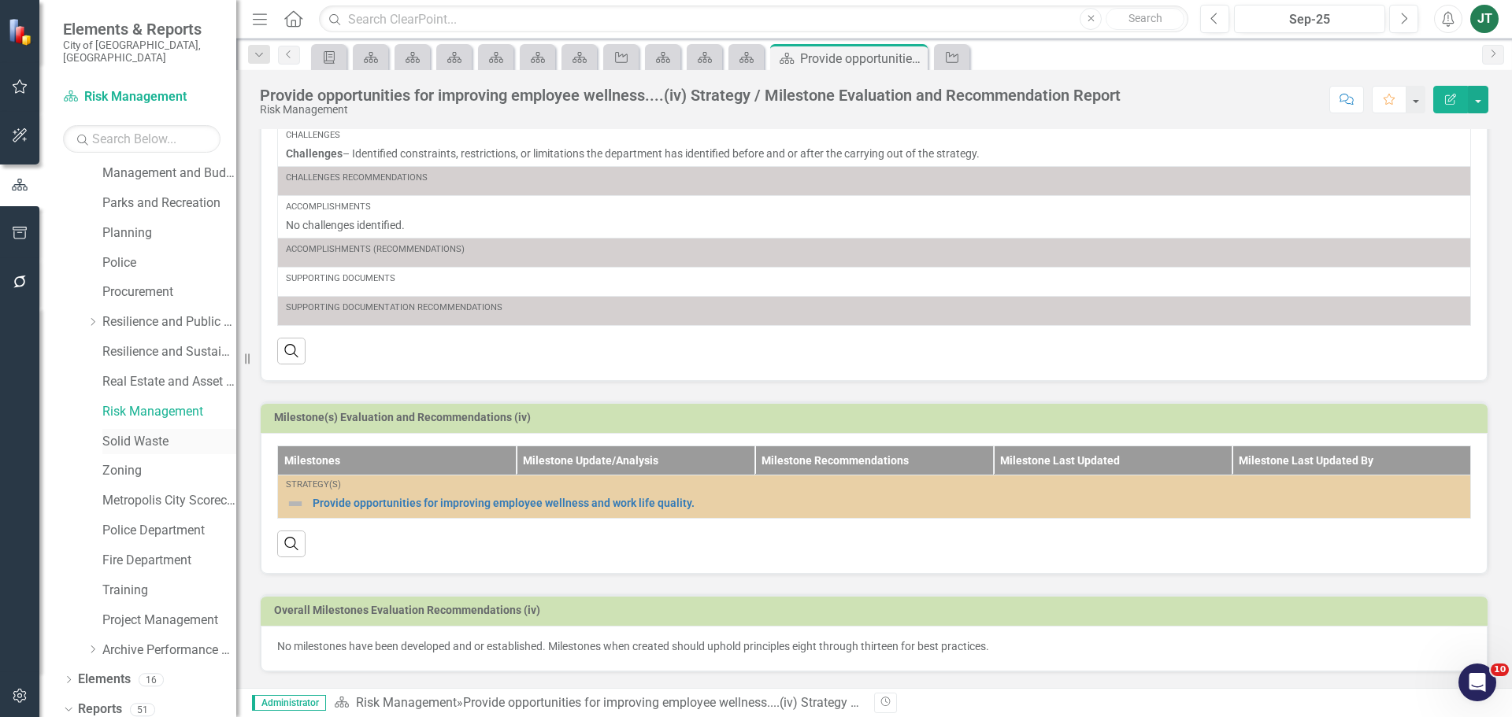
click at [128, 433] on link "Solid Waste" at bounding box center [169, 442] width 134 height 18
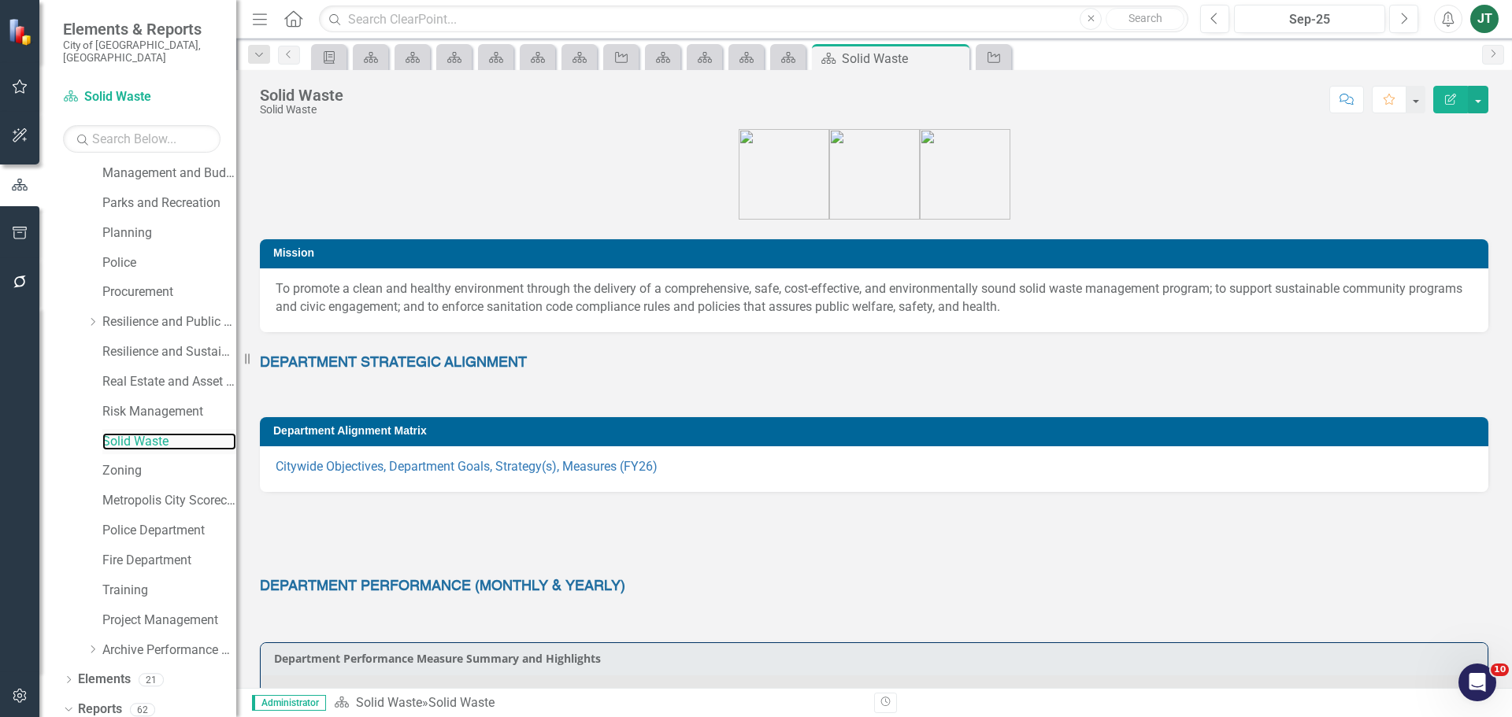
scroll to position [677, 0]
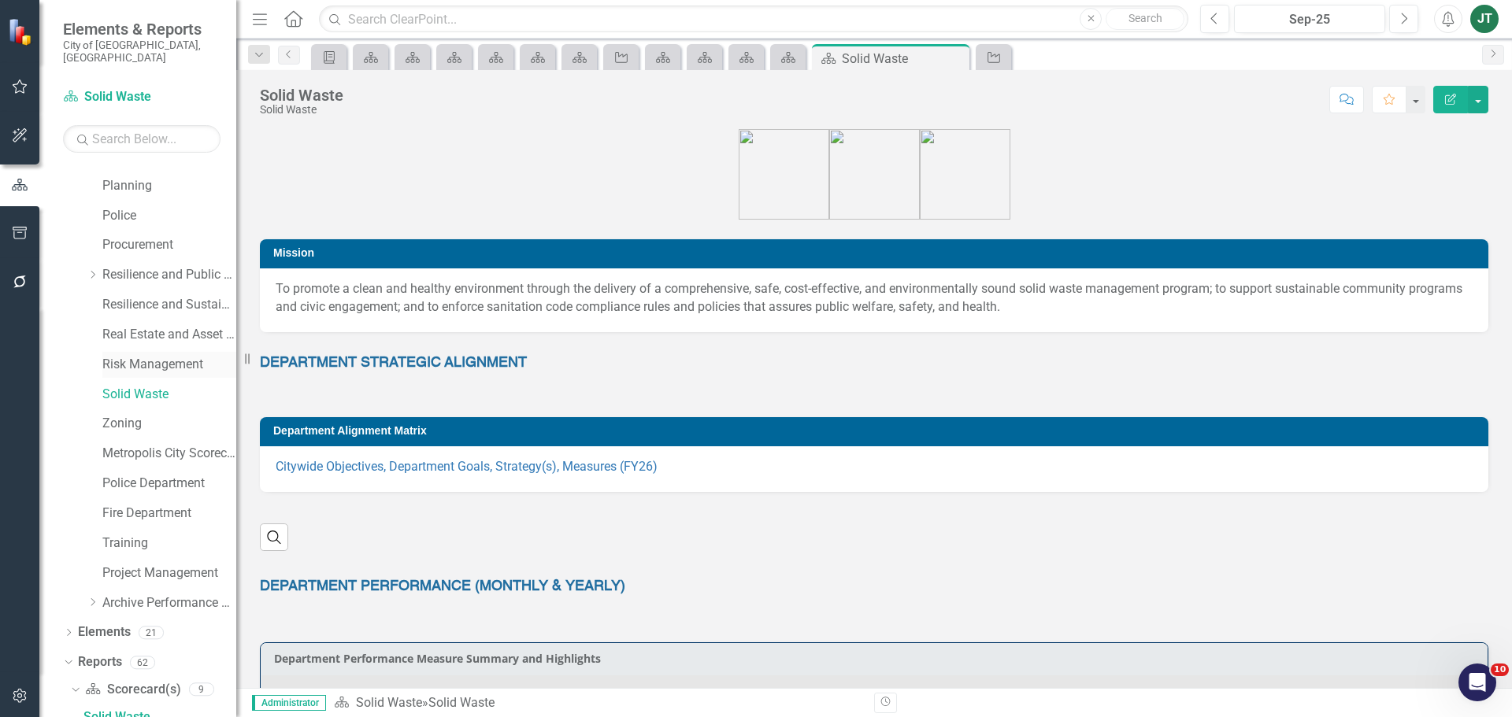
click at [148, 356] on link "Risk Management" at bounding box center [169, 365] width 134 height 18
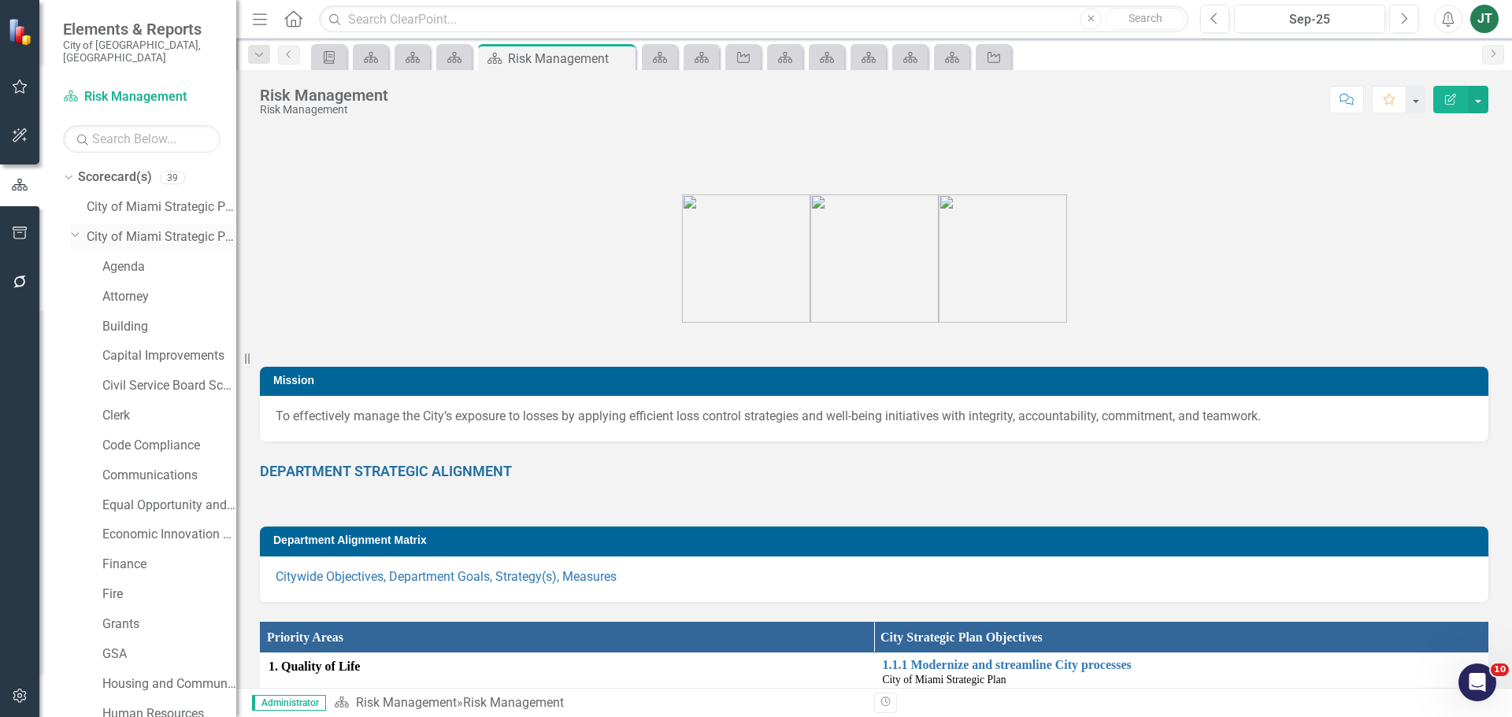
click at [76, 228] on icon "Dropdown" at bounding box center [75, 234] width 9 height 12
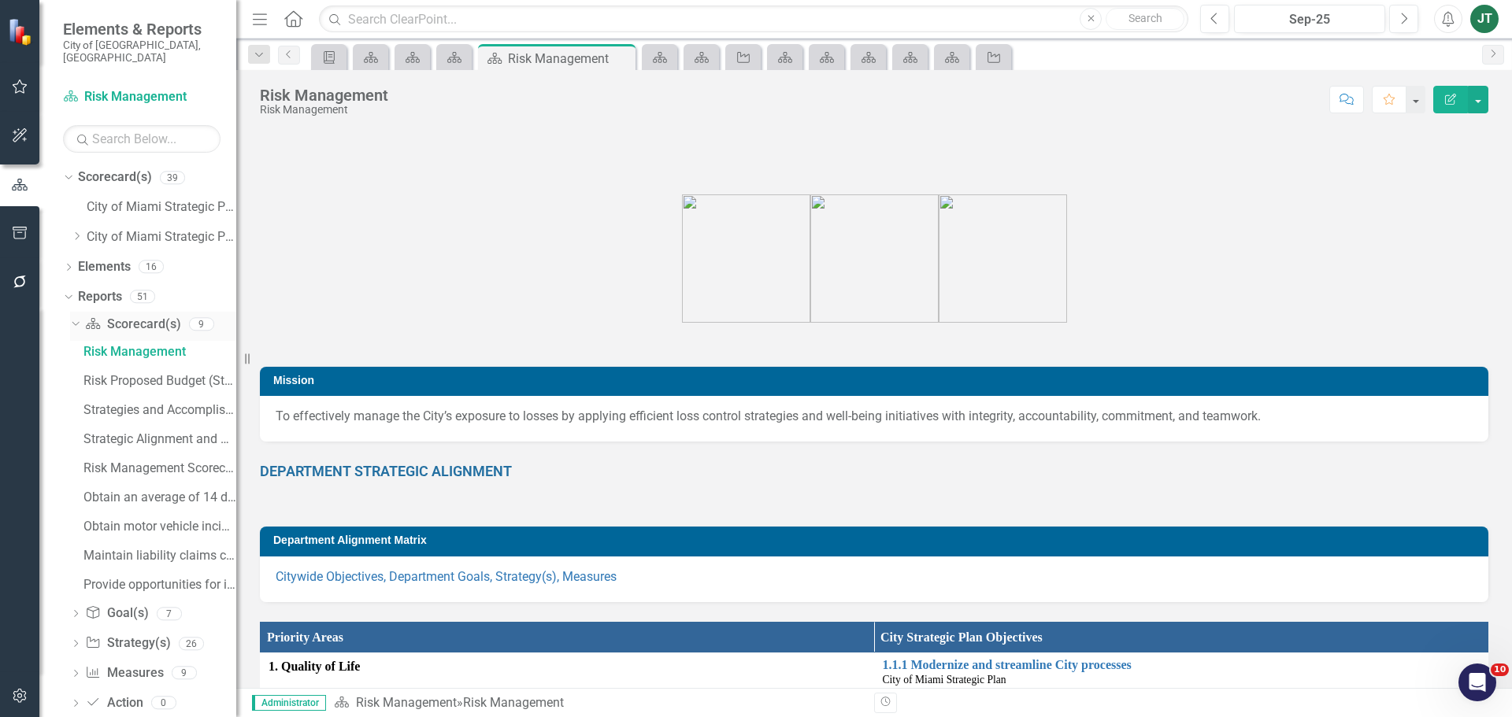
click at [76, 322] on icon at bounding box center [75, 324] width 7 height 4
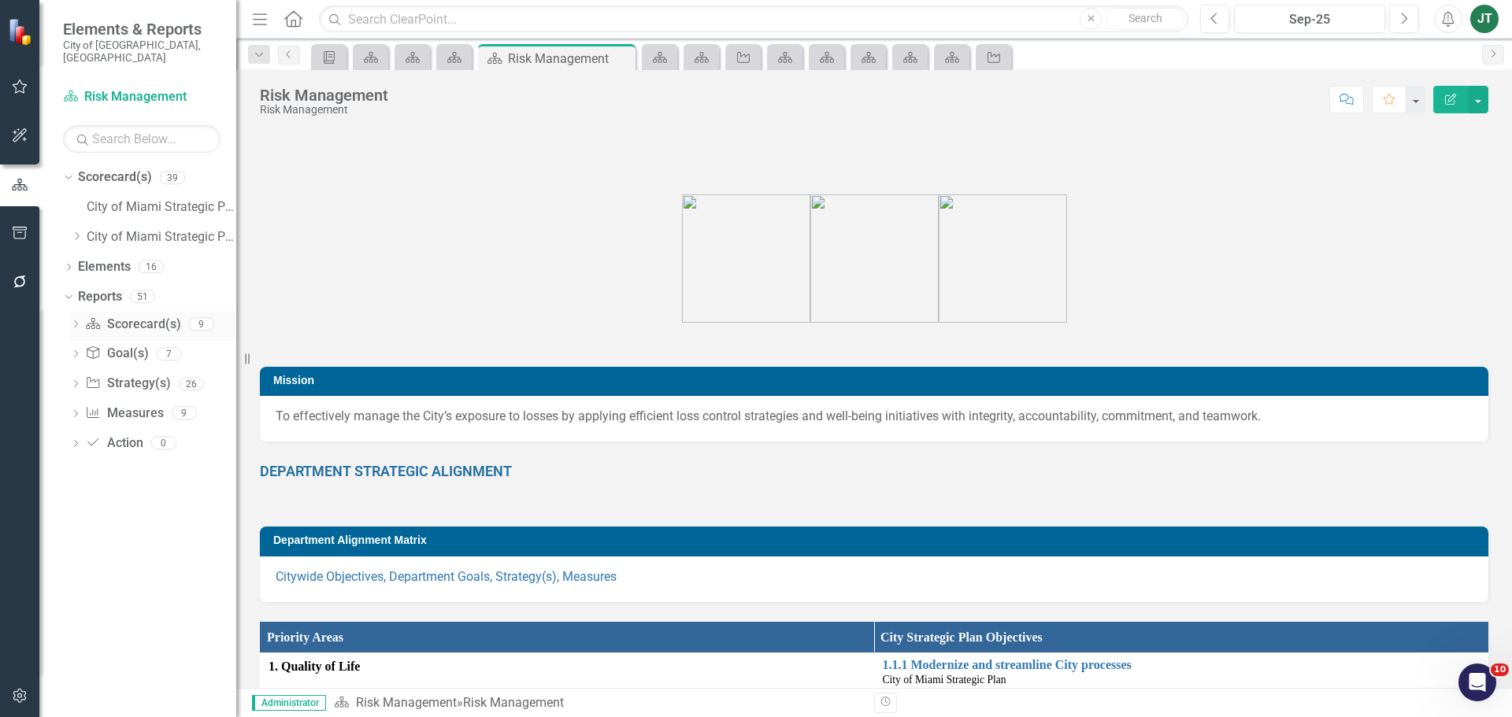
click at [76, 321] on icon "Dropdown" at bounding box center [75, 325] width 11 height 9
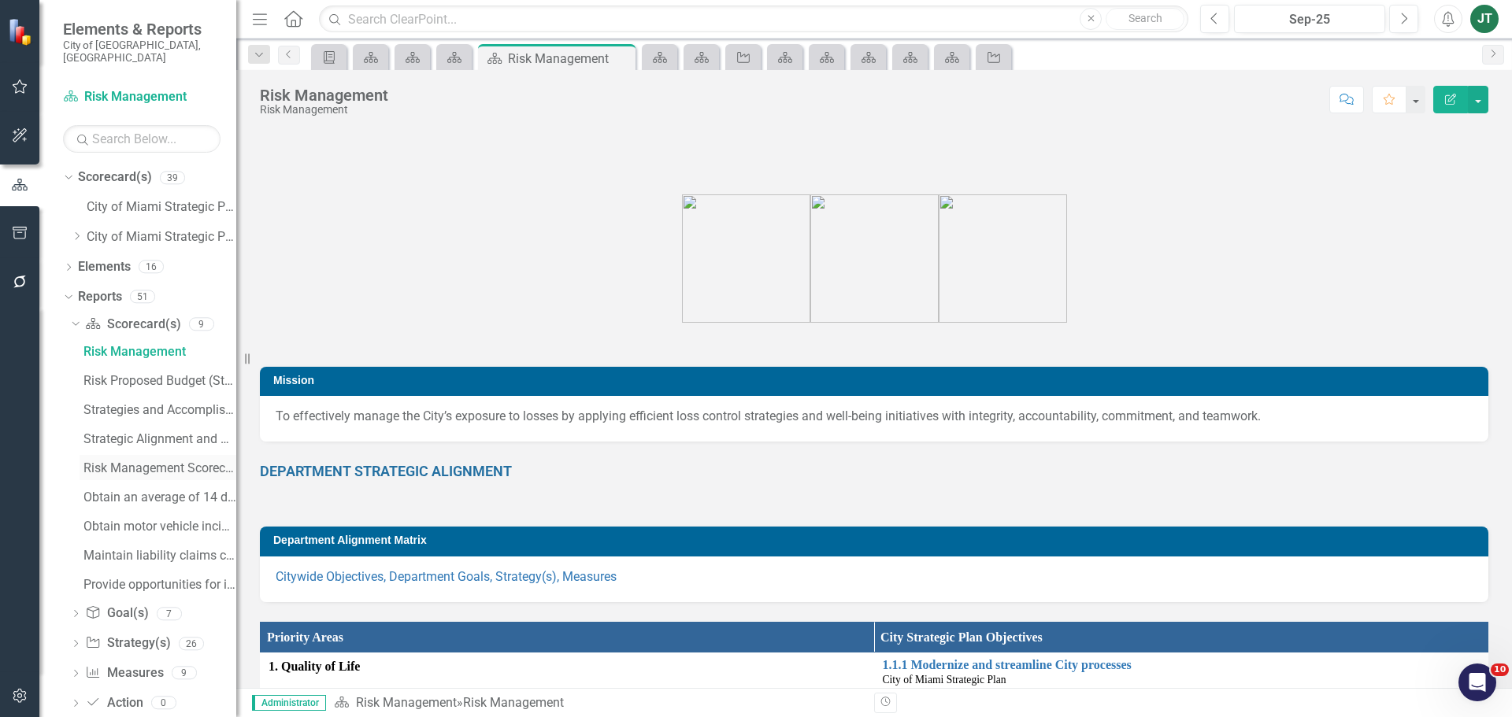
click at [138, 461] on div "Risk Management Scorecard Evaluation and Recommendations" at bounding box center [159, 468] width 153 height 14
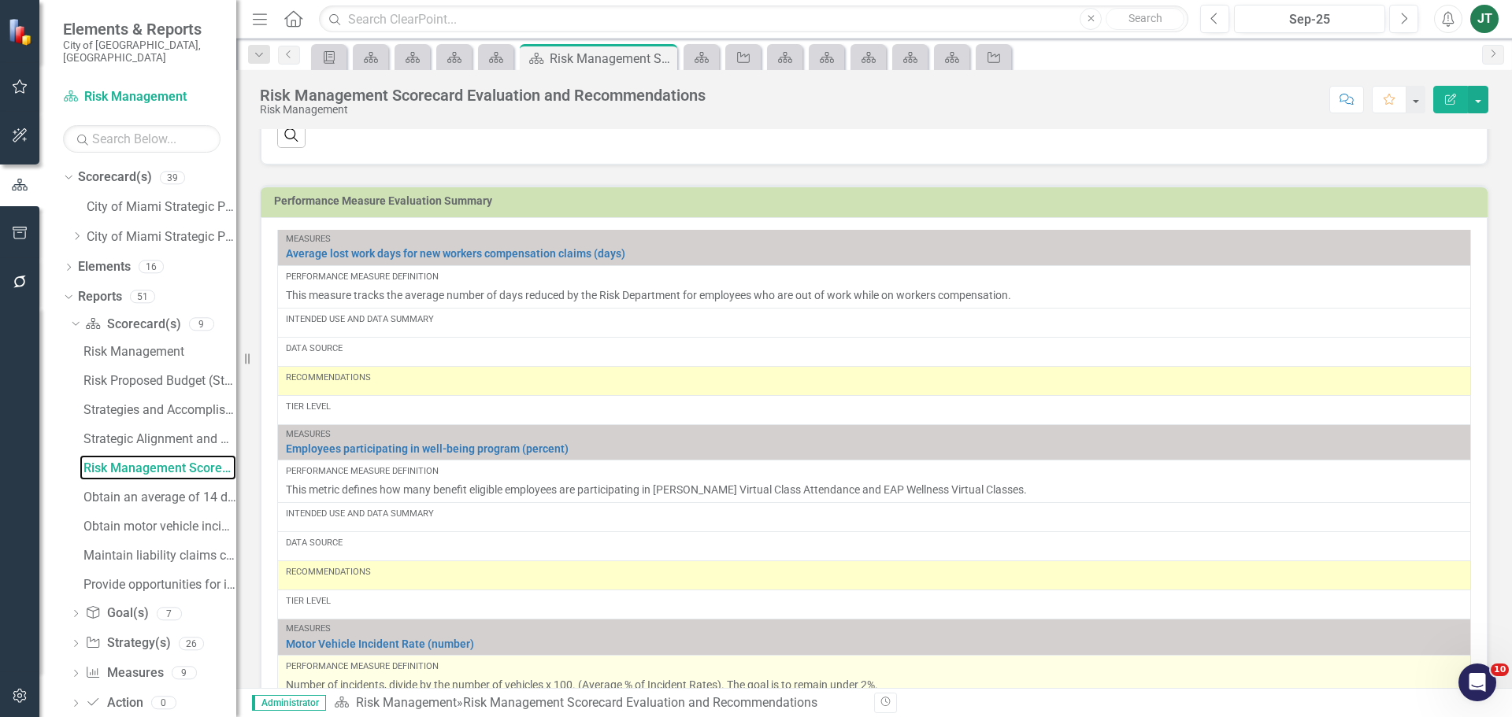
scroll to position [818, 0]
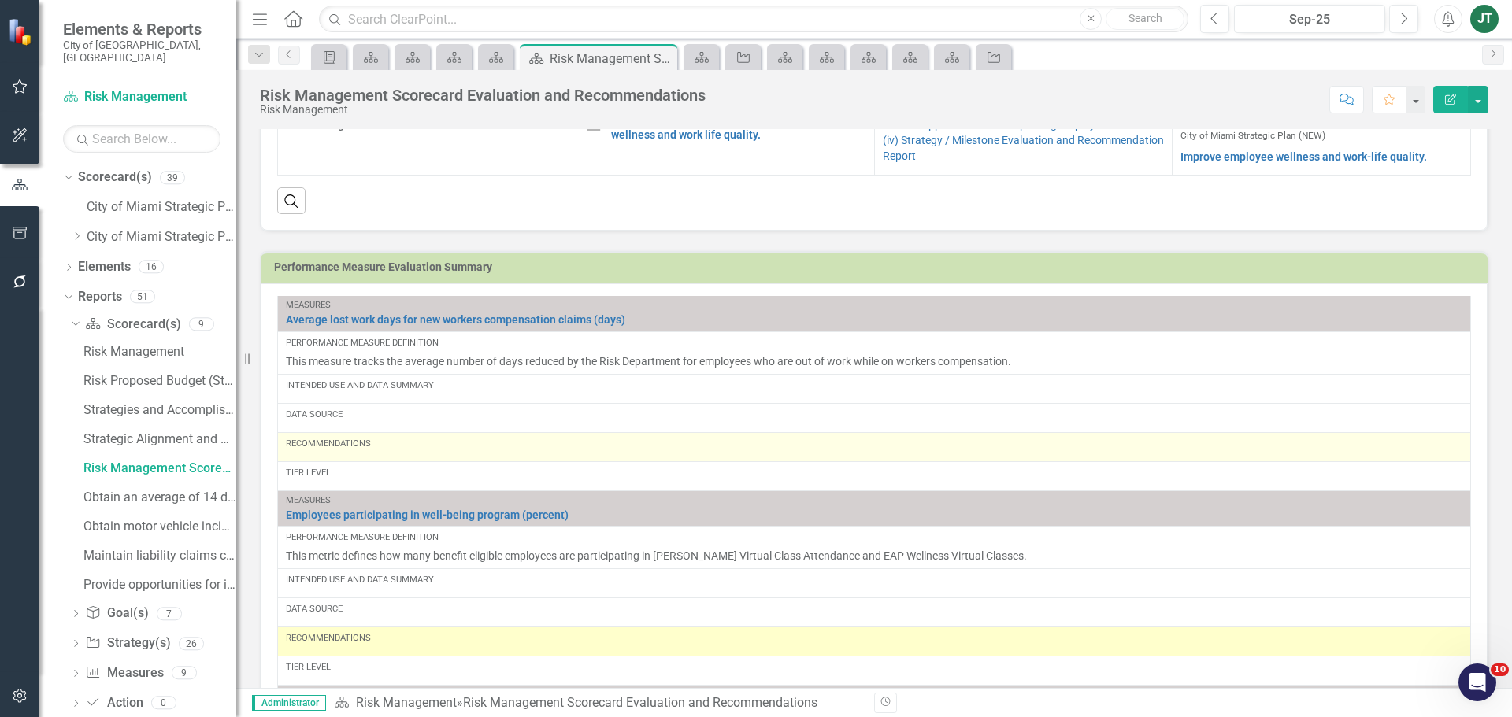
click at [334, 450] on div "Recommendations" at bounding box center [874, 444] width 1176 height 13
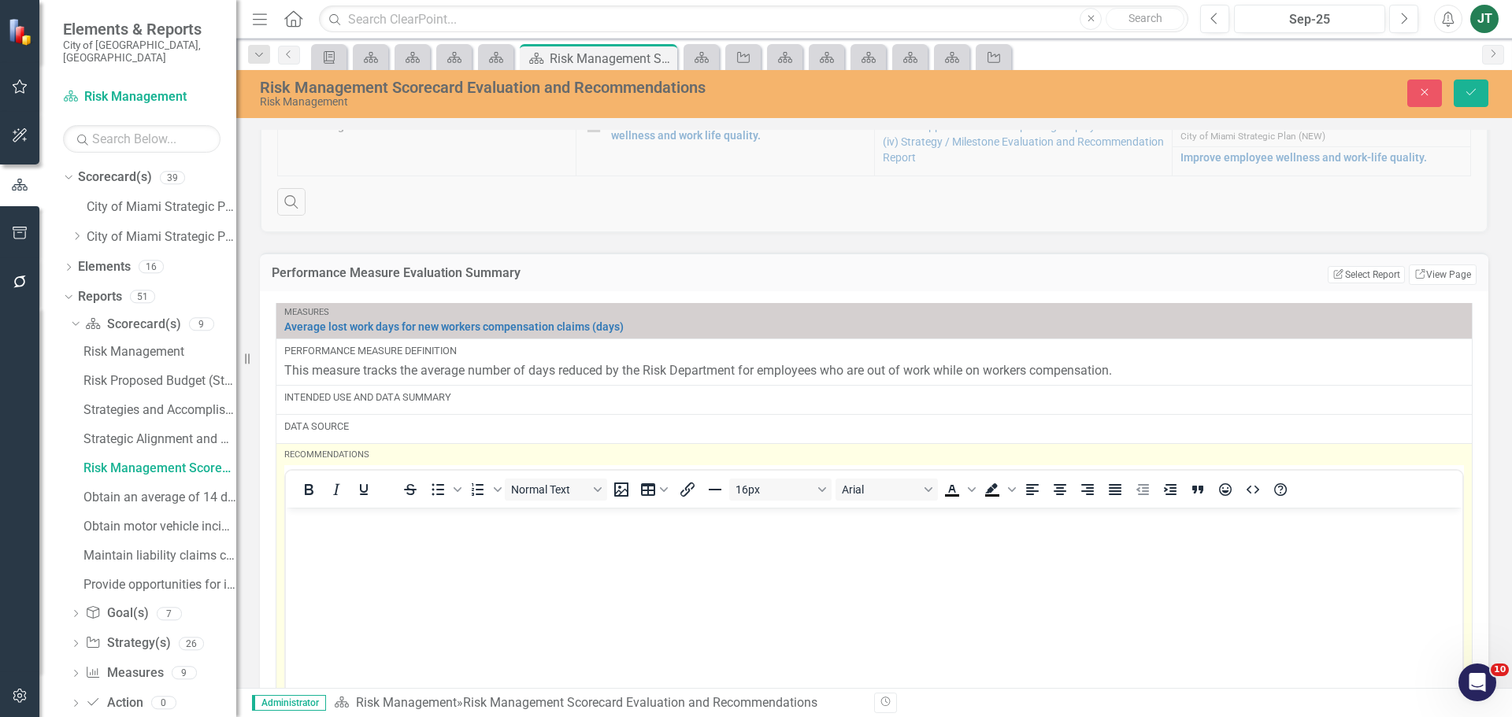
scroll to position [0, 0]
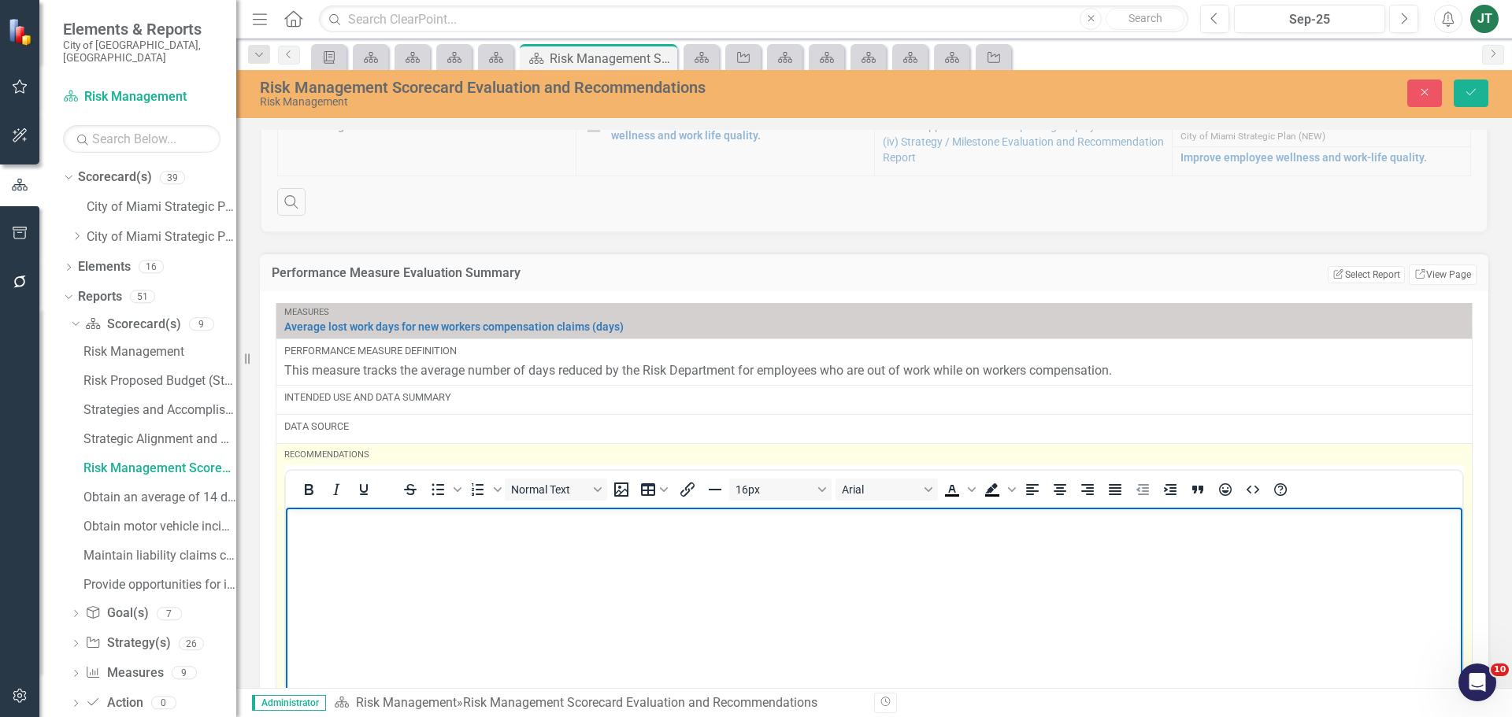
click at [332, 550] on body "Rich Text Area. Press ALT-0 for help." at bounding box center [874, 625] width 1176 height 236
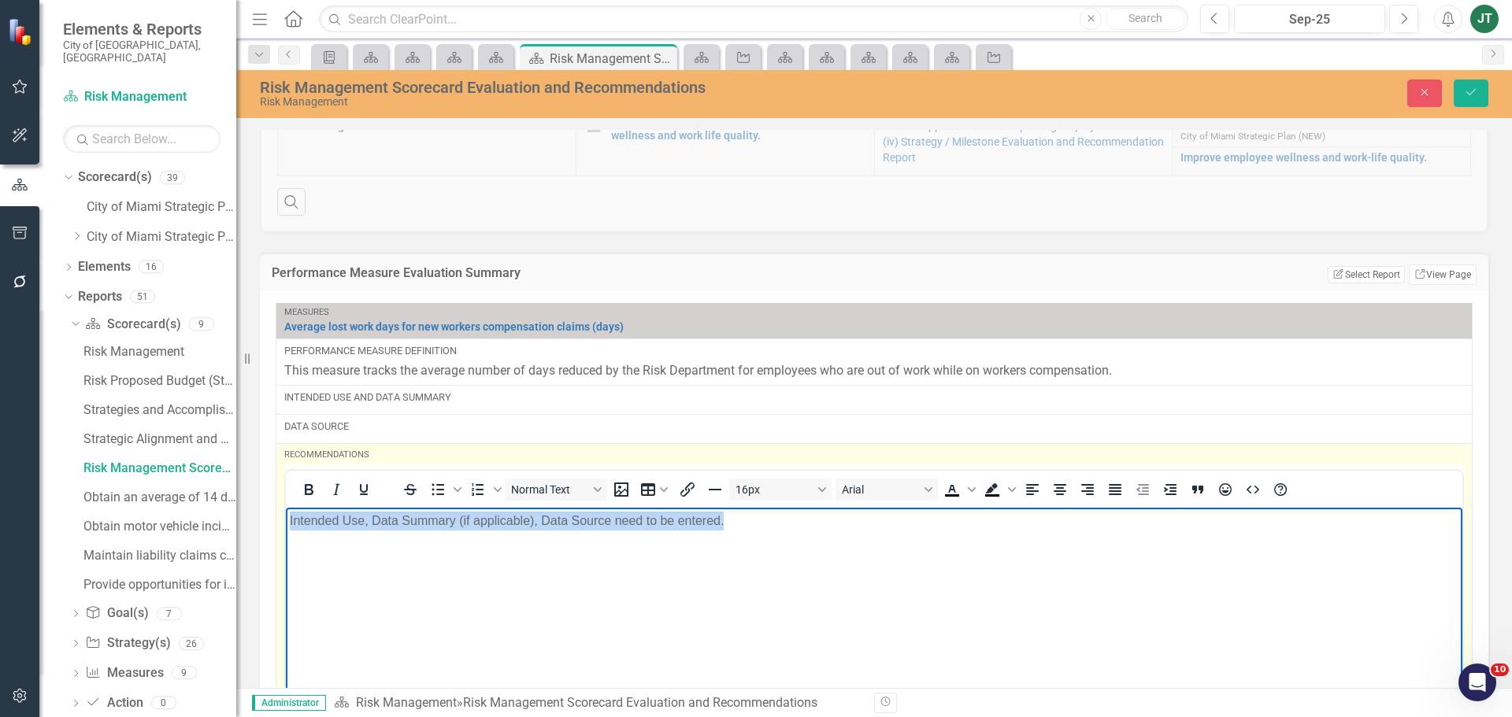
drag, startPoint x: 784, startPoint y: 534, endPoint x: 214, endPoint y: 546, distance: 570.2
click at [286, 546] on html "Intended Use, Data Summary (if applicable), Data Source need to be entered." at bounding box center [874, 625] width 1176 height 236
copy p "Intended Use, Data Summary (if applicable), Data Source need to be entered."
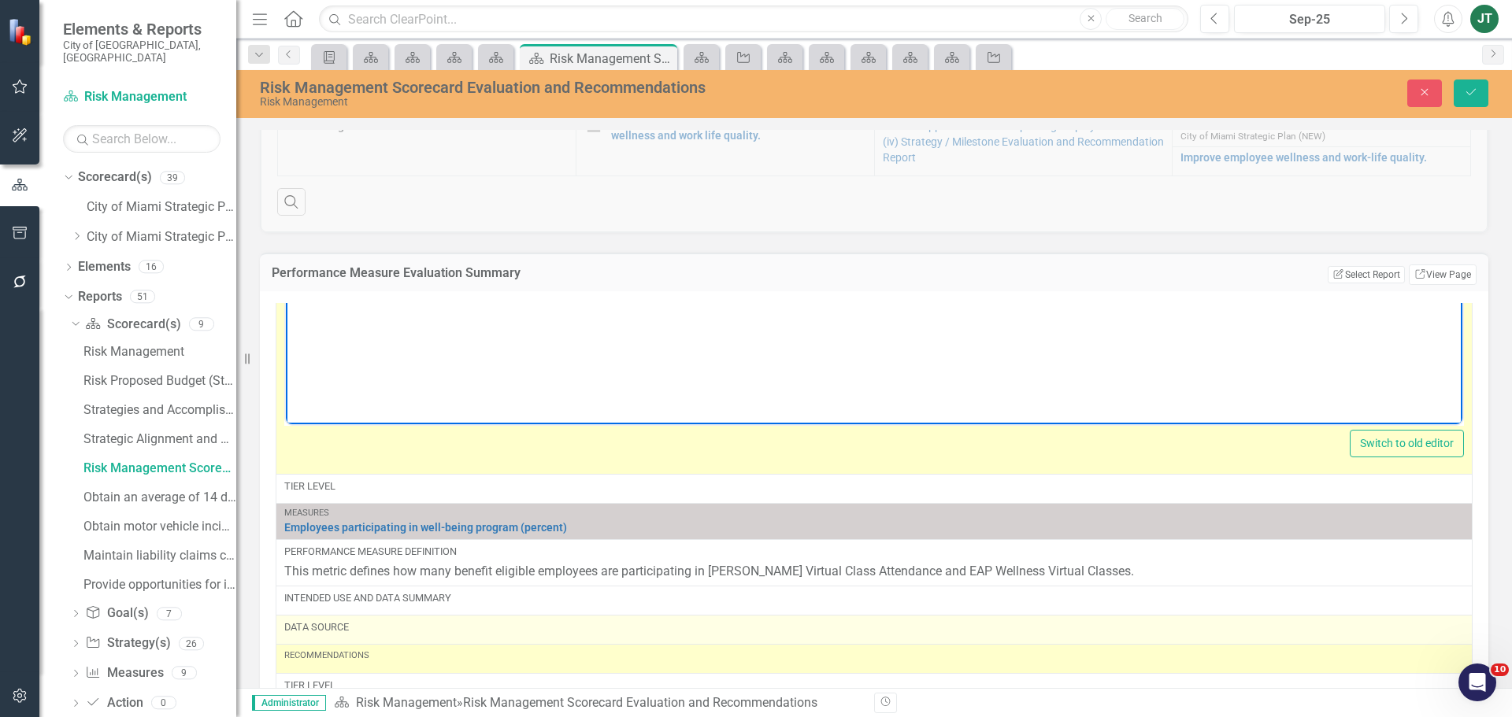
scroll to position [394, 0]
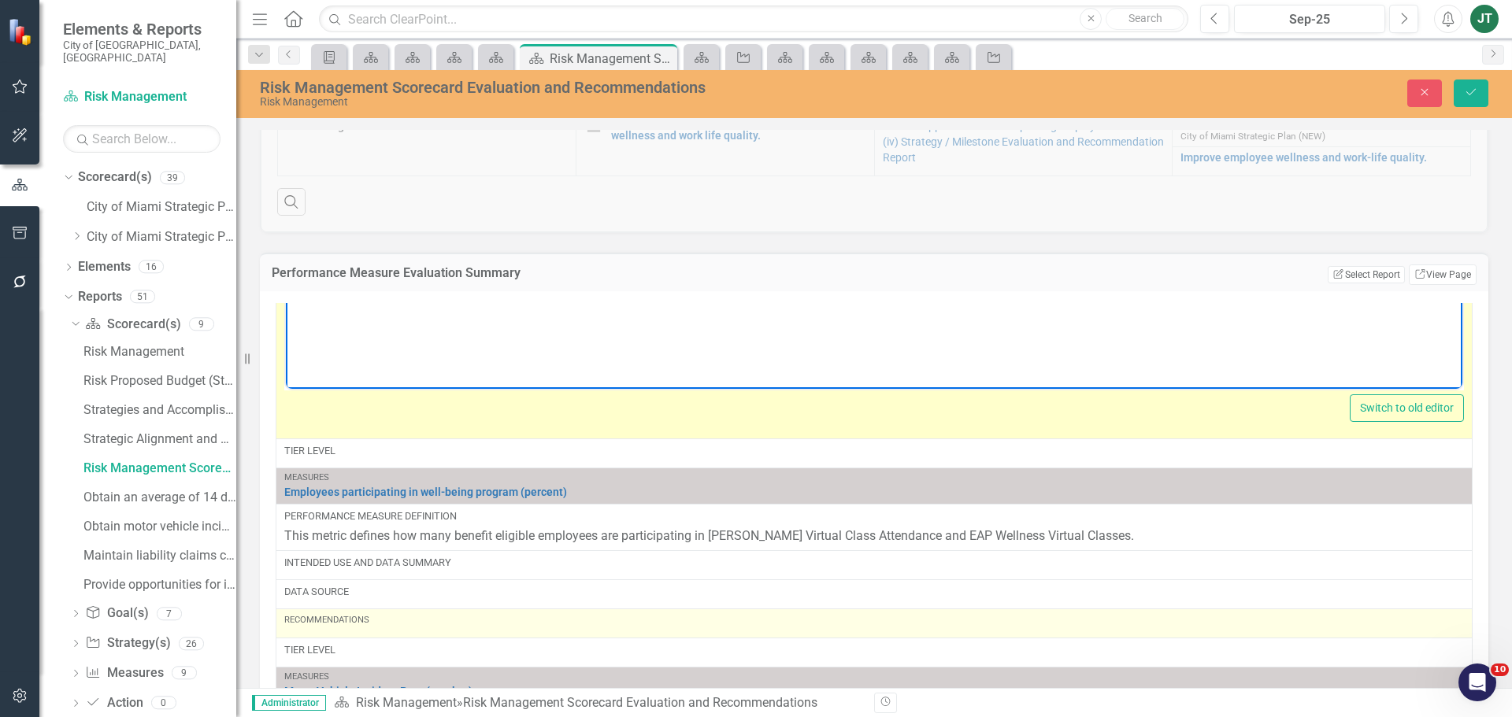
click at [341, 636] on td "Recommendations" at bounding box center [874, 623] width 1196 height 29
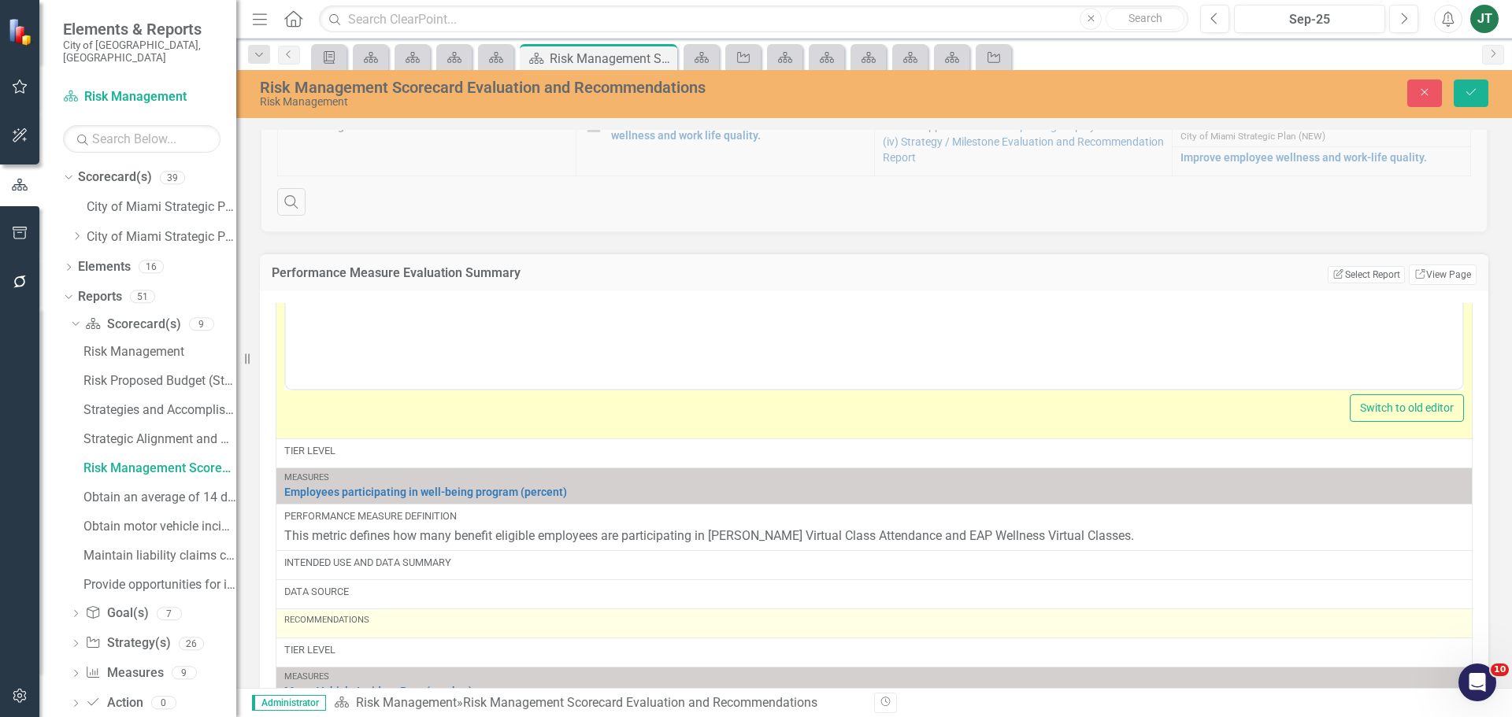
click at [341, 636] on td "Recommendations" at bounding box center [874, 623] width 1196 height 29
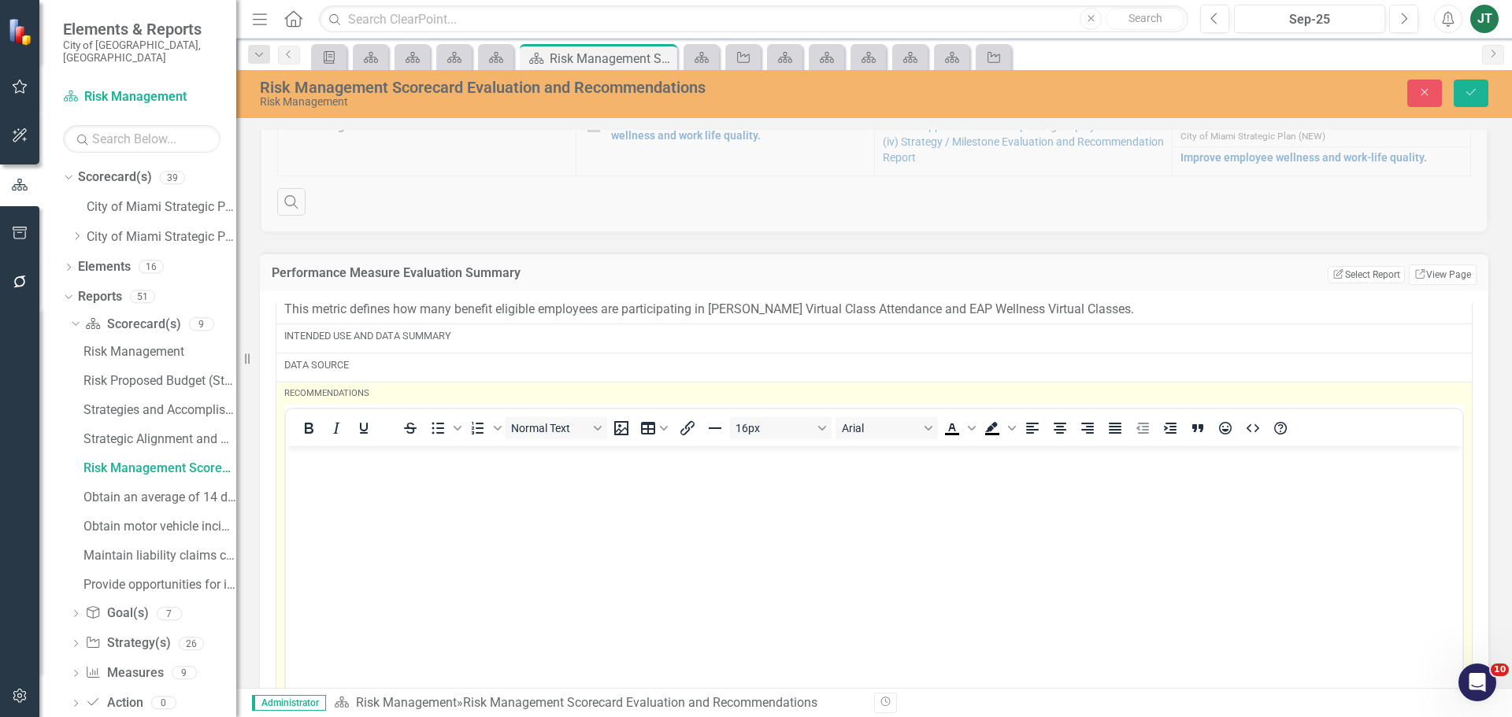
scroll to position [630, 0]
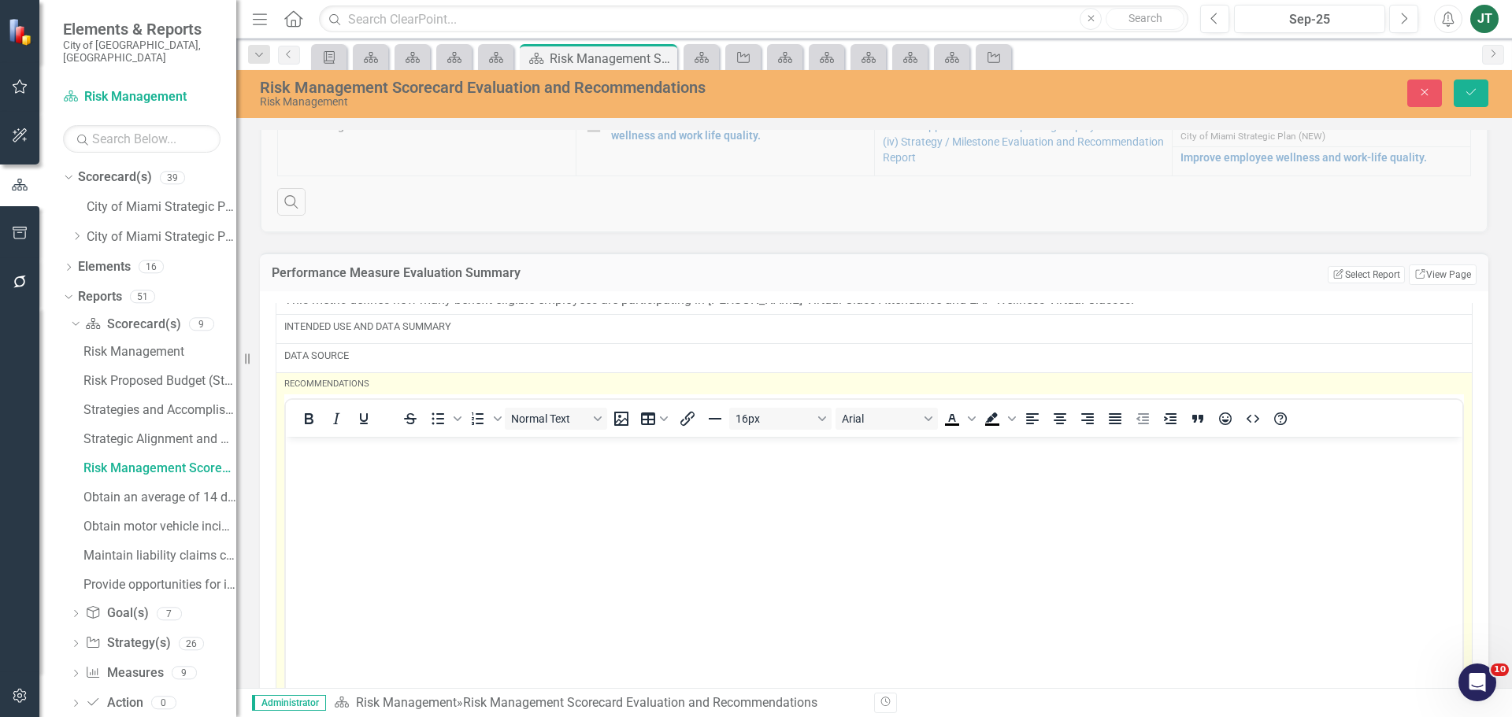
click at [339, 468] on body "Rich Text Area. Press ALT-0 for help." at bounding box center [874, 554] width 1176 height 236
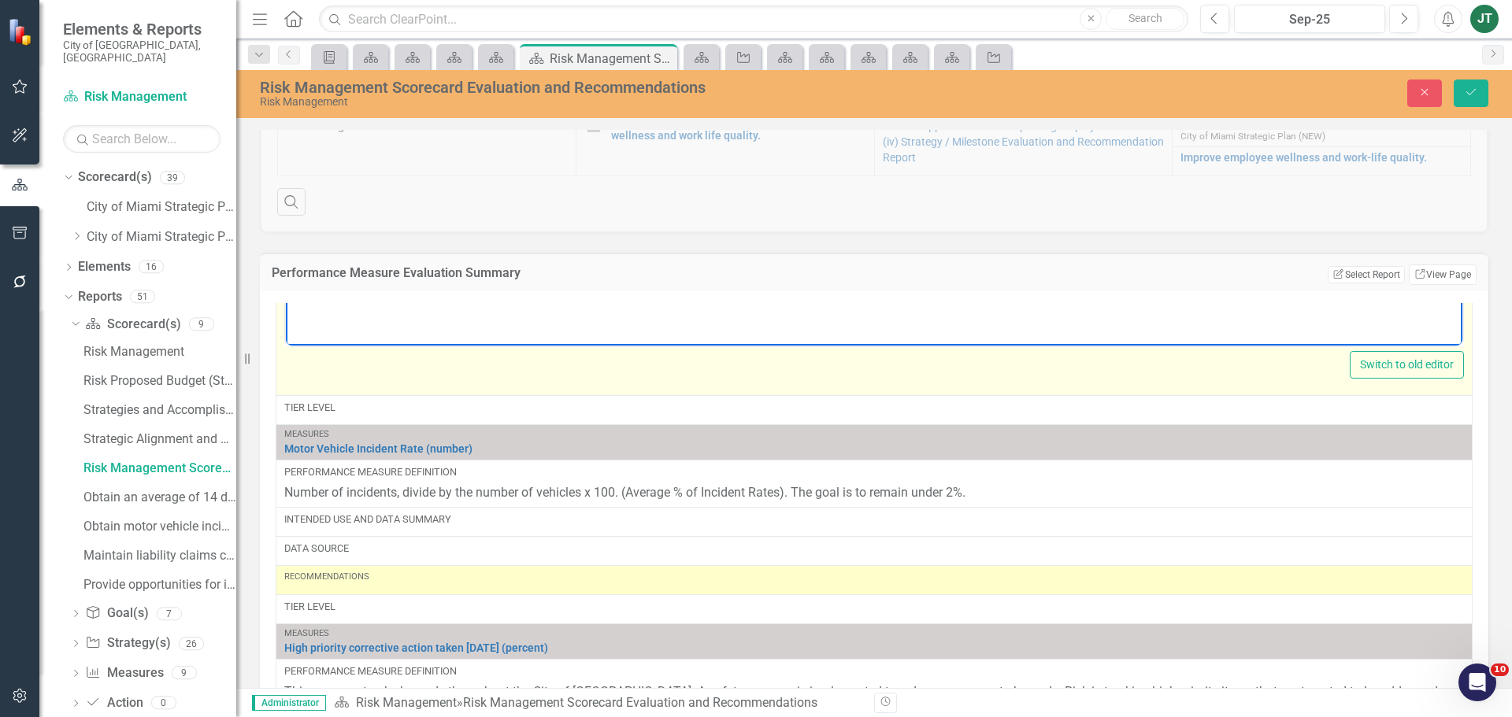
scroll to position [1102, 0]
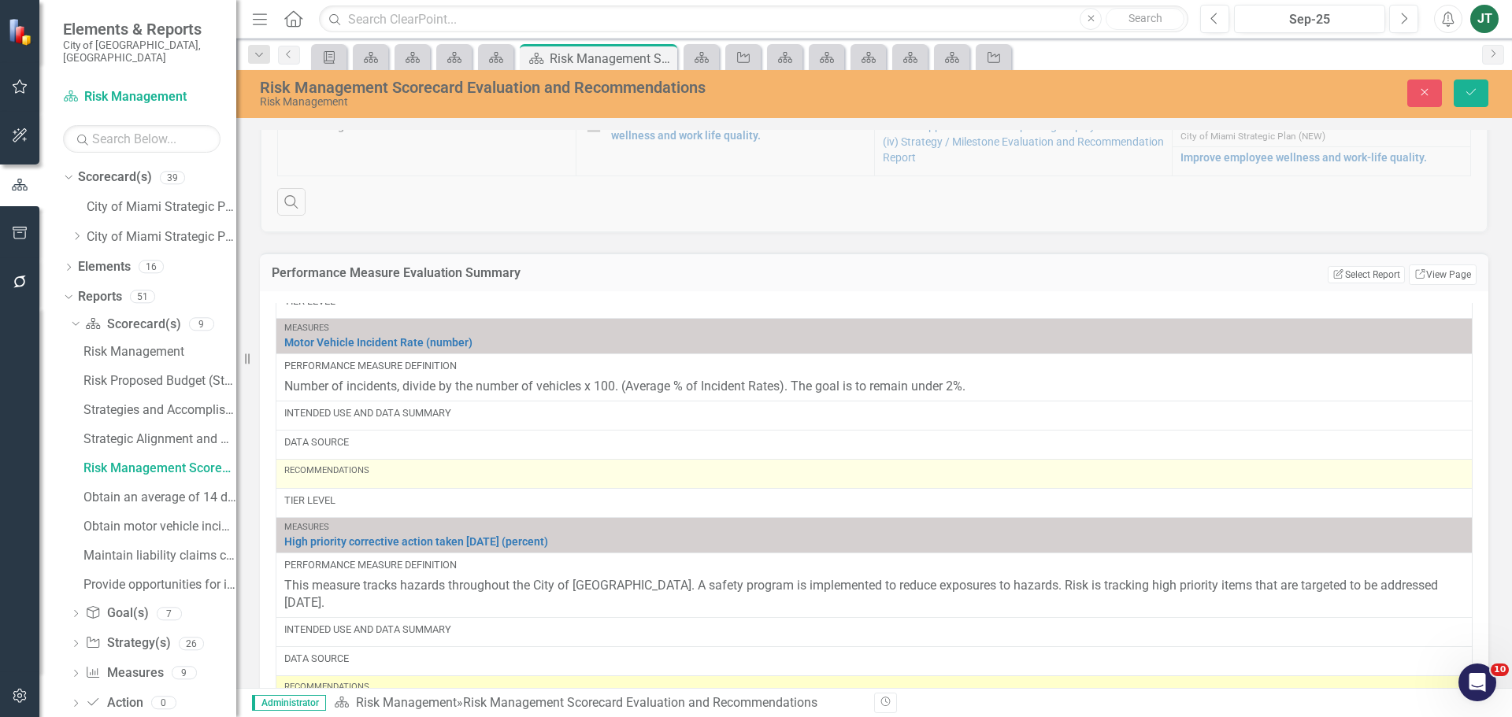
click at [343, 481] on div "Recommendations" at bounding box center [873, 474] width 1179 height 19
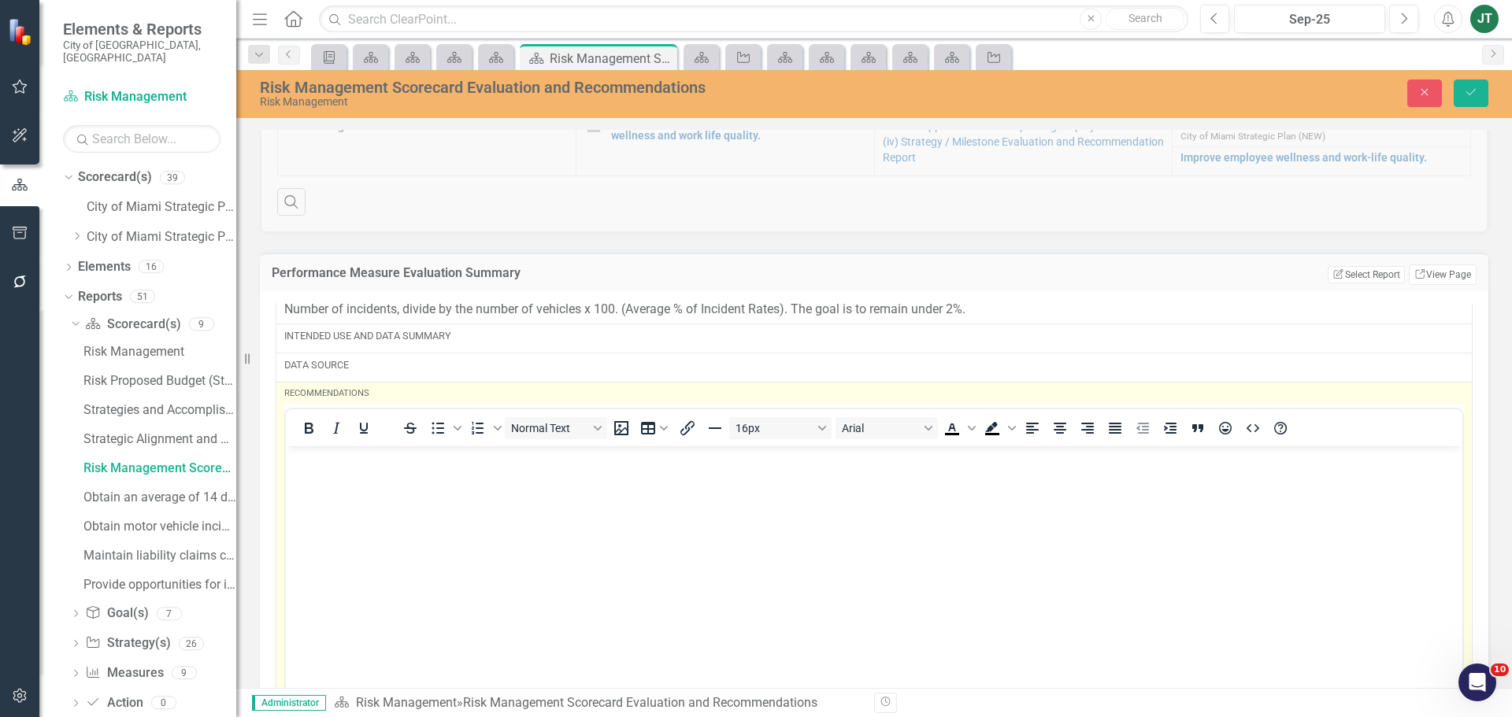
scroll to position [1338, 0]
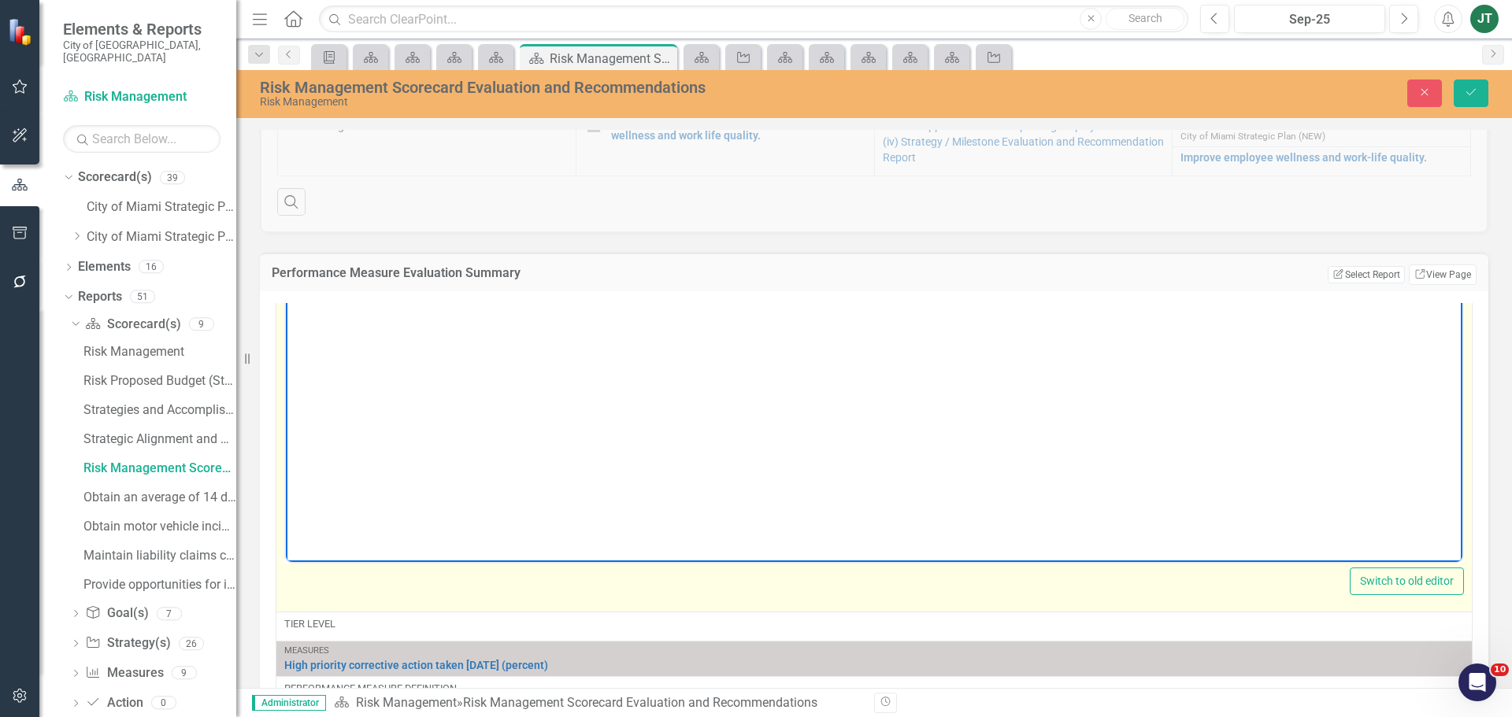
click at [355, 346] on body "Rich Text Area. Press ALT-0 for help." at bounding box center [874, 405] width 1176 height 236
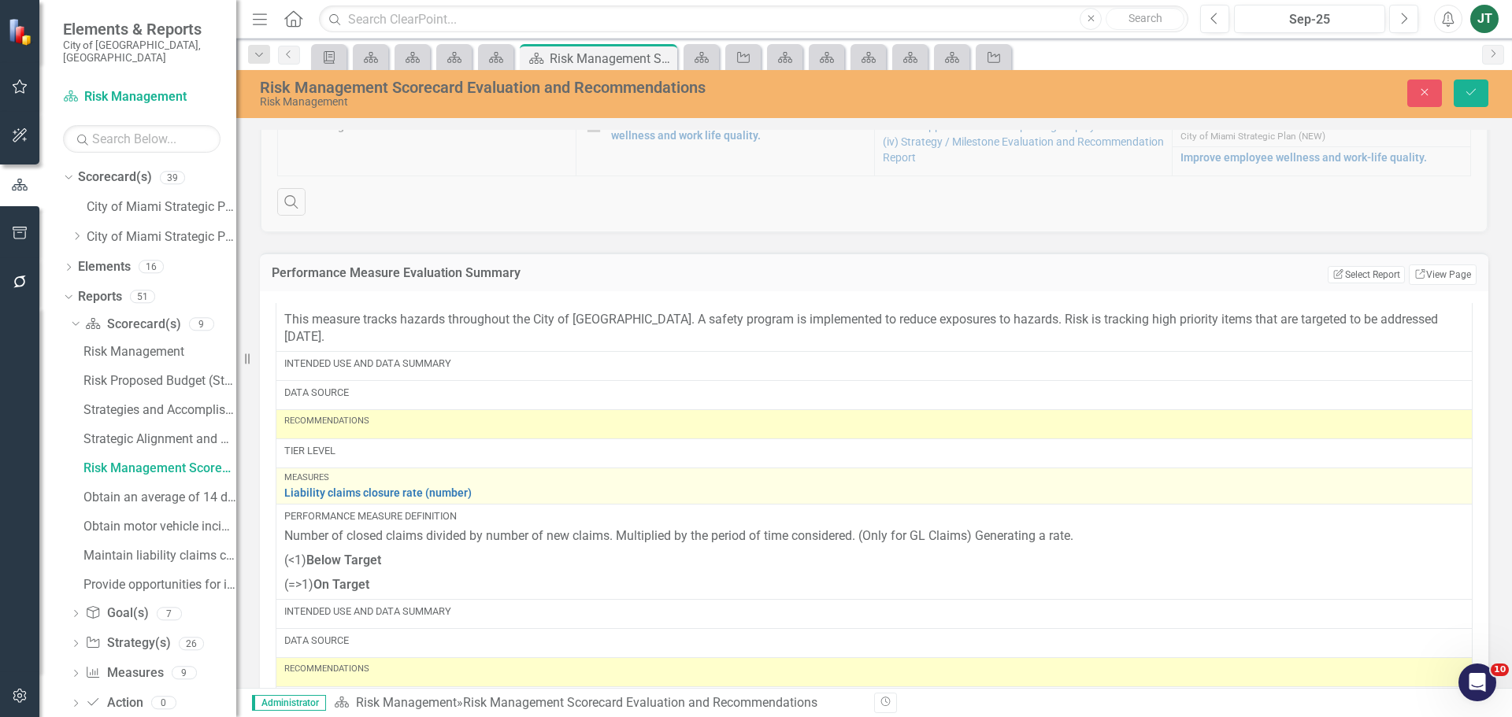
scroll to position [1732, 0]
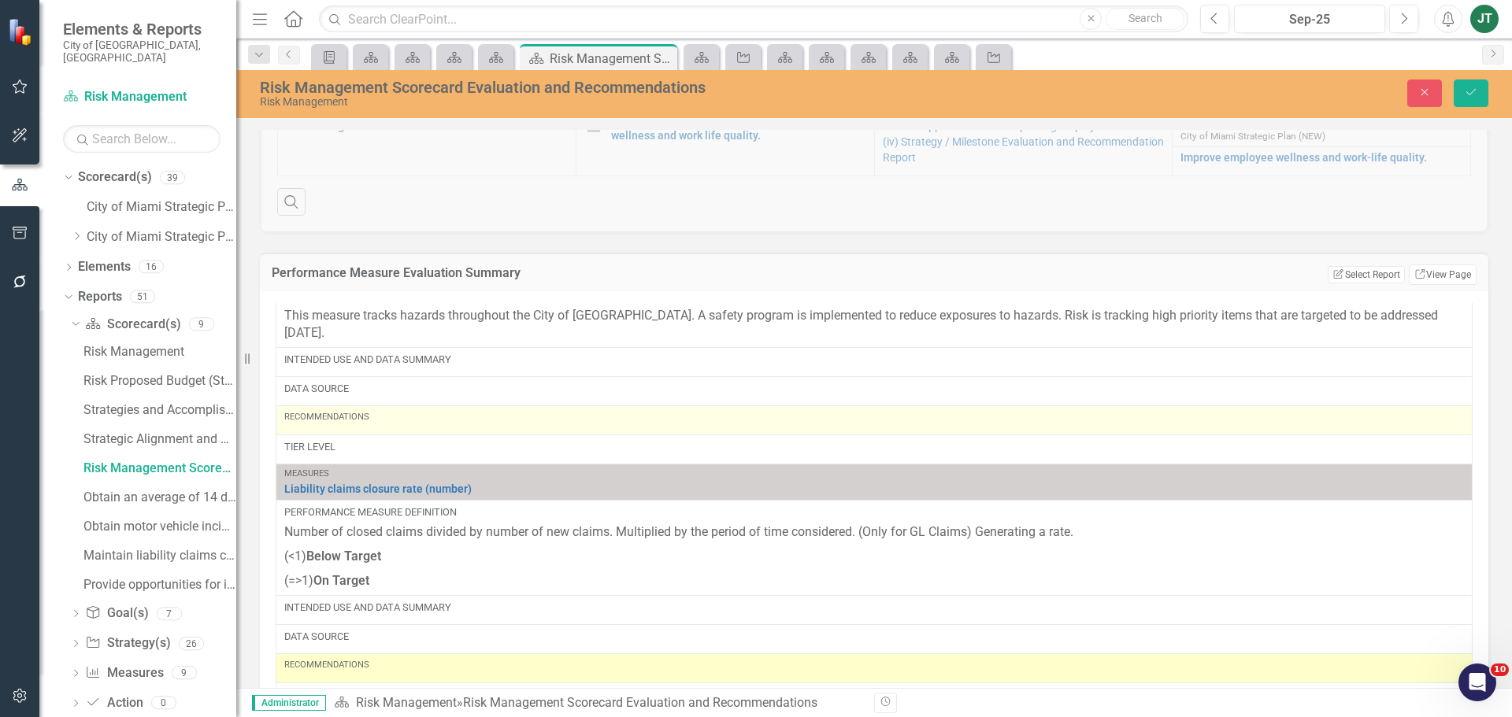
click at [367, 430] on div "Recommendations" at bounding box center [873, 420] width 1179 height 19
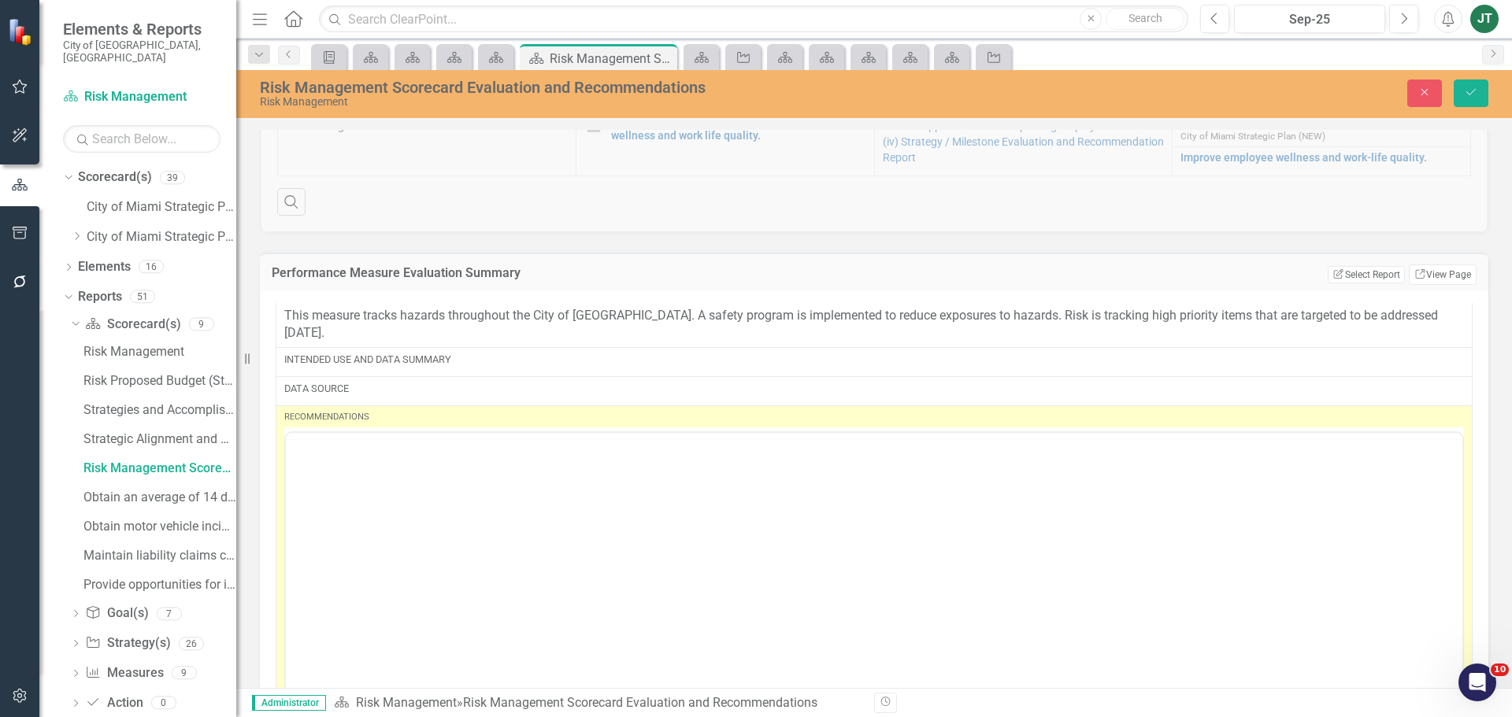
scroll to position [0, 0]
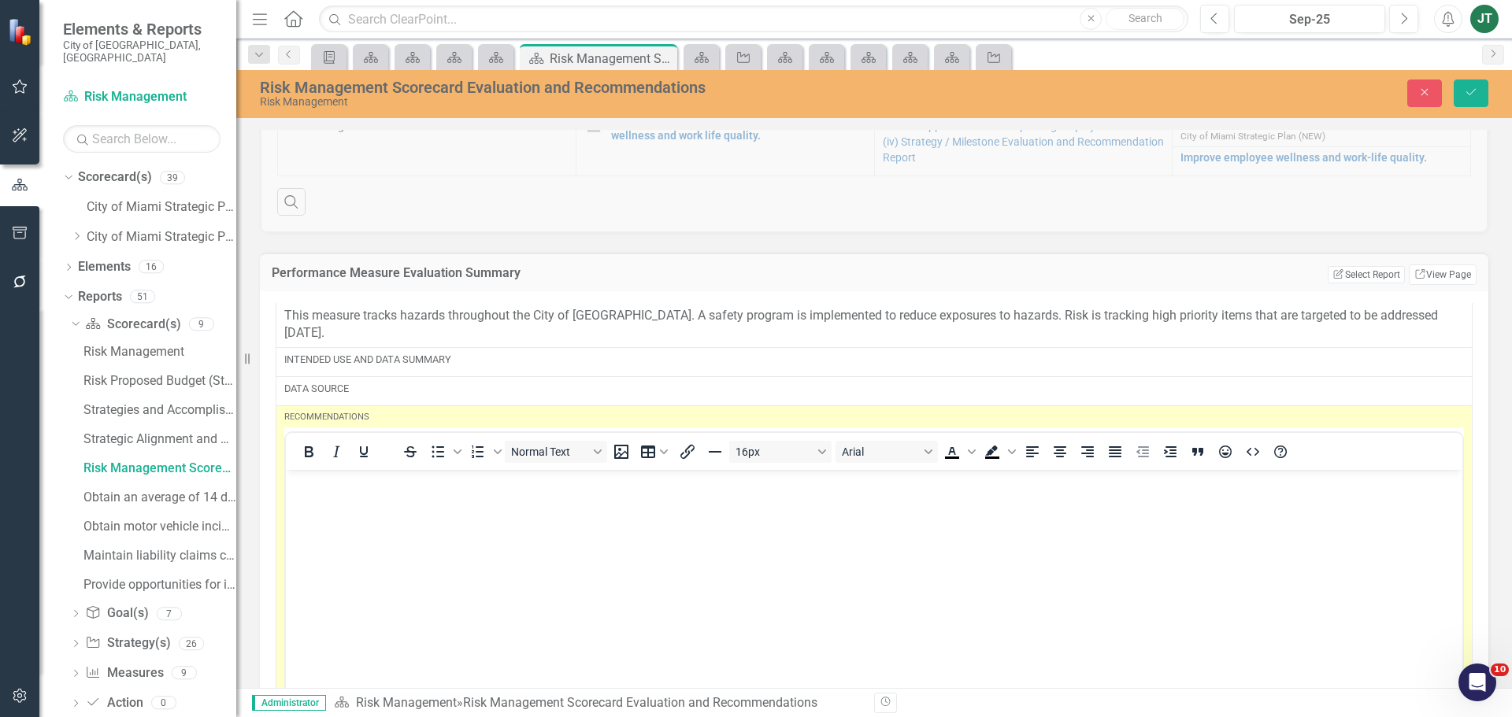
click at [331, 497] on body "Rich Text Area. Press ALT-0 for help." at bounding box center [874, 588] width 1176 height 236
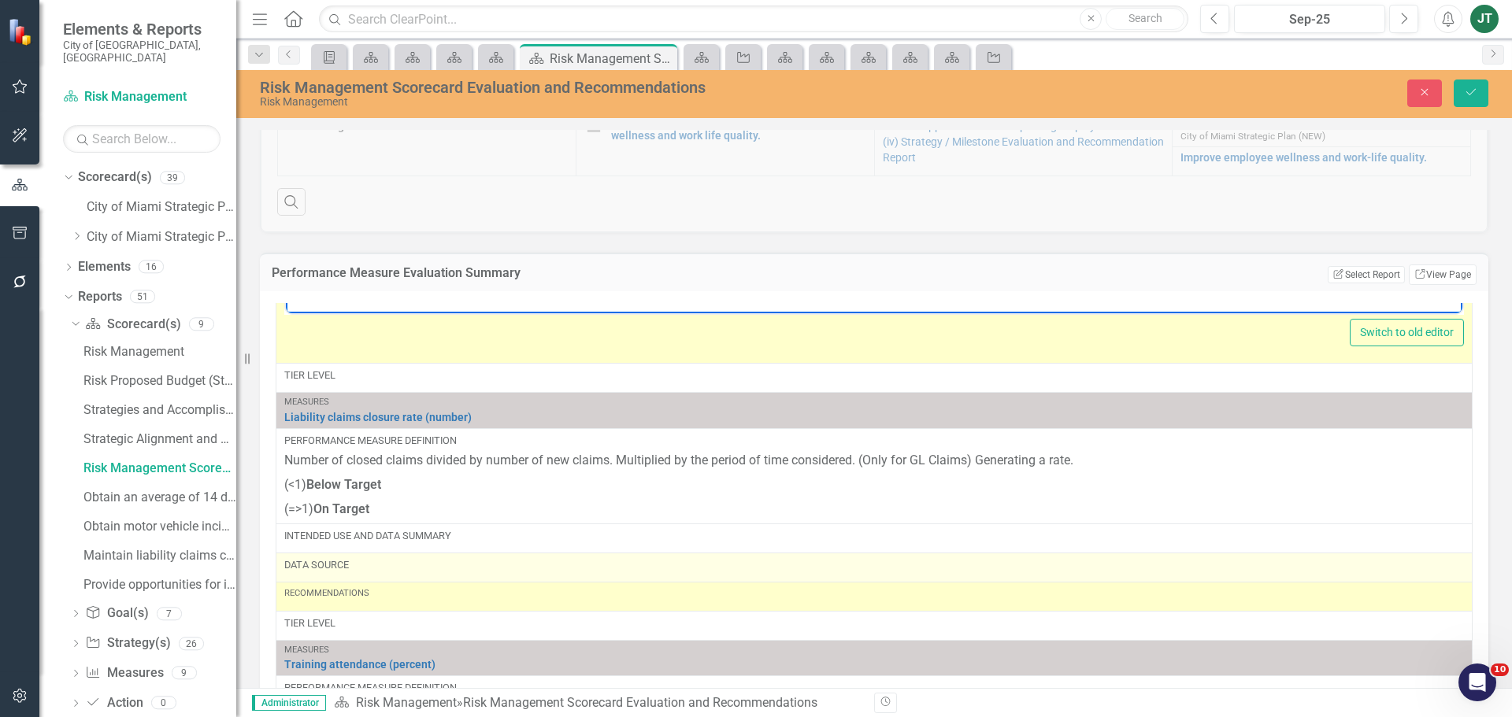
scroll to position [2180, 0]
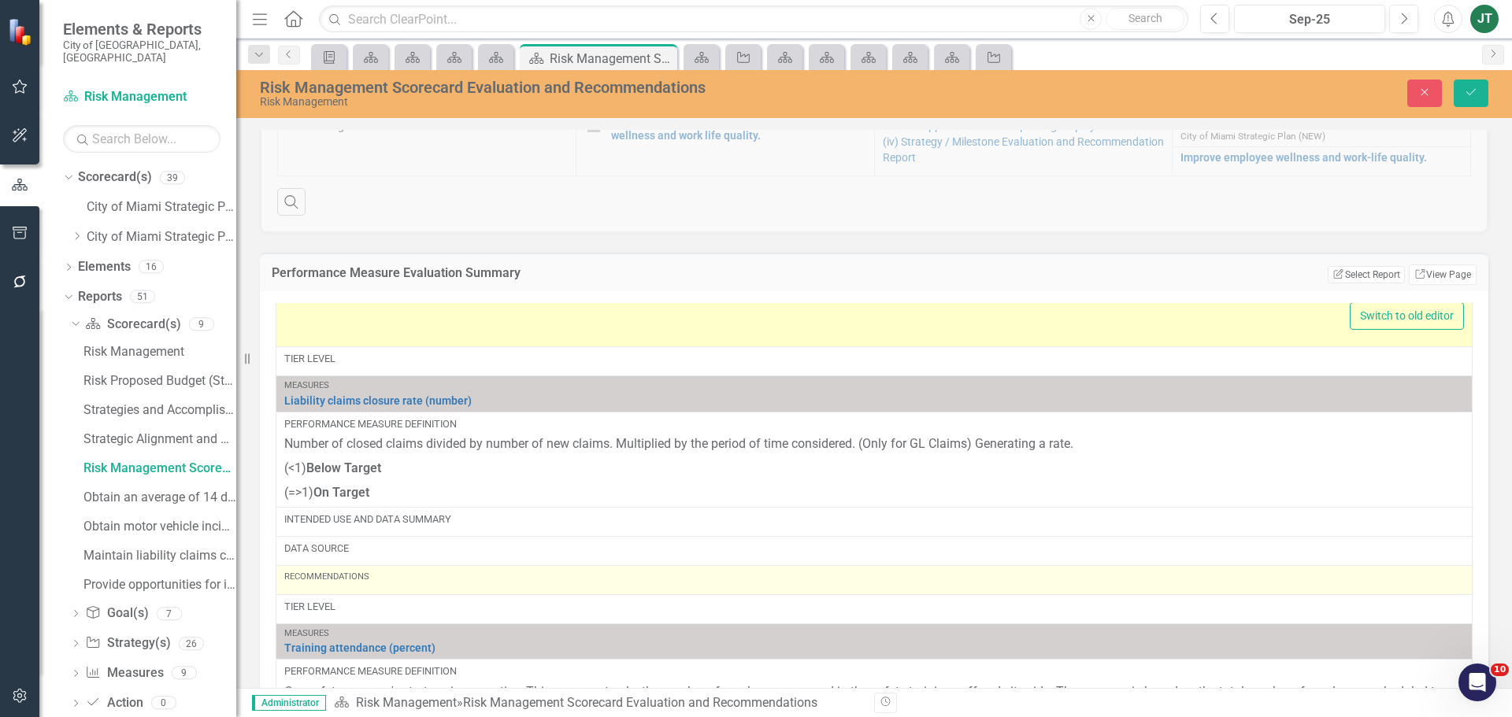
click at [371, 590] on td "Recommendations" at bounding box center [874, 579] width 1196 height 29
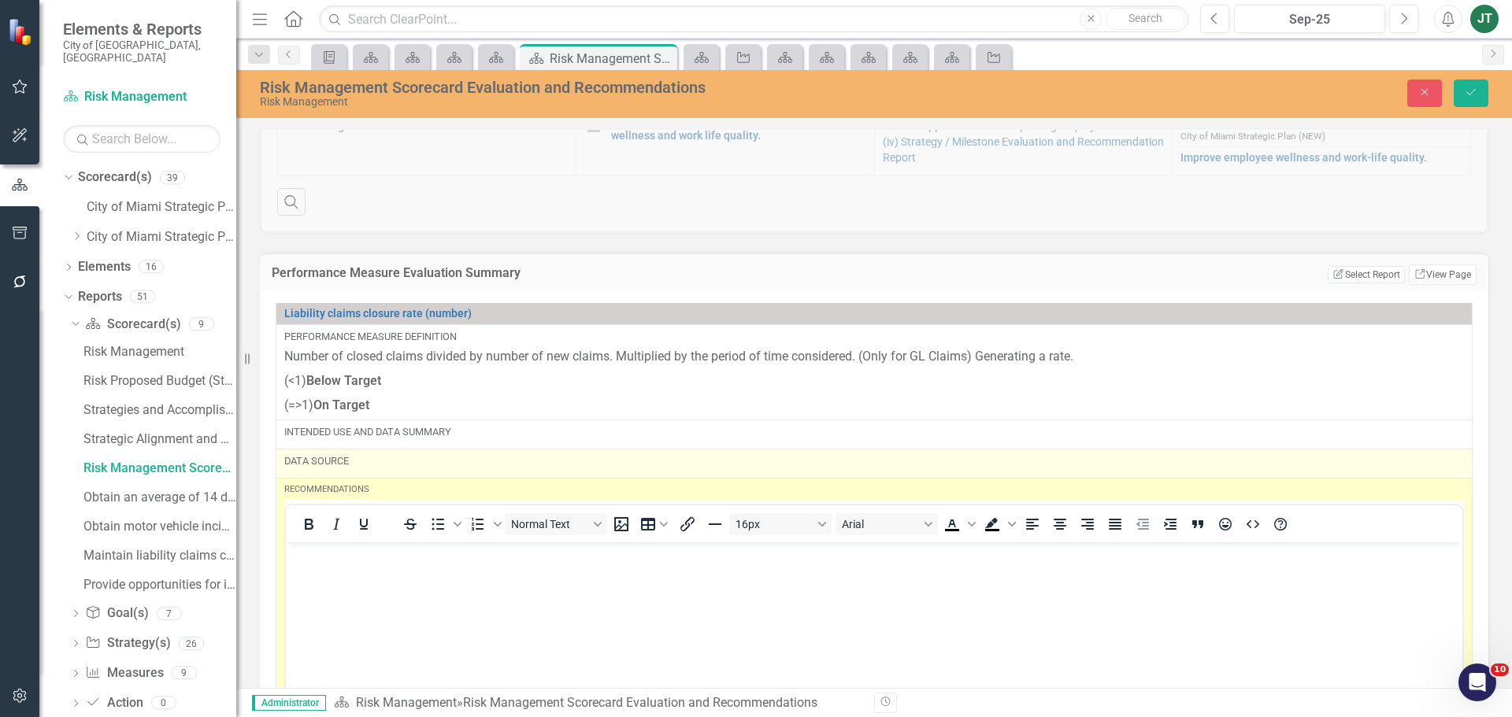
scroll to position [2495, 0]
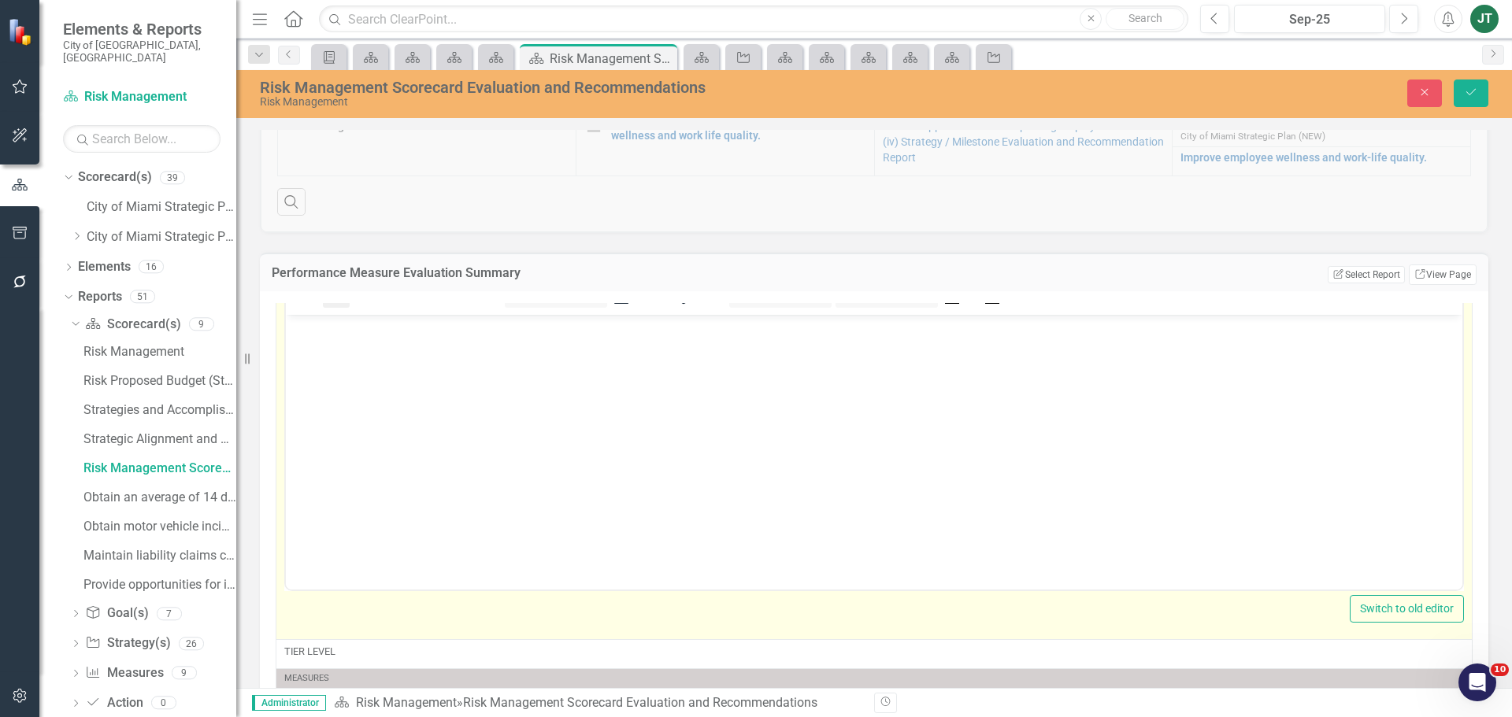
click at [332, 305] on icon "Italic" at bounding box center [336, 296] width 19 height 19
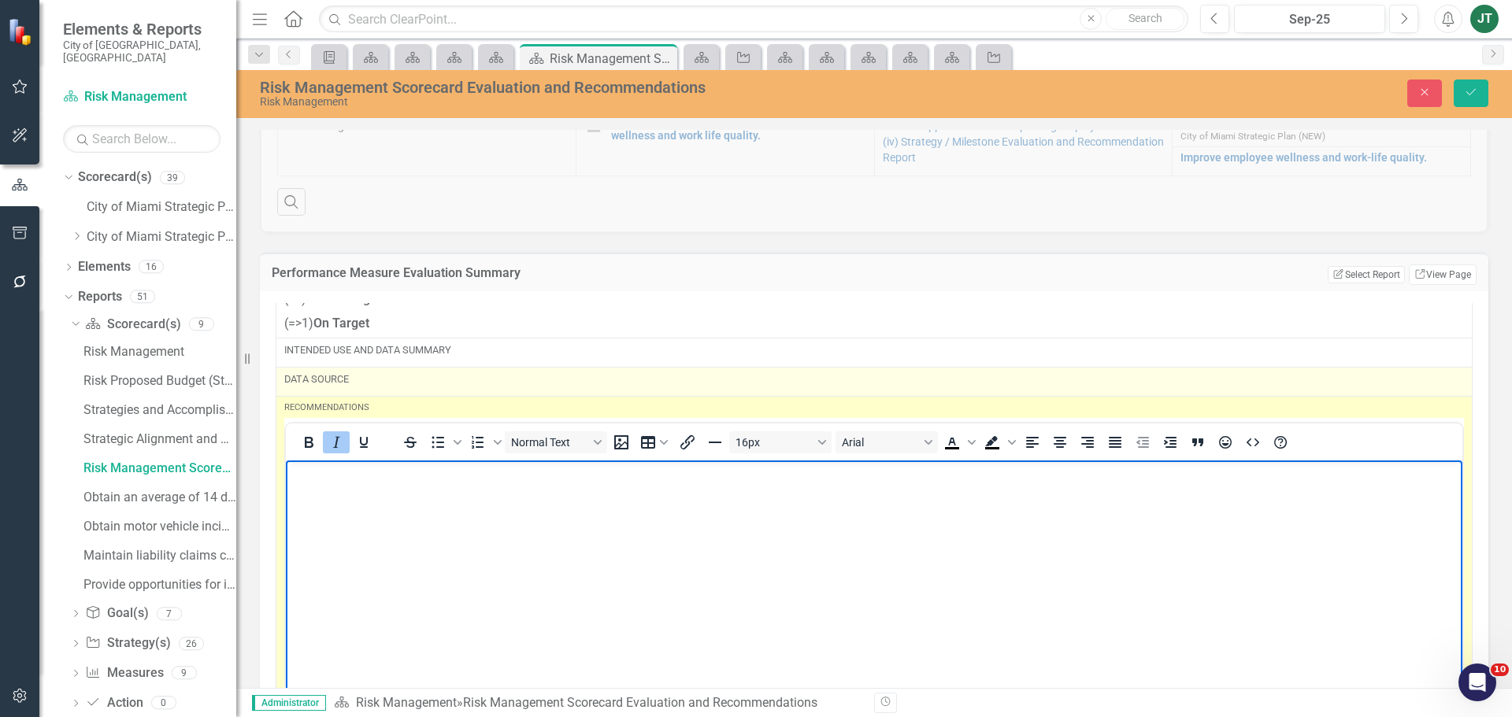
scroll to position [2338, 0]
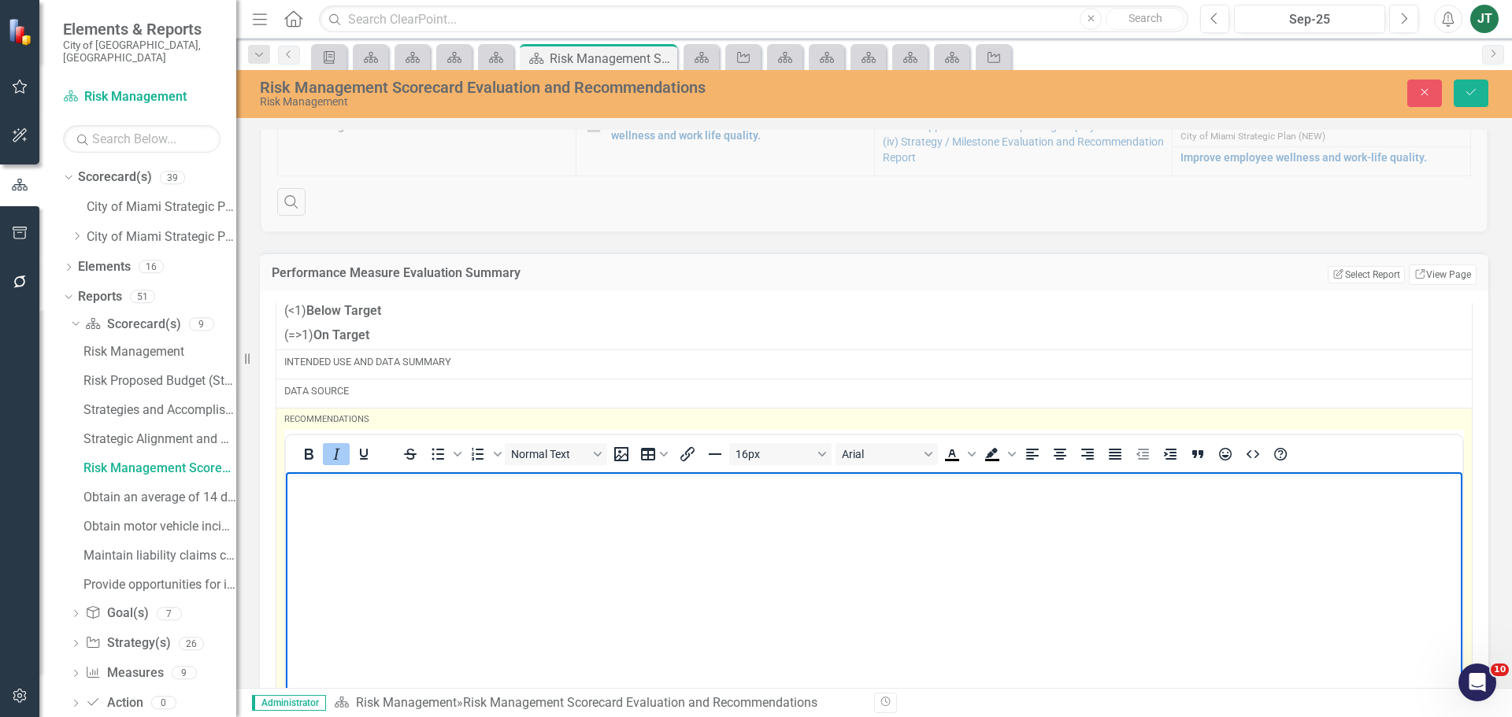
click at [345, 465] on button "Italic" at bounding box center [336, 454] width 27 height 22
click at [343, 524] on body "﻿" at bounding box center [874, 590] width 1176 height 236
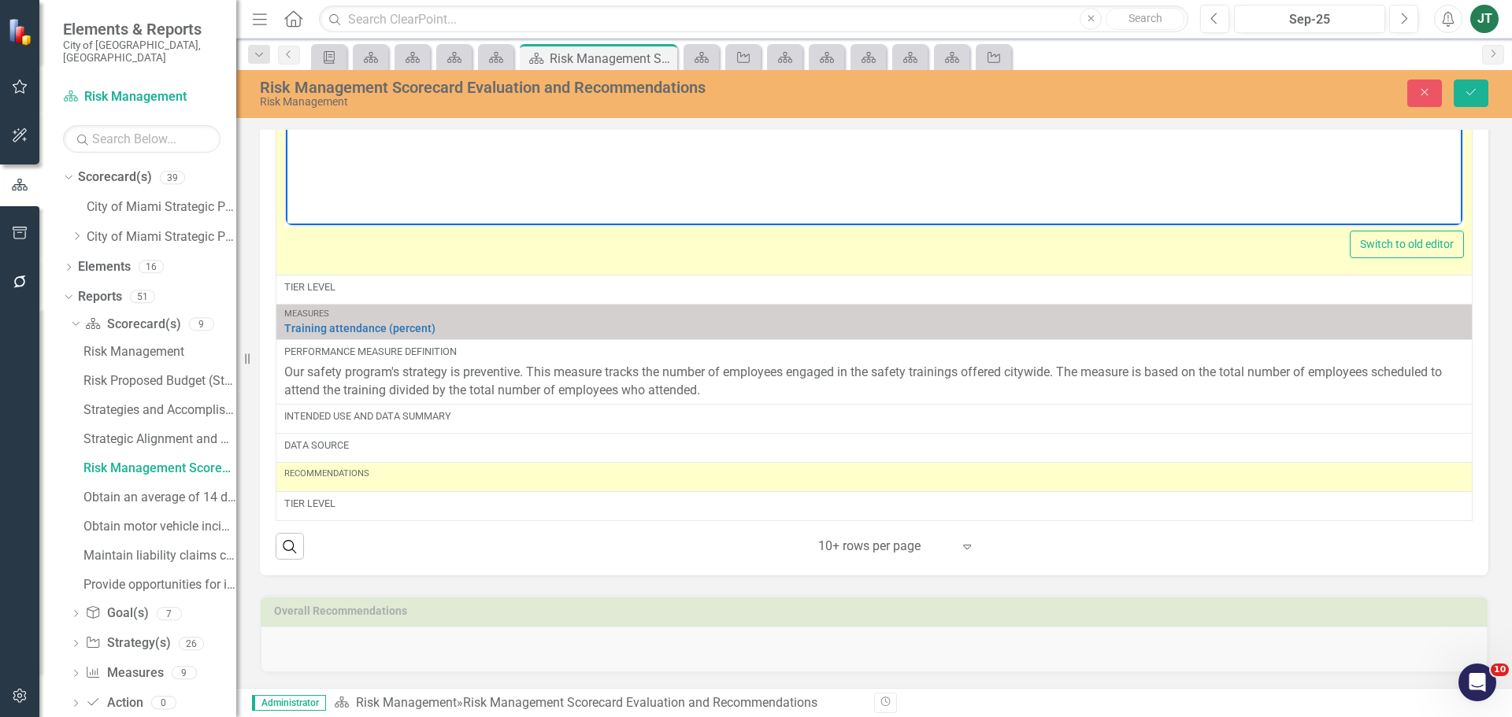
scroll to position [1138, 0]
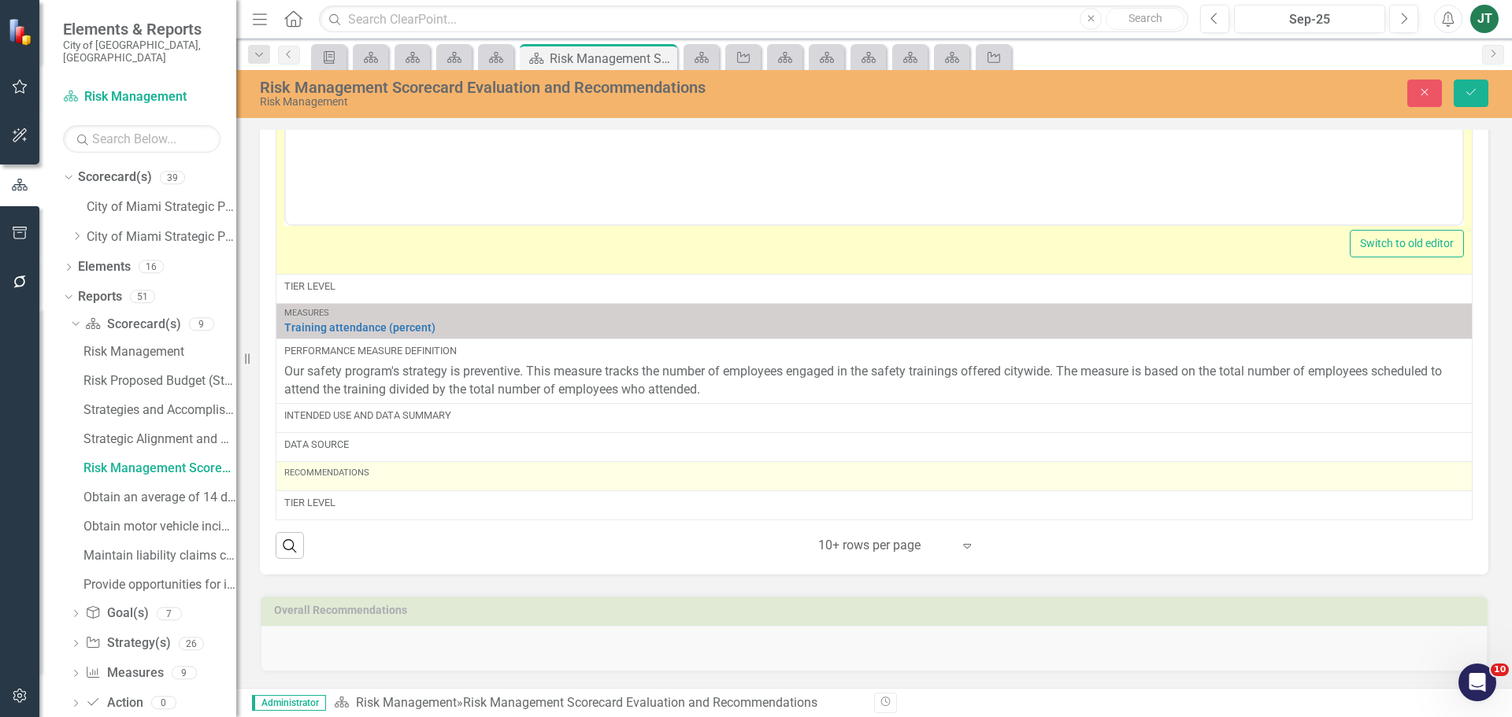
click at [365, 480] on div "Recommendations" at bounding box center [873, 476] width 1179 height 19
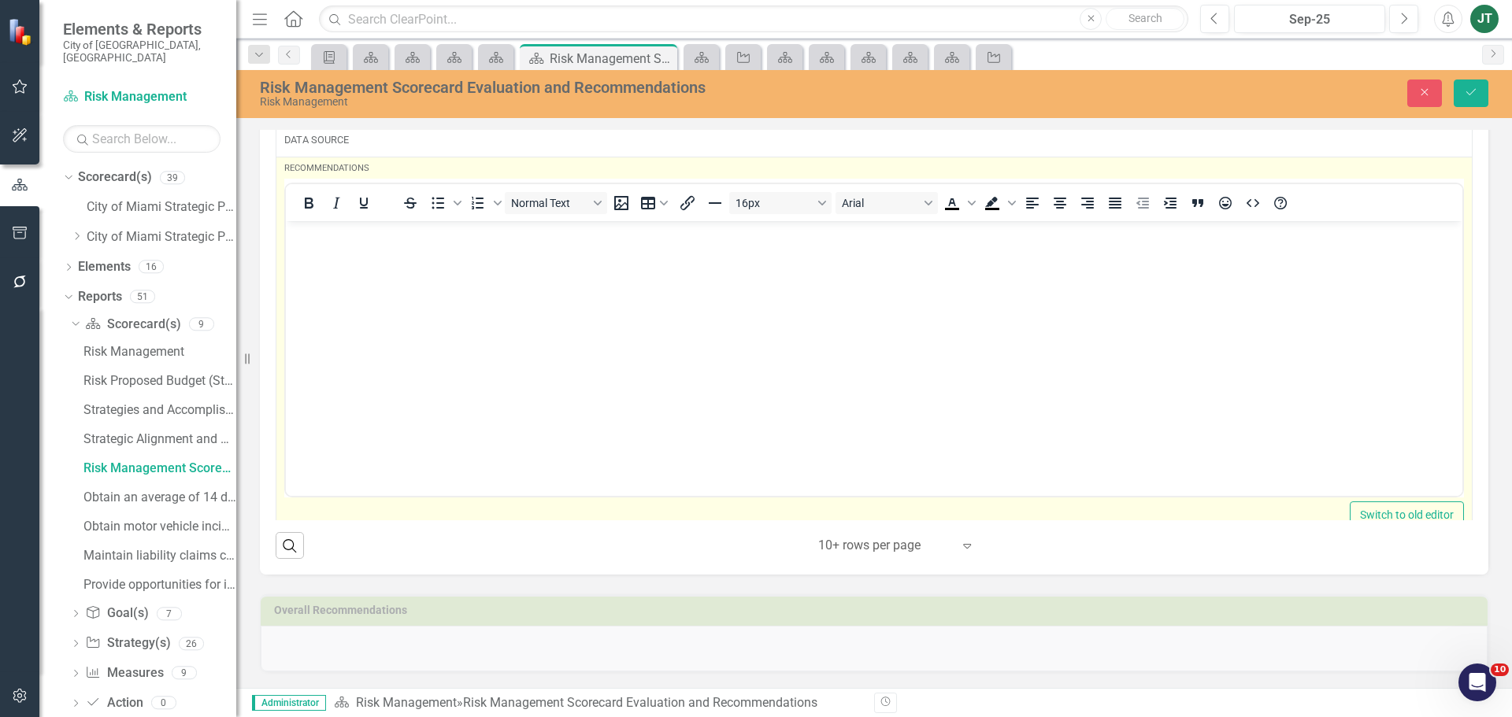
scroll to position [2855, 0]
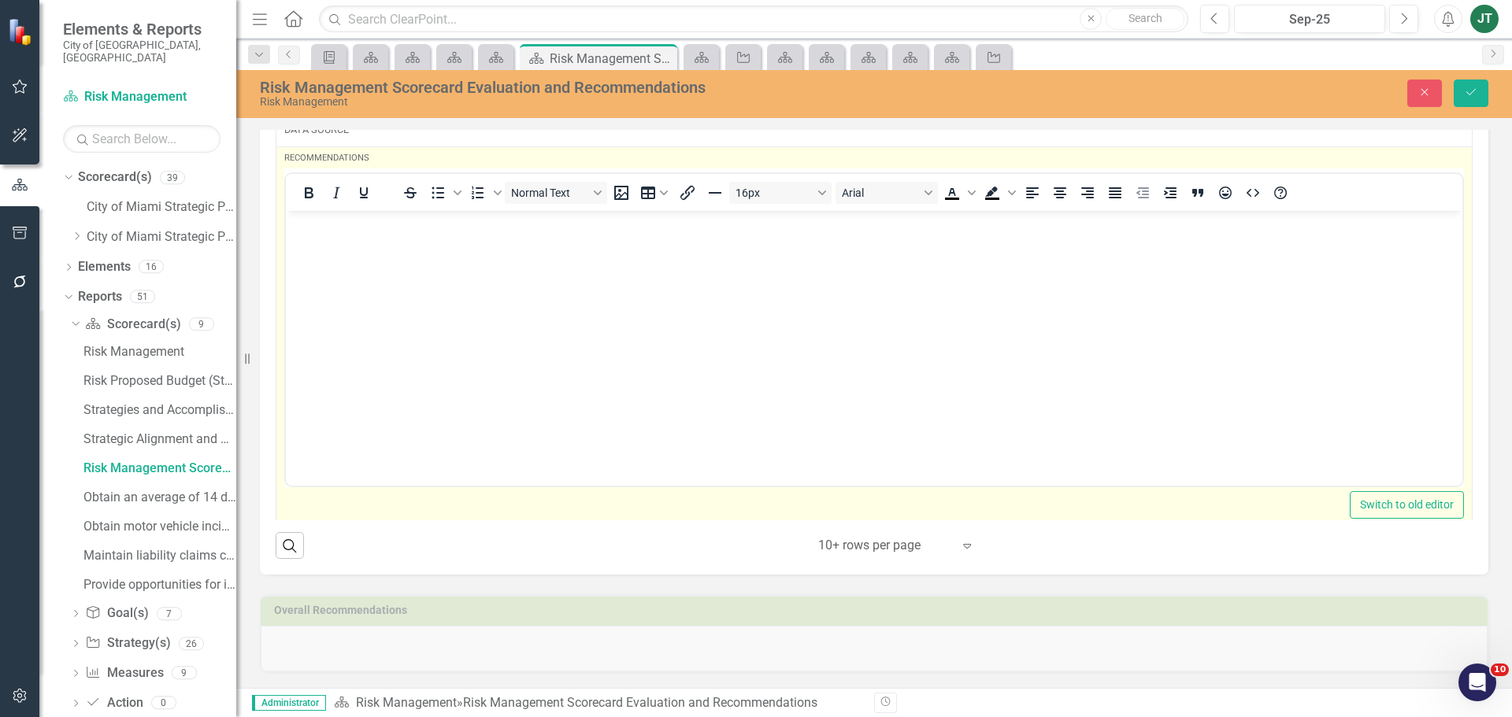
click at [339, 294] on body "Rich Text Area. Press ALT-0 for help." at bounding box center [874, 329] width 1176 height 236
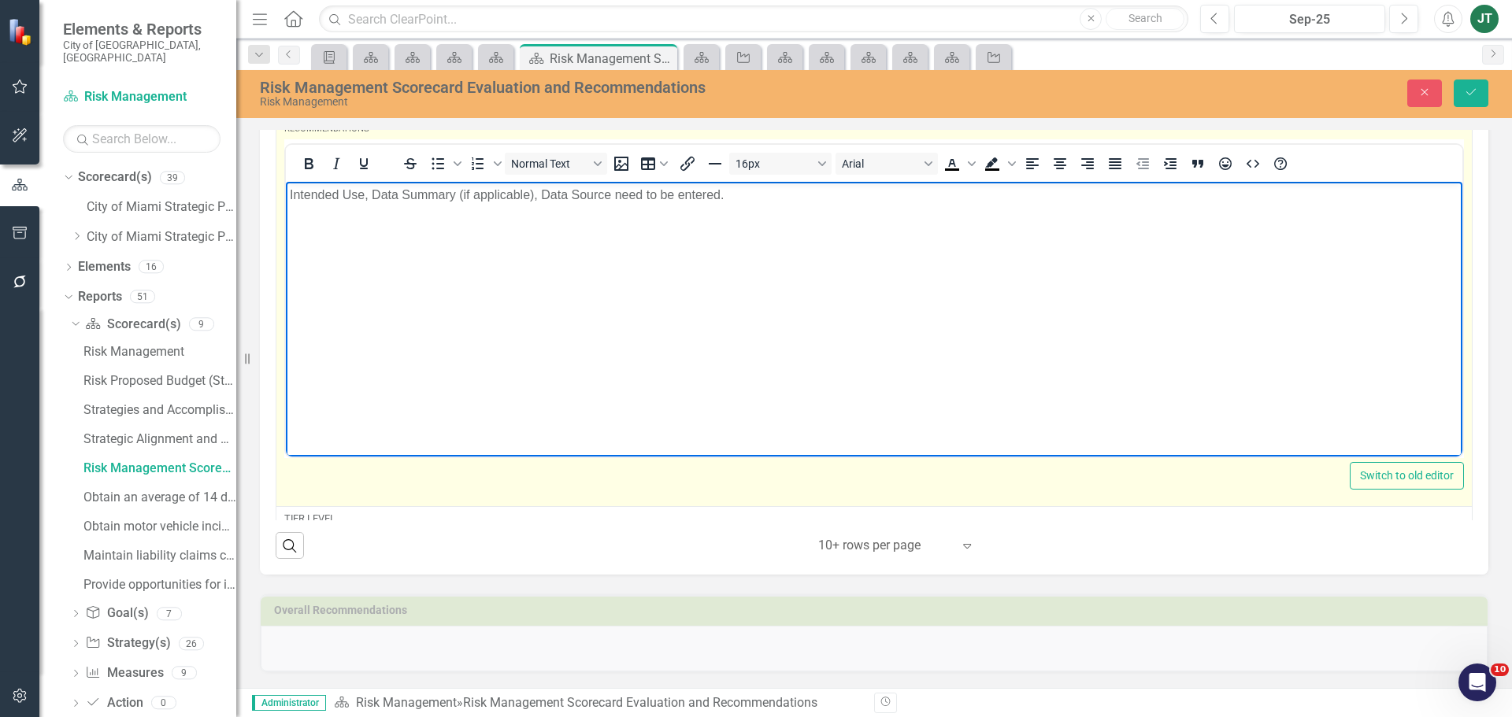
scroll to position [2900, 0]
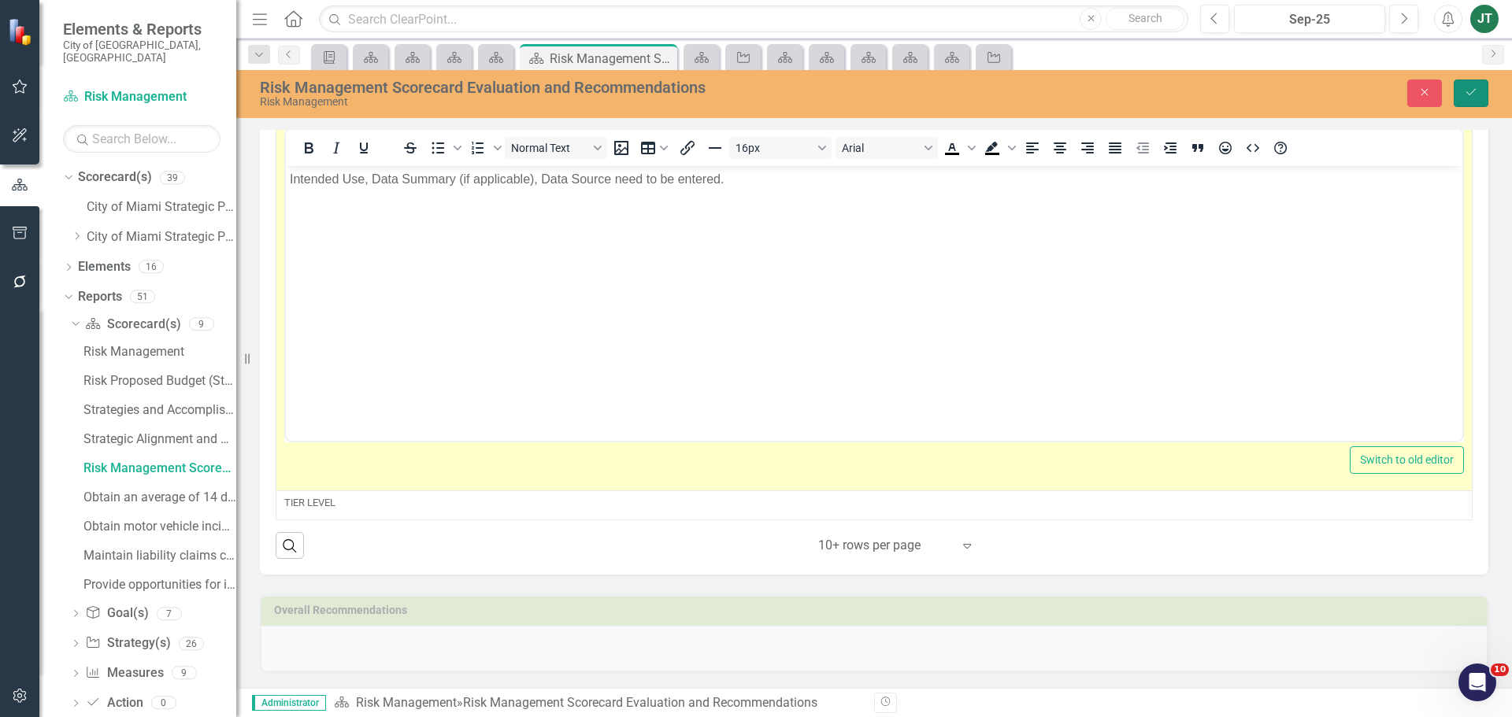
click at [1477, 97] on icon "Save" at bounding box center [1471, 92] width 14 height 11
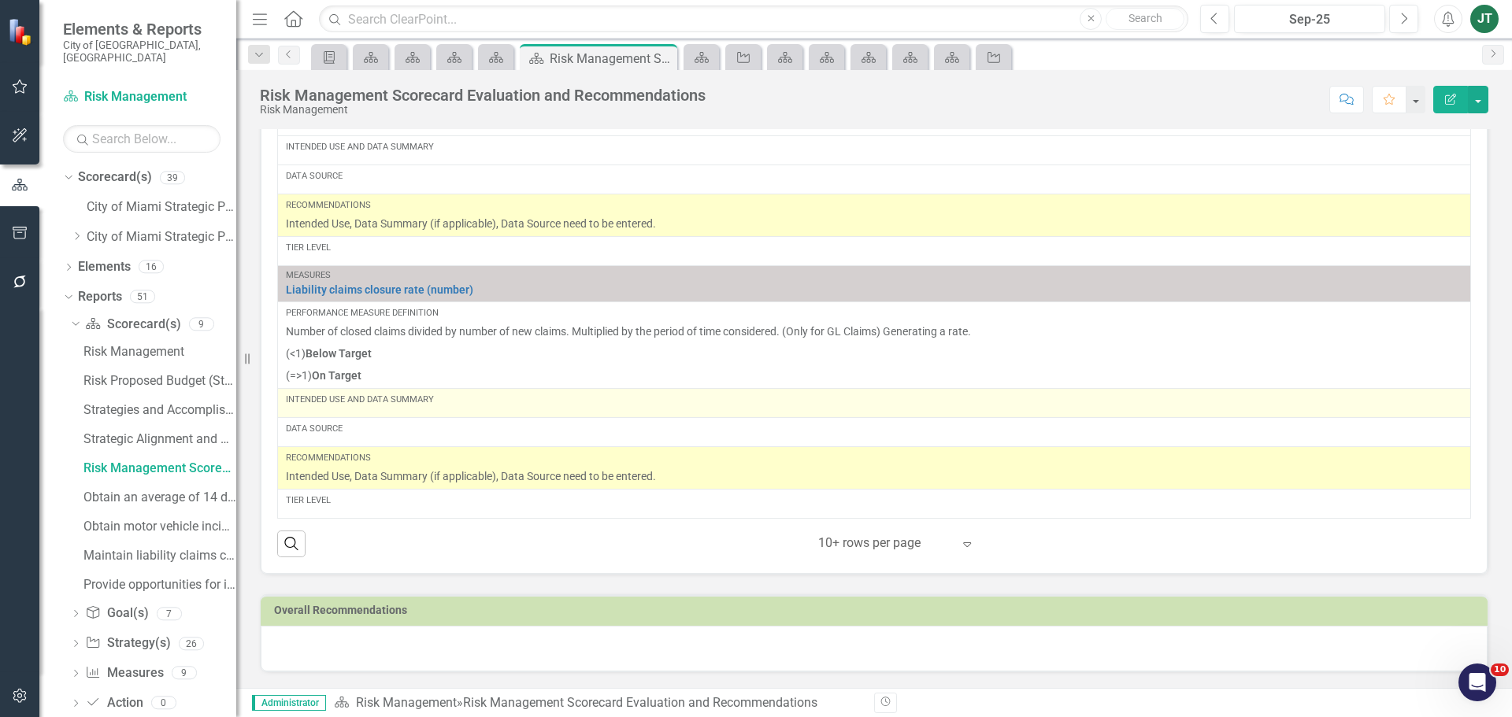
scroll to position [772, 0]
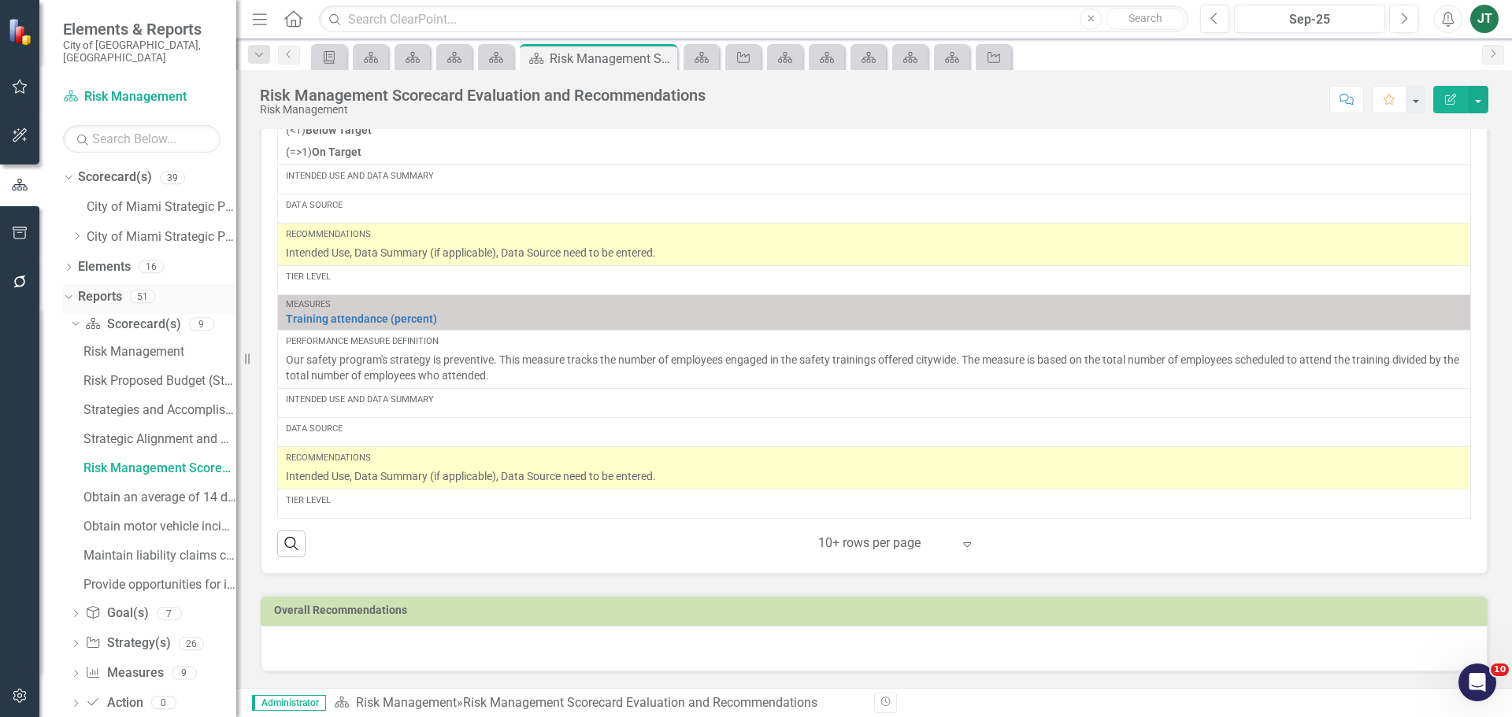
click at [70, 291] on icon "Dropdown" at bounding box center [66, 296] width 9 height 11
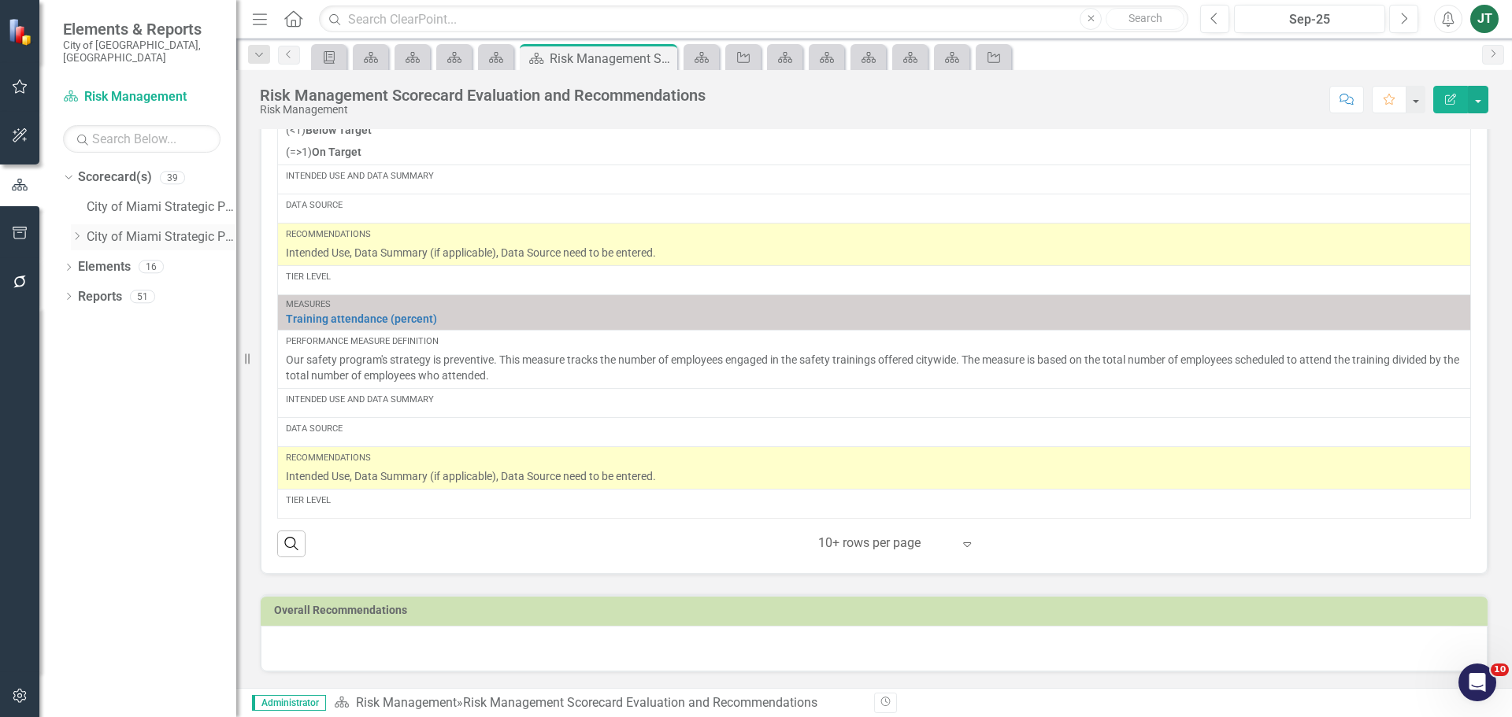
click at [76, 231] on icon "Dropdown" at bounding box center [77, 235] width 12 height 9
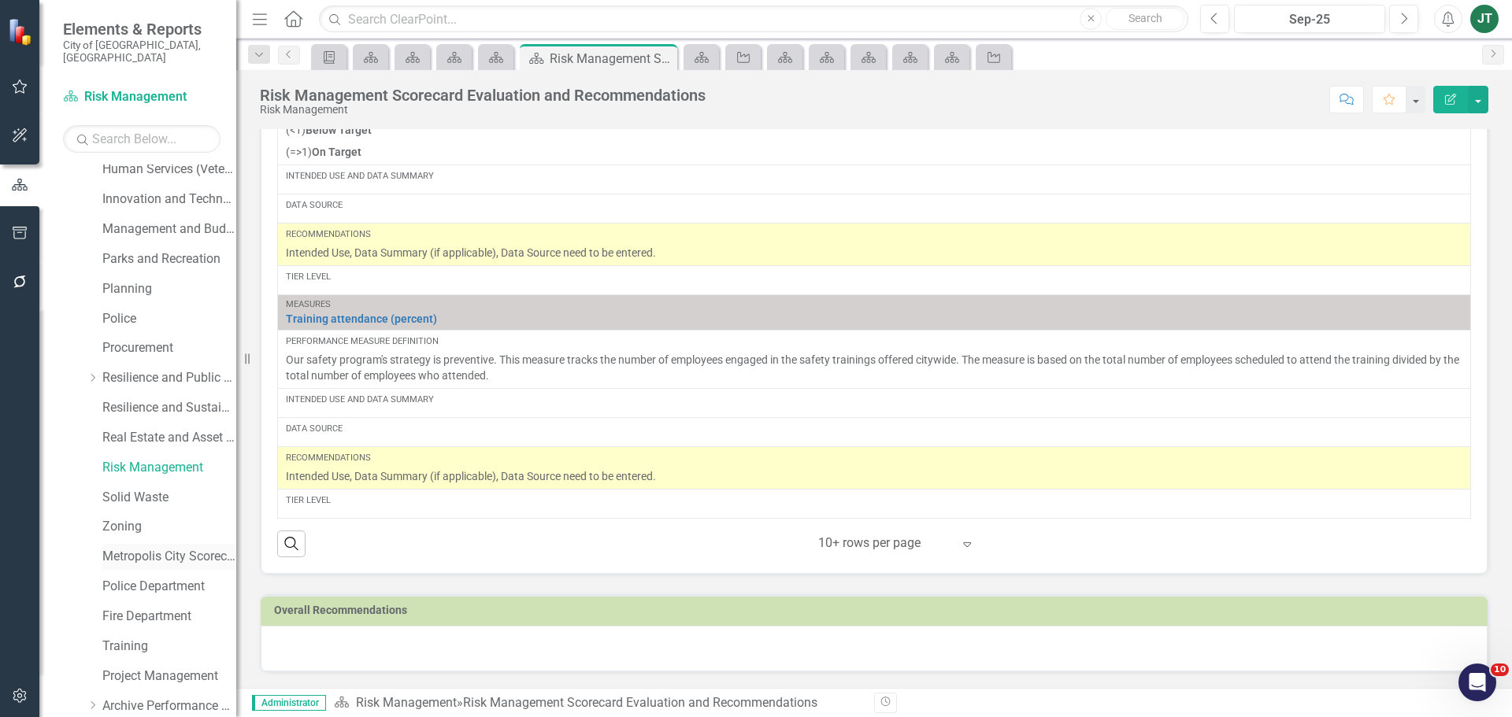
scroll to position [627, 0]
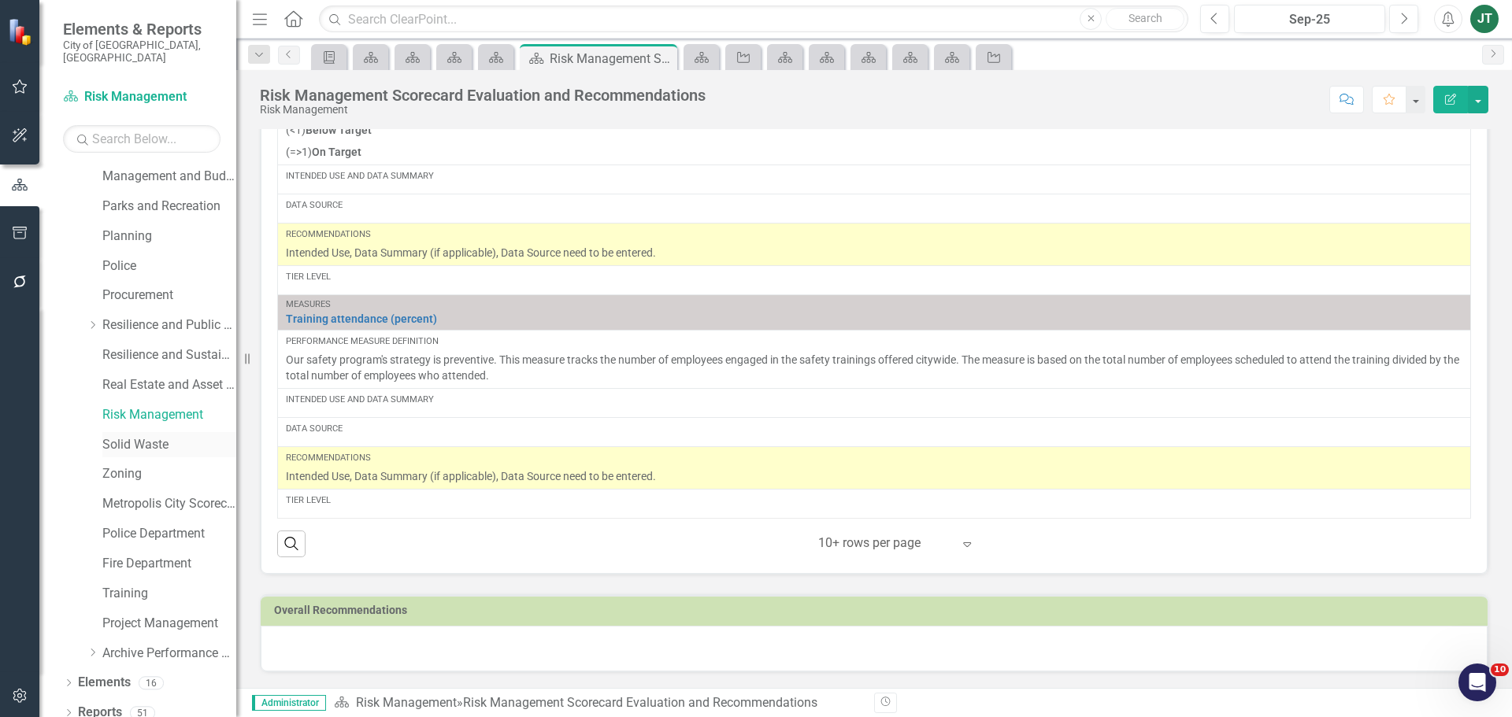
click at [125, 436] on link "Solid Waste" at bounding box center [169, 445] width 134 height 18
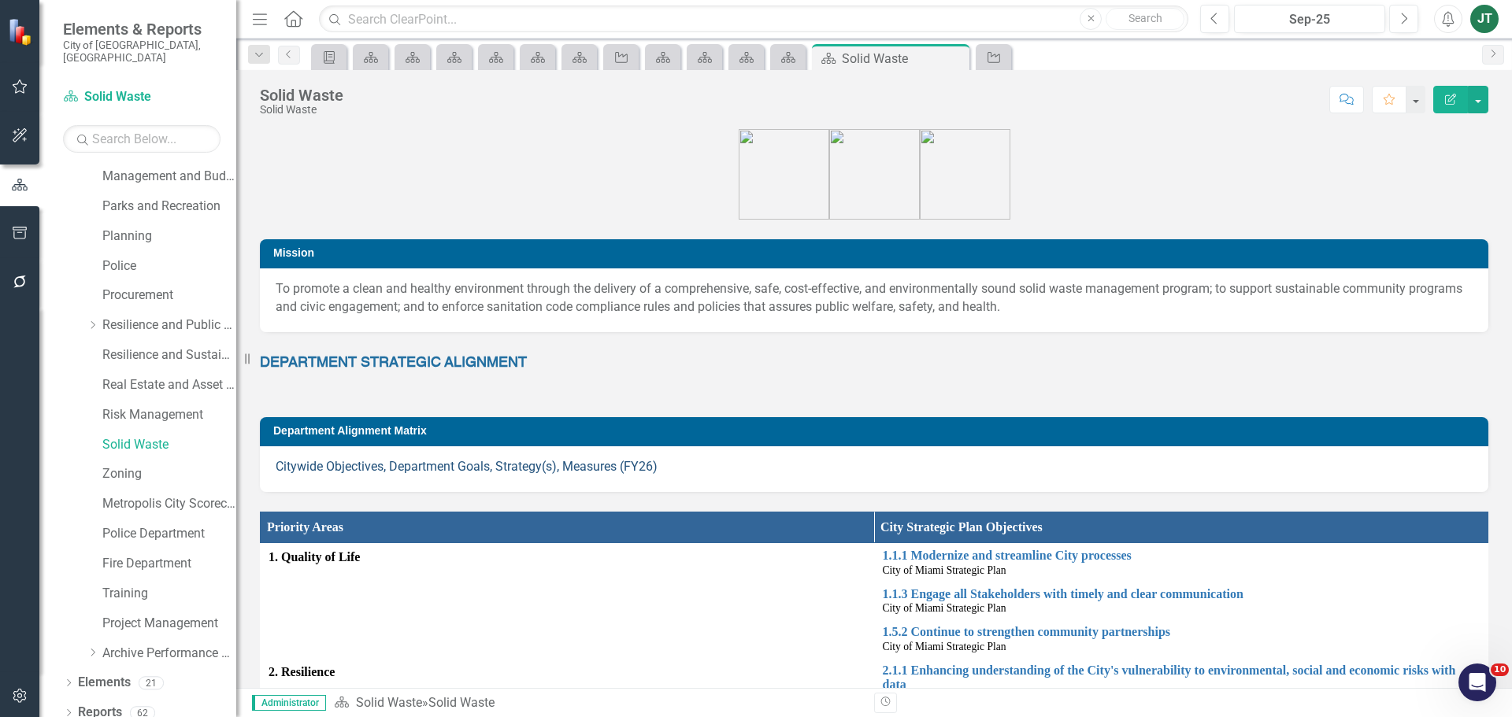
click at [468, 462] on link "Citywide Objectives, Department Goals, Strategy(s), Measures (FY26)" at bounding box center [467, 466] width 382 height 15
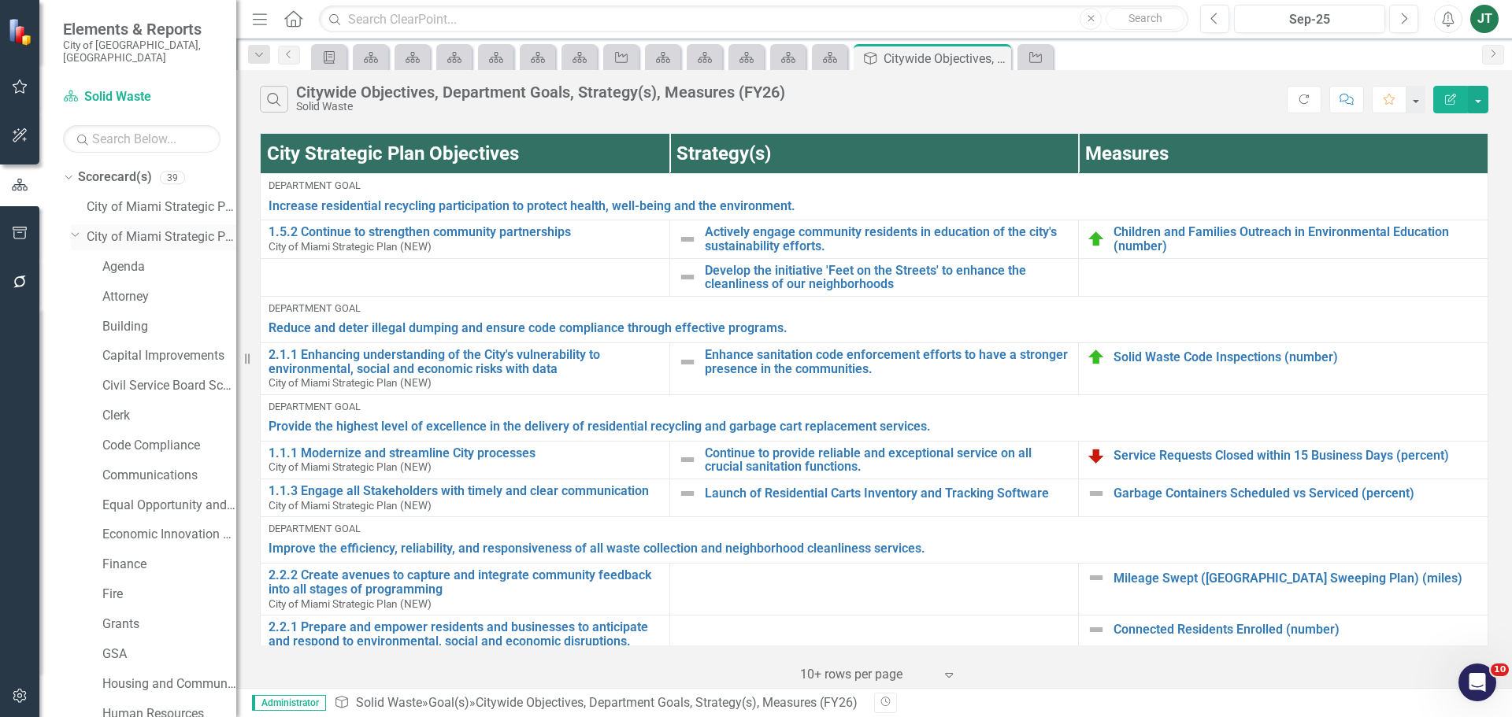
click at [72, 228] on icon "Dropdown" at bounding box center [75, 234] width 9 height 12
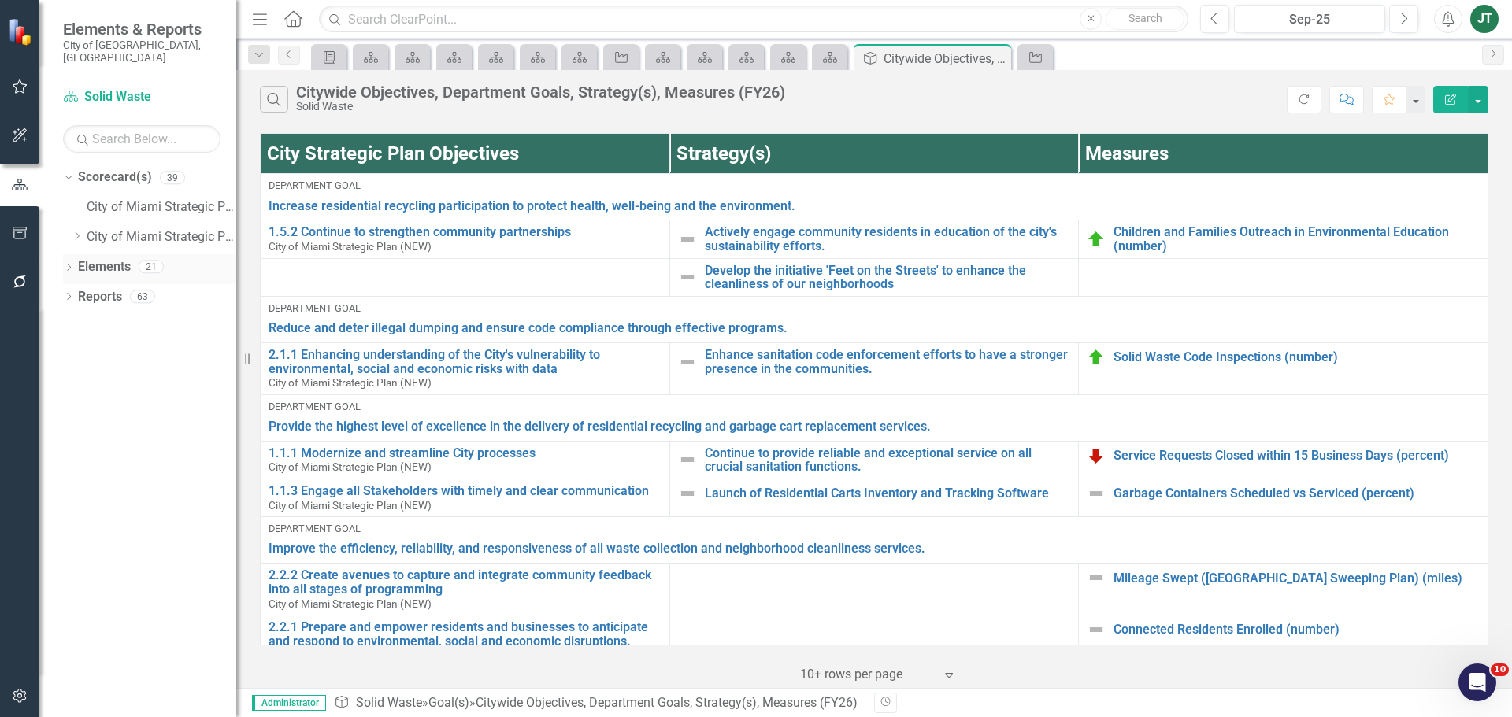
click at [94, 258] on link "Elements" at bounding box center [104, 267] width 53 height 18
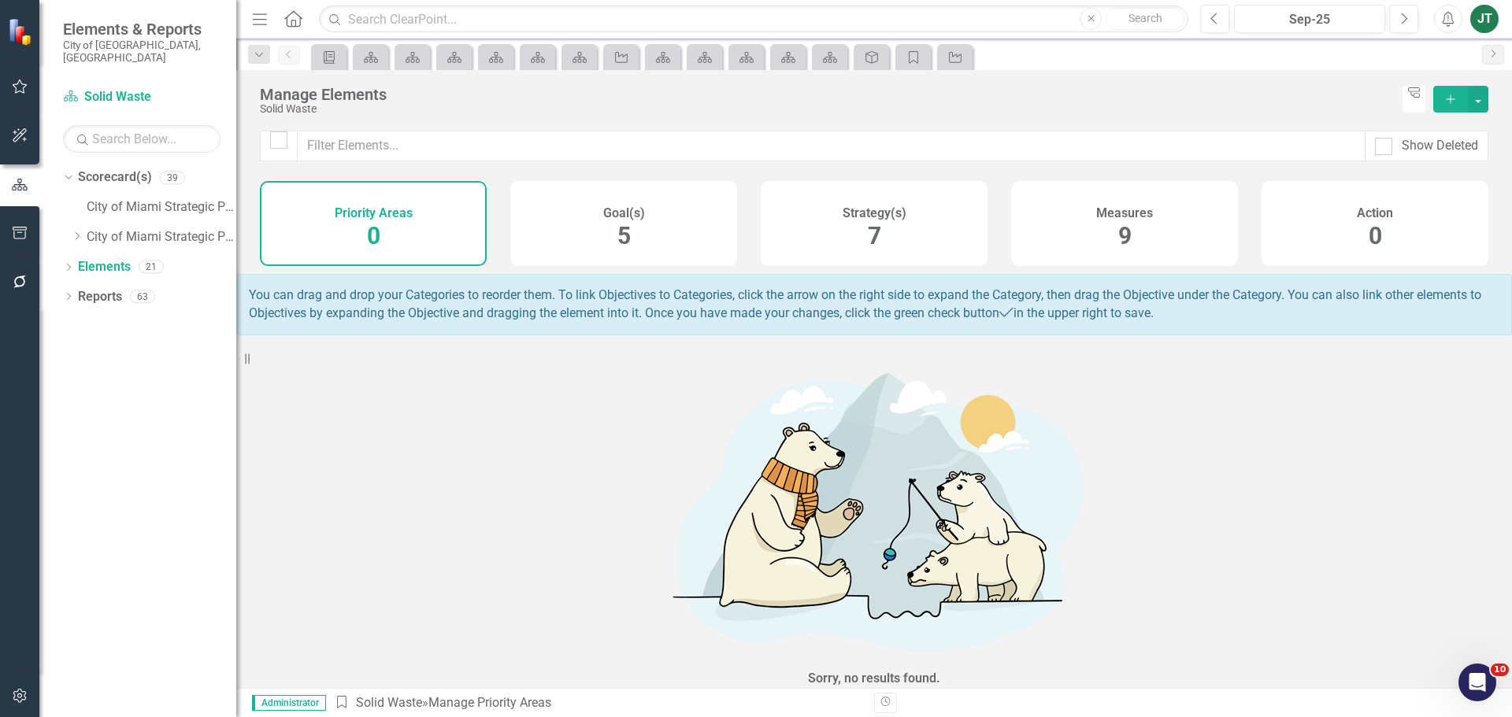
click at [875, 227] on span "7" at bounding box center [874, 236] width 13 height 28
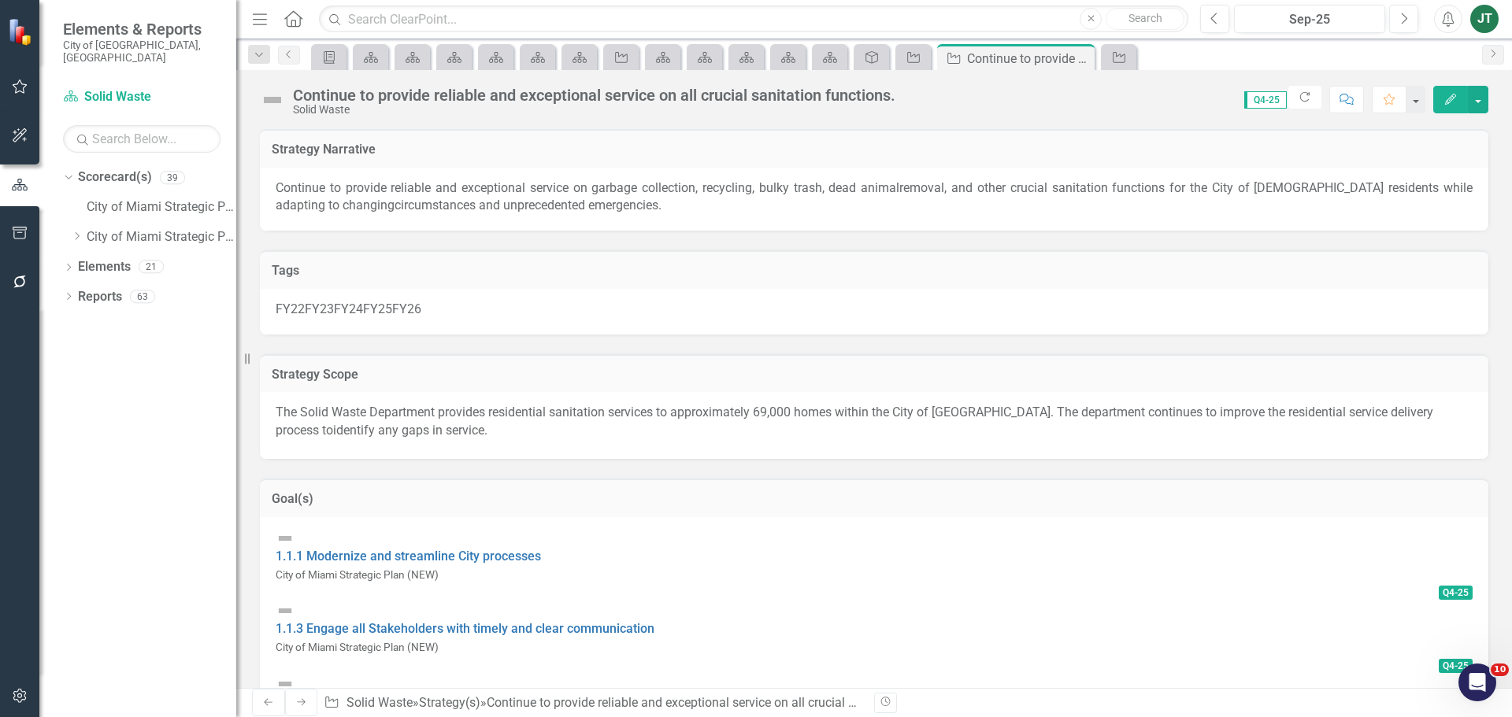
checkbox input "true"
click at [515, 95] on div "Continue to provide reliable and exceptional service on all crucial sanitation …" at bounding box center [594, 95] width 602 height 17
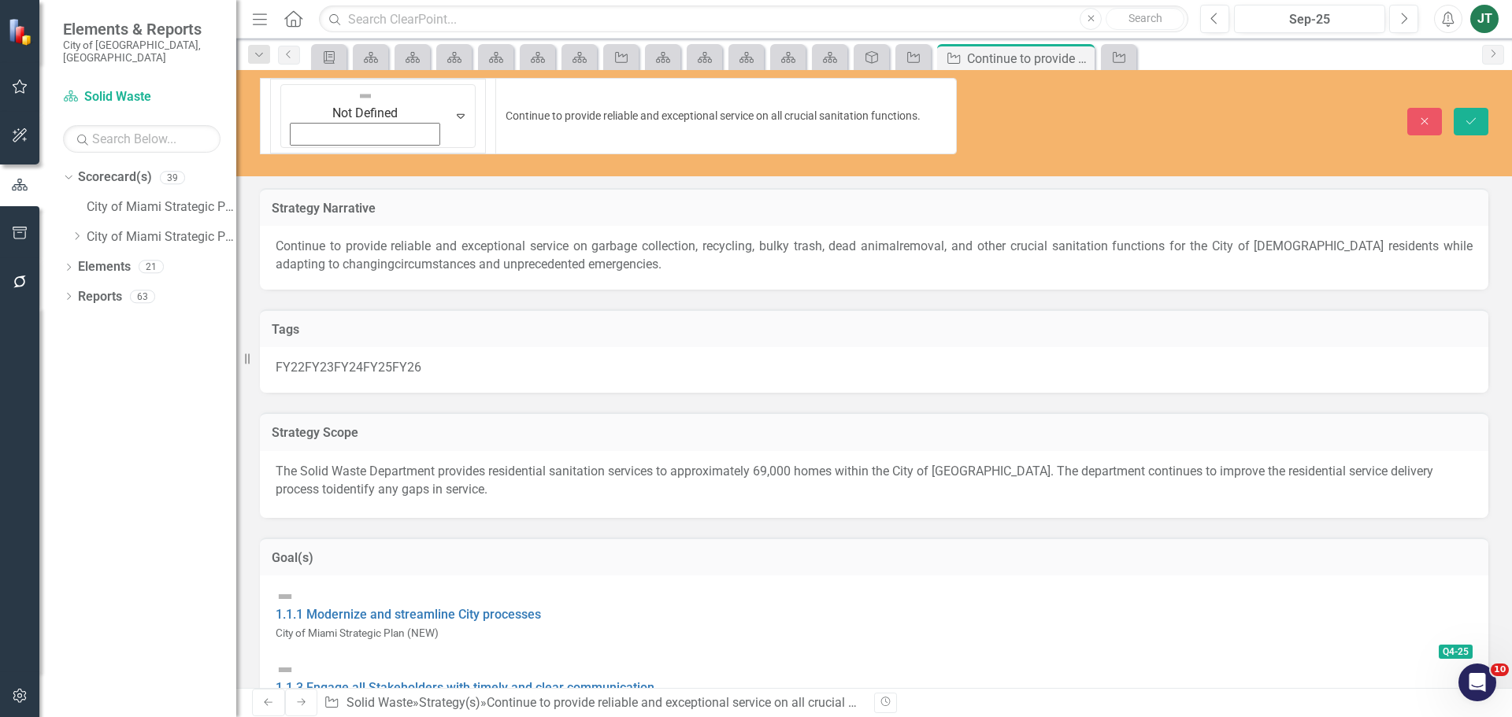
click at [602, 98] on input "Continue to provide reliable and exceptional service on all crucial sanitation …" at bounding box center [725, 116] width 461 height 76
drag, startPoint x: 600, startPoint y: 89, endPoint x: 282, endPoint y: 98, distance: 318.2
click at [282, 98] on div "Not Defined Expand Continue to provide reliable and exceptional service on all …" at bounding box center [608, 116] width 697 height 76
click at [85, 254] on div "Elements" at bounding box center [104, 267] width 53 height 26
click at [90, 258] on link "Elements" at bounding box center [104, 267] width 53 height 18
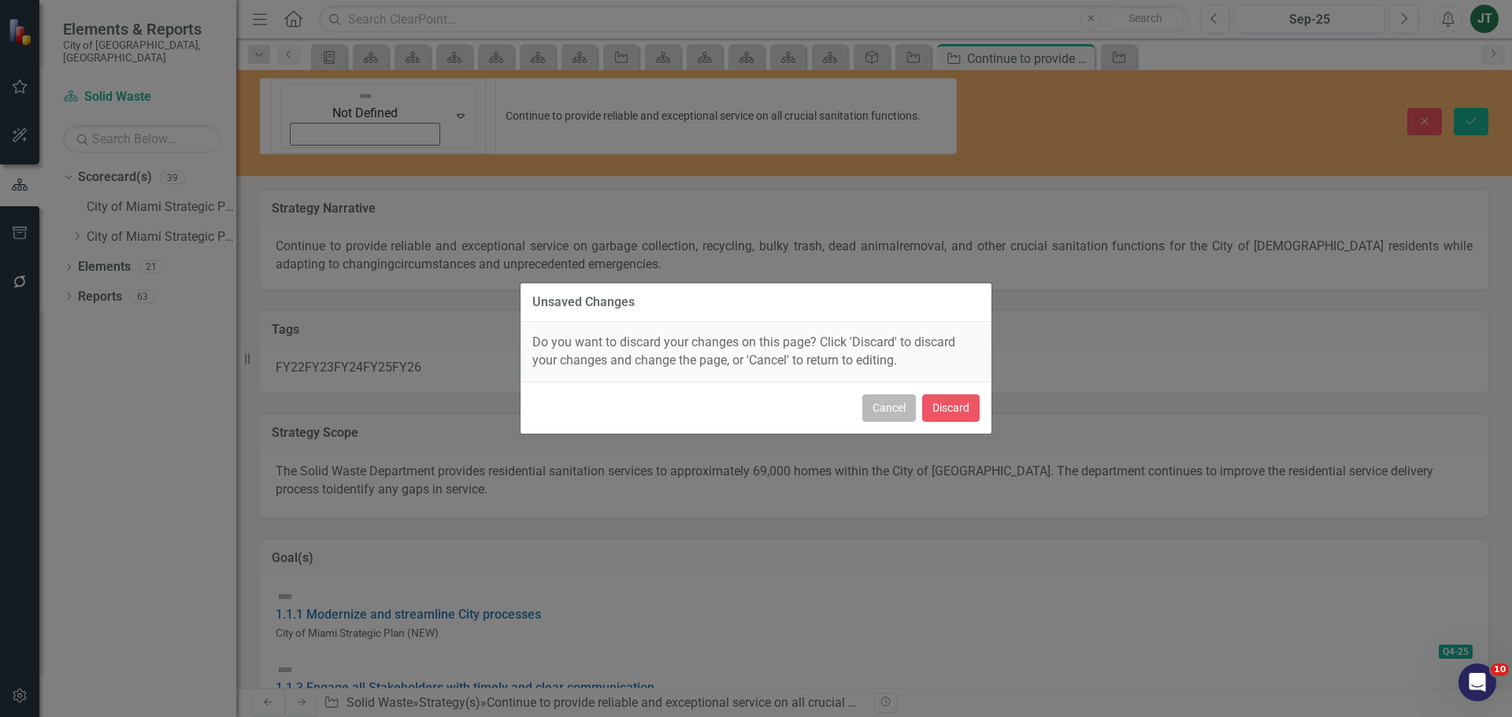
click at [890, 415] on button "Cancel" at bounding box center [889, 408] width 54 height 28
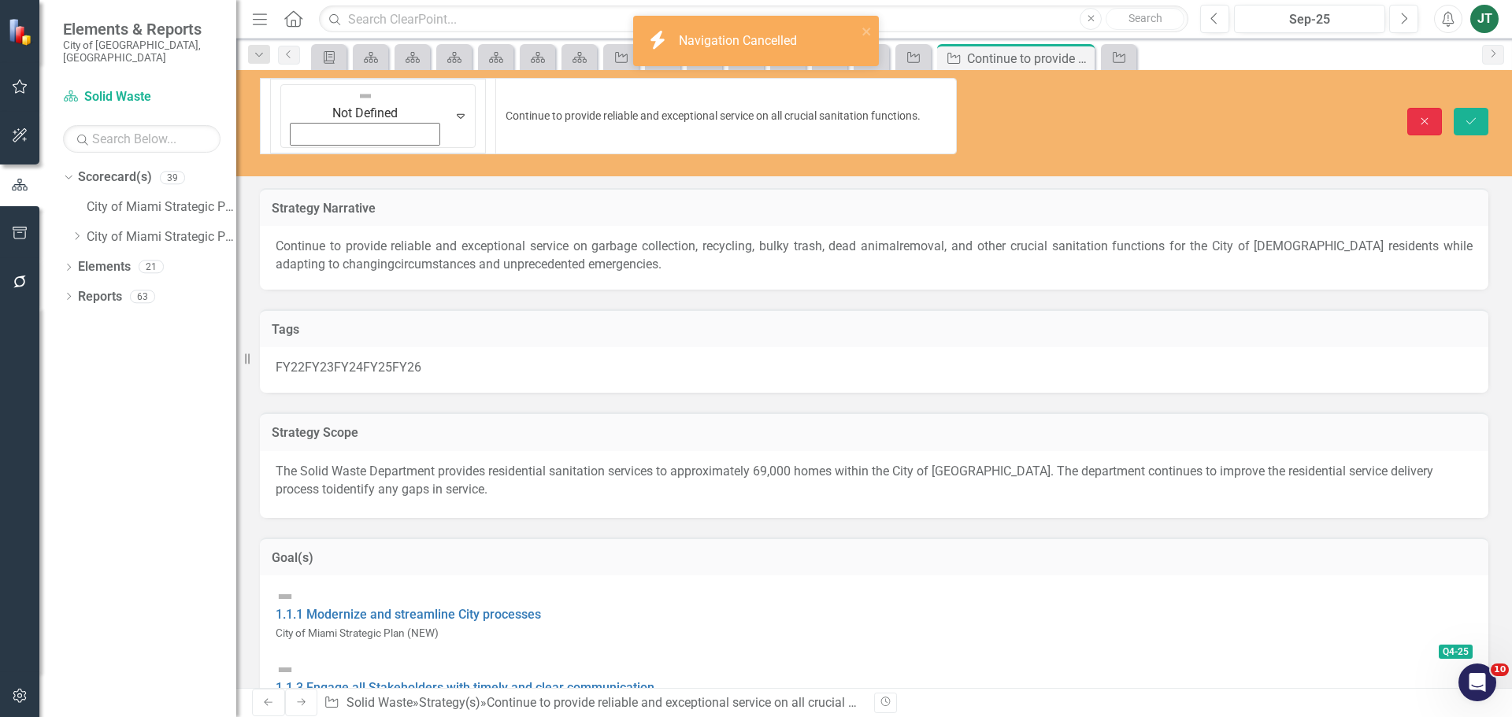
click at [1416, 108] on button "Close" at bounding box center [1424, 122] width 35 height 28
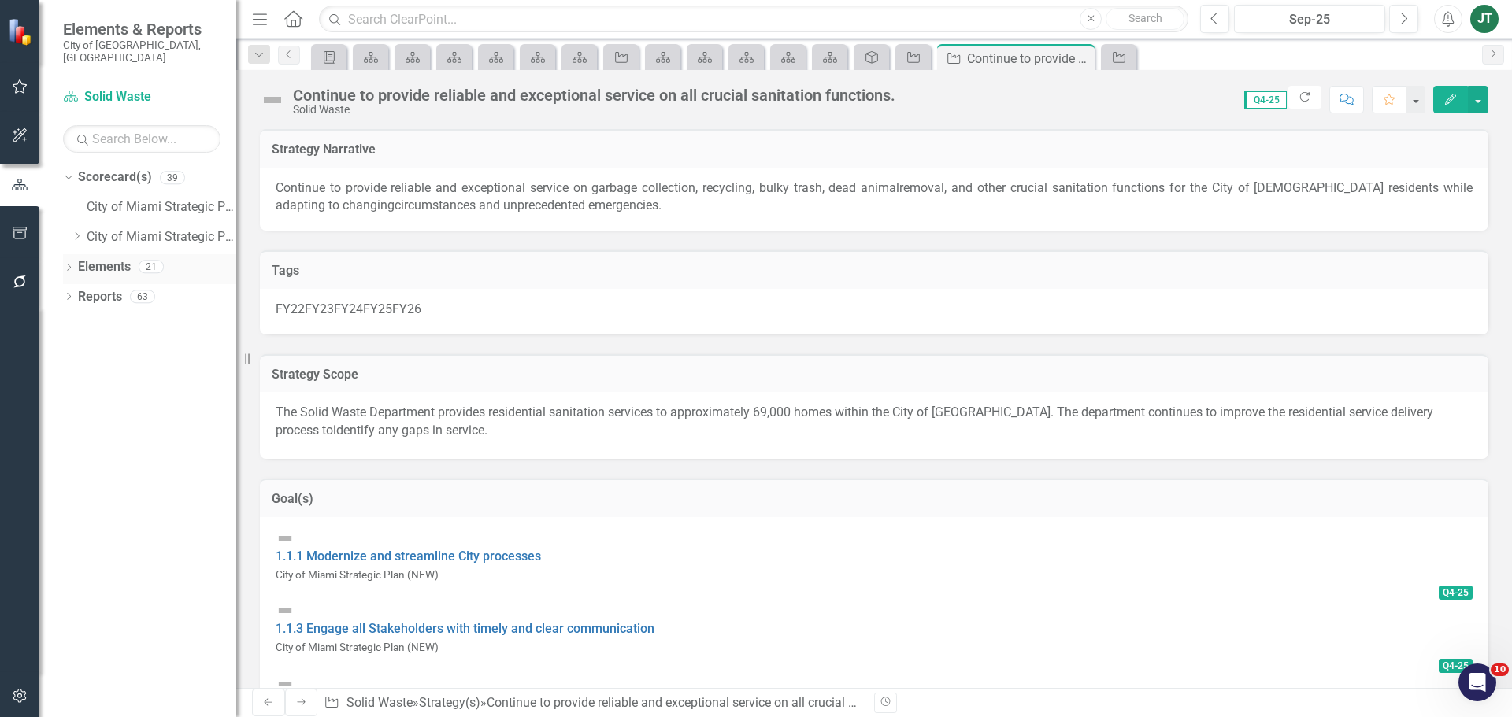
click at [89, 258] on link "Elements" at bounding box center [104, 267] width 53 height 18
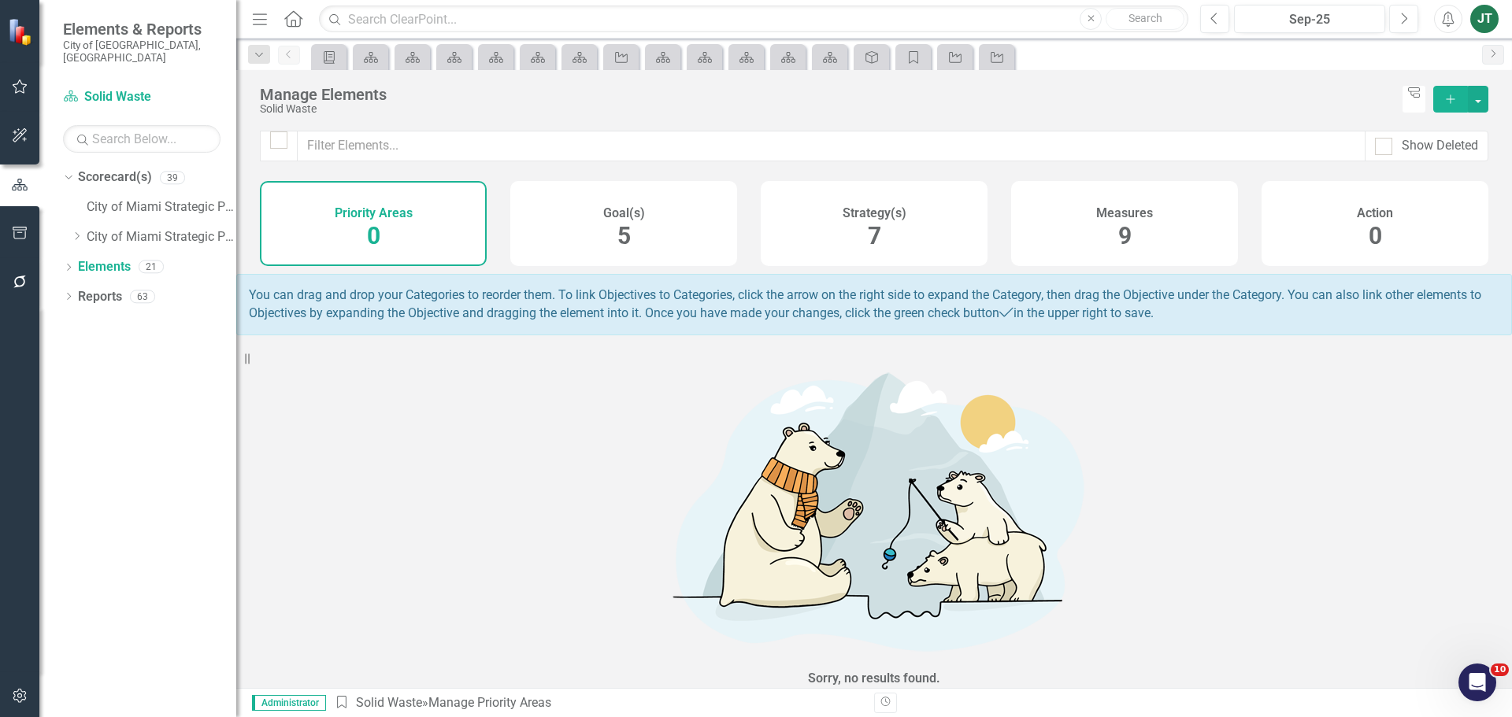
click at [861, 236] on div "Strategy(s) 7" at bounding box center [874, 223] width 227 height 85
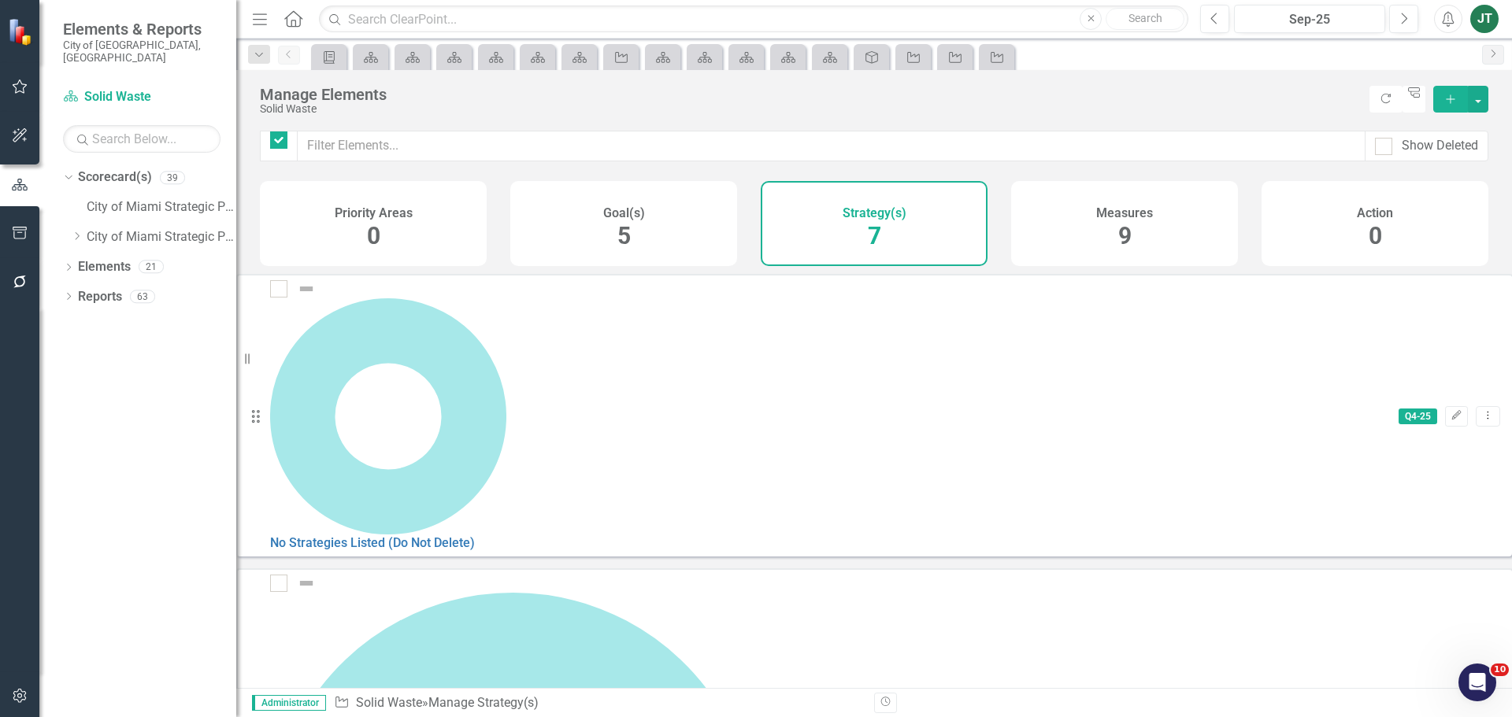
checkbox input "false"
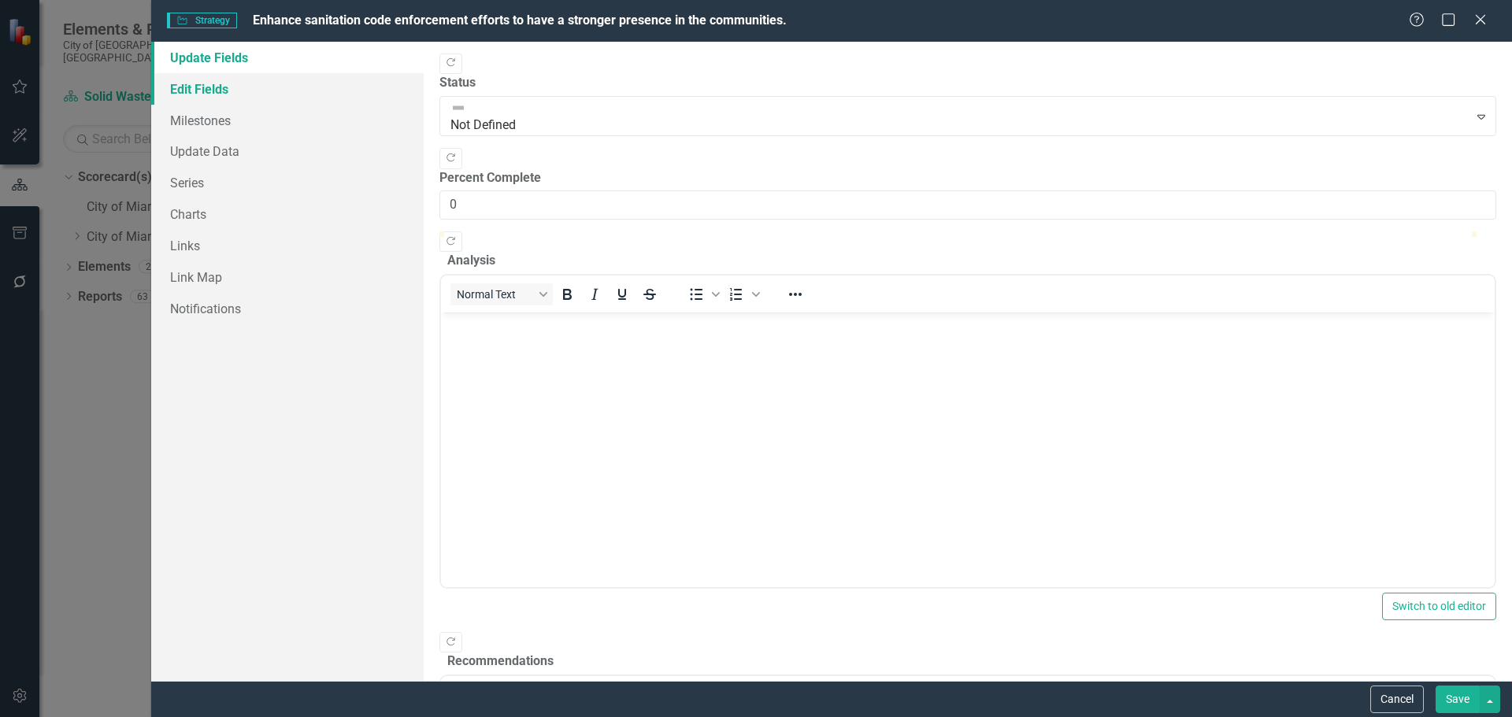
click at [239, 94] on link "Edit Fields" at bounding box center [287, 88] width 272 height 31
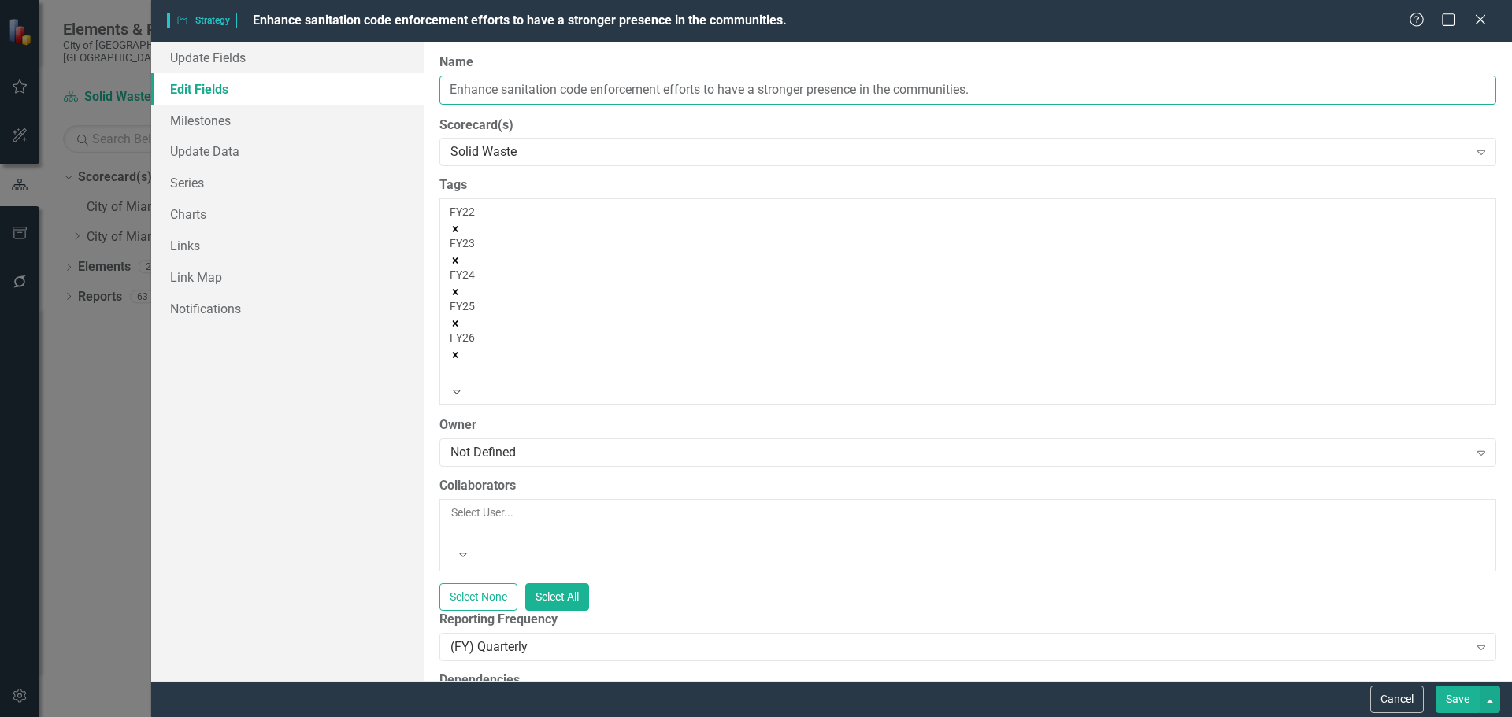
drag, startPoint x: 702, startPoint y: 84, endPoint x: 385, endPoint y: 96, distance: 317.5
click at [385, 96] on div "Update Fields Edit Fields Milestones Update Data Series Charts Links Link Map N…" at bounding box center [831, 361] width 1360 height 639
click at [1393, 693] on button "Cancel" at bounding box center [1397, 700] width 54 height 28
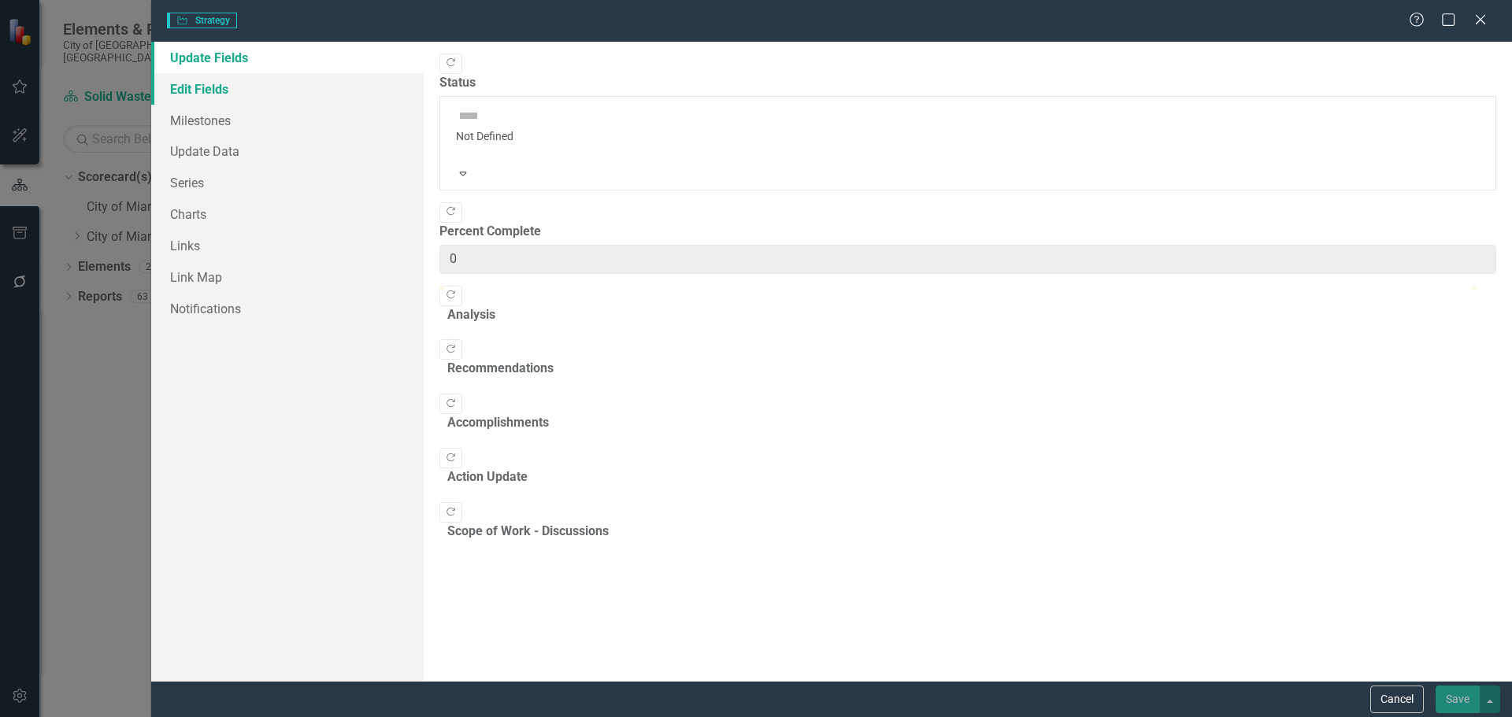
click at [250, 87] on link "Edit Fields" at bounding box center [287, 88] width 272 height 31
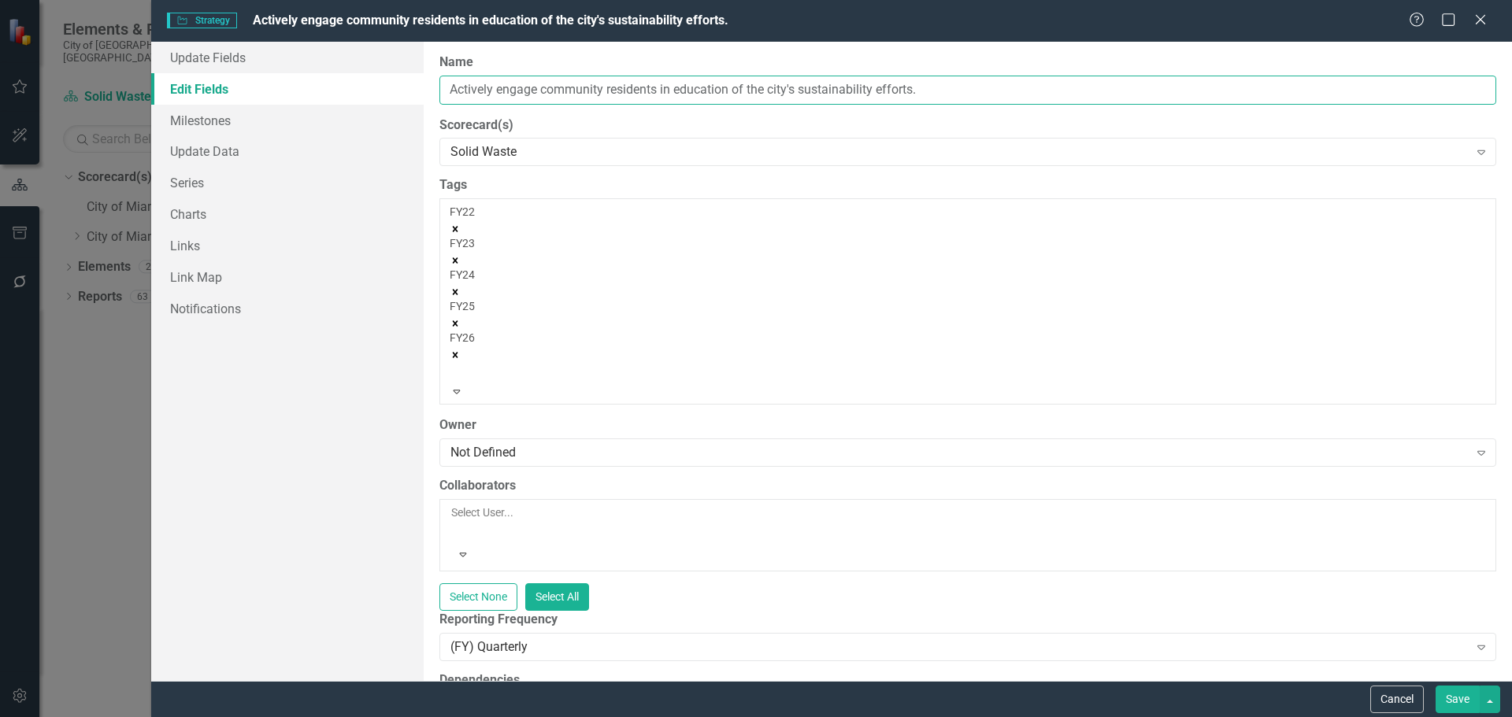
click at [605, 79] on input "Actively engage community residents in education of the city's sustainability e…" at bounding box center [967, 90] width 1057 height 29
click at [702, 84] on input "Actively engage community residents in education of the city's sustainability e…" at bounding box center [967, 90] width 1057 height 29
drag, startPoint x: 728, startPoint y: 88, endPoint x: 403, endPoint y: 98, distance: 325.3
click at [403, 98] on div "Update Fields Edit Fields Milestones Update Data Series Charts Links Link Map N…" at bounding box center [831, 361] width 1360 height 639
click at [1397, 701] on button "Cancel" at bounding box center [1397, 700] width 54 height 28
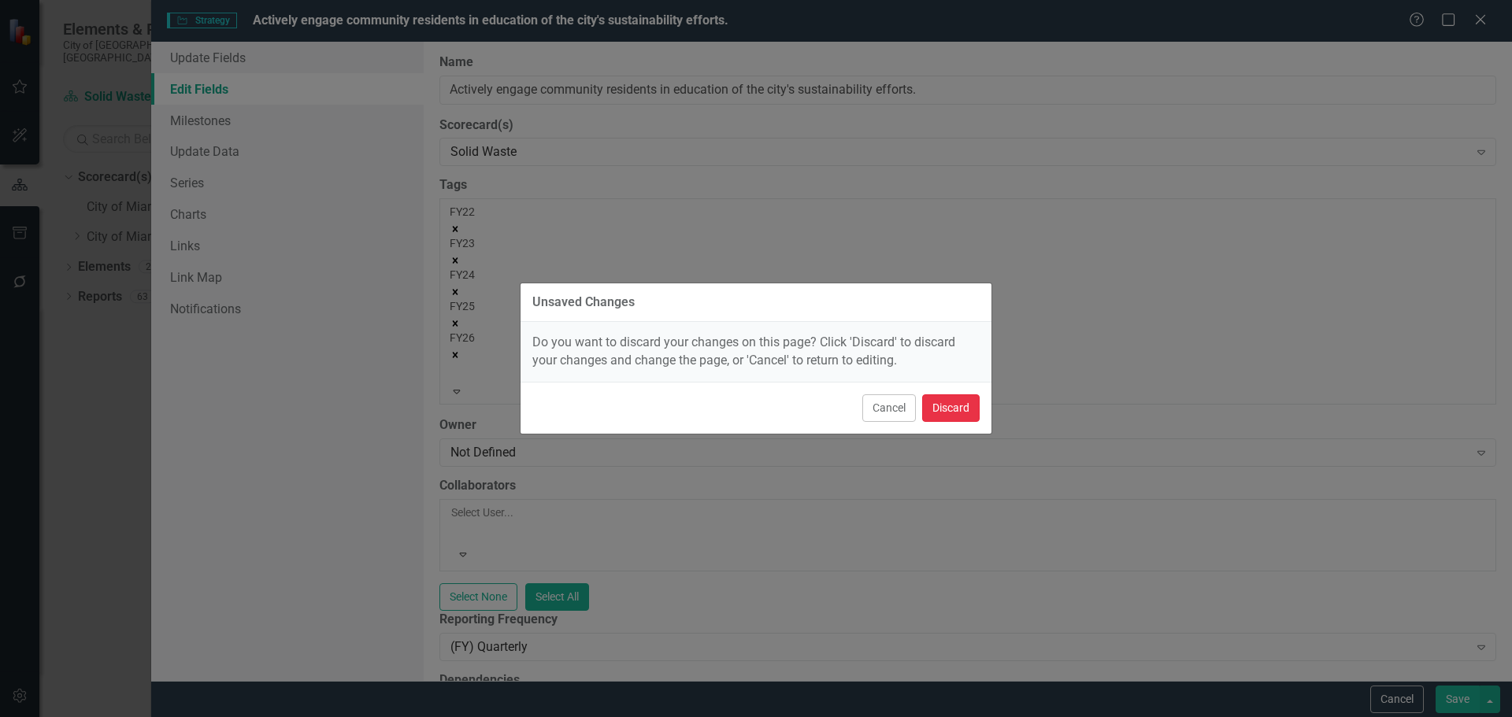
click at [949, 405] on button "Discard" at bounding box center [950, 408] width 57 height 28
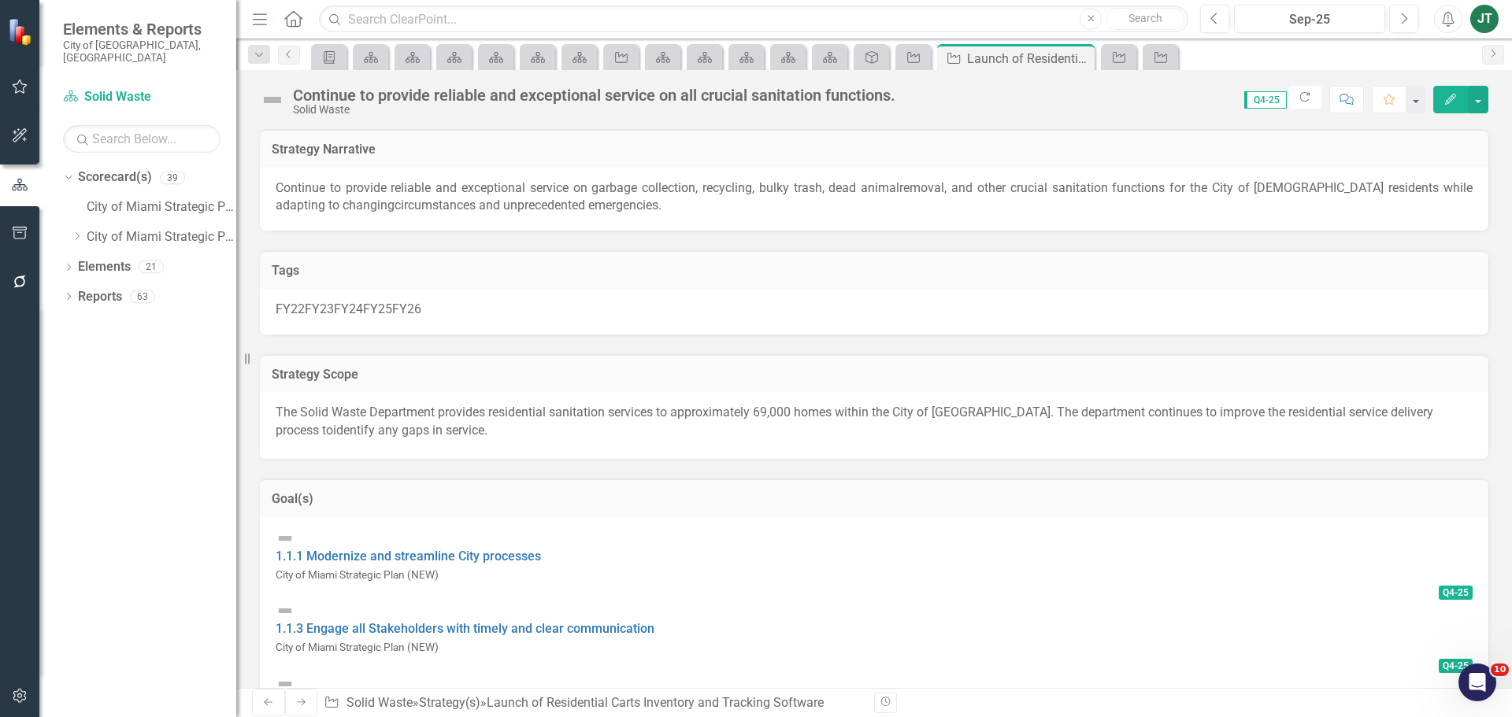
checkbox input "true"
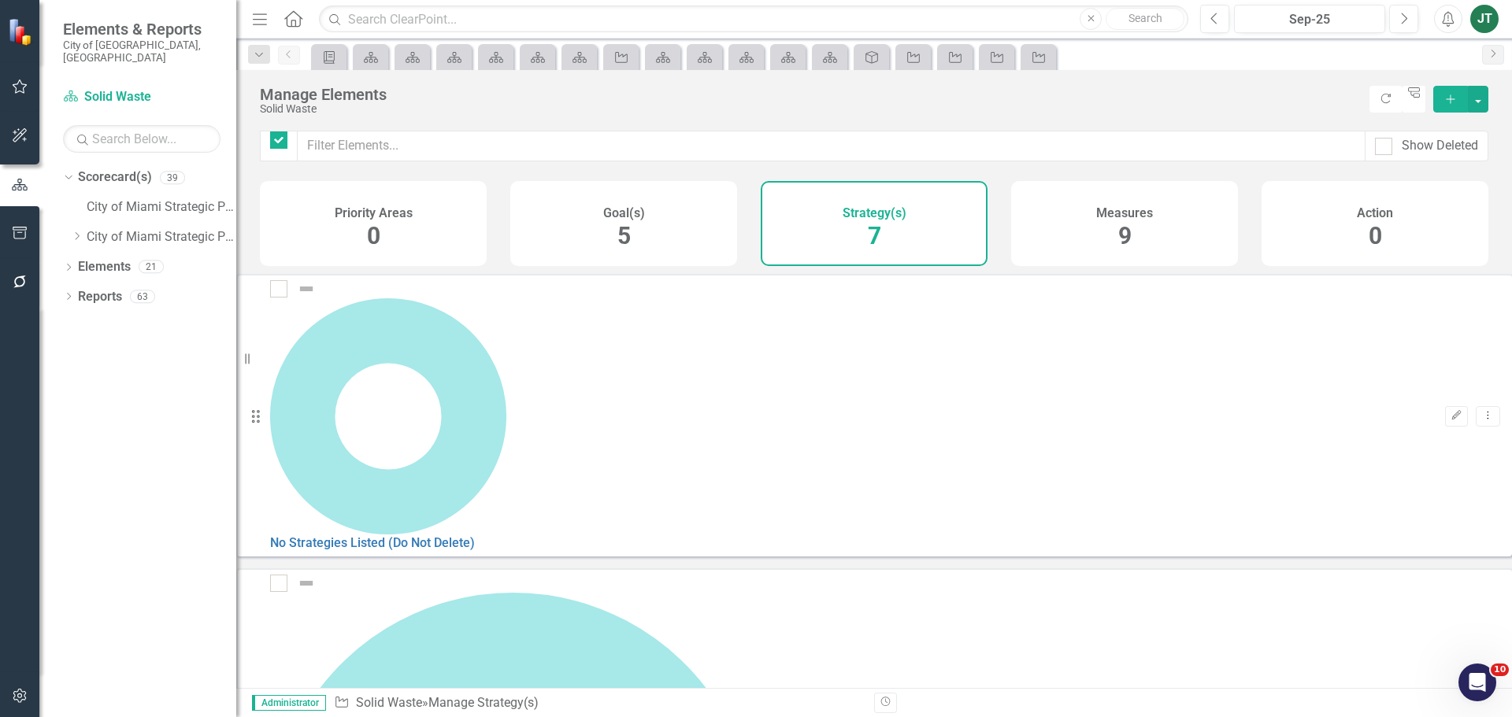
checkbox input "false"
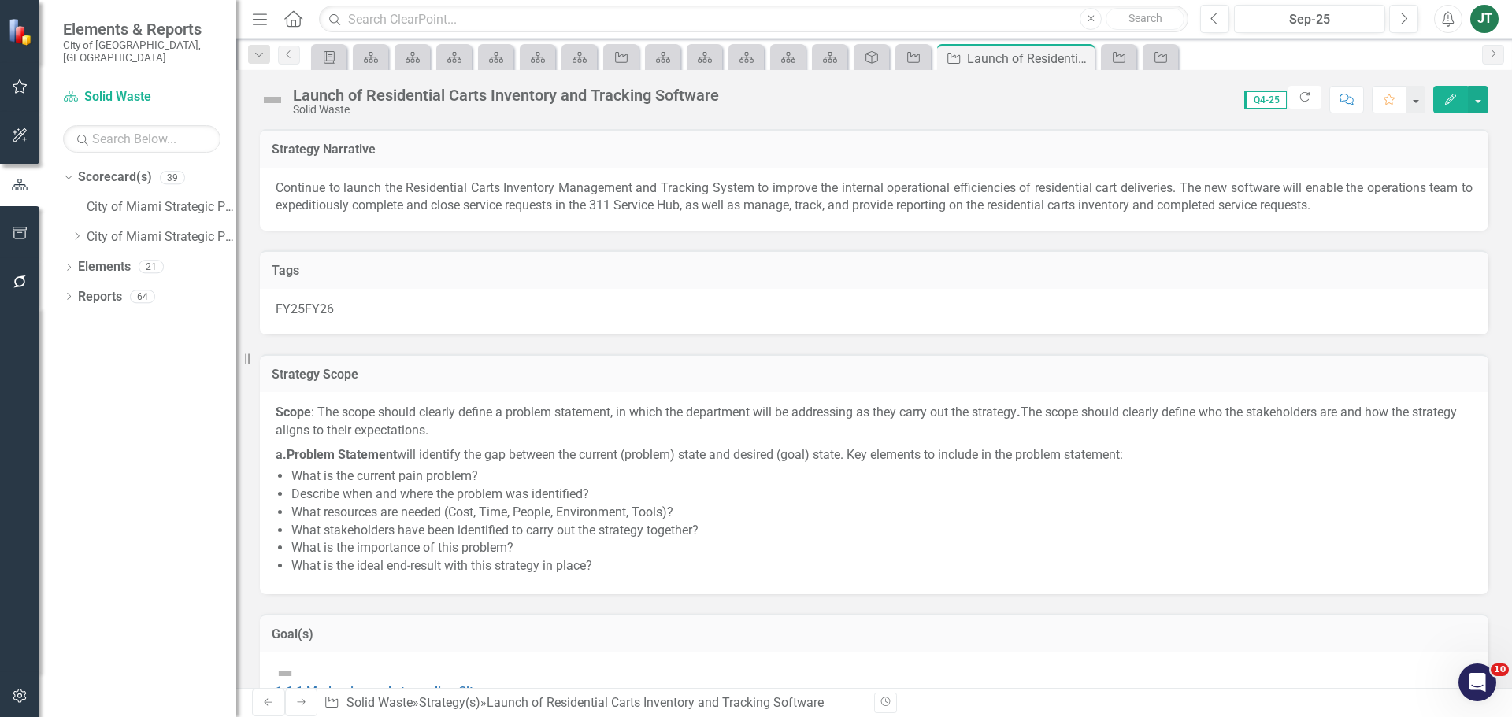
click at [386, 95] on div "Launch of Residential Carts Inventory and Tracking Software" at bounding box center [506, 95] width 426 height 17
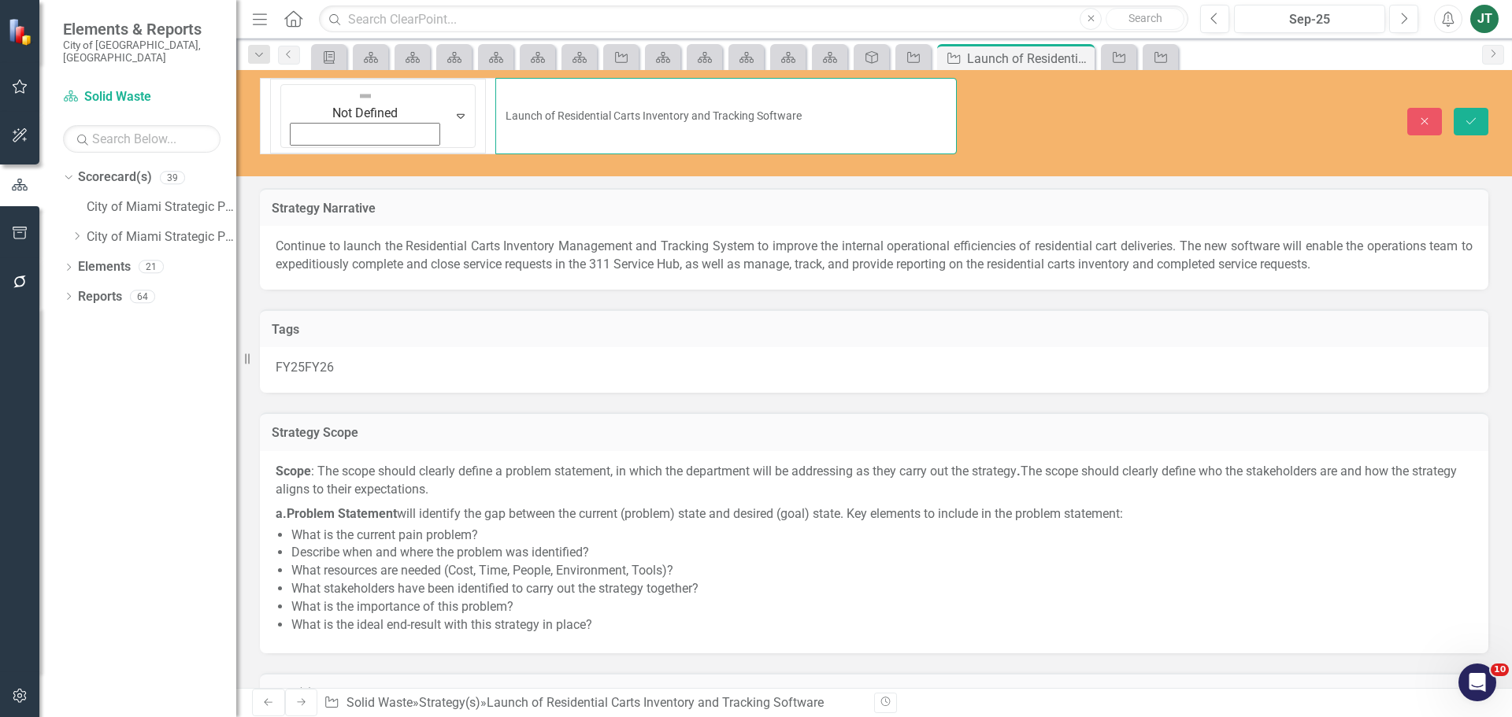
drag, startPoint x: 692, startPoint y: 86, endPoint x: 342, endPoint y: 100, distance: 349.9
click at [292, 105] on div "Not Defined Expand Launch of Residential Carts Inventory and Tracking Software" at bounding box center [608, 116] width 697 height 76
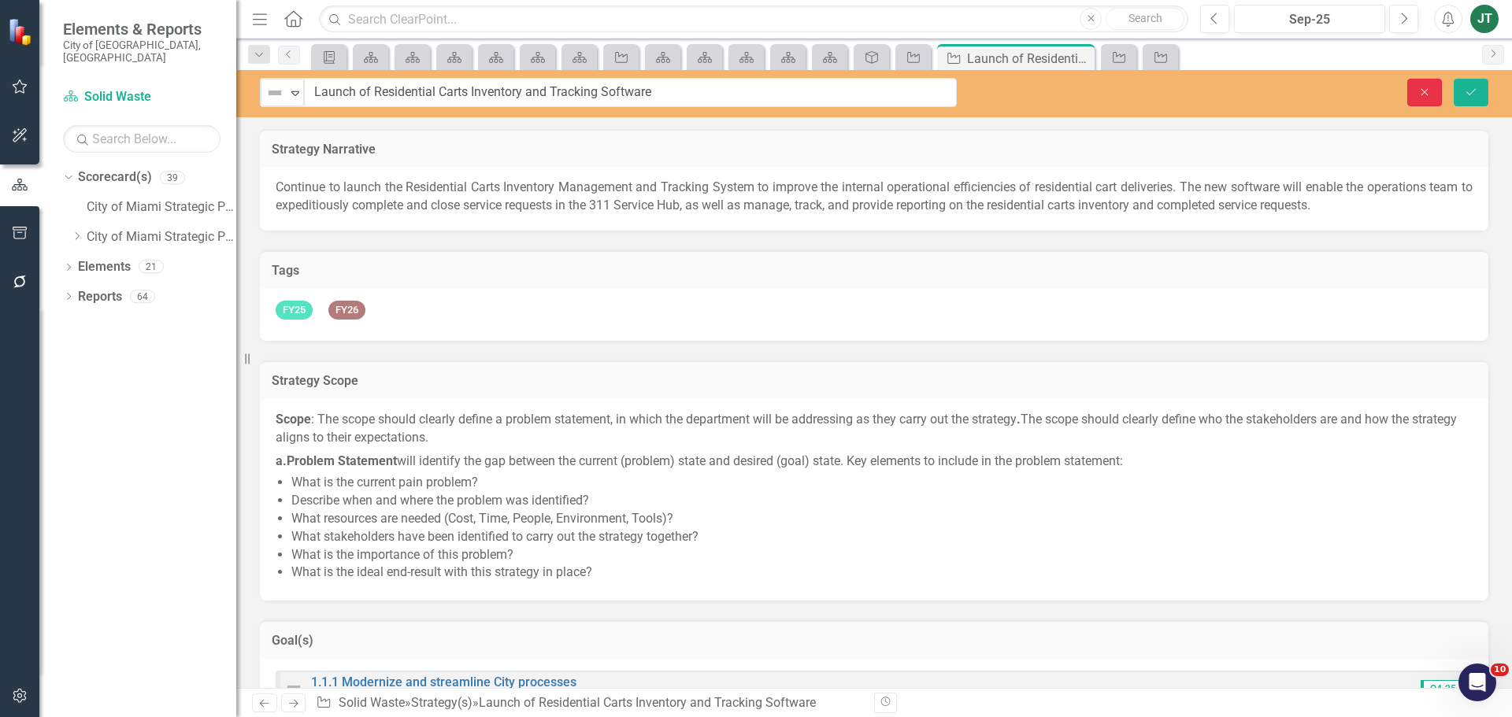
click at [1418, 98] on button "Close" at bounding box center [1424, 93] width 35 height 28
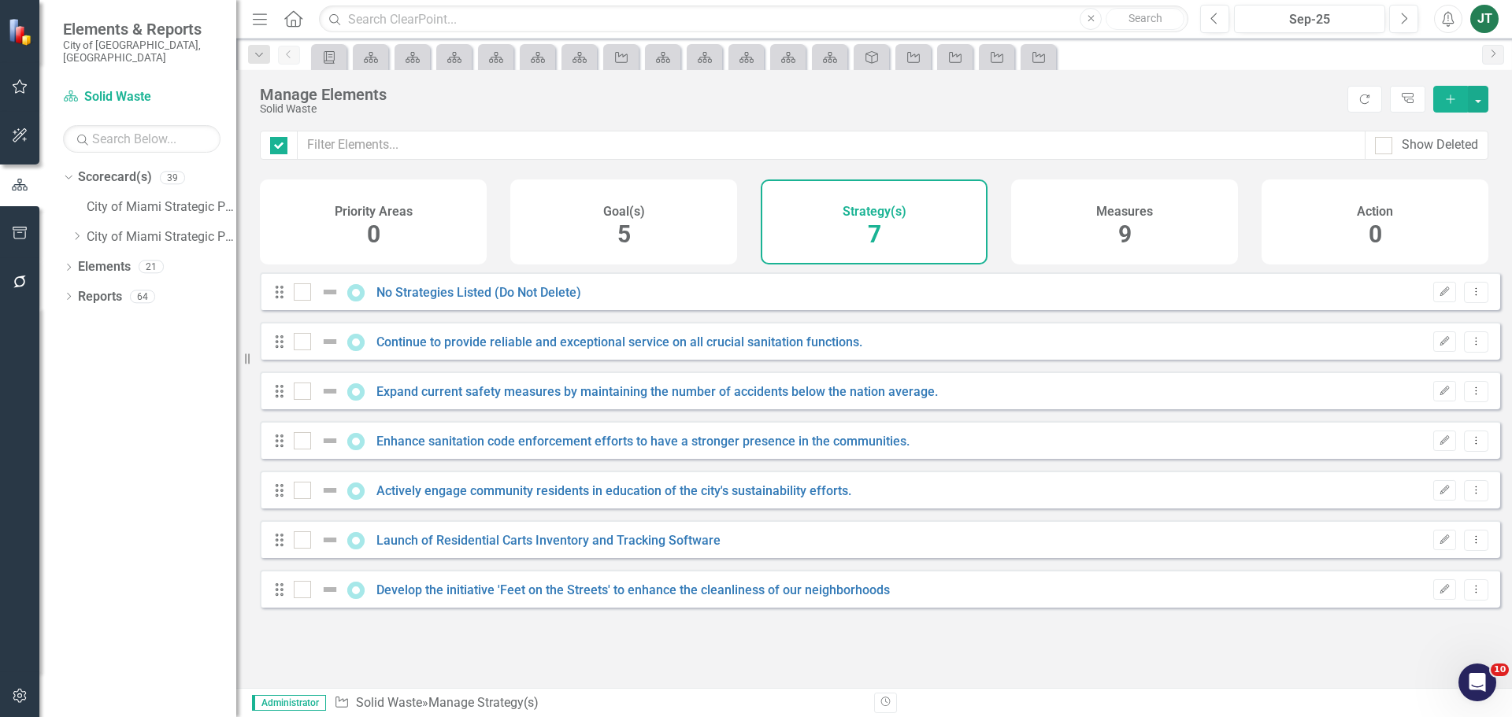
checkbox input "false"
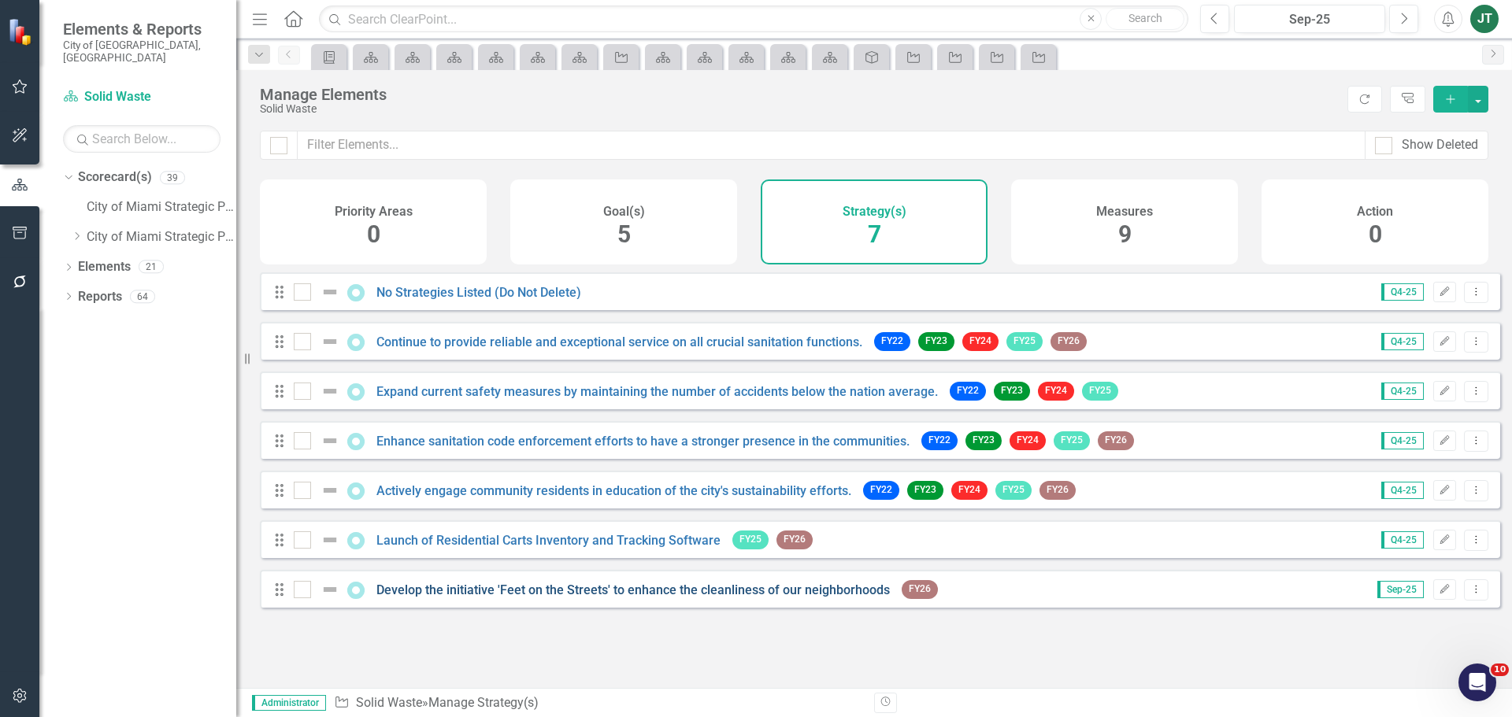
click at [474, 598] on link "Develop the initiative 'Feet on the Streets' to enhance the cleanliness of our …" at bounding box center [632, 590] width 513 height 15
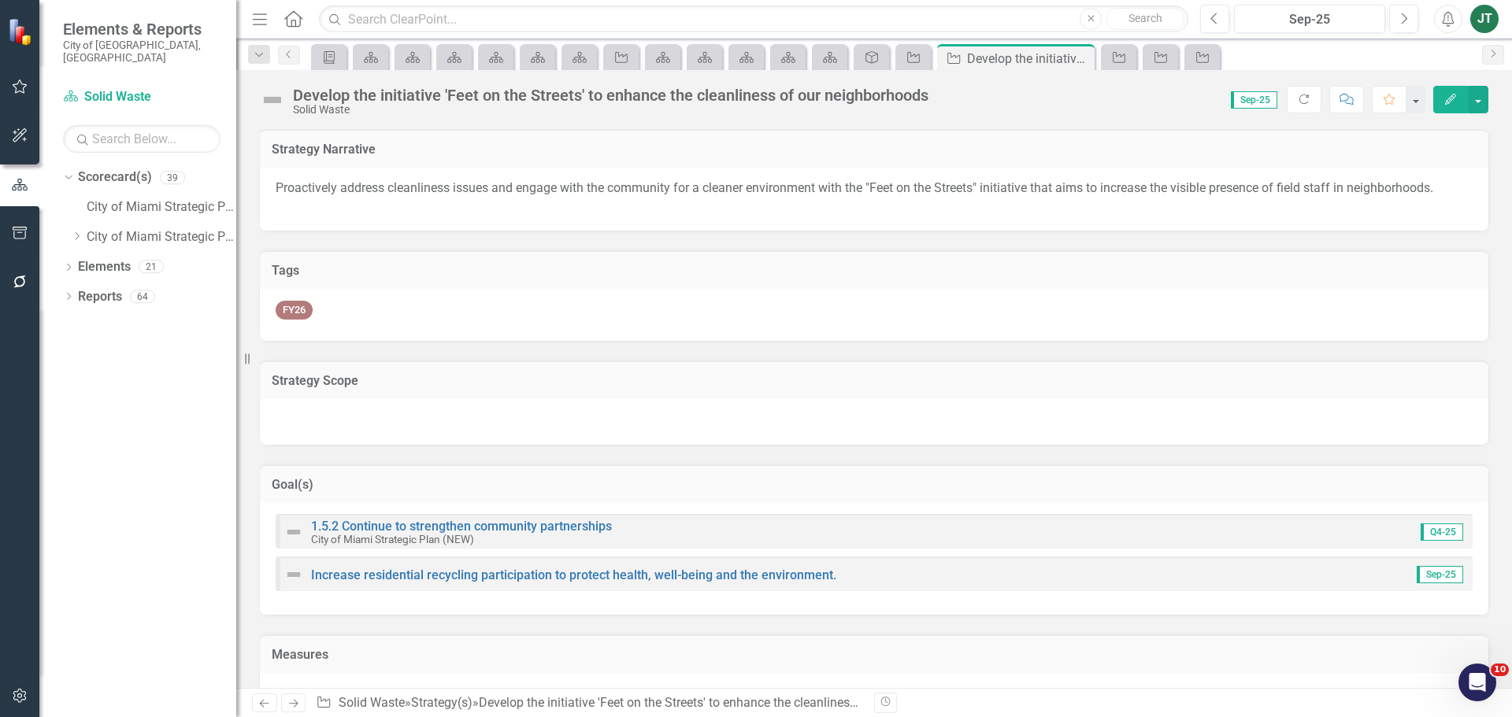
click at [632, 92] on div "Develop the initiative 'Feet on the Streets' to enhance the cleanliness of our …" at bounding box center [610, 95] width 635 height 17
click at [633, 92] on div "Develop the initiative 'Feet on the Streets' to enhance the cleanliness of our …" at bounding box center [610, 95] width 635 height 17
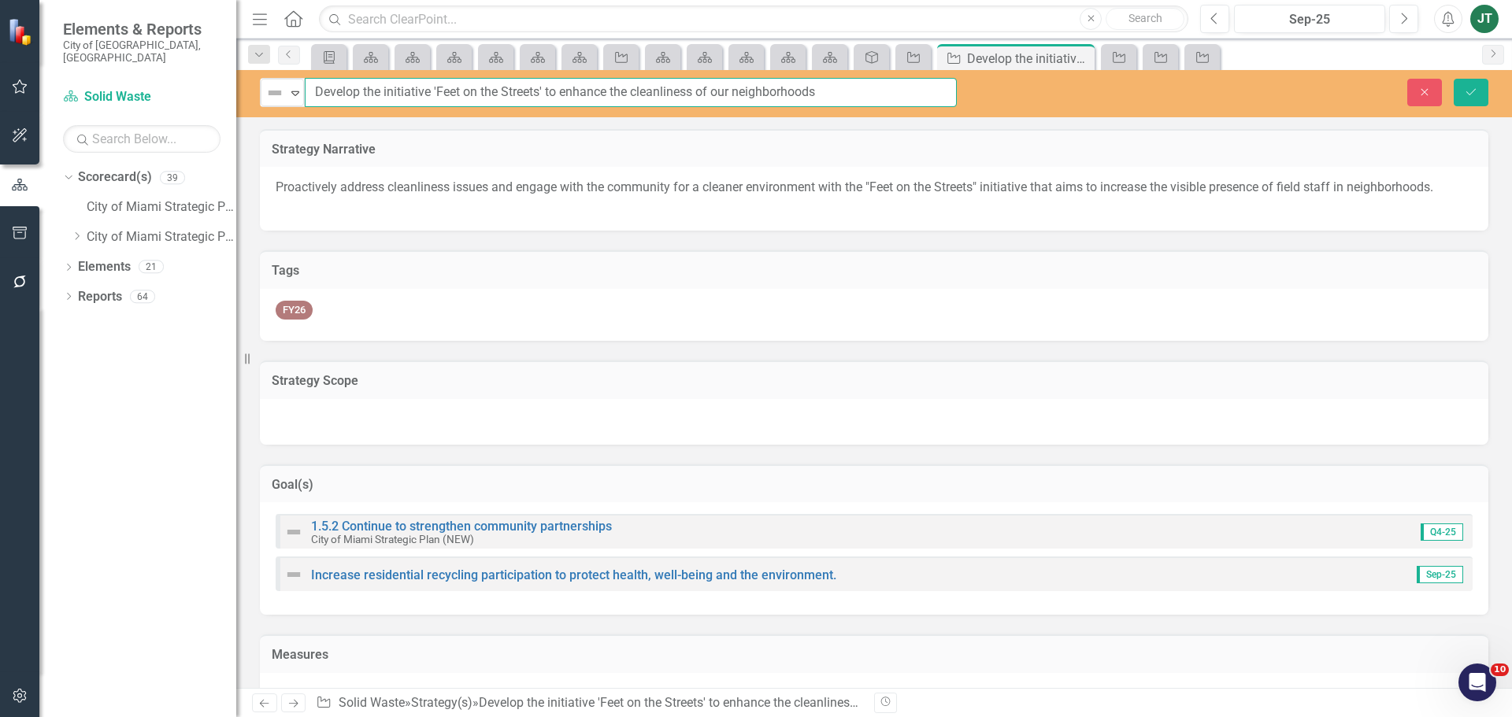
click at [783, 103] on input "Develop the initiative 'Feet on the Streets' to enhance the cleanliness of our …" at bounding box center [631, 92] width 652 height 29
drag, startPoint x: 546, startPoint y: 92, endPoint x: 268, endPoint y: 94, distance: 277.1
click at [268, 94] on div "Not Defined Expand Develop the initiative 'Feet on the Streets' to enhance the …" at bounding box center [608, 92] width 697 height 29
click at [1421, 91] on icon "Close" at bounding box center [1424, 92] width 14 height 11
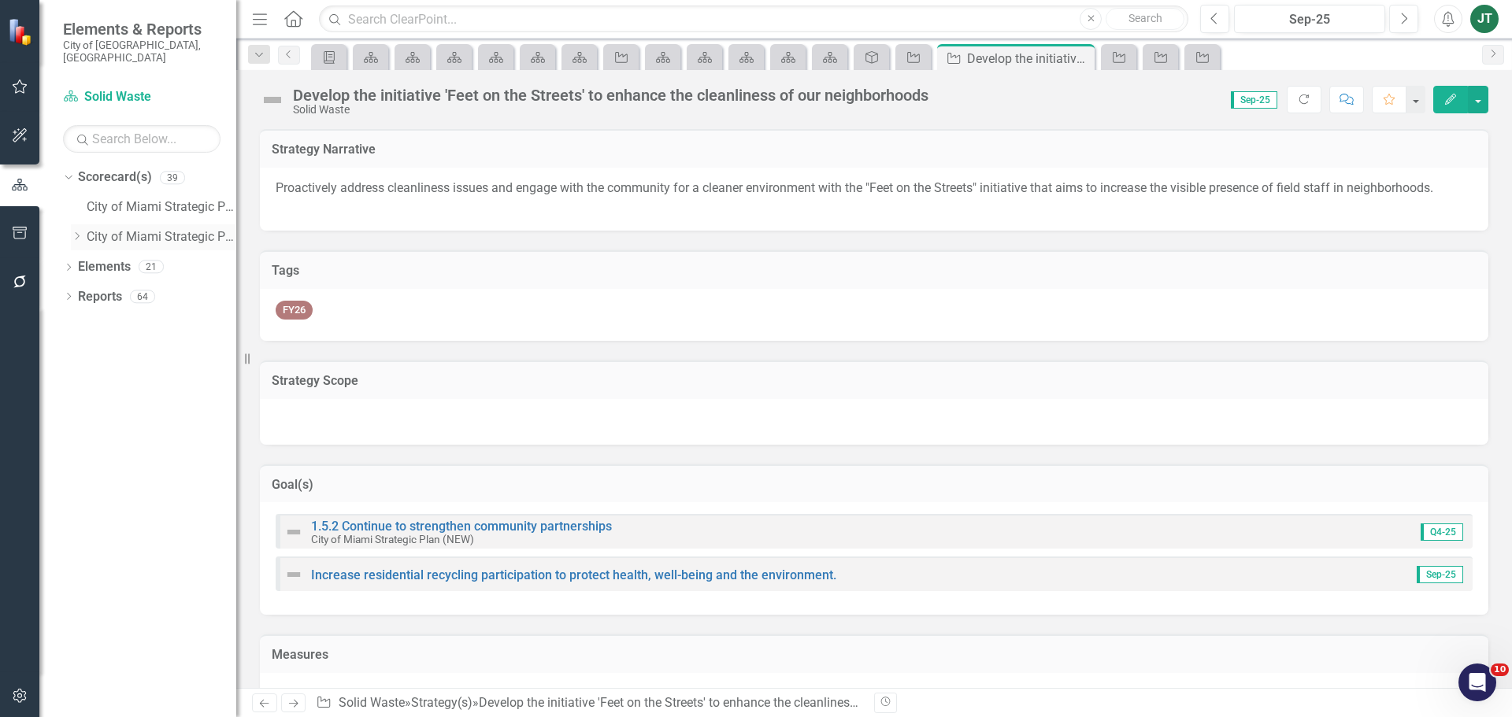
click at [76, 232] on icon at bounding box center [78, 236] width 4 height 8
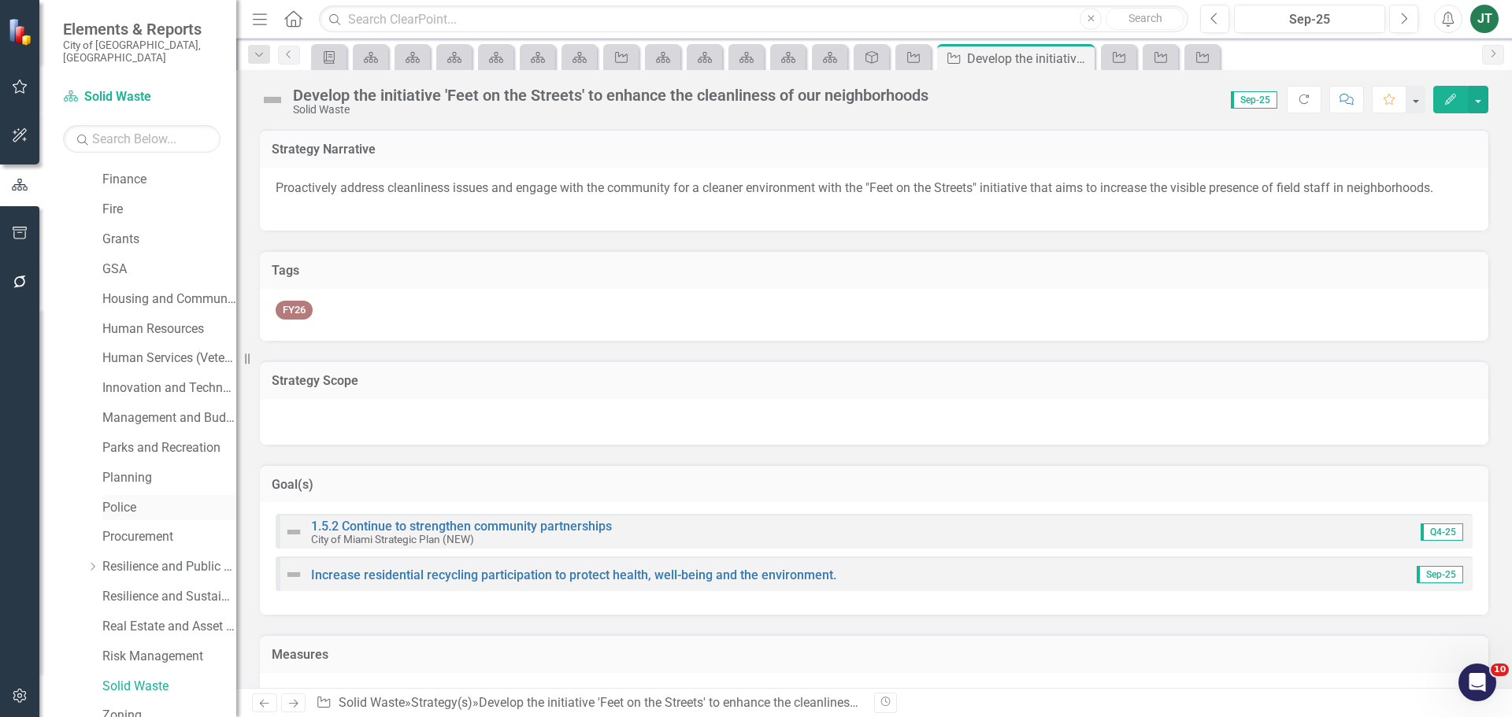
scroll to position [394, 0]
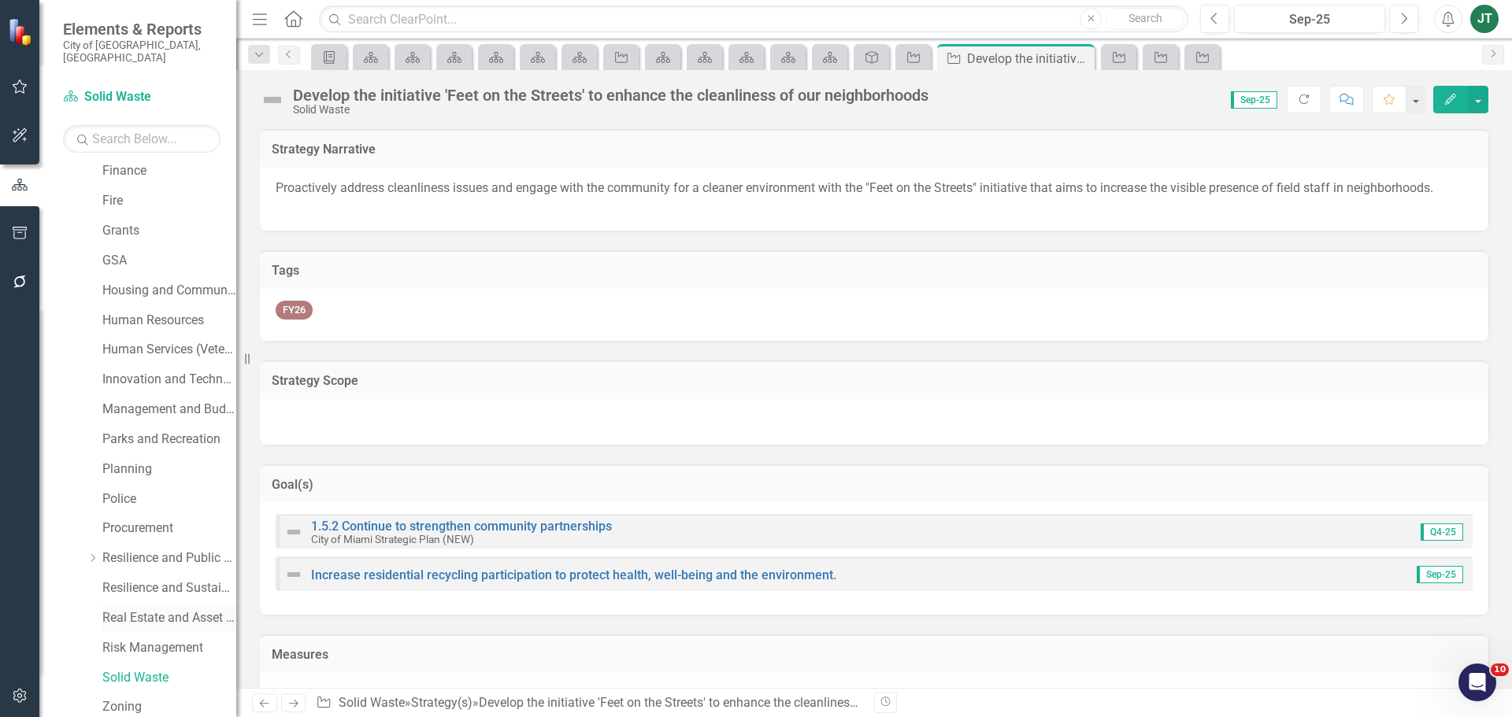
click at [130, 609] on link "Real Estate and Asset Management" at bounding box center [169, 618] width 134 height 18
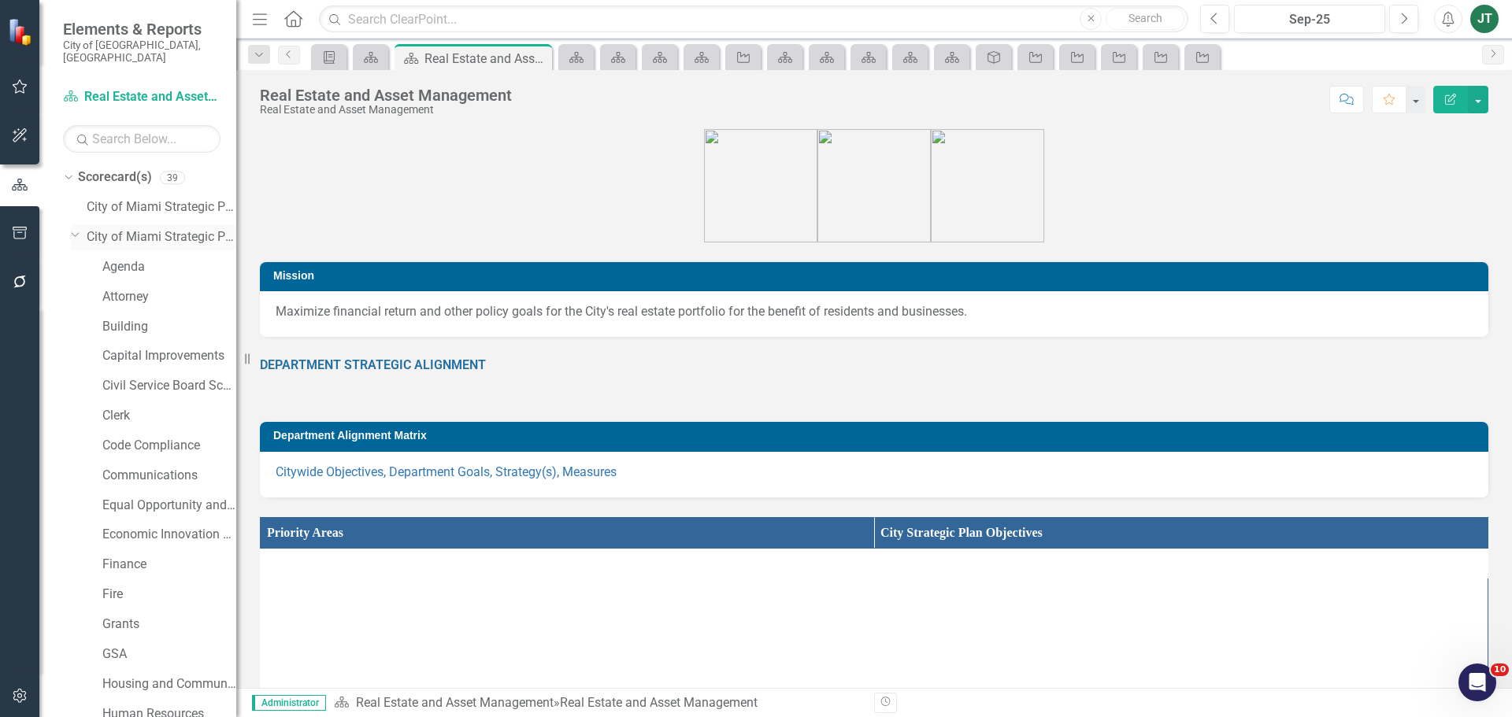
click at [74, 228] on icon "Dropdown" at bounding box center [75, 234] width 9 height 12
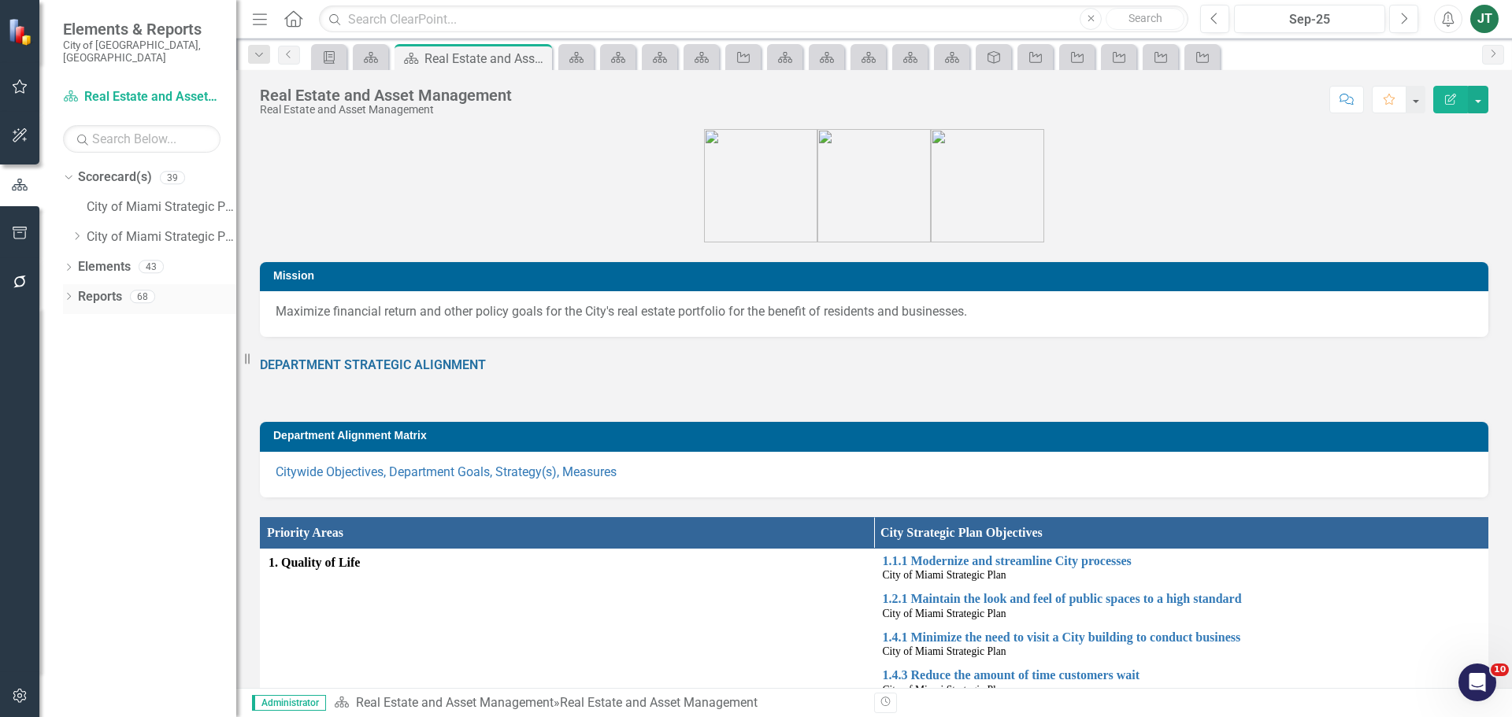
click at [87, 288] on link "Reports" at bounding box center [100, 297] width 44 height 18
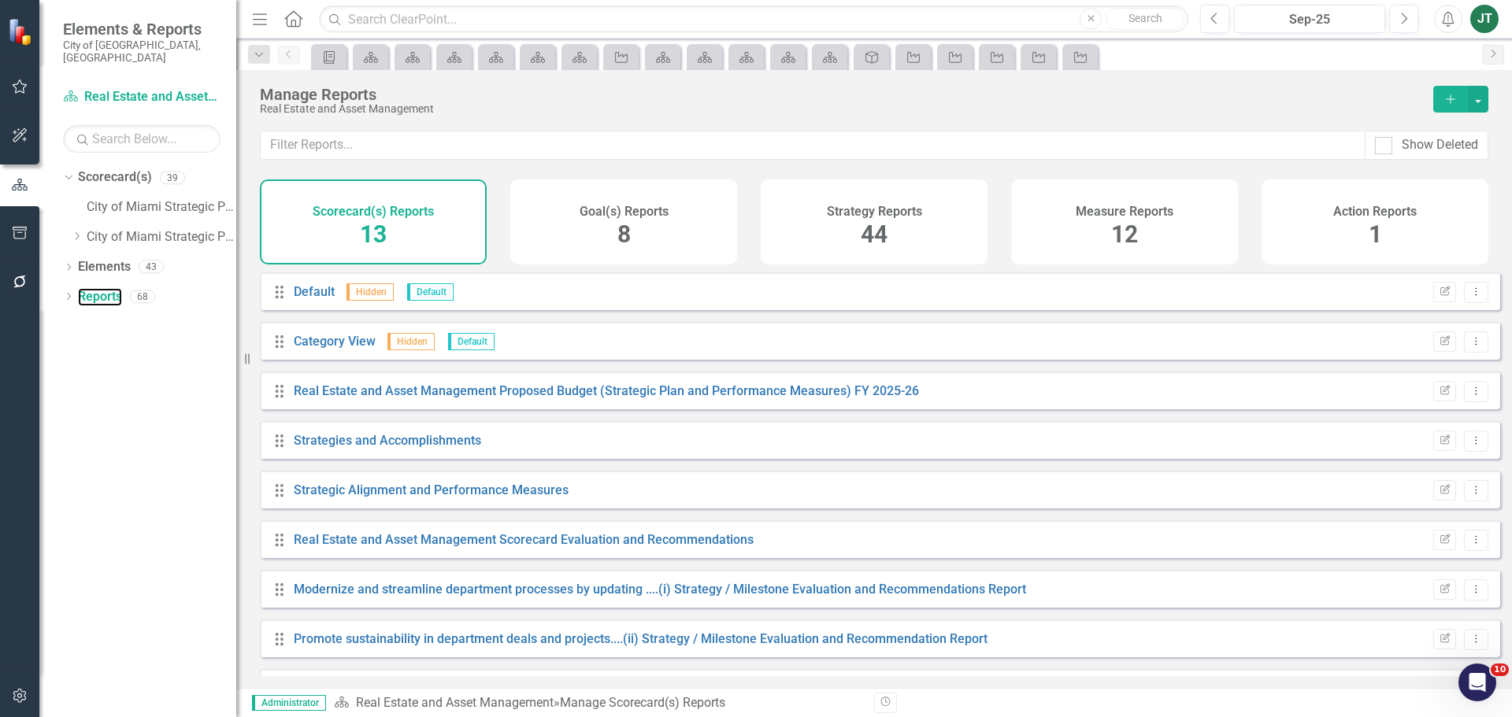
scroll to position [241, 0]
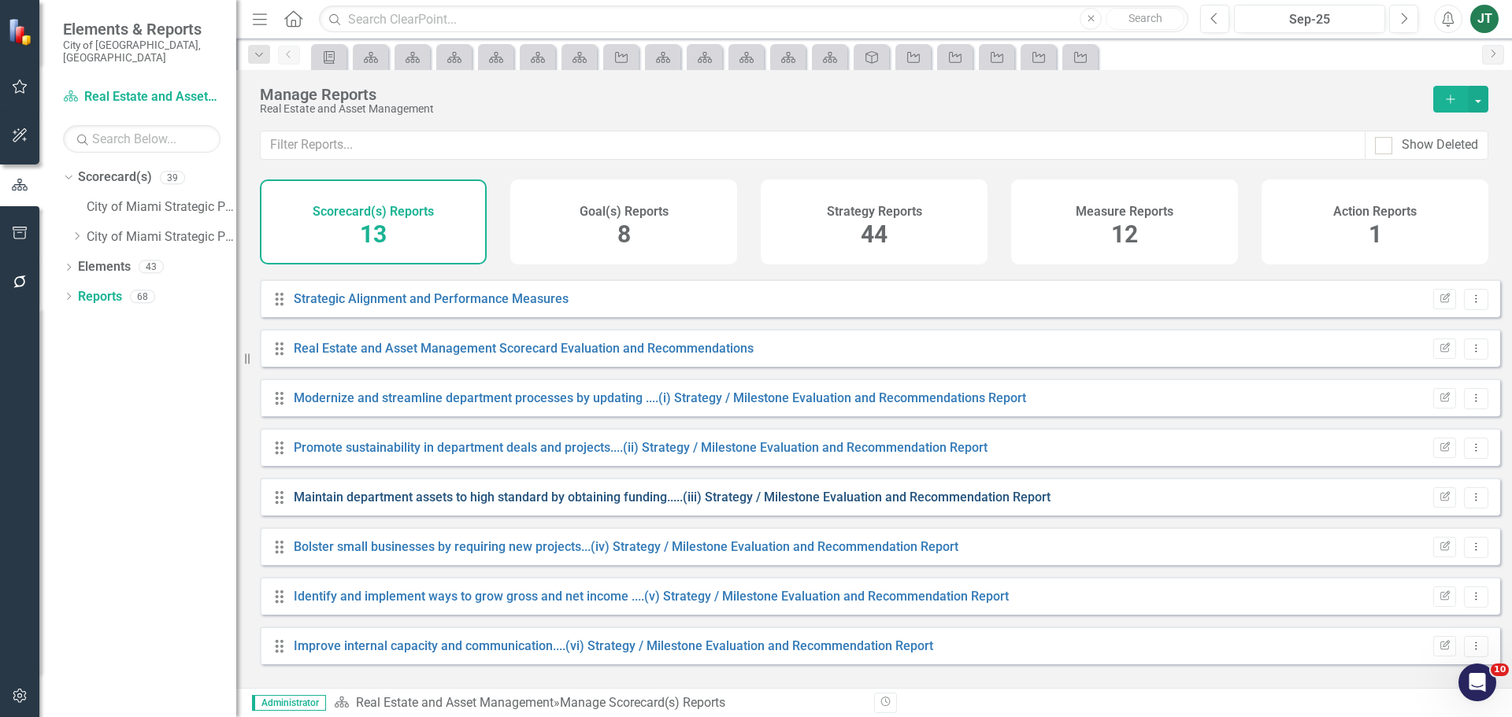
click at [606, 505] on link "Maintain department assets to high standard by obtaining funding.....(iii) Stra…" at bounding box center [672, 497] width 757 height 15
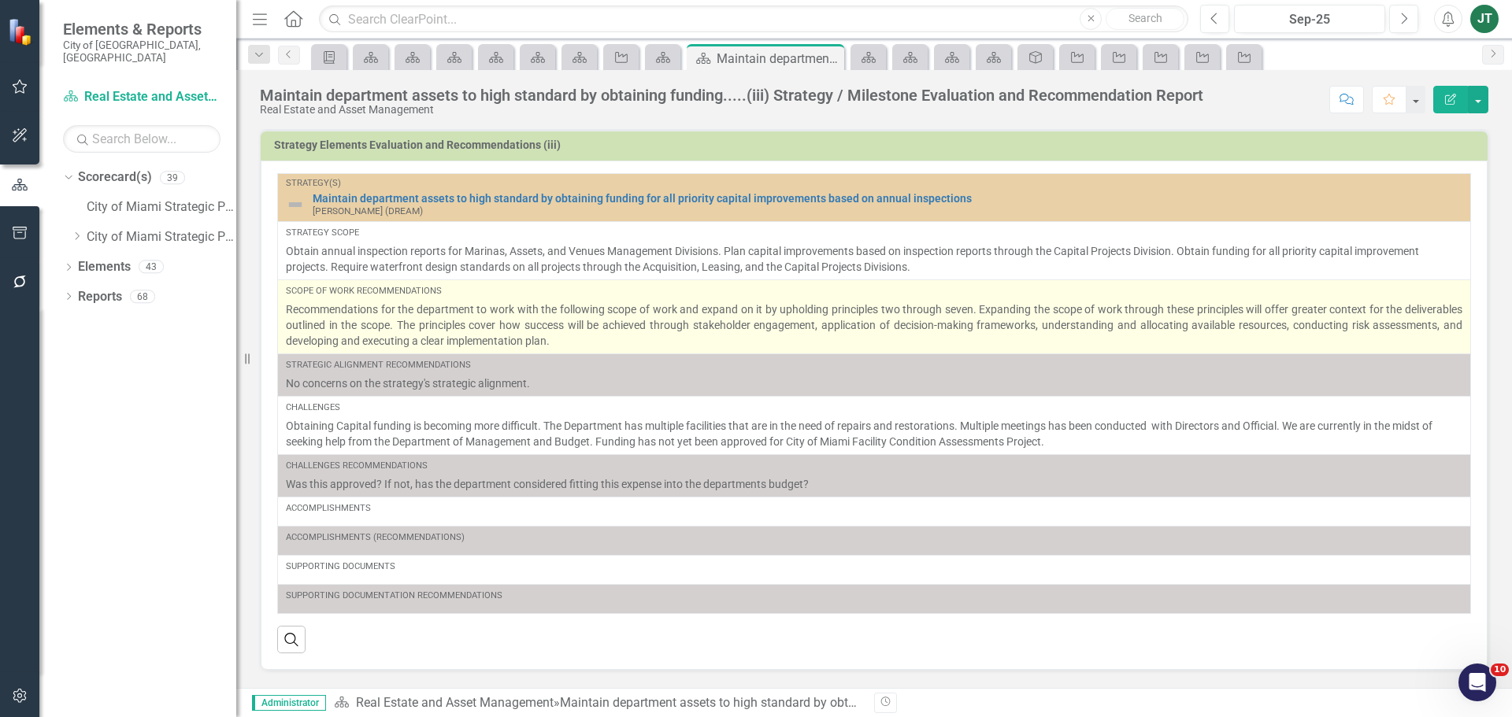
click at [760, 337] on p "Recommendations for the department to work with the following scope of work and…" at bounding box center [874, 325] width 1176 height 47
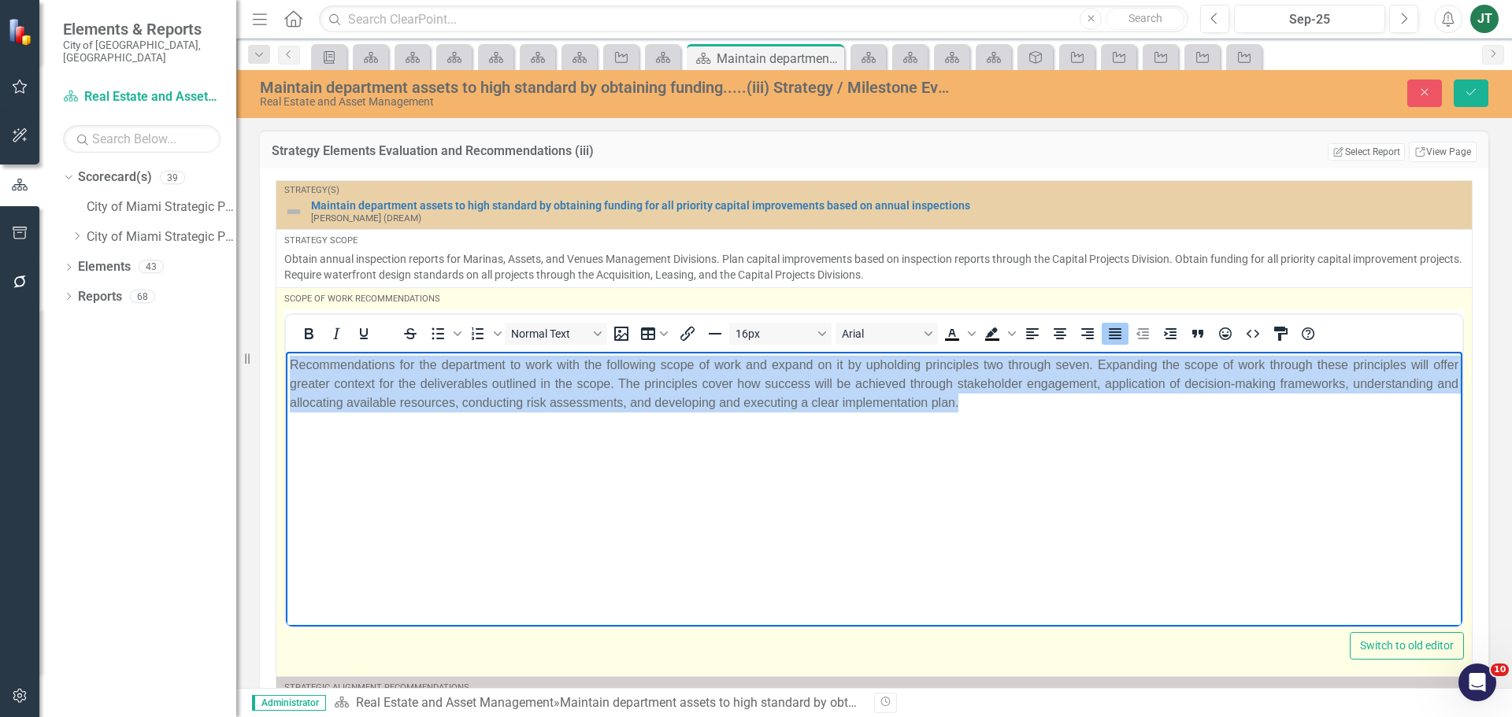
drag, startPoint x: 1022, startPoint y: 409, endPoint x: 221, endPoint y: 355, distance: 802.5
click at [286, 355] on html "Recommendations for the department to work with the following scope of work and…" at bounding box center [874, 469] width 1176 height 236
copy p "Recommendations for the department to work with the following scope of work and…"
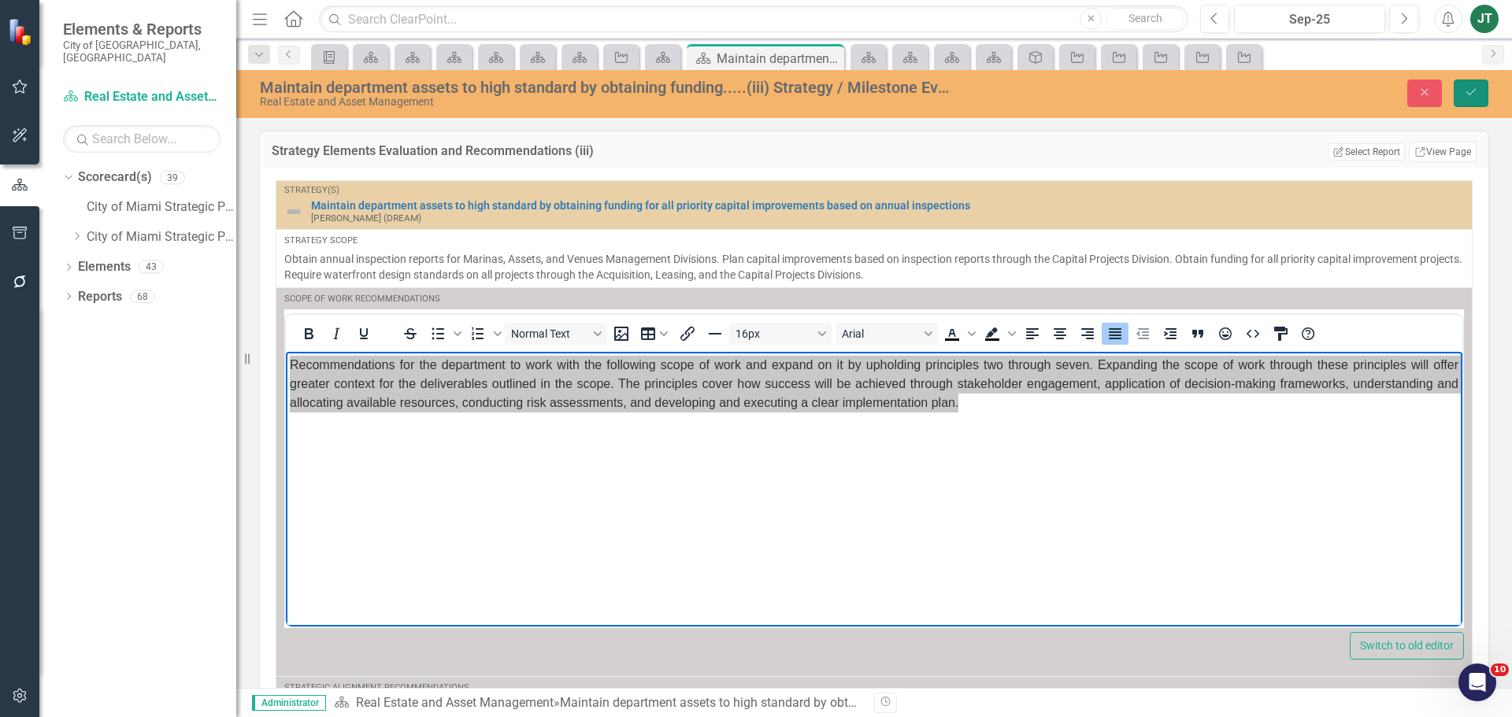
click at [1460, 106] on button "Save" at bounding box center [1470, 94] width 35 height 28
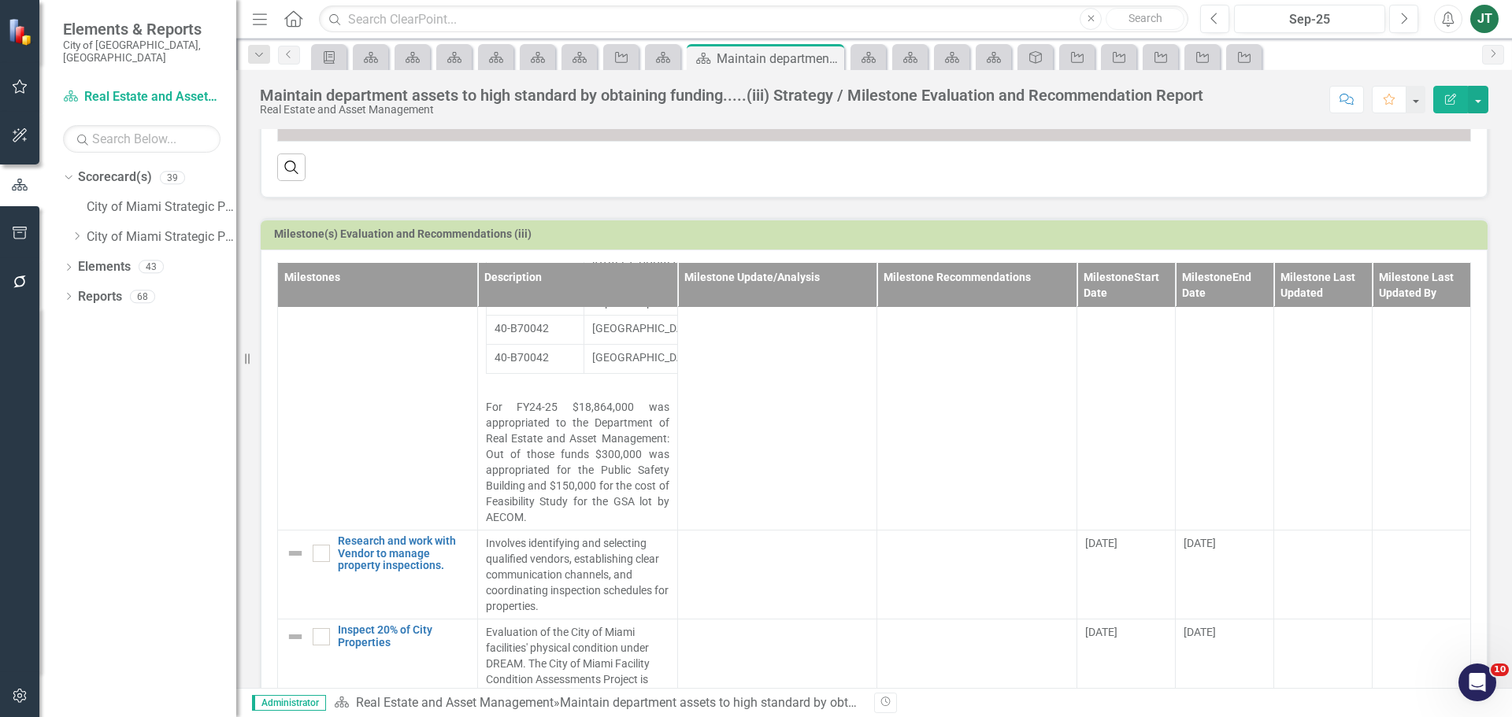
scroll to position [769, 0]
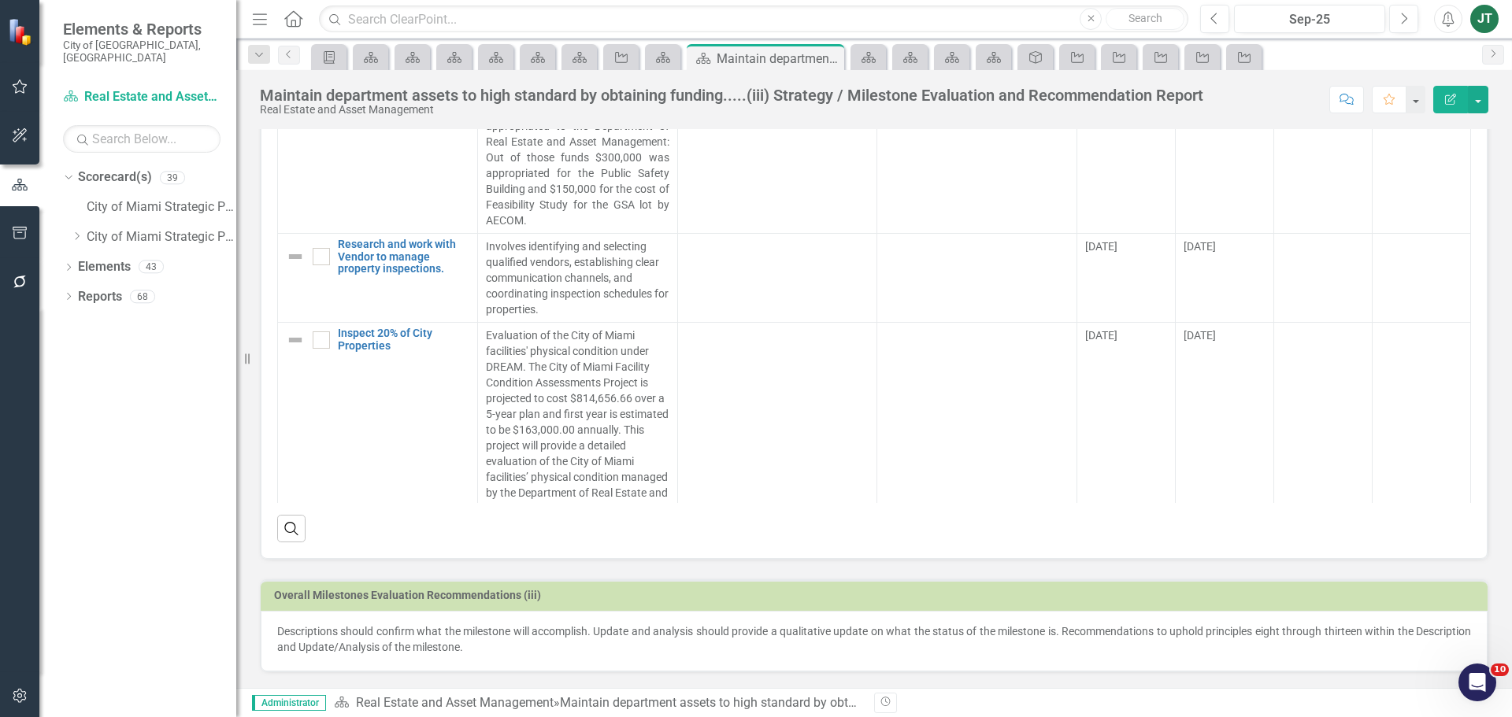
click at [557, 654] on p "Descriptions should confirm what the milestone will accomplish. Update and anal…" at bounding box center [874, 639] width 1194 height 31
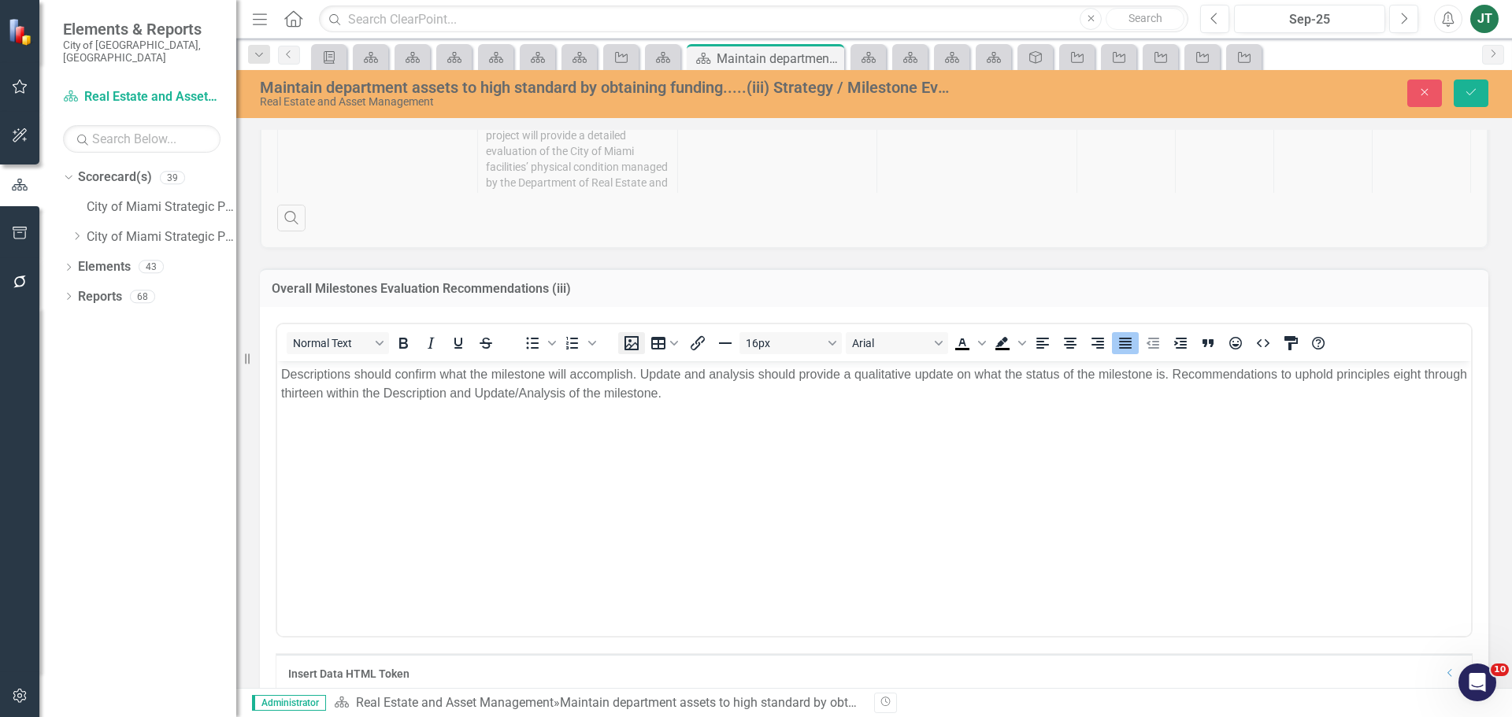
scroll to position [1168, 0]
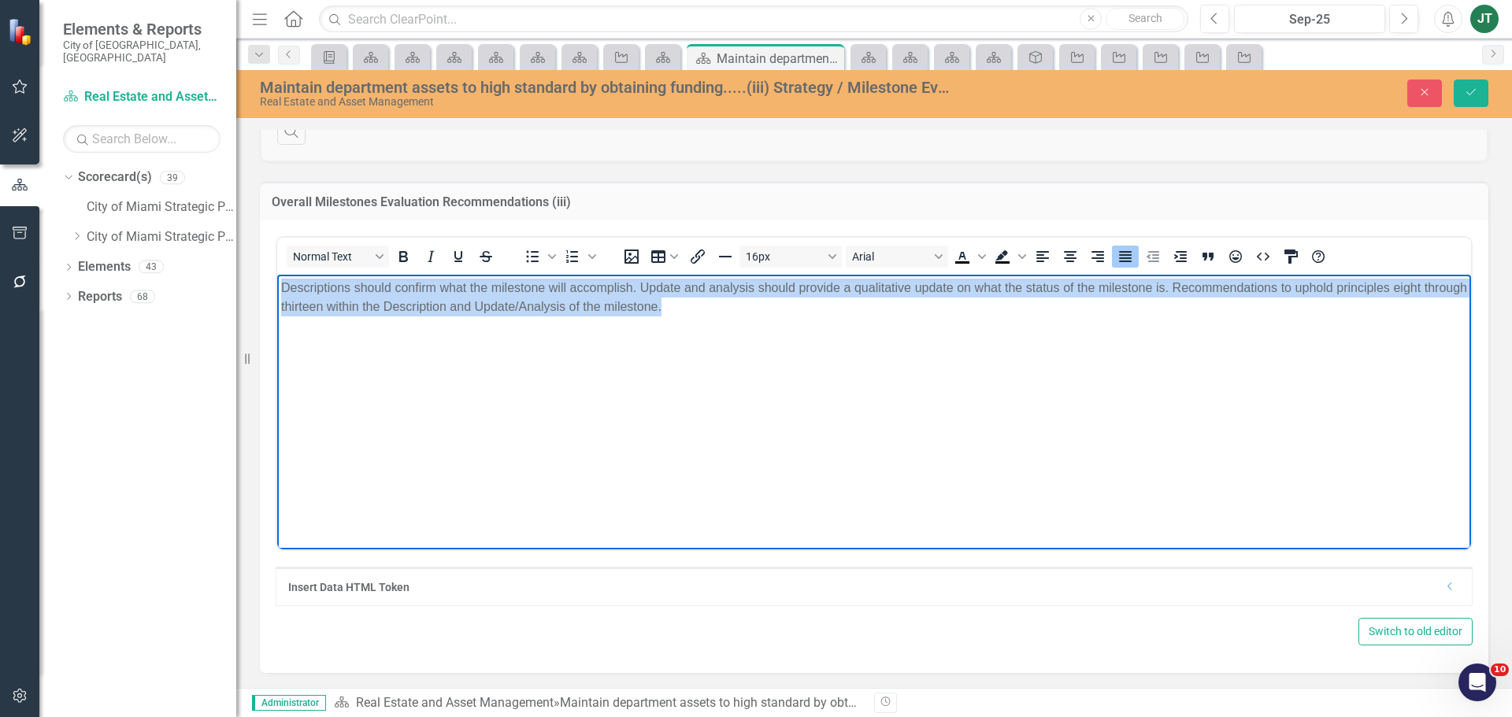
drag, startPoint x: 801, startPoint y: 320, endPoint x: 259, endPoint y: 272, distance: 543.8
click at [277, 274] on html "Descriptions should confirm what the milestone will accomplish. Update and anal…" at bounding box center [874, 392] width 1194 height 236
copy p "Descriptions should confirm what the milestone will accomplish. Update and anal…"
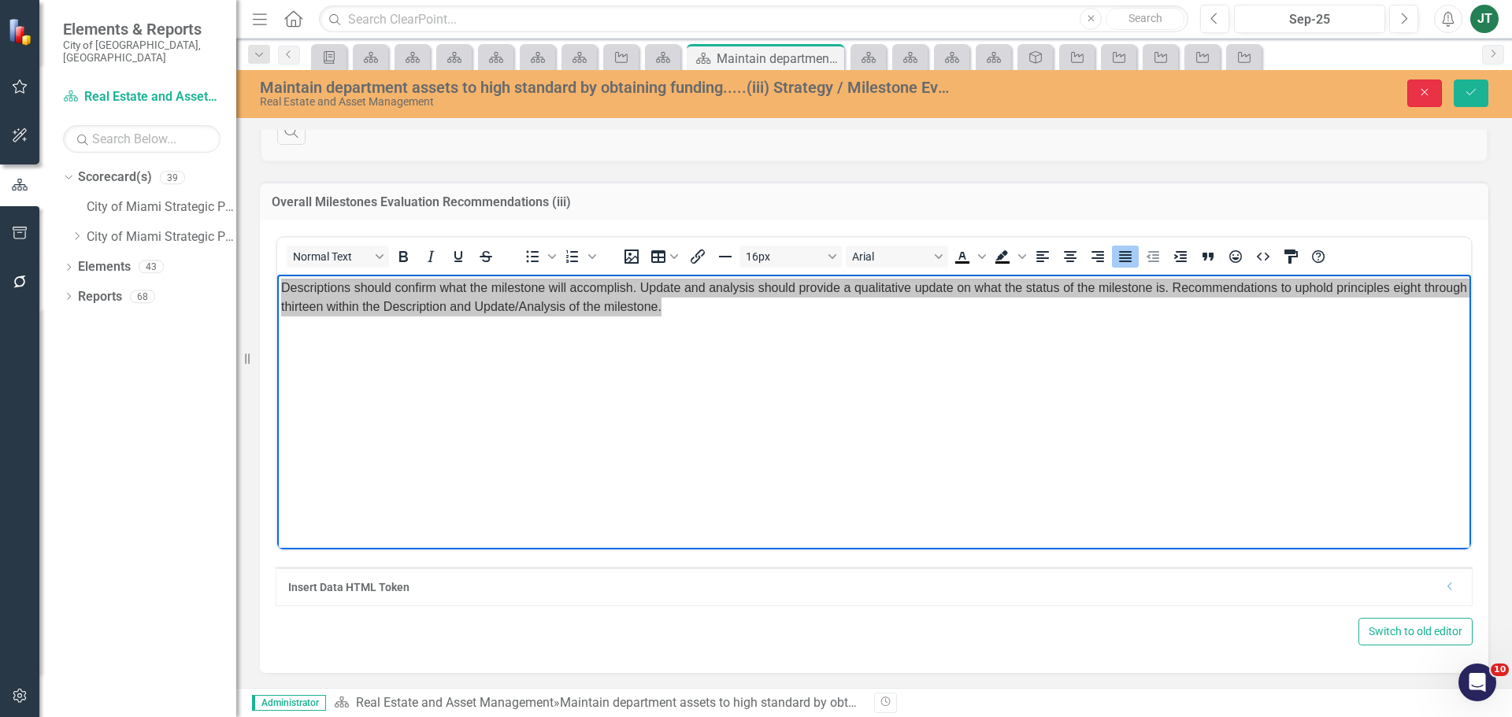
click at [1428, 91] on icon "Close" at bounding box center [1424, 92] width 14 height 11
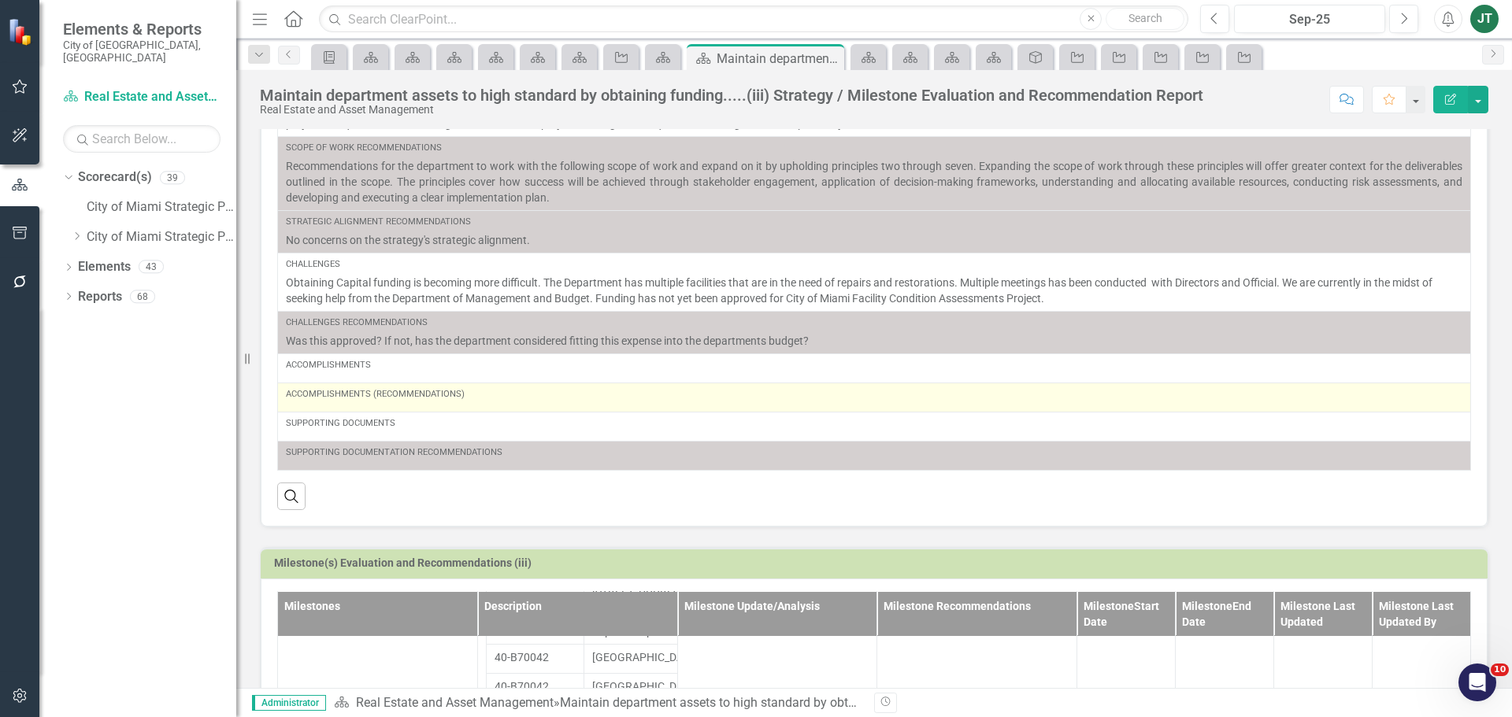
scroll to position [0, 0]
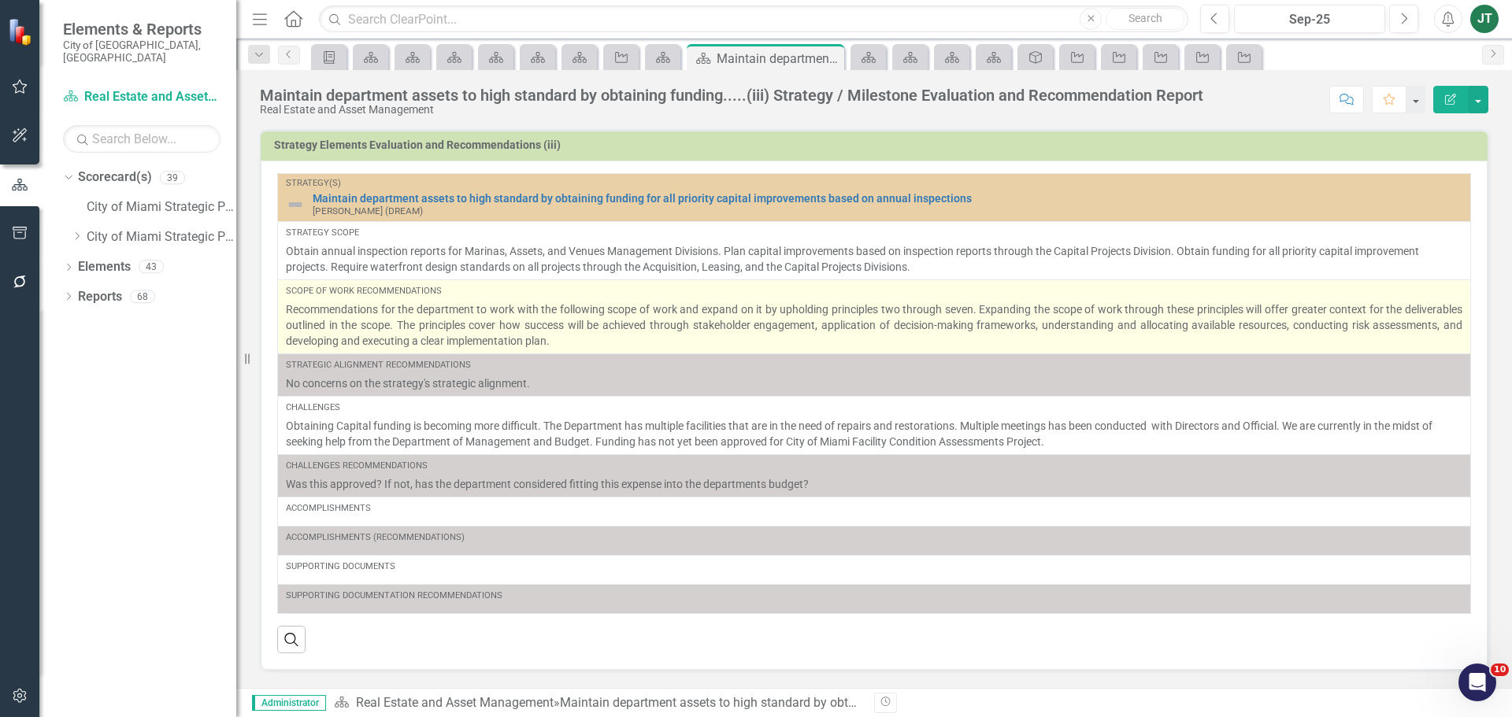
click at [593, 333] on p "Recommendations for the department to work with the following scope of work and…" at bounding box center [874, 325] width 1176 height 47
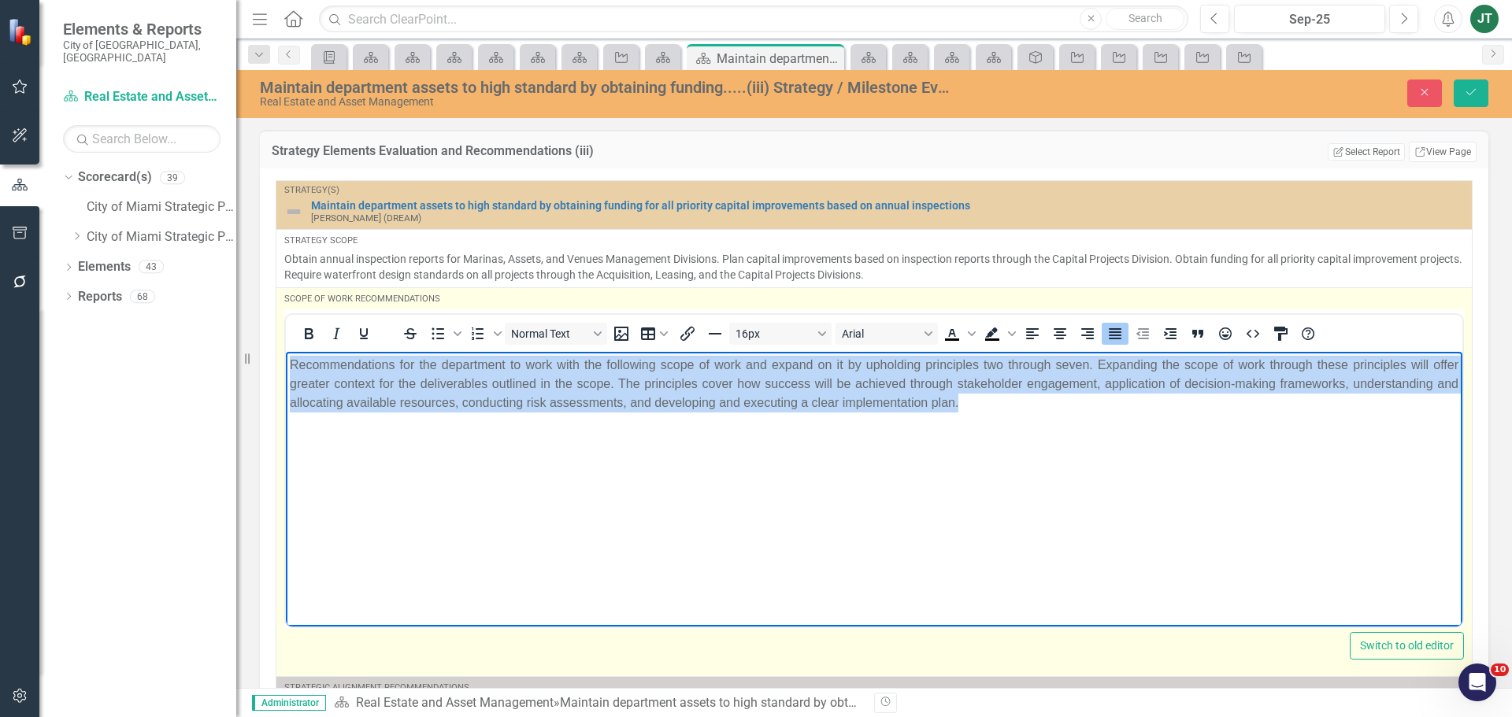
drag, startPoint x: 1069, startPoint y: 405, endPoint x: 367, endPoint y: 365, distance: 703.4
click at [286, 356] on html "Recommendations for the department to work with the following scope of work and…" at bounding box center [874, 469] width 1176 height 236
copy p "Recommendations for the department to work with the following scope of work and…"
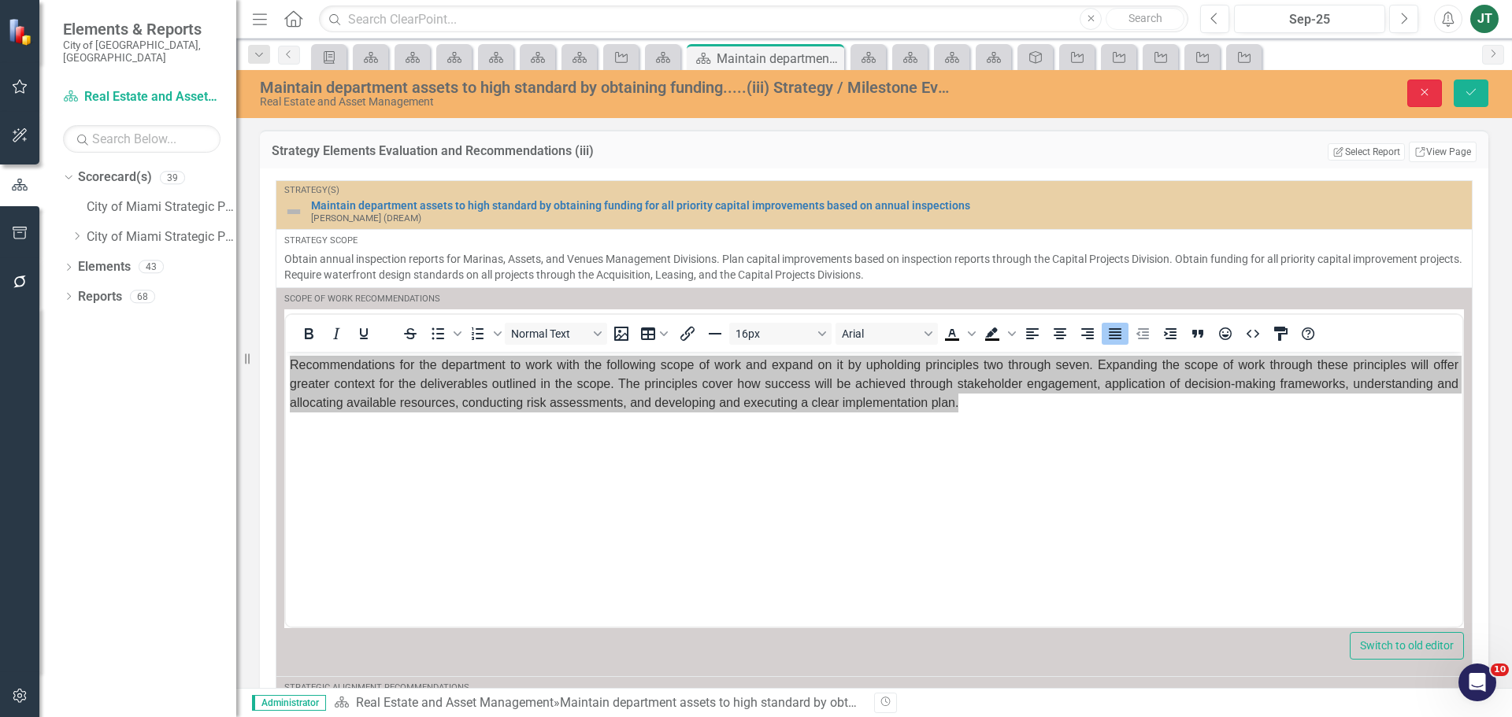
drag, startPoint x: 1427, startPoint y: 87, endPoint x: 1426, endPoint y: 168, distance: 81.1
click at [1427, 180] on div "Maintain department assets to high standard by obtaining funding.....(iii) Stra…" at bounding box center [873, 379] width 1275 height 618
click at [1414, 87] on button "Close" at bounding box center [1424, 94] width 35 height 28
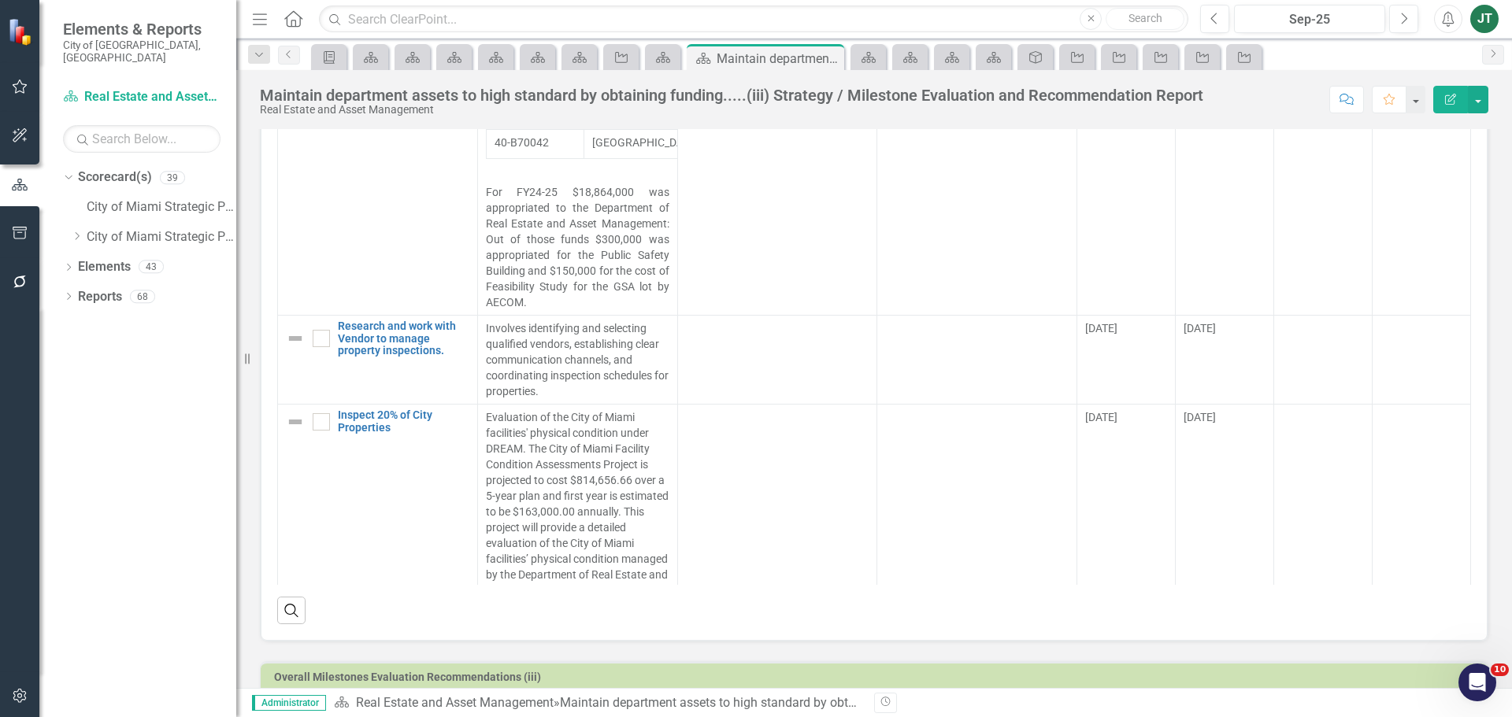
scroll to position [769, 0]
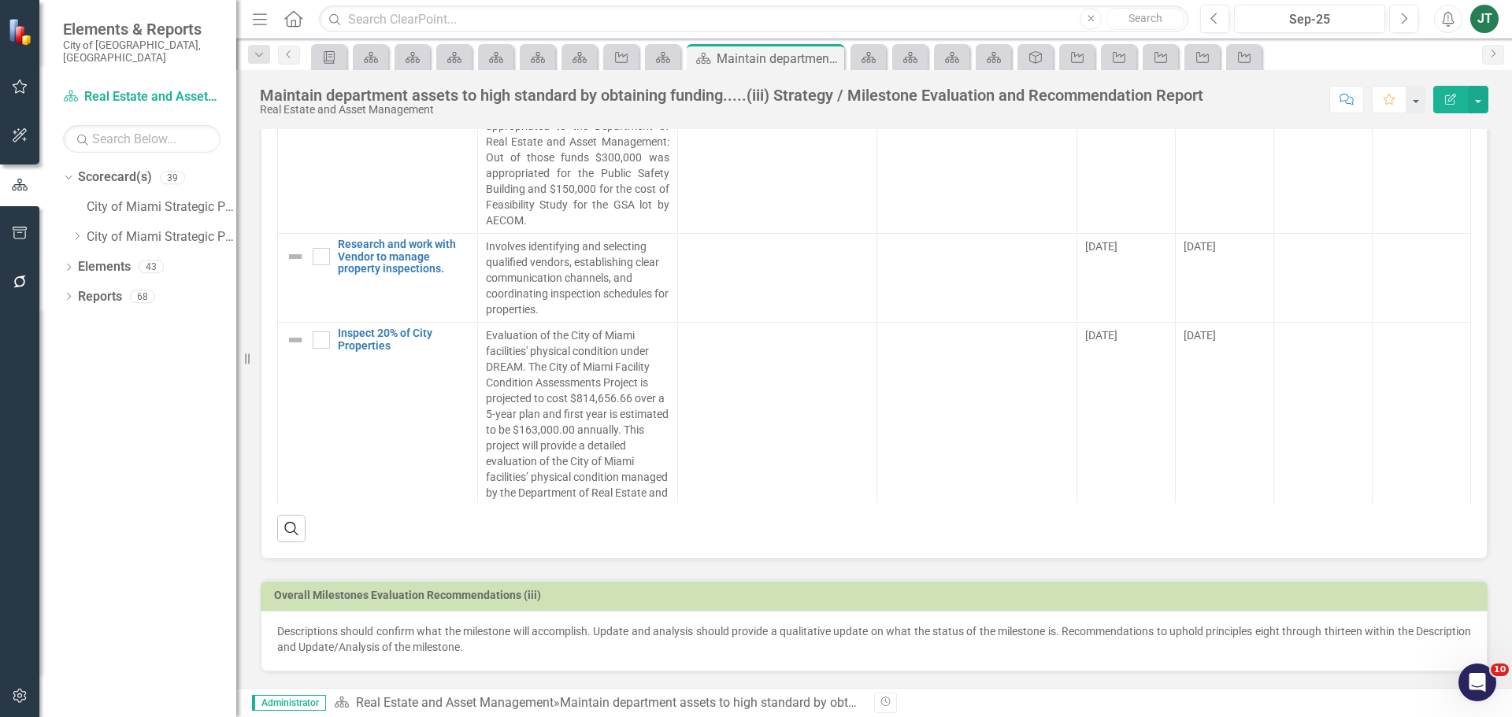
click at [454, 651] on p "Descriptions should confirm what the milestone will accomplish. Update and anal…" at bounding box center [874, 639] width 1194 height 31
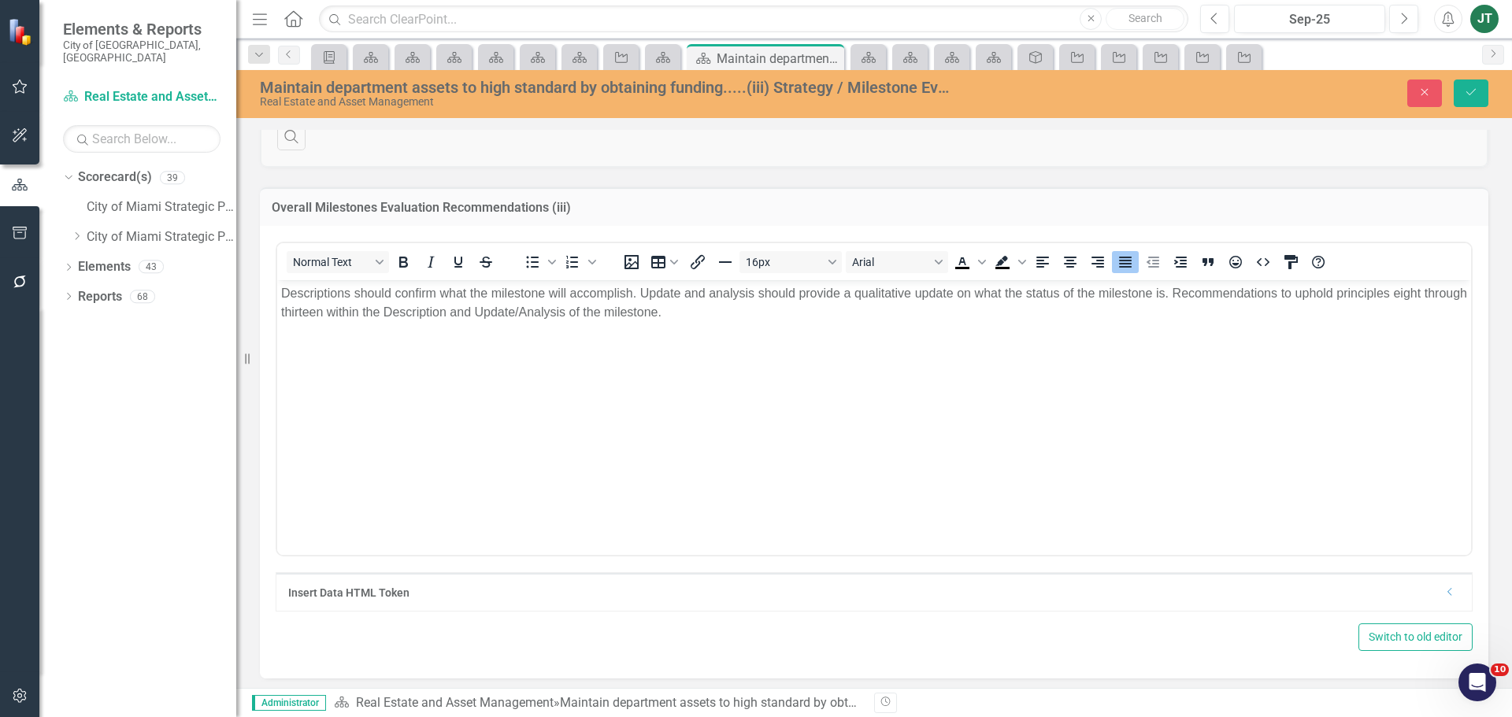
scroll to position [1163, 0]
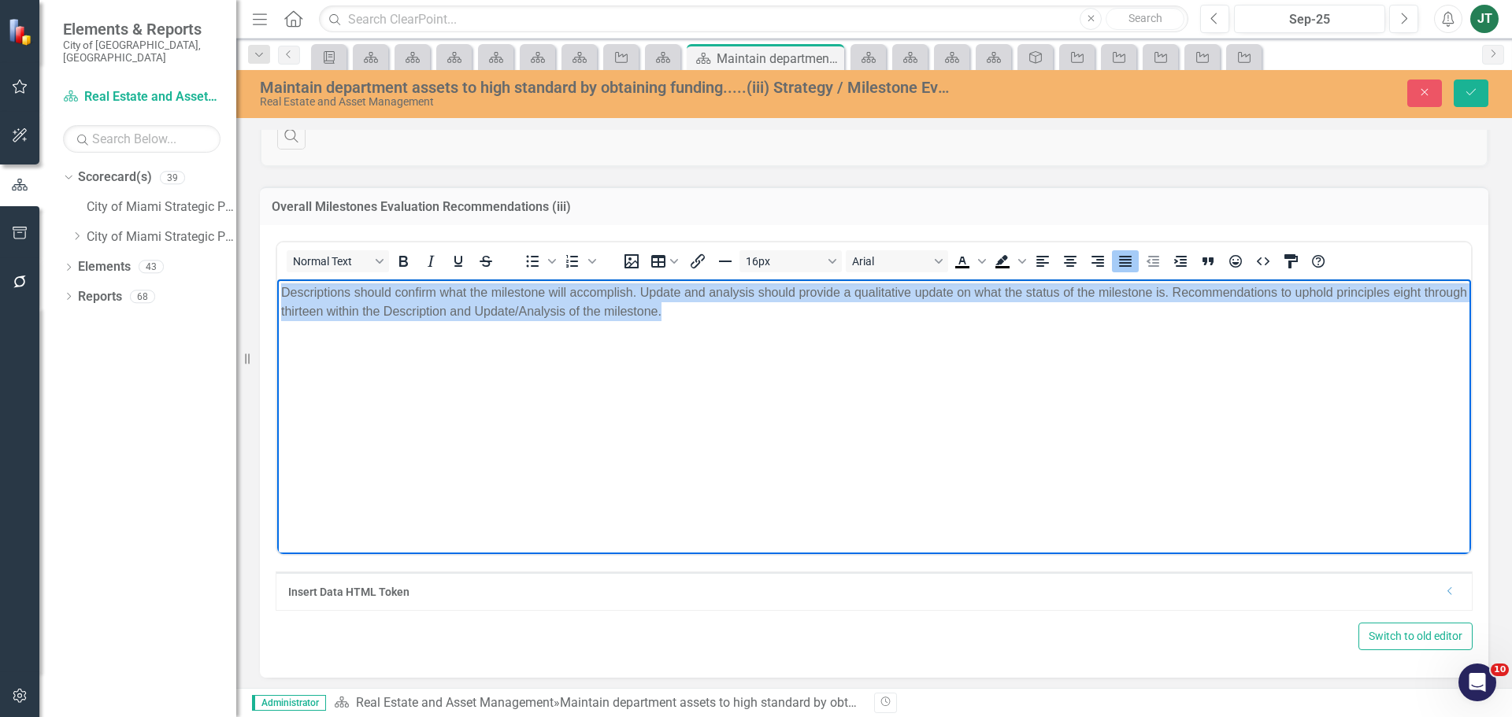
drag, startPoint x: 766, startPoint y: 338, endPoint x: 550, endPoint y: 573, distance: 319.8
click at [277, 294] on html "Descriptions should confirm what the milestone will accomplish. Update and anal…" at bounding box center [874, 397] width 1194 height 236
copy p "Descriptions should confirm what the milestone will accomplish. Update and anal…"
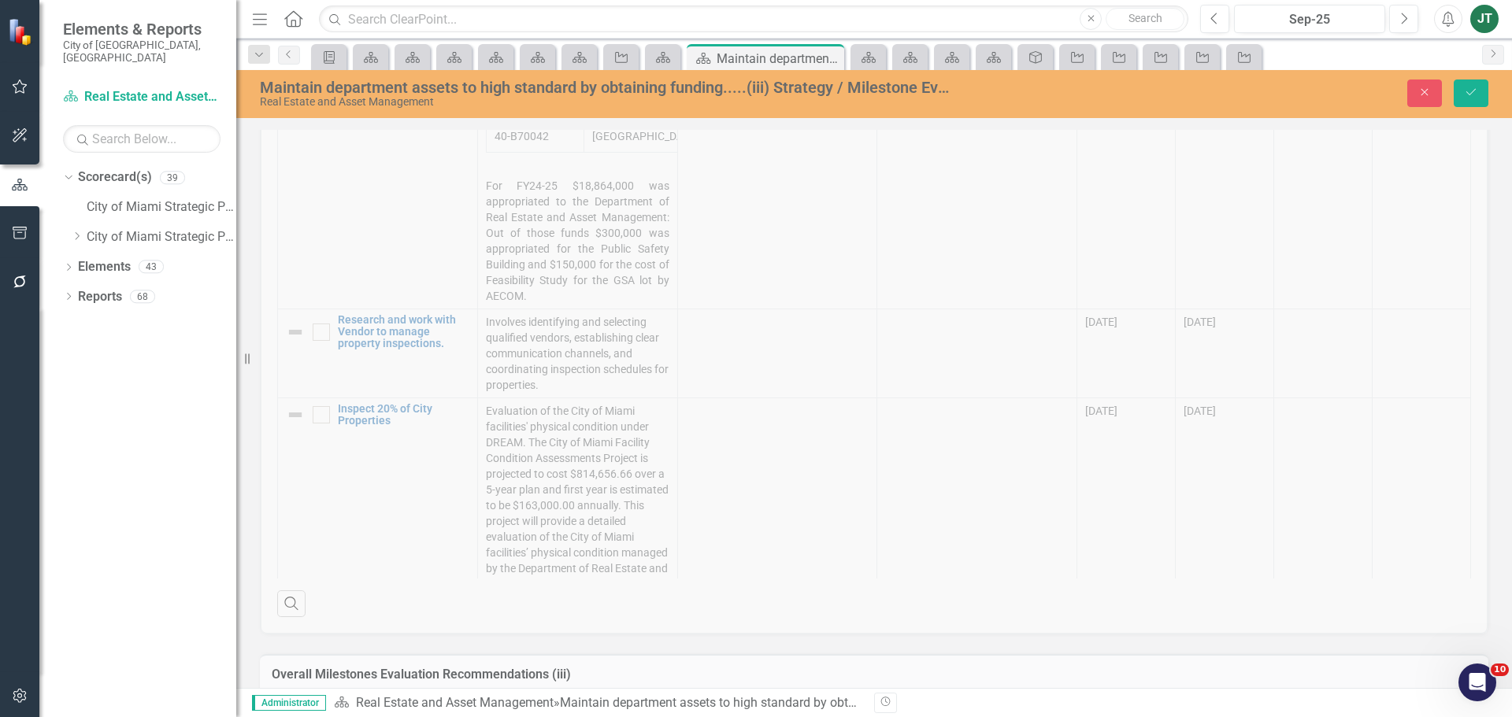
scroll to position [454, 0]
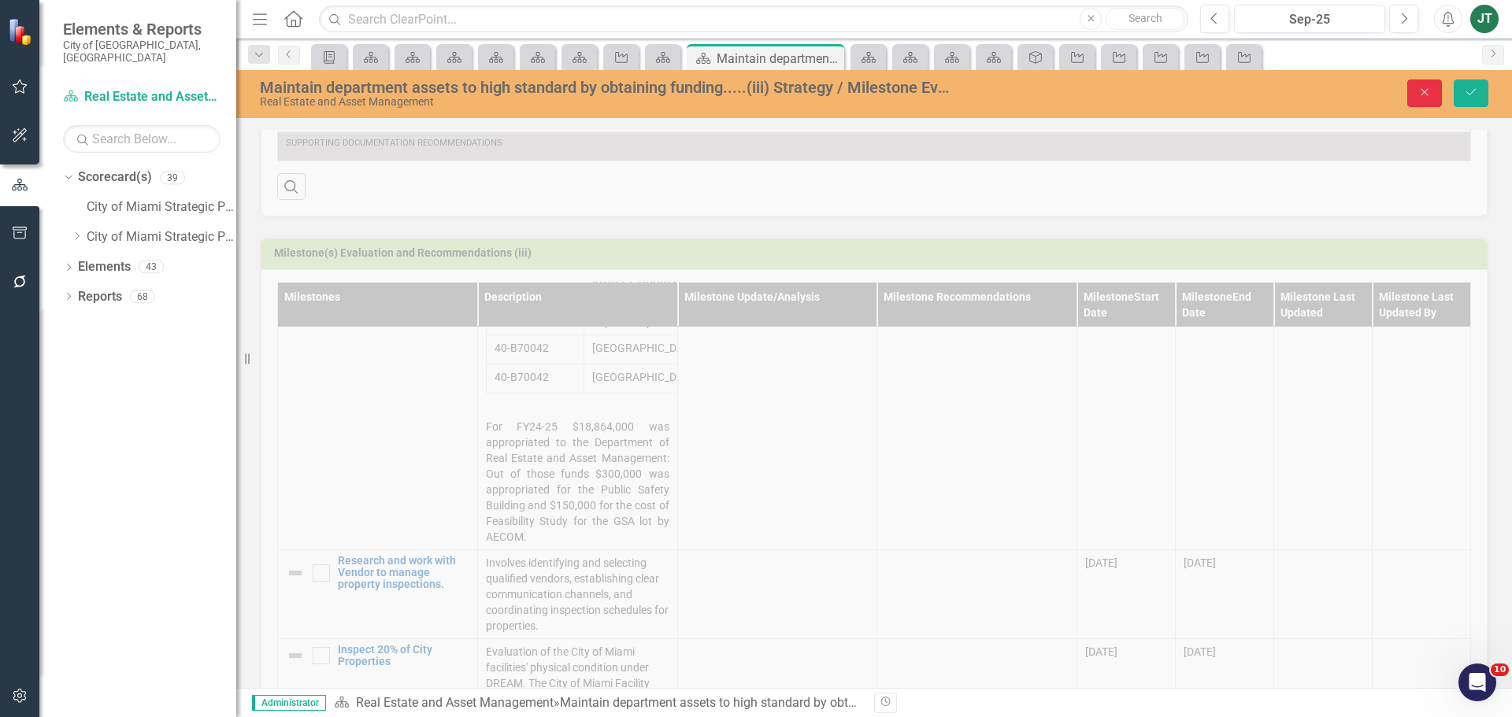
click at [1422, 94] on icon "Close" at bounding box center [1424, 92] width 14 height 11
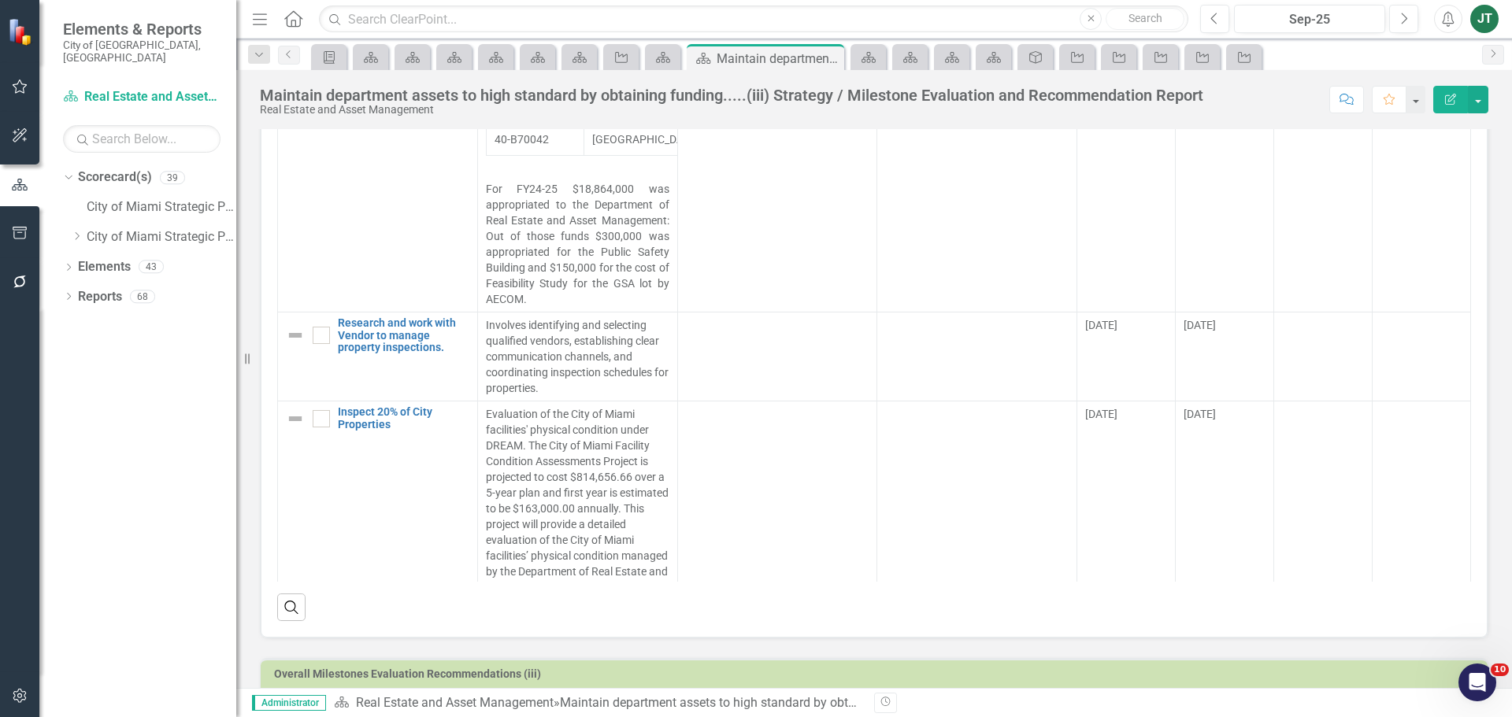
scroll to position [769, 0]
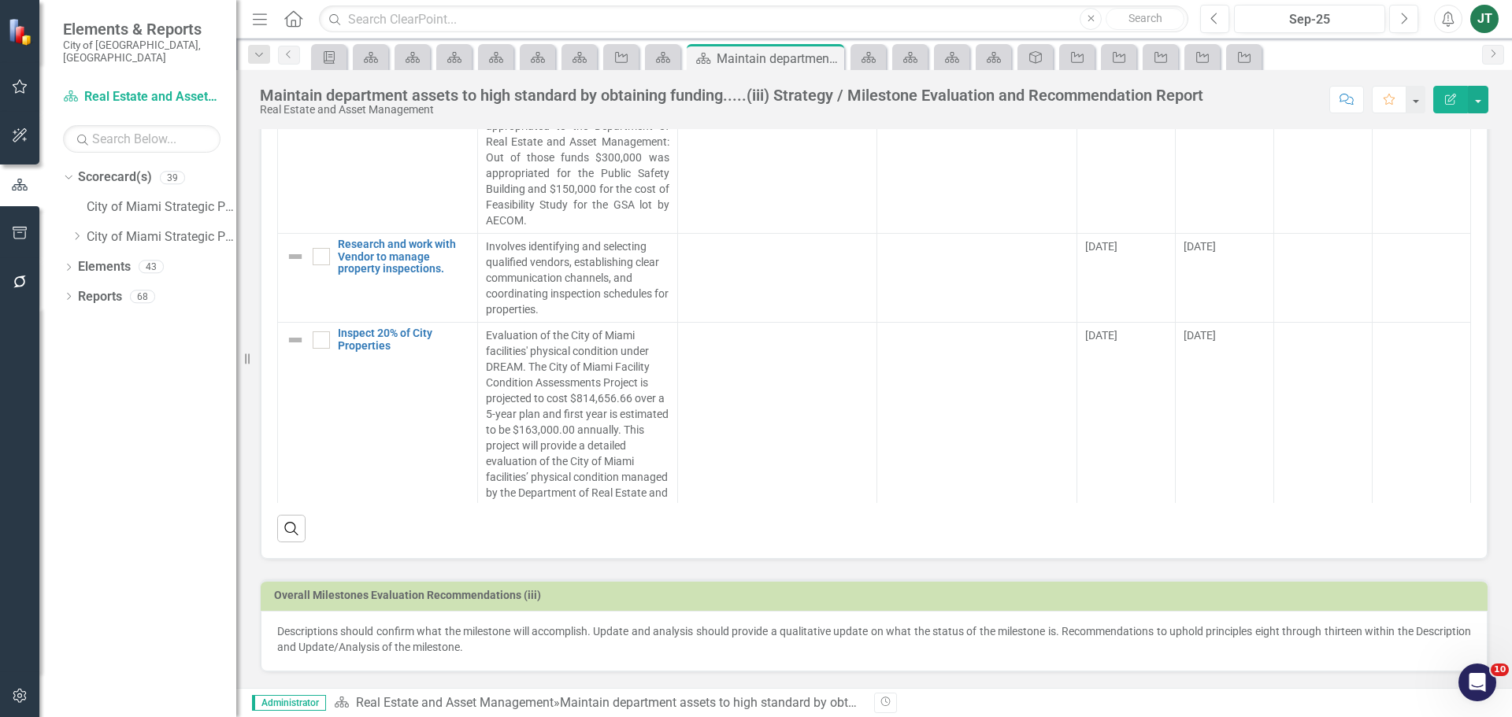
click at [602, 657] on div "Descriptions should confirm what the milestone will accomplish. Update and anal…" at bounding box center [874, 641] width 1227 height 61
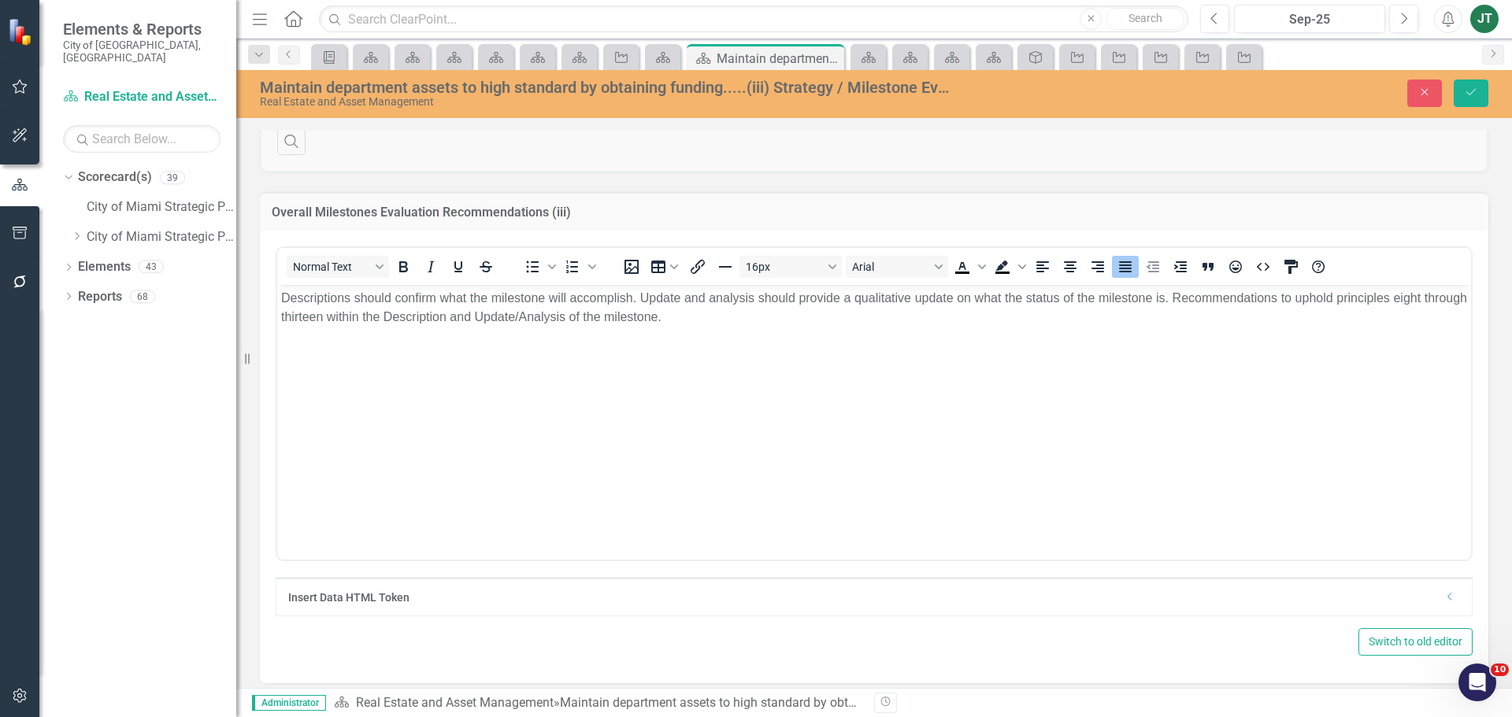
scroll to position [1163, 0]
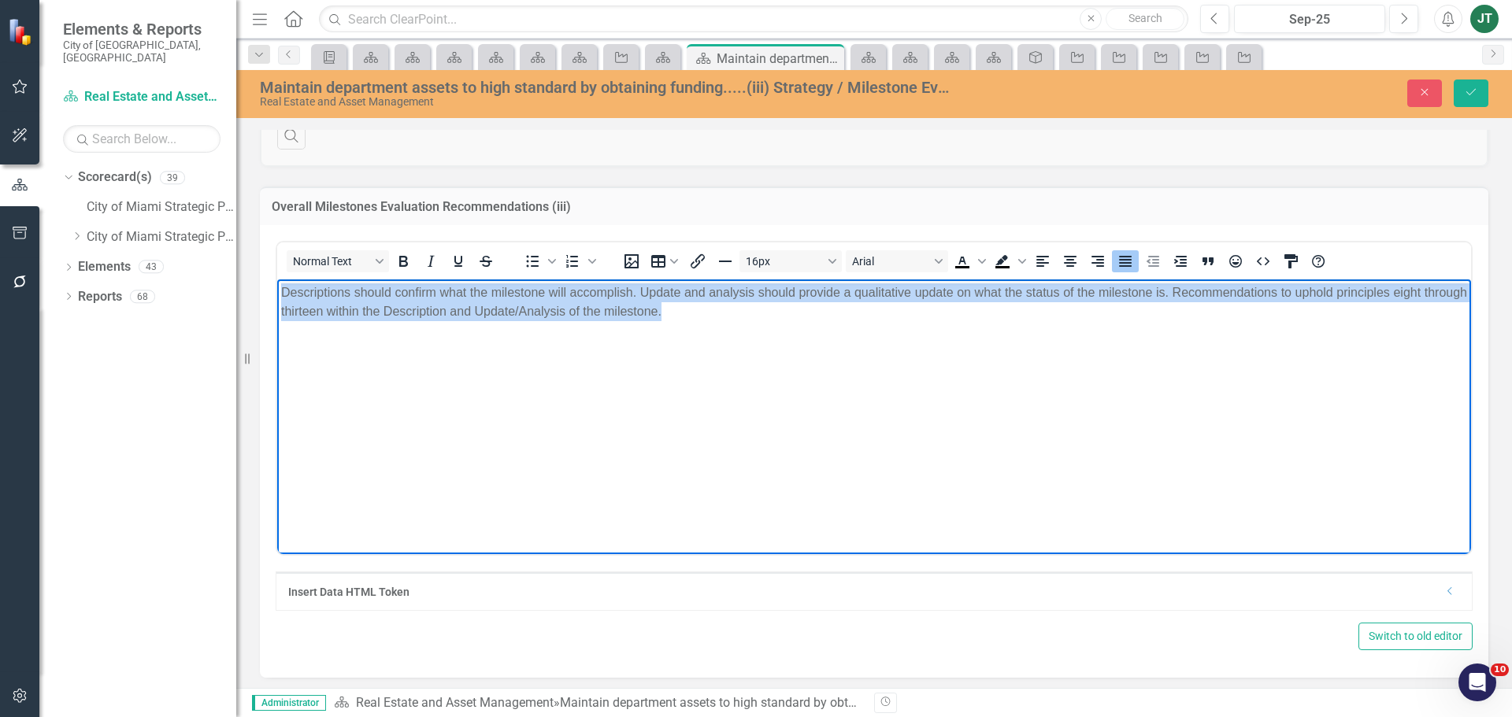
drag, startPoint x: 756, startPoint y: 306, endPoint x: 230, endPoint y: 280, distance: 526.6
click at [277, 280] on html "Descriptions should confirm what the milestone will accomplish. Update and anal…" at bounding box center [874, 397] width 1194 height 236
copy p "Descriptions should confirm what the milestone will accomplish. Update and anal…"
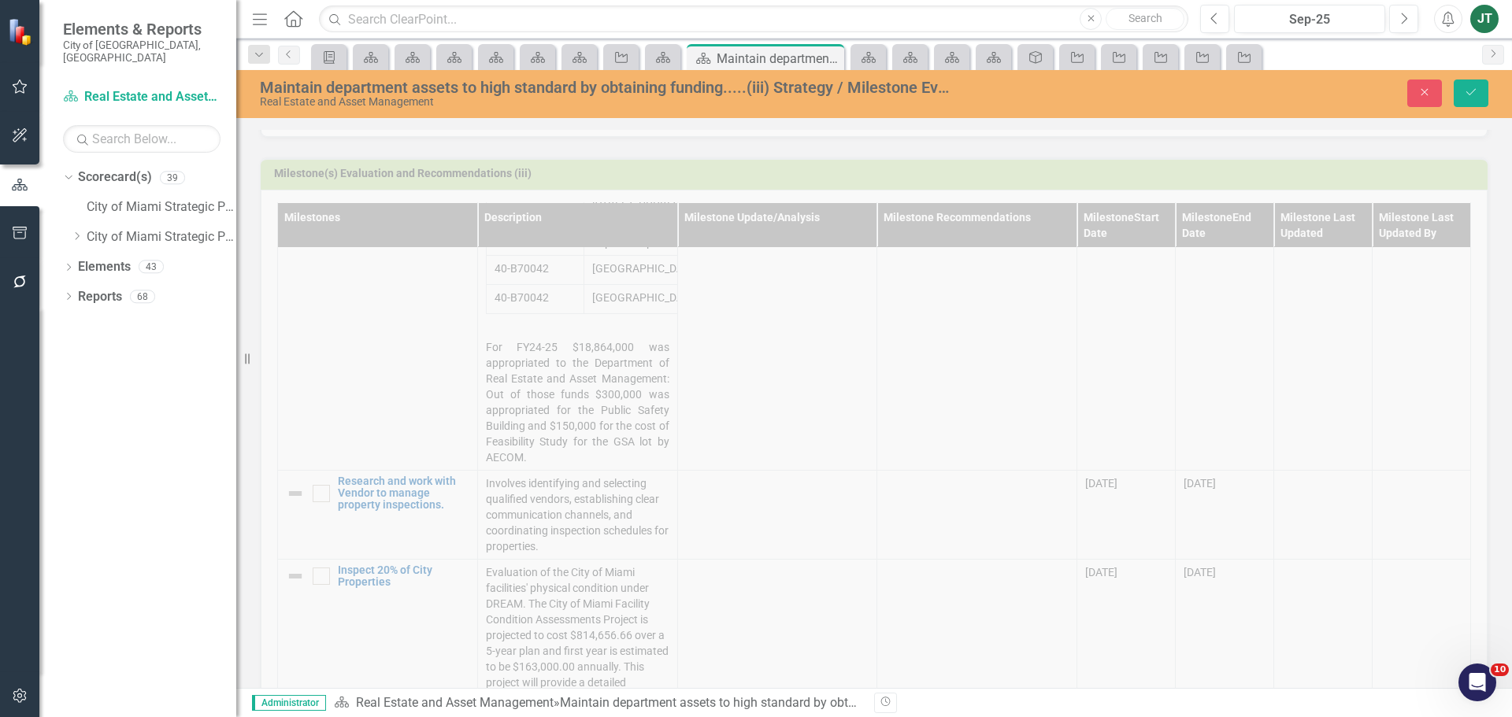
scroll to position [533, 0]
click at [1420, 86] on button "Close" at bounding box center [1424, 94] width 35 height 28
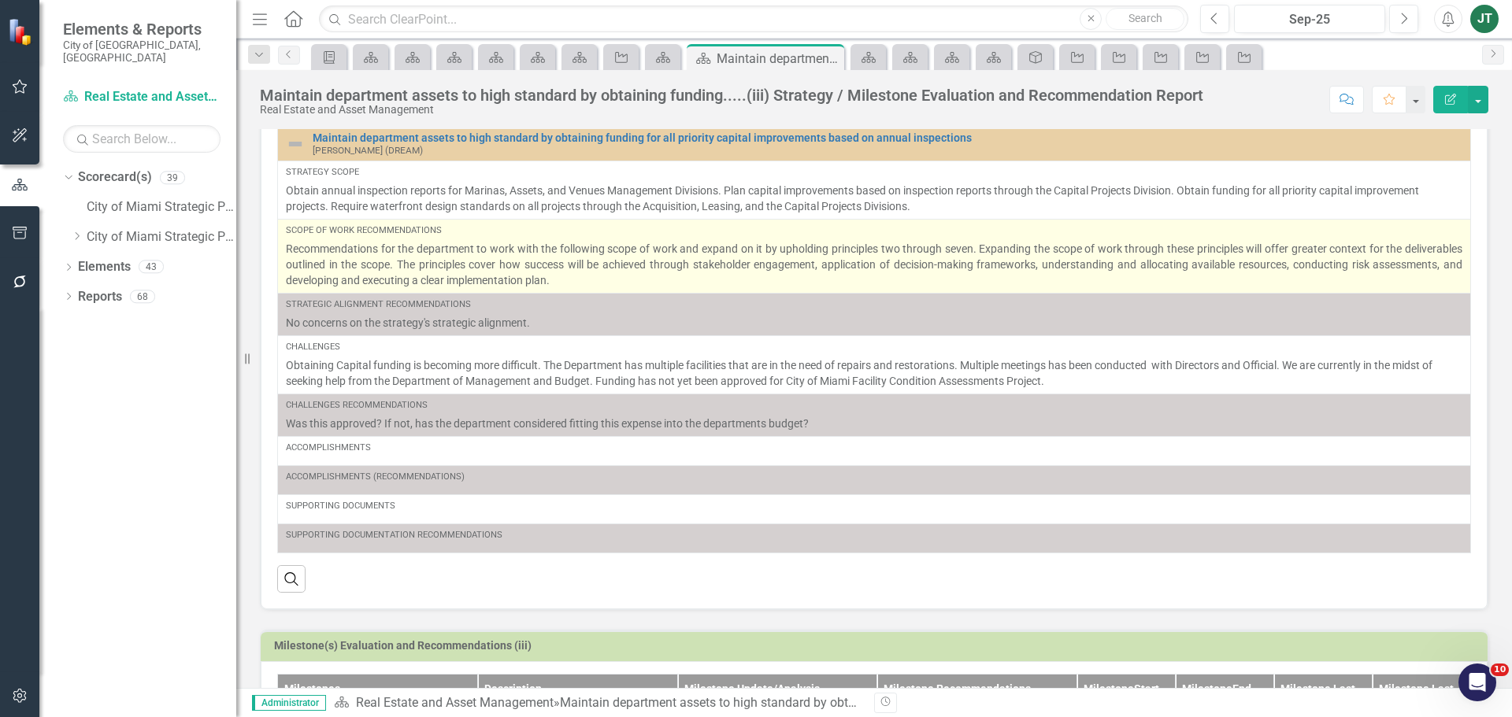
scroll to position [0, 0]
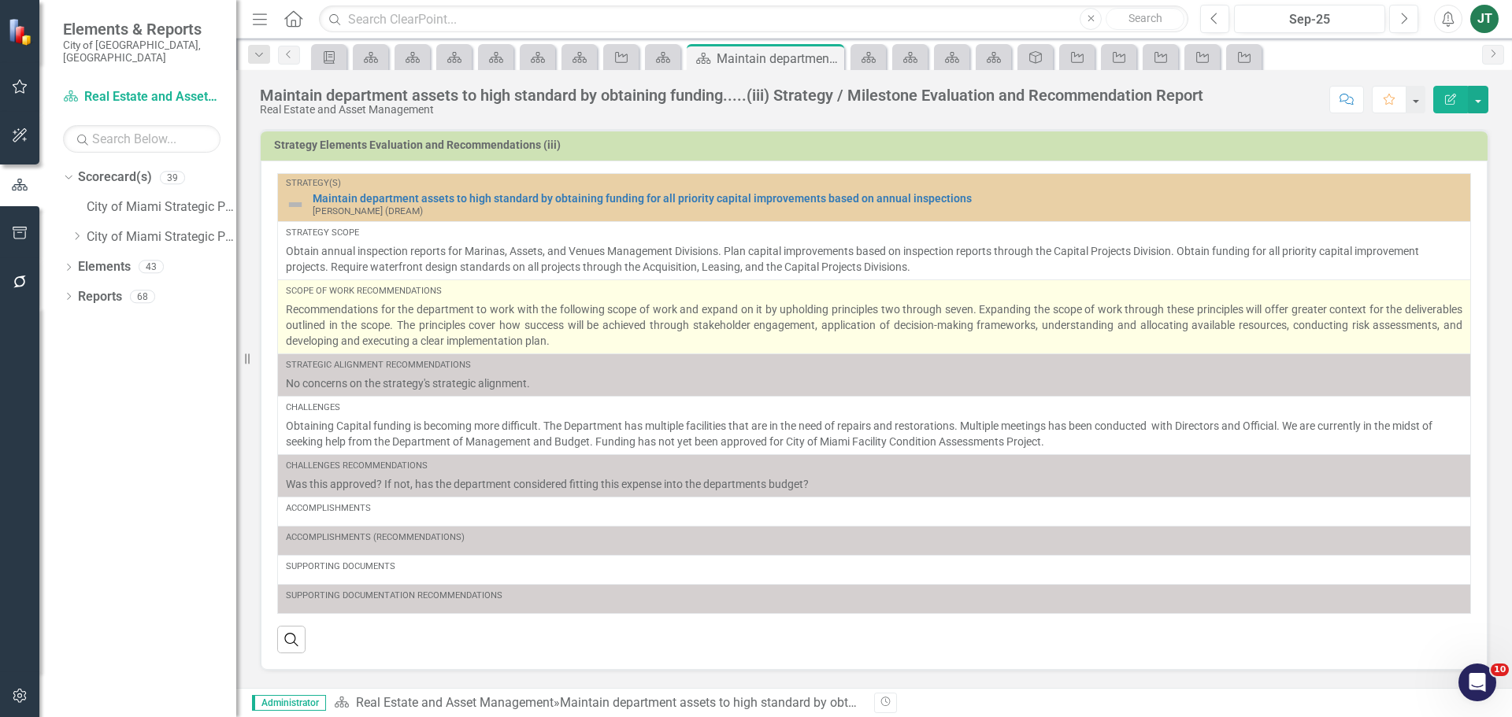
click at [576, 328] on p "Recommendations for the department to work with the following scope of work and…" at bounding box center [874, 325] width 1176 height 47
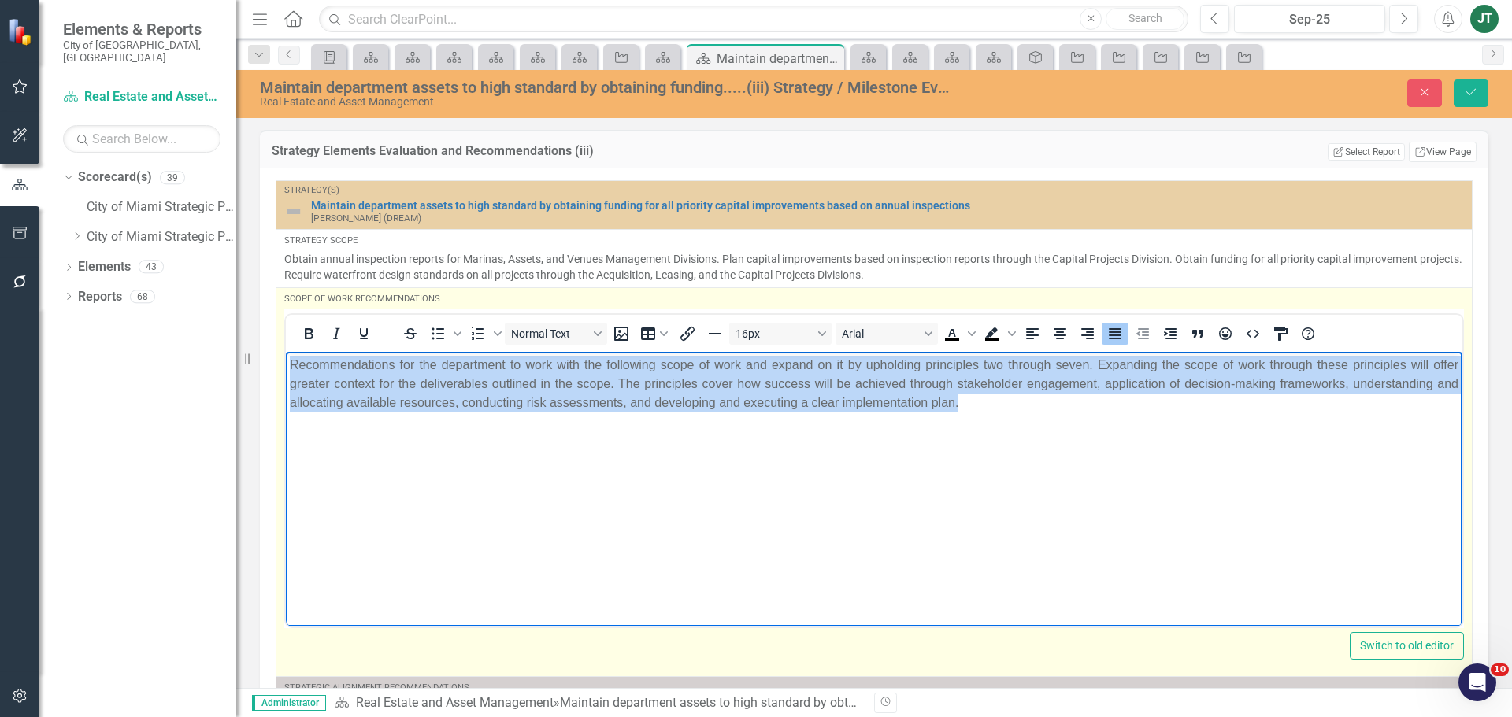
drag, startPoint x: 1076, startPoint y: 420, endPoint x: 191, endPoint y: 339, distance: 889.4
click at [286, 351] on html "Recommendations for the department to work with the following scope of work and…" at bounding box center [874, 469] width 1176 height 236
copy p "Recommendations for the department to work with the following scope of work and…"
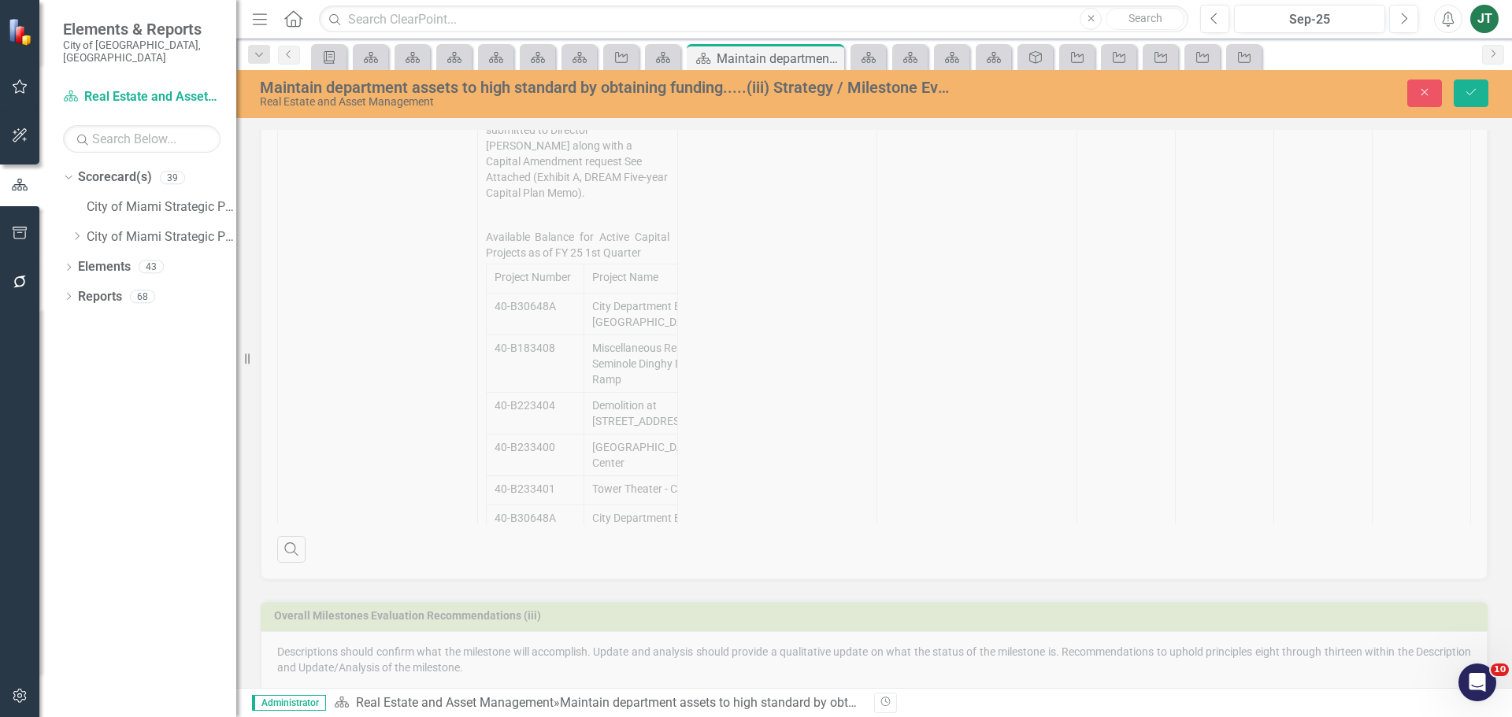
scroll to position [872, 0]
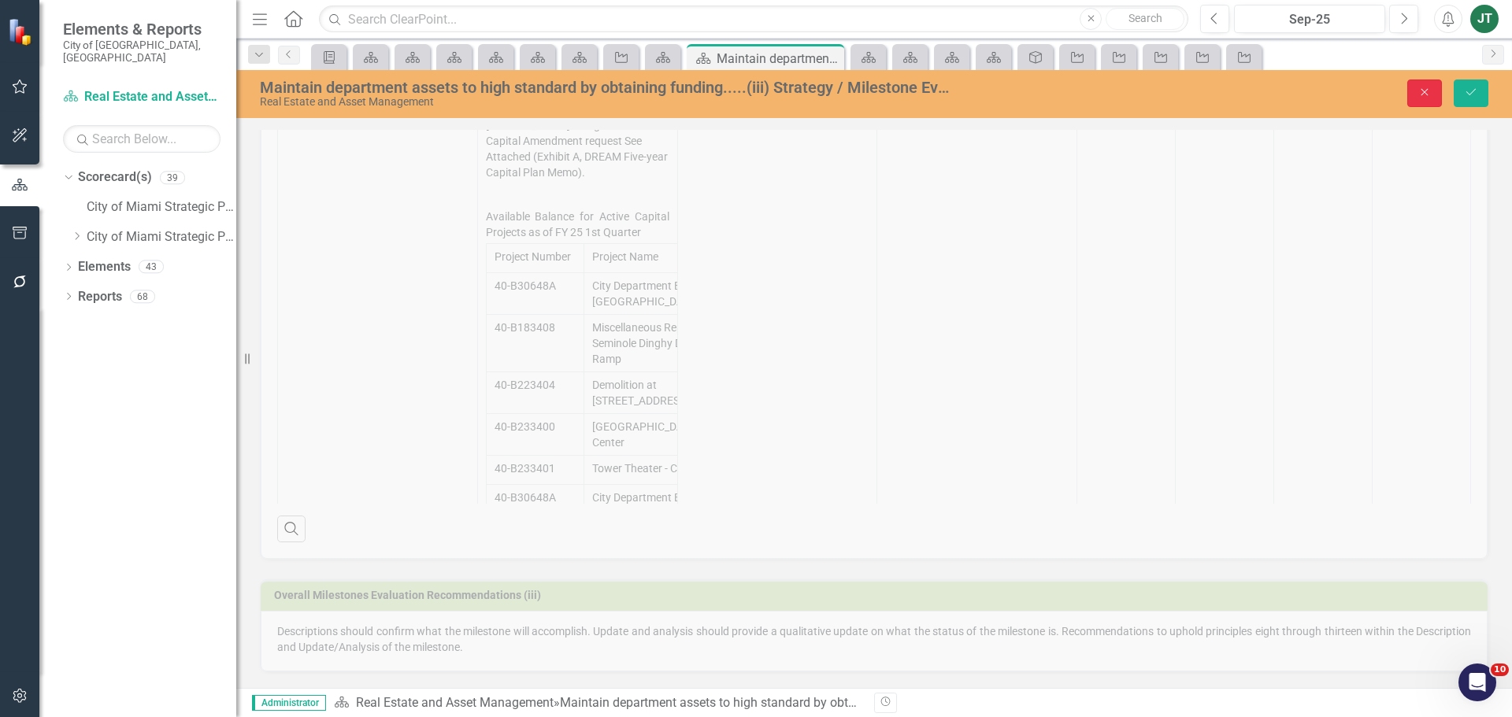
click at [1416, 94] on button "Close" at bounding box center [1424, 94] width 35 height 28
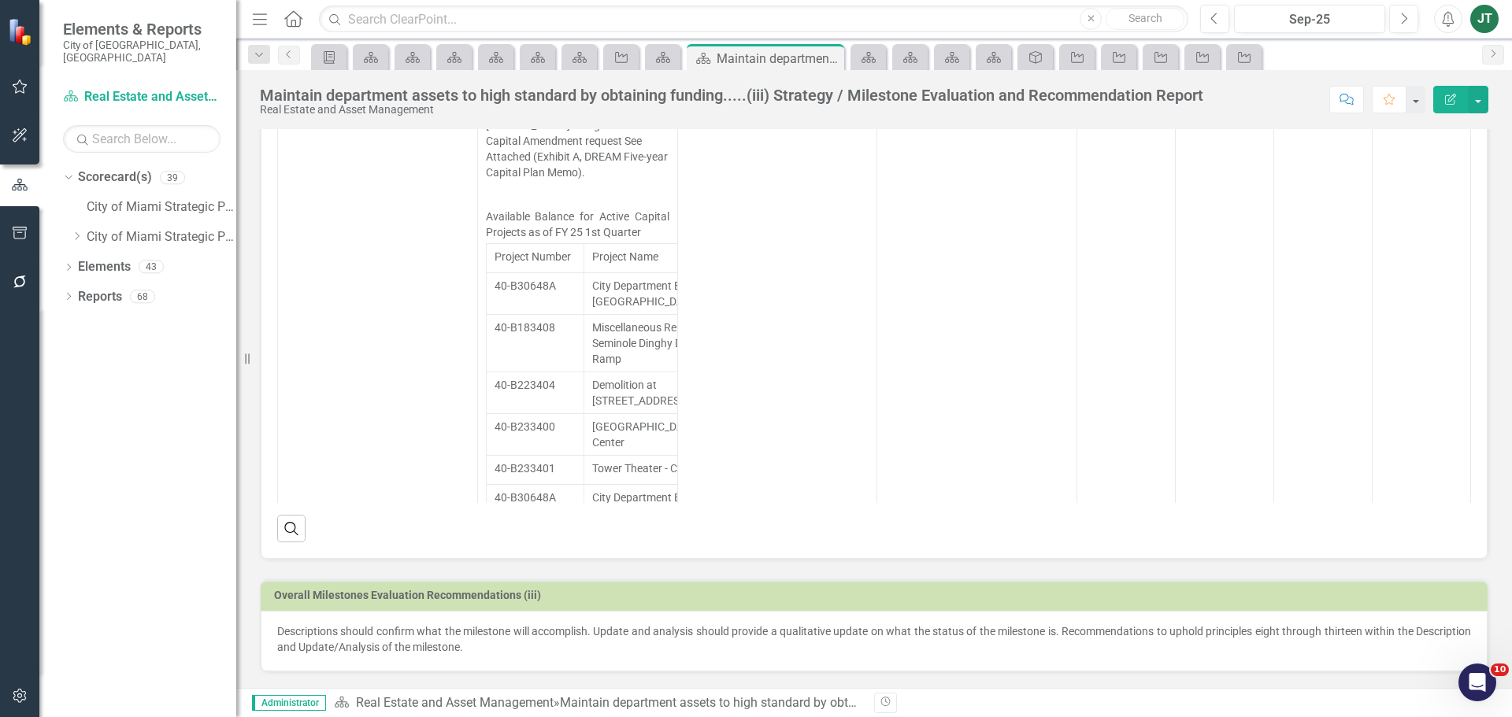
scroll to position [0, 0]
